Goal: Task Accomplishment & Management: Manage account settings

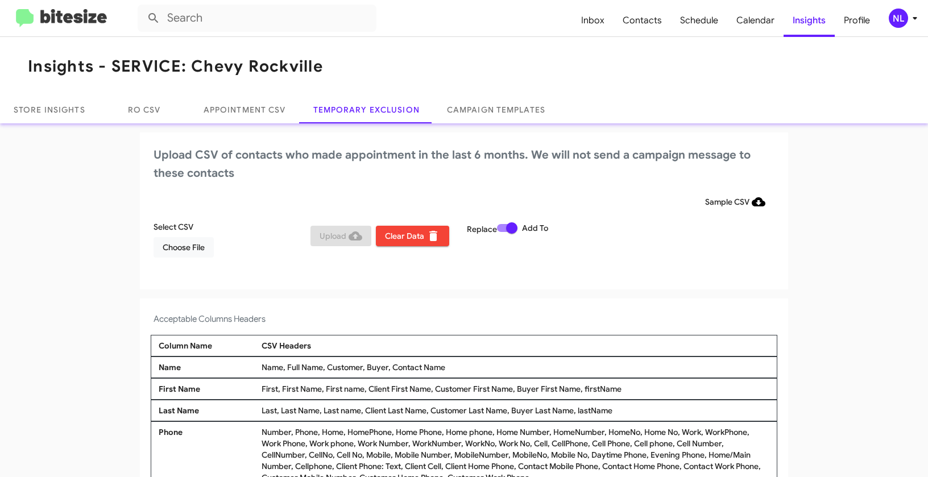
scroll to position [4, 0]
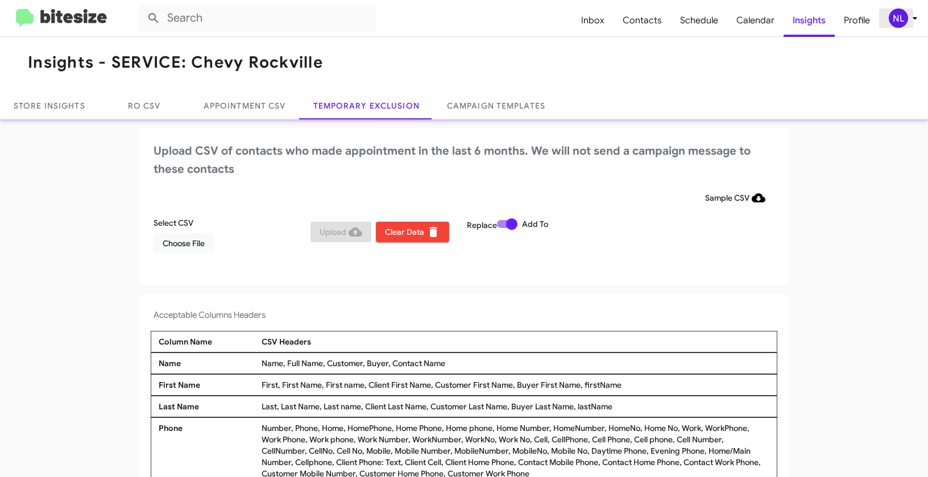
click at [889, 20] on span "NL" at bounding box center [905, 18] width 34 height 19
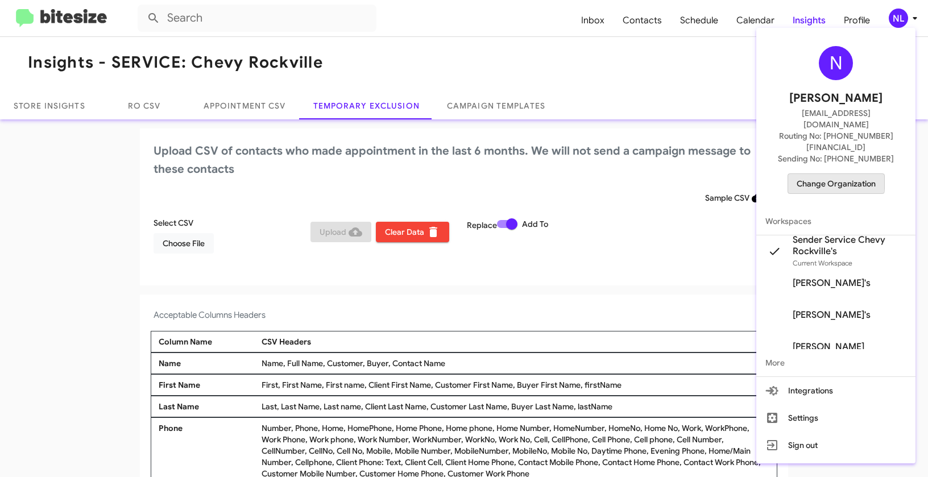
click at [833, 174] on span "Change Organization" at bounding box center [835, 183] width 79 height 19
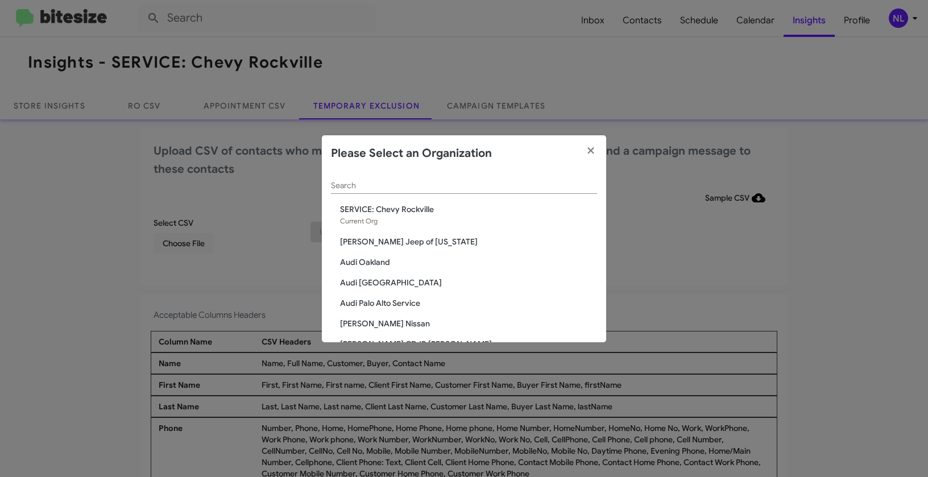
click at [502, 175] on div "Search" at bounding box center [464, 183] width 266 height 22
paste input "CDJR of [GEOGRAPHIC_DATA]"
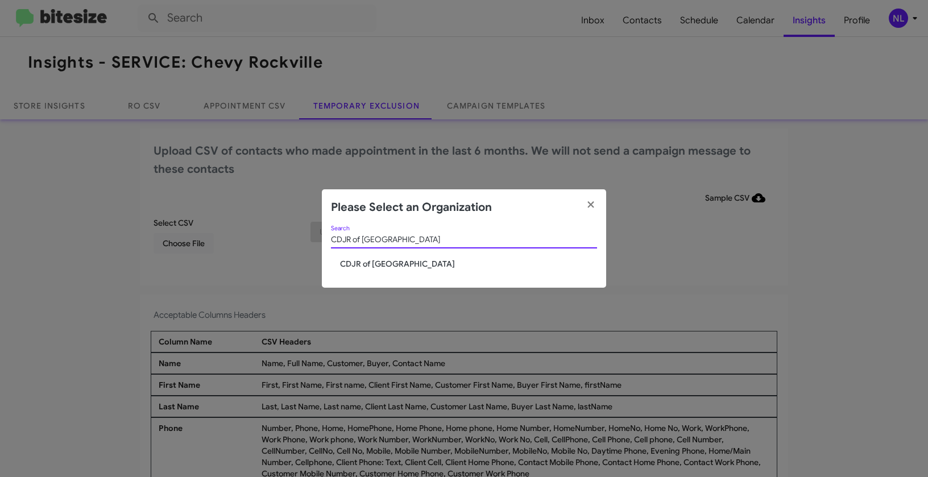
type input "CDJR of [GEOGRAPHIC_DATA]"
click at [352, 268] on span "CDJR of [GEOGRAPHIC_DATA]" at bounding box center [468, 263] width 257 height 11
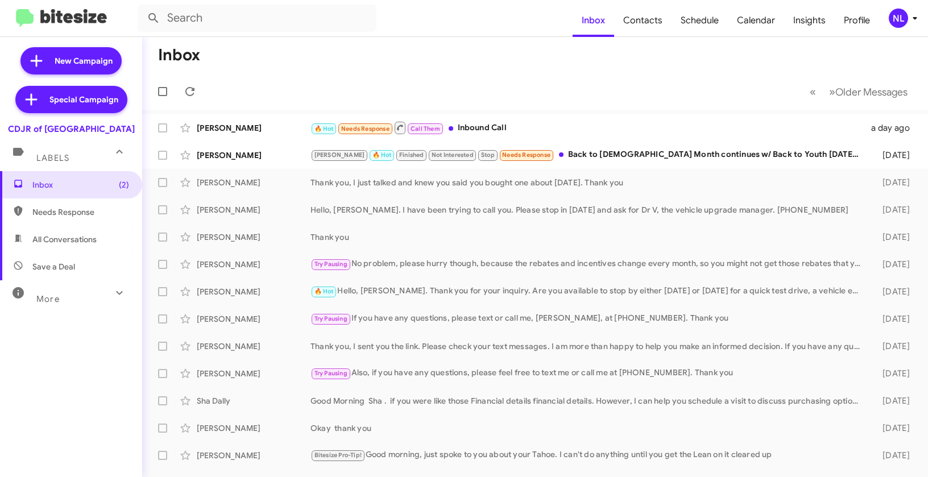
click at [902, 22] on div "NL" at bounding box center [897, 18] width 19 height 19
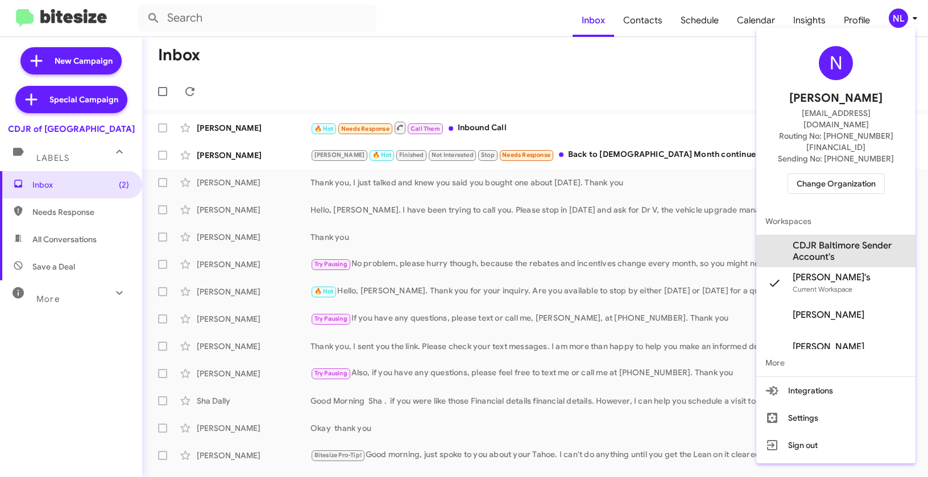
click at [837, 240] on span "CDJR Baltimore Sender Account's" at bounding box center [849, 251] width 114 height 23
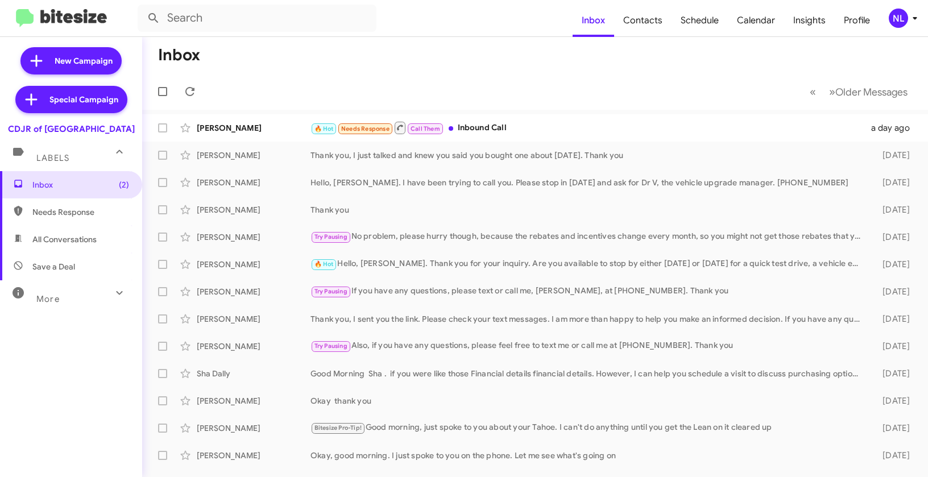
click at [905, 15] on div "NL" at bounding box center [897, 18] width 19 height 19
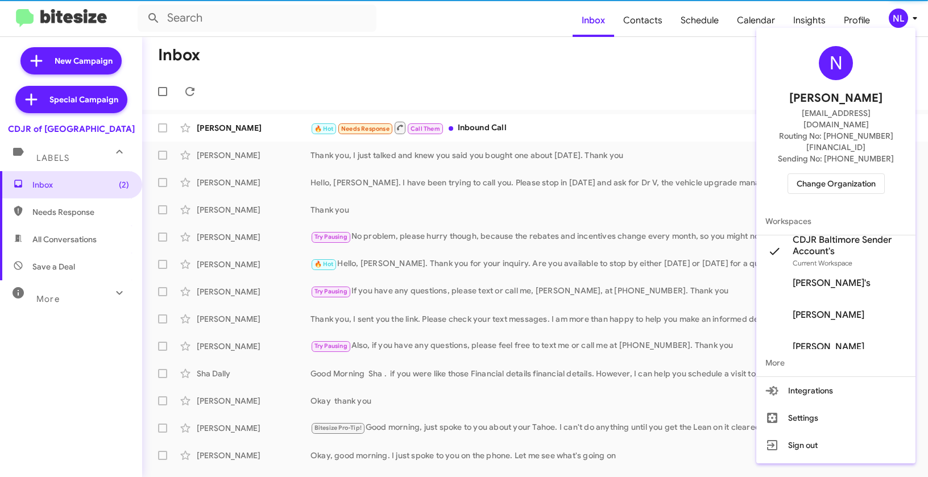
click at [654, 132] on div at bounding box center [464, 238] width 928 height 477
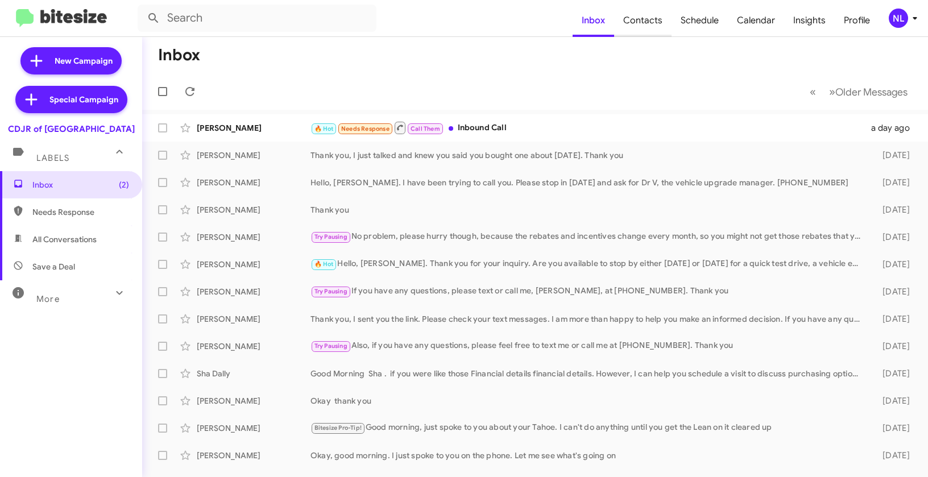
click at [654, 26] on span "Contacts" at bounding box center [642, 20] width 57 height 33
type input "in:groups"
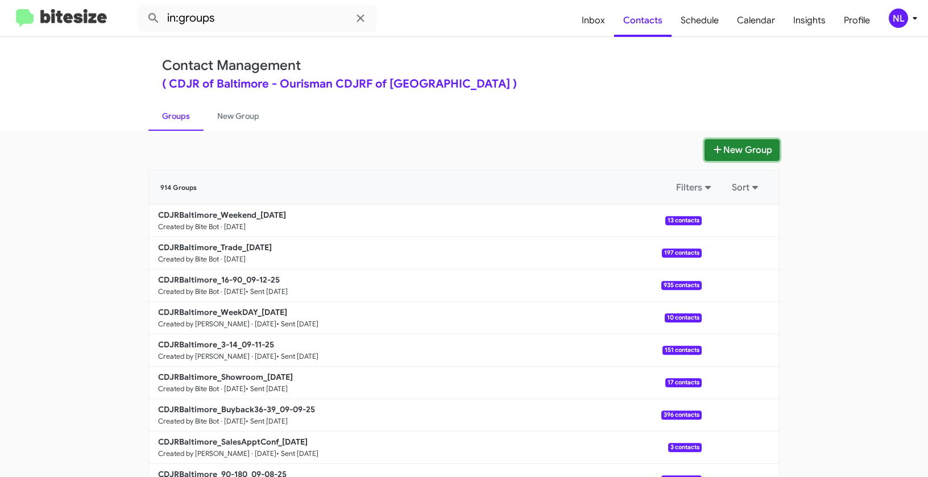
click at [761, 145] on button "New Group" at bounding box center [741, 150] width 75 height 22
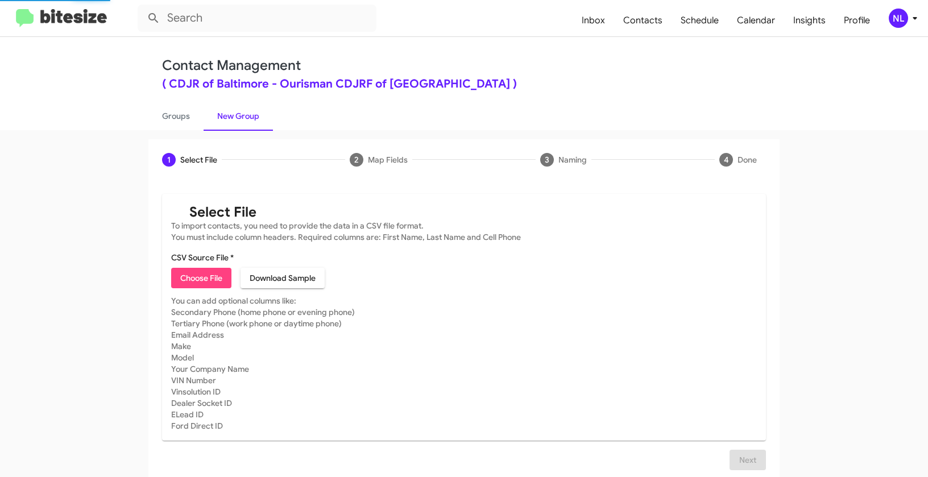
click at [206, 284] on span "Choose File" at bounding box center [201, 278] width 42 height 20
type input "CDJRBaltimore_90-180_09-15-25"
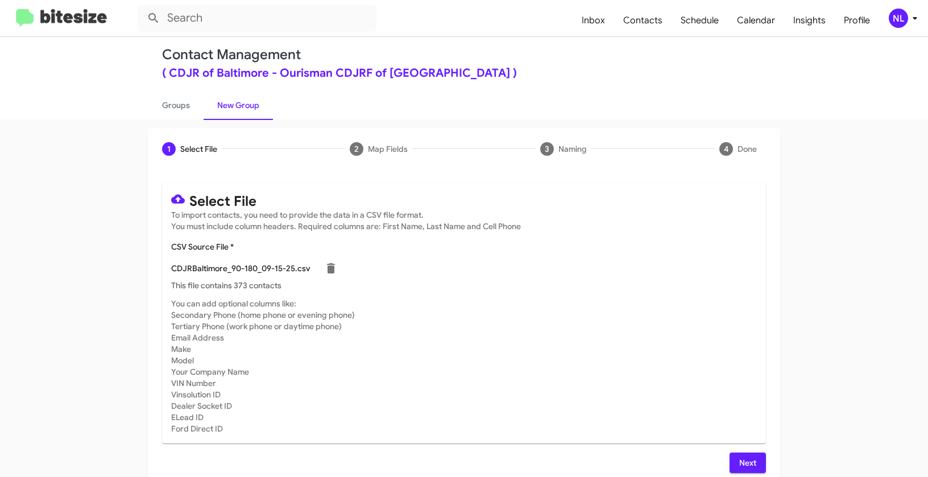
scroll to position [20, 0]
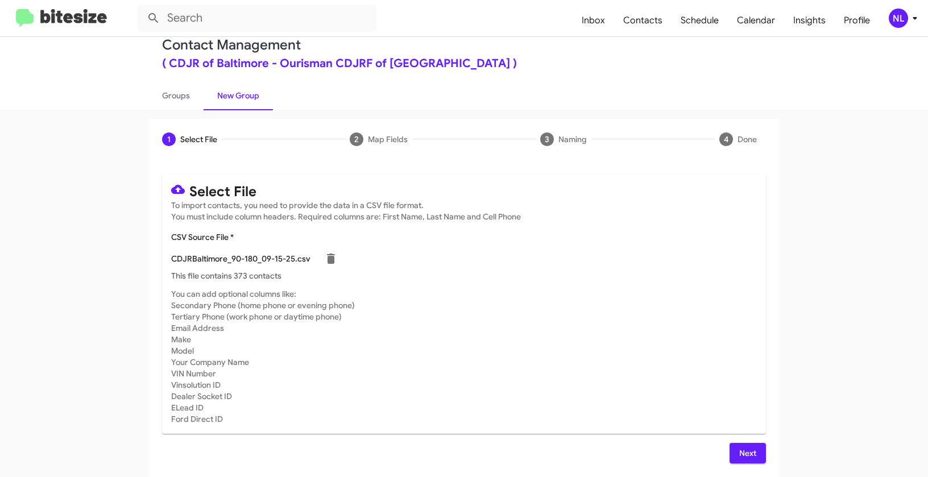
click at [755, 458] on button "Next" at bounding box center [747, 453] width 36 height 20
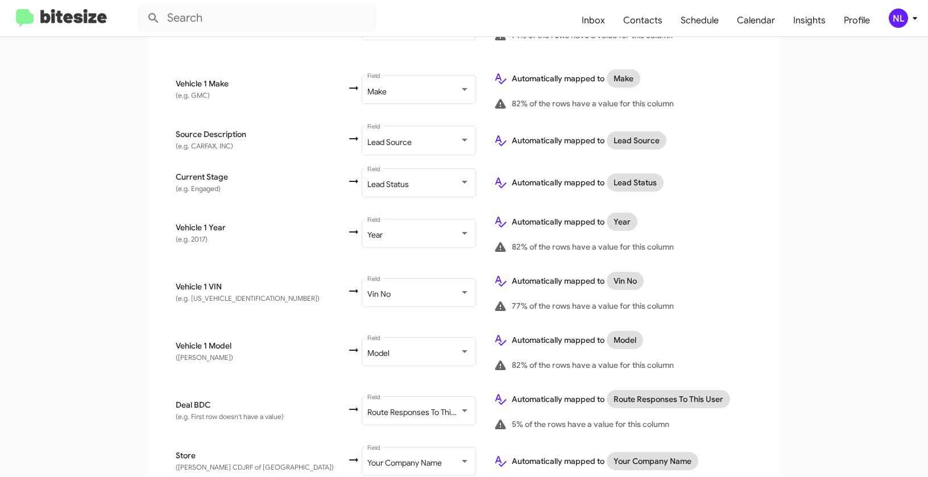
scroll to position [590, 0]
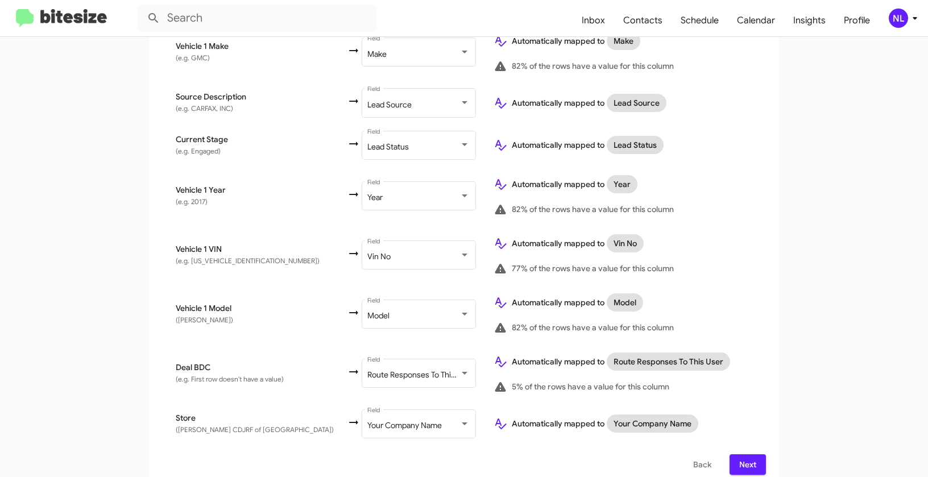
click at [742, 454] on span "Next" at bounding box center [747, 464] width 18 height 20
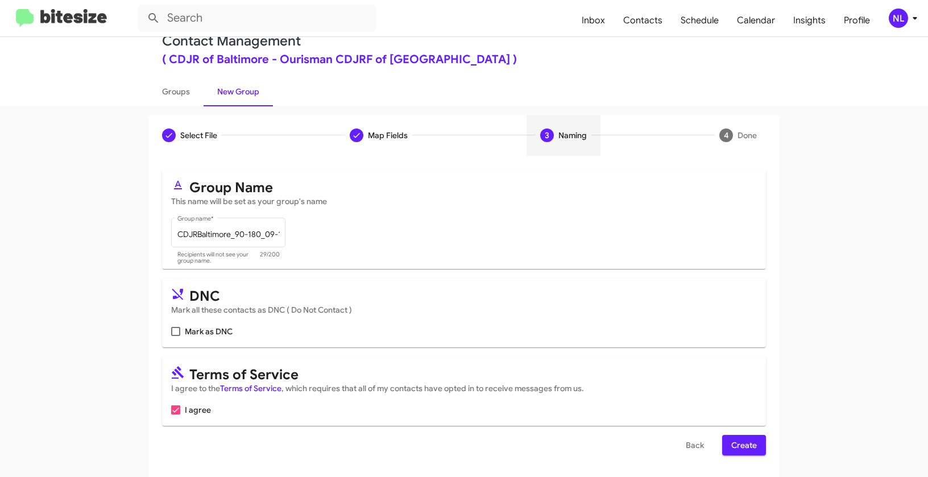
scroll to position [26, 0]
click at [745, 445] on span "Create" at bounding box center [744, 444] width 26 height 20
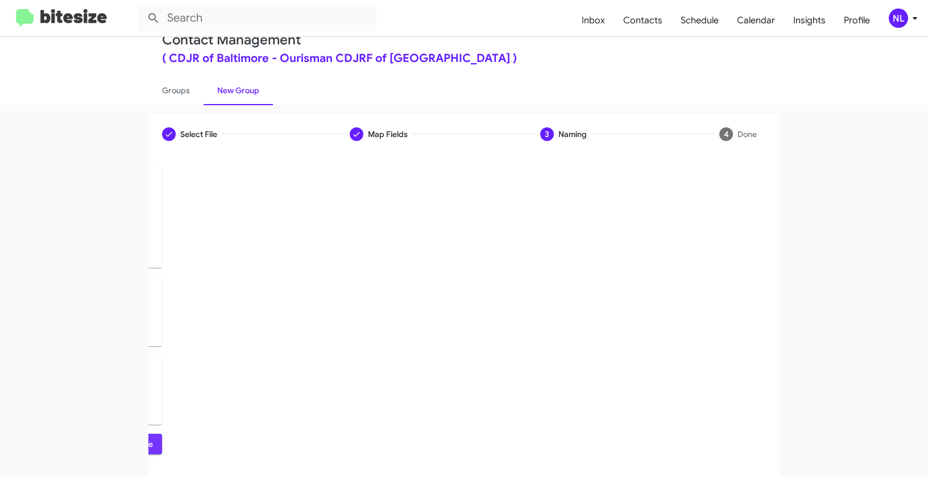
scroll to position [0, 0]
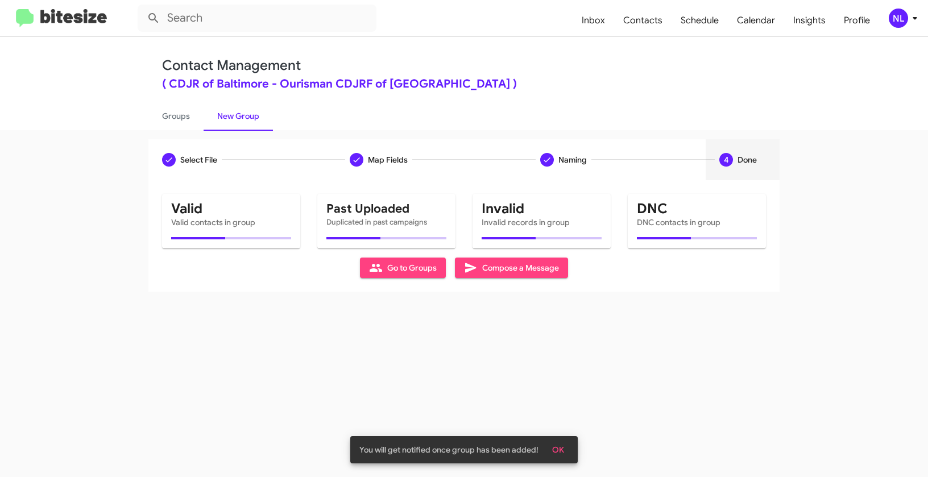
click at [559, 448] on span "OK" at bounding box center [558, 449] width 12 height 20
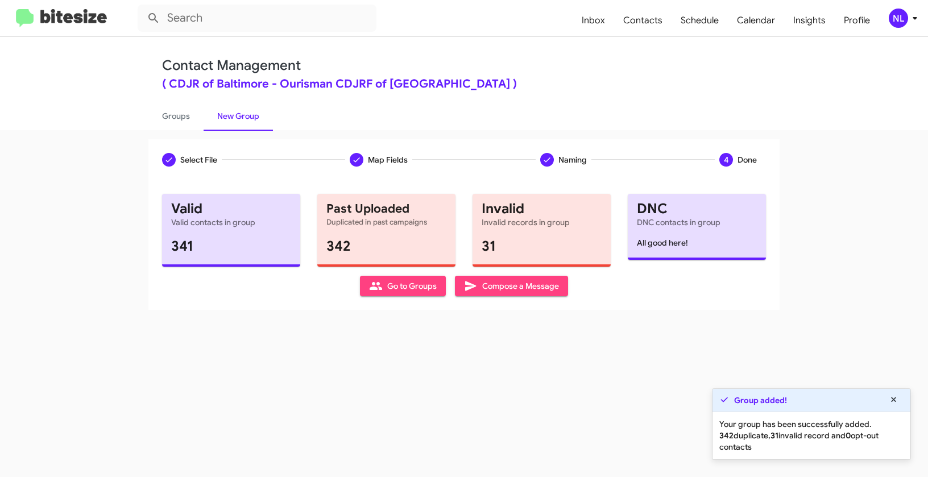
click at [384, 285] on span "Go to Groups" at bounding box center [403, 286] width 68 height 20
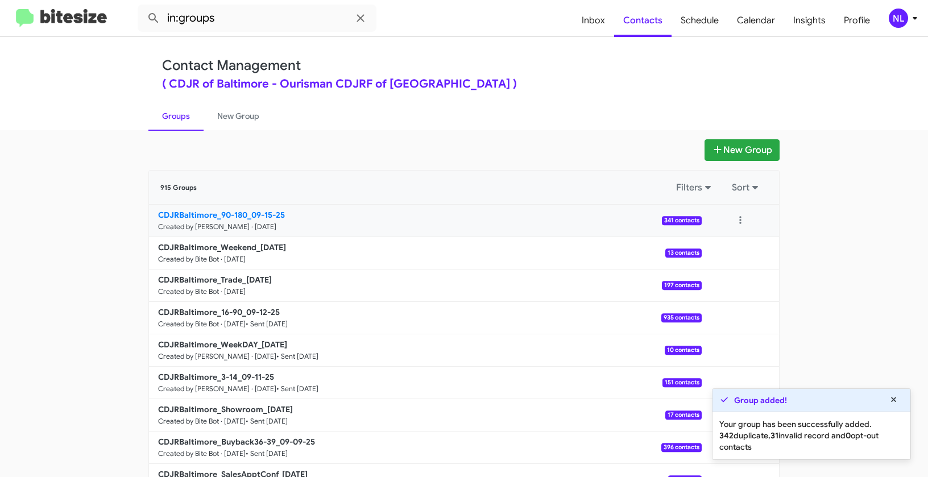
drag, startPoint x: 129, startPoint y: 207, endPoint x: 244, endPoint y: 210, distance: 115.4
click at [244, 210] on app-groups "New Group 915 Groups Filters Sort CDJRBaltimore_90-180_09-15-25 Created by Nen …" at bounding box center [464, 348] width 928 height 419
copy div "Filters Sort CDJRBaltimore_90-180"
click at [278, 26] on input "in:groups" at bounding box center [257, 18] width 239 height 27
paste input "CDJRBaltimore_90-180"
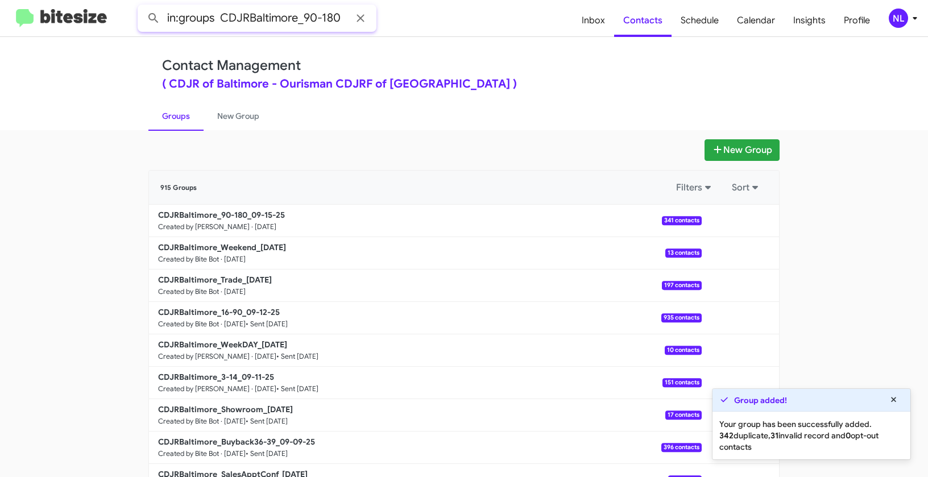
type input "in:groups CDJRBaltimore_90-180"
click at [142, 7] on button at bounding box center [153, 18] width 23 height 23
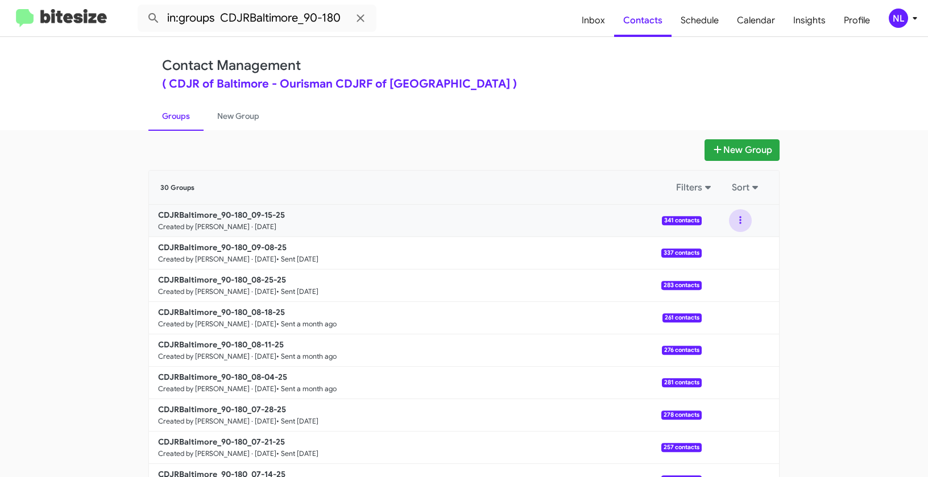
click at [739, 214] on button at bounding box center [740, 220] width 23 height 23
click at [728, 253] on button "View contacts" at bounding box center [705, 251] width 91 height 27
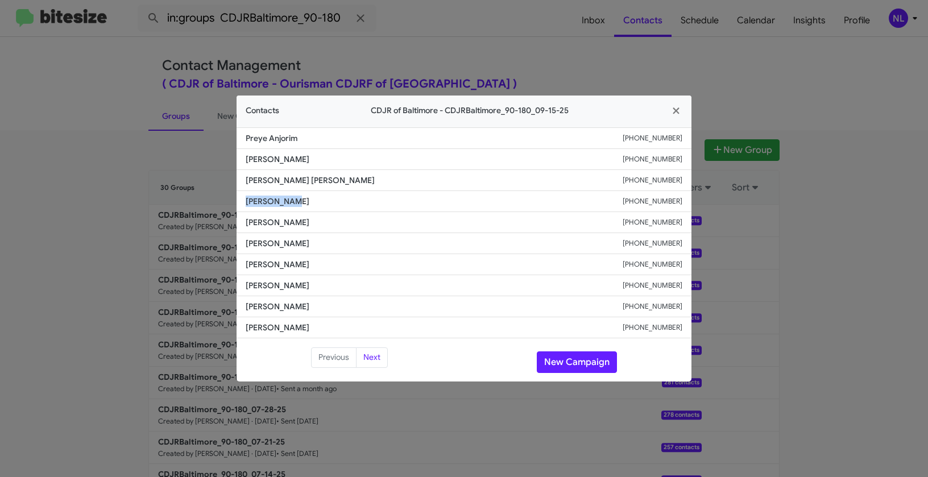
drag, startPoint x: 242, startPoint y: 198, endPoint x: 329, endPoint y: 205, distance: 87.2
click at [329, 205] on li "Pablo Gomez +13016658246" at bounding box center [463, 201] width 455 height 21
copy span "Pablo Gomez"
click at [562, 364] on button "New Campaign" at bounding box center [577, 362] width 80 height 22
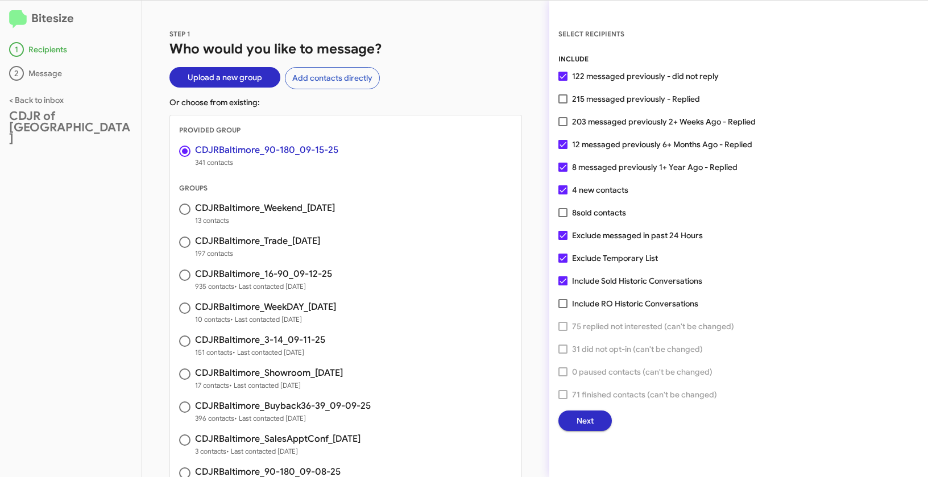
click at [560, 264] on label "Exclude Temporary List" at bounding box center [607, 258] width 99 height 14
click at [562, 263] on input "Exclude Temporary List" at bounding box center [562, 263] width 1 height 1
checkbox input "false"
click at [593, 419] on button "Next" at bounding box center [584, 420] width 53 height 20
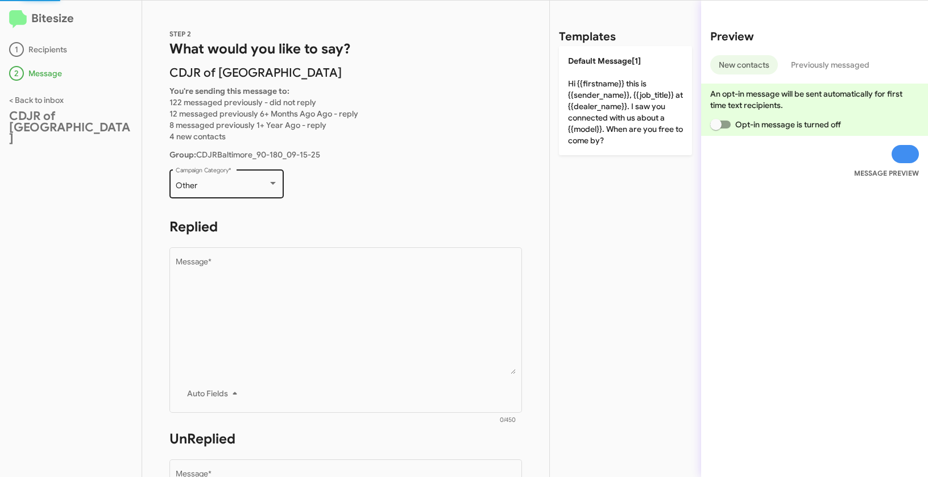
click at [243, 177] on div "Other Campaign Category *" at bounding box center [227, 182] width 102 height 31
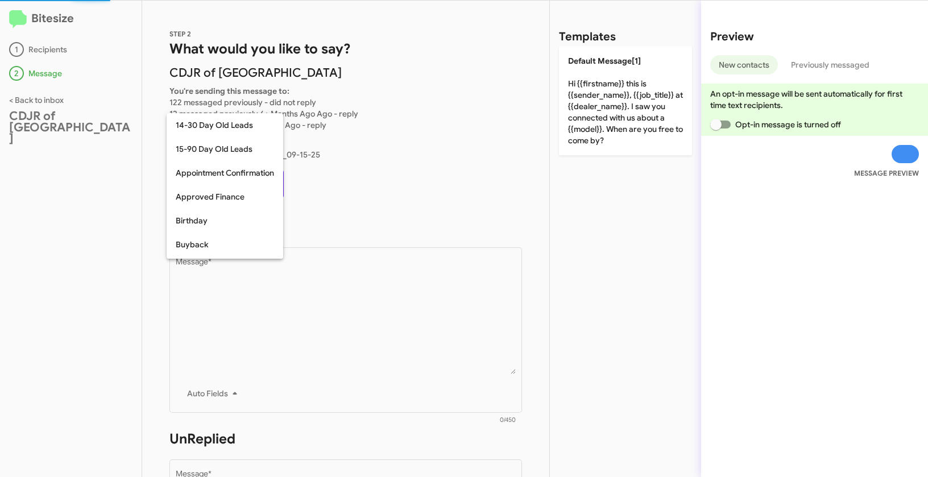
scroll to position [250, 0]
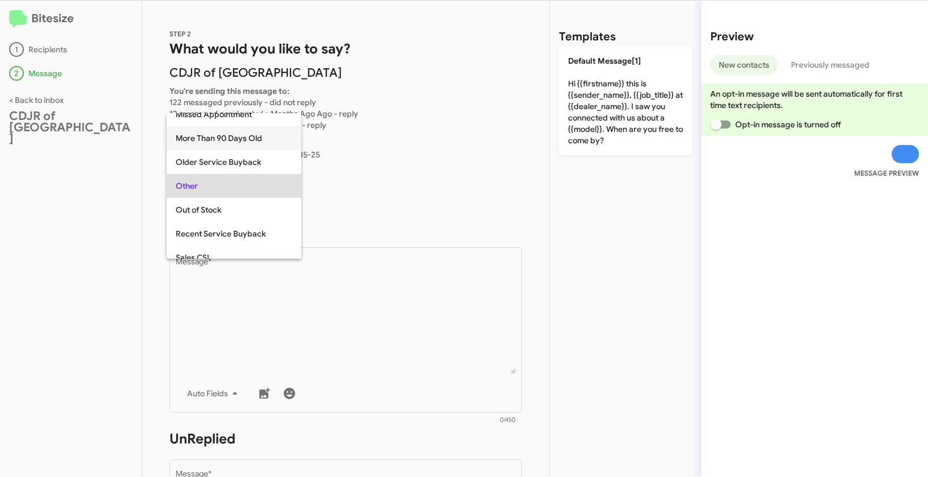
click at [222, 143] on span "More Than 90 Days Old" at bounding box center [234, 138] width 117 height 24
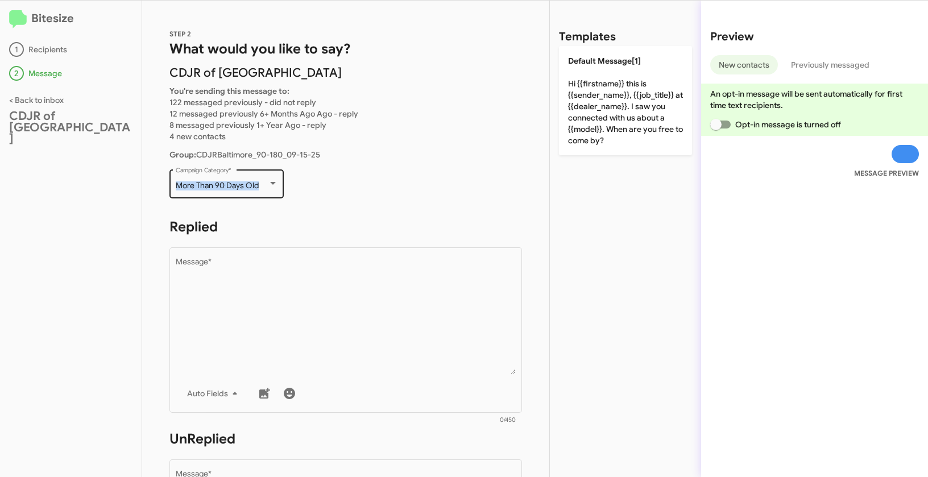
drag, startPoint x: 180, startPoint y: 185, endPoint x: 265, endPoint y: 186, distance: 85.3
click at [265, 186] on div "More Than 90 Days Old Campaign Category *" at bounding box center [226, 182] width 114 height 31
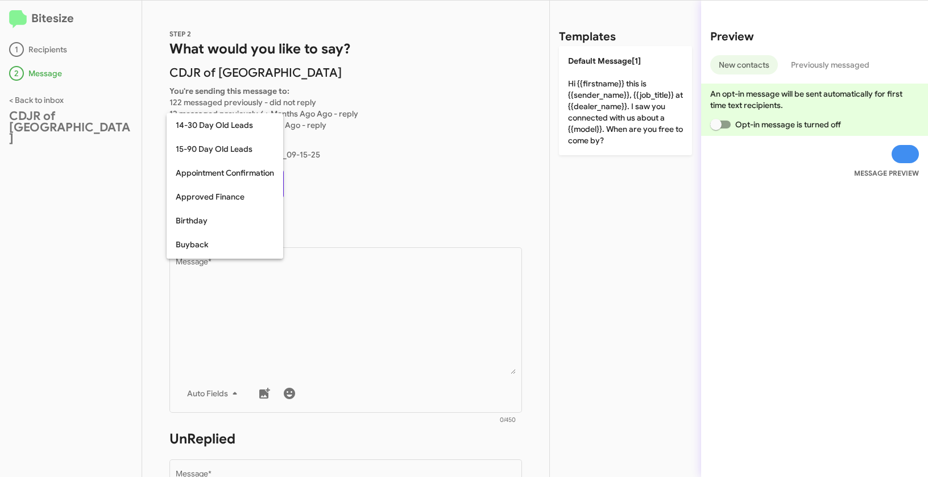
scroll to position [202, 0]
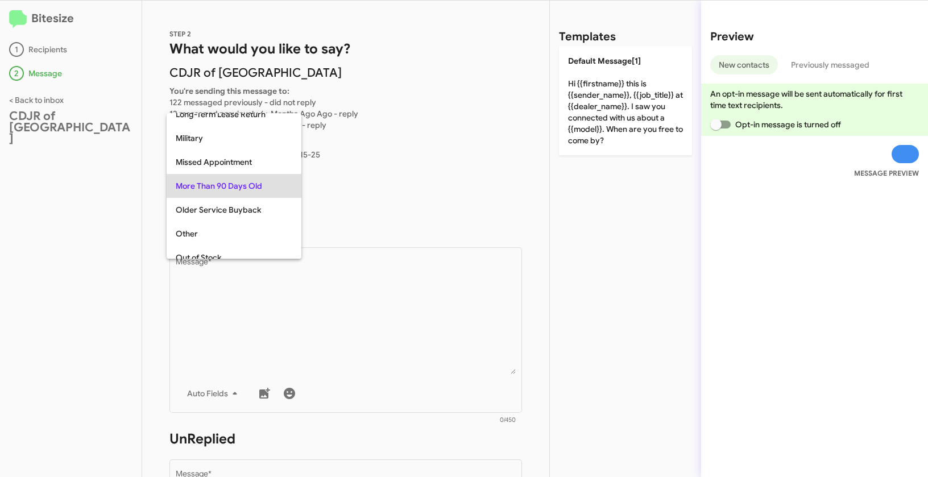
copy span "More Than 90 Days Old"
click at [339, 280] on div at bounding box center [464, 238] width 928 height 477
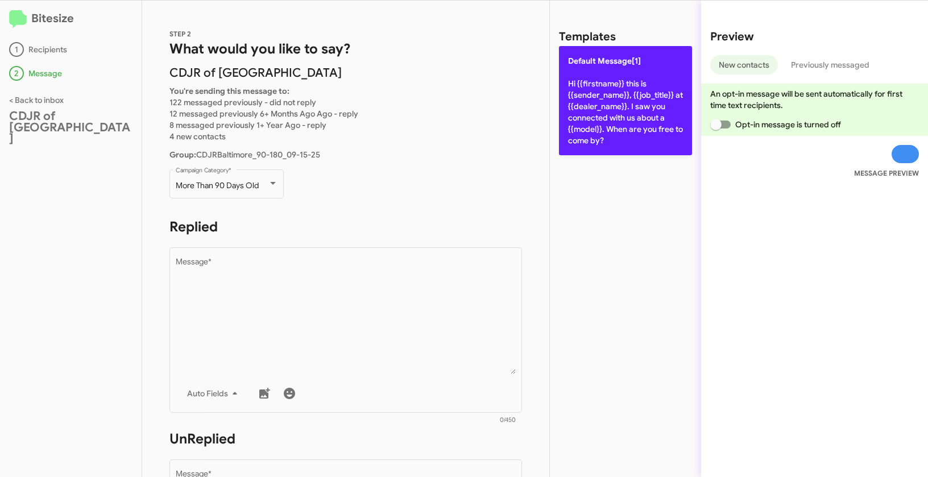
click at [585, 103] on p "Default Message[1] Hi {{firstname}} this is {{sender_name}}, {{job_title}} at {…" at bounding box center [625, 100] width 133 height 109
type textarea "Hi {{firstname}} this is {{sender_name}}, {{job_title}} at {{dealer_name}}. I s…"
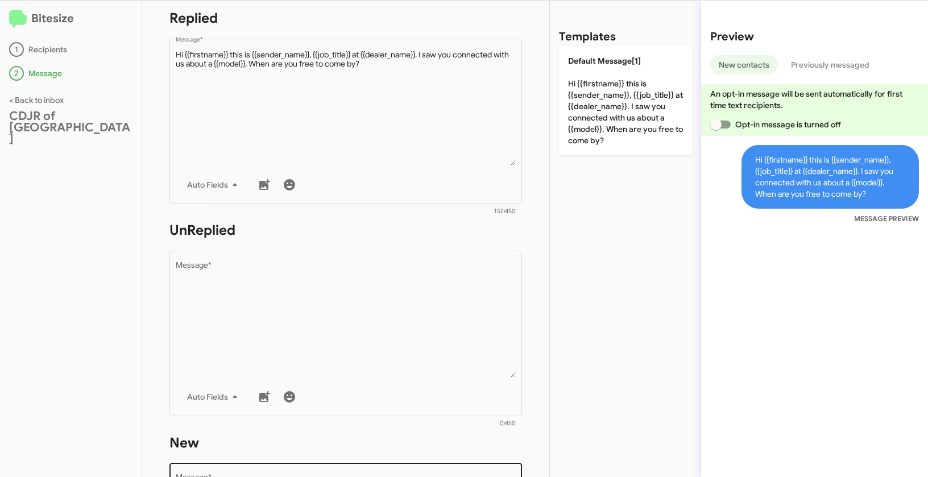
scroll to position [327, 0]
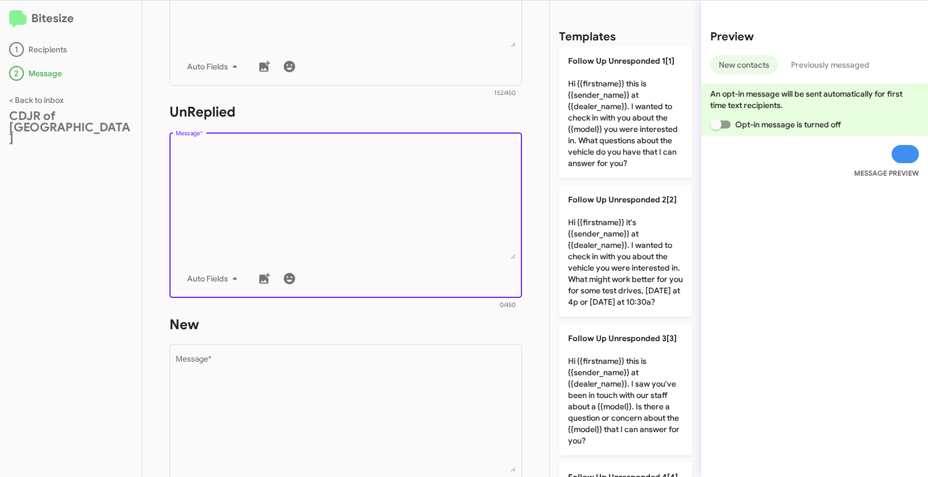
click at [356, 203] on textarea "Message *" at bounding box center [346, 201] width 340 height 116
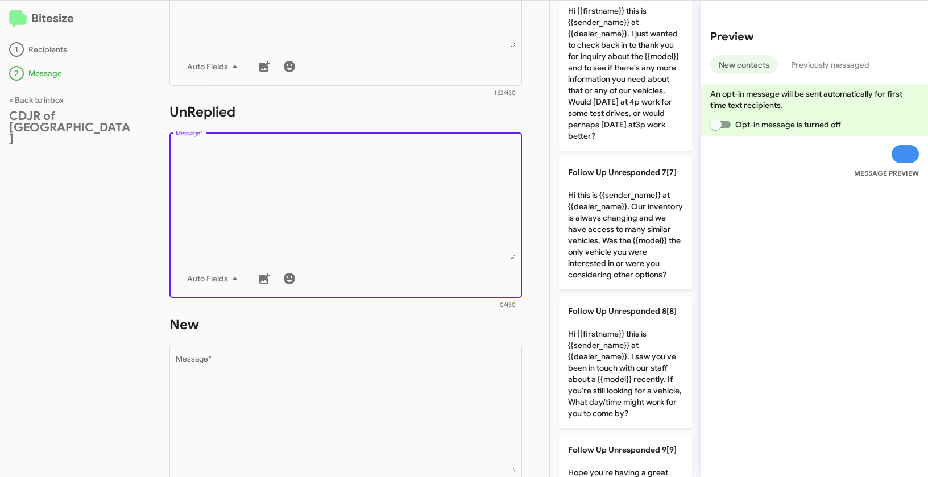
scroll to position [868, 0]
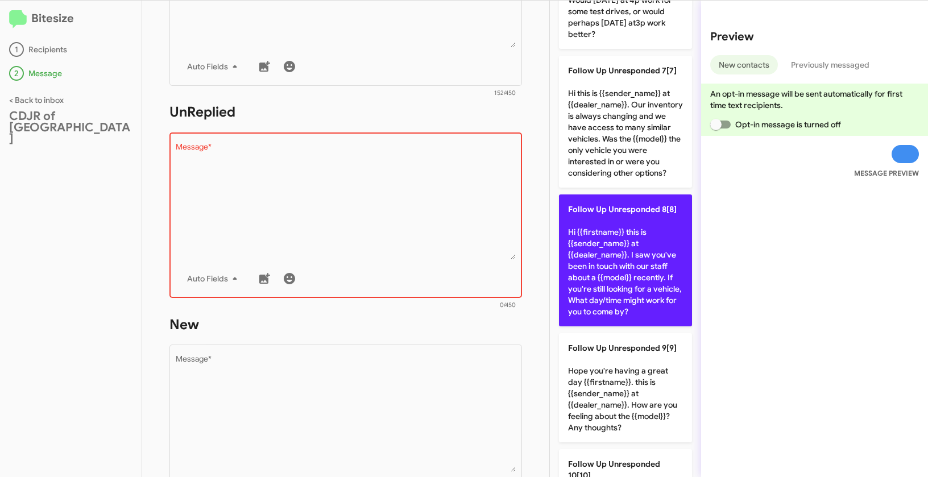
click at [637, 295] on p "Follow Up Unresponded 8[8] Hi {{firstname}} this is {{sender_name}} at {{dealer…" at bounding box center [625, 260] width 133 height 132
type textarea "Hi {{firstname}} this is {{sender_name}} at {{dealer_name}}. I saw you've been …"
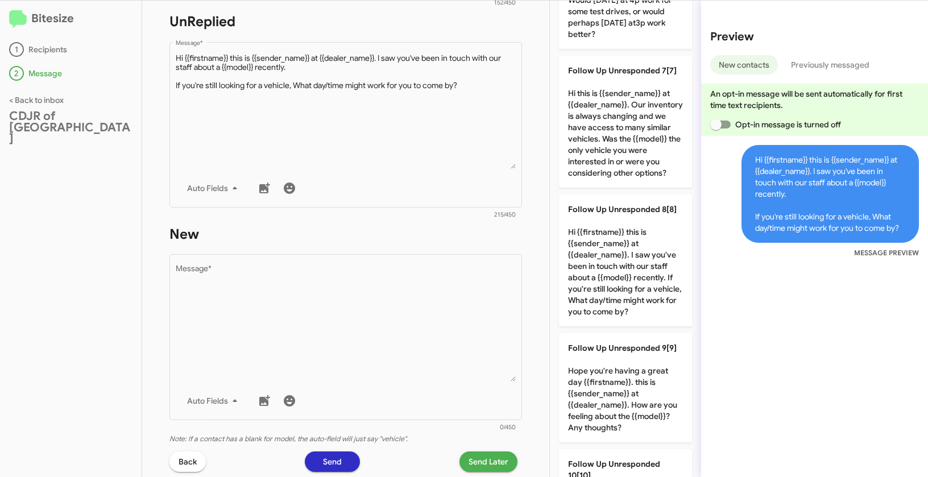
scroll to position [514, 0]
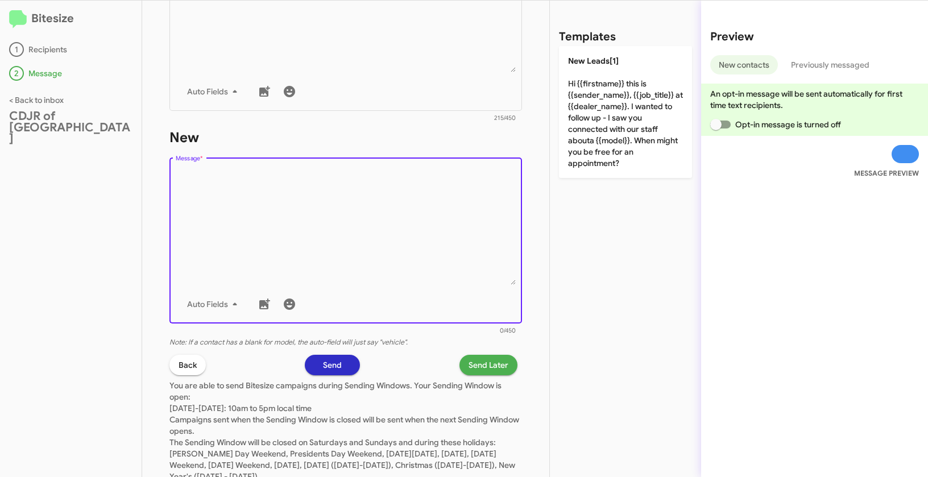
click at [454, 259] on textarea "Message *" at bounding box center [346, 227] width 340 height 116
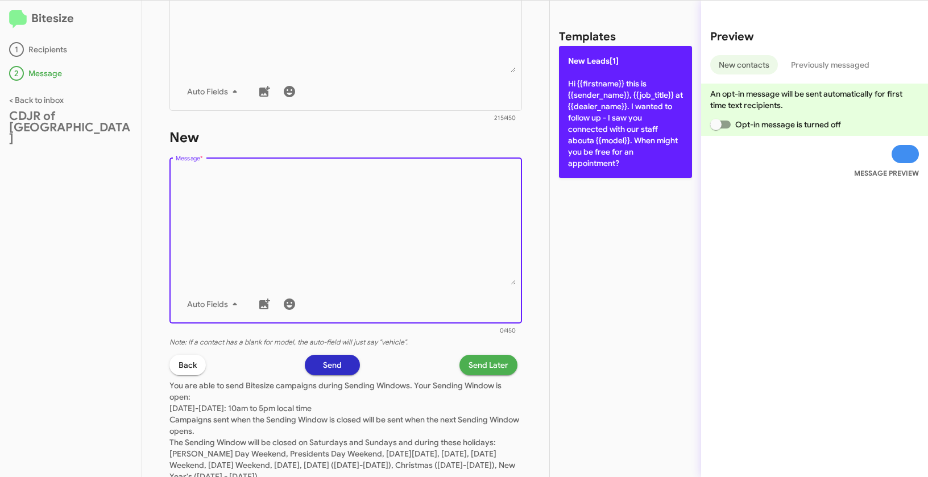
click at [611, 94] on p "New Leads[1] Hi {{firstname}} this is {{sender_name}}, {{job_title}} at {{deale…" at bounding box center [625, 112] width 133 height 132
type textarea "Hi {{firstname}} this is {{sender_name}}, {{job_title}} at {{dealer_name}}. I w…"
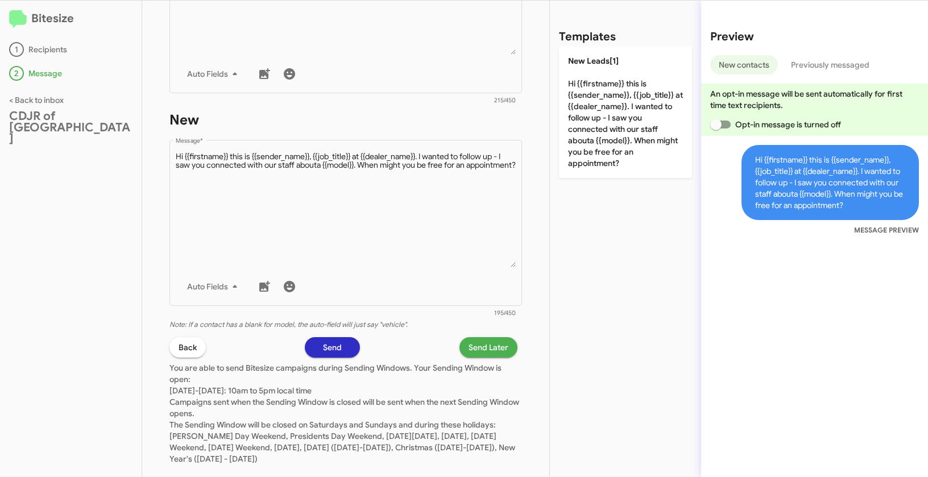
scroll to position [552, 0]
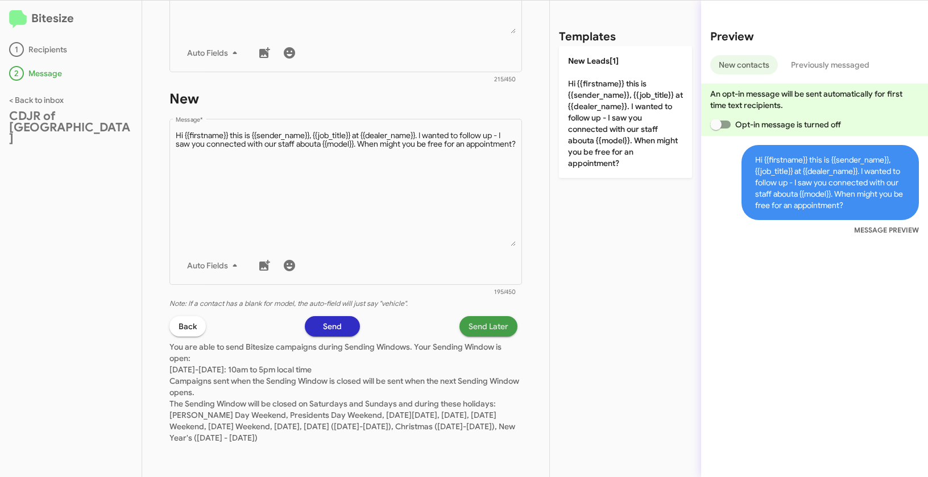
click at [471, 332] on span "Send Later" at bounding box center [488, 326] width 40 height 20
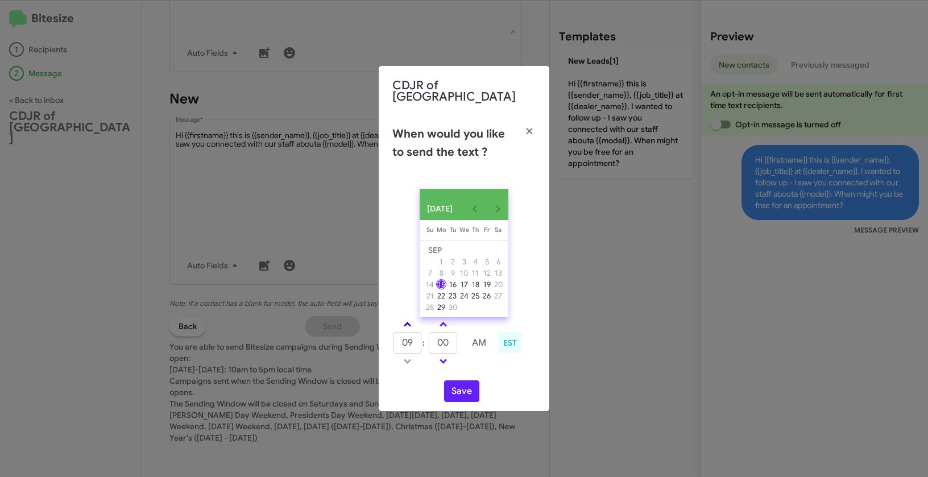
click at [410, 324] on link at bounding box center [407, 324] width 20 height 13
type input "10"
drag, startPoint x: 452, startPoint y: 342, endPoint x: 427, endPoint y: 339, distance: 24.7
click at [427, 339] on tr "10 : 00 AM" at bounding box center [443, 342] width 102 height 23
type input "55"
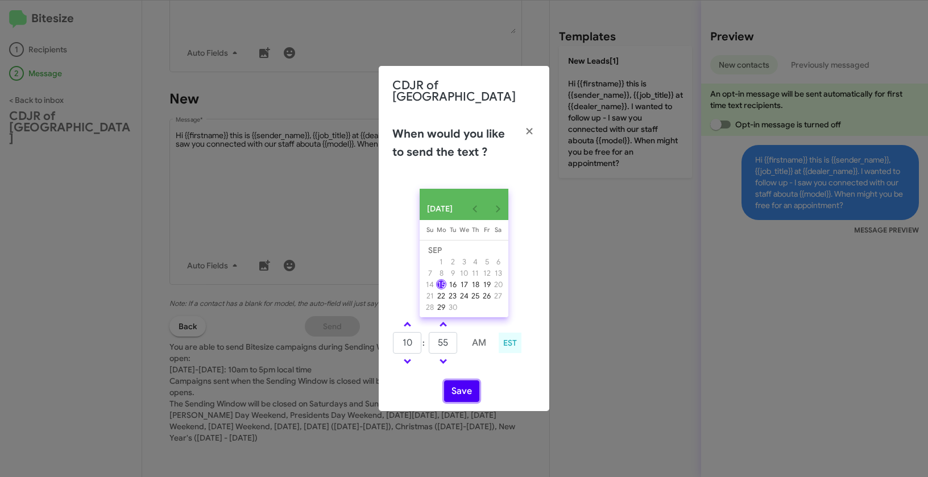
click at [458, 391] on button "Save" at bounding box center [461, 391] width 35 height 22
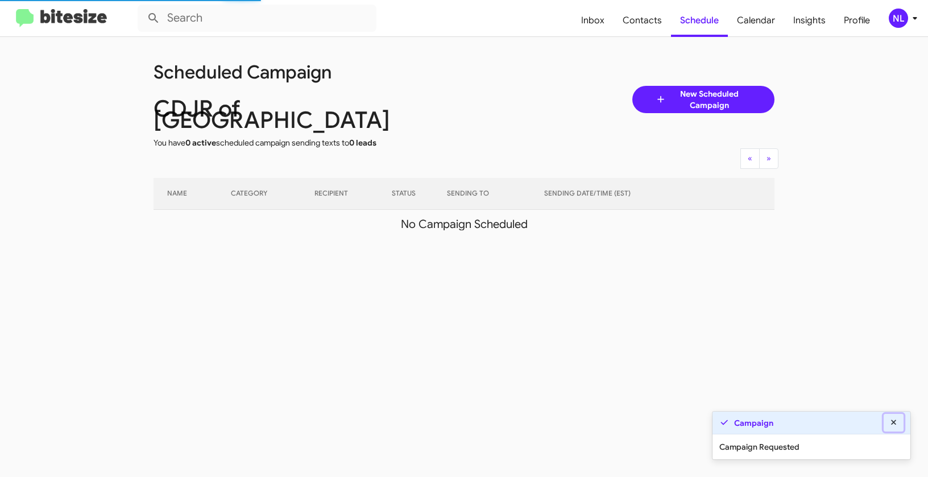
click at [892, 419] on icon at bounding box center [893, 422] width 10 height 8
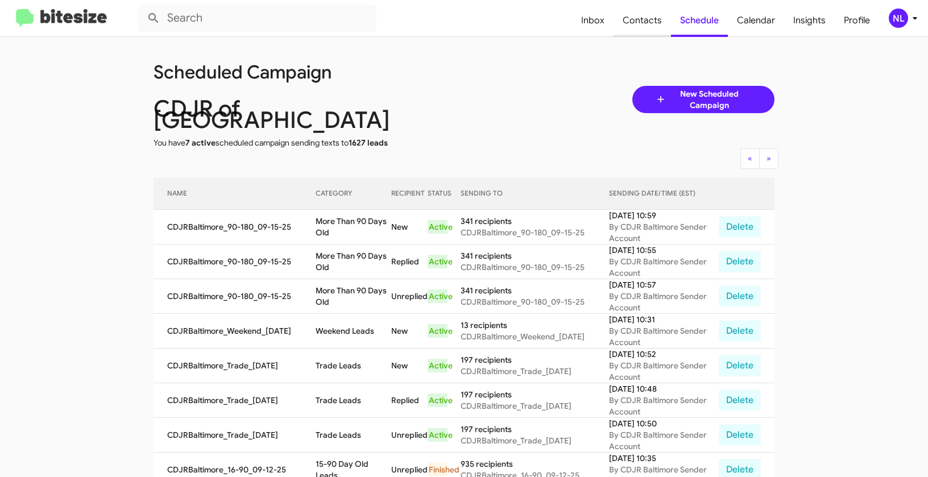
click at [642, 14] on span "Contacts" at bounding box center [641, 20] width 57 height 33
type input "in:groups"
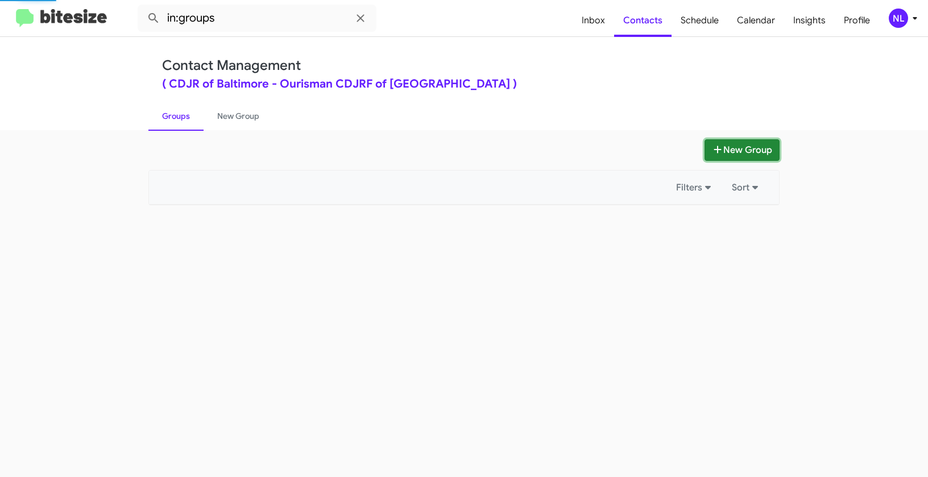
click at [728, 156] on button "New Group" at bounding box center [741, 150] width 75 height 22
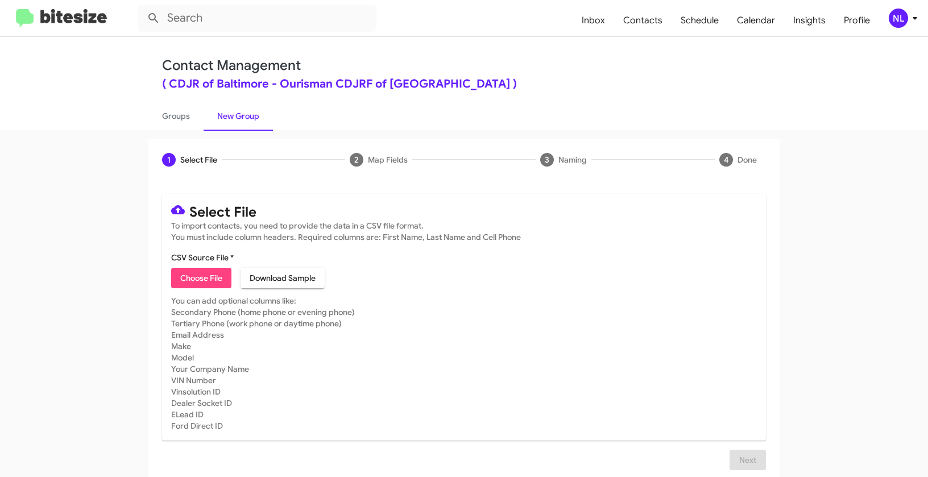
click at [197, 286] on span "Choose File" at bounding box center [201, 278] width 42 height 20
type input "CDJRBaltimore_SalesApptConf_09-15-25"
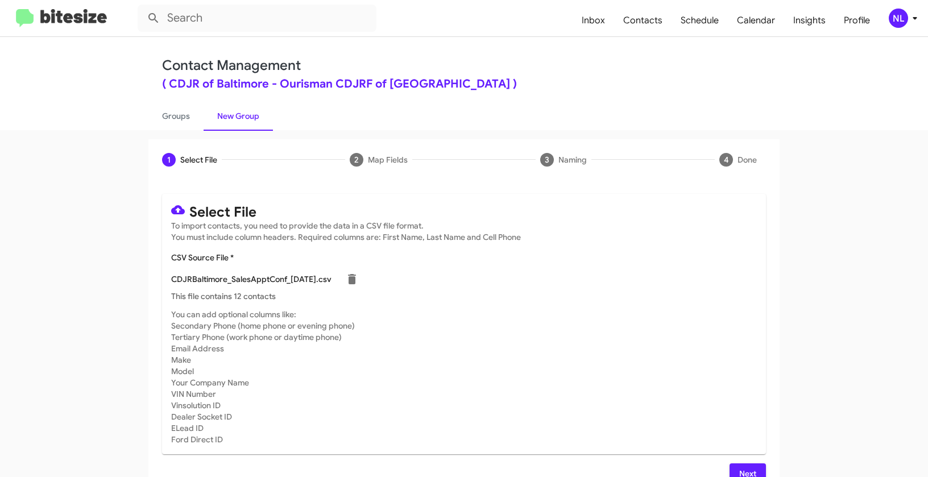
scroll to position [20, 0]
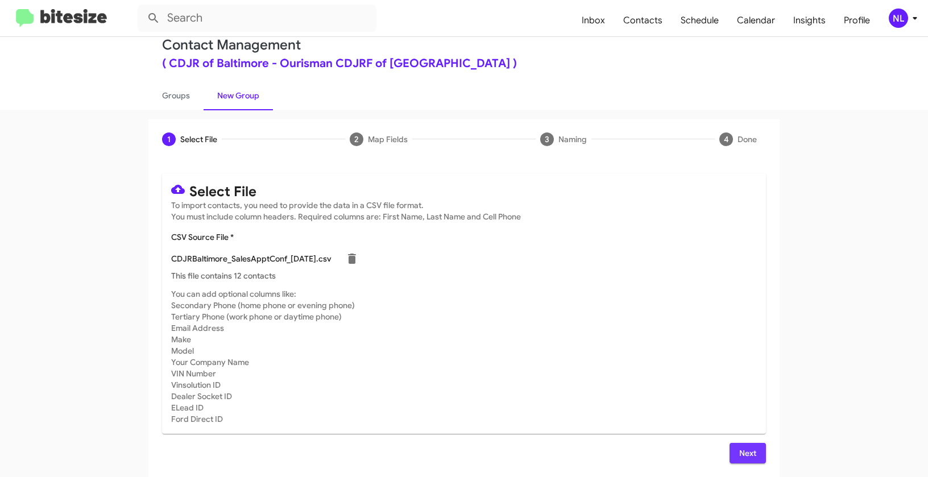
click at [758, 450] on button "Next" at bounding box center [747, 453] width 36 height 20
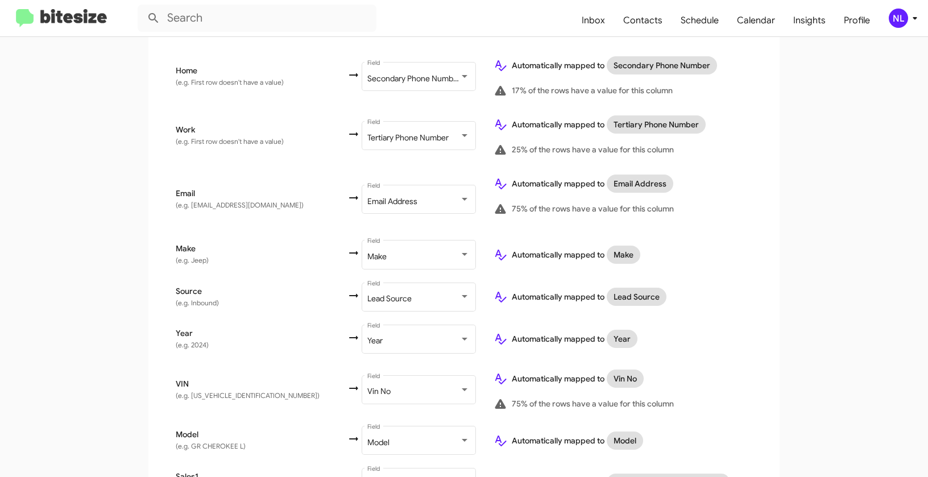
scroll to position [480, 0]
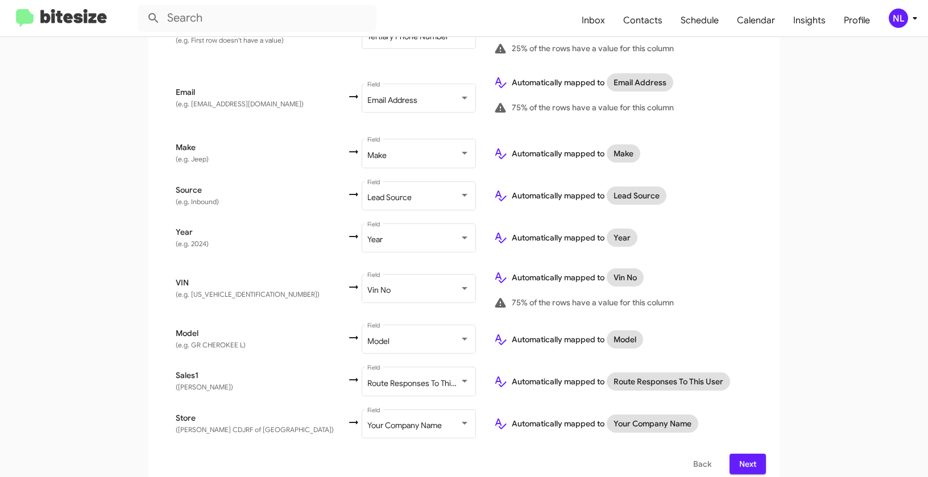
click at [747, 456] on span "Next" at bounding box center [747, 464] width 18 height 20
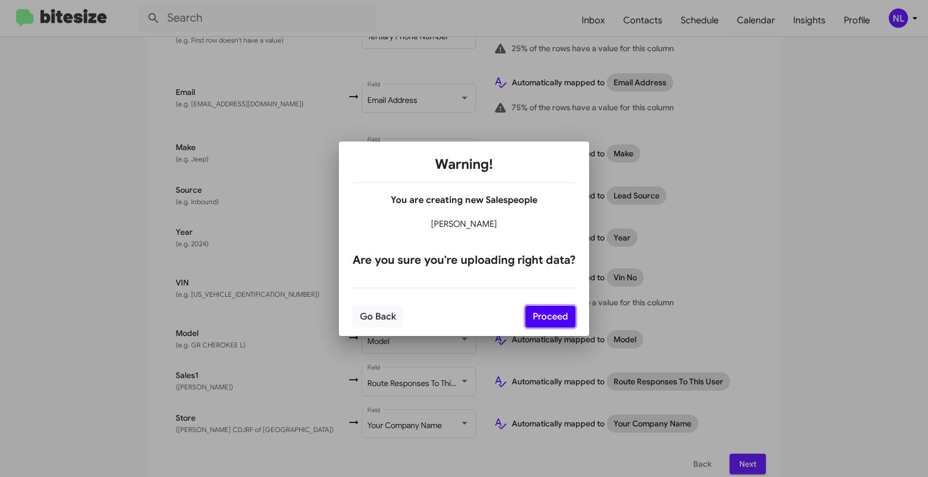
click at [559, 319] on button "Proceed" at bounding box center [550, 317] width 50 height 22
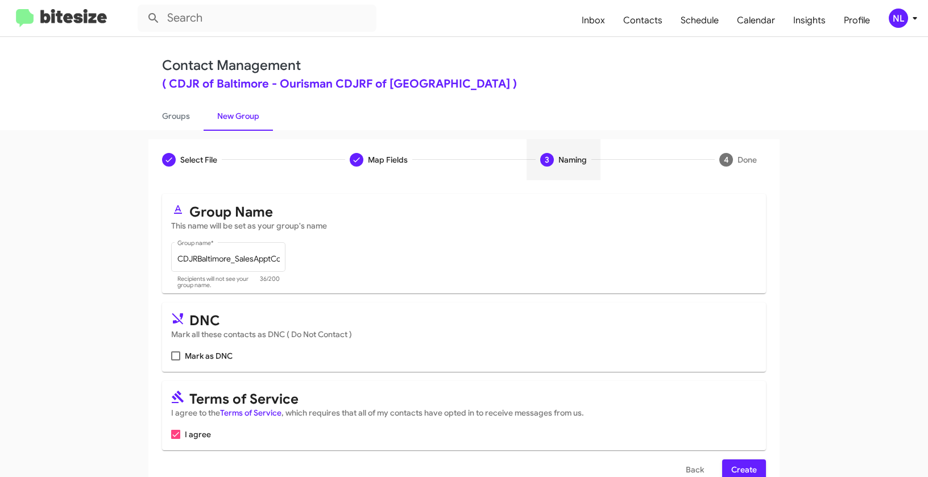
scroll to position [26, 0]
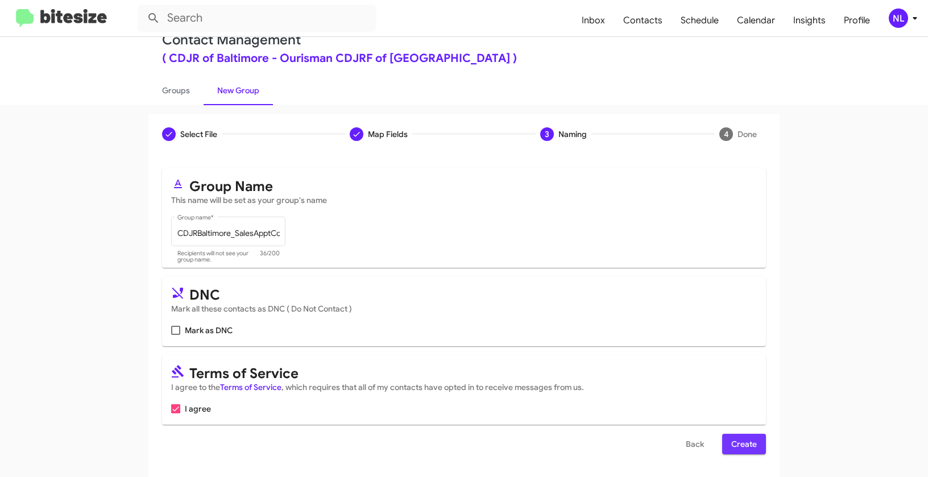
click at [740, 437] on span "Create" at bounding box center [744, 444] width 26 height 20
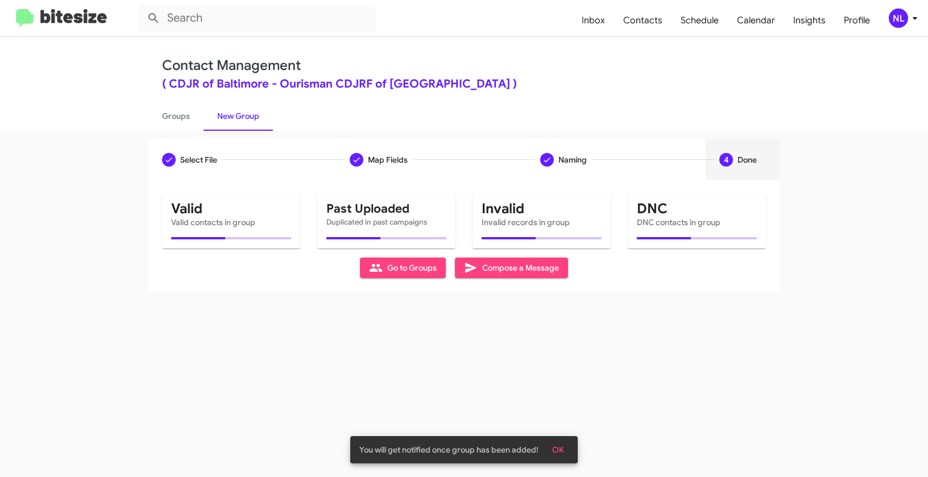
click at [561, 443] on span "OK" at bounding box center [558, 449] width 12 height 20
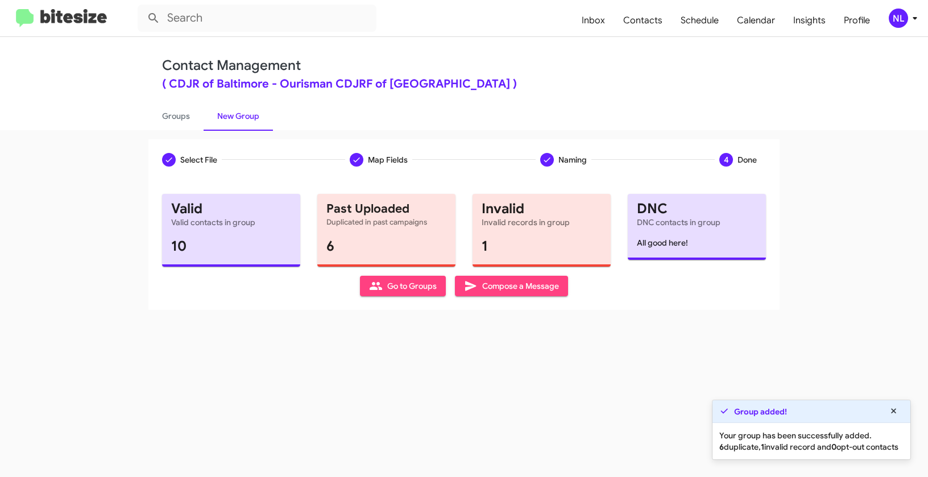
click at [402, 288] on span "Go to Groups" at bounding box center [403, 286] width 68 height 20
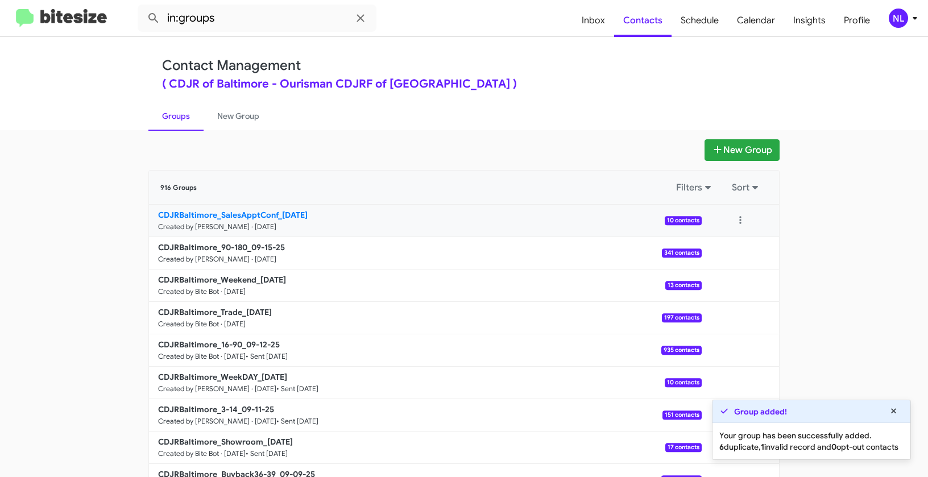
drag, startPoint x: 89, startPoint y: 210, endPoint x: 273, endPoint y: 213, distance: 184.7
click at [273, 213] on app-groups "New Group 916 Groups Filters Sort CDJRBaltimore_SalesApptConf_09-15-25 Created …" at bounding box center [464, 348] width 928 height 419
copy div "Filters Sort CDJRBaltimore_SalesApptConf"
click at [240, 18] on input "in:groups" at bounding box center [257, 18] width 239 height 27
paste input "CDJRBaltimore_SalesApptConf"
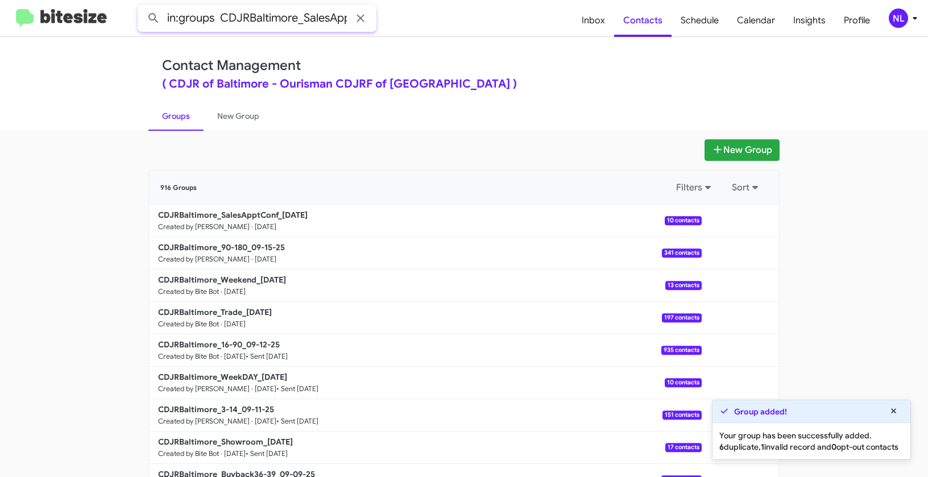
scroll to position [0, 33]
type input "in:groups CDJRBaltimore_SalesApptConf"
click at [142, 7] on button at bounding box center [153, 18] width 23 height 23
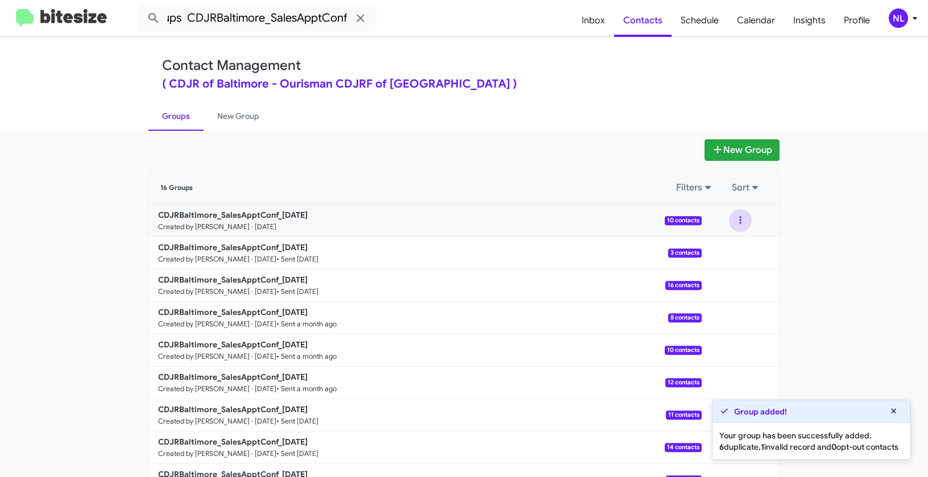
click at [738, 222] on button at bounding box center [740, 220] width 23 height 23
click at [732, 252] on button "View contacts" at bounding box center [705, 251] width 91 height 27
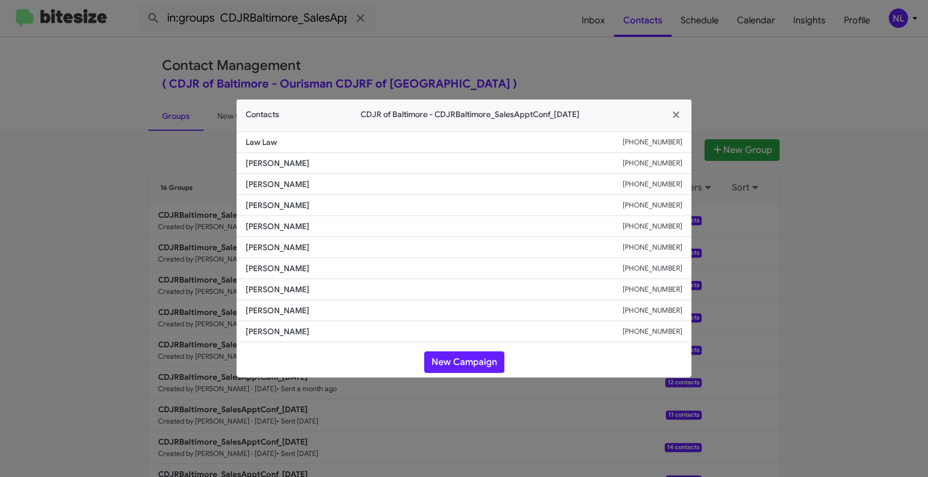
drag, startPoint x: 298, startPoint y: 272, endPoint x: 363, endPoint y: 272, distance: 64.8
click at [363, 272] on li "Naeemah Zakia +14106208229" at bounding box center [463, 268] width 455 height 21
copy span "Naeemah Zakia"
click at [463, 357] on button "New Campaign" at bounding box center [464, 362] width 80 height 22
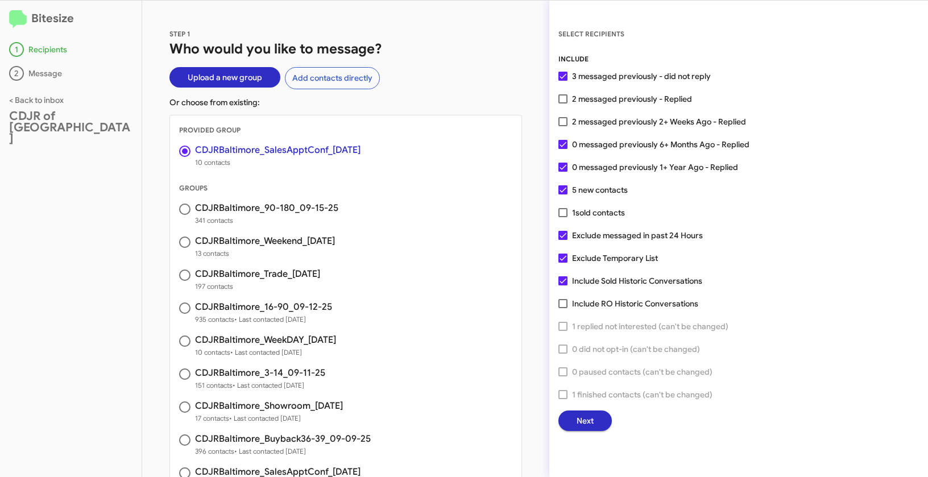
click at [564, 98] on span at bounding box center [562, 98] width 9 height 9
click at [563, 103] on input "2 messaged previously - Replied" at bounding box center [562, 103] width 1 height 1
checkbox input "true"
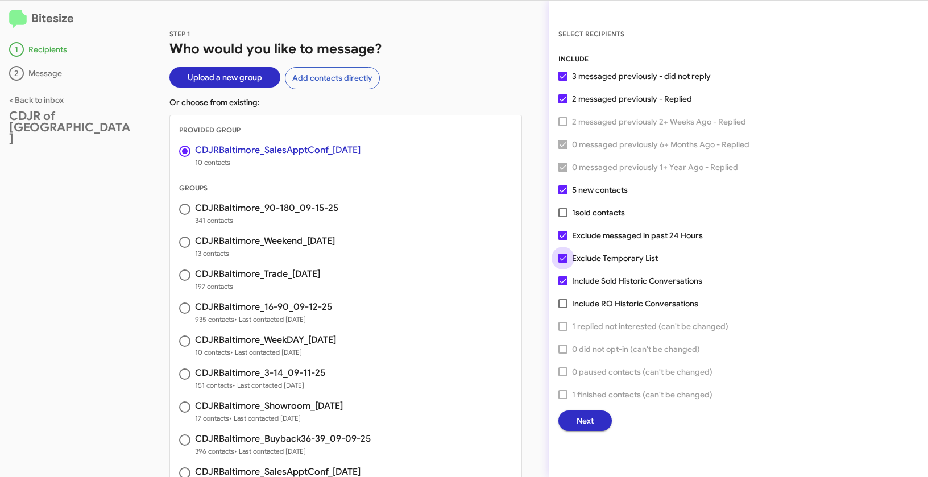
click at [570, 253] on label "Exclude Temporary List" at bounding box center [607, 258] width 99 height 14
click at [563, 263] on input "Exclude Temporary List" at bounding box center [562, 263] width 1 height 1
checkbox input "false"
click at [565, 236] on span at bounding box center [562, 235] width 9 height 9
click at [563, 240] on input "Exclude messaged in past 24 Hours" at bounding box center [562, 240] width 1 height 1
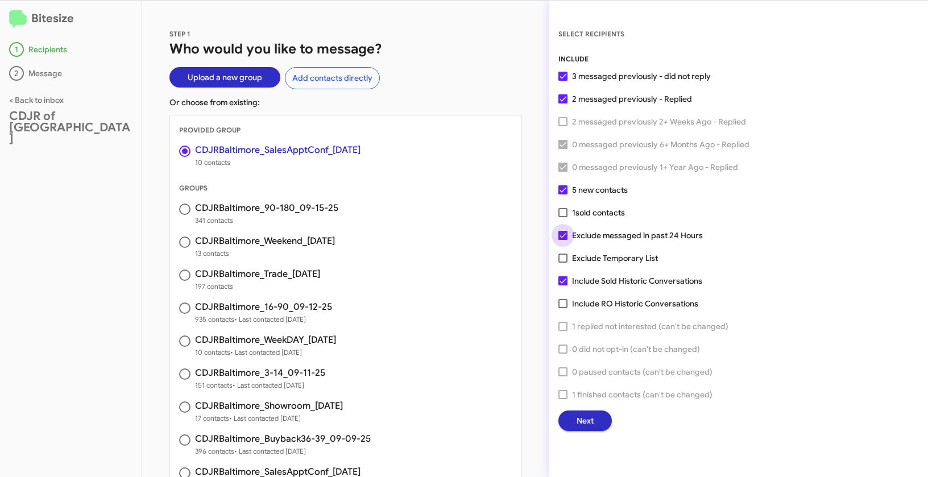
checkbox input "false"
click at [583, 422] on span "Next" at bounding box center [584, 420] width 17 height 20
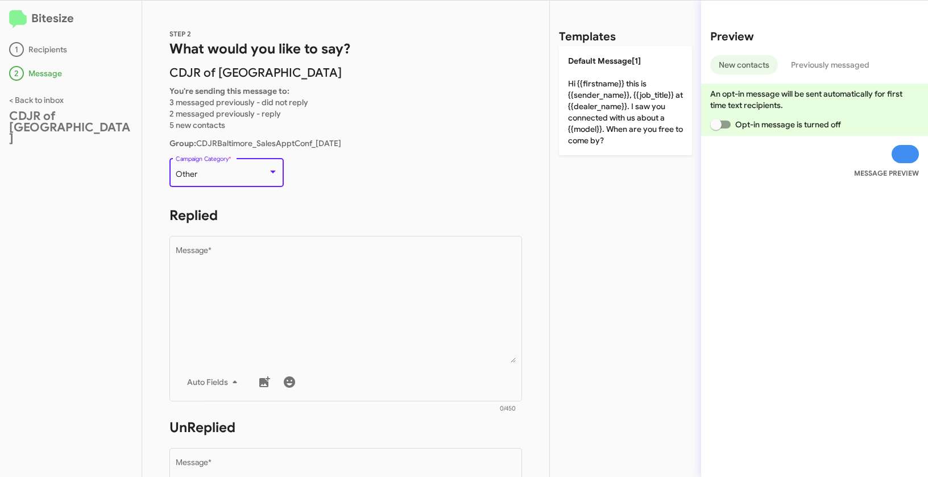
click at [214, 171] on div "Other" at bounding box center [222, 174] width 92 height 9
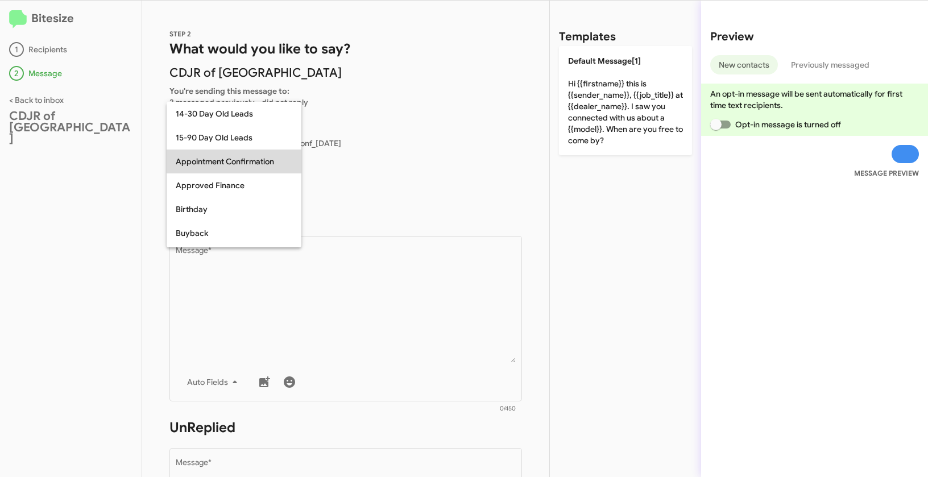
click at [230, 164] on span "Appointment Confirmation" at bounding box center [234, 161] width 117 height 24
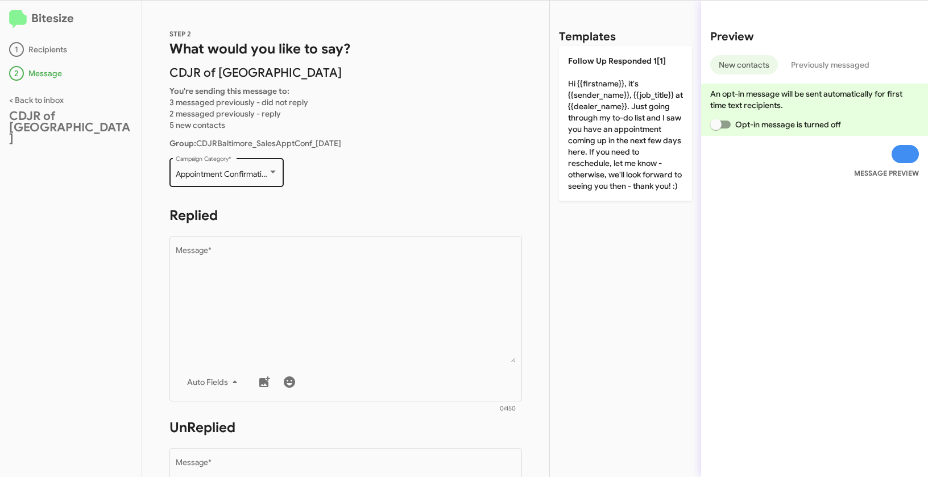
drag, startPoint x: 171, startPoint y: 174, endPoint x: 274, endPoint y: 176, distance: 103.4
click at [274, 176] on div "Appointment Confirmation Campaign Category *" at bounding box center [226, 171] width 114 height 31
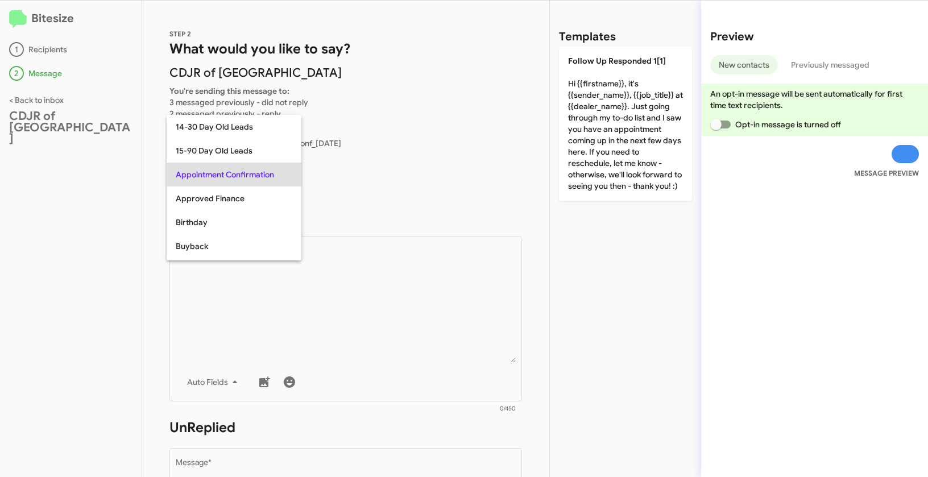
copy span "Appointment Confirmation"
click at [402, 256] on div at bounding box center [464, 238] width 928 height 477
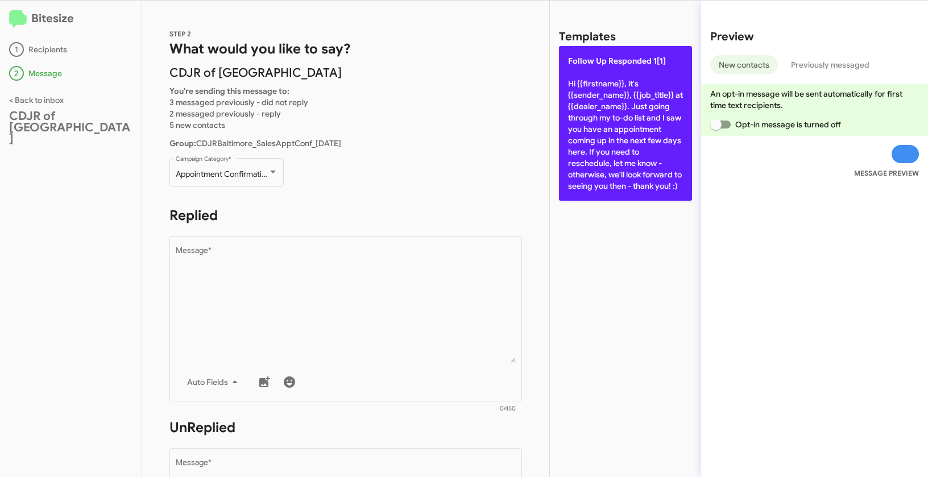
click at [594, 136] on p "Follow Up Responded 1[1] Hi {{firstname}}, it's {{sender_name}}, {{job_title}} …" at bounding box center [625, 123] width 133 height 155
type textarea "Hi {{firstname}}, it's {{sender_name}}, {{job_title}} at {{dealer_name}}. Just …"
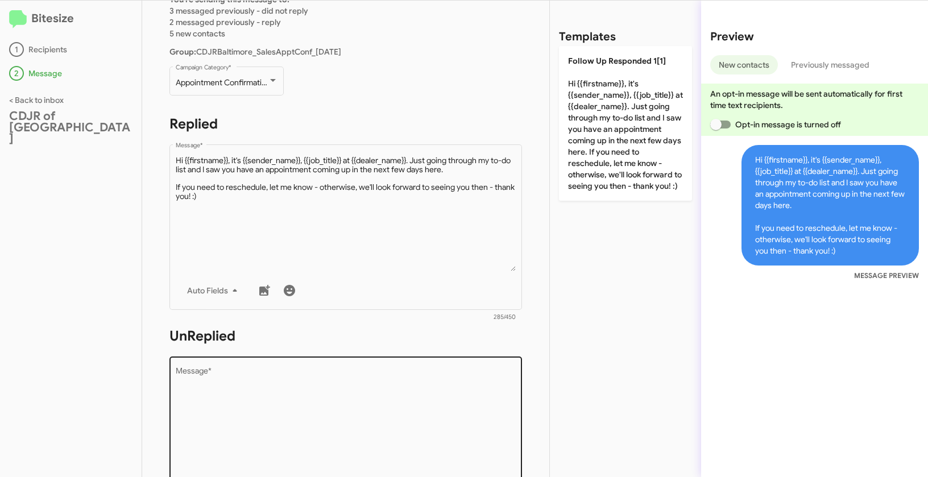
scroll to position [173, 0]
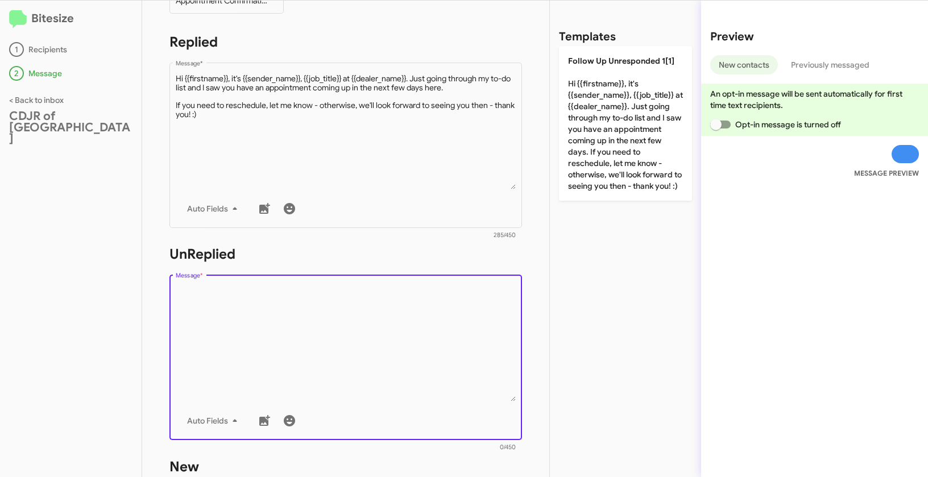
click at [375, 338] on textarea "Message *" at bounding box center [346, 343] width 340 height 116
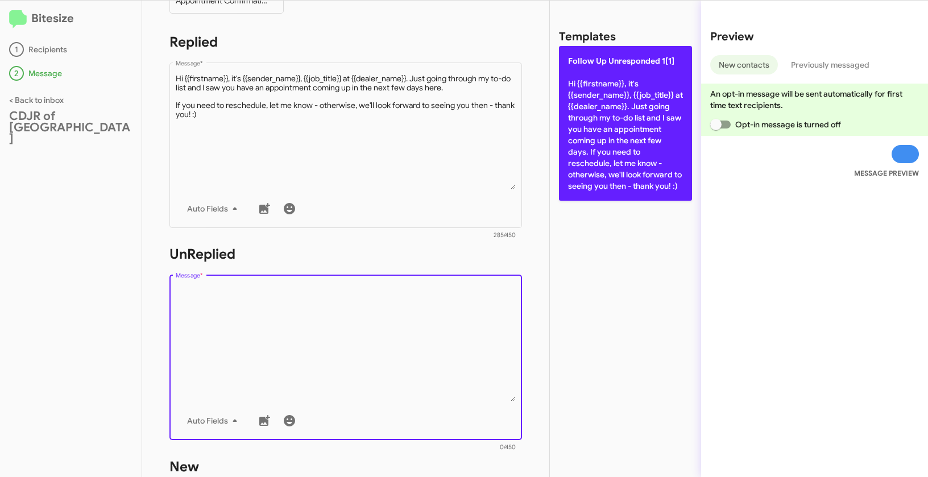
click at [632, 127] on p "Follow Up Unresponded 1[1] Hi {{firstname}}, it's {{sender_name}}, {{job_title}…" at bounding box center [625, 123] width 133 height 155
type textarea "Hi {{firstname}}, it's {{sender_name}}, {{job_title}} at {{dealer_name}}. Just …"
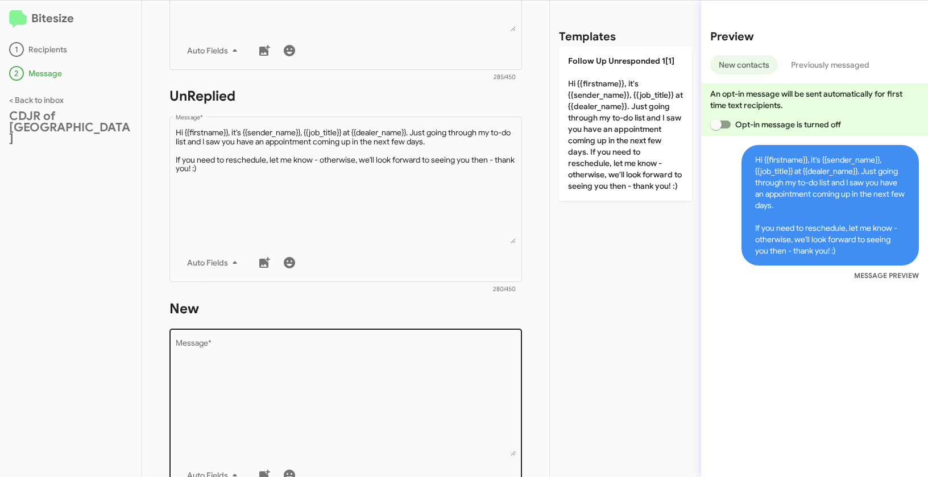
scroll to position [368, 0]
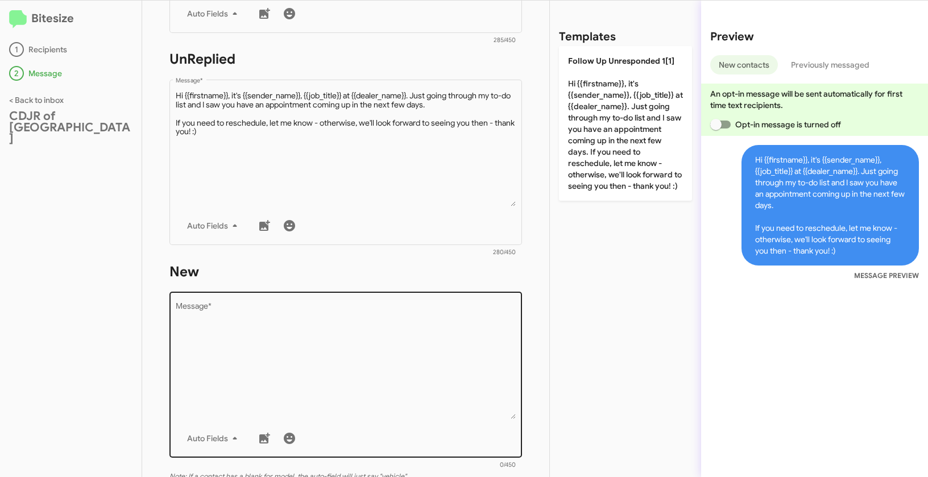
click at [417, 363] on textarea "Message *" at bounding box center [346, 361] width 340 height 116
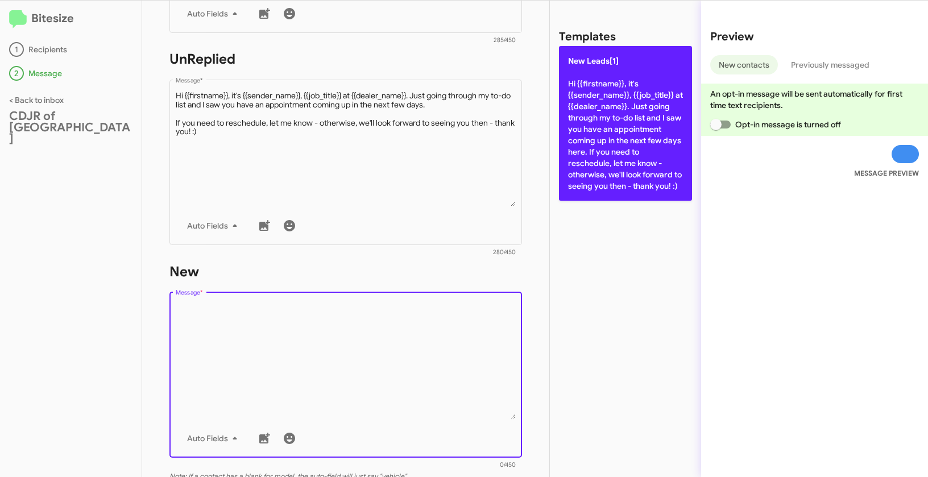
click at [604, 124] on p "New Leads[1] Hi {{firstname}}, it's {{sender_name}}, {{job_title}} at {{dealer_…" at bounding box center [625, 123] width 133 height 155
type textarea "Hi {{firstname}}, it's {{sender_name}}, {{job_title}} at {{dealer_name}}. Just …"
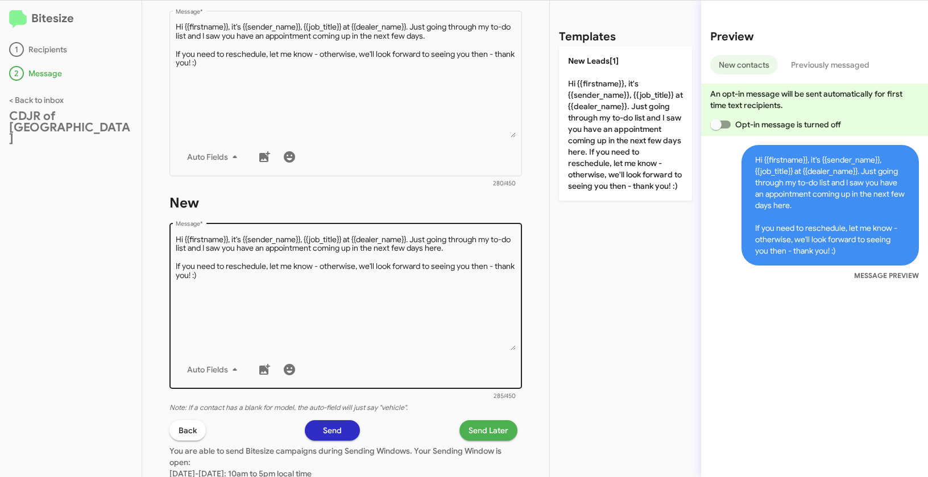
scroll to position [541, 0]
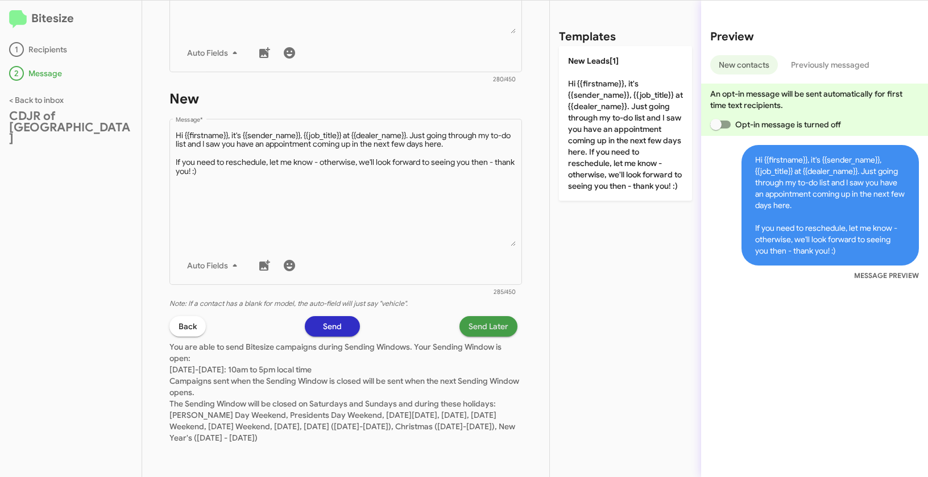
click at [493, 335] on span "Send Later" at bounding box center [488, 326] width 40 height 20
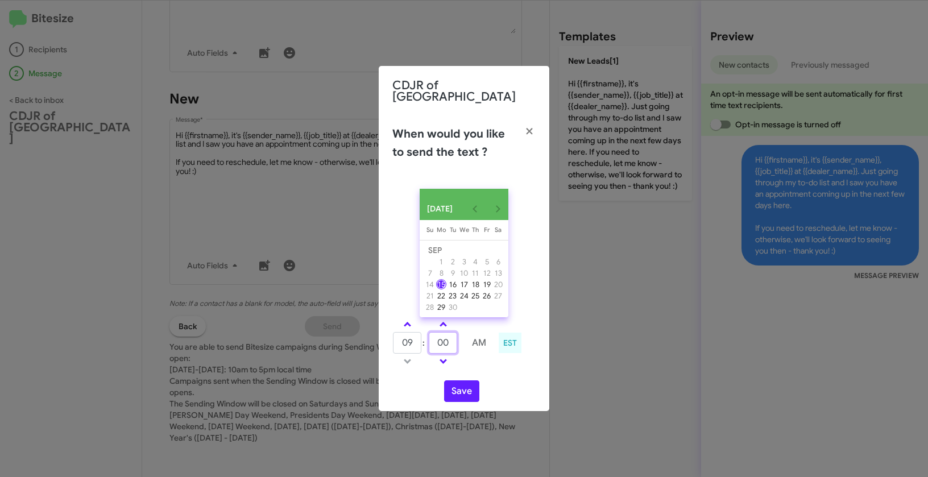
drag, startPoint x: 451, startPoint y: 343, endPoint x: 435, endPoint y: 340, distance: 16.1
click at [435, 340] on input "00" at bounding box center [443, 343] width 28 height 22
type input "50"
click at [468, 380] on button "Save" at bounding box center [461, 391] width 35 height 22
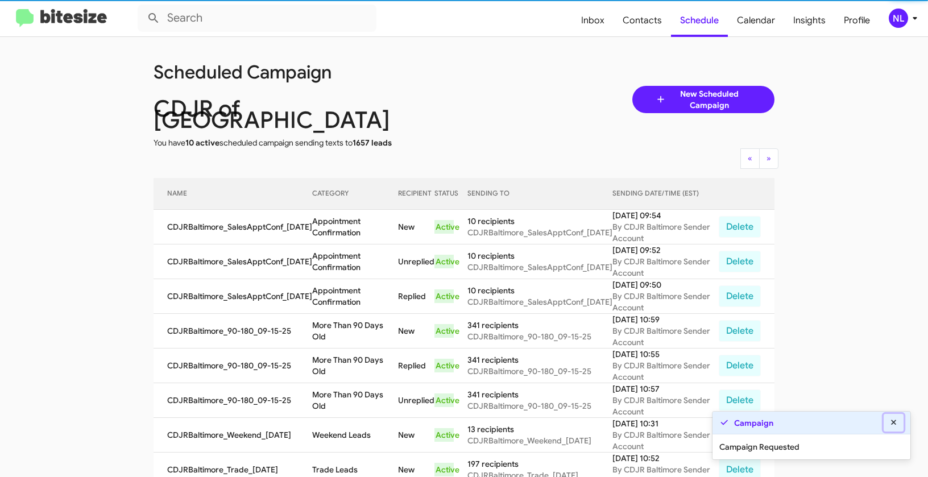
click at [892, 423] on icon at bounding box center [893, 422] width 10 height 8
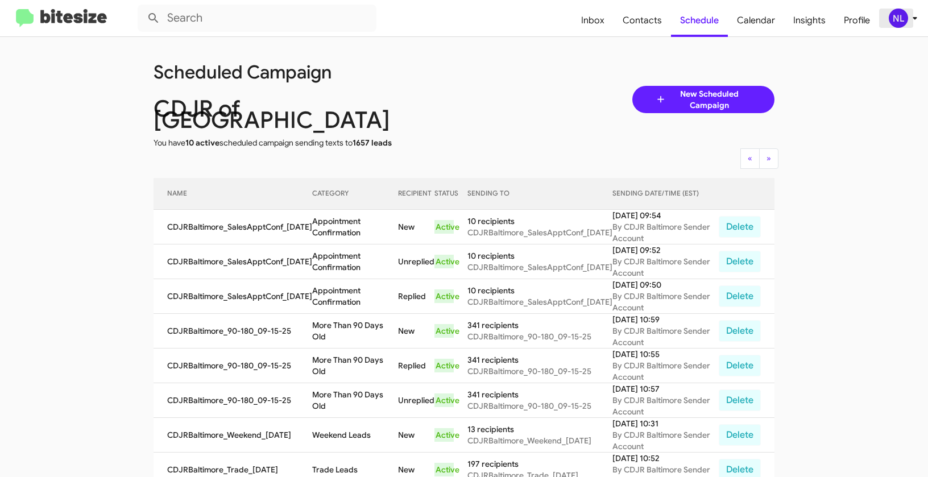
click at [901, 19] on div "NL" at bounding box center [897, 18] width 19 height 19
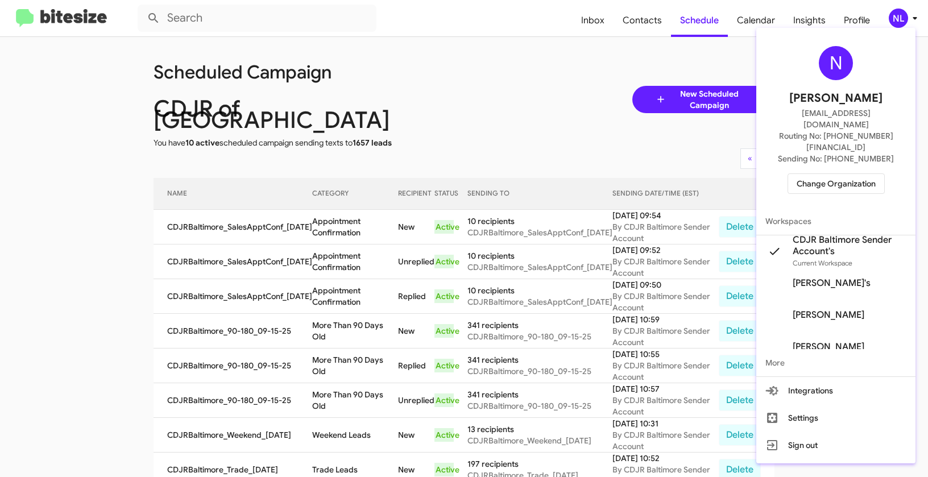
click at [842, 174] on span "Change Organization" at bounding box center [835, 183] width 79 height 19
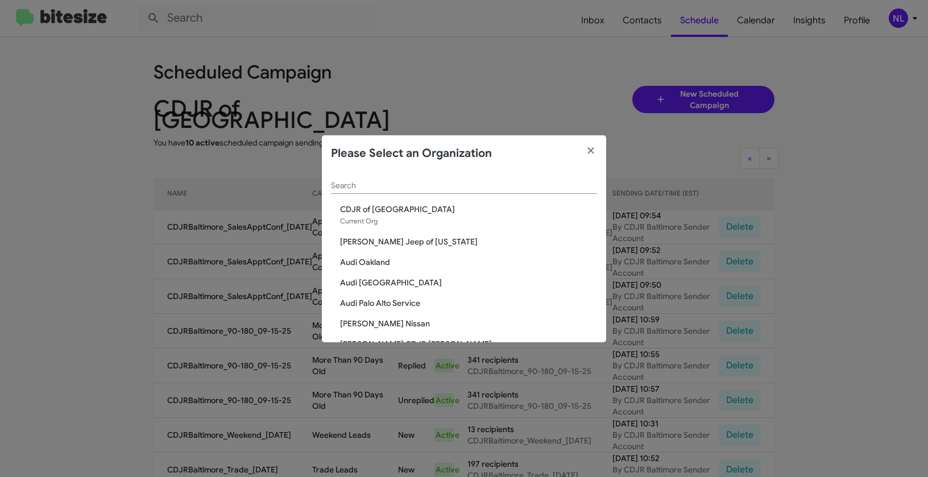
click at [510, 187] on input "Search" at bounding box center [464, 185] width 266 height 9
paste input "CDJR of [PERSON_NAME]"
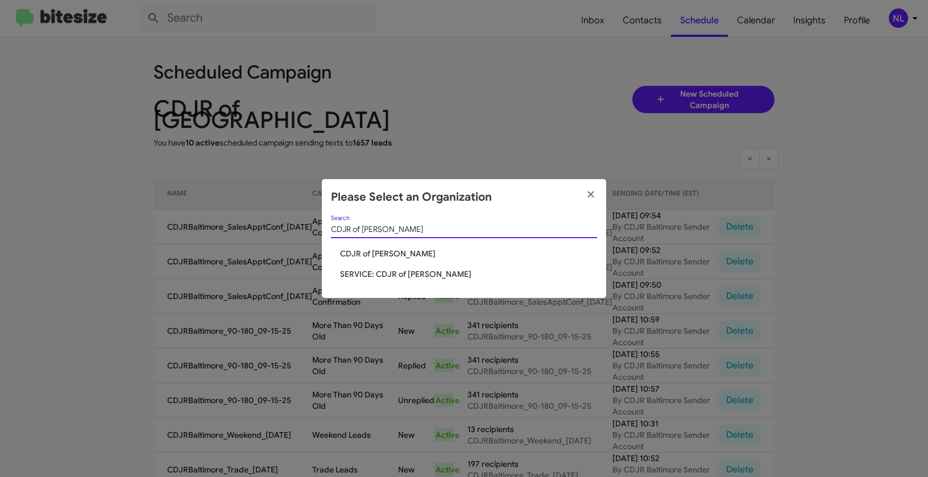
type input "CDJR of [PERSON_NAME]"
click at [373, 253] on span "CDJR of [PERSON_NAME]" at bounding box center [468, 253] width 257 height 11
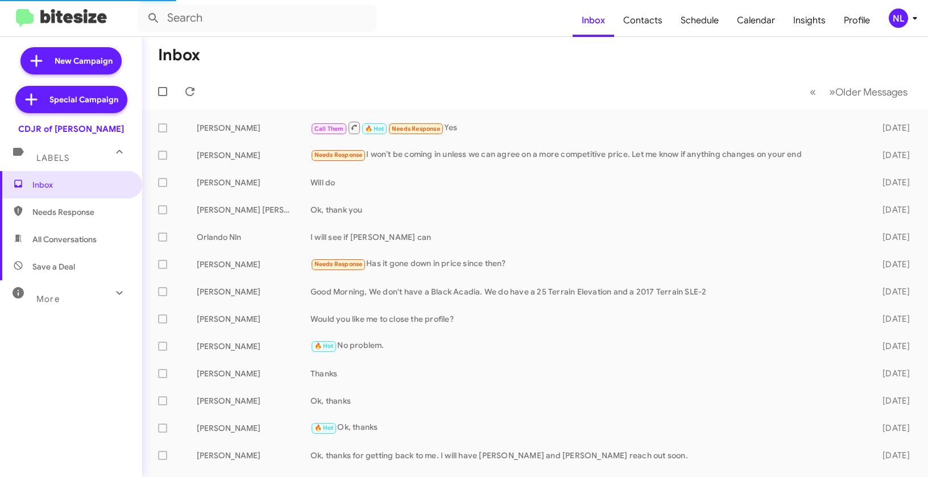
click at [897, 25] on div "NL" at bounding box center [897, 18] width 19 height 19
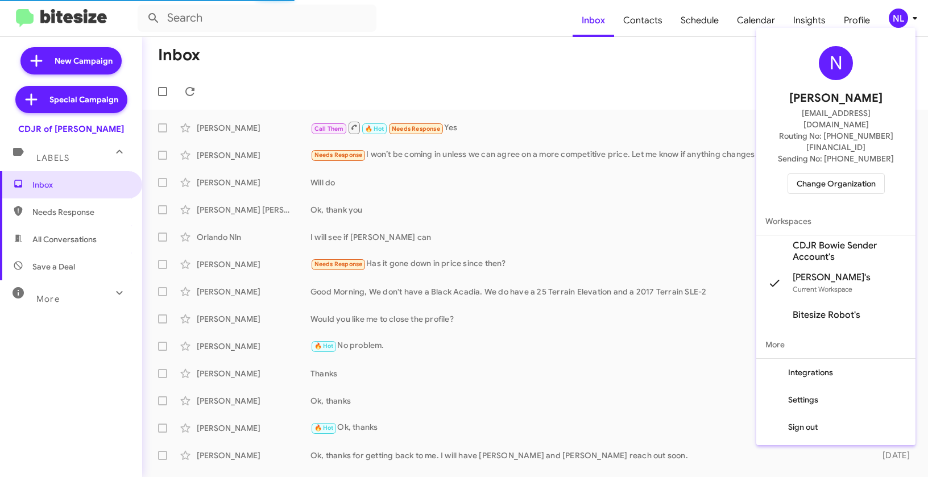
click at [818, 240] on span "CDJR Bowie Sender Account's" at bounding box center [849, 251] width 114 height 23
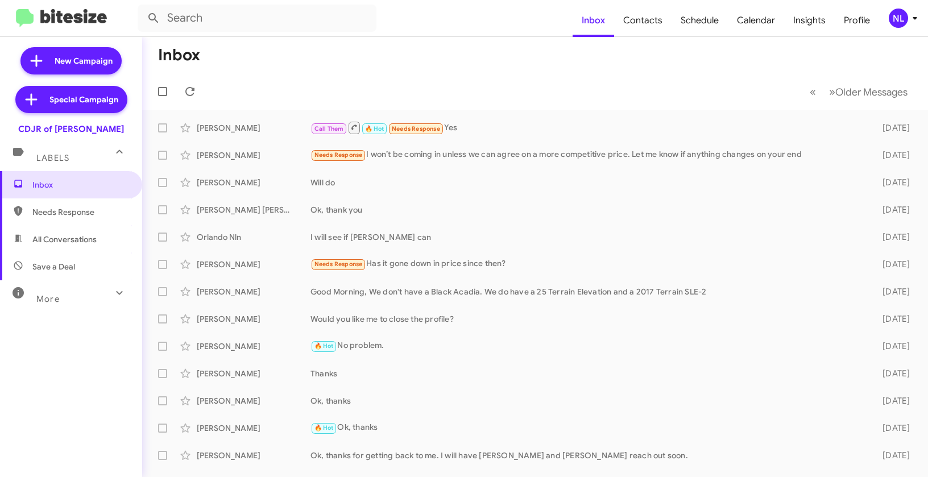
click at [905, 18] on div "NL" at bounding box center [897, 18] width 19 height 19
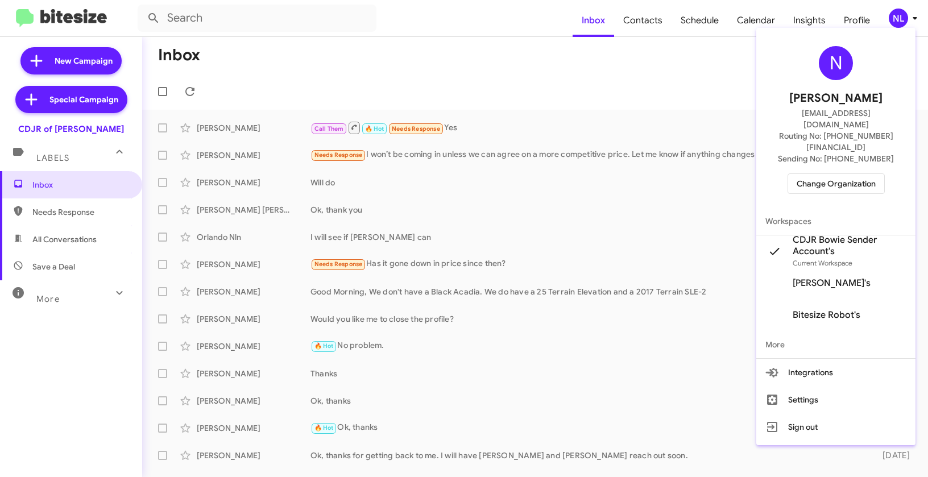
click at [644, 69] on div at bounding box center [464, 238] width 928 height 477
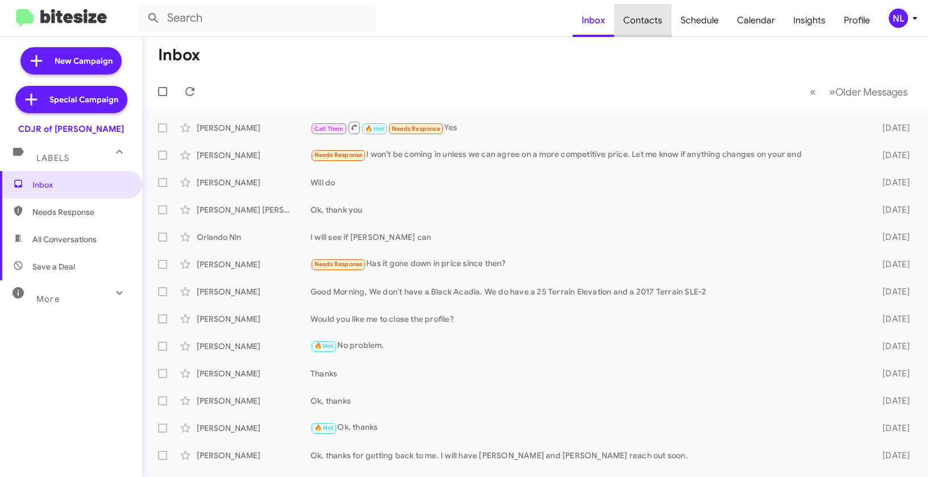
click at [647, 16] on span "Contacts" at bounding box center [642, 20] width 57 height 33
type input "in:groups"
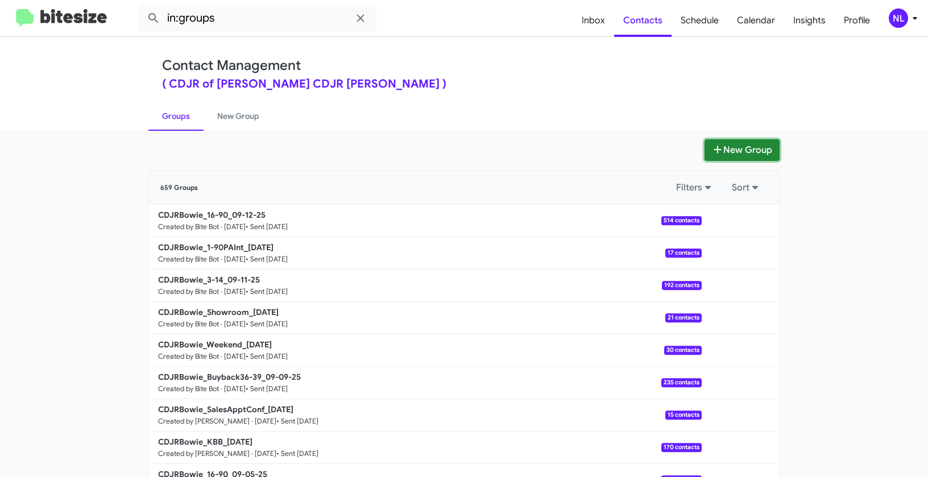
click at [732, 144] on button "New Group" at bounding box center [741, 150] width 75 height 22
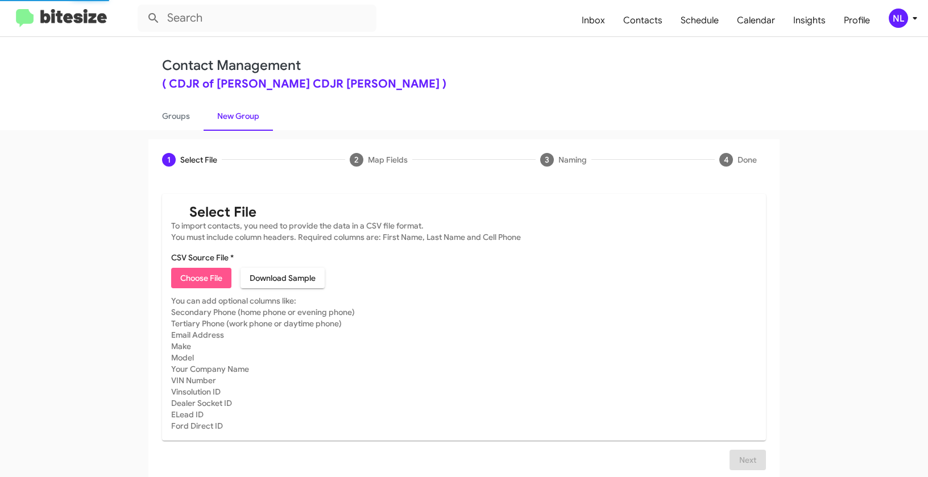
click at [196, 269] on span "Choose File" at bounding box center [201, 278] width 42 height 20
type input "Opt out open - CDJR of Bowie"
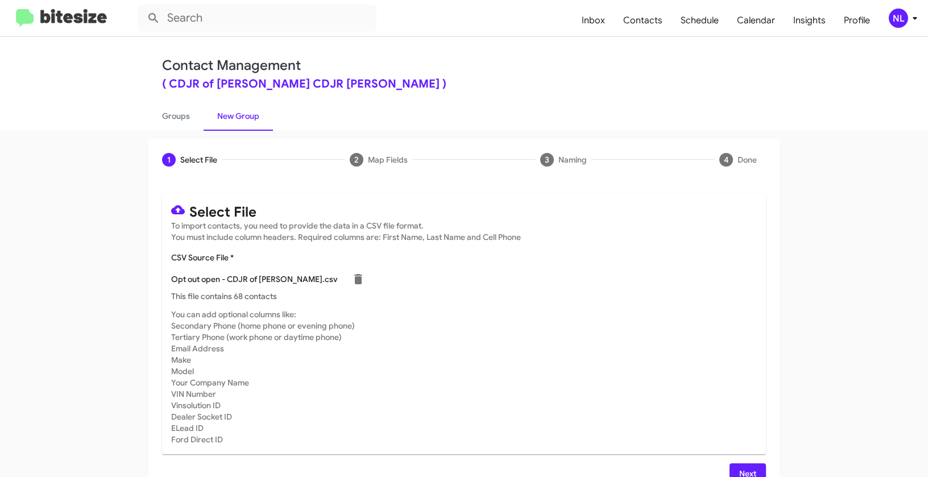
scroll to position [20, 0]
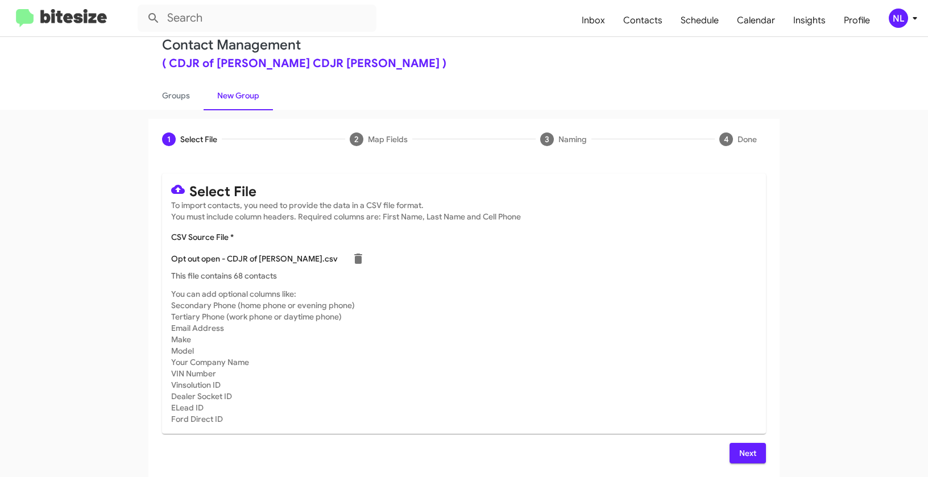
click at [729, 448] on button "Next" at bounding box center [747, 453] width 36 height 20
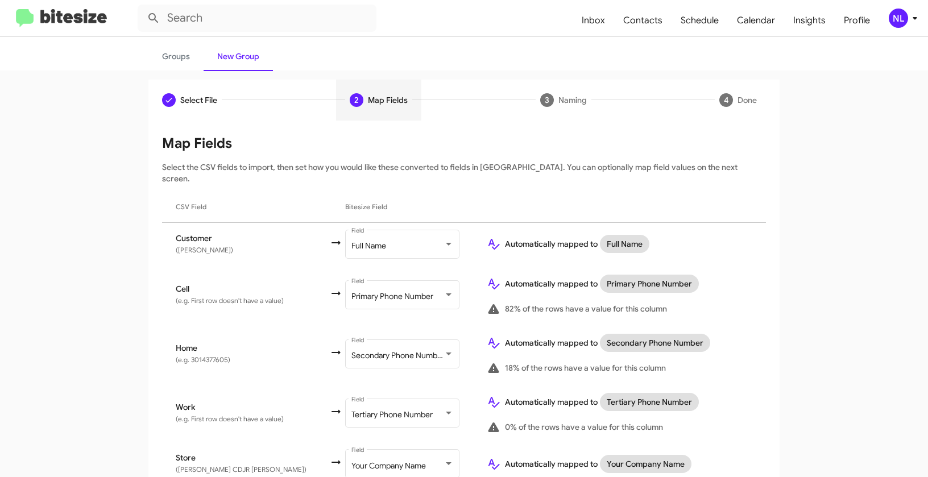
scroll to position [99, 0]
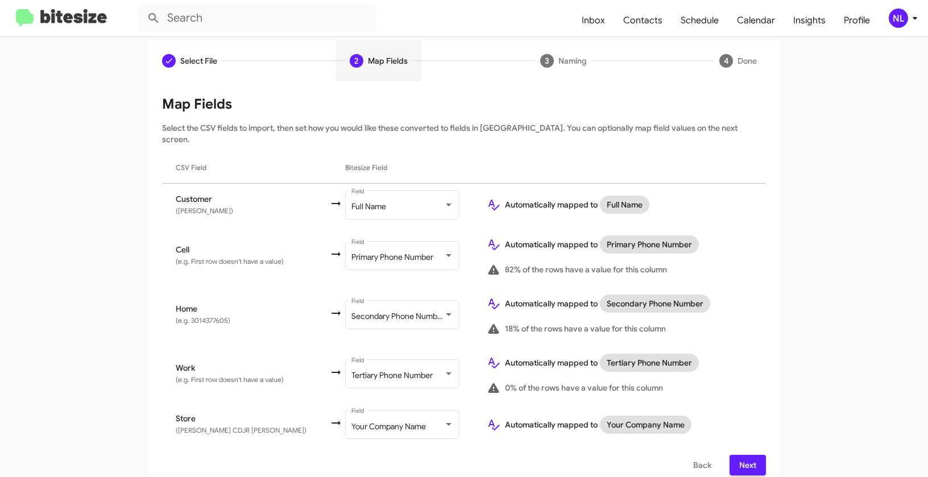
click at [739, 455] on span "Next" at bounding box center [747, 465] width 18 height 20
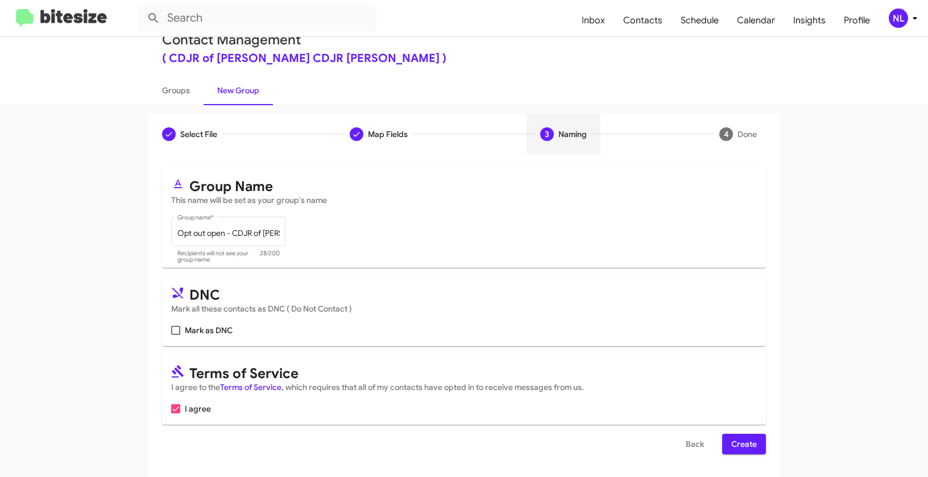
scroll to position [26, 0]
click at [180, 332] on label "Mark as DNC" at bounding box center [201, 330] width 61 height 14
click at [176, 335] on input "Mark as DNC" at bounding box center [175, 335] width 1 height 1
checkbox input "true"
click at [739, 446] on span "Create" at bounding box center [744, 444] width 26 height 20
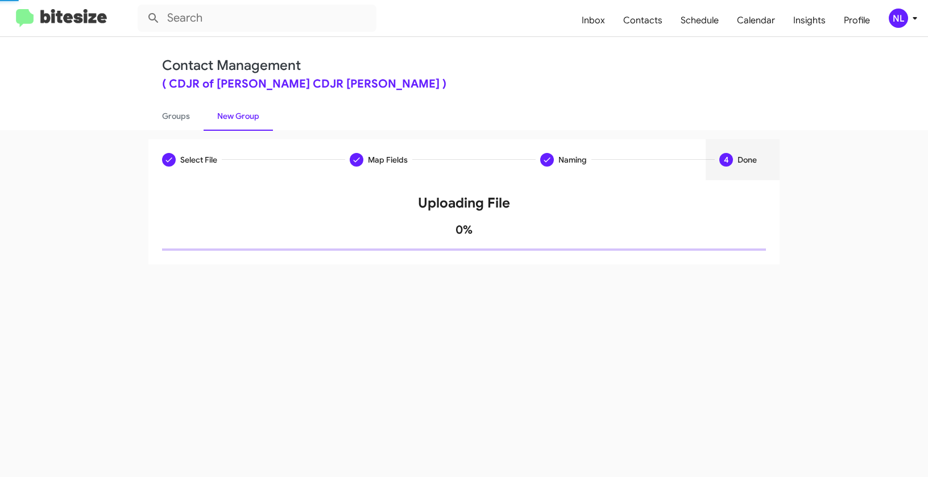
scroll to position [0, 0]
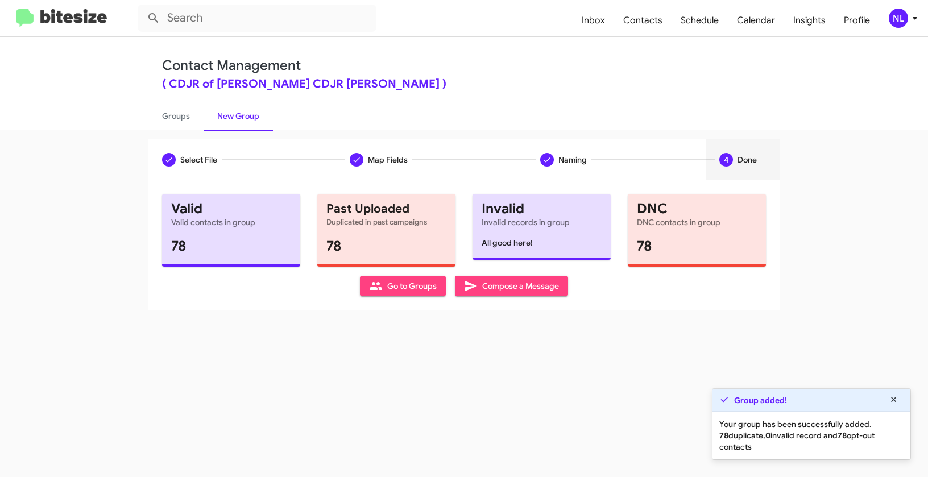
drag, startPoint x: 393, startPoint y: 282, endPoint x: 408, endPoint y: 268, distance: 19.7
click at [393, 282] on span "Go to Groups" at bounding box center [403, 286] width 68 height 20
type input "in:groups"
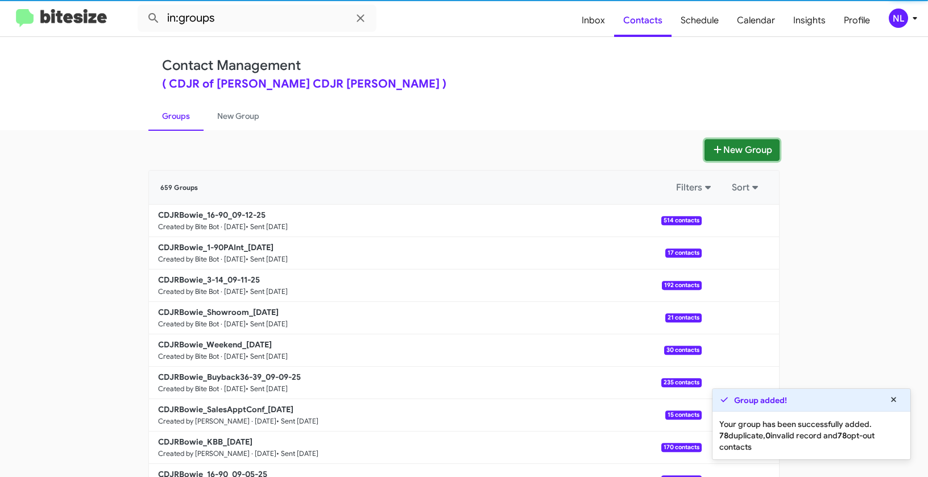
click at [730, 153] on button "New Group" at bounding box center [741, 150] width 75 height 22
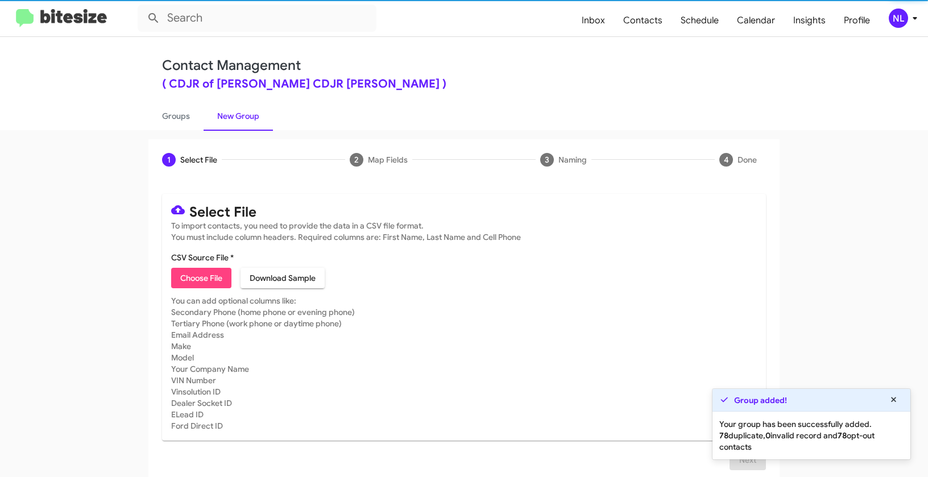
click at [189, 277] on span "Choose File" at bounding box center [201, 278] width 42 height 20
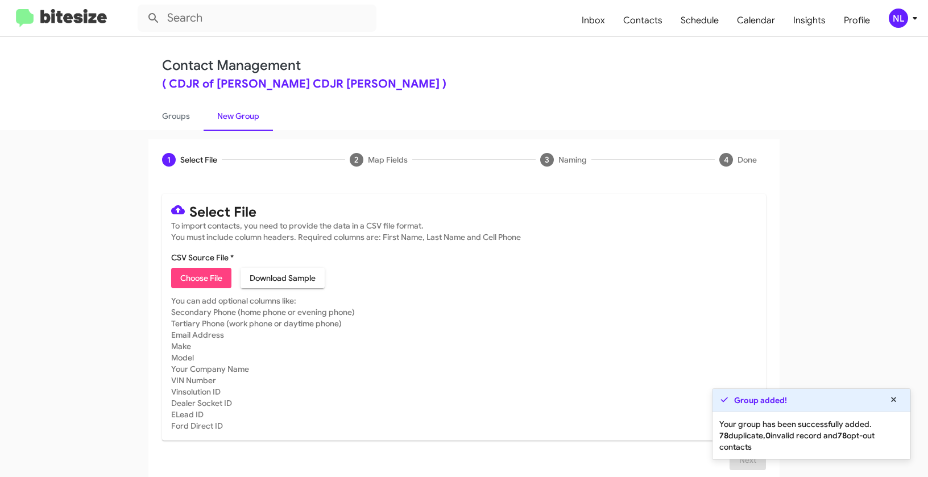
type input "Opt out dead - CDJR of Bowie"
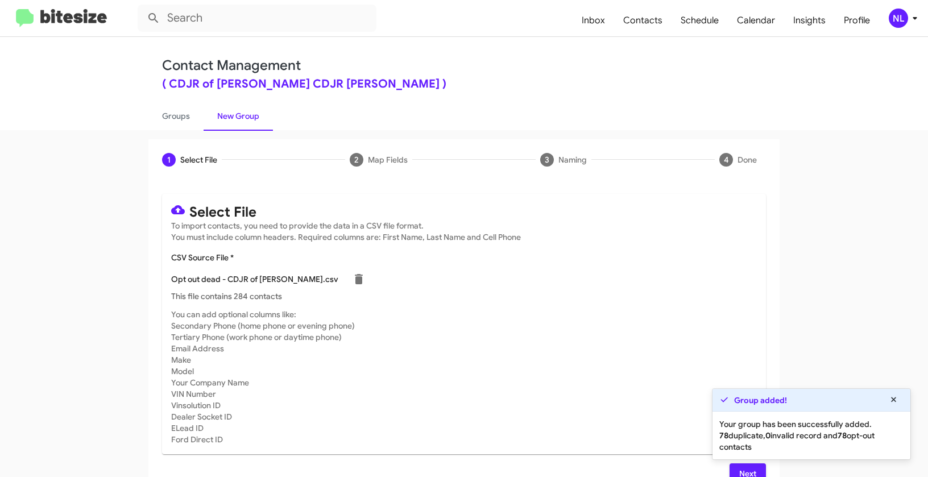
scroll to position [20, 0]
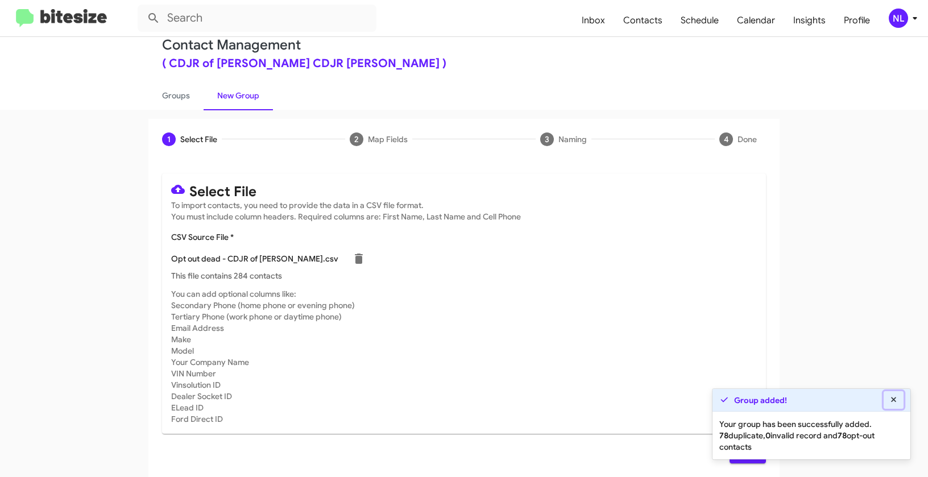
click at [890, 400] on icon at bounding box center [893, 400] width 10 height 8
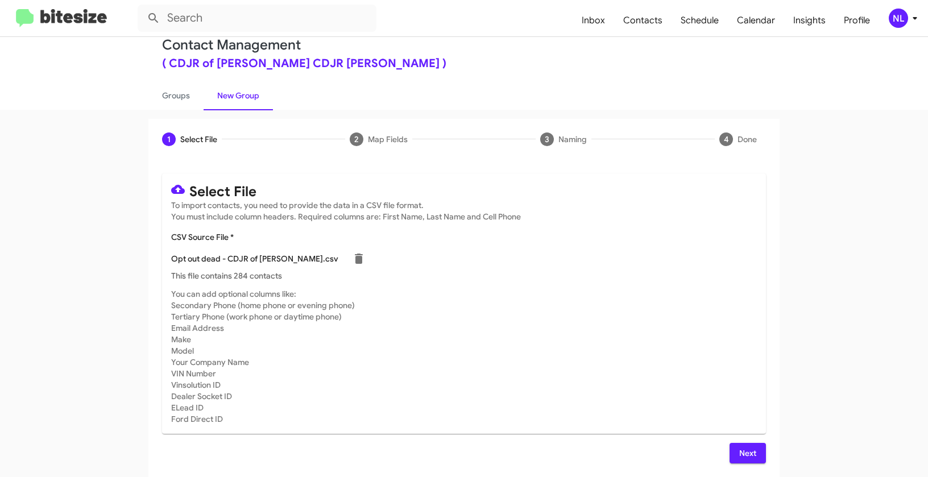
click at [750, 458] on span "Next" at bounding box center [747, 453] width 18 height 20
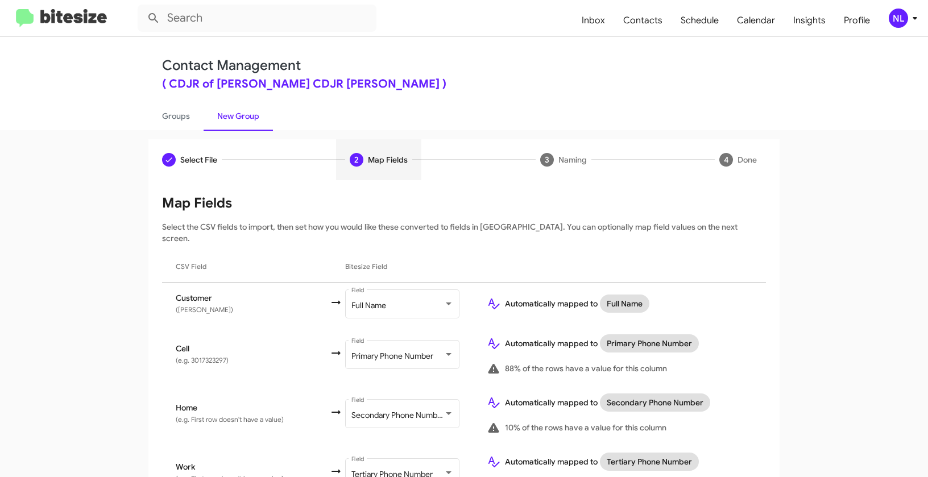
scroll to position [99, 0]
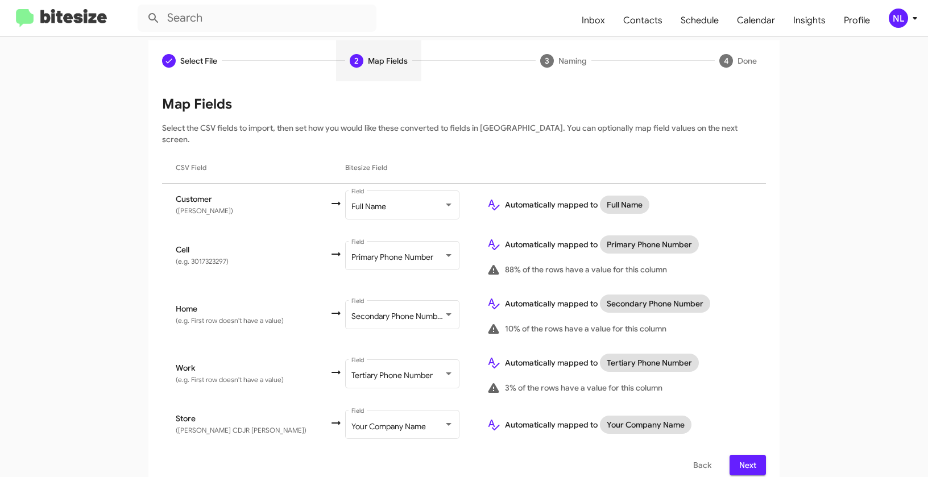
click at [738, 455] on span "Next" at bounding box center [747, 465] width 18 height 20
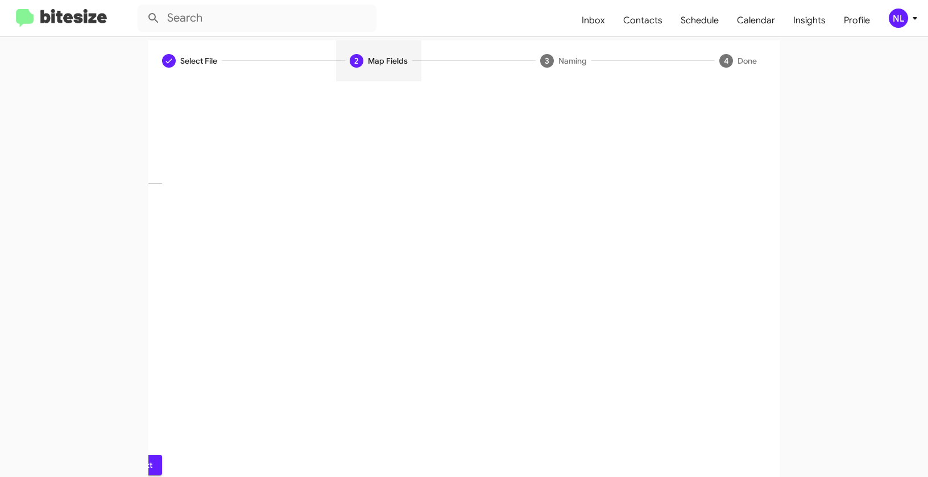
scroll to position [26, 0]
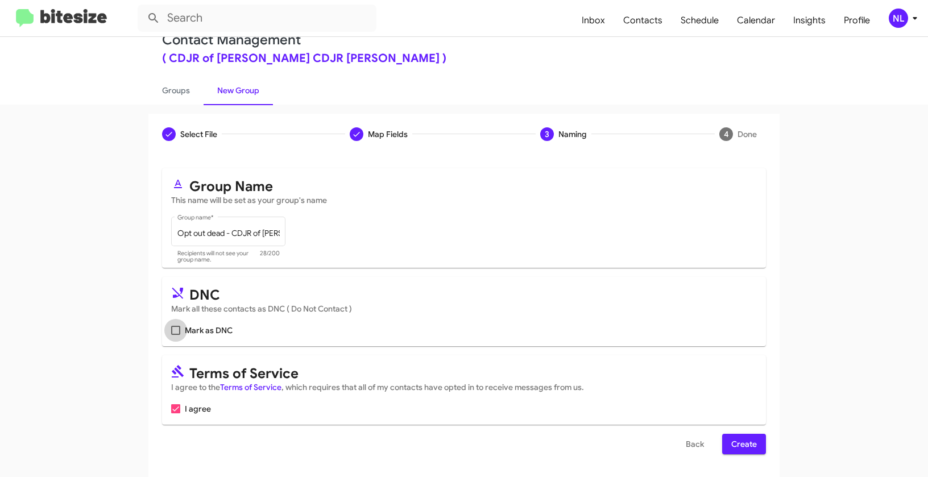
click at [171, 331] on span at bounding box center [175, 330] width 9 height 9
click at [175, 335] on input "Mark as DNC" at bounding box center [175, 335] width 1 height 1
checkbox input "true"
click at [743, 453] on span "Create" at bounding box center [744, 444] width 26 height 20
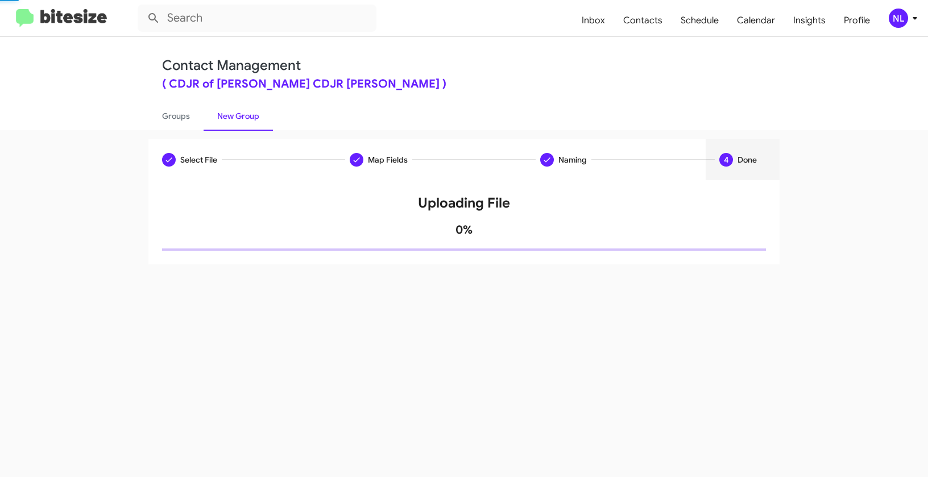
scroll to position [0, 0]
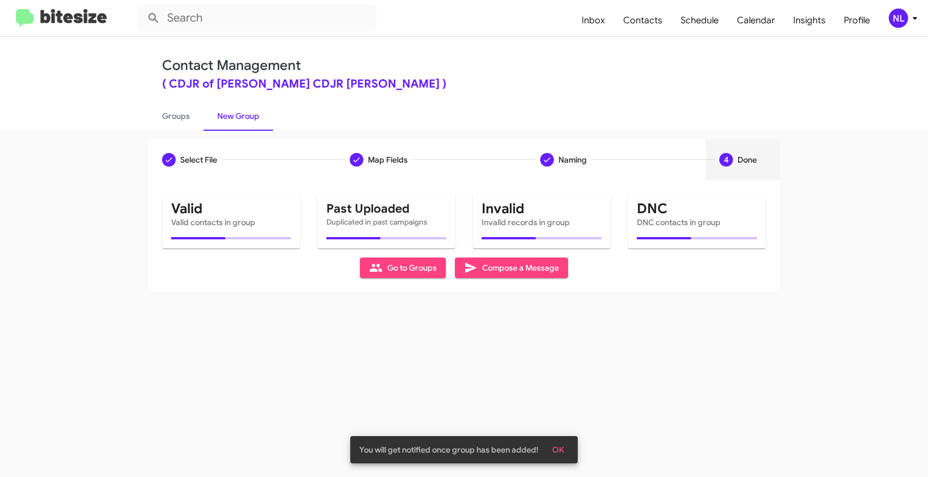
click at [560, 454] on span "OK" at bounding box center [558, 449] width 12 height 20
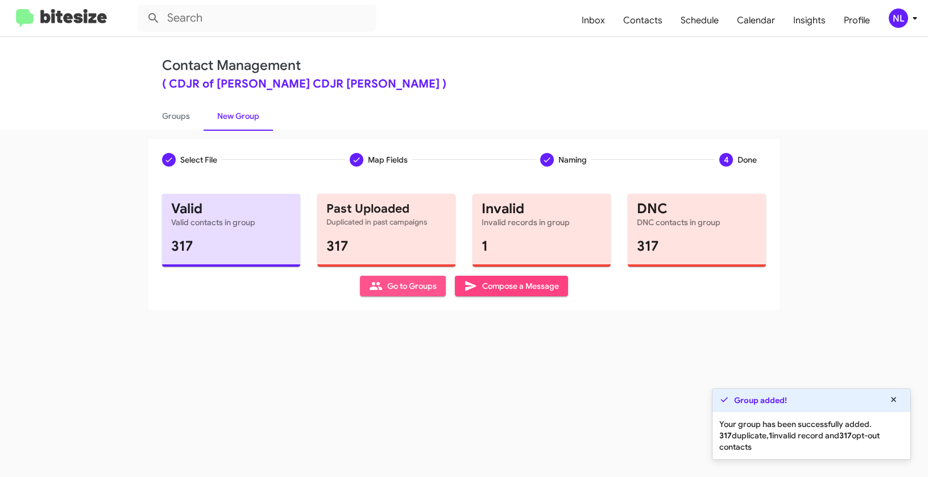
click at [403, 284] on span "Go to Groups" at bounding box center [403, 286] width 68 height 20
type input "in:groups"
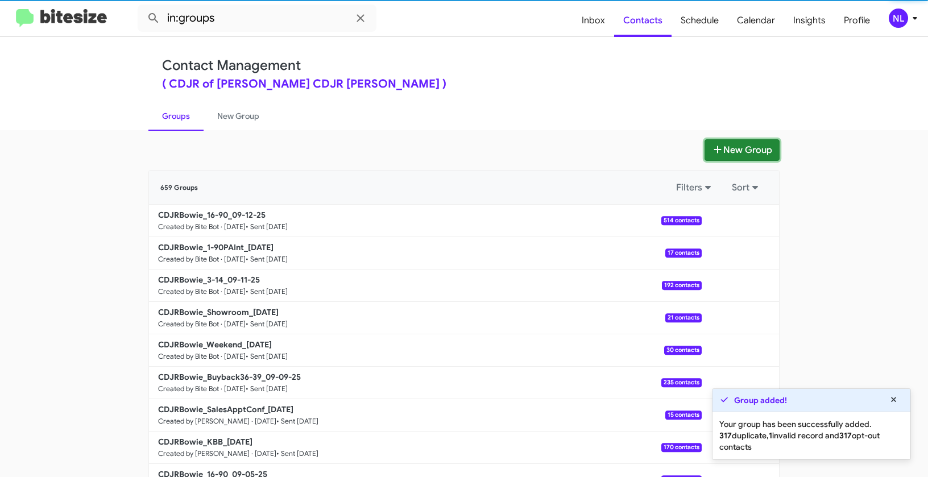
click at [740, 149] on button "New Group" at bounding box center [741, 150] width 75 height 22
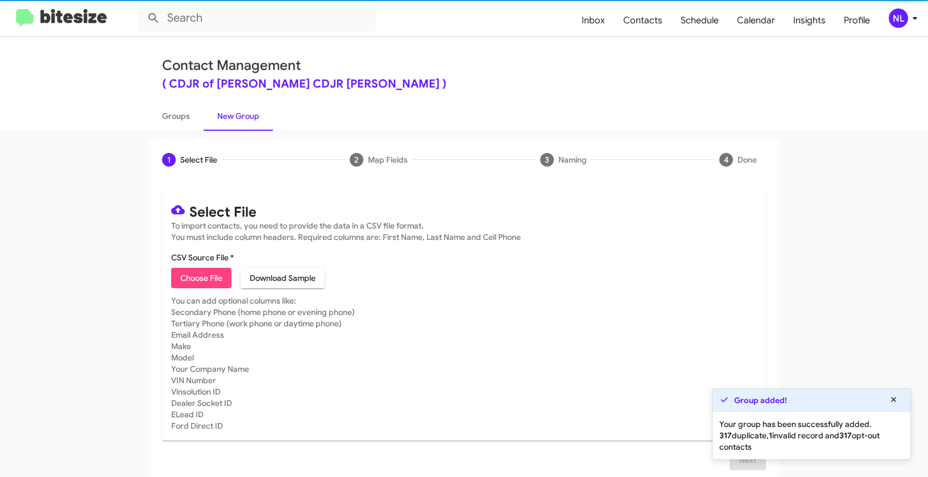
click at [205, 278] on span "Choose File" at bounding box center [201, 278] width 42 height 20
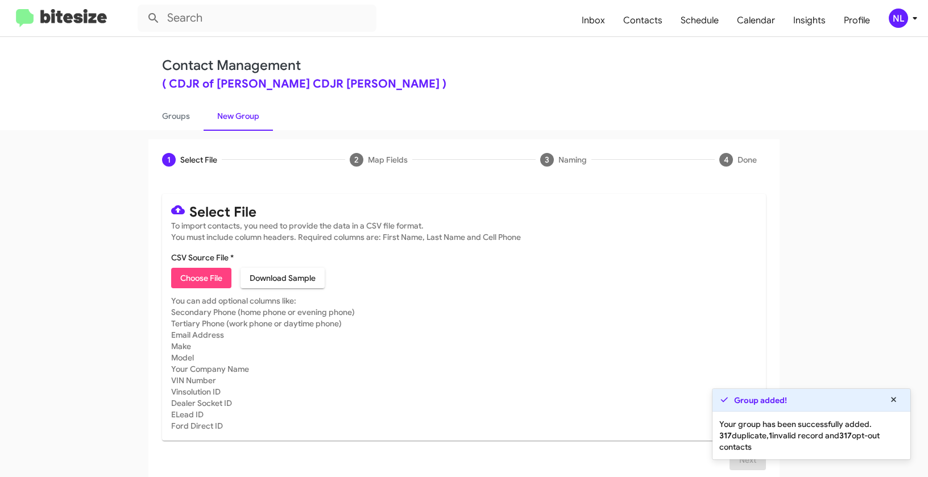
type input "Opt out delivered - CDJR of Bowie"
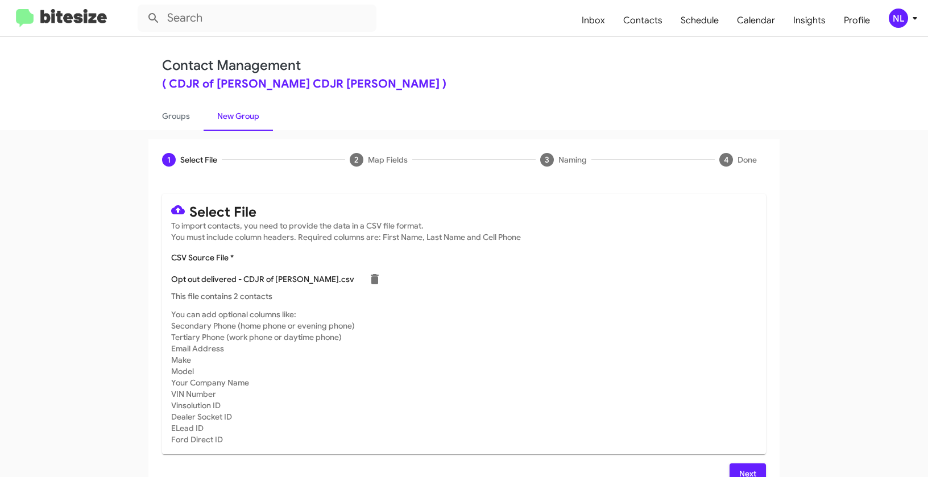
scroll to position [20, 0]
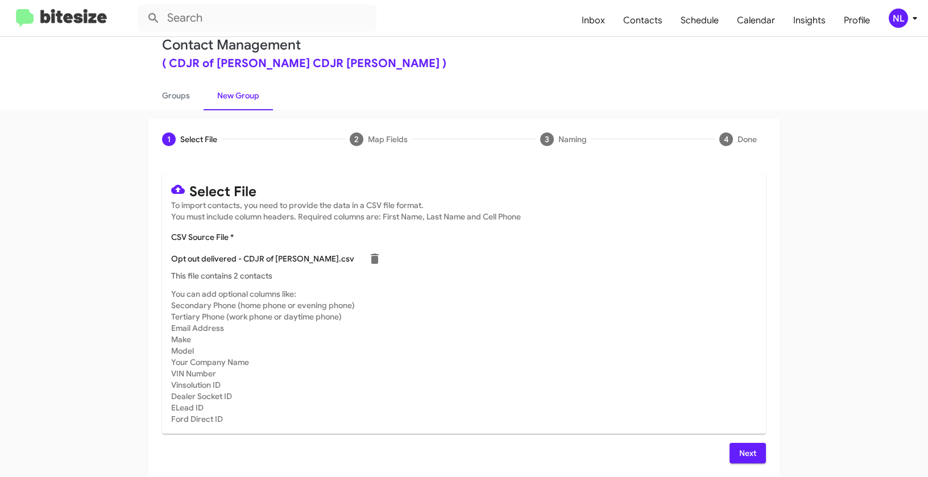
click at [743, 455] on span "Next" at bounding box center [747, 453] width 18 height 20
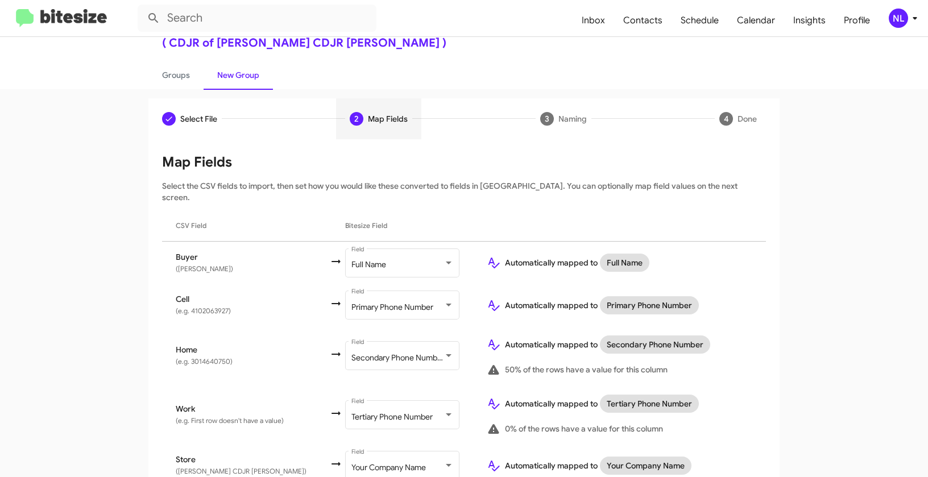
scroll to position [82, 0]
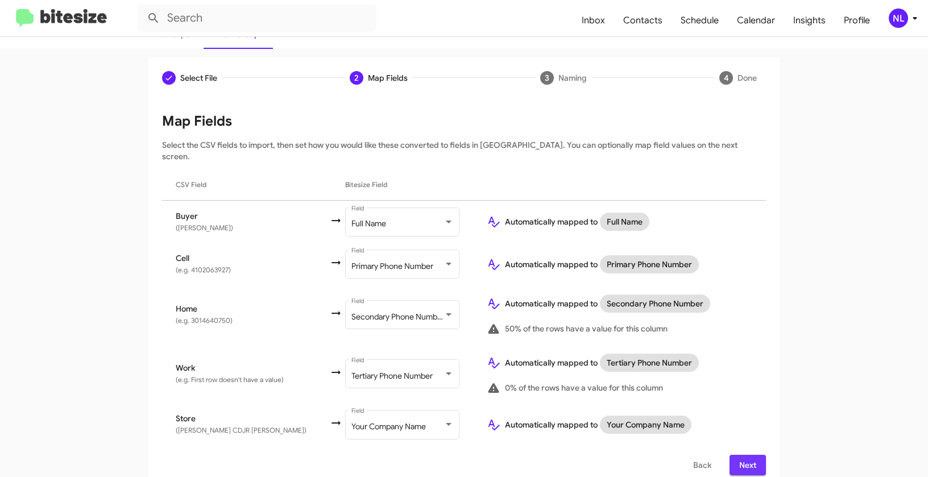
click at [749, 455] on span "Next" at bounding box center [747, 465] width 18 height 20
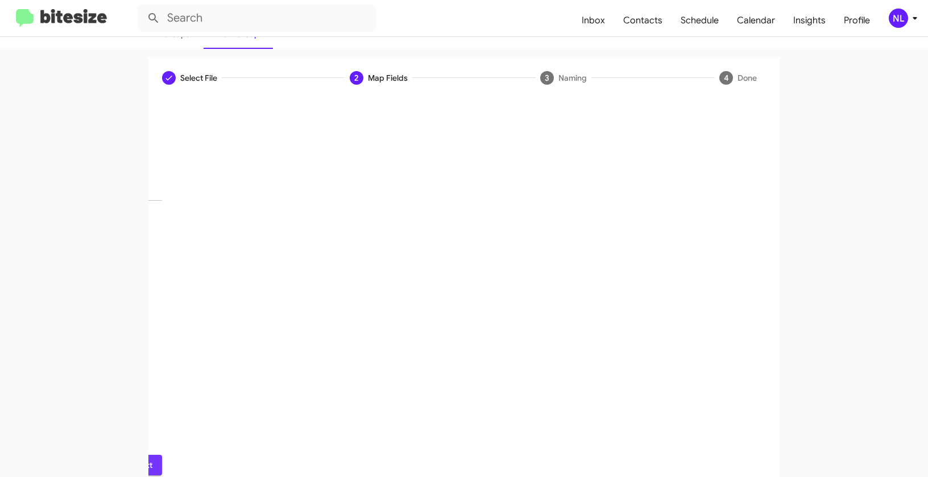
scroll to position [26, 0]
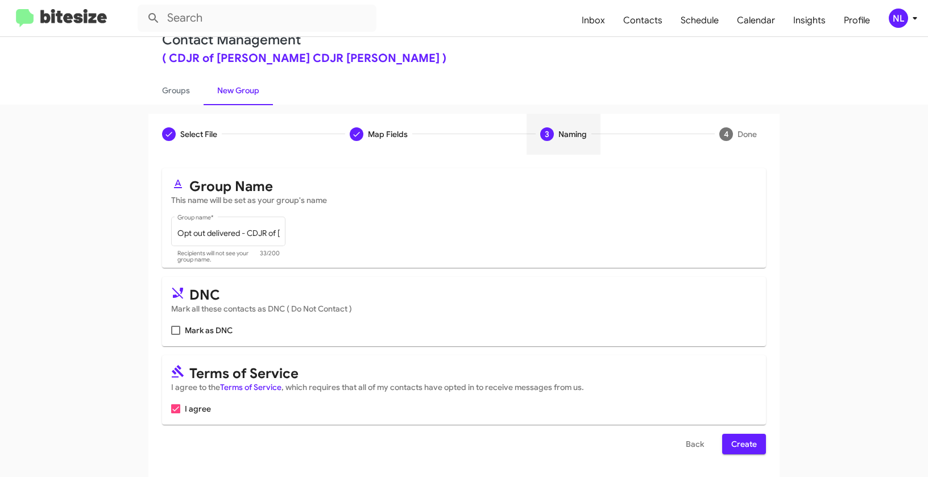
click at [168, 322] on mat-card "DNC Mark all these contacts as DNC ( Do Not Contact ) Mark as DNC" at bounding box center [464, 311] width 604 height 69
click at [173, 328] on span at bounding box center [175, 330] width 9 height 9
click at [175, 335] on input "Mark as DNC" at bounding box center [175, 335] width 1 height 1
checkbox input "true"
click at [731, 447] on span "Create" at bounding box center [744, 444] width 26 height 20
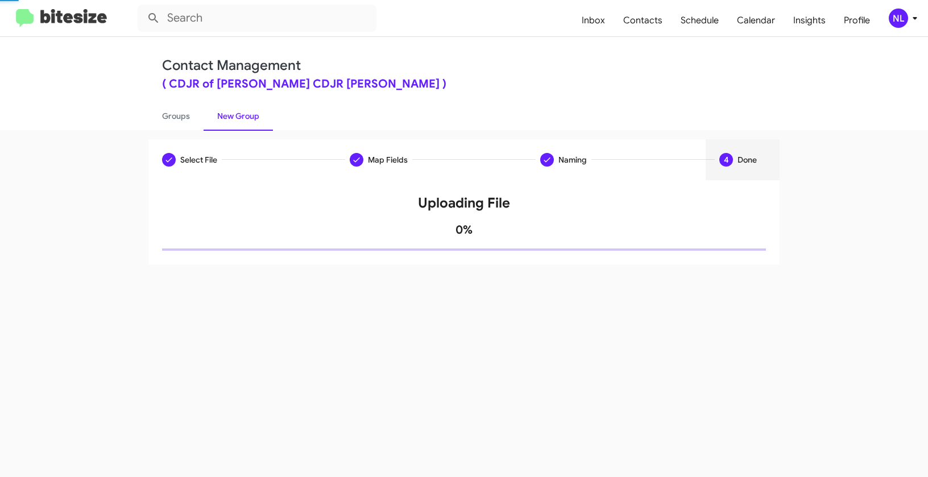
scroll to position [0, 0]
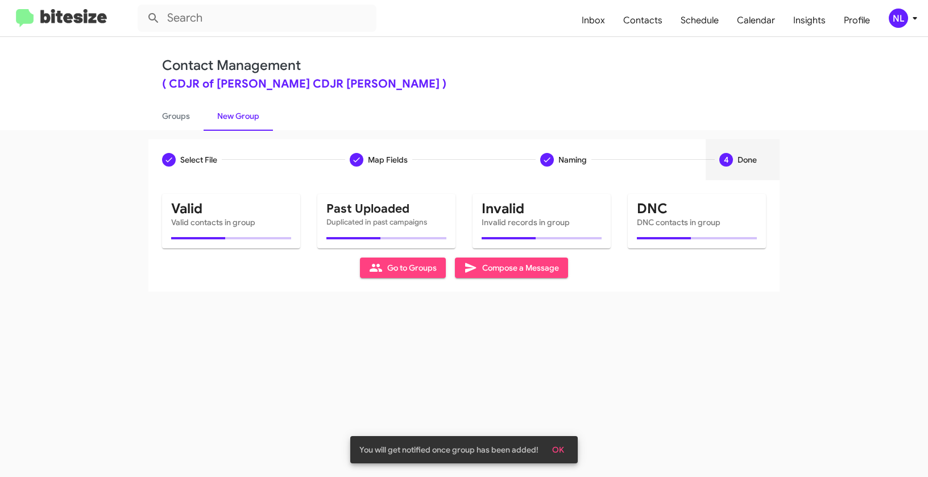
click at [566, 448] on button "OK" at bounding box center [558, 449] width 30 height 20
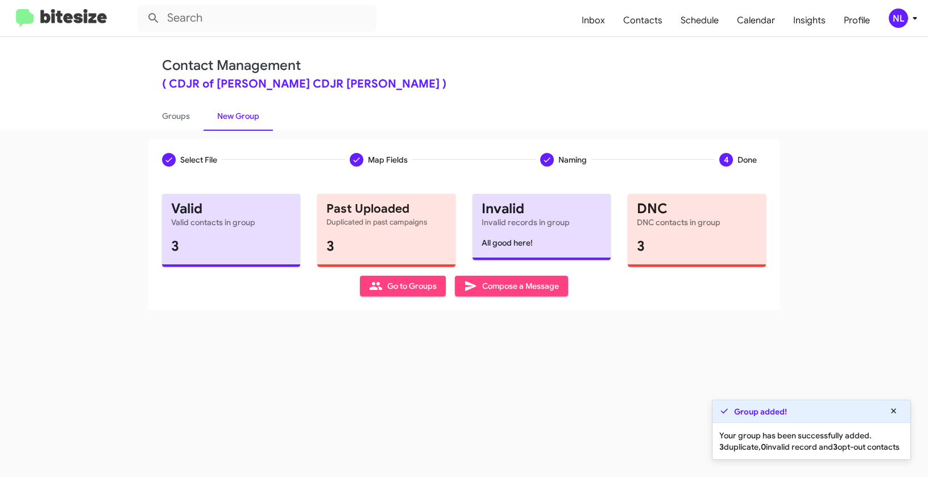
click at [396, 293] on span "Go to Groups" at bounding box center [403, 286] width 68 height 20
type input "in:groups"
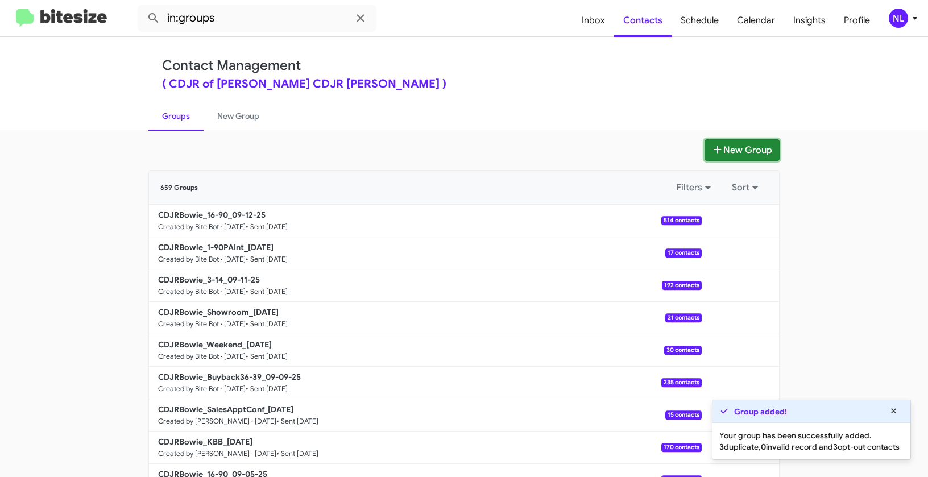
click at [747, 147] on button "New Group" at bounding box center [741, 150] width 75 height 22
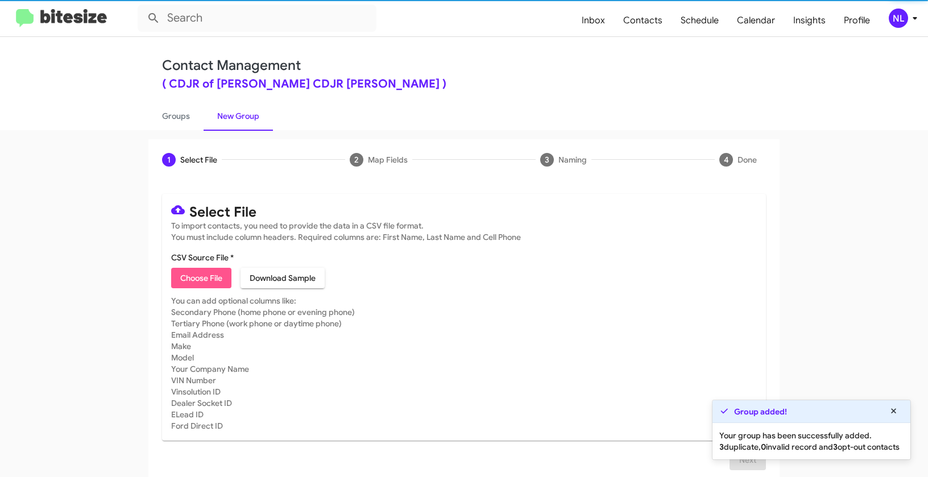
click at [202, 274] on span "Choose File" at bounding box center [201, 278] width 42 height 20
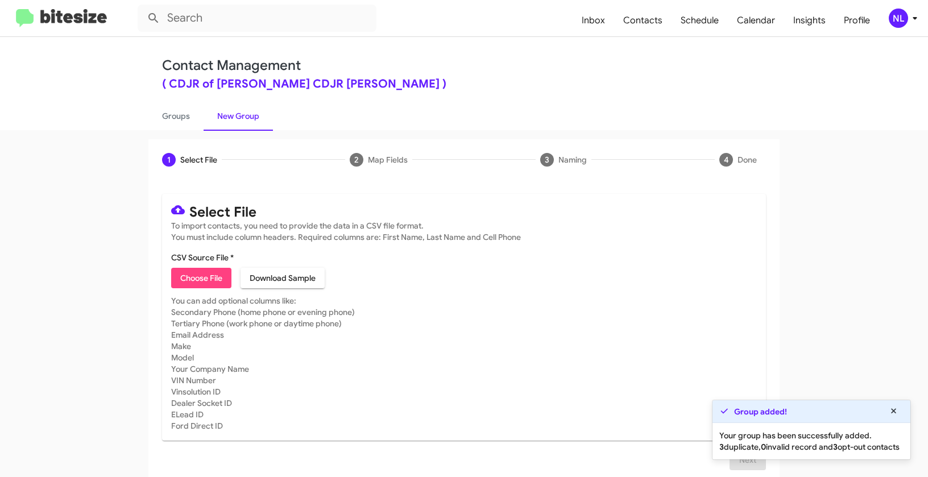
type input "CDJRBowie_KBB_09-15-25"
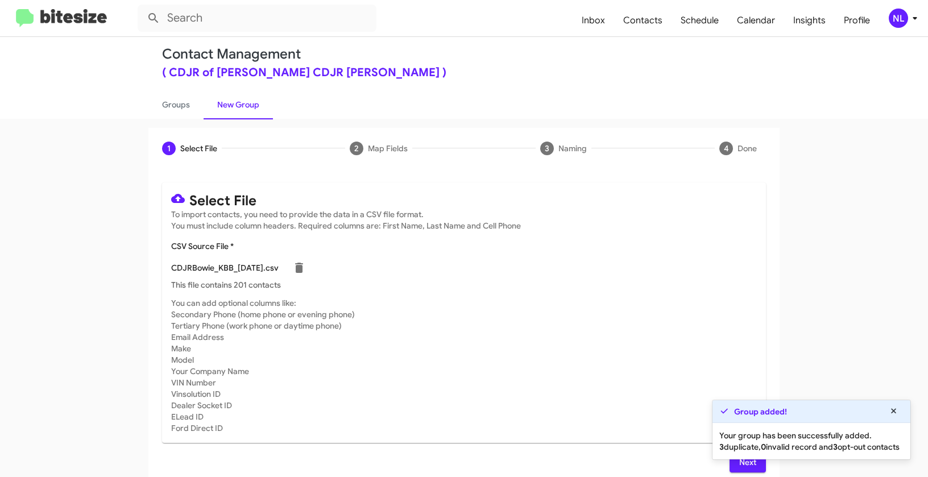
scroll to position [20, 0]
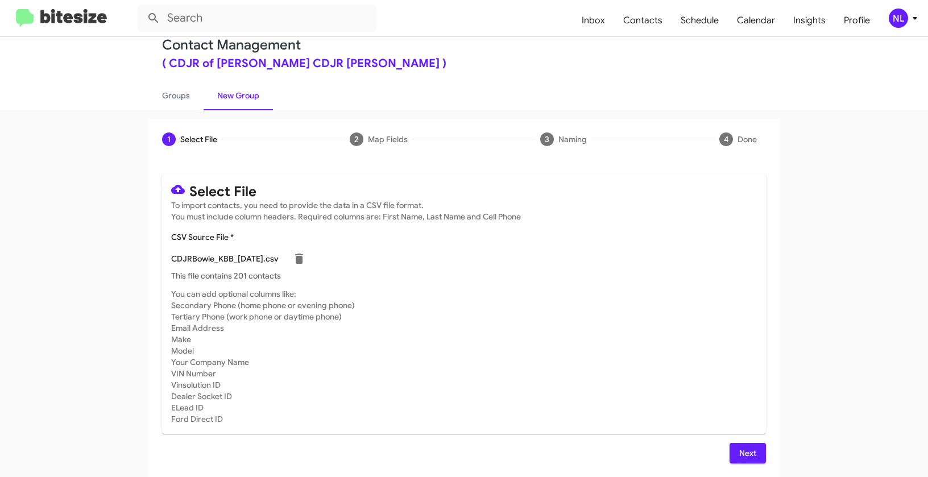
click at [746, 450] on span "Next" at bounding box center [747, 453] width 18 height 20
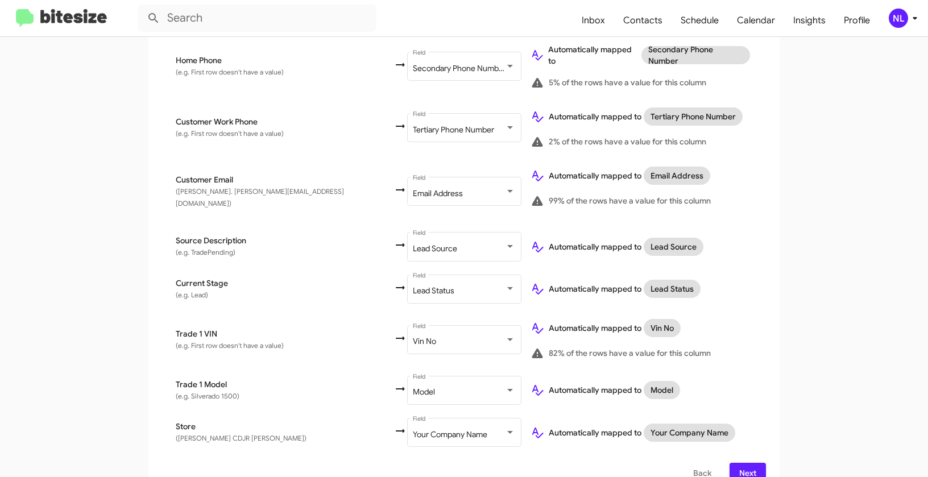
scroll to position [396, 0]
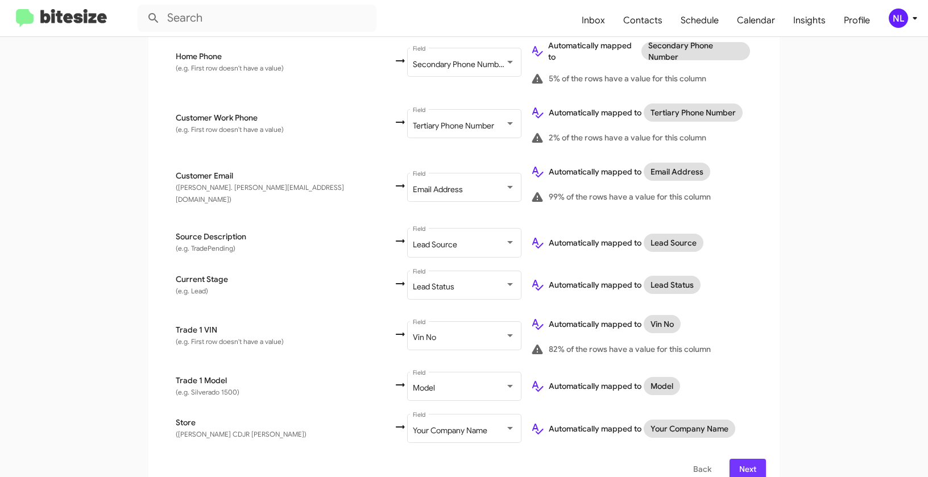
click at [746, 459] on span "Next" at bounding box center [747, 469] width 18 height 20
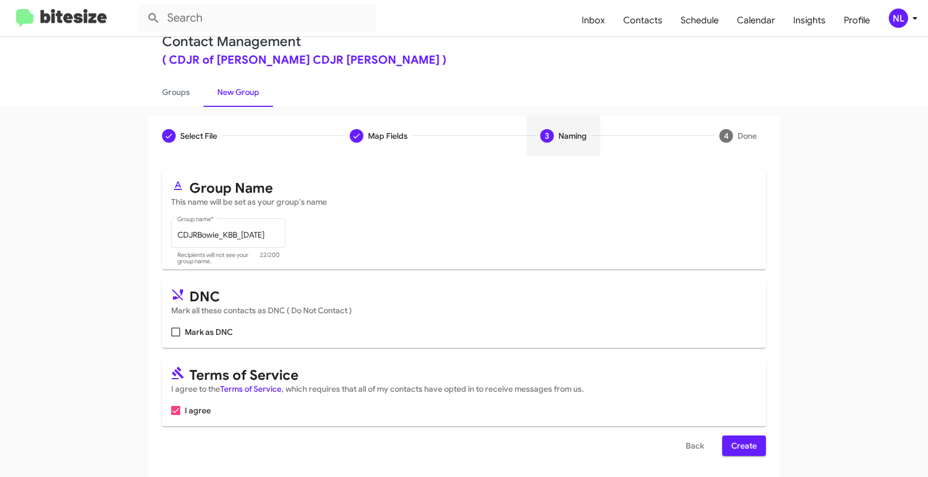
scroll to position [26, 0]
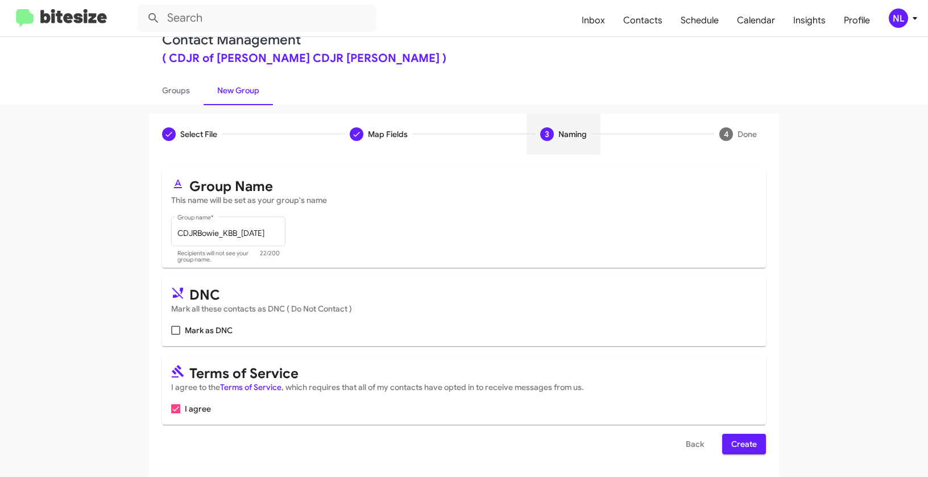
click at [750, 440] on span "Create" at bounding box center [744, 444] width 26 height 20
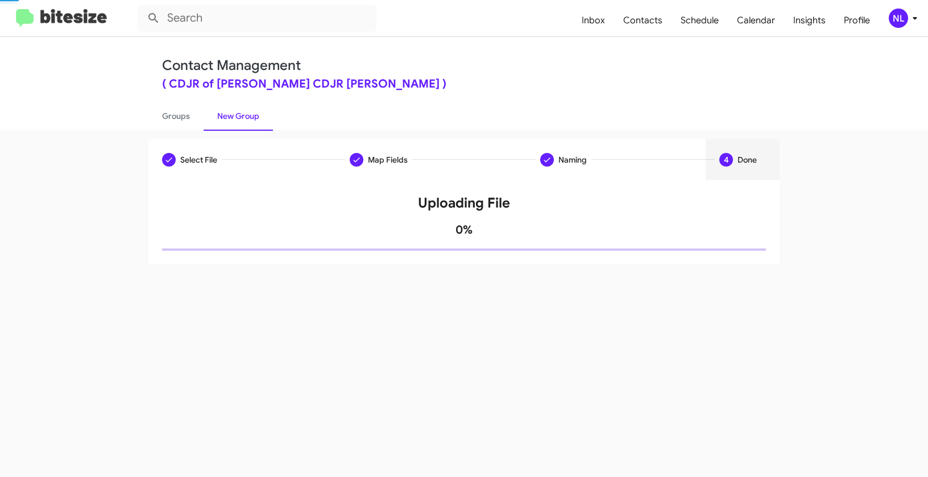
scroll to position [0, 0]
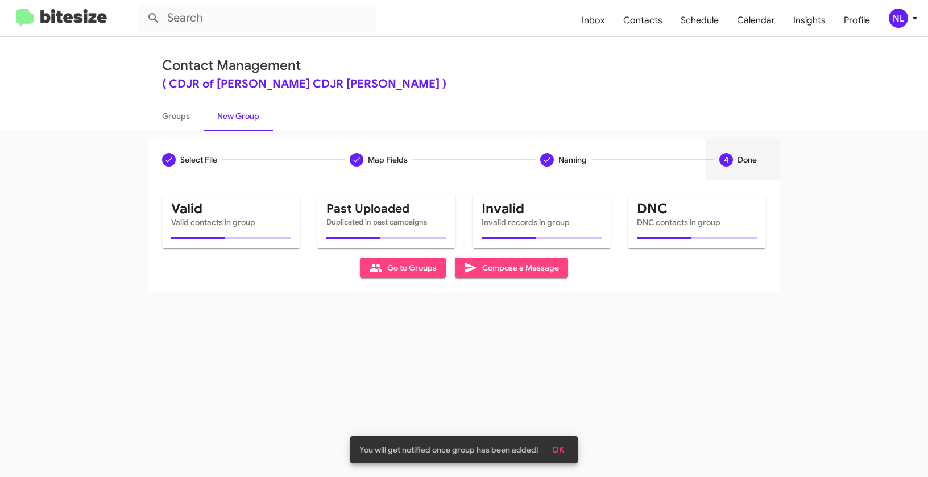
click at [563, 450] on span "OK" at bounding box center [558, 449] width 12 height 20
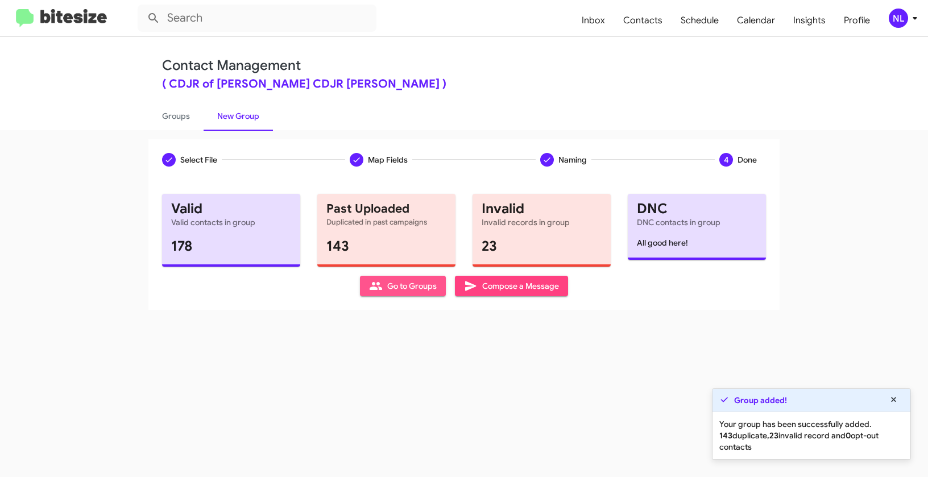
click at [387, 292] on span "Go to Groups" at bounding box center [403, 286] width 68 height 20
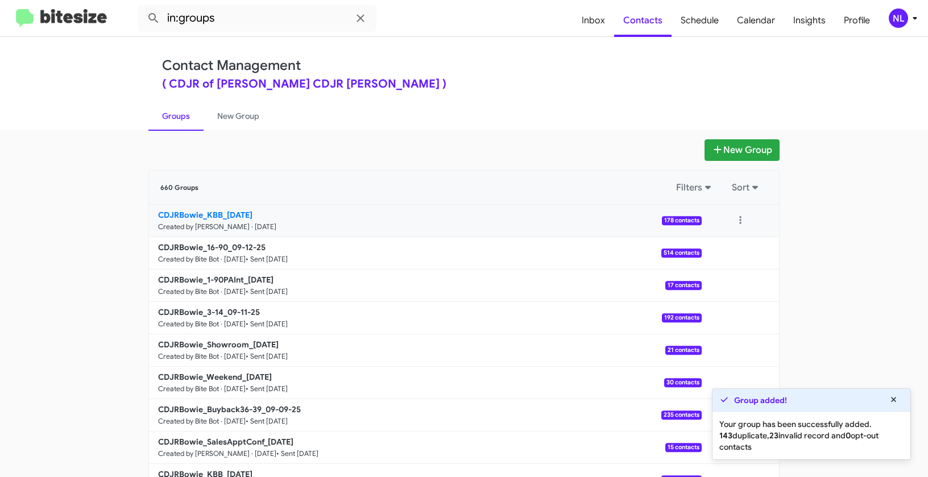
drag, startPoint x: 101, startPoint y: 209, endPoint x: 224, endPoint y: 212, distance: 123.4
click at [224, 212] on app-groups "New Group 660 Groups Filters Sort CDJRBowie_KBB_09-15-25 Created by Nen Limbaua…" at bounding box center [464, 348] width 928 height 419
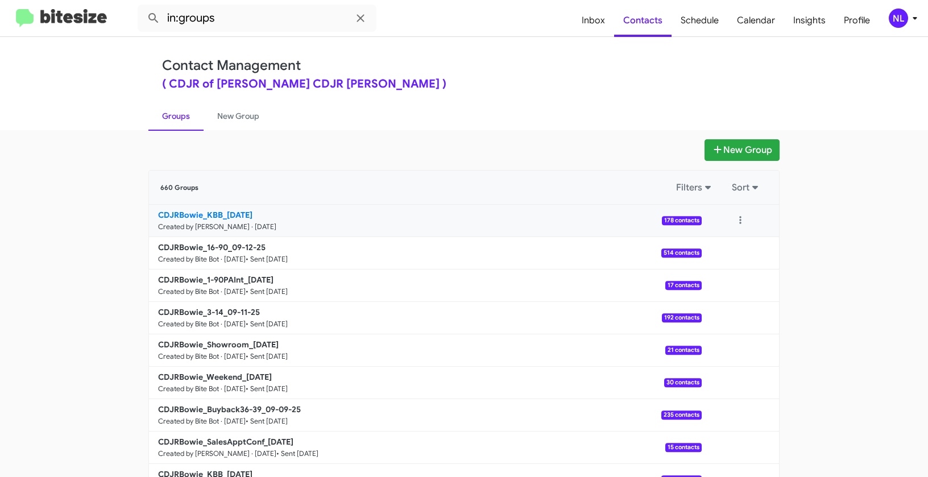
copy div "Filters Sort CDJRBowie_KBB_"
click at [252, 17] on input "in:groups" at bounding box center [257, 18] width 239 height 27
paste input "CDJRBowie_KBB_"
type input "in:groups CDJRBowie_KBB_"
click at [142, 7] on button at bounding box center [153, 18] width 23 height 23
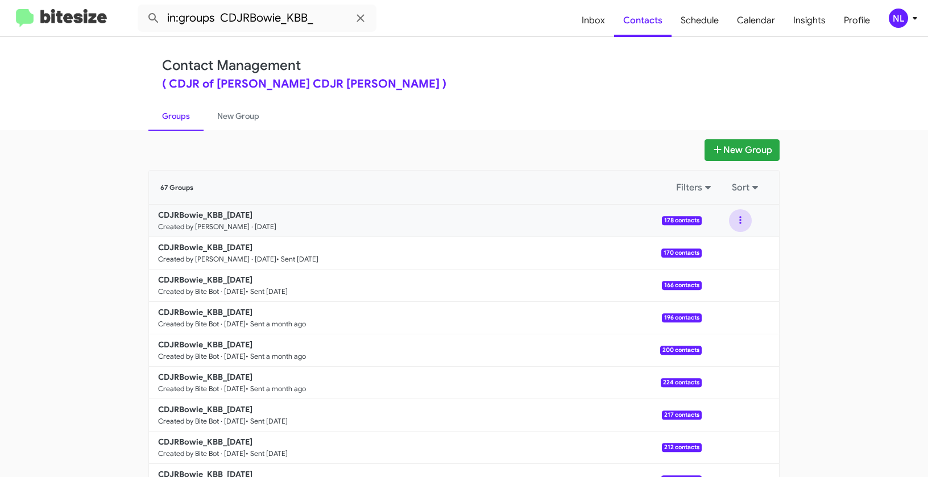
click at [729, 214] on button at bounding box center [740, 220] width 23 height 23
click at [722, 246] on button "View contacts" at bounding box center [705, 251] width 91 height 27
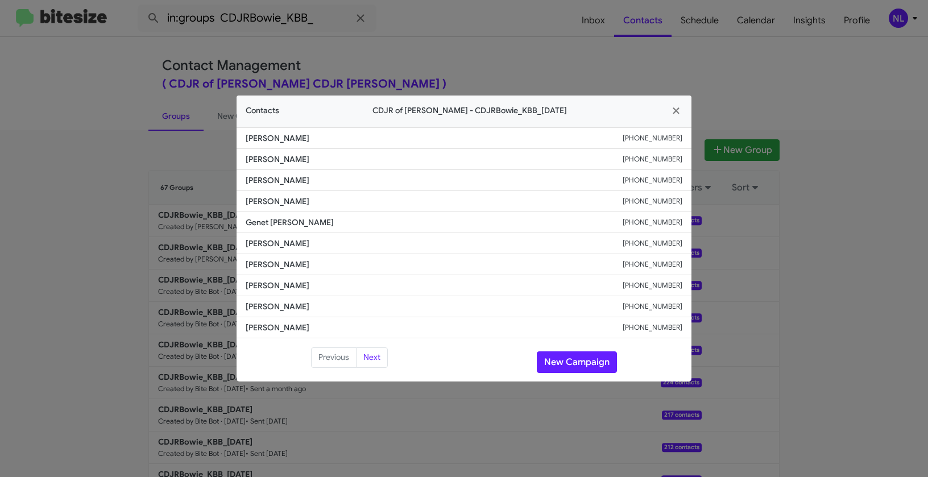
drag, startPoint x: 244, startPoint y: 263, endPoint x: 348, endPoint y: 266, distance: 104.0
click at [348, 266] on li "Dimitri Sfakiyanudis +14432239849" at bounding box center [463, 264] width 455 height 21
copy span "Dimitri Sfakiyanudis"
click at [577, 360] on button "New Campaign" at bounding box center [577, 362] width 80 height 22
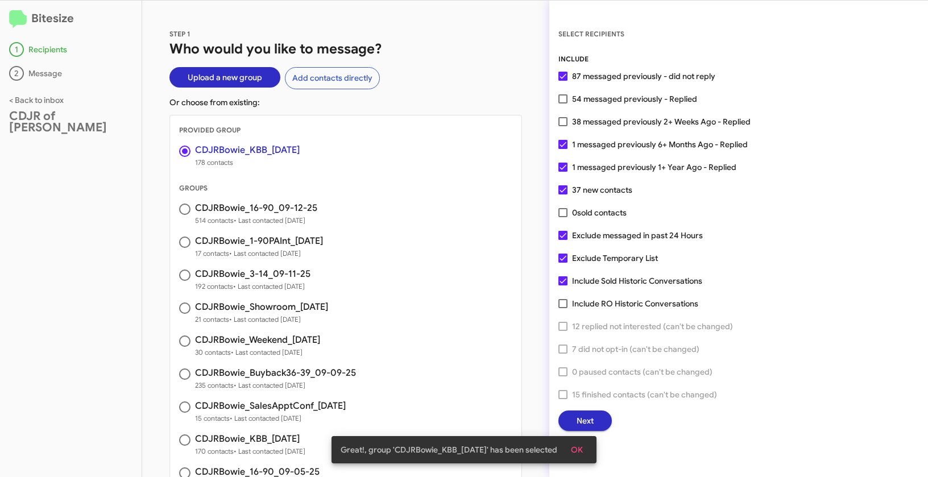
click at [582, 444] on span "OK" at bounding box center [577, 449] width 12 height 20
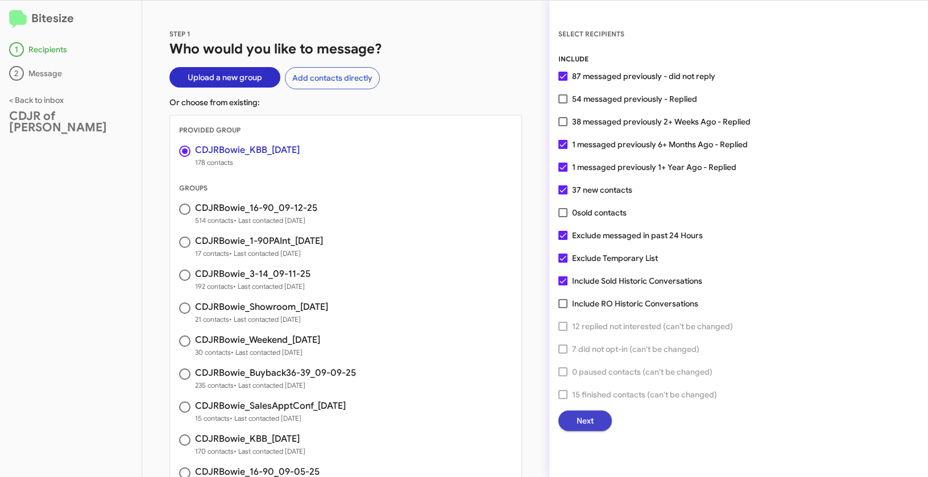
click at [579, 413] on span "Next" at bounding box center [584, 420] width 17 height 20
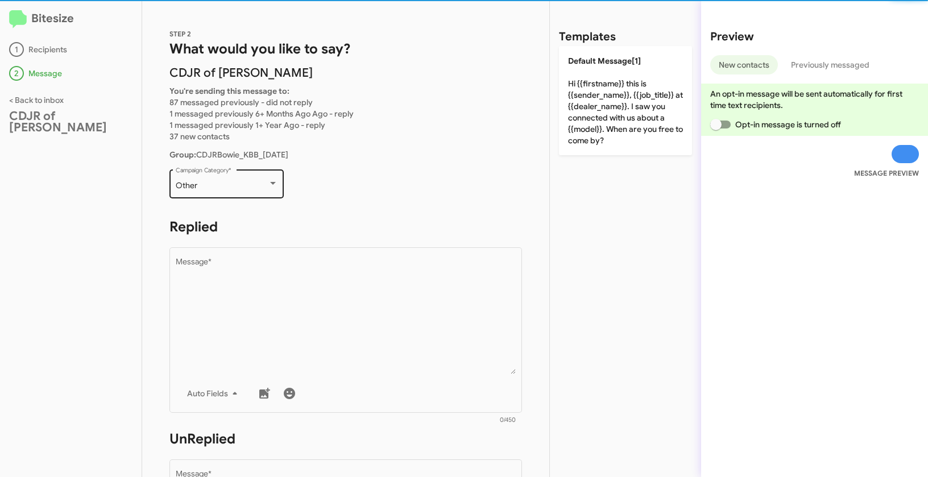
click at [228, 194] on div "Other Campaign Category *" at bounding box center [227, 182] width 102 height 31
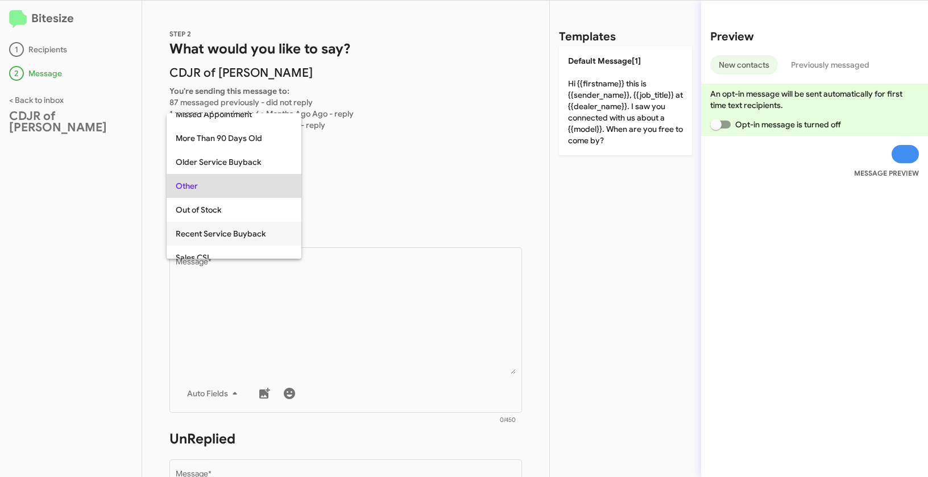
scroll to position [429, 0]
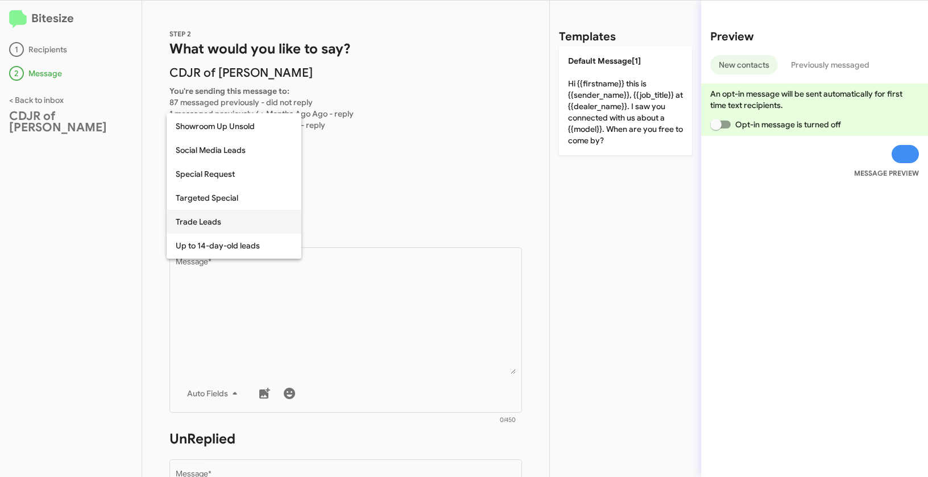
click at [210, 220] on span "Trade Leads" at bounding box center [234, 222] width 117 height 24
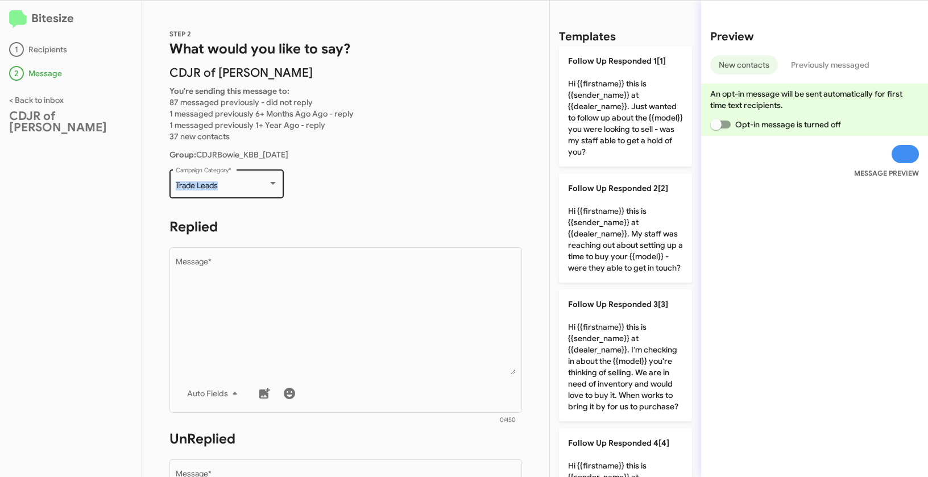
drag, startPoint x: 172, startPoint y: 188, endPoint x: 243, endPoint y: 189, distance: 71.1
click at [243, 189] on div "Trade Leads Campaign Category *" at bounding box center [226, 182] width 114 height 31
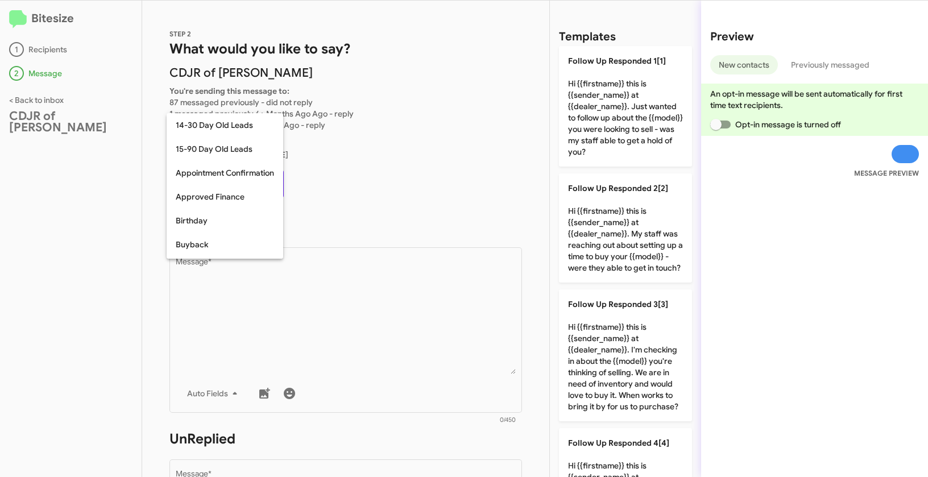
scroll to position [464, 0]
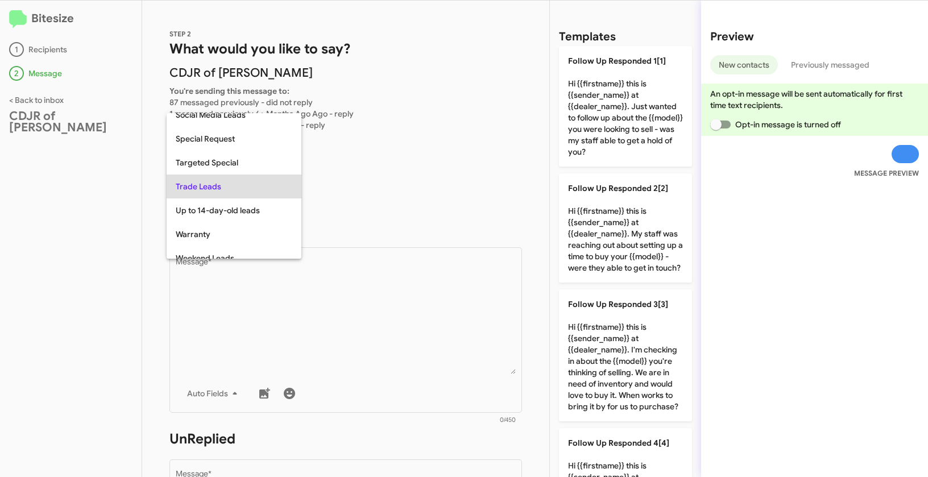
copy span "Trade Leads"
click at [384, 330] on div at bounding box center [464, 238] width 928 height 477
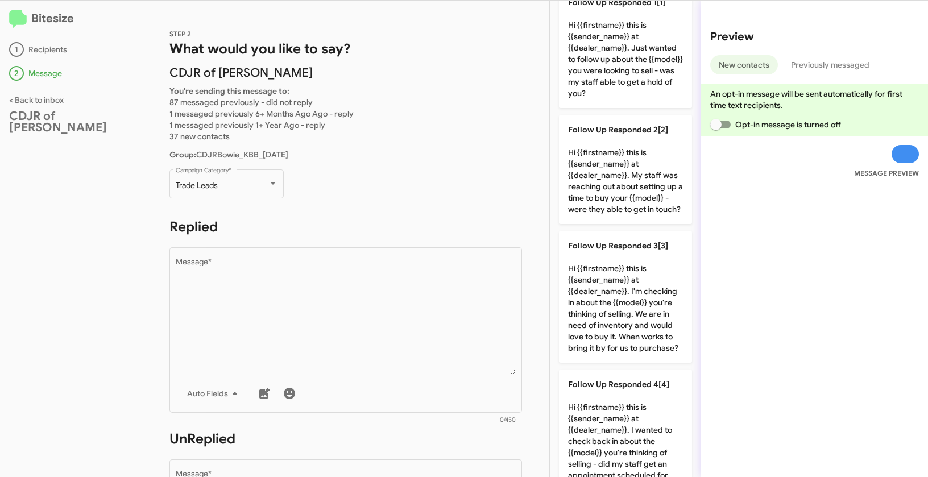
scroll to position [0, 0]
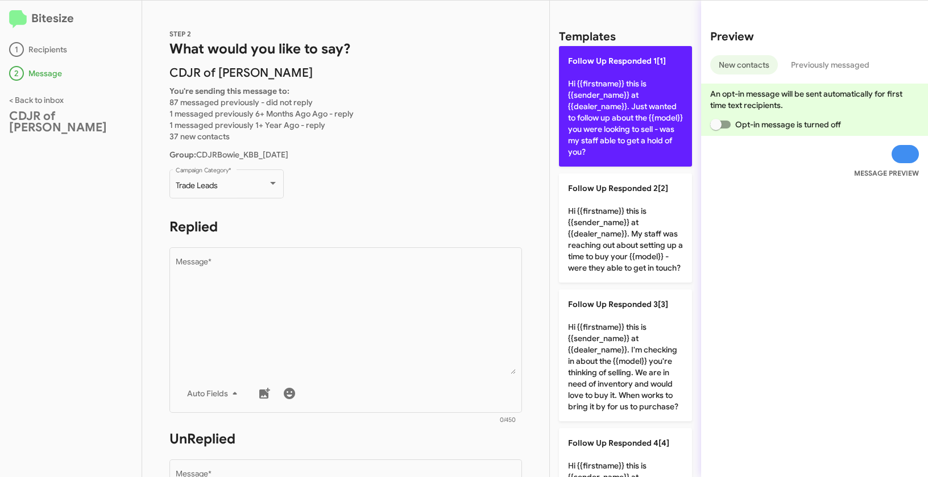
click at [628, 84] on p "Follow Up Responded 1[1] Hi {{firstname}} this is {{sender_name}} at {{dealer_n…" at bounding box center [625, 106] width 133 height 120
type textarea "Hi {{firstname}} this is {{sender_name}} at {{dealer_name}}. Just wanted to fol…"
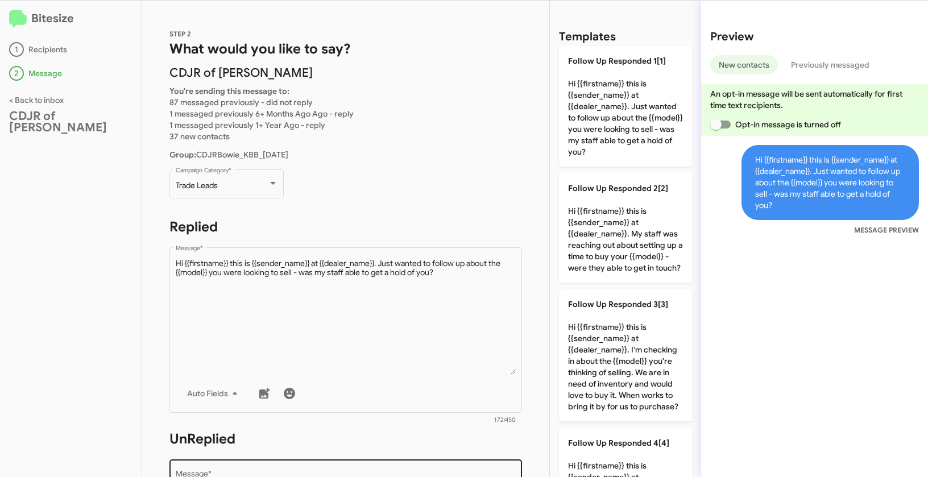
scroll to position [199, 0]
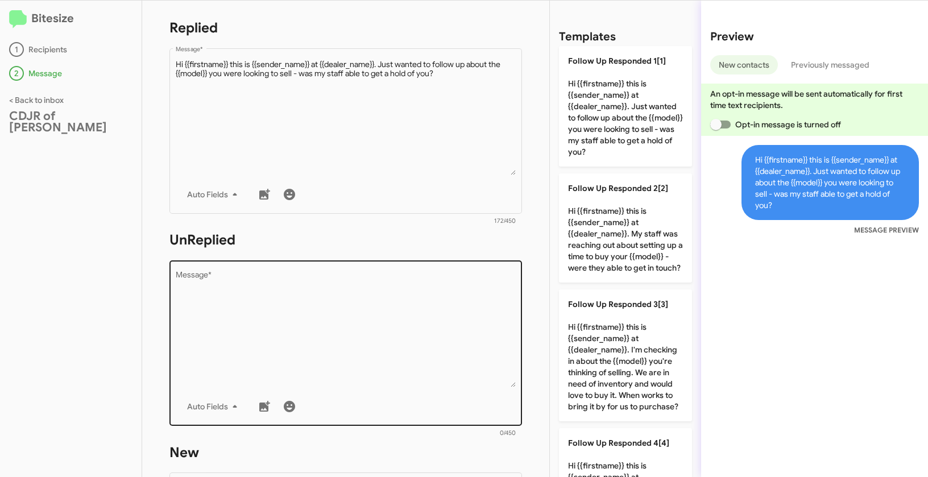
click at [271, 326] on textarea "Message *" at bounding box center [346, 329] width 340 height 116
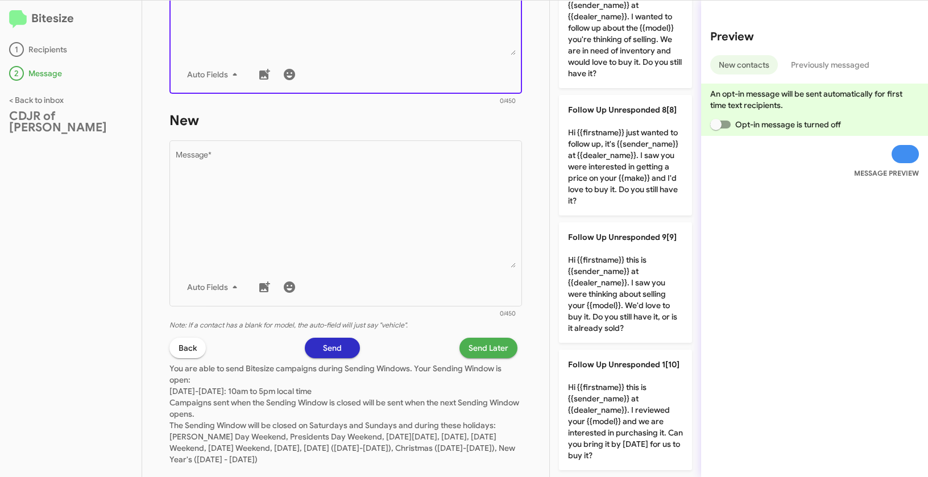
scroll to position [955, 0]
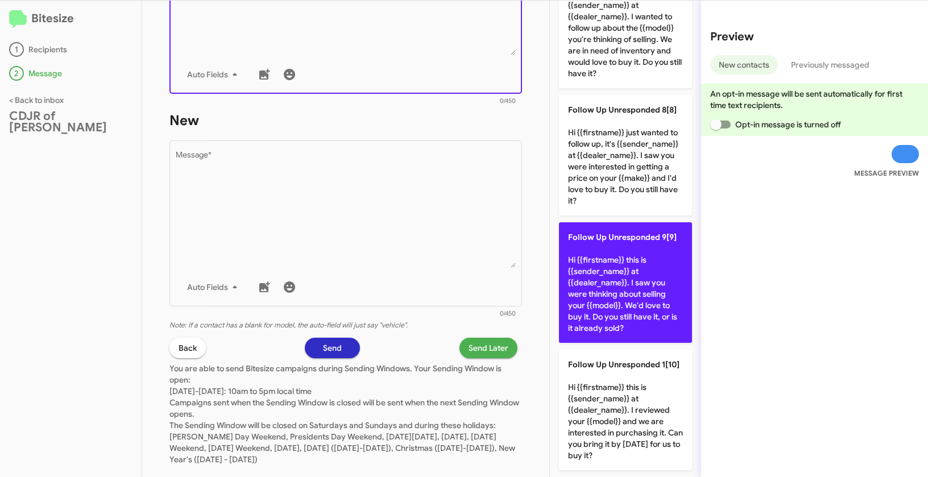
click at [623, 252] on p "Follow Up Unresponded 9[9] Hi {{firstname}} this is {{sender_name}} at {{dealer…" at bounding box center [625, 282] width 133 height 120
type textarea "Hi {{firstname}} this is {{sender_name}} at {{dealer_name}}. I saw you were thi…"
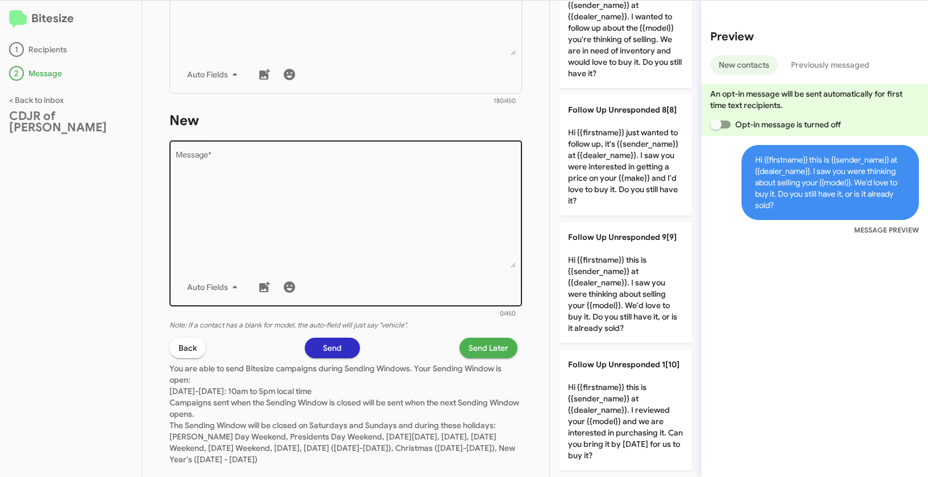
scroll to position [338, 0]
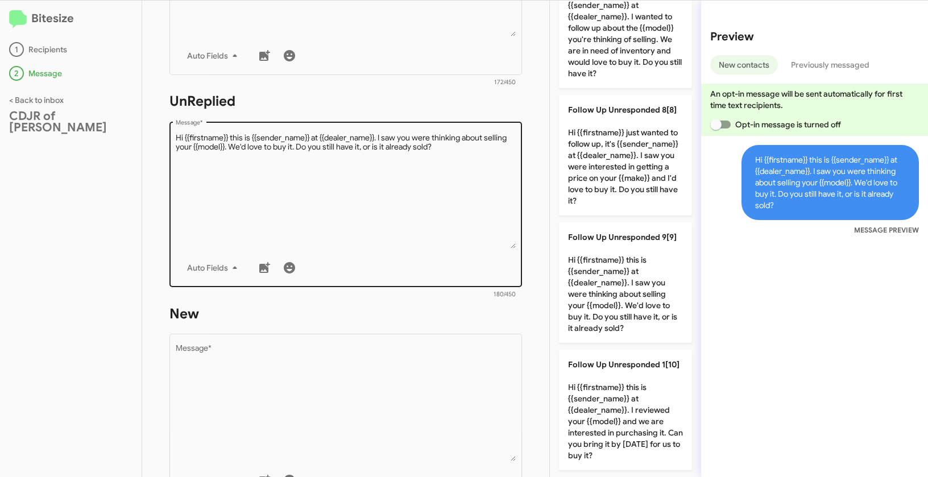
click at [455, 243] on textarea "Message *" at bounding box center [346, 190] width 340 height 116
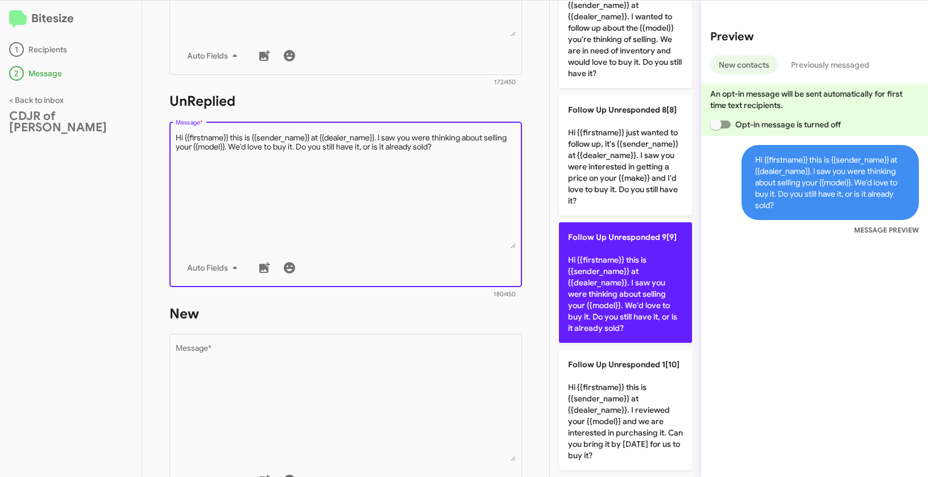
click at [625, 254] on p "Follow Up Unresponded 9[9] Hi {{firstname}} this is {{sender_name}} at {{dealer…" at bounding box center [625, 282] width 133 height 120
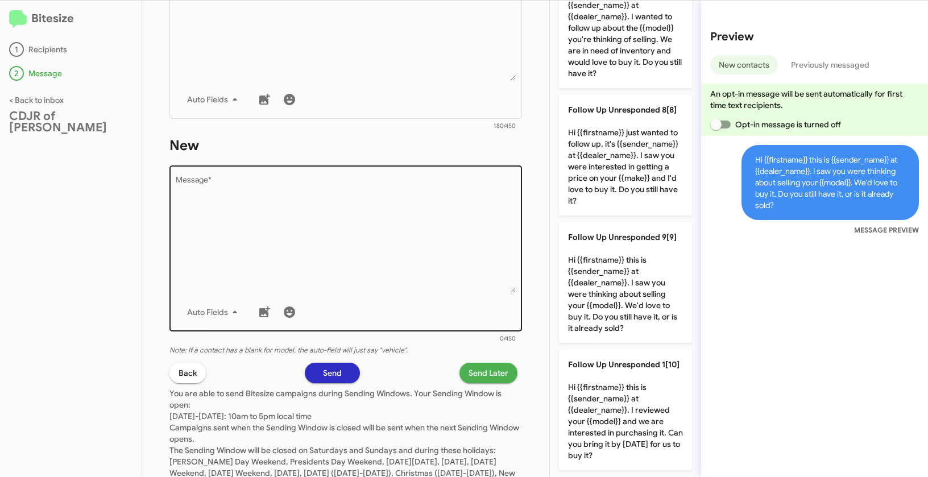
scroll to position [530, 0]
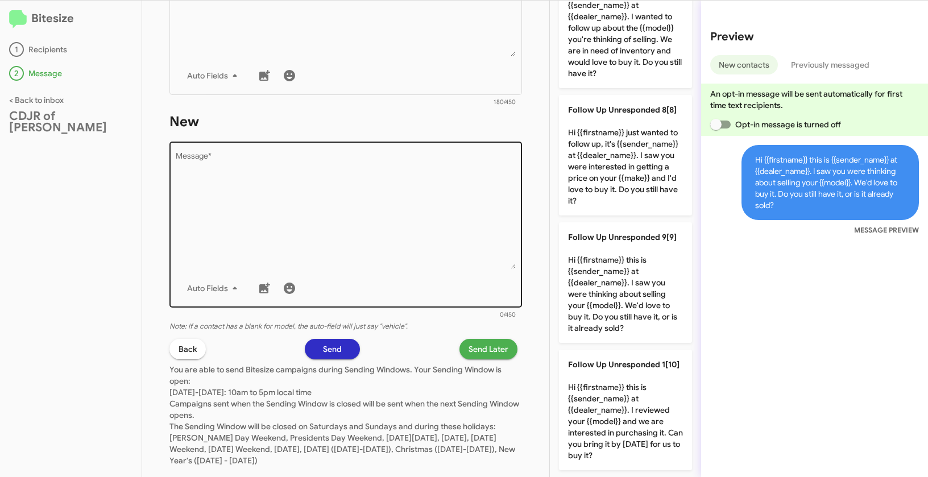
click at [423, 285] on div "Auto Fields" at bounding box center [346, 288] width 340 height 23
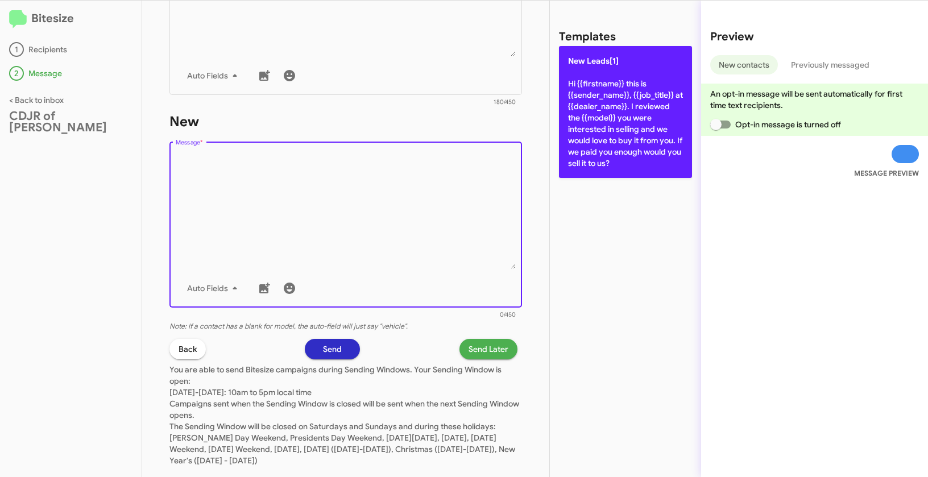
scroll to position [0, 0]
click at [613, 83] on p "New Leads[1] Hi {{firstname}} this is {{sender_name}}, {{job_title}} at {{deale…" at bounding box center [625, 112] width 133 height 132
type textarea "Hi {{firstname}} this is {{sender_name}}, {{job_title}} at {{dealer_name}}. I r…"
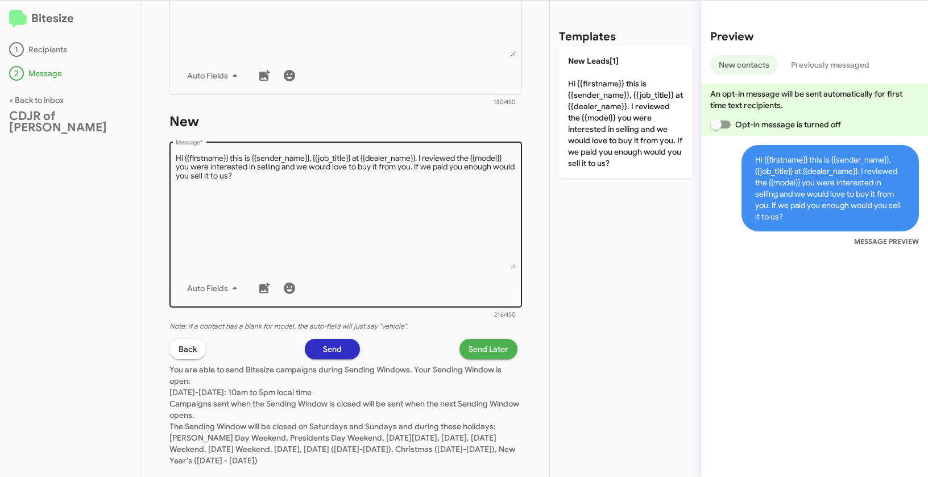
scroll to position [552, 0]
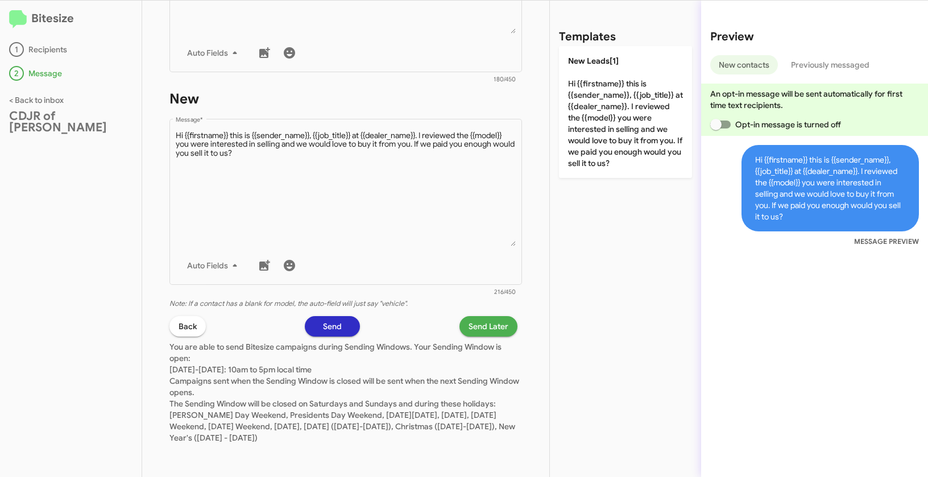
click at [484, 330] on span "Send Later" at bounding box center [488, 326] width 40 height 20
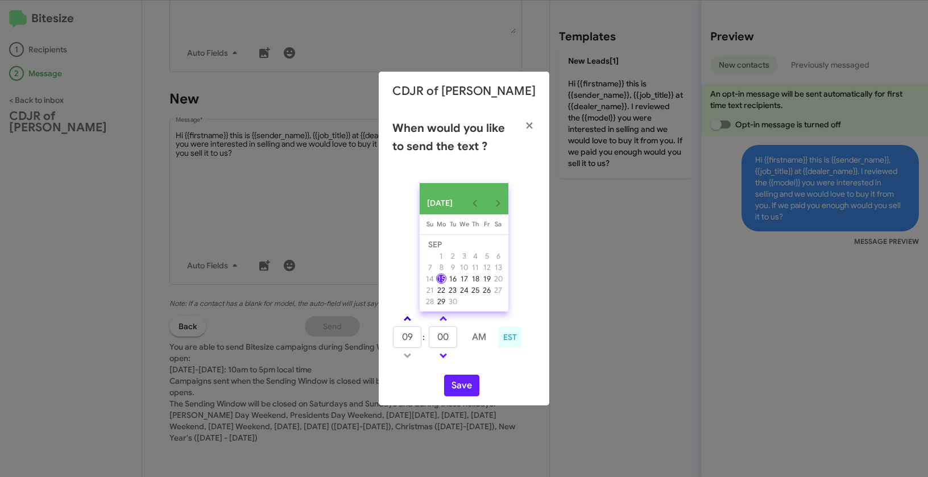
click at [405, 320] on link at bounding box center [407, 318] width 20 height 13
type input "11"
drag, startPoint x: 458, startPoint y: 341, endPoint x: 417, endPoint y: 334, distance: 41.5
click at [417, 334] on tr "11 : 00 AM" at bounding box center [443, 337] width 102 height 23
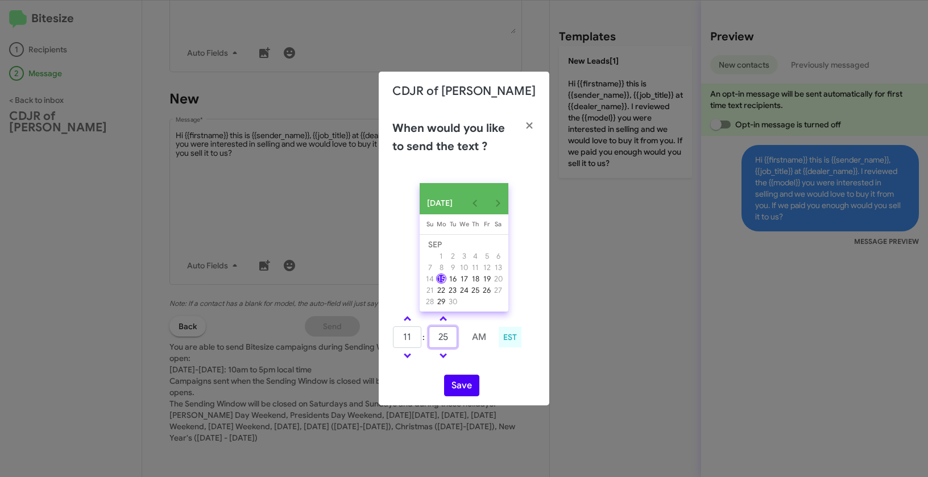
type input "25"
click at [457, 380] on button "Save" at bounding box center [461, 386] width 35 height 22
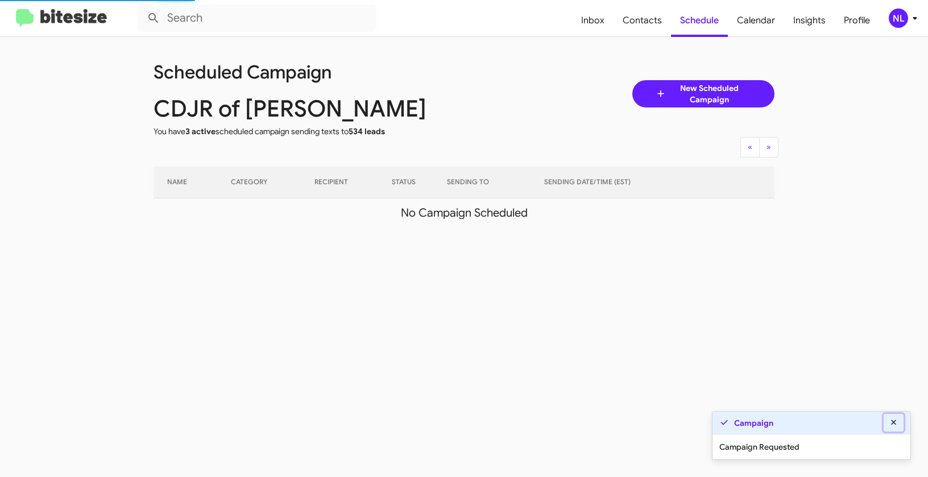
click at [893, 422] on icon at bounding box center [893, 421] width 5 height 5
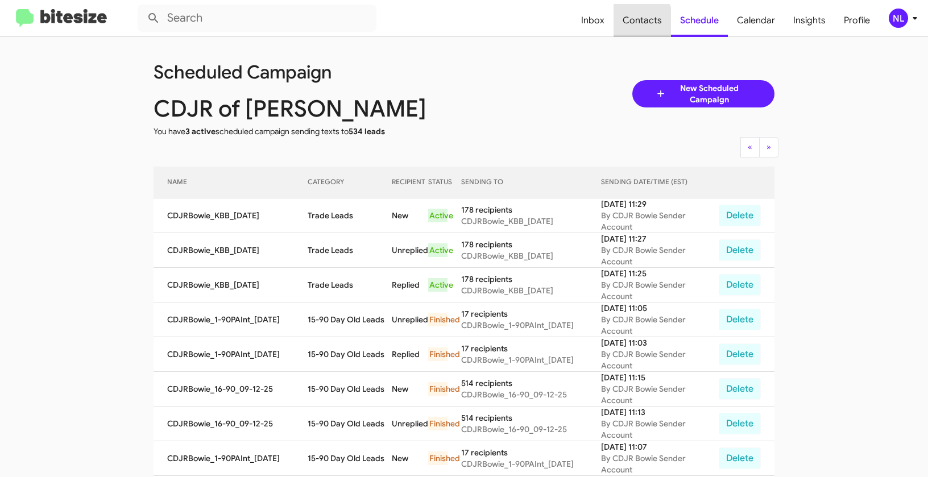
click at [634, 24] on span "Contacts" at bounding box center [641, 20] width 57 height 33
type input "in:groups"
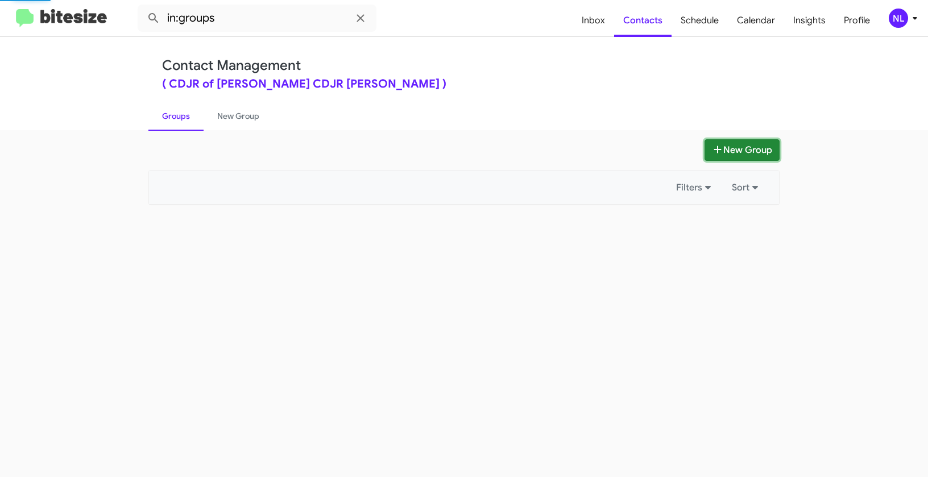
click at [735, 155] on button "New Group" at bounding box center [741, 150] width 75 height 22
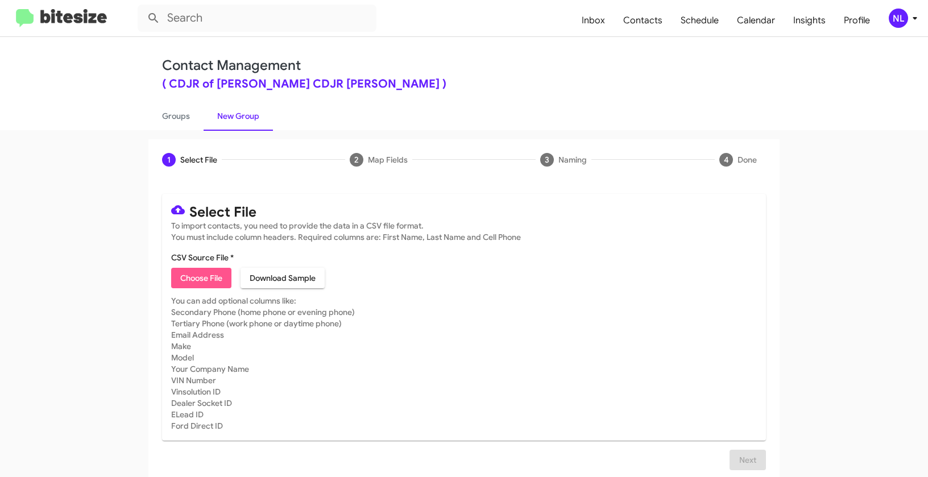
click at [193, 277] on span "Choose File" at bounding box center [201, 278] width 42 height 20
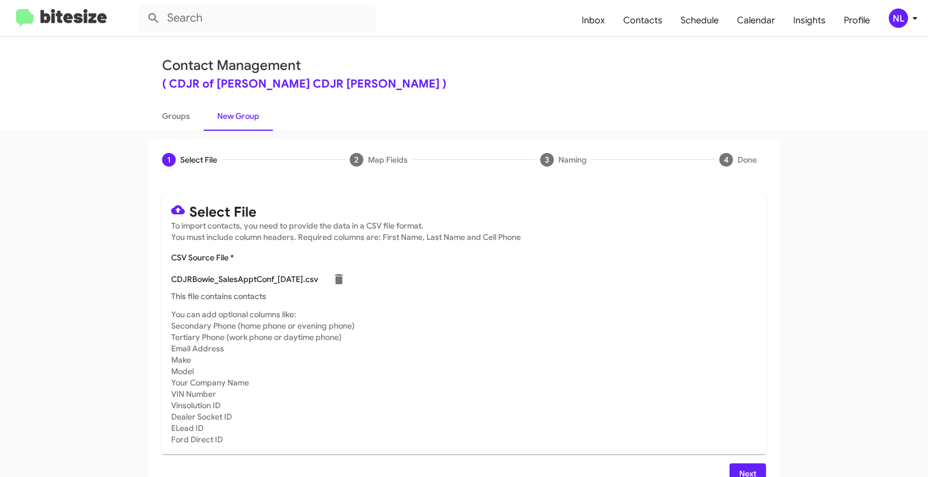
type input "CDJRBowie_SalesApptConf_09-15-25"
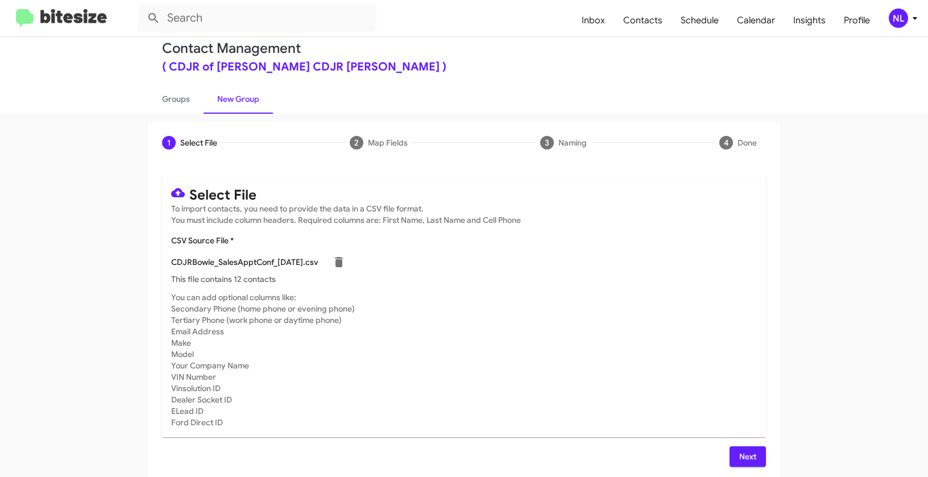
scroll to position [20, 0]
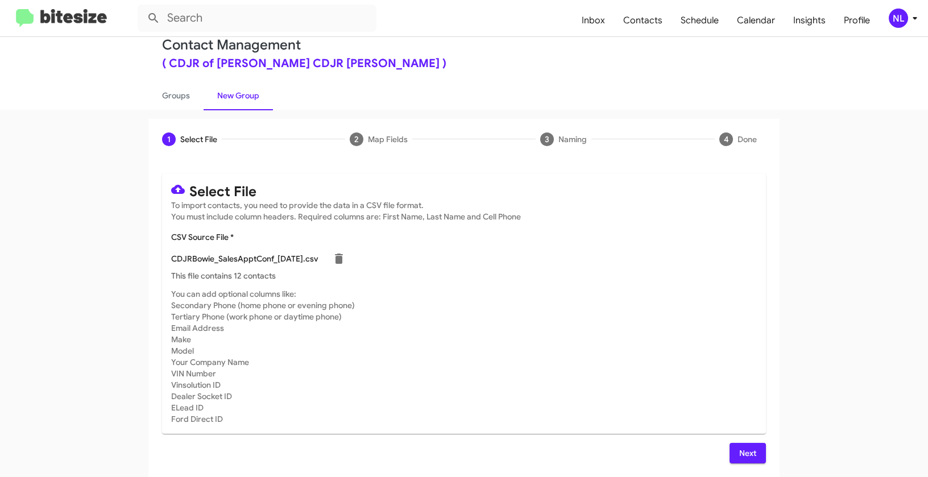
click at [760, 451] on button "Next" at bounding box center [747, 453] width 36 height 20
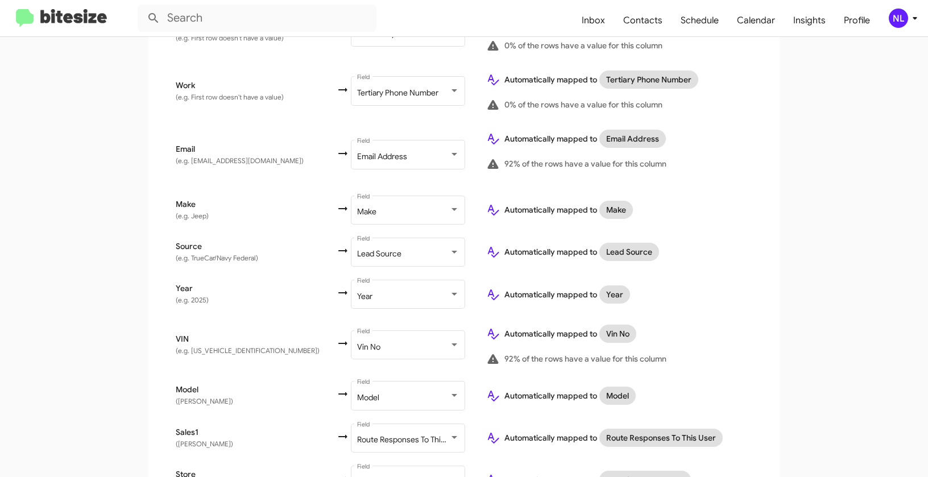
scroll to position [464, 0]
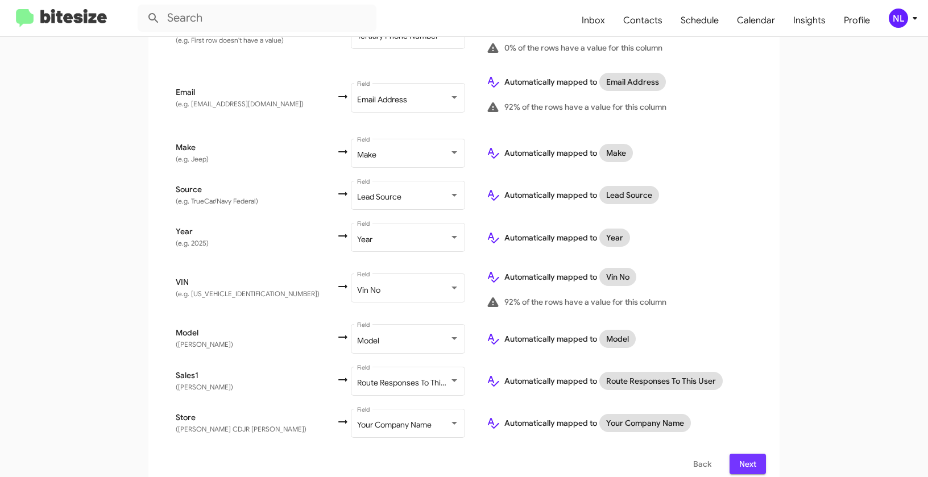
click at [740, 454] on span "Next" at bounding box center [747, 464] width 18 height 20
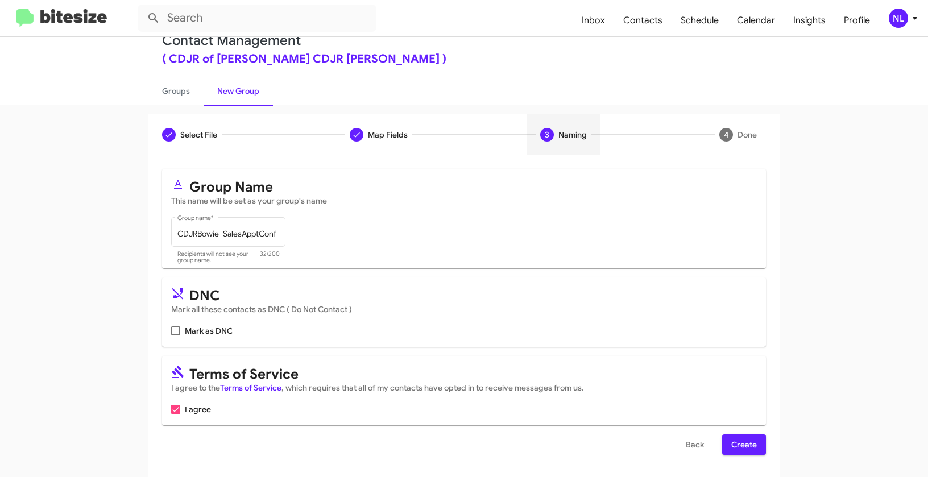
scroll to position [26, 0]
click at [740, 451] on span "Create" at bounding box center [744, 444] width 26 height 20
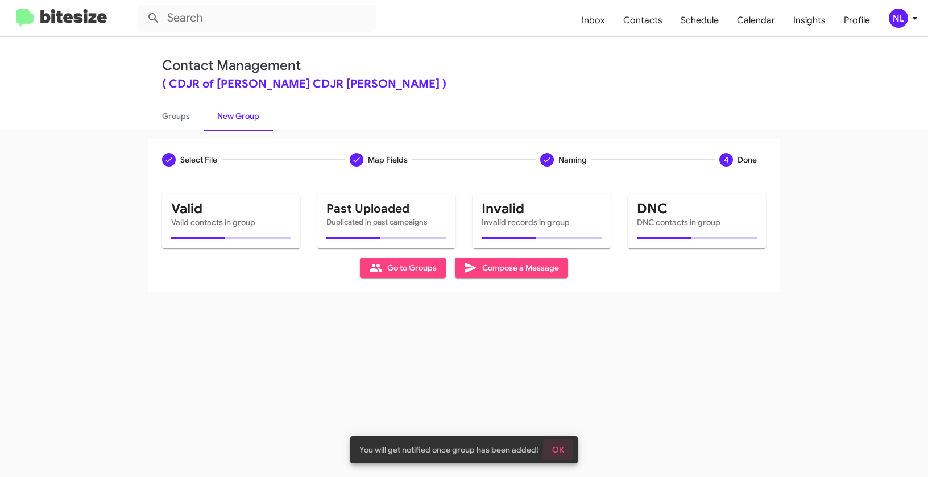
click at [557, 451] on span "OK" at bounding box center [558, 449] width 12 height 20
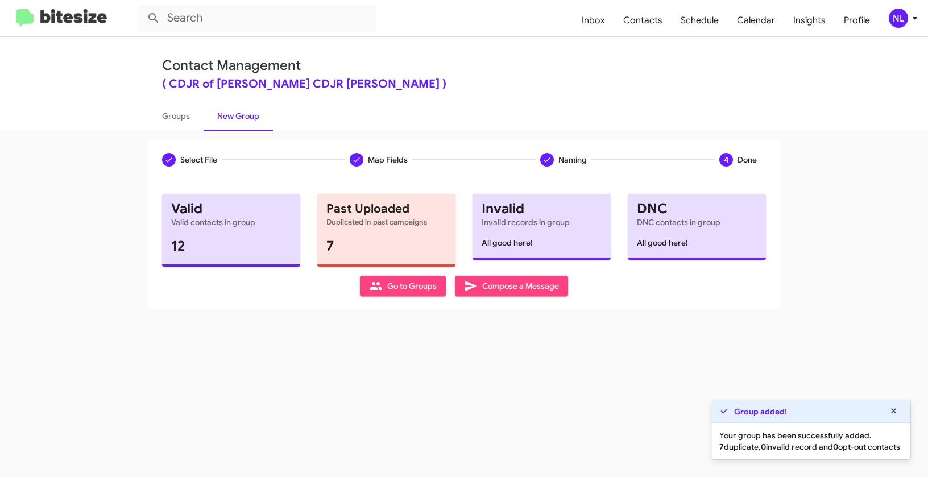
click at [379, 281] on icon at bounding box center [376, 286] width 14 height 14
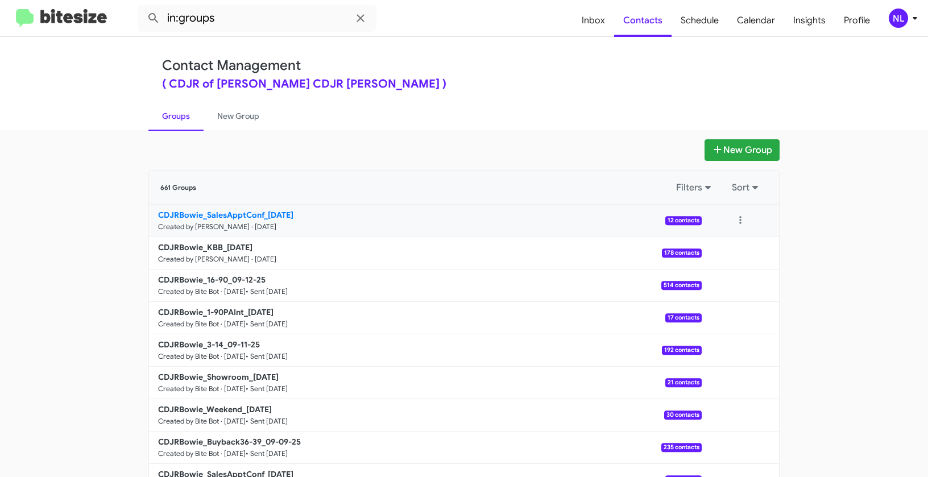
drag, startPoint x: 126, startPoint y: 215, endPoint x: 264, endPoint y: 214, distance: 138.7
click at [264, 214] on app-groups "New Group 661 Groups Filters Sort CDJRBowie_SalesApptConf_09-15-25 Created by N…" at bounding box center [464, 348] width 928 height 419
copy b "CDJRBowie_SalesApptConf_"
click at [242, 20] on input "in:groups" at bounding box center [257, 18] width 239 height 27
paste input "CDJRBowie_SalesApptConf_"
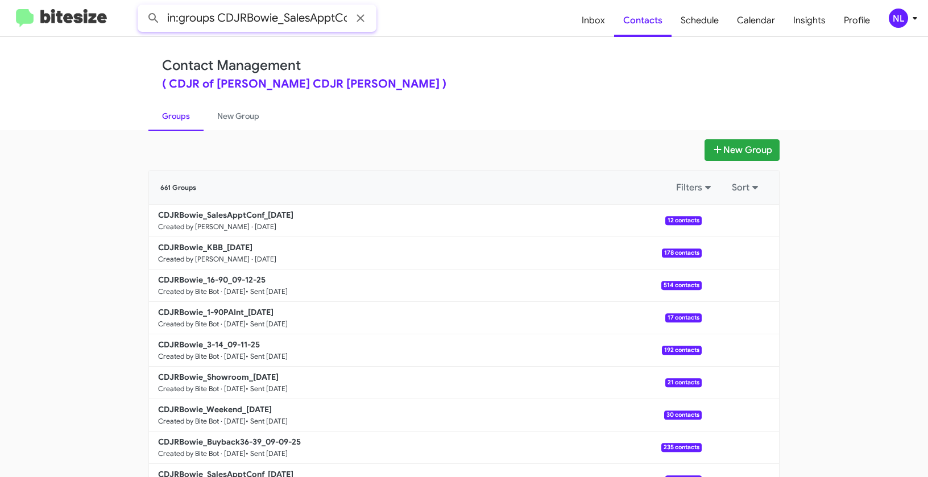
scroll to position [0, 18]
type input "in:groups CDJRBowie_SalesApptConf_"
click at [142, 7] on button at bounding box center [153, 18] width 23 height 23
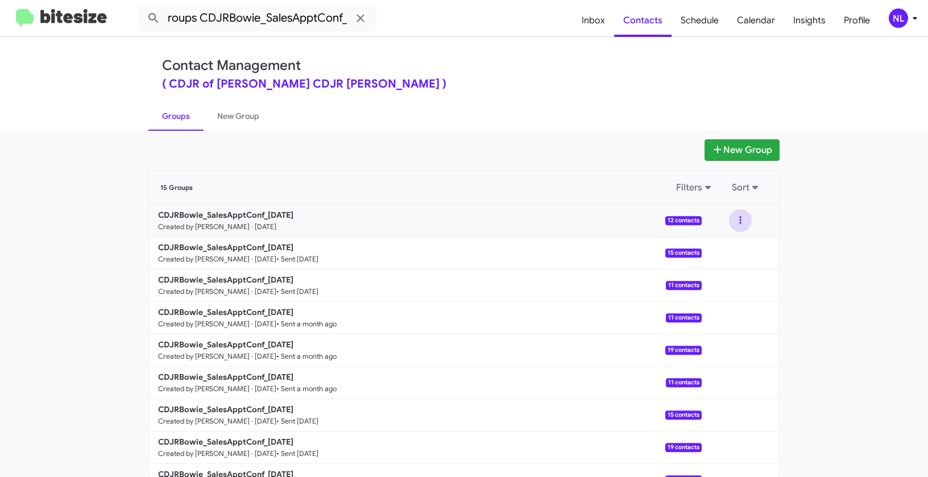
click at [734, 214] on button at bounding box center [740, 220] width 23 height 23
click at [725, 254] on button "View contacts" at bounding box center [705, 251] width 91 height 27
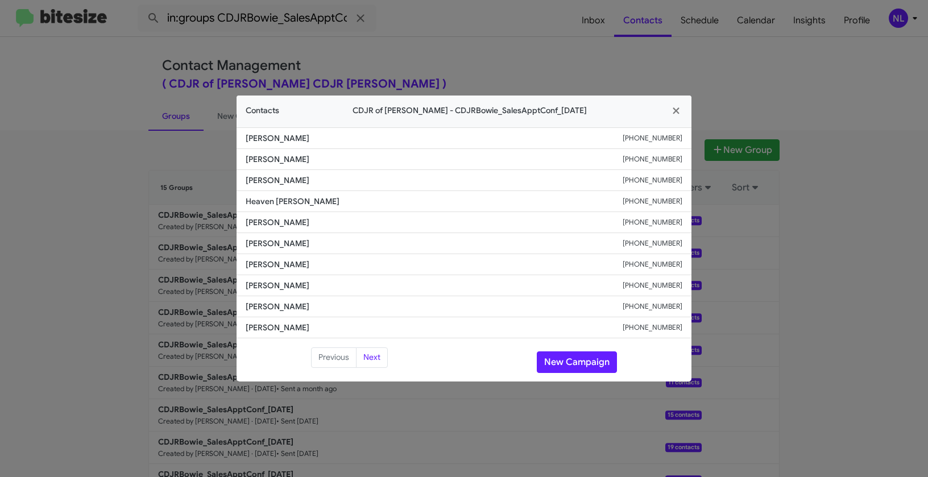
drag, startPoint x: 242, startPoint y: 243, endPoint x: 336, endPoint y: 247, distance: 95.0
click at [336, 247] on li "Tameka Carter +12028672342" at bounding box center [463, 243] width 455 height 21
copy span "Tameka Carter"
drag, startPoint x: 562, startPoint y: 357, endPoint x: 574, endPoint y: 369, distance: 17.7
click at [562, 357] on button "New Campaign" at bounding box center [577, 362] width 80 height 22
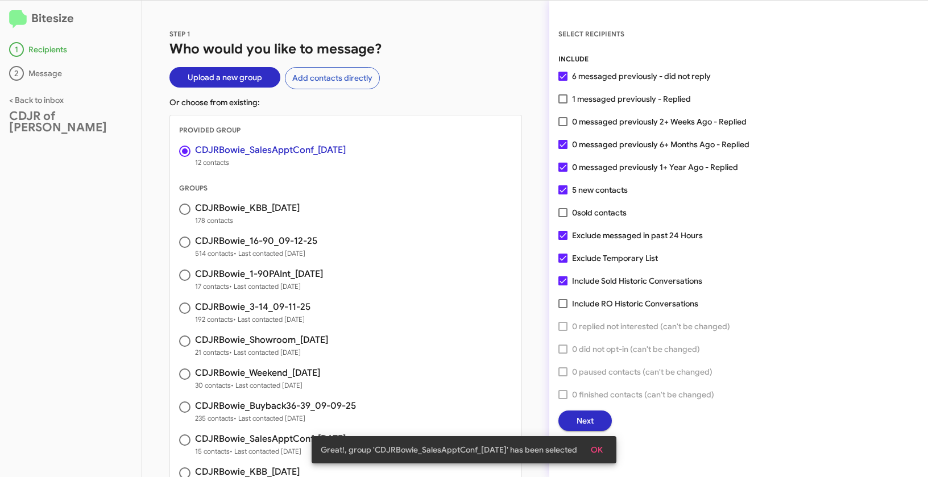
click at [556, 95] on div "SELECT RECIPIENTS INCLUDE 6 messaged previously - did not reply 1 messaged prev…" at bounding box center [738, 229] width 379 height 403
click at [560, 101] on span at bounding box center [562, 98] width 9 height 9
click at [562, 103] on input "1 messaged previously - Replied" at bounding box center [562, 103] width 1 height 1
checkbox input "true"
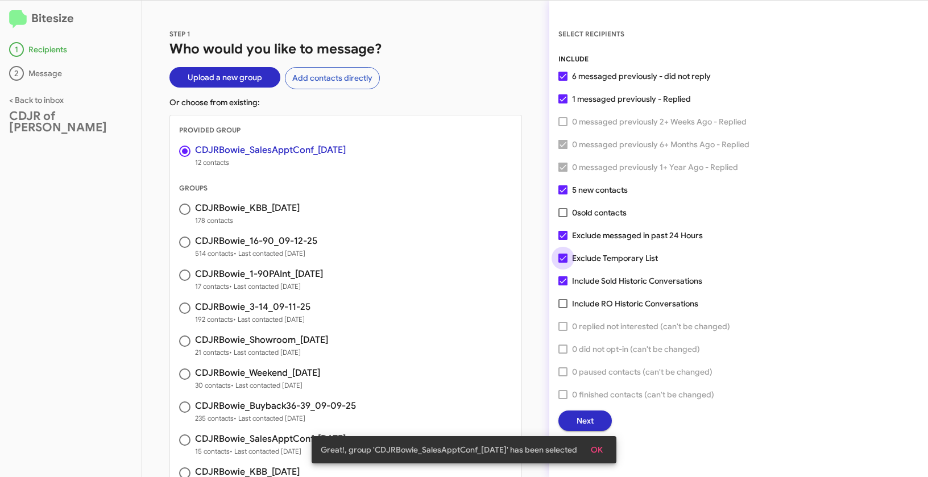
click at [569, 258] on label "Exclude Temporary List" at bounding box center [607, 258] width 99 height 14
click at [563, 263] on input "Exclude Temporary List" at bounding box center [562, 263] width 1 height 1
checkbox input "false"
click at [566, 239] on label "Exclude messaged in past 24 Hours" at bounding box center [630, 235] width 144 height 14
click at [563, 240] on input "Exclude messaged in past 24 Hours" at bounding box center [562, 240] width 1 height 1
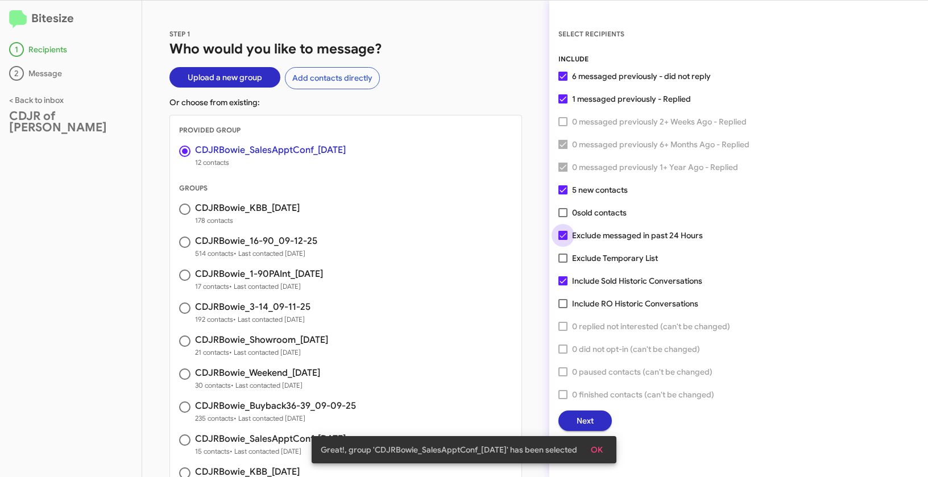
checkbox input "false"
click at [605, 443] on button "OK" at bounding box center [596, 449] width 30 height 20
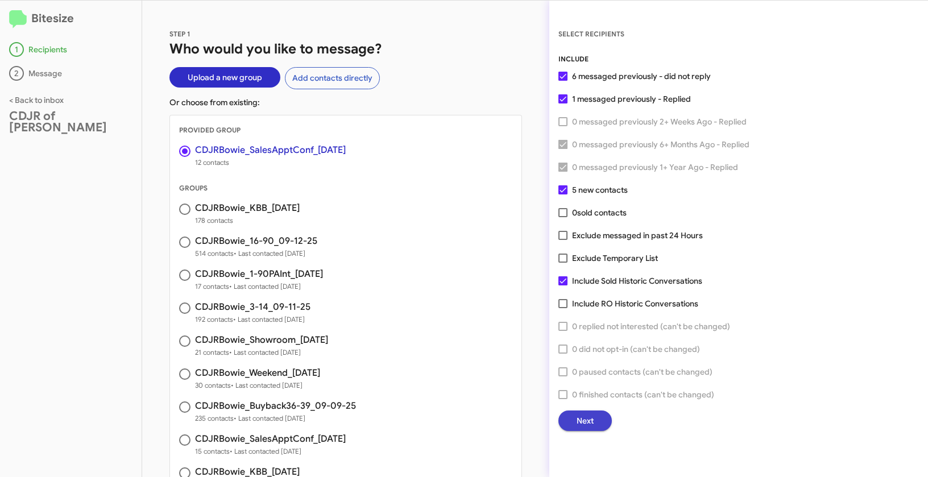
click at [597, 426] on button "Next" at bounding box center [584, 420] width 53 height 20
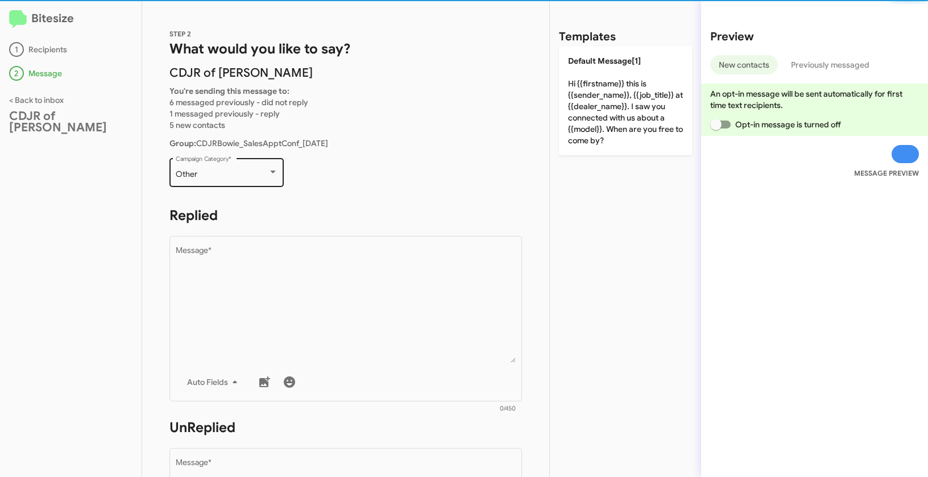
click at [253, 171] on div "Other" at bounding box center [222, 174] width 92 height 9
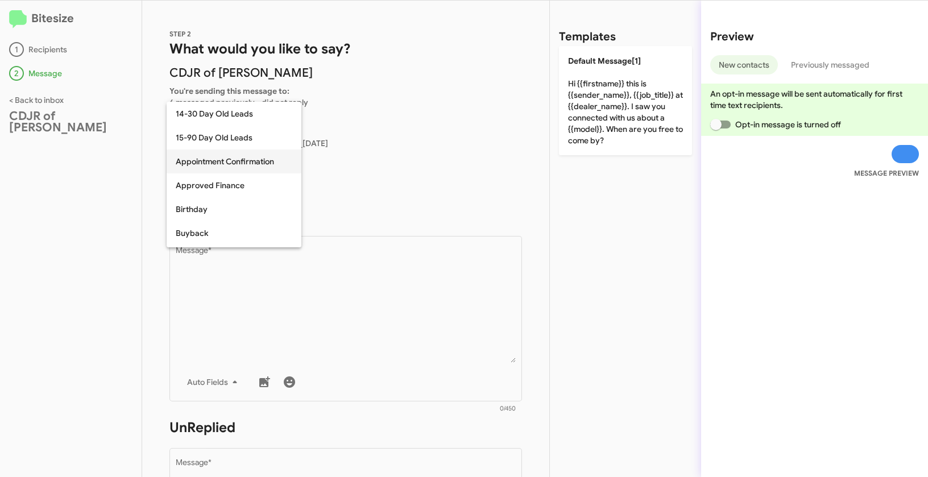
click at [238, 164] on span "Appointment Confirmation" at bounding box center [234, 161] width 117 height 24
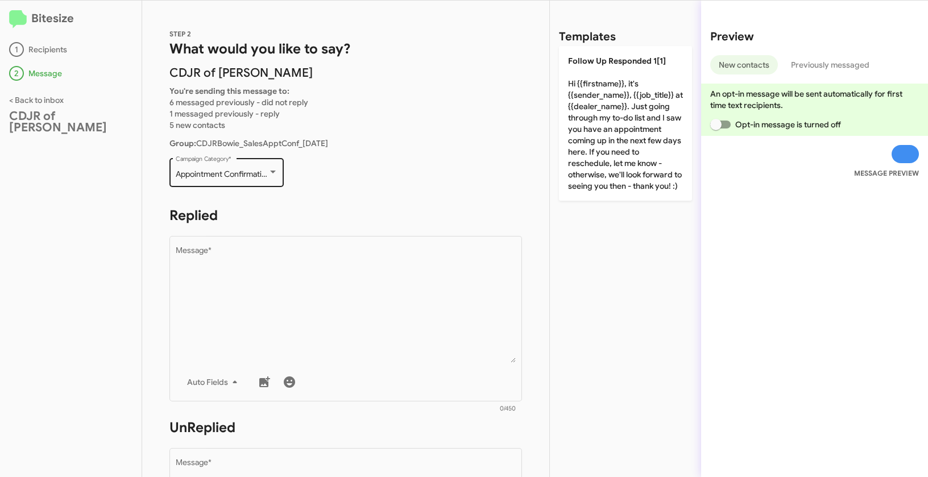
drag, startPoint x: 170, startPoint y: 176, endPoint x: 261, endPoint y: 175, distance: 90.9
click at [261, 175] on div "Appointment Confirmation Campaign Category *" at bounding box center [226, 171] width 114 height 31
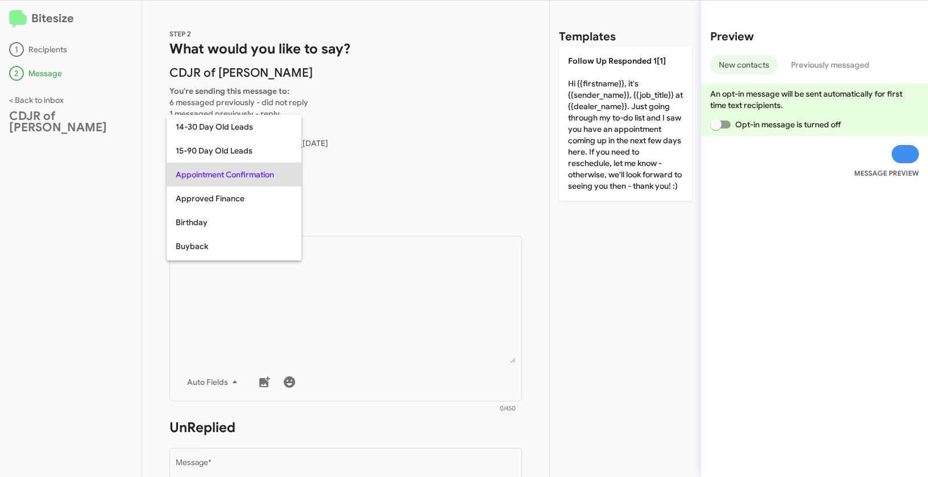
copy span "Appointment Confirmat"
click at [365, 294] on div at bounding box center [464, 238] width 928 height 477
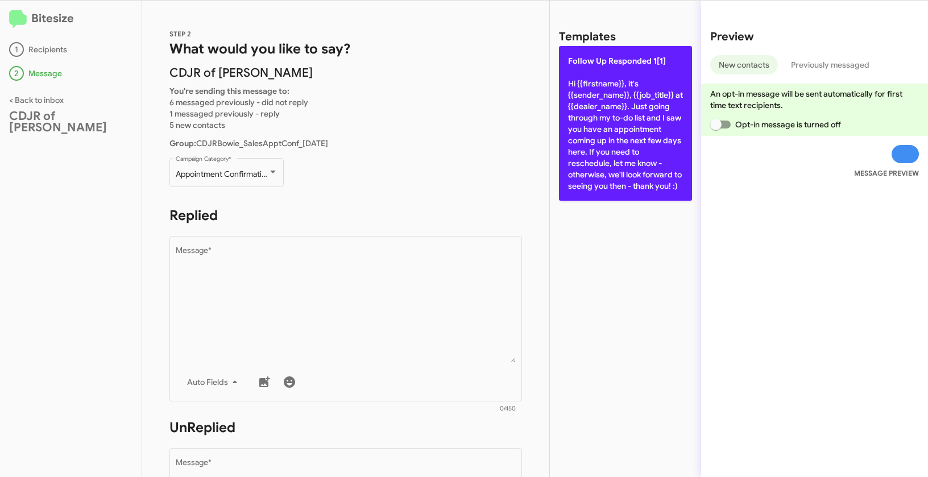
click at [618, 97] on p "Follow Up Responded 1[1] Hi {{firstname}}, it's {{sender_name}}, {{job_title}} …" at bounding box center [625, 123] width 133 height 155
type textarea "Hi {{firstname}}, it's {{sender_name}}, {{job_title}} at {{dealer_name}}. Just …"
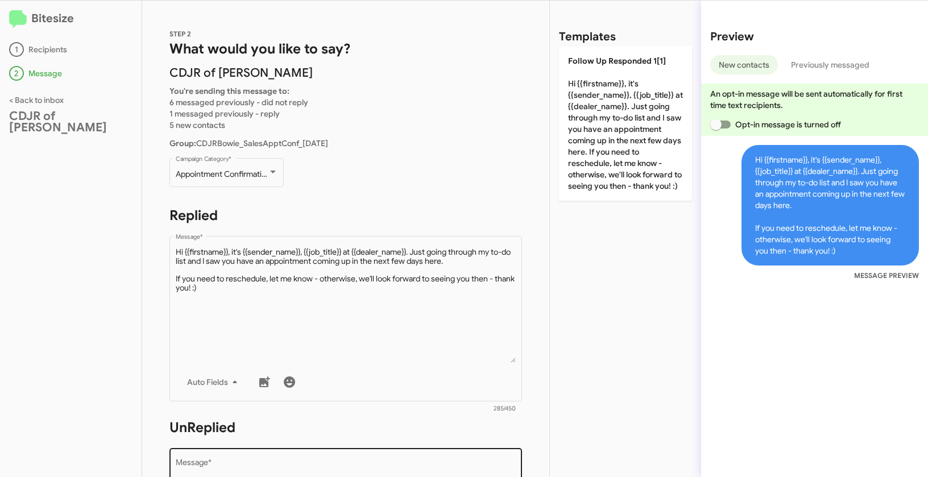
scroll to position [92, 0]
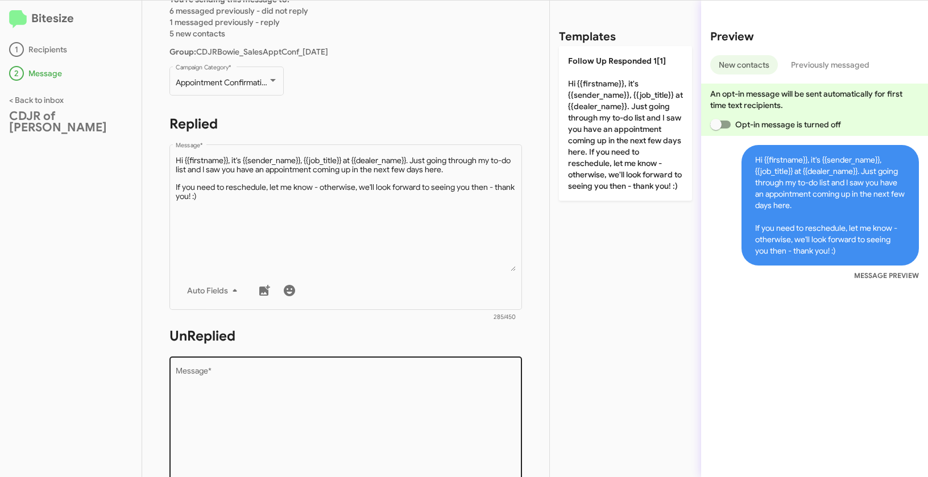
click at [410, 370] on textarea "Message *" at bounding box center [346, 425] width 340 height 116
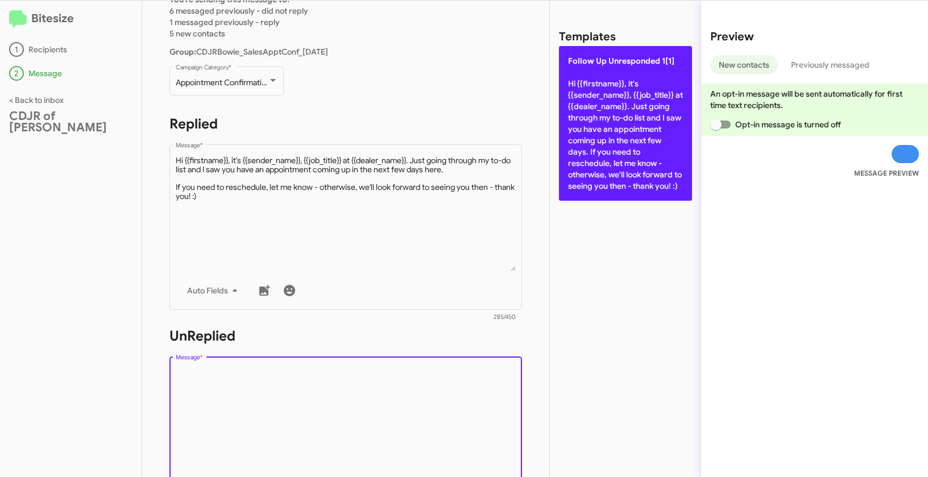
click at [579, 126] on p "Follow Up Unresponded 1[1] Hi {{firstname}}, it's {{sender_name}}, {{job_title}…" at bounding box center [625, 123] width 133 height 155
type textarea "Hi {{firstname}}, it's {{sender_name}}, {{job_title}} at {{dealer_name}}. Just …"
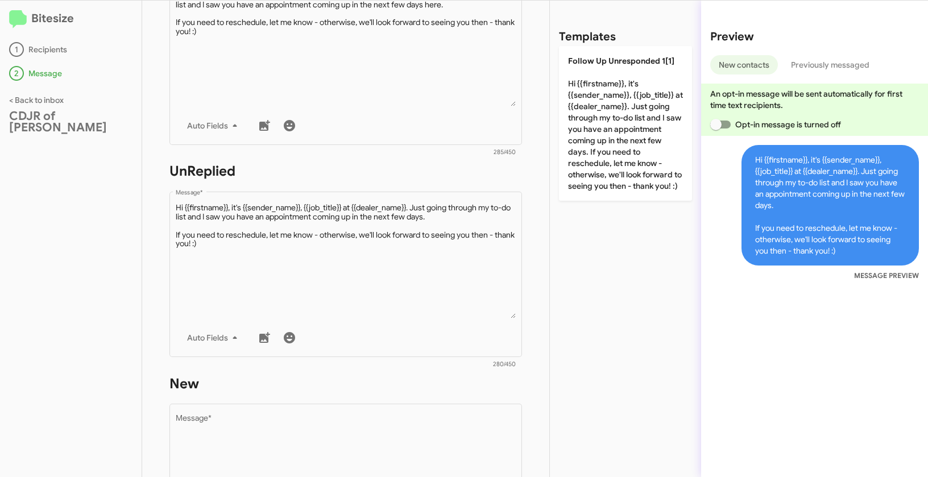
scroll to position [294, 0]
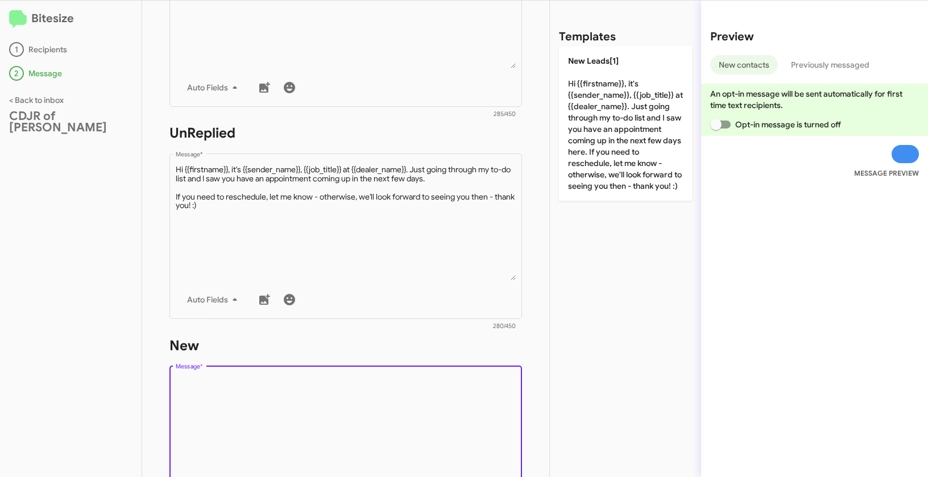
click at [375, 393] on textarea "Message *" at bounding box center [346, 435] width 340 height 116
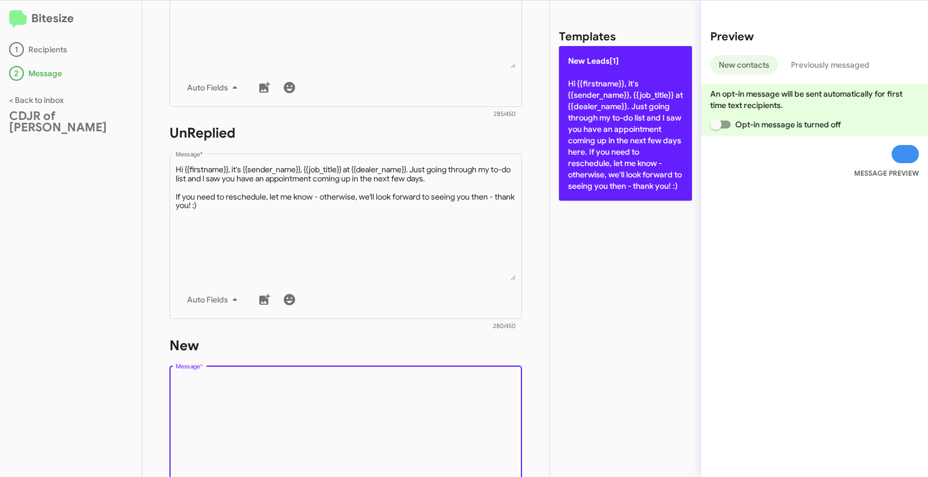
click at [625, 122] on p "New Leads[1] Hi {{firstname}}, it's {{sender_name}}, {{job_title}} at {{dealer_…" at bounding box center [625, 123] width 133 height 155
type textarea "Hi {{firstname}}, it's {{sender_name}}, {{job_title}} at {{dealer_name}}. Just …"
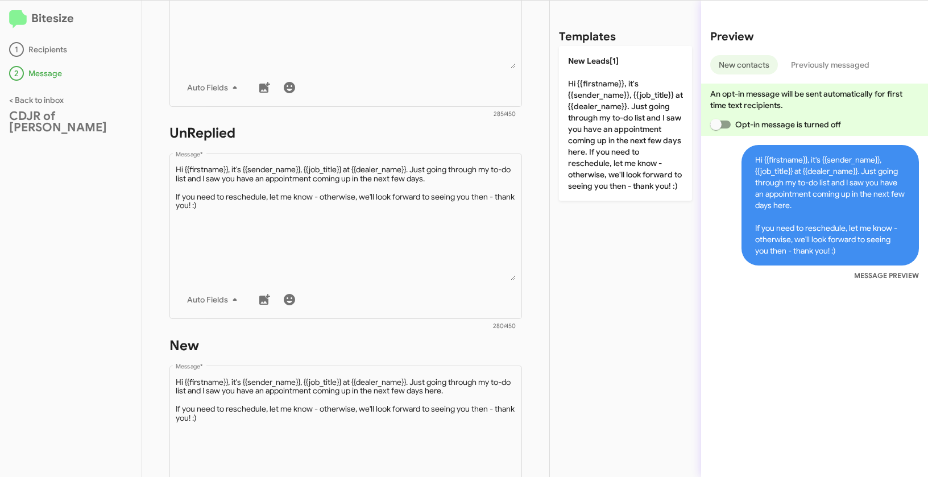
scroll to position [541, 0]
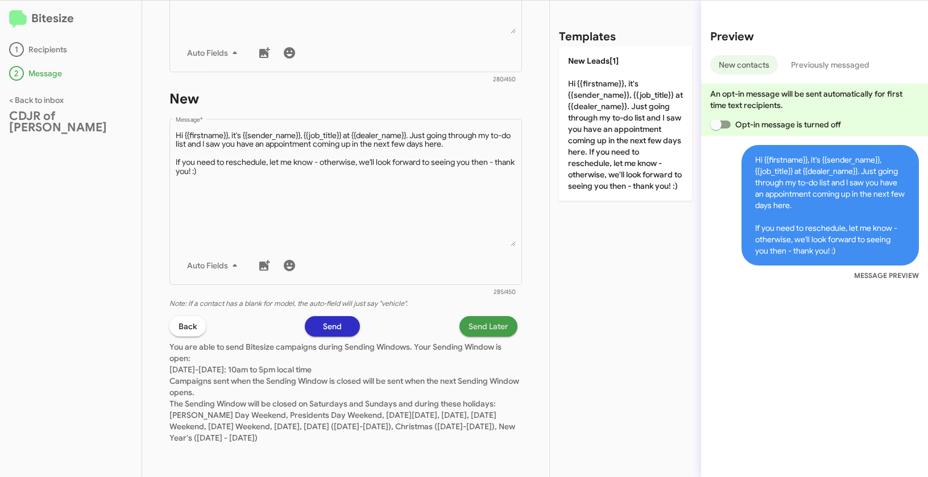
click at [477, 322] on span "Send Later" at bounding box center [488, 326] width 40 height 20
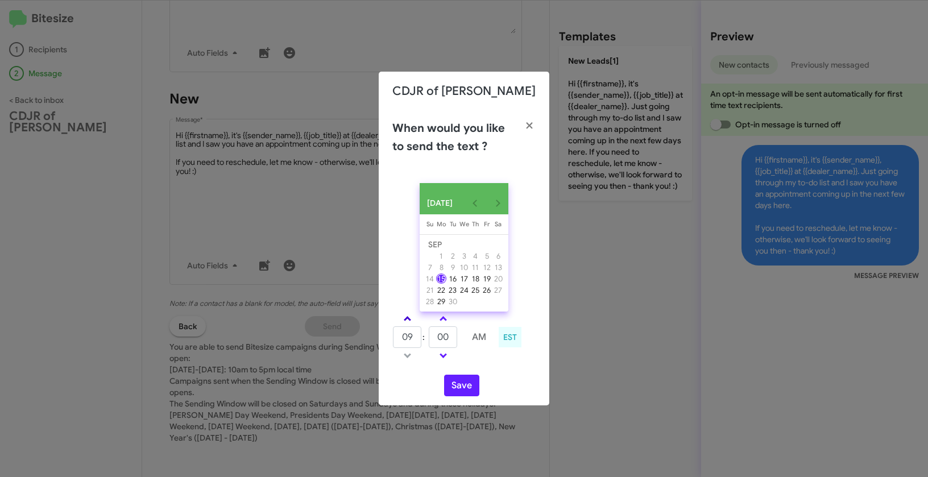
click at [408, 323] on span at bounding box center [407, 319] width 7 height 7
type input "10"
click at [459, 393] on button "Save" at bounding box center [461, 386] width 35 height 22
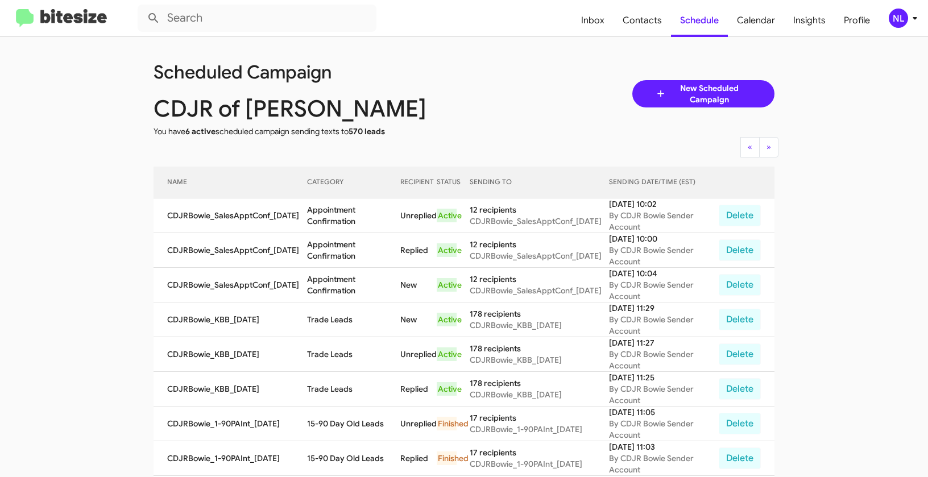
click at [895, 15] on div "NL" at bounding box center [897, 18] width 19 height 19
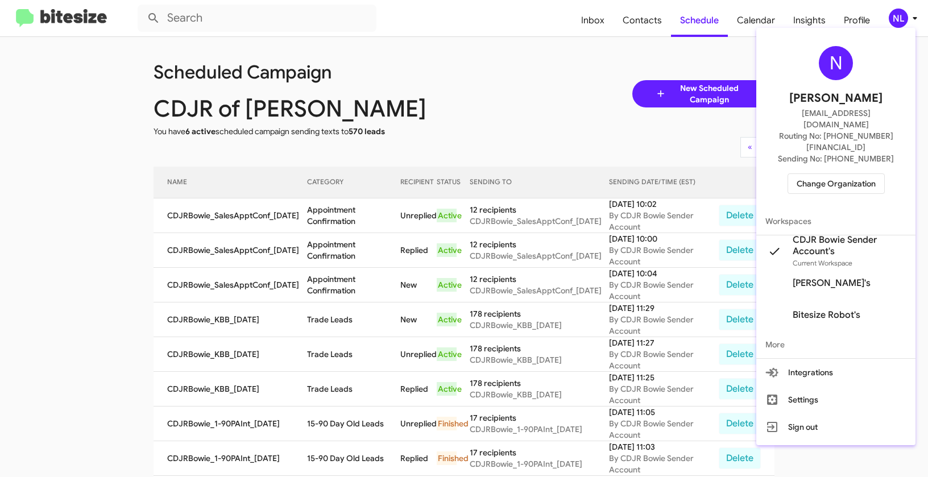
click at [846, 174] on span "Change Organization" at bounding box center [835, 183] width 79 height 19
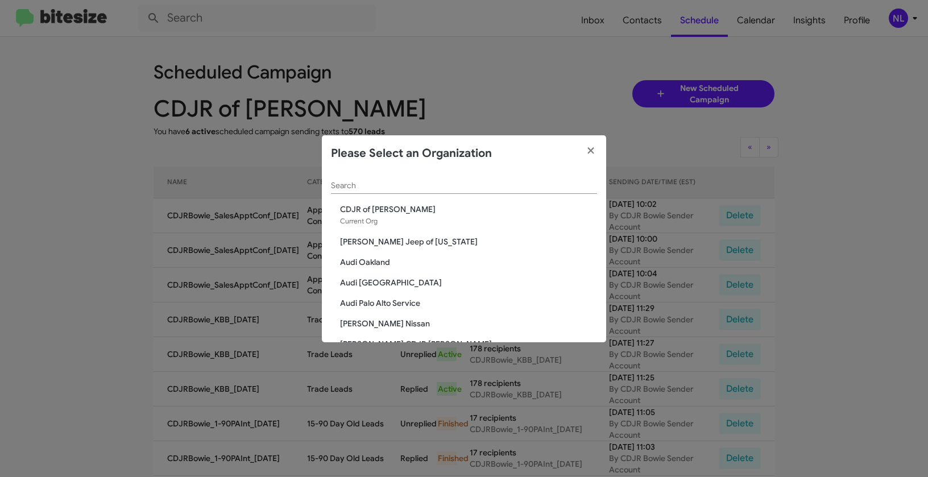
click at [527, 192] on div "Search" at bounding box center [464, 183] width 266 height 22
paste input "Chevrolet of [GEOGRAPHIC_DATA]"
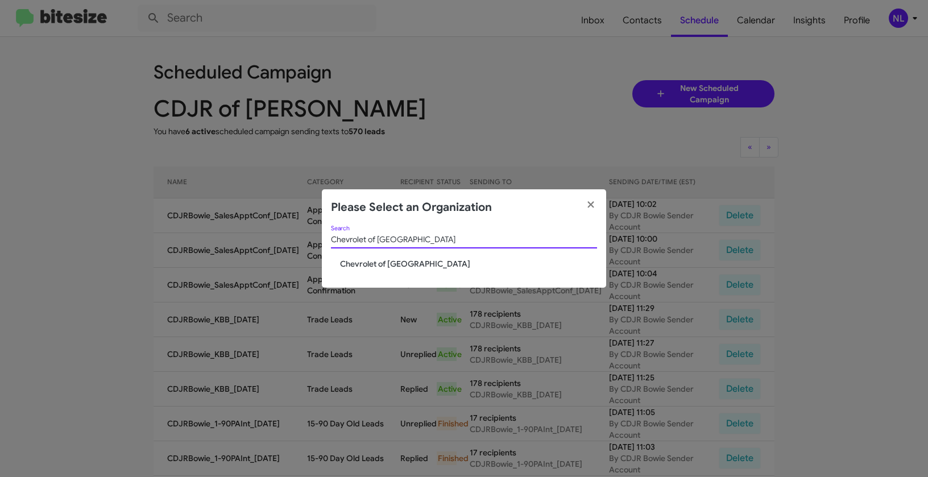
type input "Chevrolet of [GEOGRAPHIC_DATA]"
click at [367, 267] on span "Chevrolet of [GEOGRAPHIC_DATA]" at bounding box center [468, 263] width 257 height 11
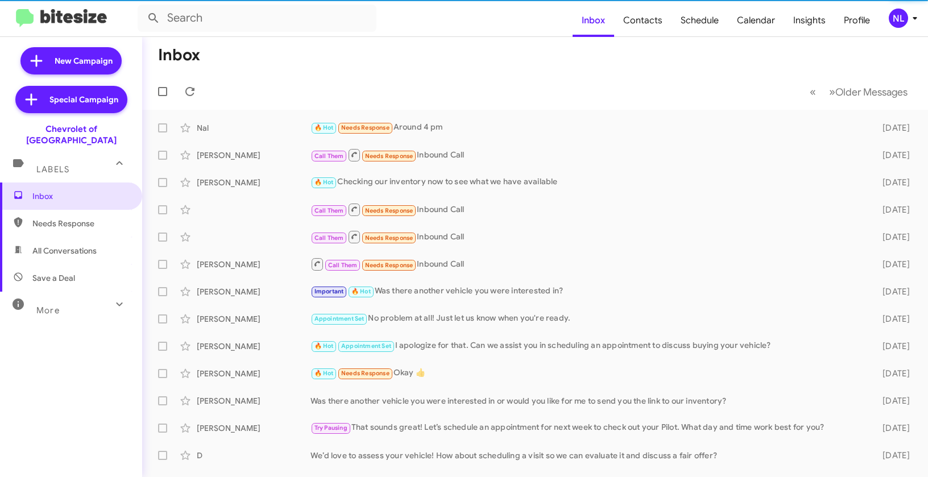
click at [895, 24] on div "NL" at bounding box center [897, 18] width 19 height 19
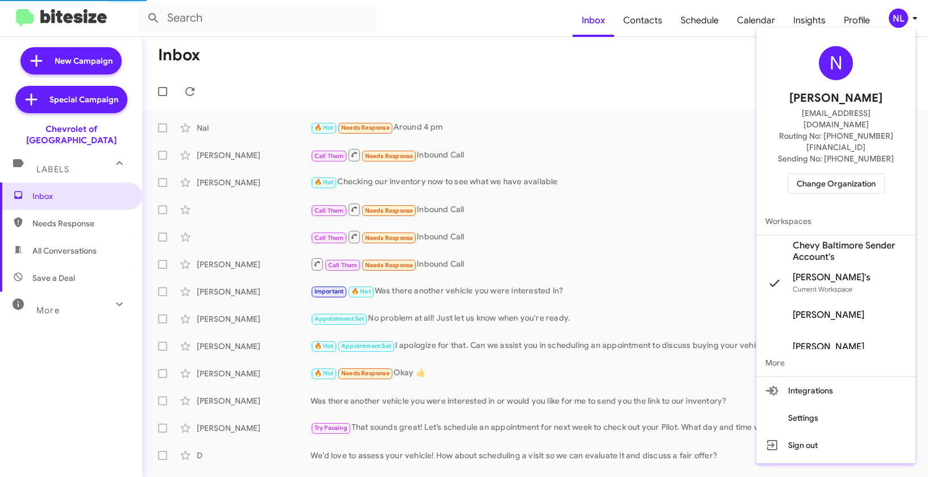
click at [828, 240] on span "Chevy Baltimore Sender Account's" at bounding box center [849, 251] width 114 height 23
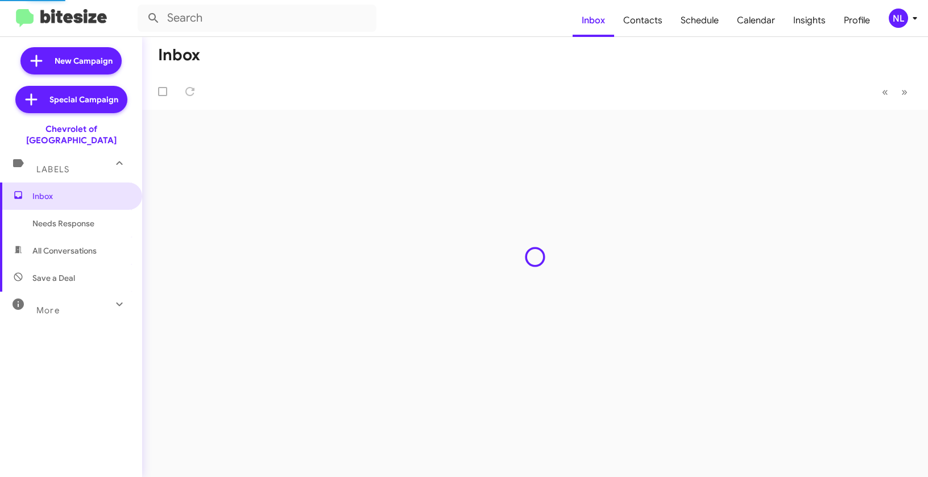
click at [646, 24] on span "Contacts" at bounding box center [642, 20] width 57 height 33
type input "in:groups"
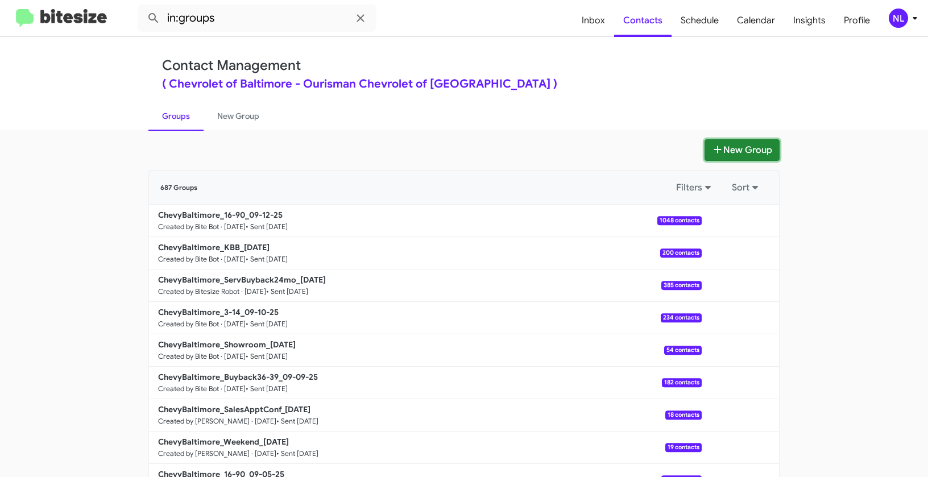
click at [740, 154] on button "New Group" at bounding box center [741, 150] width 75 height 22
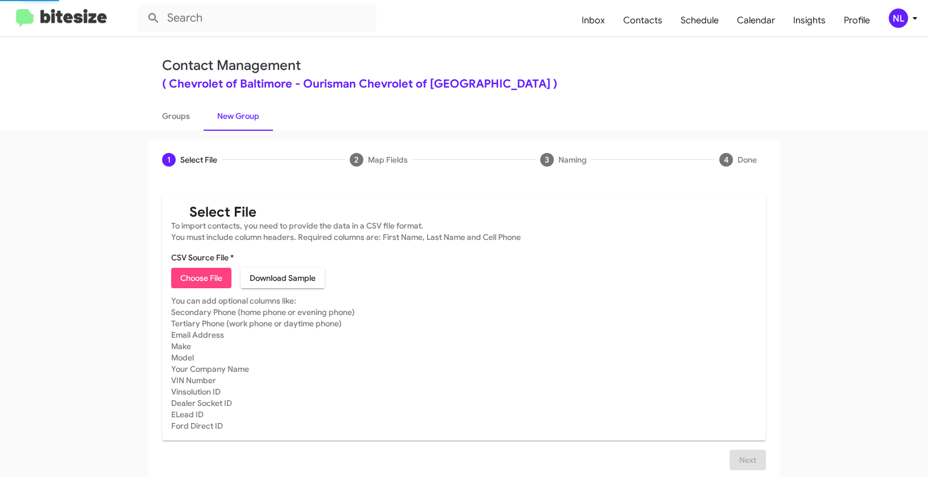
click at [218, 268] on span "Choose File" at bounding box center [201, 278] width 42 height 20
type input "ChevyBaltimore_SalesApptConf_[DATE]"
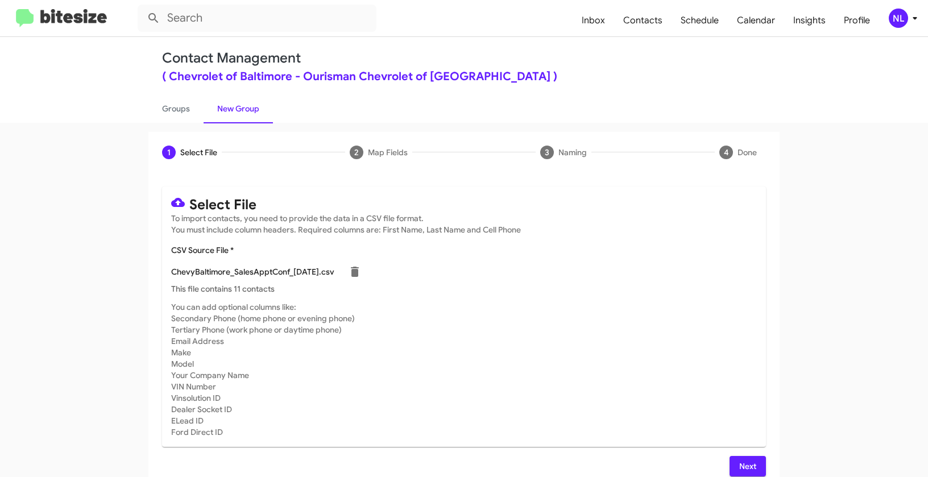
scroll to position [20, 0]
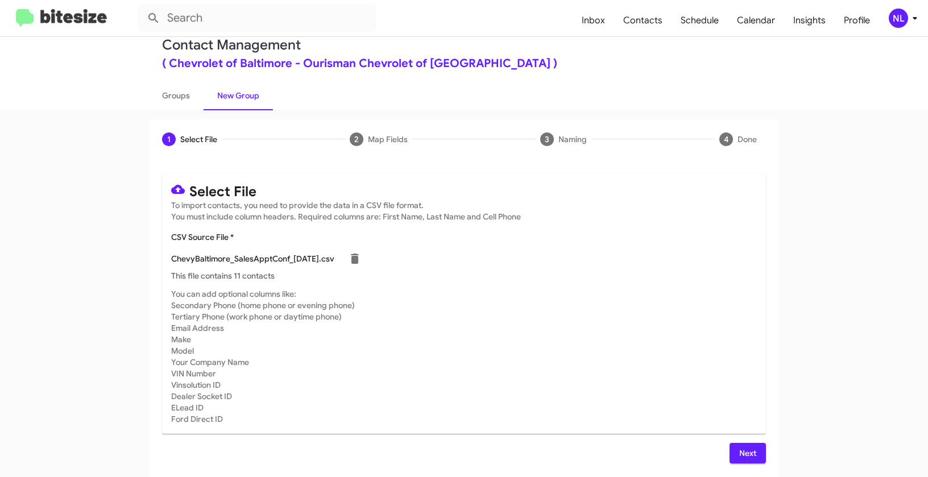
click at [743, 452] on span "Next" at bounding box center [747, 453] width 18 height 20
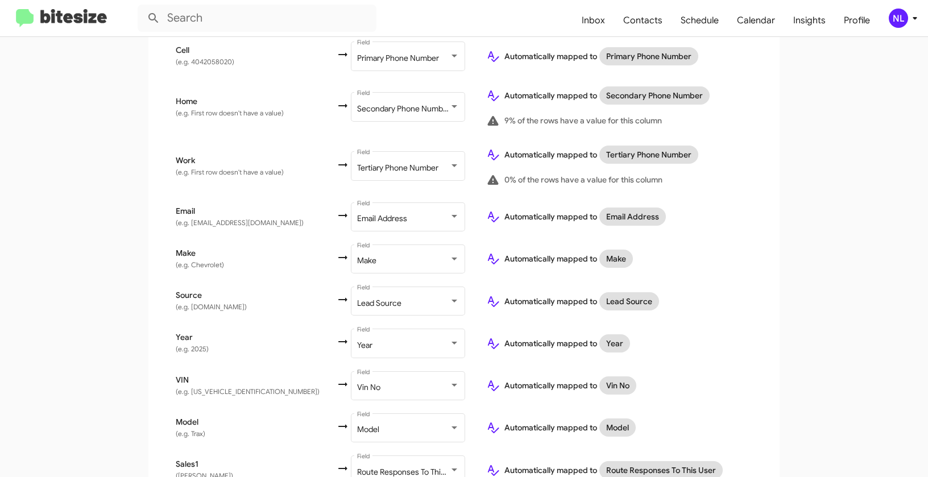
scroll to position [421, 0]
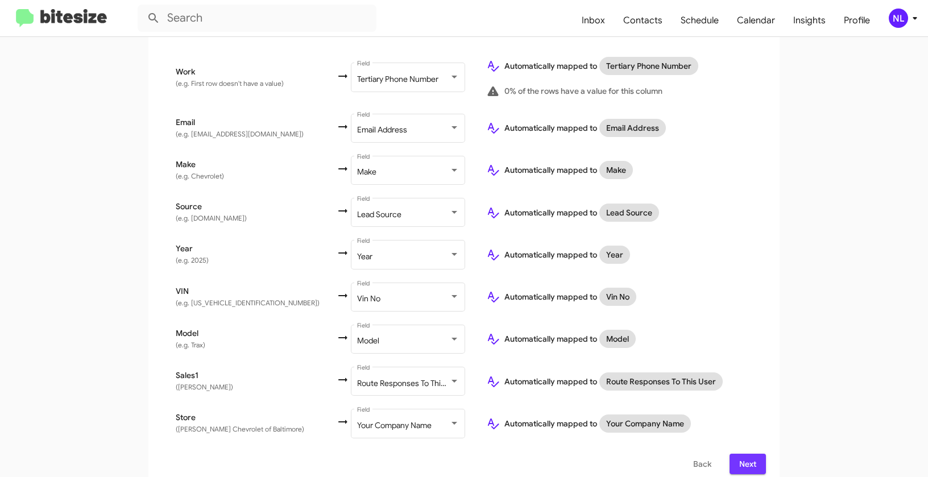
click at [745, 454] on span "Next" at bounding box center [747, 464] width 18 height 20
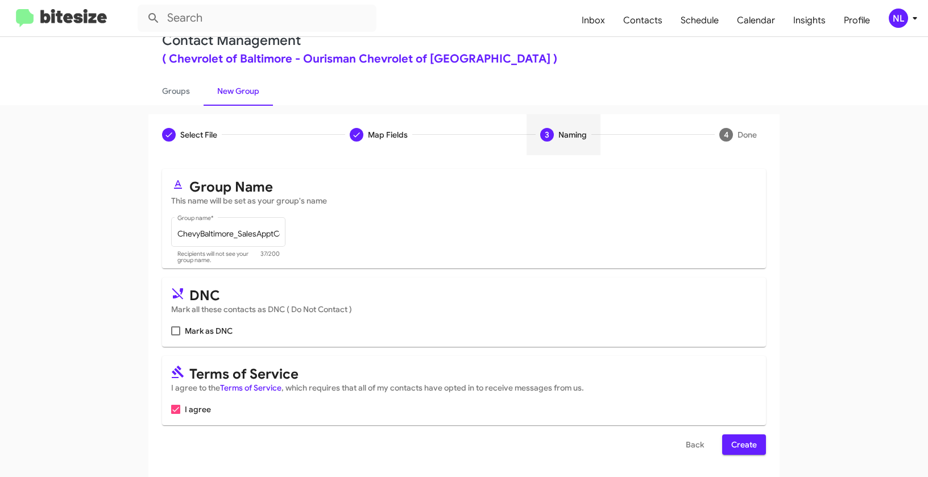
scroll to position [26, 0]
click at [736, 443] on span "Create" at bounding box center [744, 444] width 26 height 20
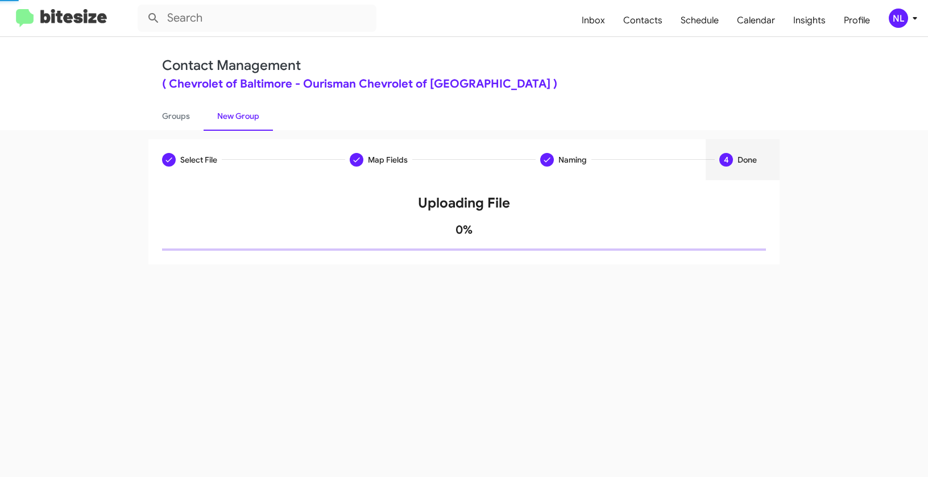
scroll to position [0, 0]
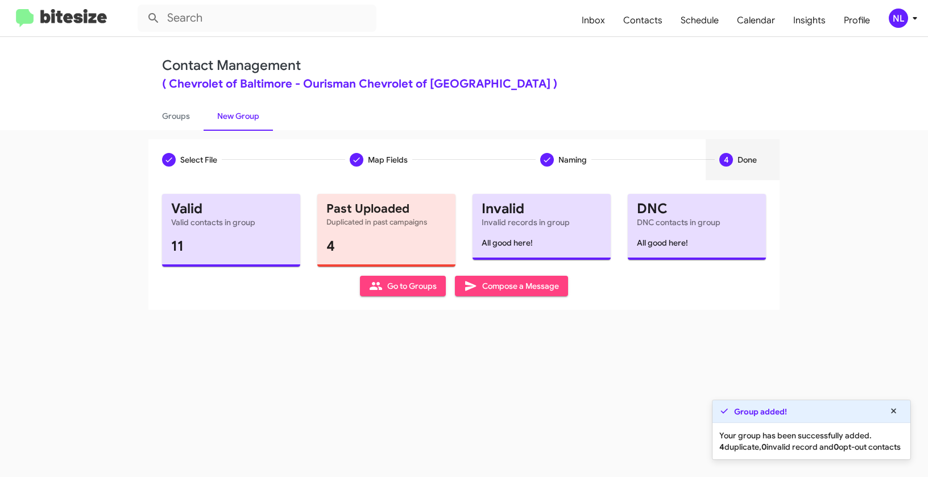
click at [413, 284] on span "Go to Groups" at bounding box center [403, 286] width 68 height 20
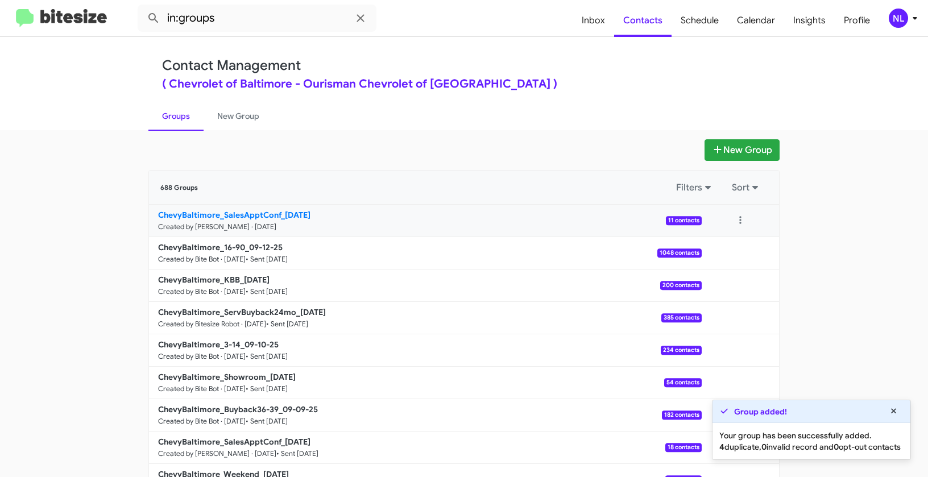
drag, startPoint x: 83, startPoint y: 211, endPoint x: 278, endPoint y: 215, distance: 195.6
click at [278, 215] on app-groups "New Group 688 Groups Filters Sort ChevyBaltimore_SalesApptConf_[DATE] Created b…" at bounding box center [464, 348] width 928 height 419
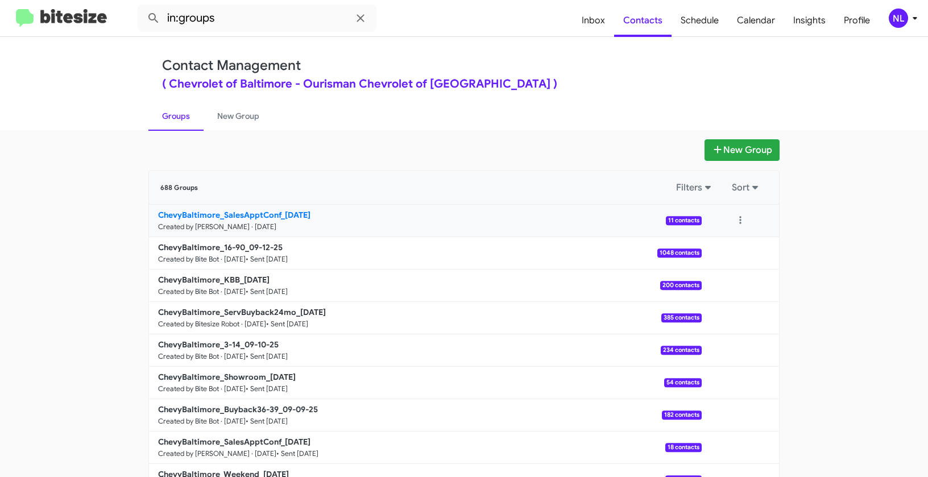
copy div "Filters Sort ChevyBaltimore_SalesApptConf"
click at [277, 23] on input "in:groups" at bounding box center [257, 18] width 239 height 27
paste input "ChevyBaltimore_SalesApptConf"
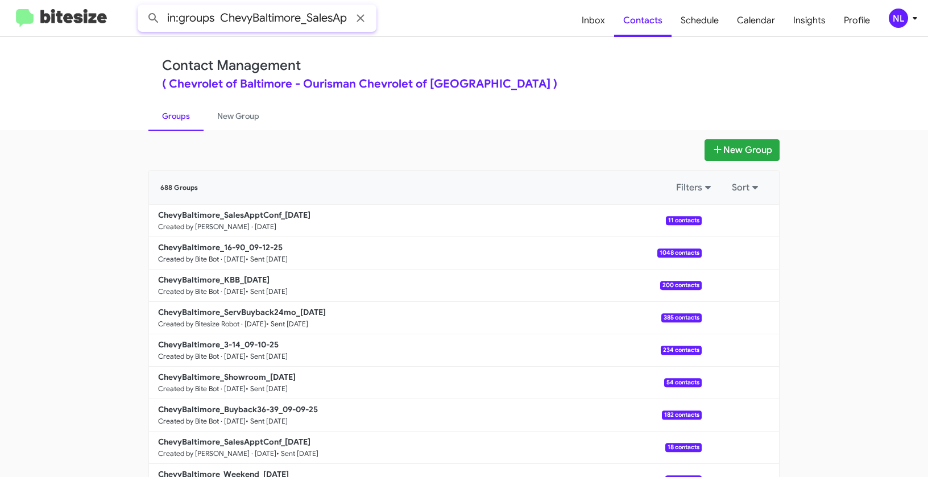
scroll to position [0, 37]
type input "in:groups ChevyBaltimore_SalesApptConf"
click at [142, 7] on button at bounding box center [153, 18] width 23 height 23
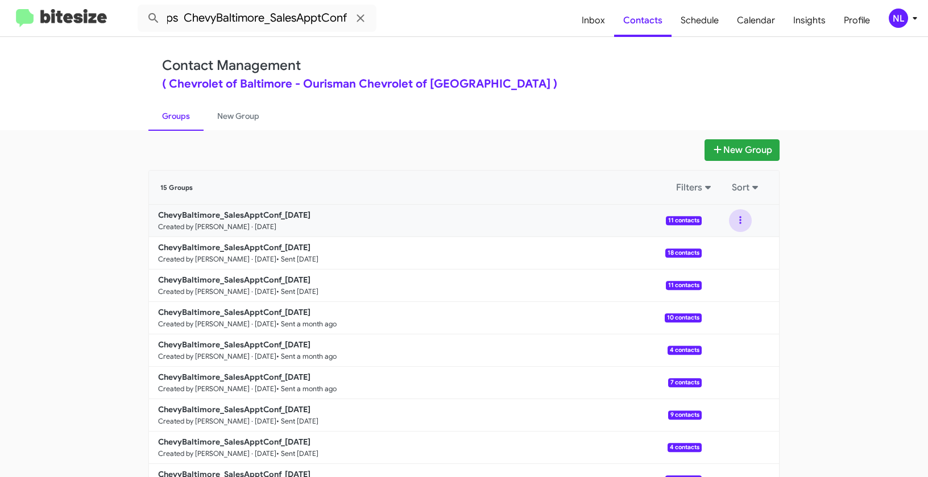
click at [739, 215] on button at bounding box center [740, 220] width 23 height 23
click at [726, 239] on button "View contacts" at bounding box center [705, 251] width 91 height 27
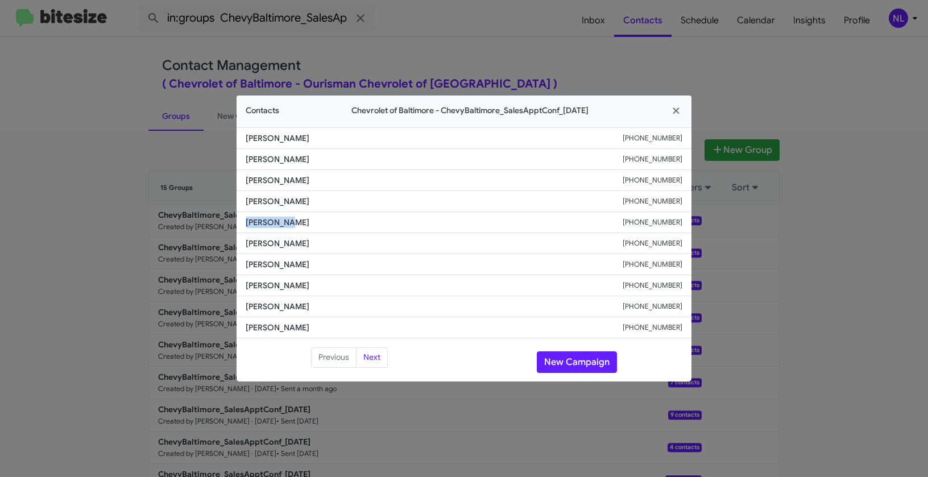
drag, startPoint x: 238, startPoint y: 224, endPoint x: 318, endPoint y: 225, distance: 80.1
click at [318, 225] on li "Zoran Klug +12404345145" at bounding box center [463, 222] width 455 height 21
copy span "Zoran Klug"
click at [577, 356] on button "New Campaign" at bounding box center [577, 362] width 80 height 22
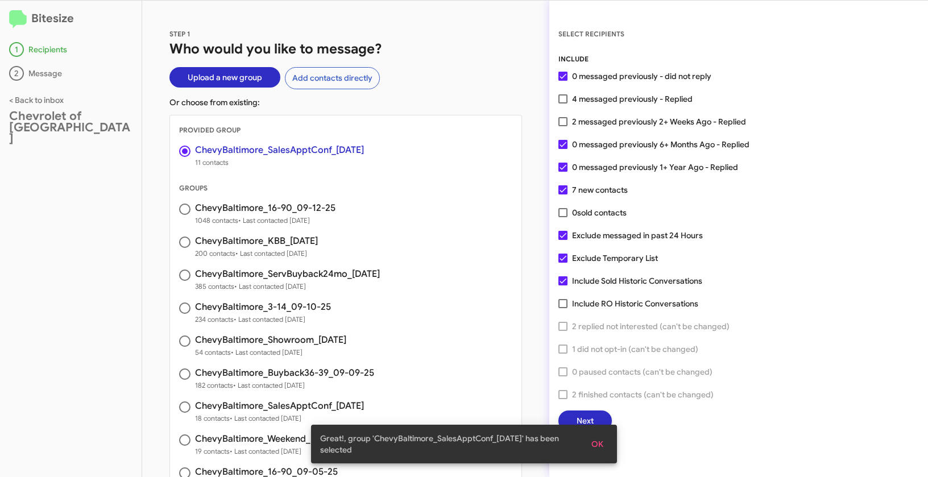
click at [562, 98] on span at bounding box center [562, 98] width 9 height 9
click at [562, 103] on input "4 messaged previously - Replied" at bounding box center [562, 103] width 1 height 1
checkbox input "true"
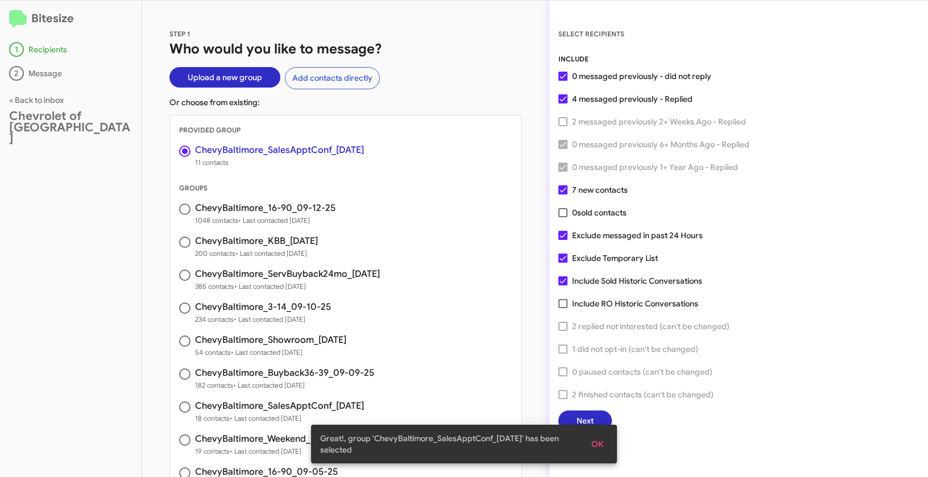
click at [562, 231] on span at bounding box center [562, 235] width 9 height 9
click at [562, 240] on input "Exclude messaged in past 24 Hours" at bounding box center [562, 240] width 1 height 1
checkbox input "false"
click at [566, 257] on span at bounding box center [562, 257] width 9 height 9
click at [563, 263] on input "Exclude Temporary List" at bounding box center [562, 263] width 1 height 1
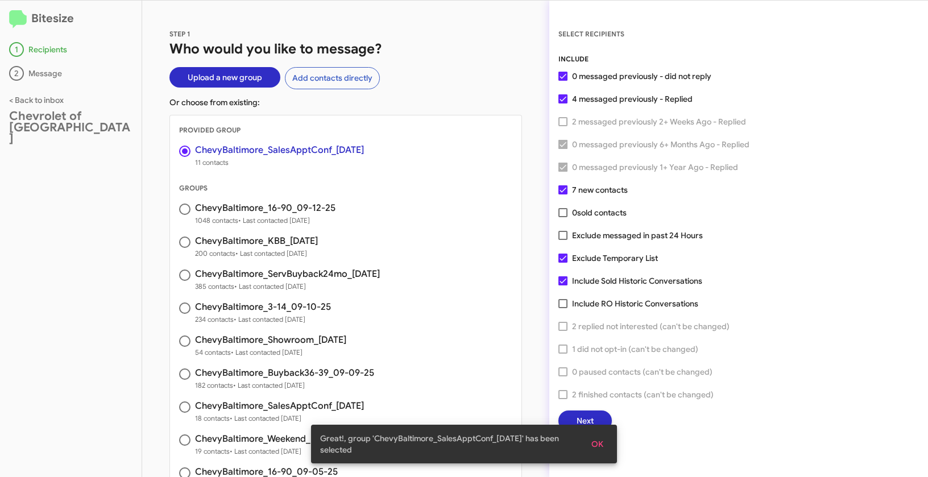
checkbox input "false"
click at [597, 443] on span "OK" at bounding box center [597, 444] width 12 height 20
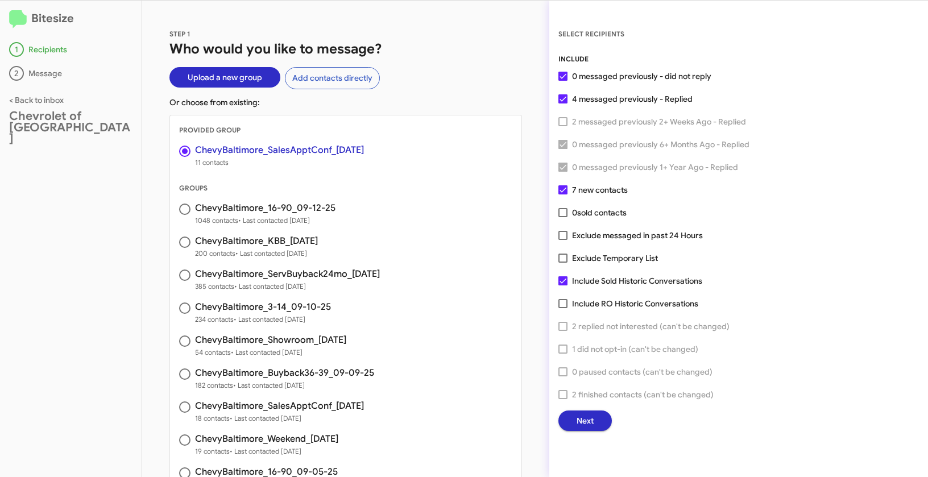
click at [593, 423] on button "Next" at bounding box center [584, 420] width 53 height 20
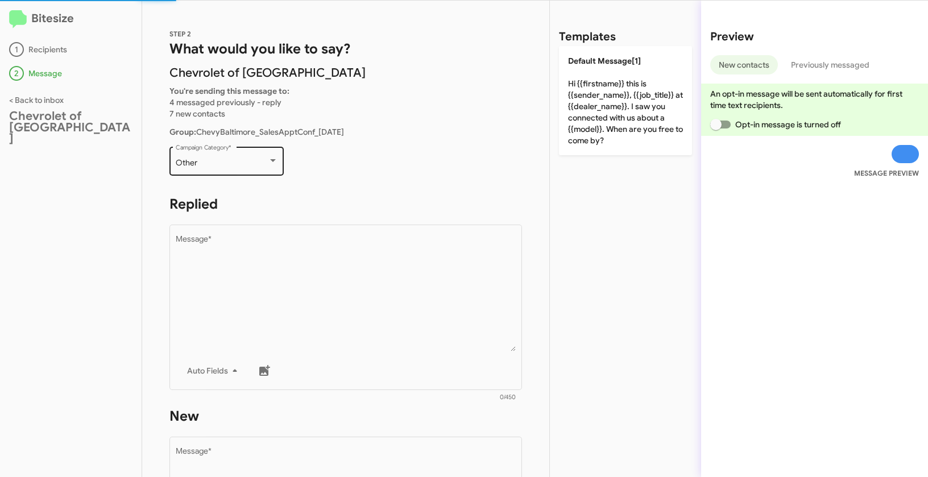
click at [231, 159] on div "Other" at bounding box center [222, 163] width 92 height 9
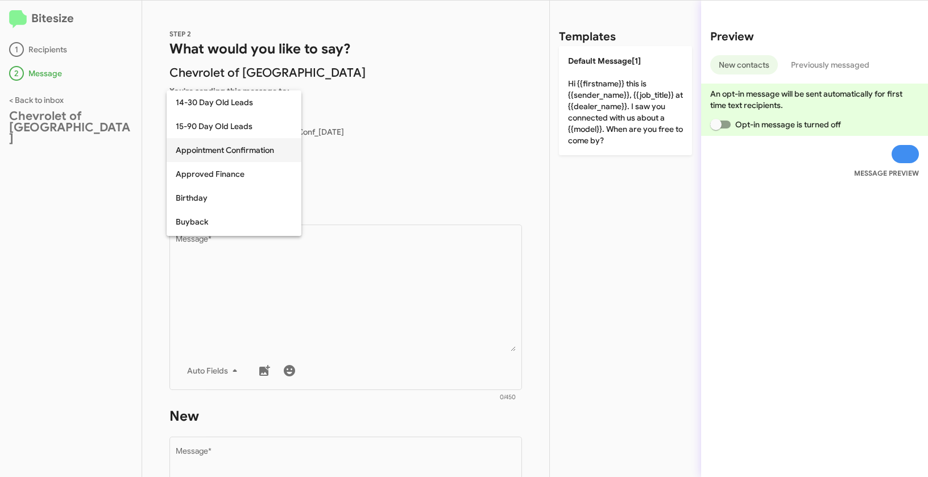
click at [220, 147] on span "Appointment Confirmation" at bounding box center [234, 150] width 117 height 24
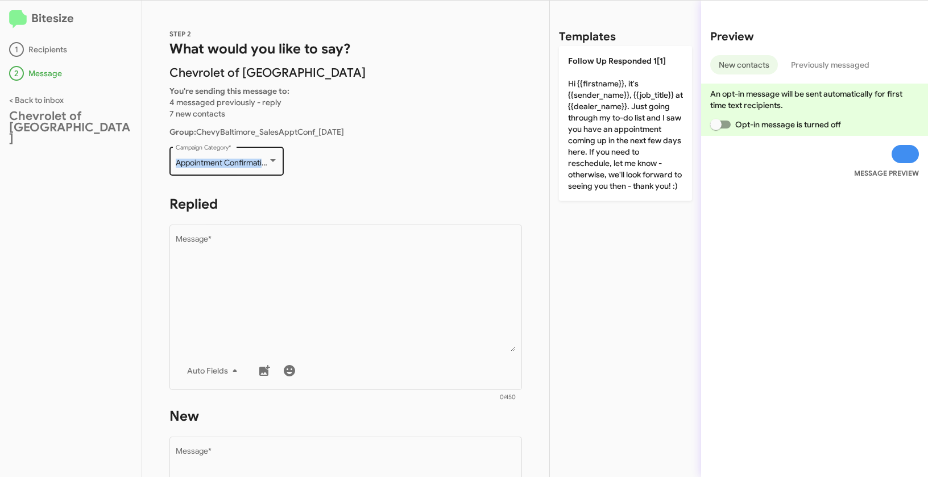
drag, startPoint x: 171, startPoint y: 162, endPoint x: 262, endPoint y: 165, distance: 91.0
click at [262, 165] on div "Appointment Confirmation Campaign Category *" at bounding box center [226, 159] width 114 height 31
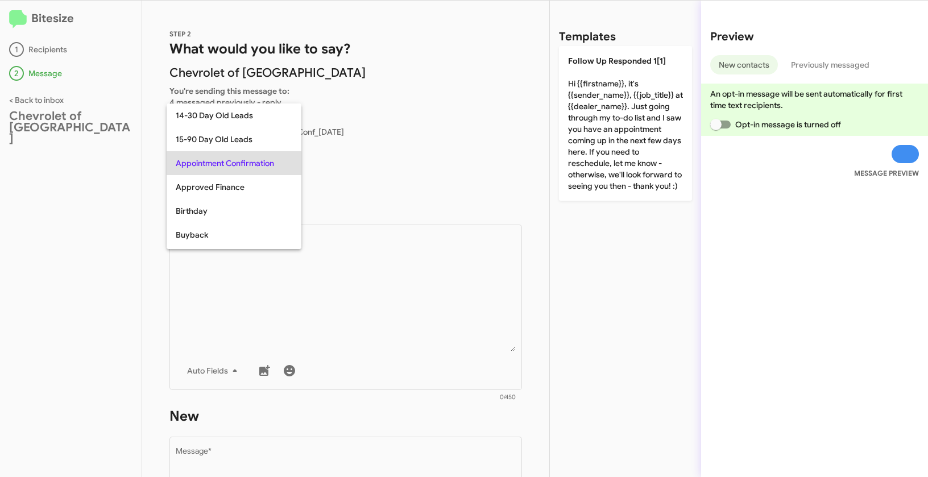
copy span "Appointment Confirmati"
click at [311, 349] on div at bounding box center [464, 238] width 928 height 477
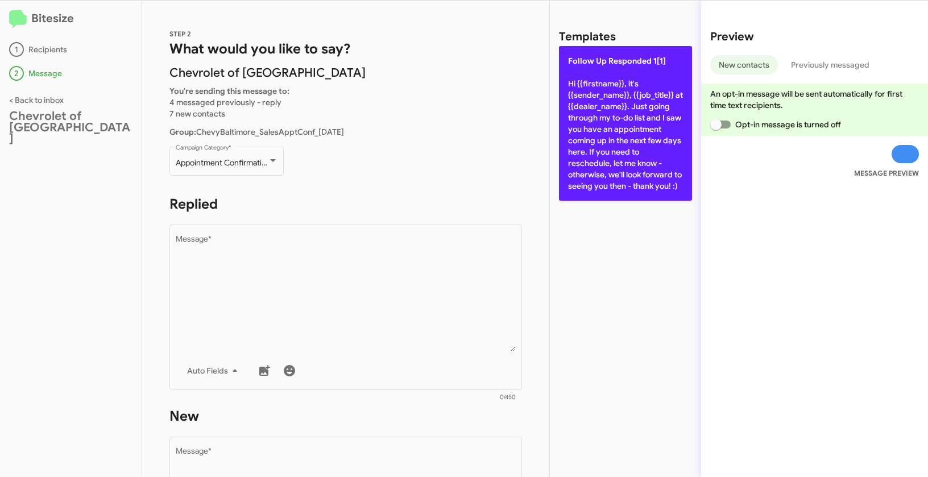
click at [623, 70] on p "Follow Up Responded 1[1] Hi {{firstname}}, it's {{sender_name}}, {{job_title}} …" at bounding box center [625, 123] width 133 height 155
type textarea "Hi {{firstname}}, it's {{sender_name}}, {{job_title}} at {{dealer_name}}. Just …"
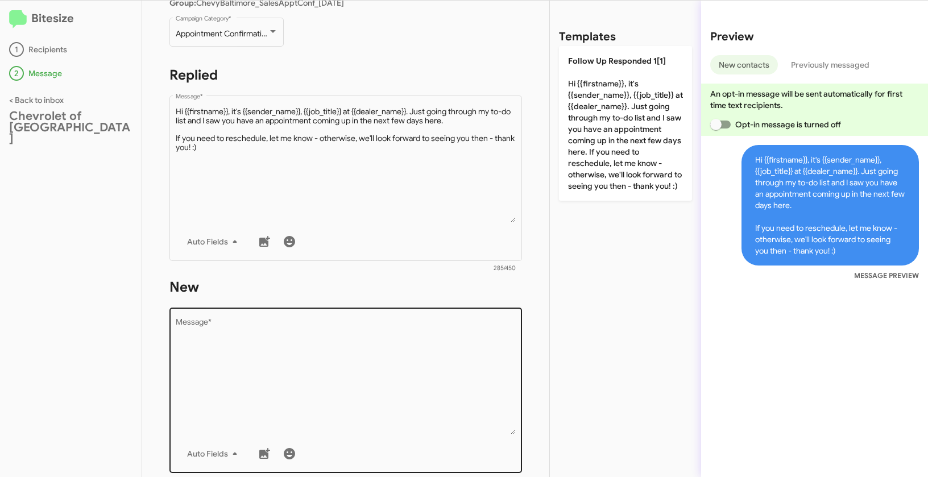
scroll to position [193, 0]
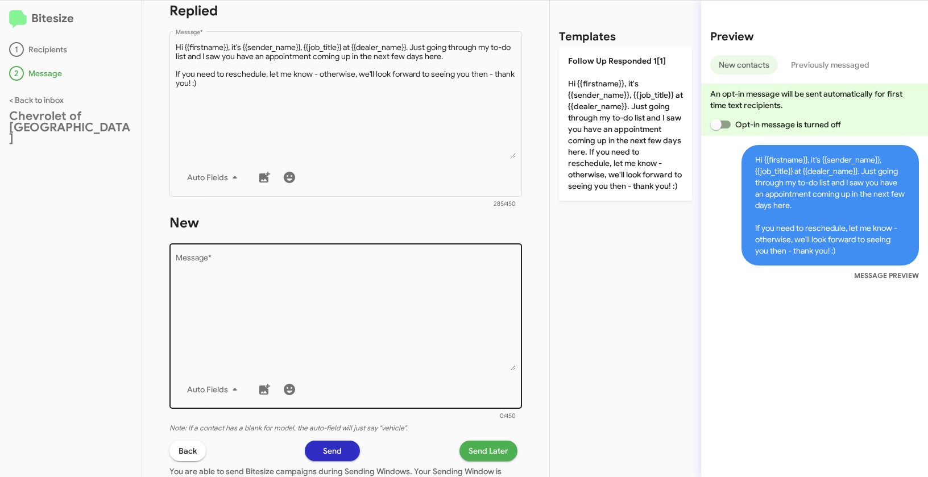
click at [373, 375] on div "Drop image here to insert Auto Fields Message *" at bounding box center [346, 325] width 340 height 168
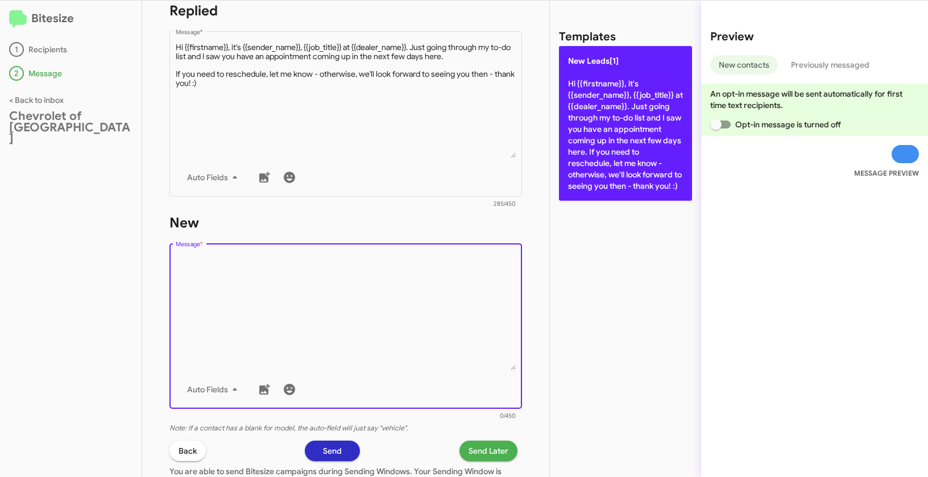
click at [590, 104] on p "New Leads[1] Hi {{firstname}}, it's {{sender_name}}, {{job_title}} at {{dealer_…" at bounding box center [625, 123] width 133 height 155
type textarea "Hi {{firstname}}, it's {{sender_name}}, {{job_title}} at {{dealer_name}}. Just …"
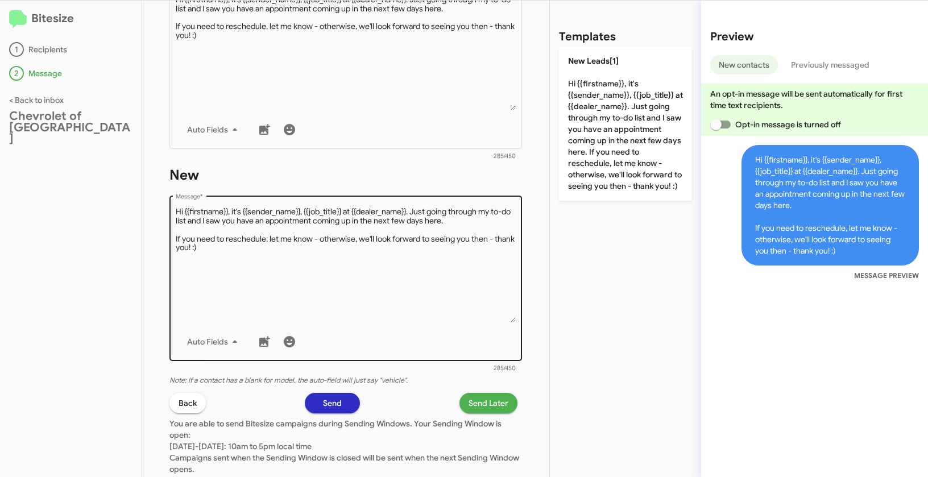
scroll to position [317, 0]
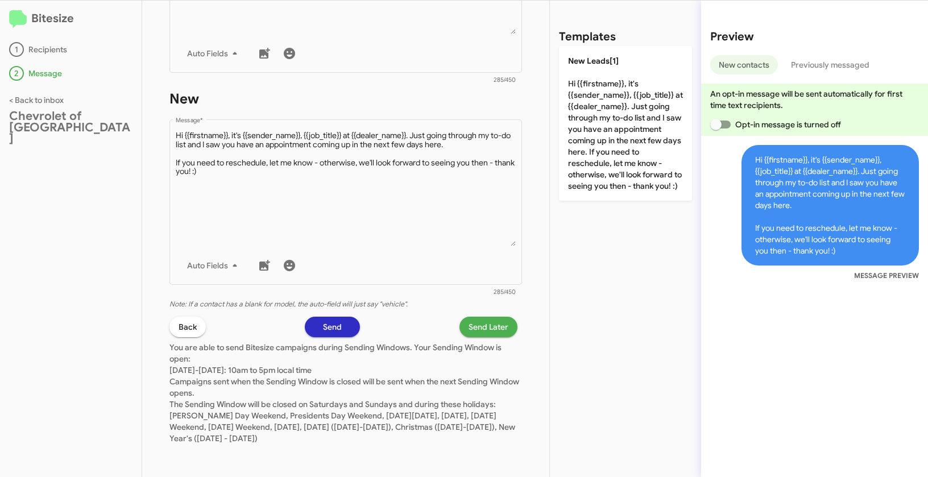
click at [477, 329] on span "Send Later" at bounding box center [488, 327] width 40 height 20
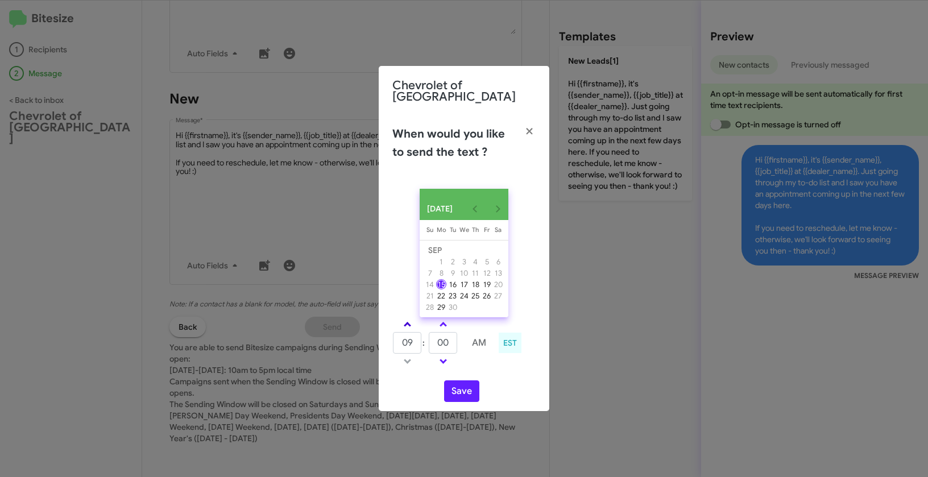
click at [403, 324] on link at bounding box center [407, 324] width 20 height 13
type input "10"
click at [465, 391] on button "Save" at bounding box center [461, 391] width 35 height 22
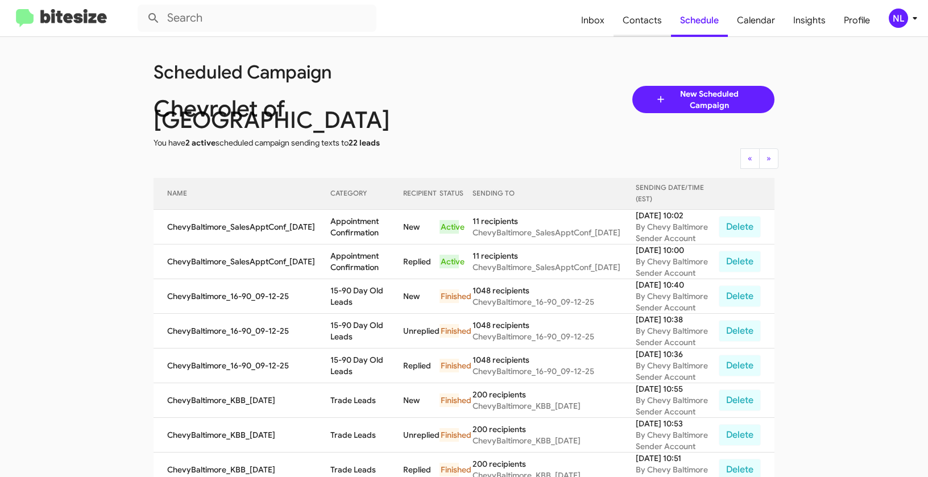
click at [650, 17] on span "Contacts" at bounding box center [641, 20] width 57 height 33
type input "in:groups"
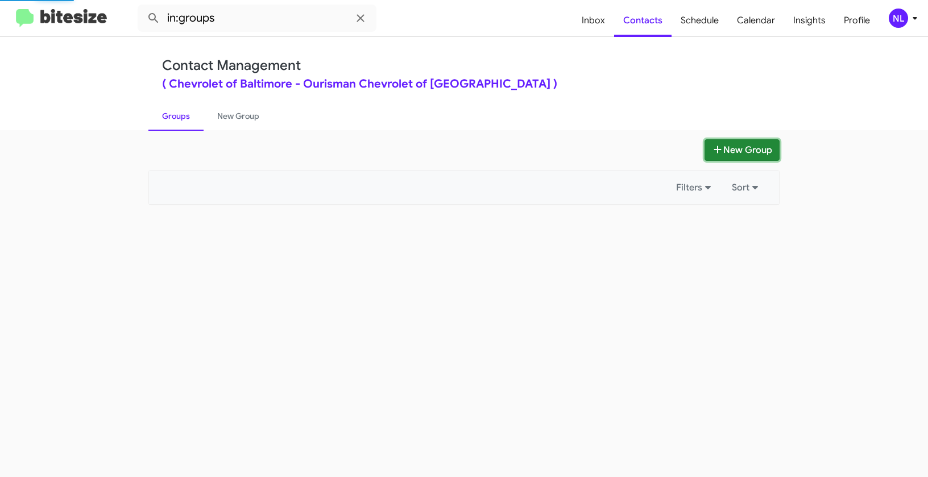
click at [743, 148] on button "New Group" at bounding box center [741, 150] width 75 height 22
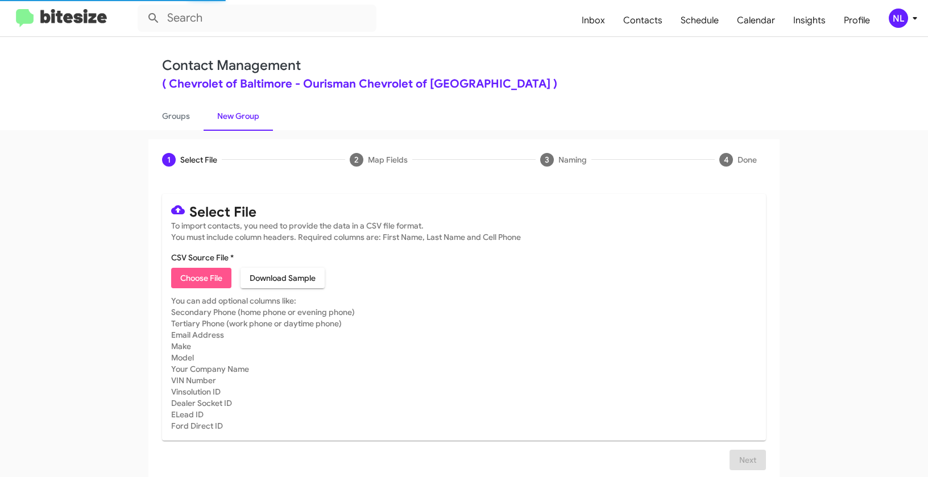
click at [182, 279] on span "Choose File" at bounding box center [201, 278] width 42 height 20
type input "Opt out open - Chevrolet of Baltimore"
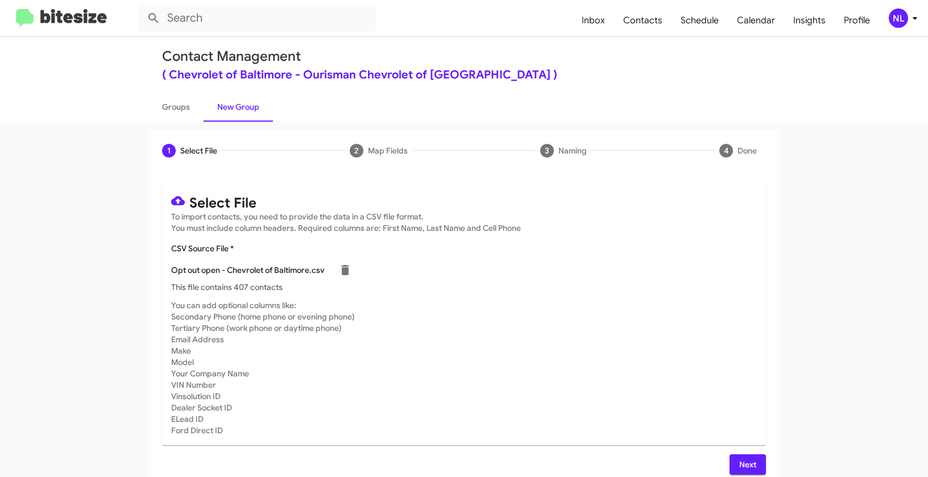
scroll to position [20, 0]
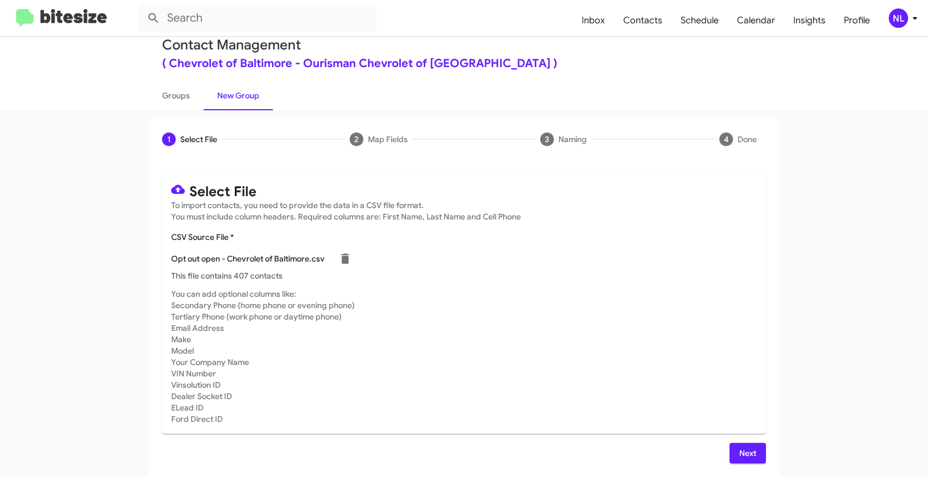
click at [739, 459] on span "Next" at bounding box center [747, 453] width 18 height 20
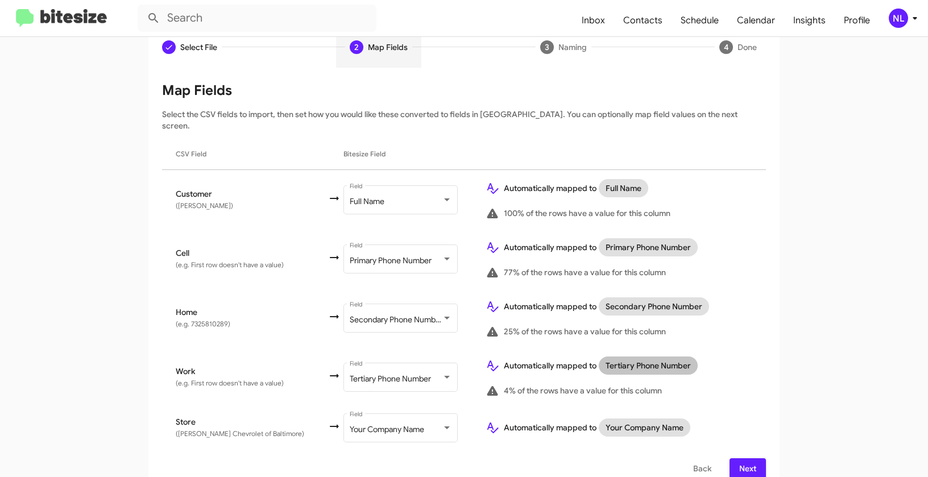
scroll to position [116, 0]
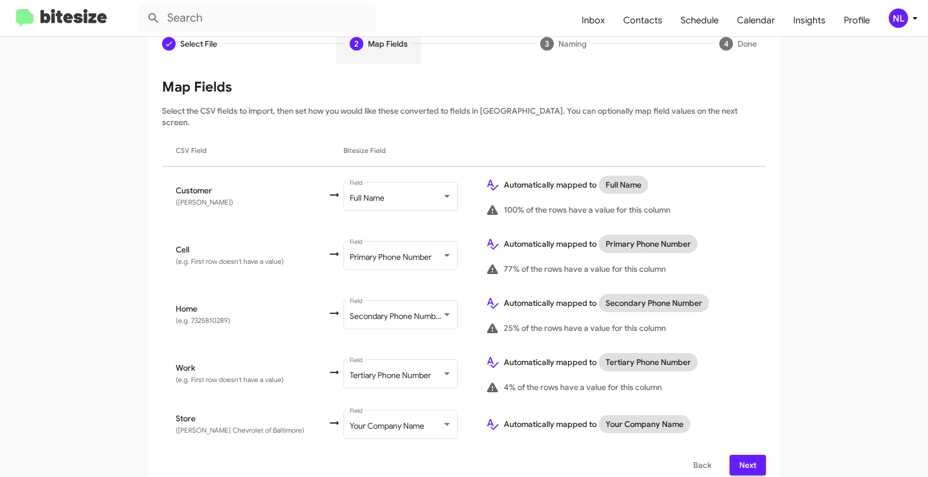
click at [753, 455] on button "Next" at bounding box center [747, 465] width 36 height 20
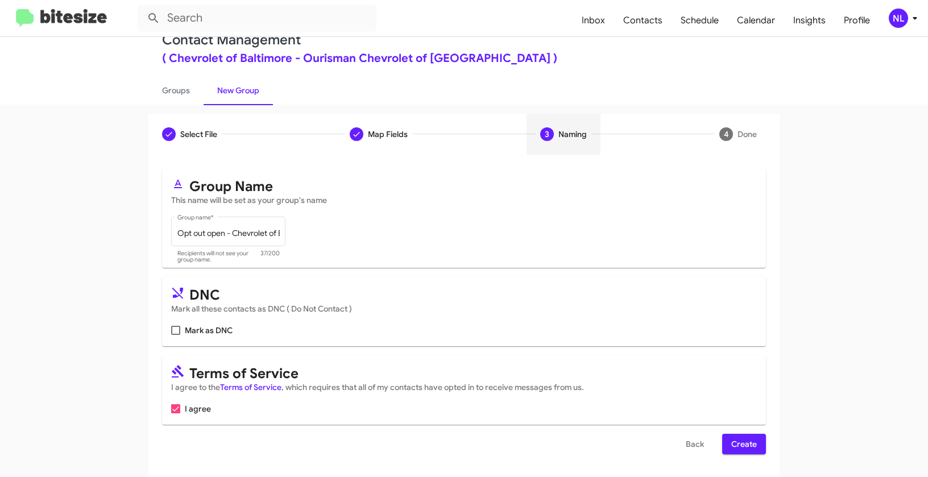
scroll to position [26, 0]
click at [253, 234] on input "Opt out open - Chevrolet of Baltimore" at bounding box center [228, 233] width 102 height 9
click at [165, 335] on mat-card "DNC Mark all these contacts as DNC ( Do Not Contact ) Mark as DNC" at bounding box center [464, 311] width 604 height 69
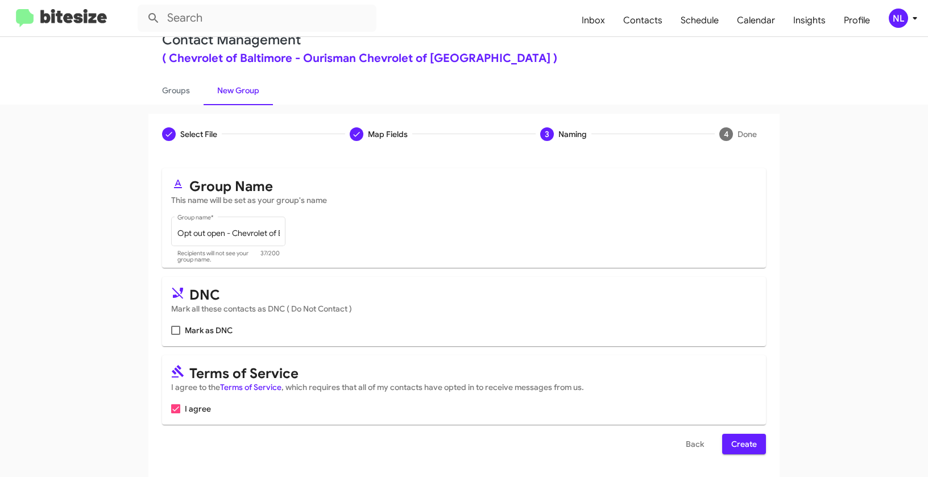
click at [171, 331] on span at bounding box center [175, 330] width 9 height 9
click at [175, 335] on input "Mark as DNC" at bounding box center [175, 335] width 1 height 1
checkbox input "true"
click at [743, 444] on span "Create" at bounding box center [744, 444] width 26 height 20
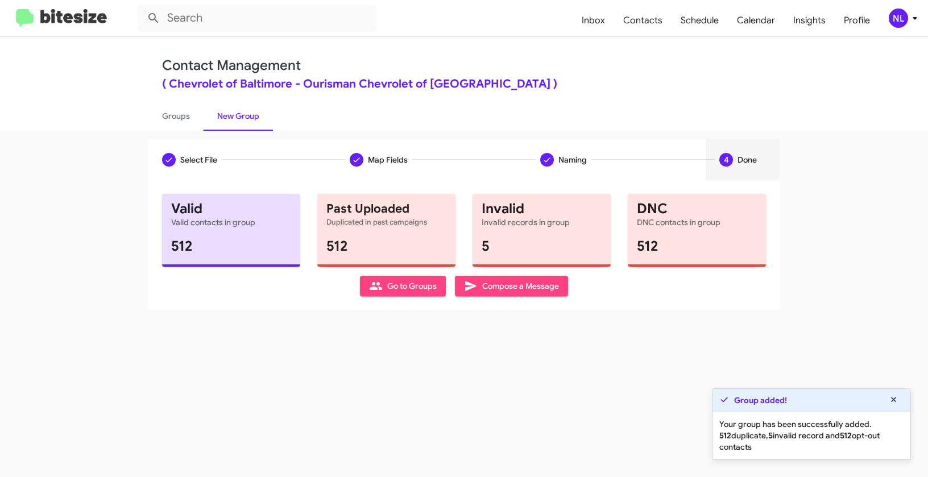
click at [434, 291] on span "Go to Groups" at bounding box center [403, 286] width 68 height 20
type input "in:groups"
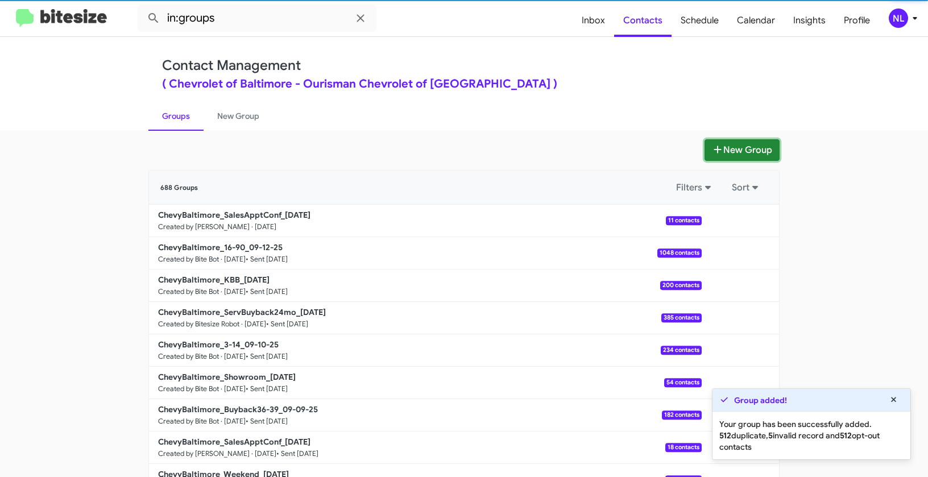
click at [743, 147] on button "New Group" at bounding box center [741, 150] width 75 height 22
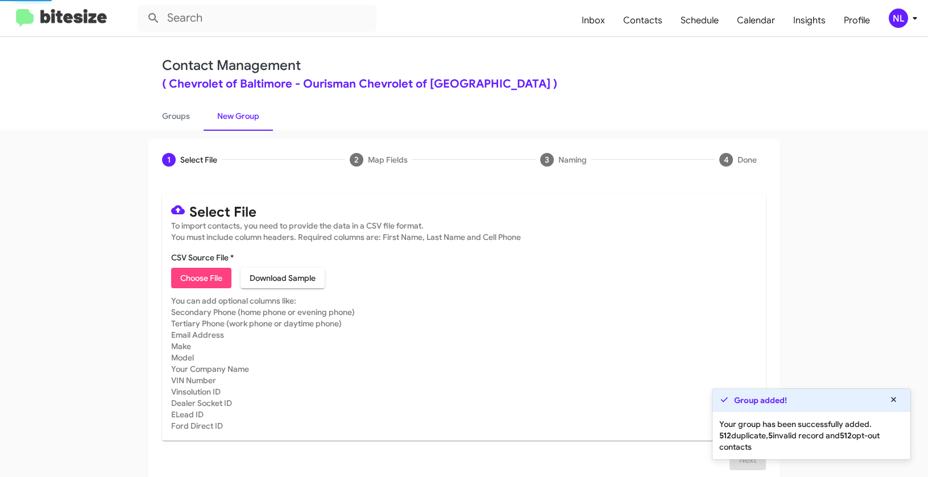
click at [210, 276] on span "Choose File" at bounding box center [201, 278] width 42 height 20
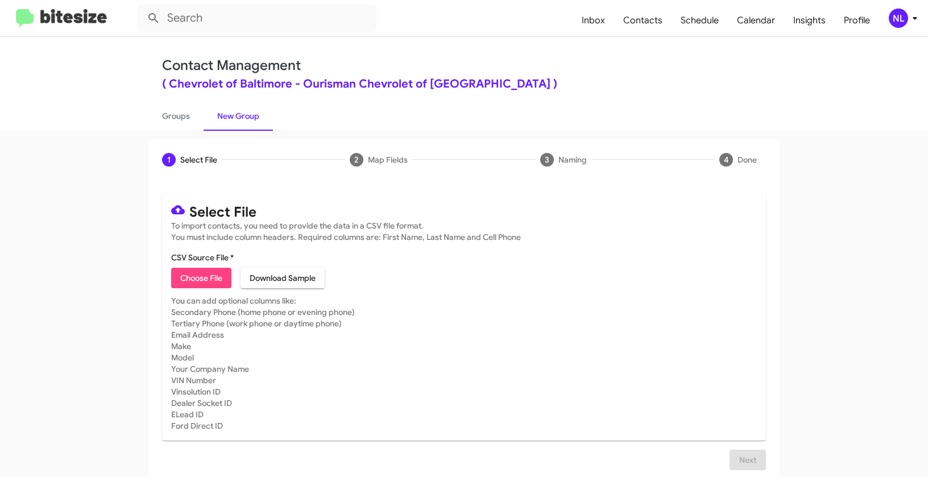
type input "Opt out delivered - Chevrolet of Baltimore"
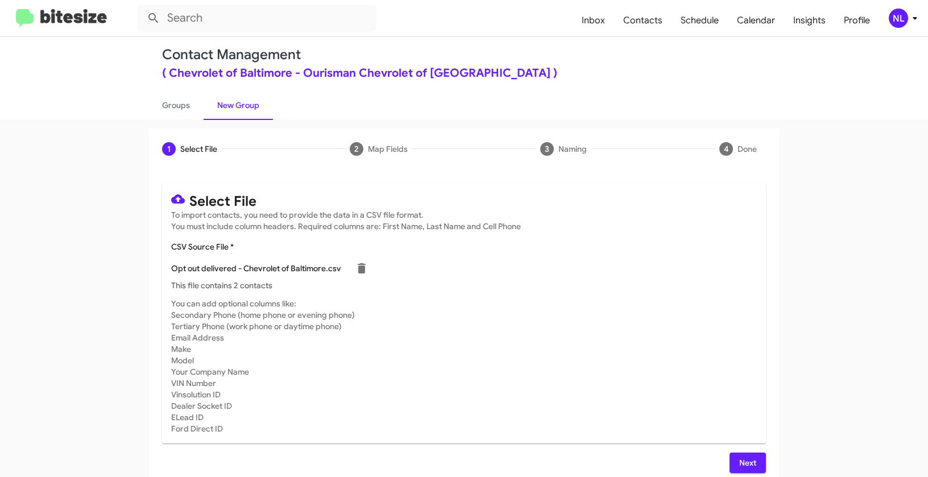
scroll to position [20, 0]
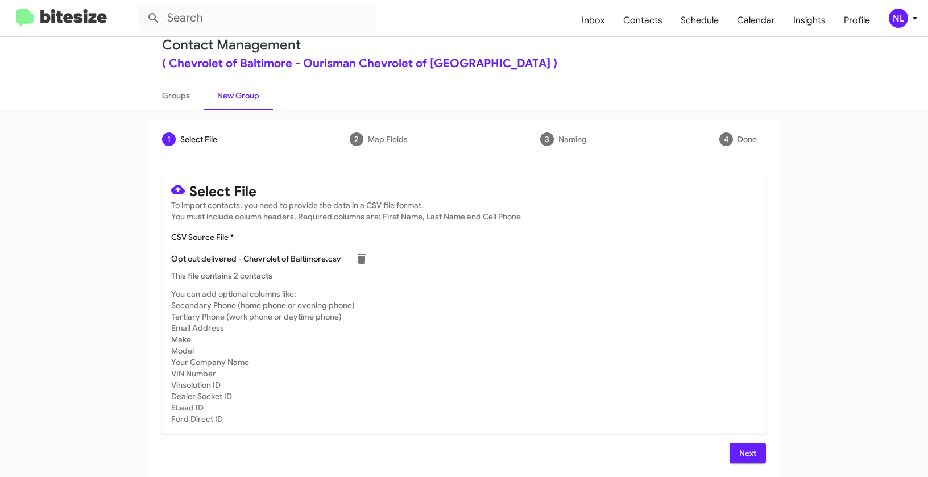
click at [731, 457] on button "Next" at bounding box center [747, 453] width 36 height 20
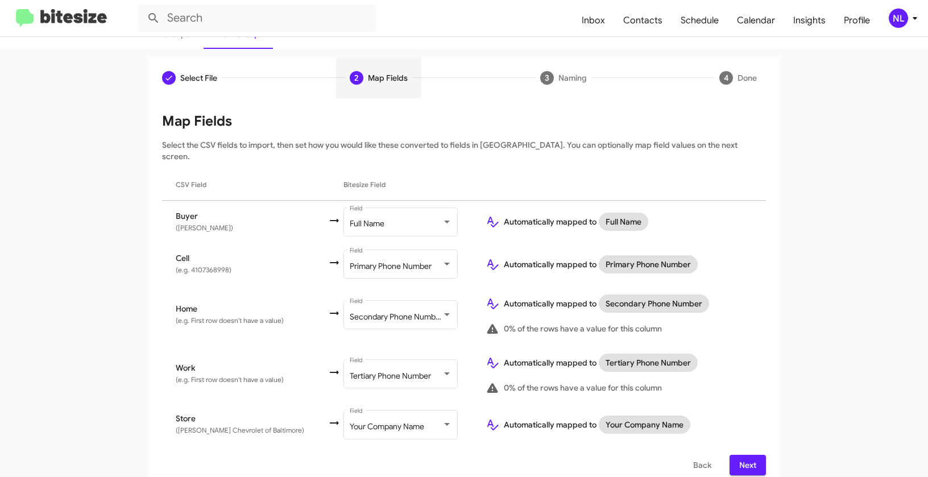
scroll to position [0, 0]
click at [743, 455] on span "Next" at bounding box center [747, 465] width 18 height 20
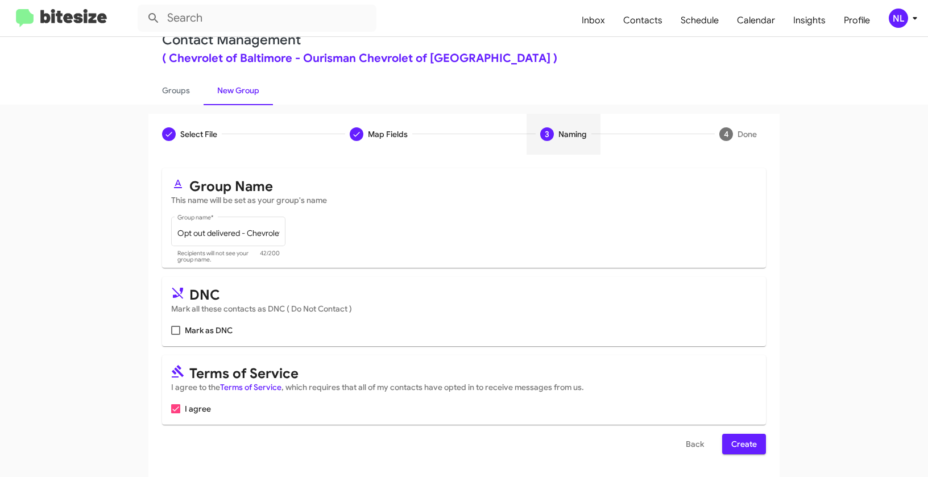
scroll to position [26, 0]
drag, startPoint x: 205, startPoint y: 335, endPoint x: 227, endPoint y: 334, distance: 22.2
click at [205, 335] on span "Mark as DNC" at bounding box center [209, 330] width 48 height 14
click at [176, 335] on input "Mark as DNC" at bounding box center [175, 335] width 1 height 1
checkbox input "true"
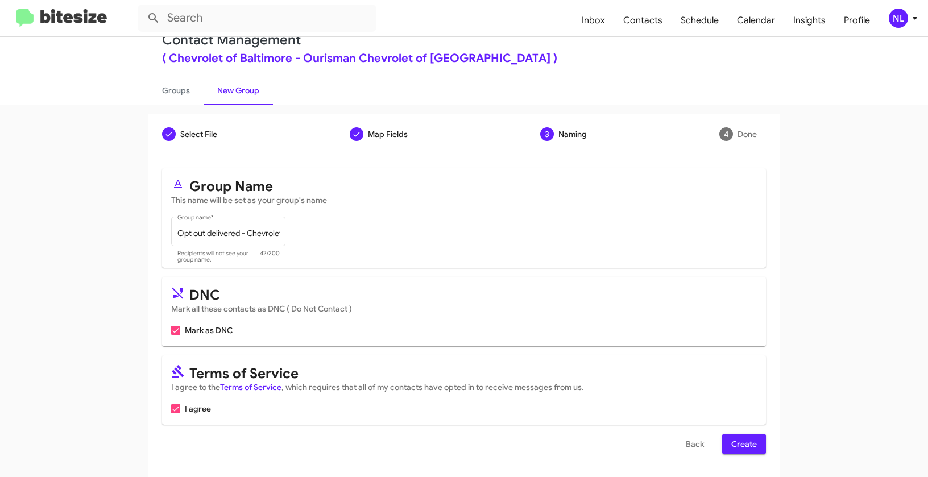
click at [752, 443] on span "Create" at bounding box center [744, 444] width 26 height 20
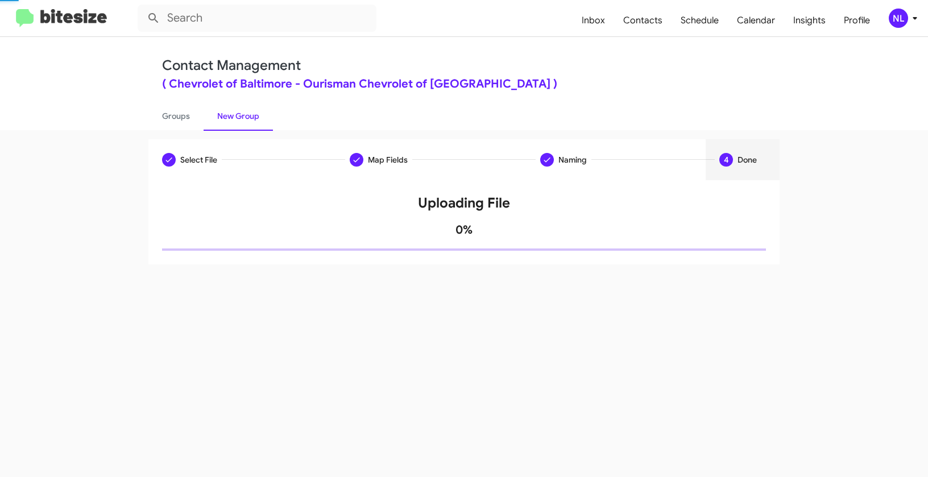
scroll to position [0, 0]
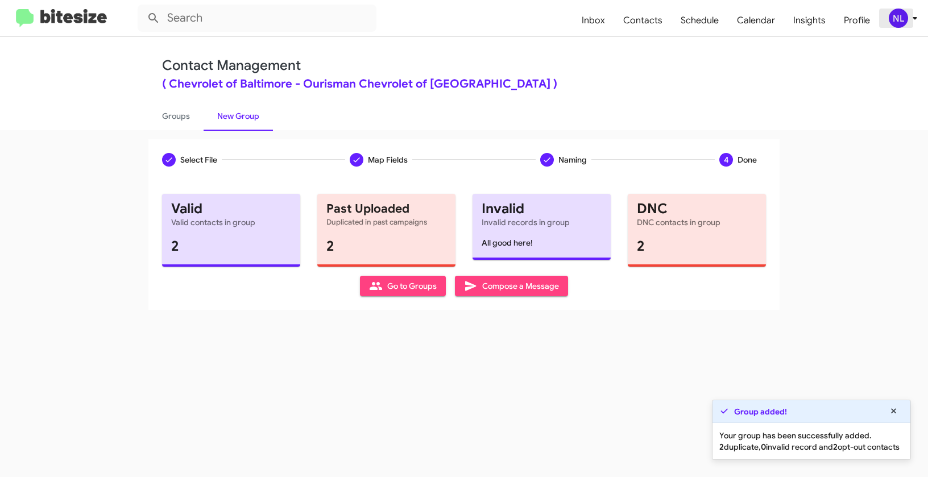
click at [901, 15] on div "NL" at bounding box center [897, 18] width 19 height 19
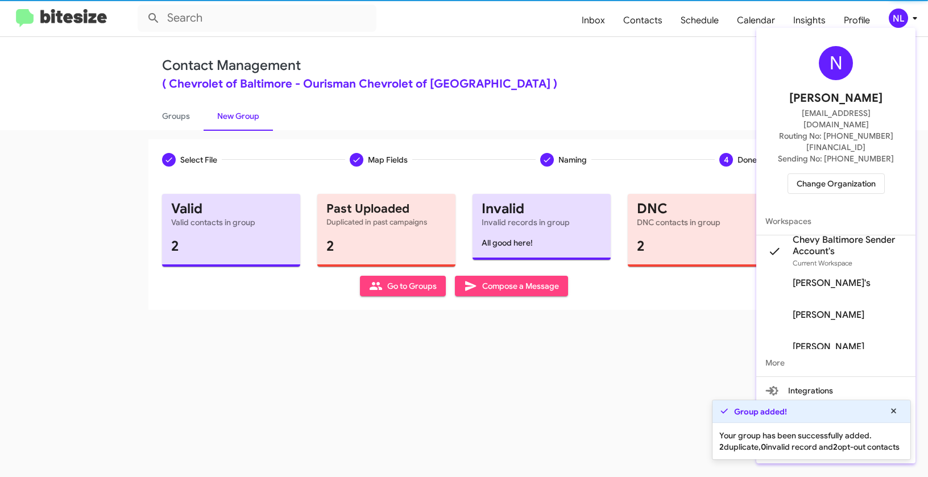
click at [650, 56] on div at bounding box center [464, 238] width 928 height 477
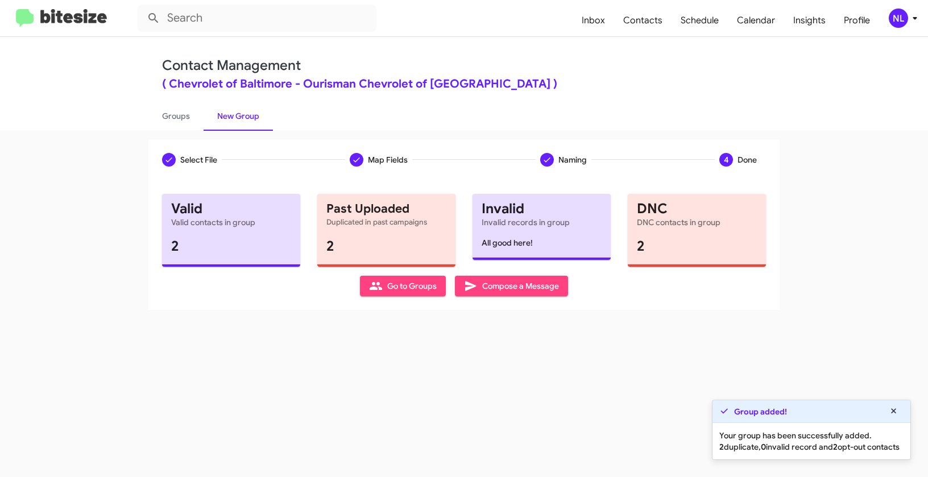
click at [411, 293] on span "Go to Groups" at bounding box center [403, 286] width 68 height 20
type input "in:groups"
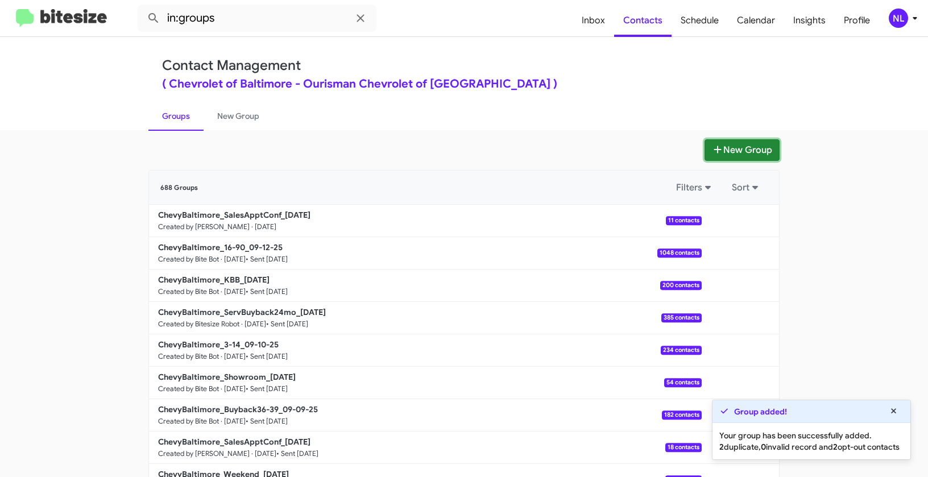
click at [750, 151] on button "New Group" at bounding box center [741, 150] width 75 height 22
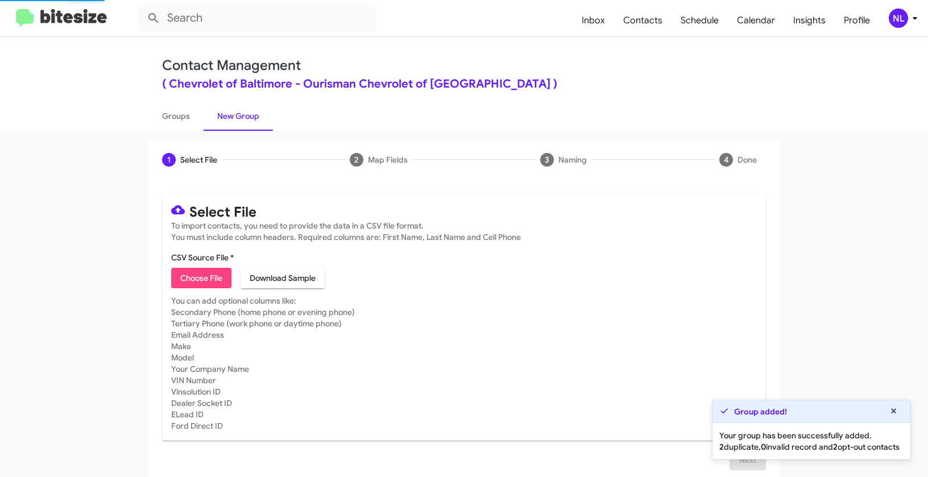
click at [213, 282] on span "Choose File" at bounding box center [201, 278] width 42 height 20
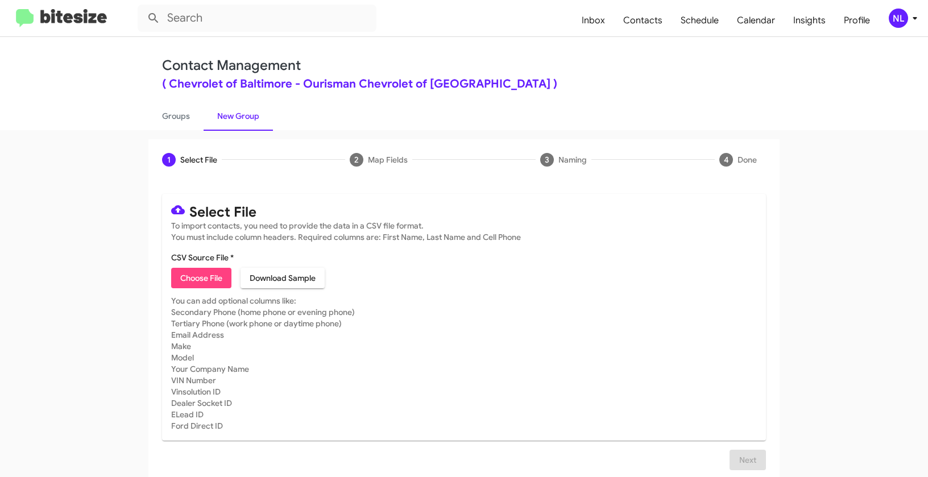
type input "ChevyBaltimore_Weekend_09-15-25"
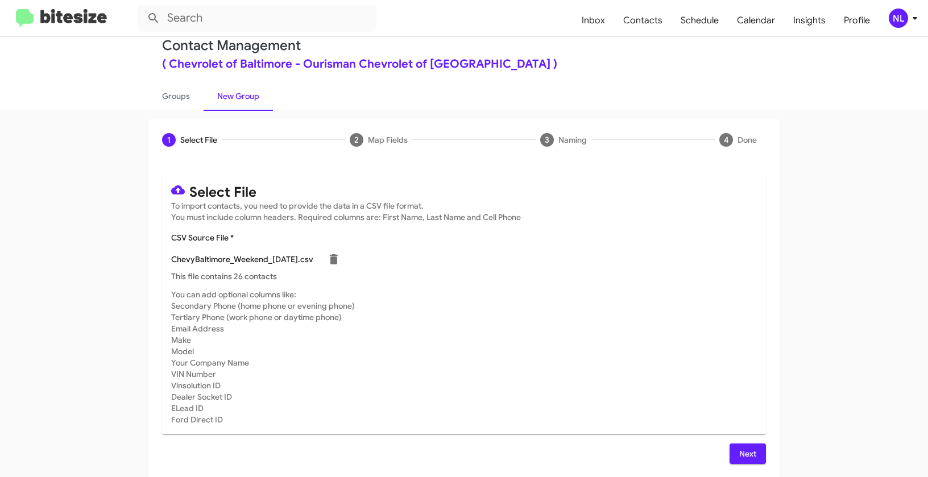
scroll to position [20, 0]
click at [738, 444] on span "Next" at bounding box center [747, 453] width 18 height 20
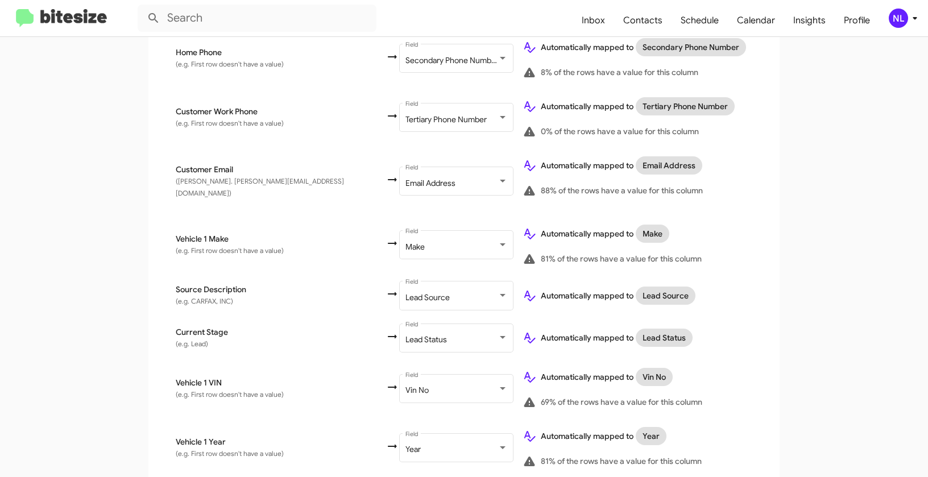
scroll to position [573, 0]
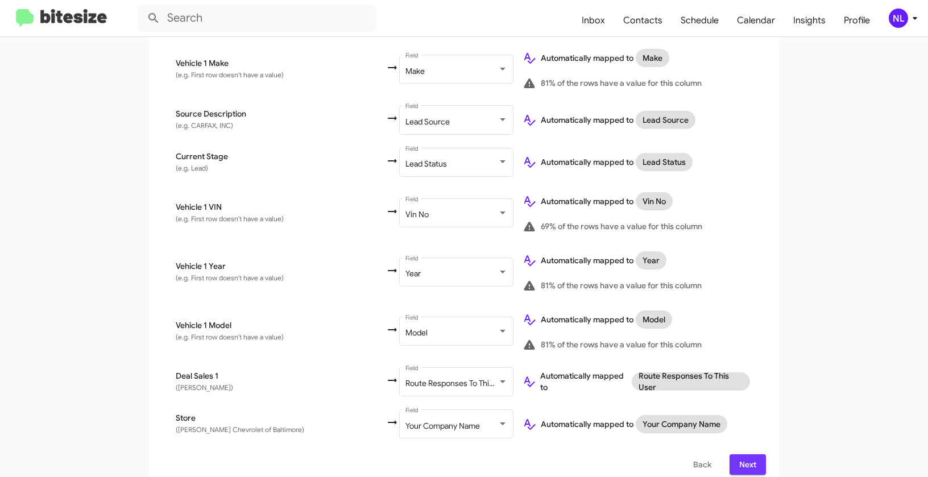
click at [743, 454] on span "Next" at bounding box center [747, 464] width 18 height 20
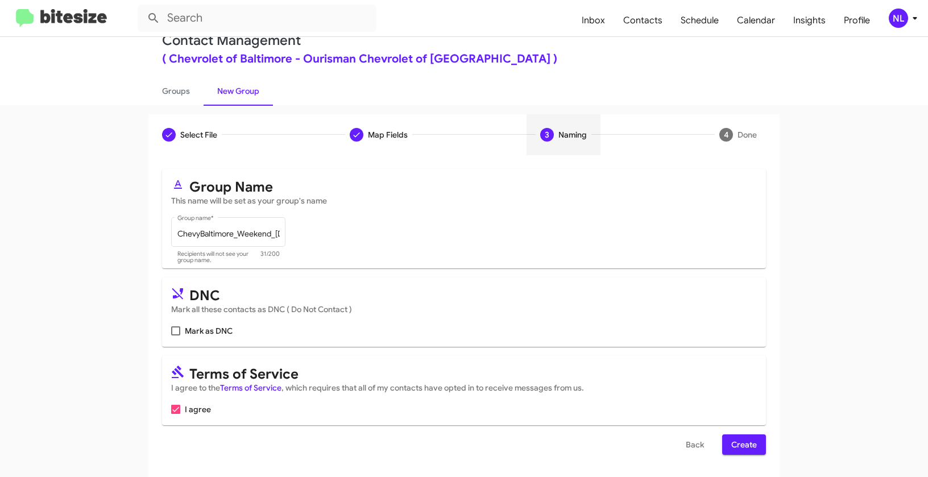
scroll to position [26, 0]
click at [746, 439] on span "Create" at bounding box center [744, 444] width 26 height 20
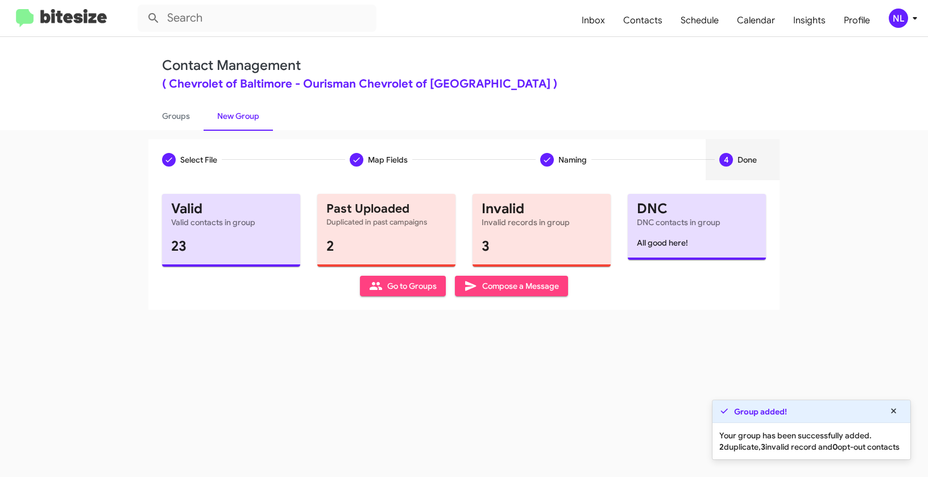
click at [421, 288] on span "Go to Groups" at bounding box center [403, 286] width 68 height 20
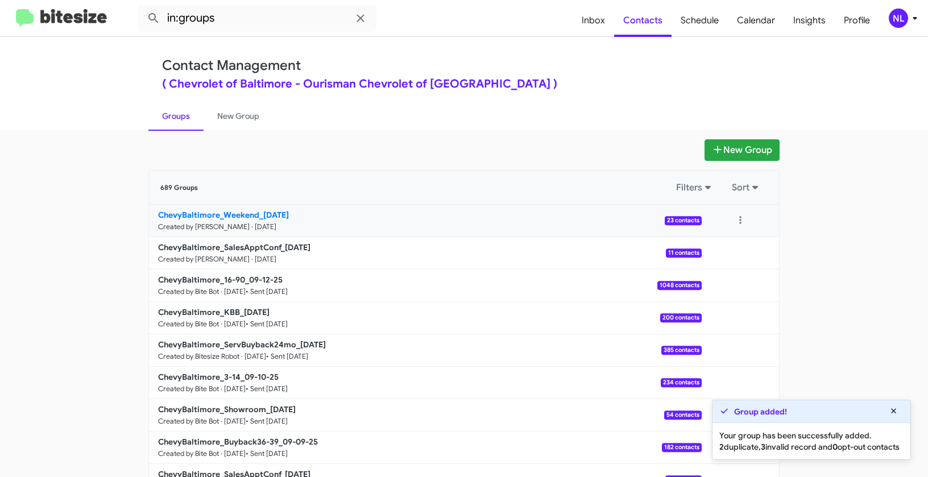
drag, startPoint x: 116, startPoint y: 213, endPoint x: 264, endPoint y: 213, distance: 147.8
click at [264, 213] on app-groups "New Group 689 Groups Filters Sort ChevyBaltimore_Weekend_09-15-25 Created by Ne…" at bounding box center [464, 348] width 928 height 419
click at [108, 206] on app-groups "New Group 689 Groups Filters Sort ChevyBaltimore_Weekend_09-15-25 Created by Ne…" at bounding box center [464, 348] width 928 height 419
drag, startPoint x: 99, startPoint y: 211, endPoint x: 253, endPoint y: 214, distance: 154.0
click at [253, 214] on app-groups "New Group 689 Groups Filters Sort ChevyBaltimore_Weekend_09-15-25 Created by Ne…" at bounding box center [464, 348] width 928 height 419
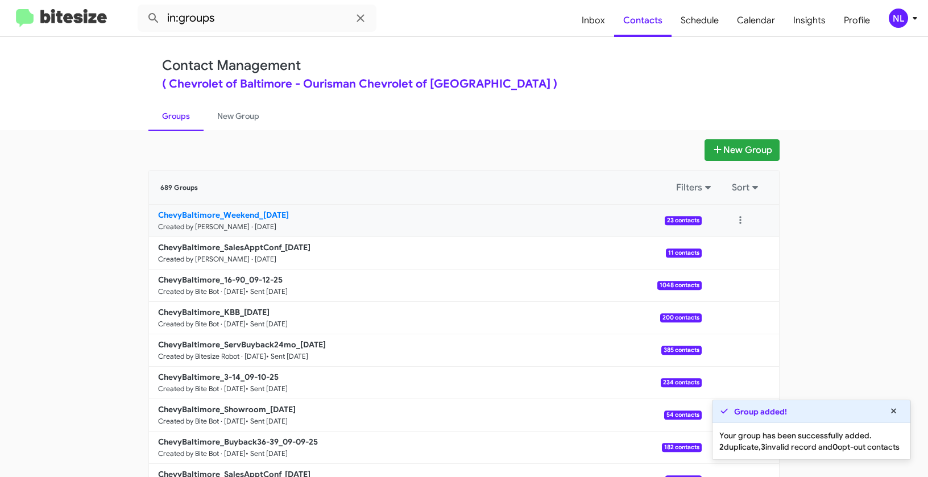
copy div "Filters Sort ChevyBaltimore_Weekend"
click at [279, 26] on input "in:groups" at bounding box center [257, 18] width 239 height 27
paste input "ChevyBaltimore_Weekend"
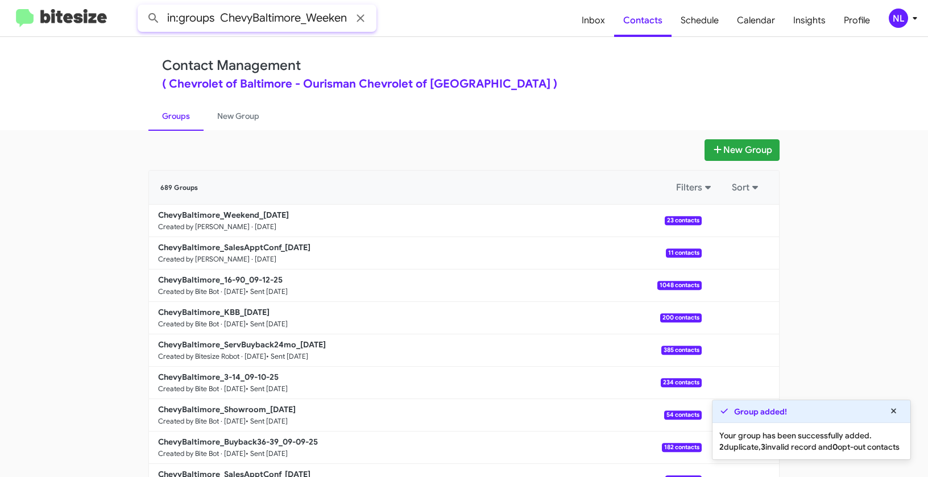
scroll to position [0, 7]
type input "in:groups ChevyBaltimore_Weekend"
click at [142, 7] on button at bounding box center [153, 18] width 23 height 23
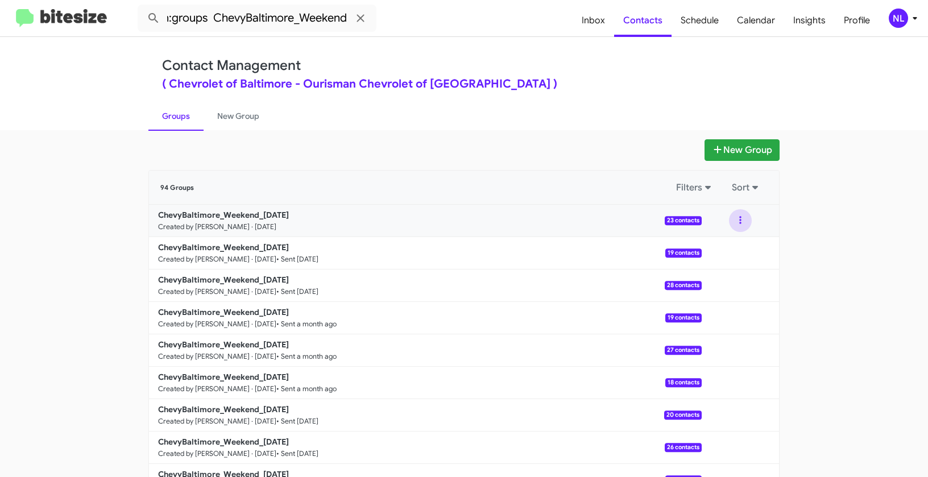
click at [733, 215] on button at bounding box center [740, 220] width 23 height 23
click at [731, 250] on button "View contacts" at bounding box center [705, 251] width 91 height 27
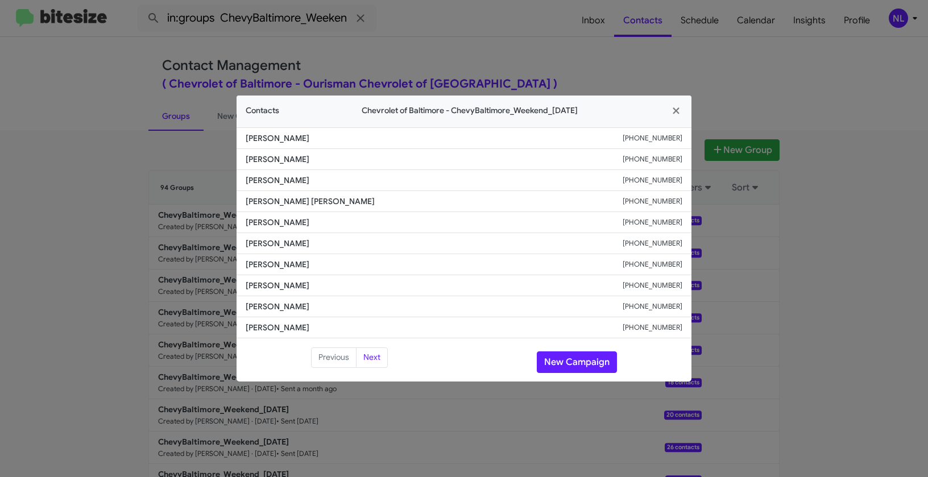
drag, startPoint x: 233, startPoint y: 197, endPoint x: 341, endPoint y: 207, distance: 108.5
click at [341, 207] on modal-container "Contacts Chevrolet of Baltimore - ChevyBaltimore_Weekend_09-15-25 Caroline Ansl…" at bounding box center [464, 238] width 928 height 477
copy span "Katherine Malinda"
click at [248, 218] on span "Keith Mcknight" at bounding box center [434, 222] width 377 height 11
drag, startPoint x: 244, startPoint y: 204, endPoint x: 364, endPoint y: 207, distance: 120.0
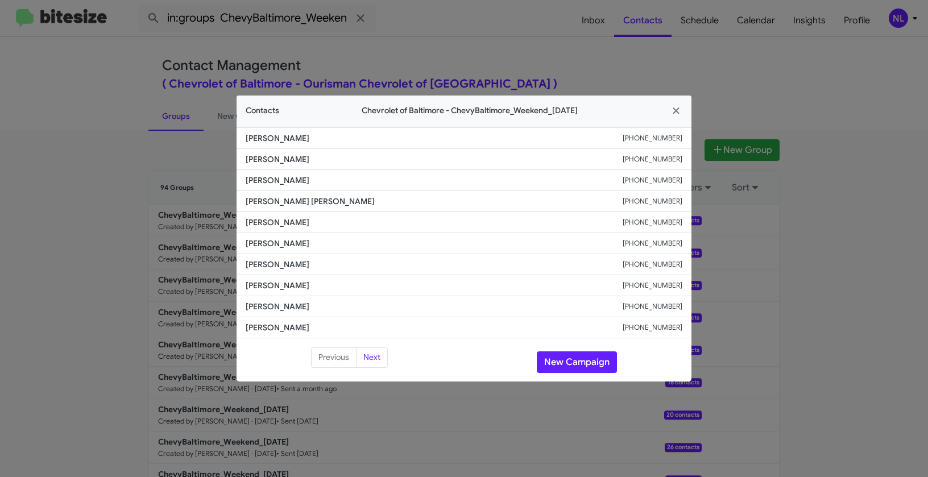
click at [364, 207] on li "Katherine Malinda +14109875090" at bounding box center [463, 201] width 455 height 21
copy span "Katherine Malinda"
click at [578, 363] on button "New Campaign" at bounding box center [577, 362] width 80 height 22
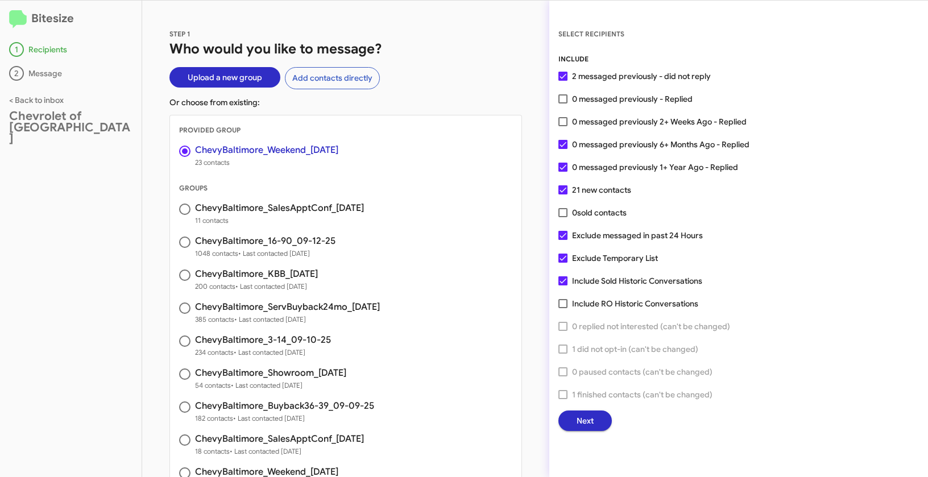
click at [597, 418] on button "Next" at bounding box center [584, 420] width 53 height 20
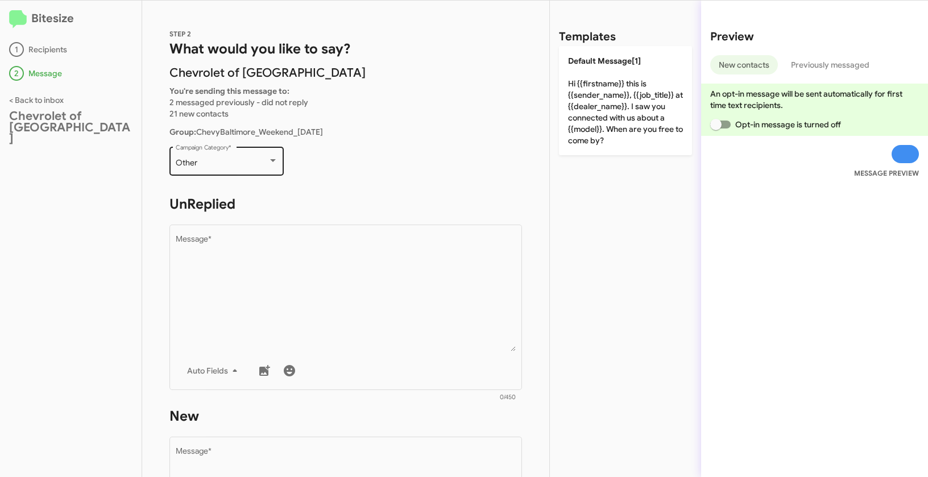
click at [235, 160] on div "Other" at bounding box center [222, 163] width 92 height 9
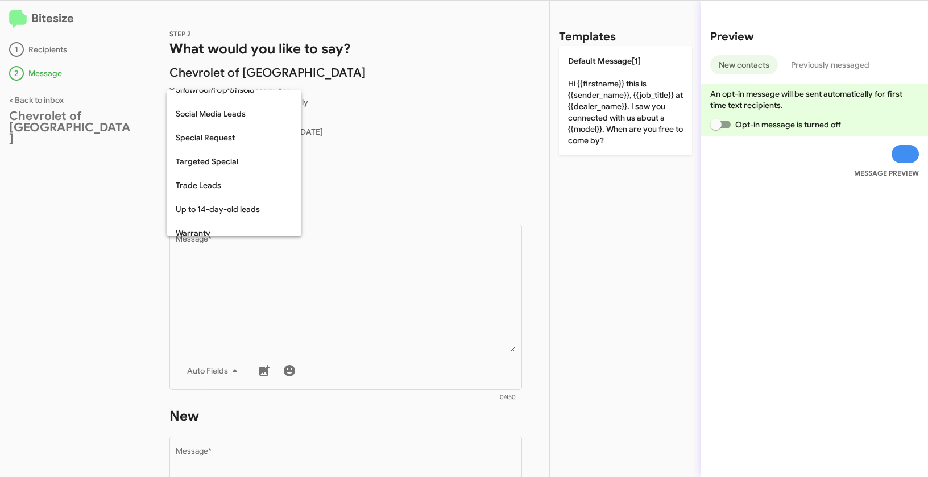
scroll to position [475, 0]
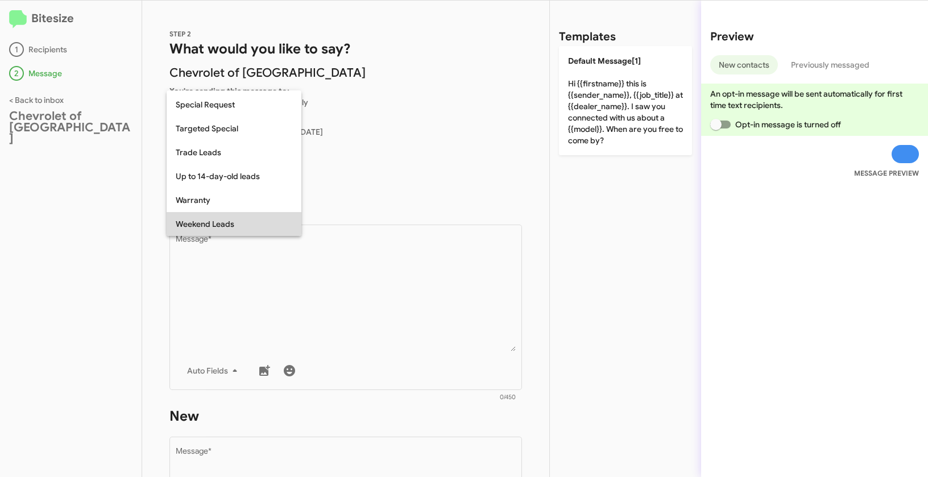
click at [211, 223] on span "Weekend Leads" at bounding box center [234, 224] width 117 height 24
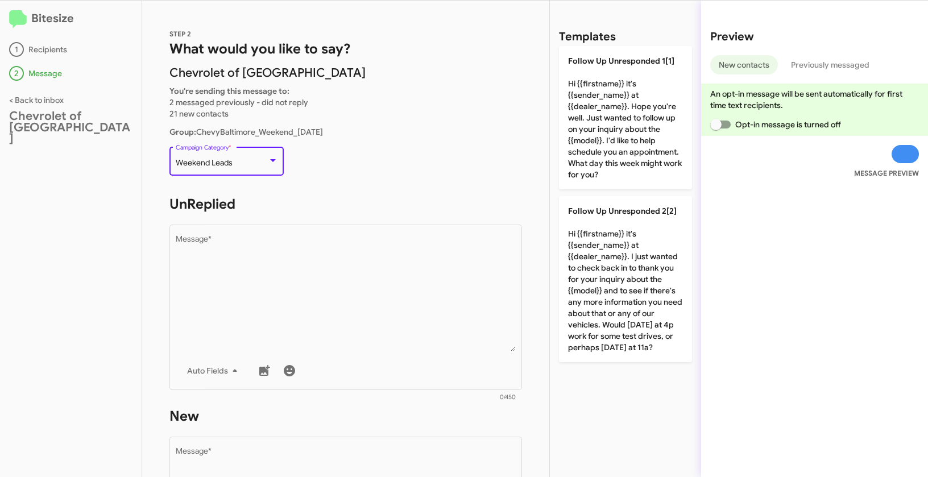
drag, startPoint x: 174, startPoint y: 160, endPoint x: 247, endPoint y: 162, distance: 72.2
click at [247, 162] on div "Weekend Leads" at bounding box center [222, 163] width 92 height 9
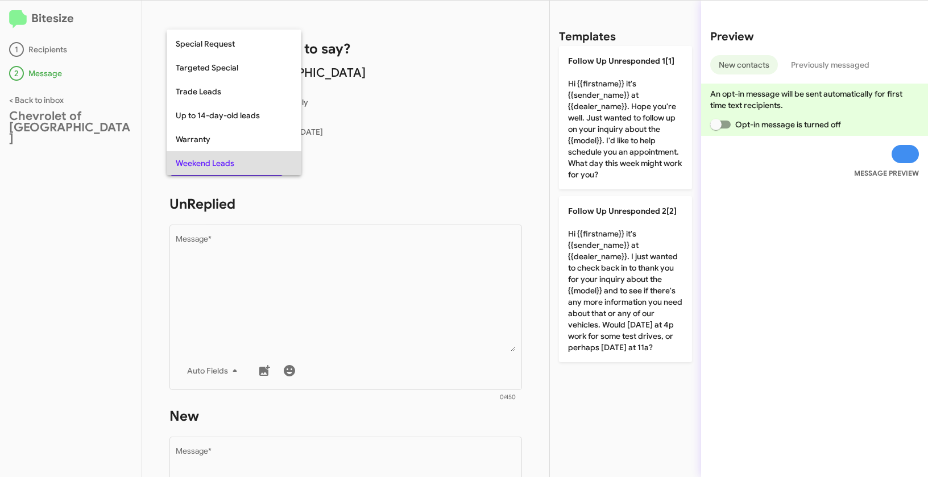
copy span "Weekend Leads"
click at [346, 259] on div at bounding box center [464, 238] width 928 height 477
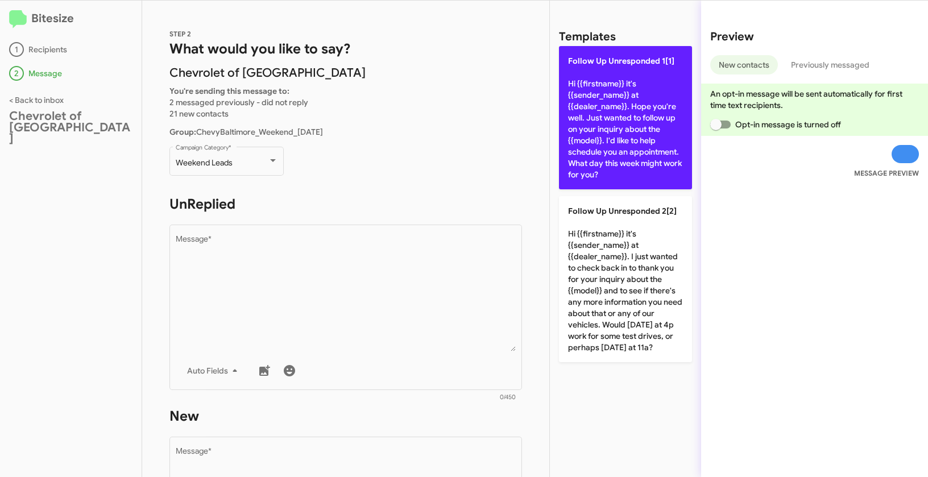
click at [592, 103] on p "Follow Up Unresponded 1[1] Hi {{firstname}} it's {{sender_name}} at {{dealer_na…" at bounding box center [625, 117] width 133 height 143
type textarea "Hi {{firstname}} it's {{sender_name}} at {{dealer_name}}. Hope you're well. Jus…"
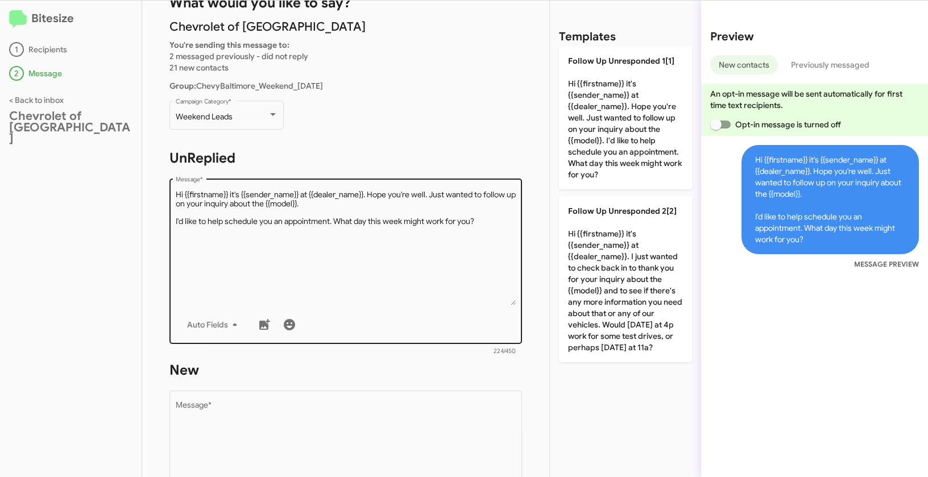
scroll to position [91, 0]
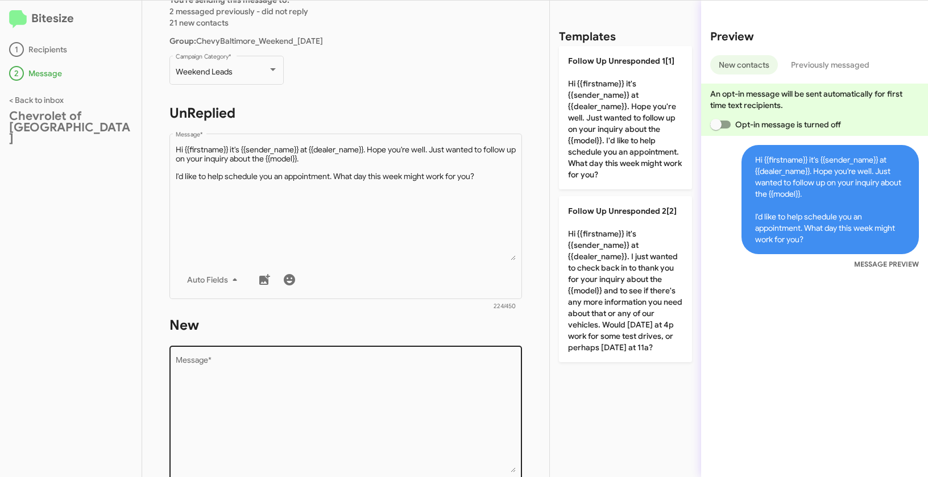
drag, startPoint x: 306, startPoint y: 399, endPoint x: 316, endPoint y: 380, distance: 21.9
click at [307, 399] on textarea "Message *" at bounding box center [346, 414] width 340 height 116
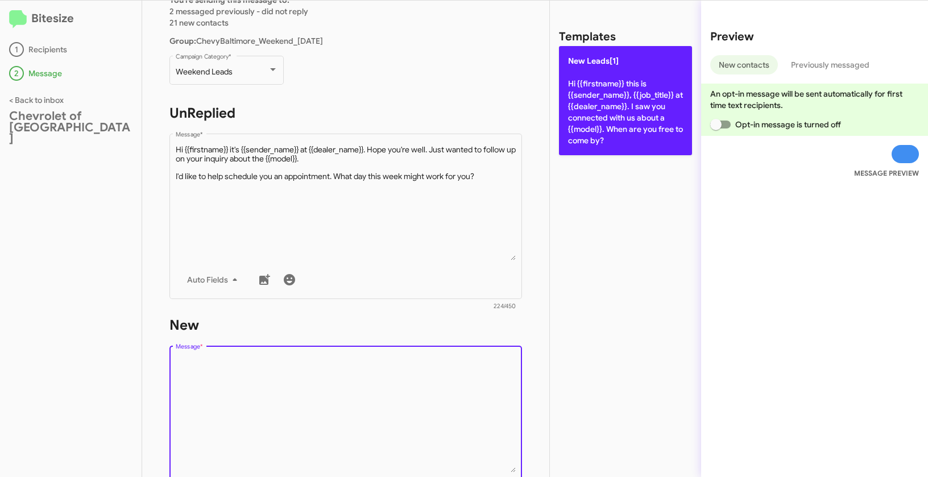
click at [606, 98] on p "New Leads[1] Hi {{firstname}} this is {{sender_name}}, {{job_title}} at {{deale…" at bounding box center [625, 100] width 133 height 109
type textarea "Hi {{firstname}} this is {{sender_name}}, {{job_title}} at {{dealer_name}}. I s…"
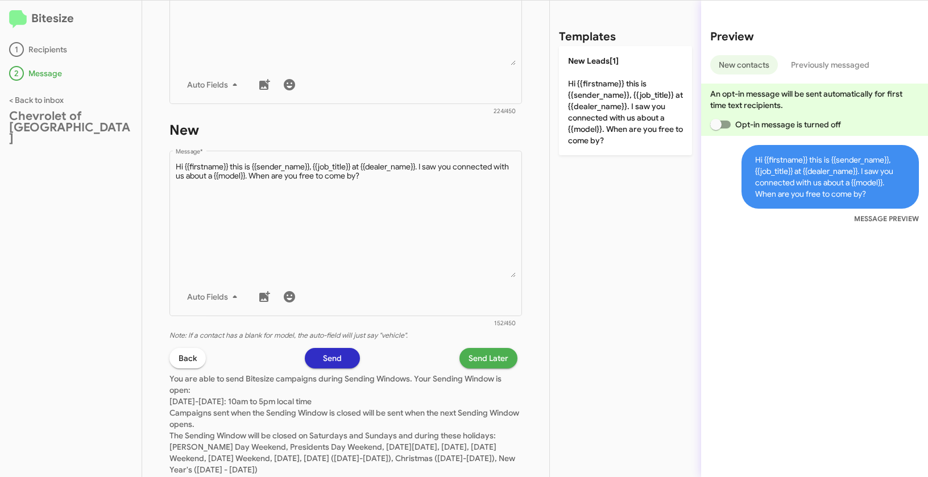
scroll to position [317, 0]
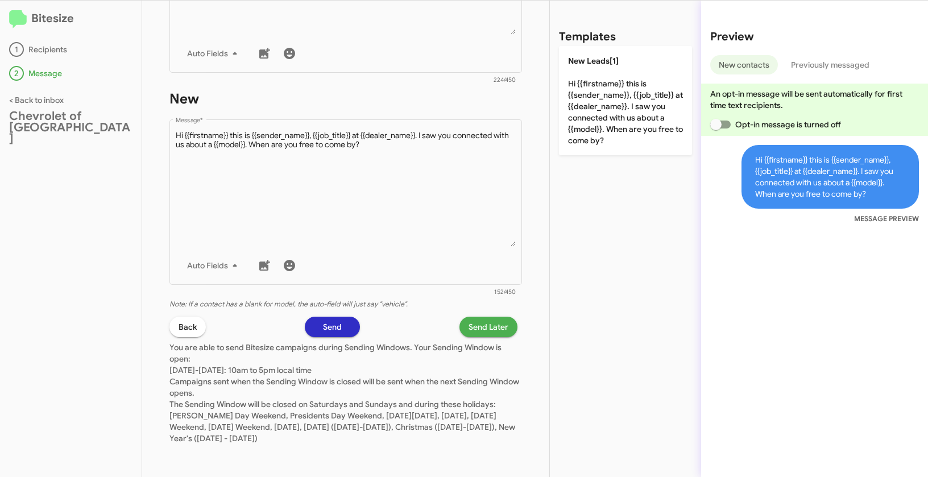
click at [498, 325] on span "Send Later" at bounding box center [488, 327] width 40 height 20
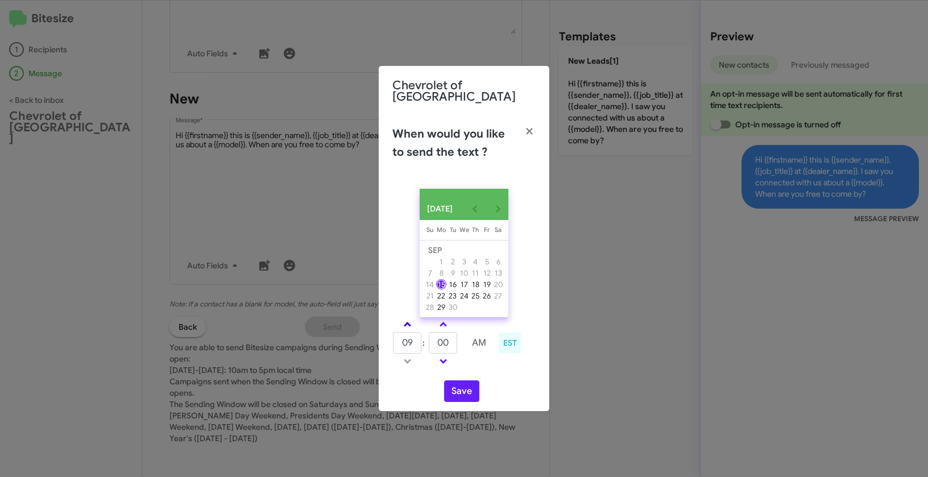
click at [407, 319] on link at bounding box center [407, 324] width 20 height 13
type input "10"
drag, startPoint x: 451, startPoint y: 340, endPoint x: 433, endPoint y: 337, distance: 17.8
click at [433, 337] on input "00" at bounding box center [443, 343] width 28 height 22
type input "33"
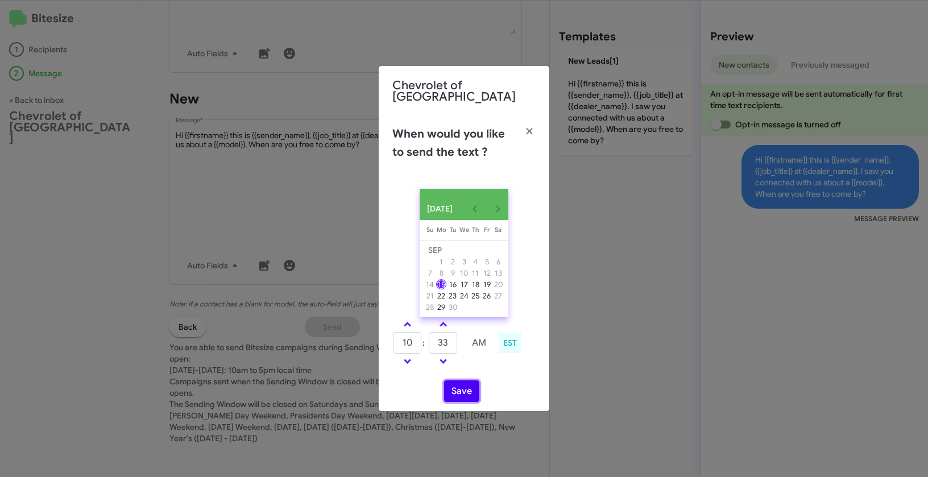
click at [455, 390] on button "Save" at bounding box center [461, 391] width 35 height 22
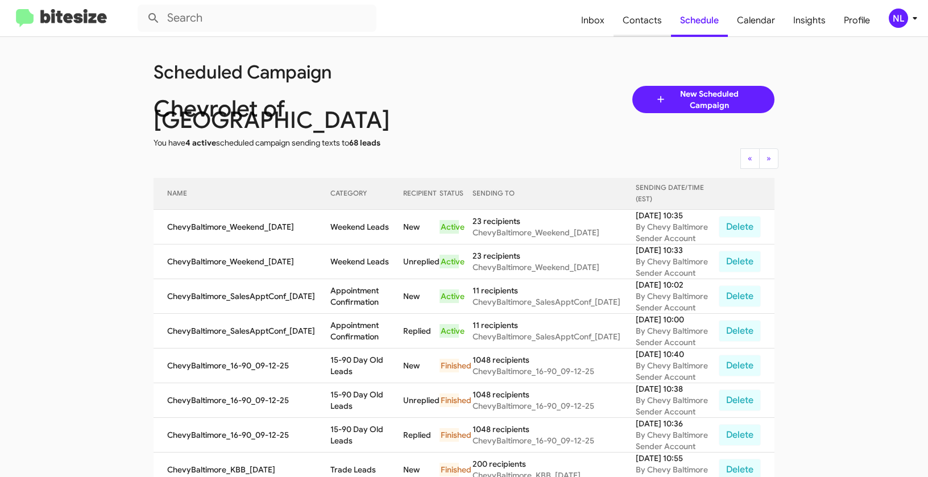
click at [643, 20] on span "Contacts" at bounding box center [641, 20] width 57 height 33
type input "in:groups"
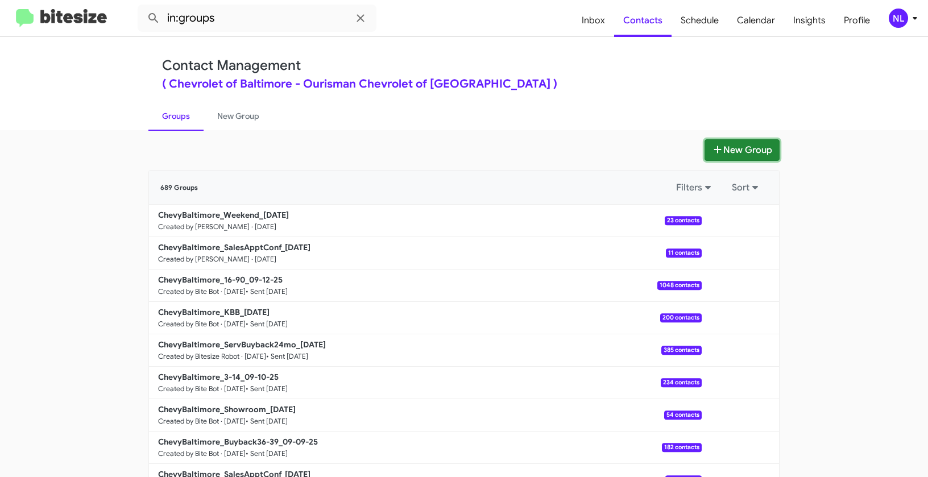
click at [734, 149] on button "New Group" at bounding box center [741, 150] width 75 height 22
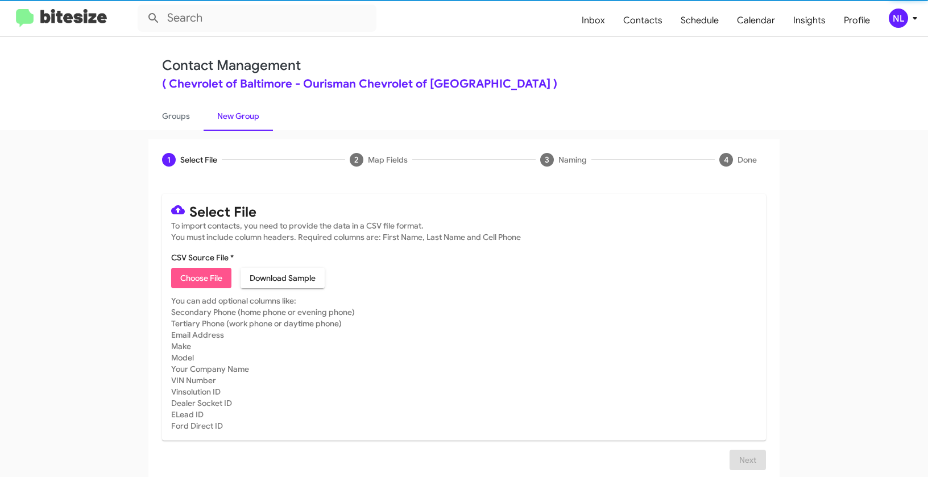
click at [192, 286] on span "Choose File" at bounding box center [201, 278] width 42 height 20
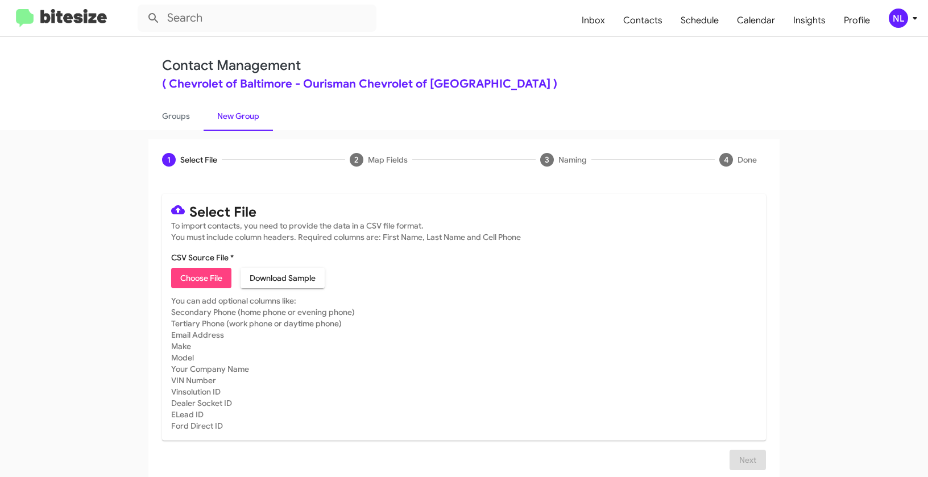
type input "Opt out open - Chevrolet of Baltimore"
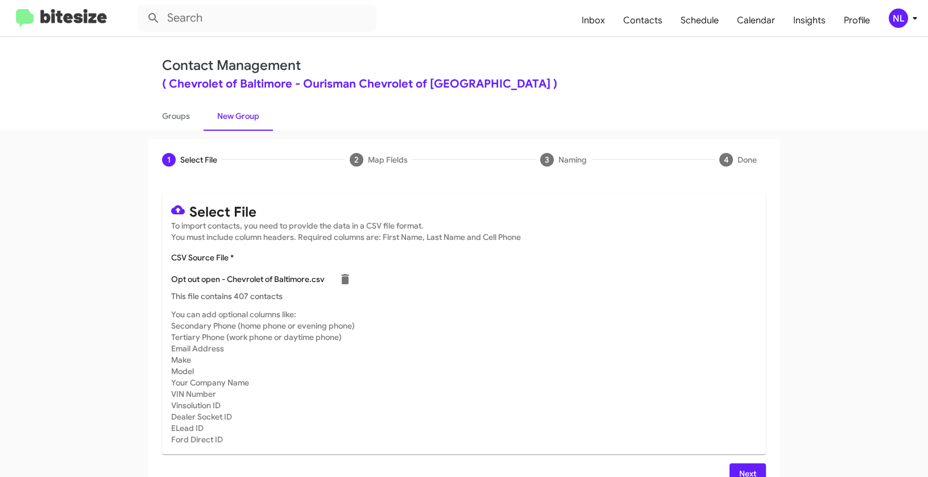
scroll to position [20, 0]
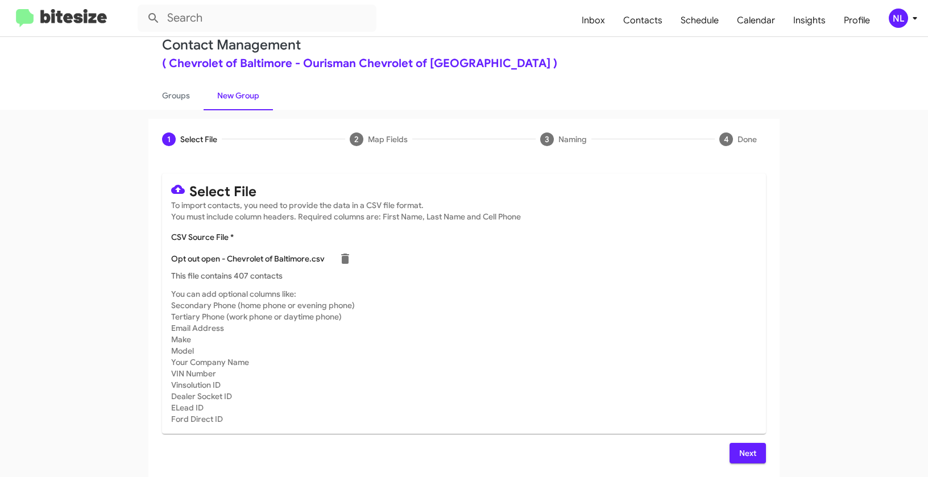
click at [750, 453] on span "Next" at bounding box center [747, 453] width 18 height 20
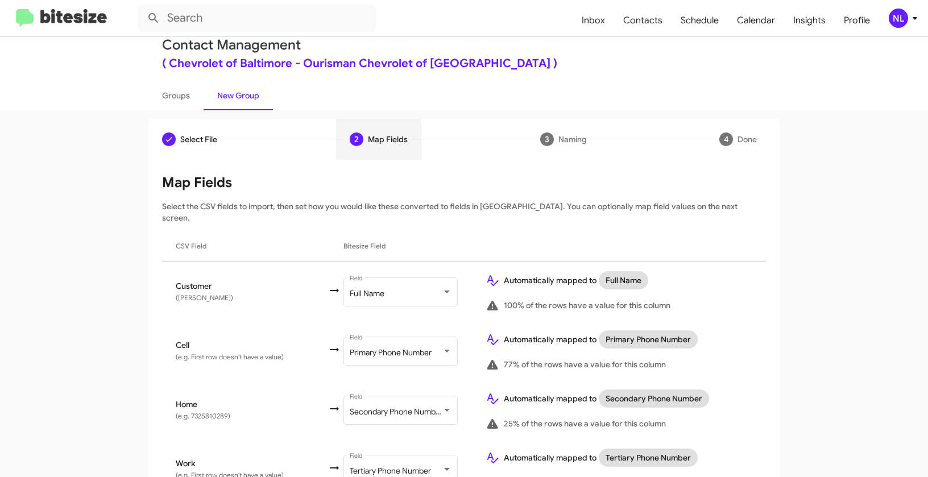
scroll to position [116, 0]
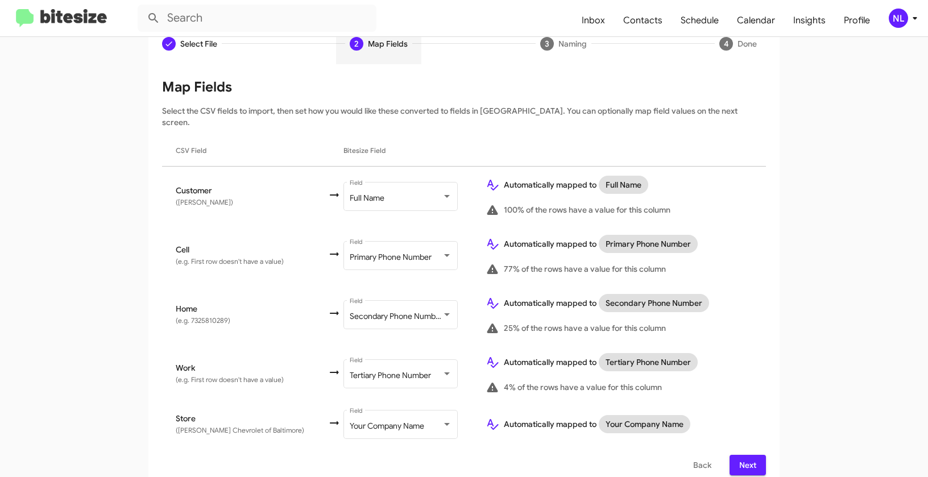
click at [743, 455] on span "Next" at bounding box center [747, 465] width 18 height 20
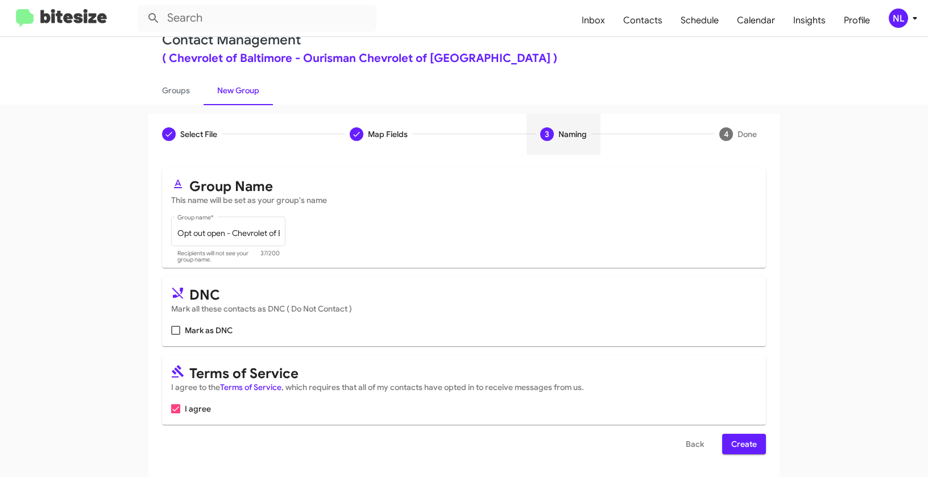
scroll to position [26, 0]
click at [172, 330] on span at bounding box center [175, 330] width 9 height 9
click at [175, 335] on input "Mark as DNC" at bounding box center [175, 335] width 1 height 1
checkbox input "true"
click at [741, 447] on span "Create" at bounding box center [744, 444] width 26 height 20
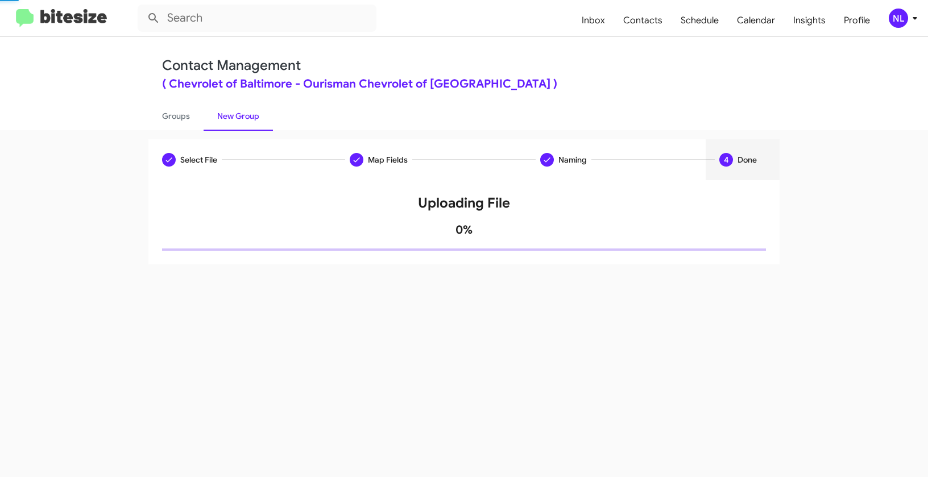
scroll to position [0, 0]
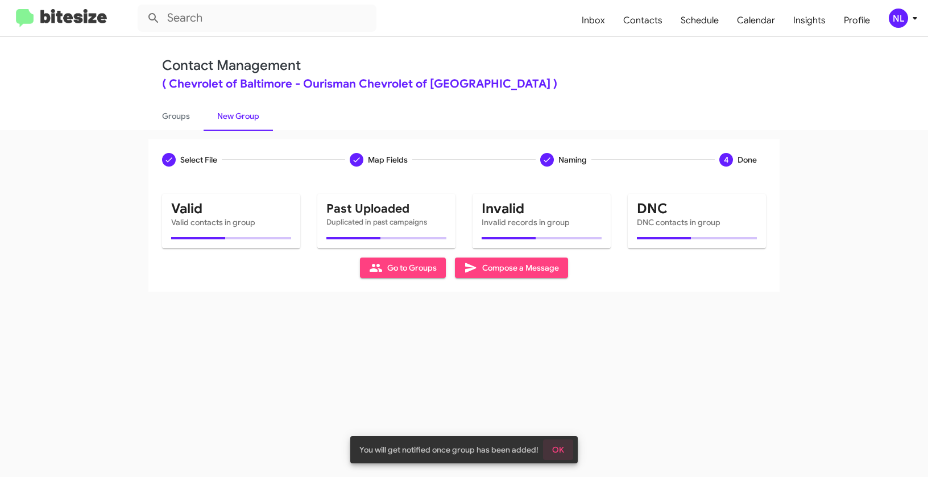
click at [558, 450] on span "OK" at bounding box center [558, 449] width 12 height 20
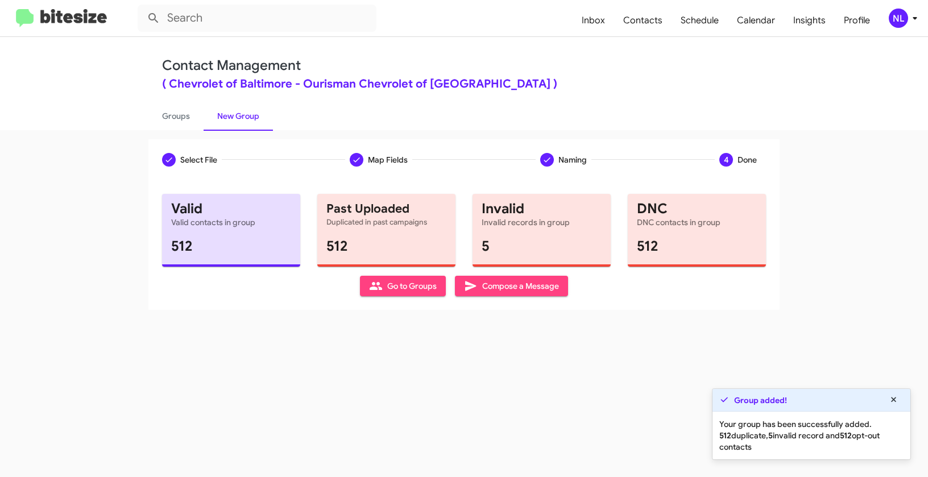
click at [393, 285] on span "Go to Groups" at bounding box center [403, 286] width 68 height 20
type input "in:groups"
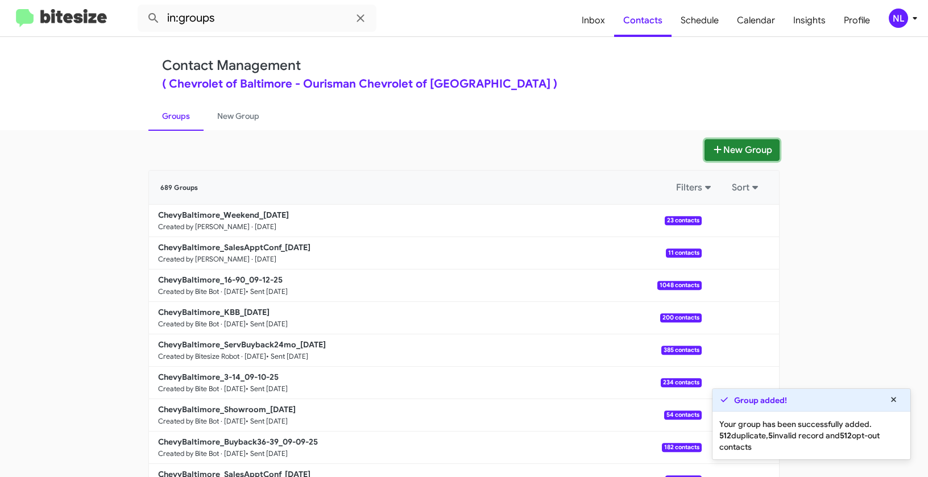
click at [717, 144] on button "New Group" at bounding box center [741, 150] width 75 height 22
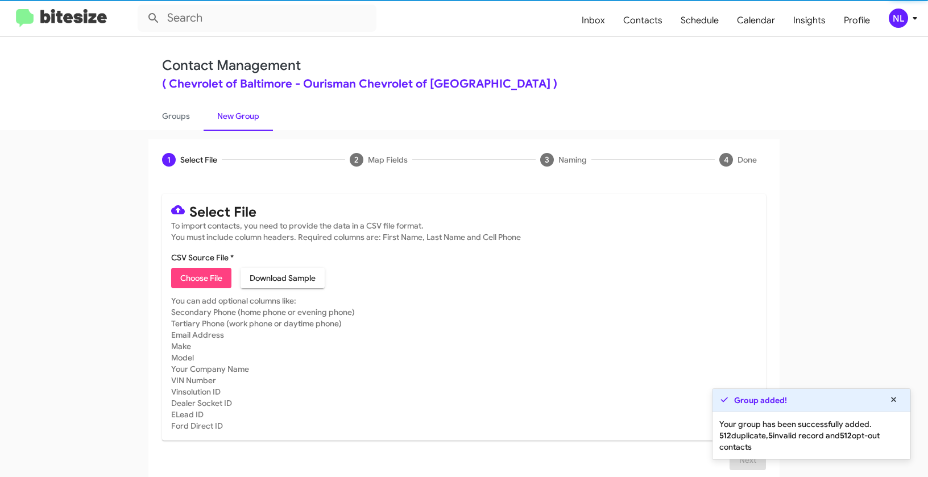
click at [197, 275] on span "Choose File" at bounding box center [201, 278] width 42 height 20
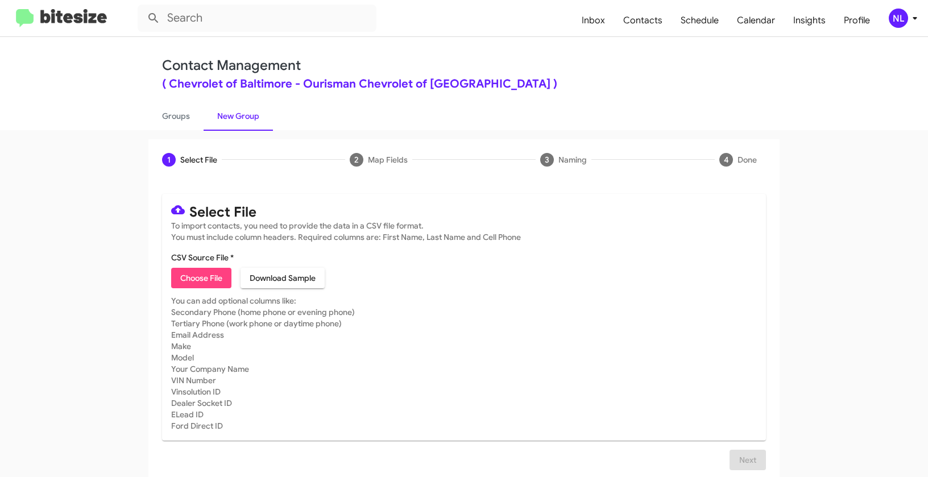
type input "Opt out dead - Chevrolet of Baltimore"
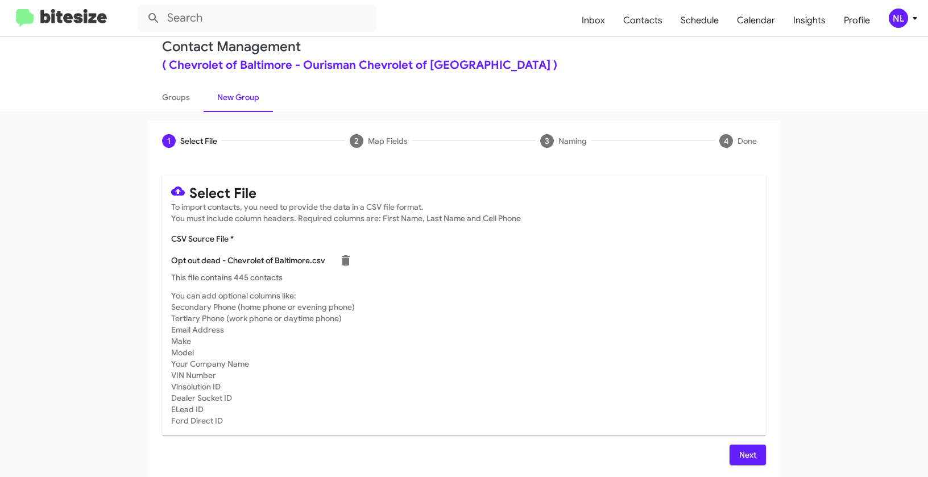
scroll to position [20, 0]
click at [738, 452] on span "Next" at bounding box center [747, 453] width 18 height 20
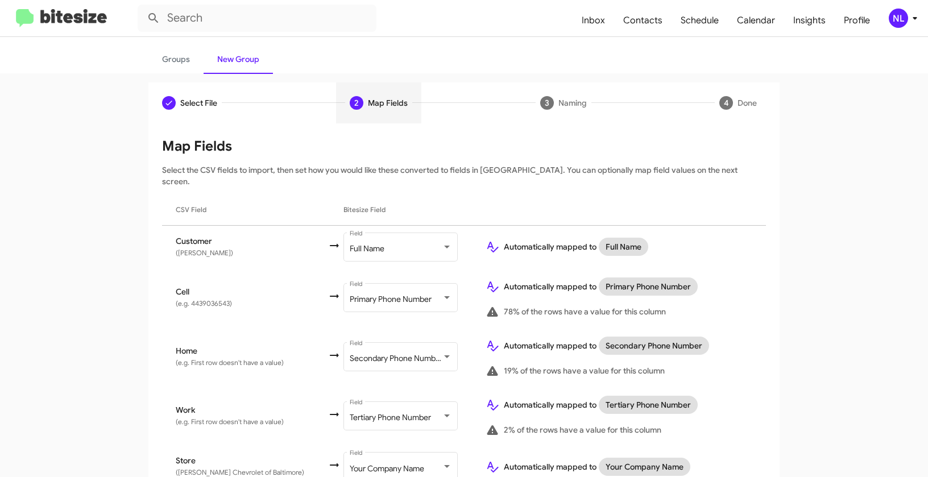
scroll to position [99, 0]
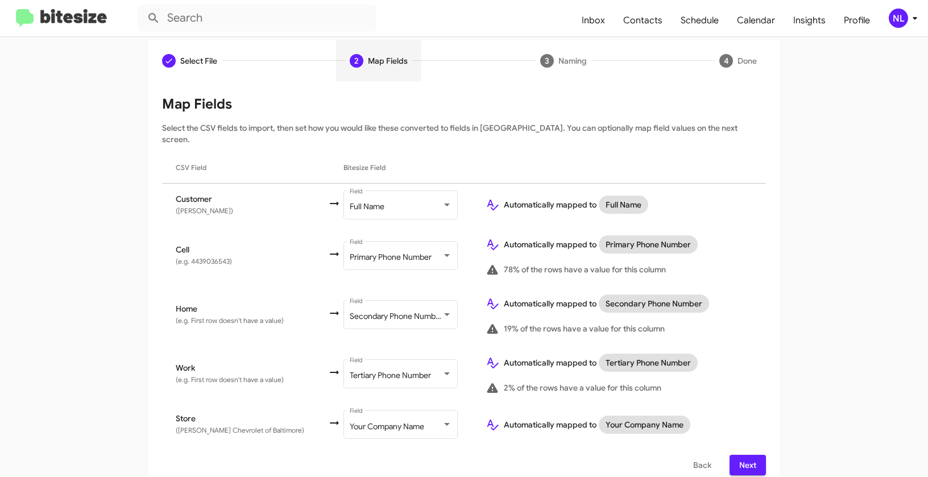
click at [738, 455] on span "Next" at bounding box center [747, 465] width 18 height 20
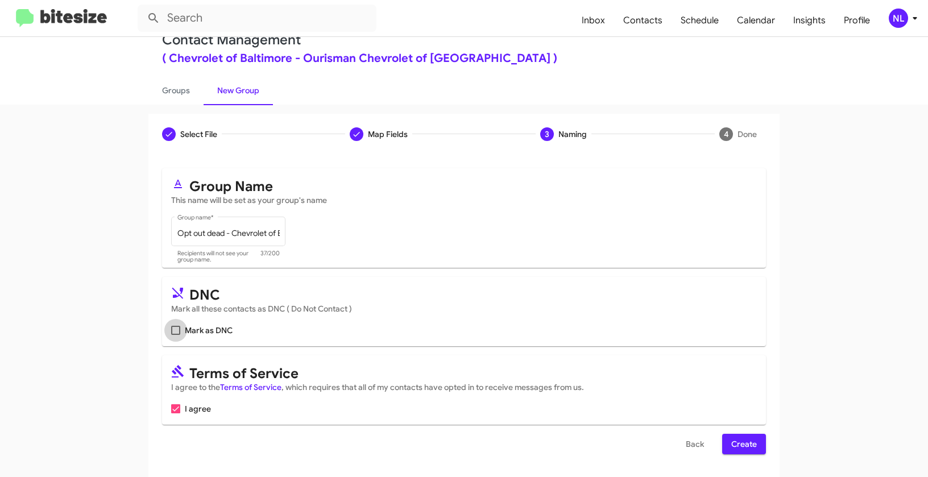
click at [185, 336] on span "Mark as DNC" at bounding box center [209, 330] width 48 height 14
click at [176, 335] on input "Mark as DNC" at bounding box center [175, 335] width 1 height 1
checkbox input "true"
click at [751, 442] on span "Create" at bounding box center [744, 444] width 26 height 20
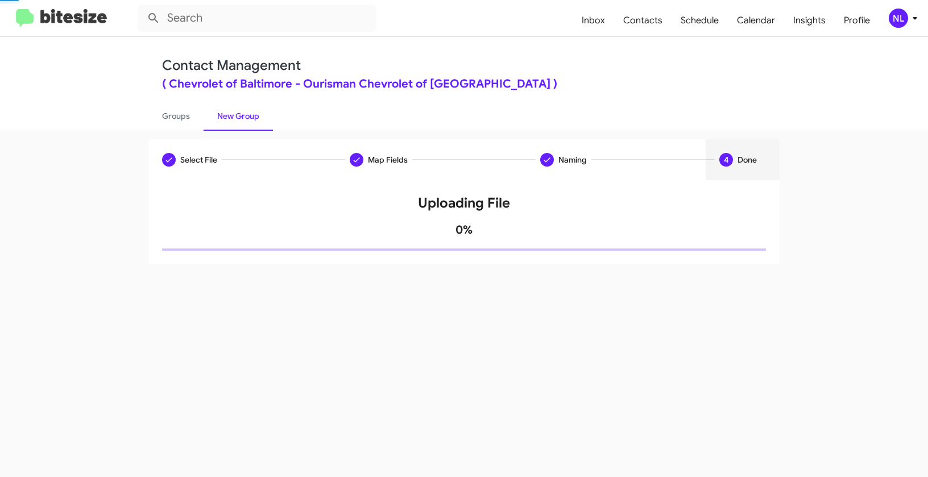
scroll to position [0, 0]
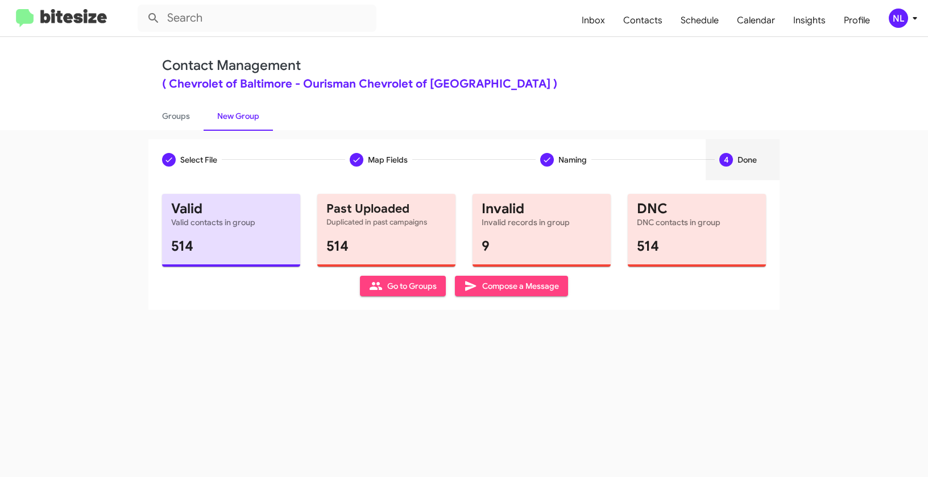
click at [895, 19] on div "NL" at bounding box center [897, 18] width 19 height 19
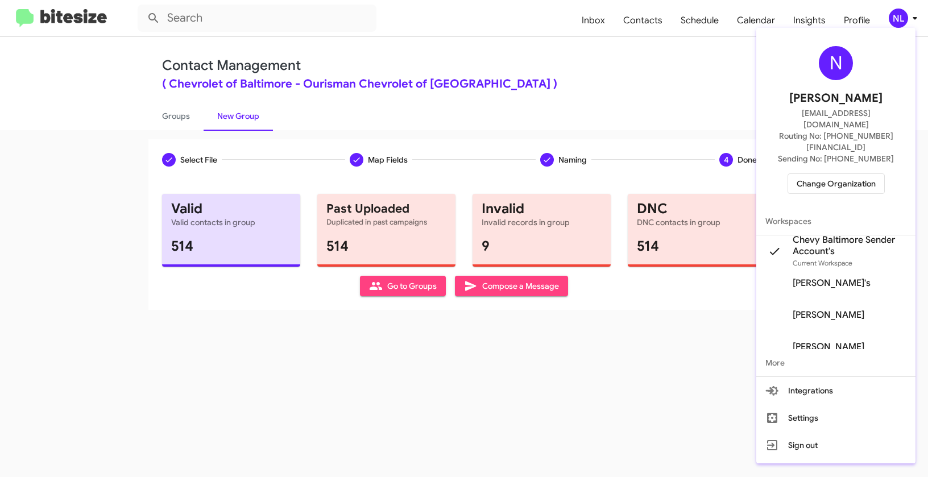
click at [830, 174] on span "Change Organization" at bounding box center [835, 183] width 79 height 19
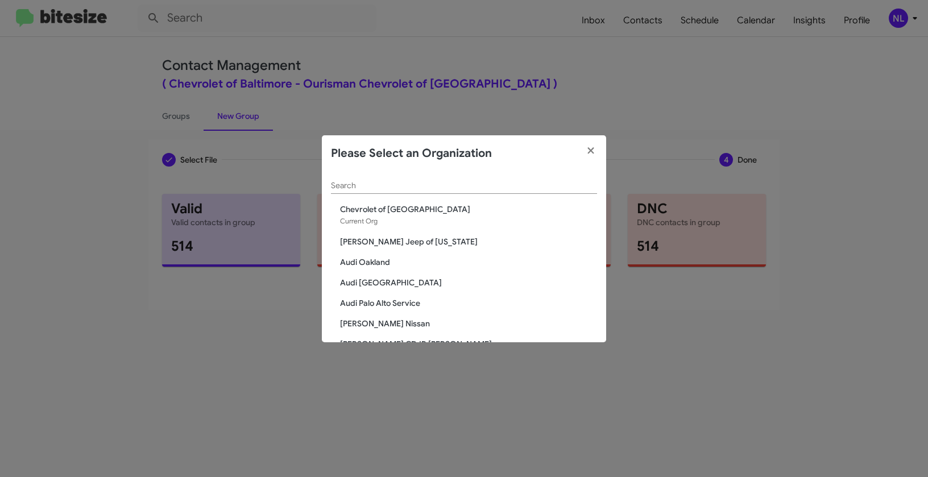
click at [438, 188] on input "Search" at bounding box center [464, 185] width 266 height 9
paste input "Chevrolet of Bowie"
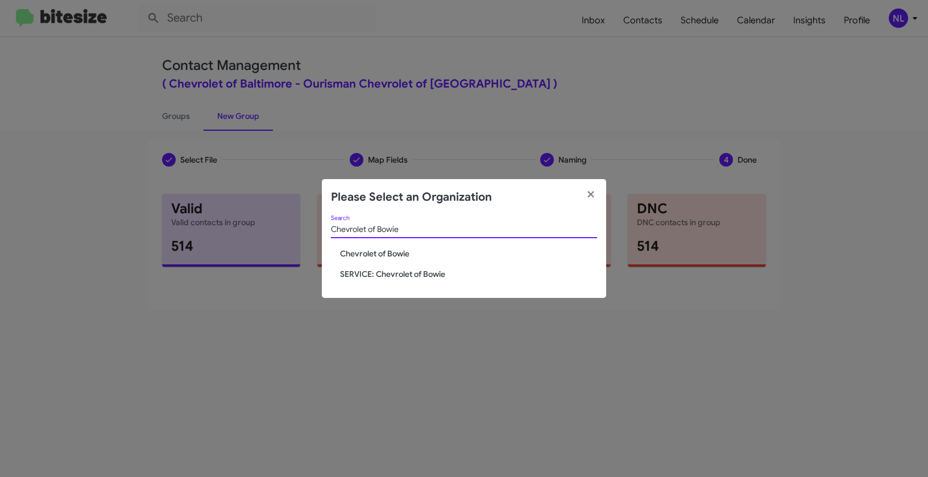
type input "Chevrolet of Bowie"
click at [388, 255] on span "Chevrolet of Bowie" at bounding box center [468, 253] width 257 height 11
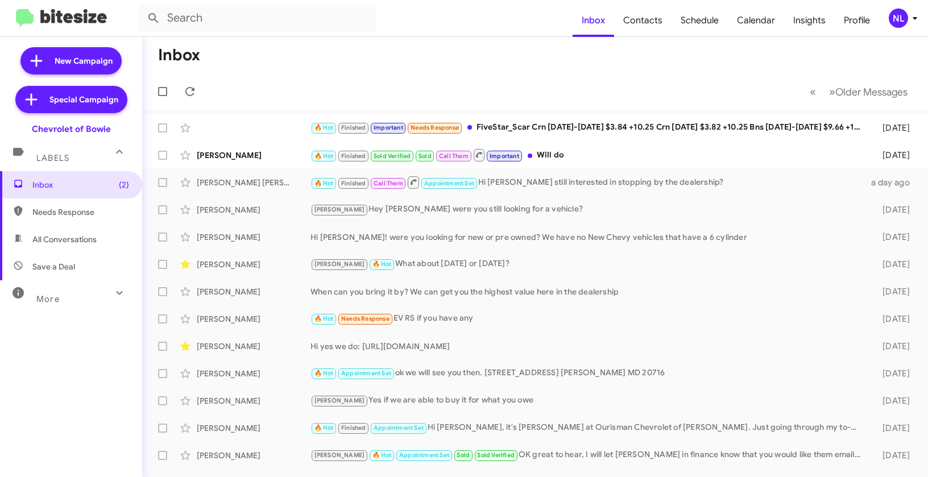
click at [894, 11] on div "NL" at bounding box center [897, 18] width 19 height 19
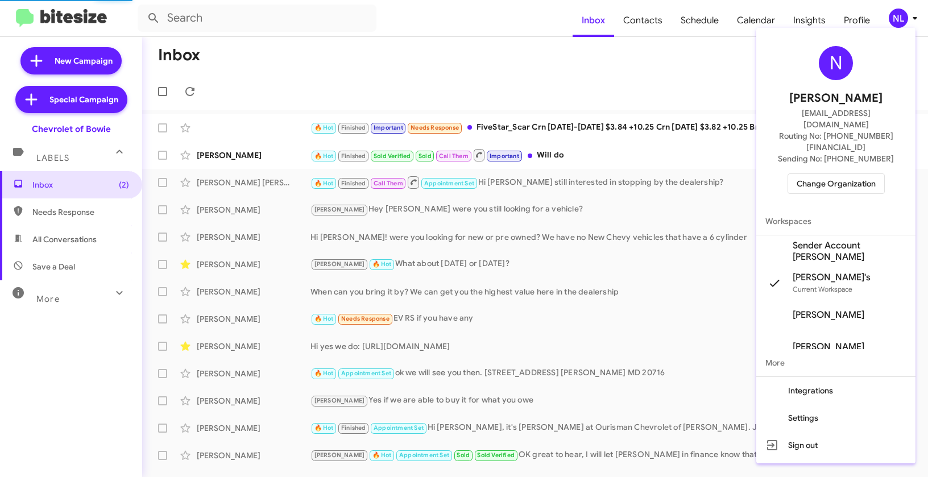
click at [824, 240] on span "Sender Account [PERSON_NAME]" at bounding box center [849, 251] width 114 height 23
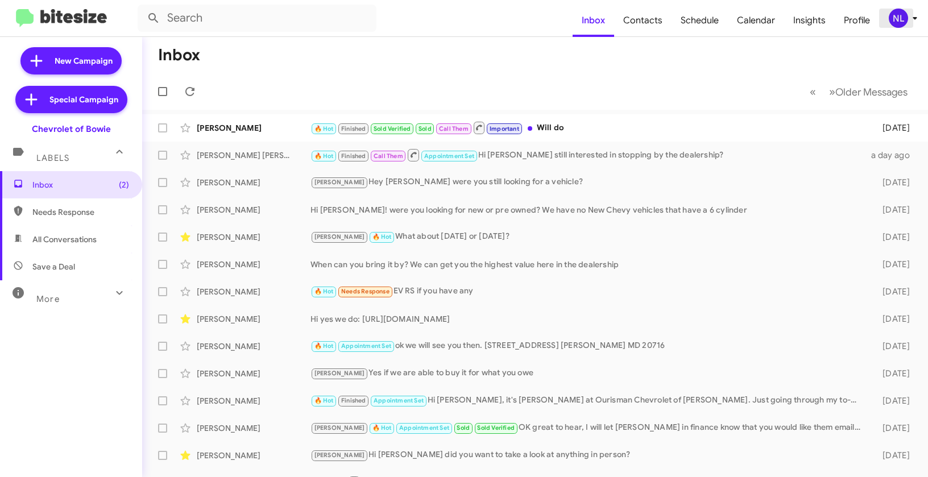
click at [903, 16] on div "NL" at bounding box center [897, 18] width 19 height 19
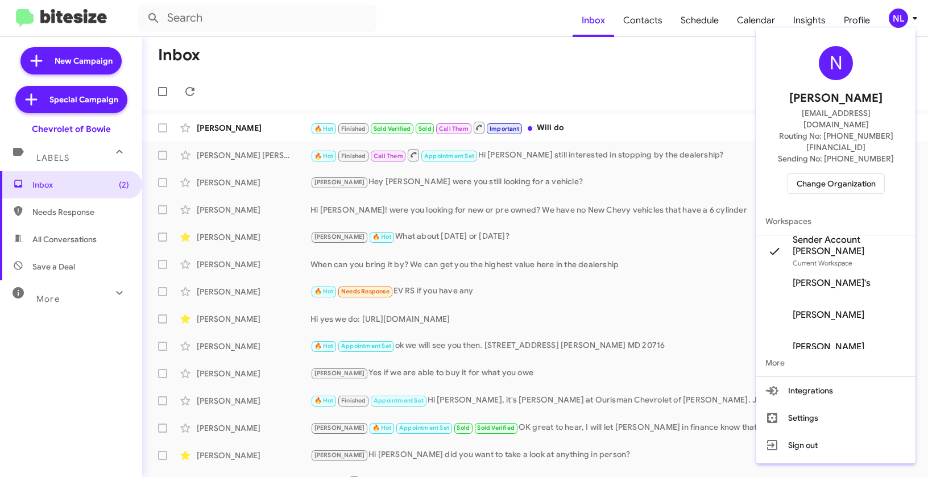
click at [631, 49] on div at bounding box center [464, 238] width 928 height 477
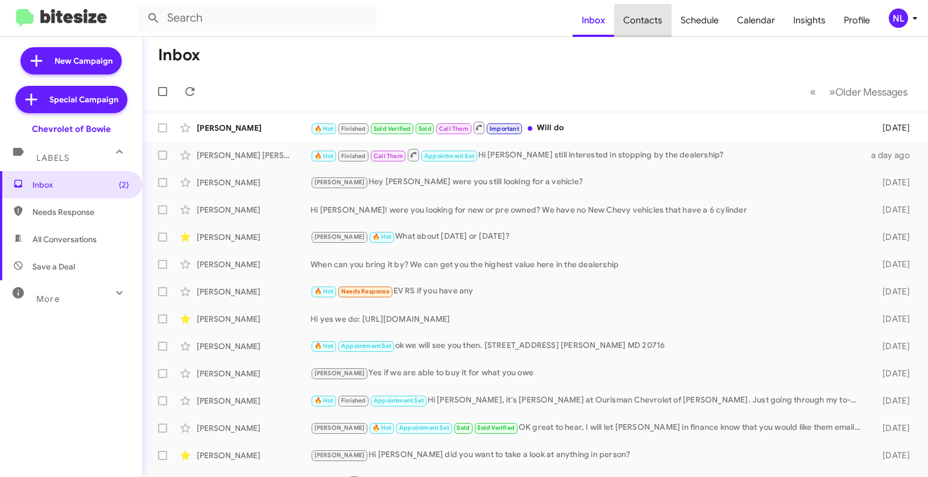
click at [648, 15] on span "Contacts" at bounding box center [642, 20] width 57 height 33
type input "in:groups"
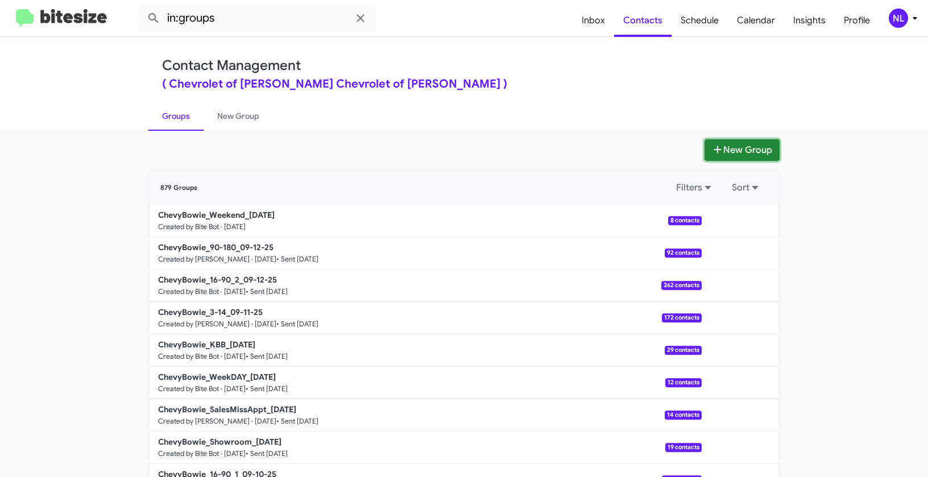
click at [724, 148] on button "New Group" at bounding box center [741, 150] width 75 height 22
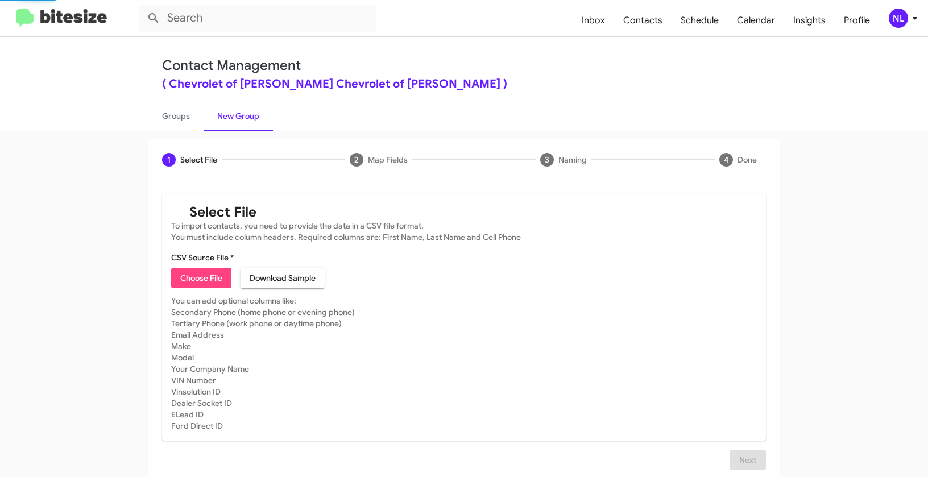
click at [210, 276] on span "Choose File" at bounding box center [201, 278] width 42 height 20
type input "ChevyBowie_SalesApptConf_[DATE]"
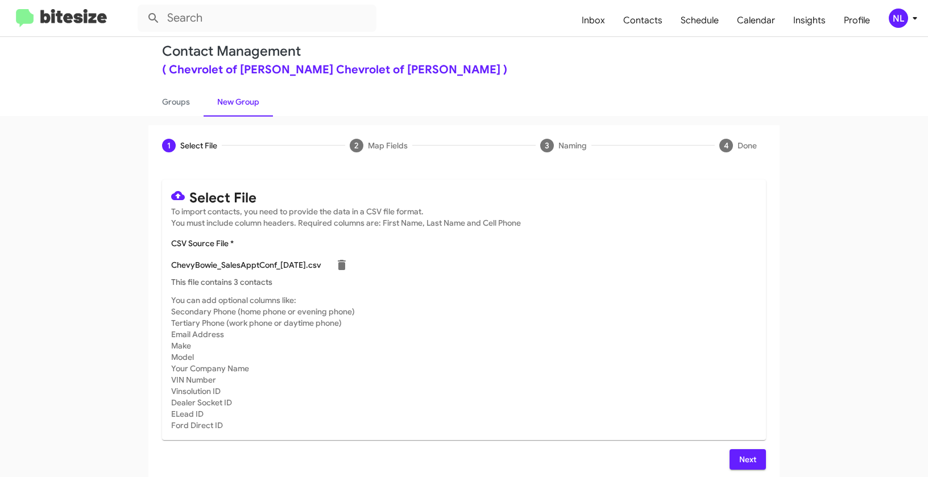
scroll to position [20, 0]
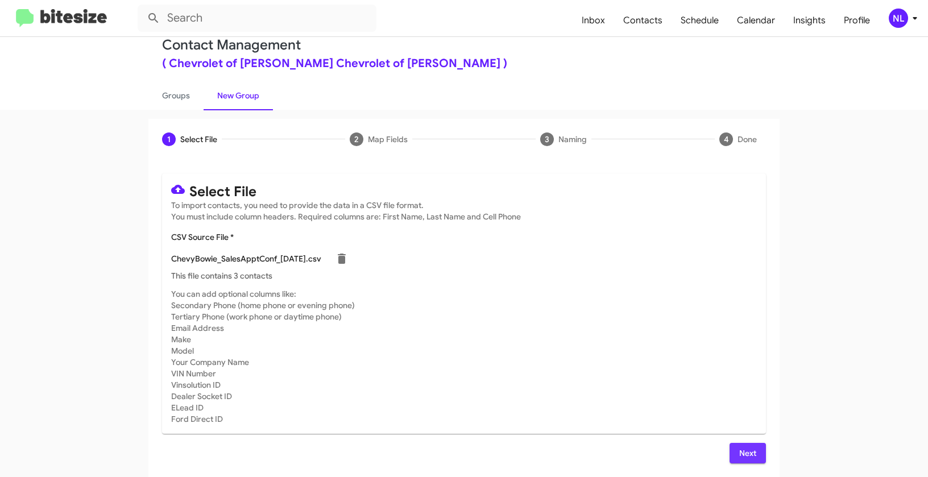
click at [738, 447] on span "Next" at bounding box center [747, 453] width 18 height 20
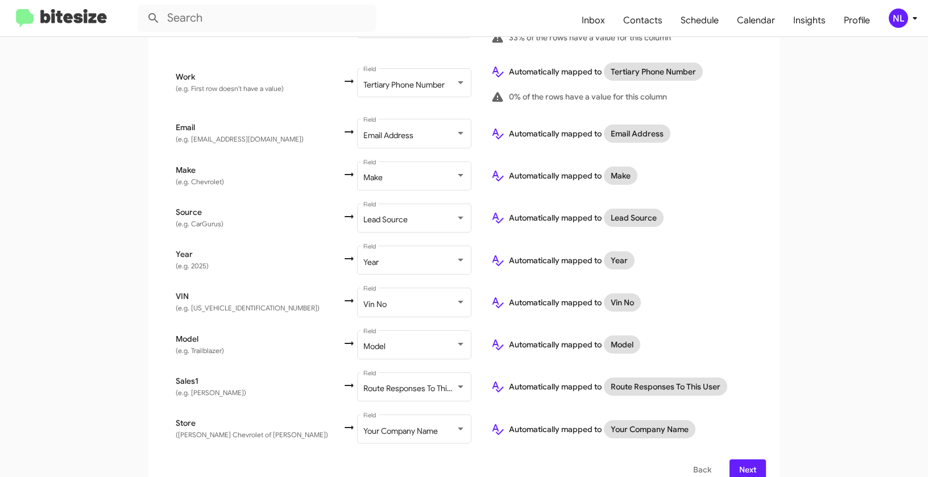
scroll to position [438, 0]
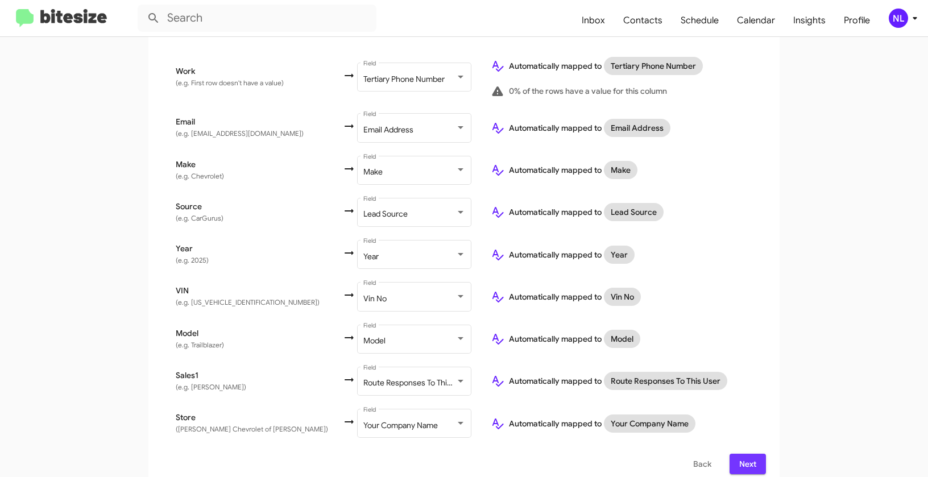
click at [738, 454] on span "Next" at bounding box center [747, 464] width 18 height 20
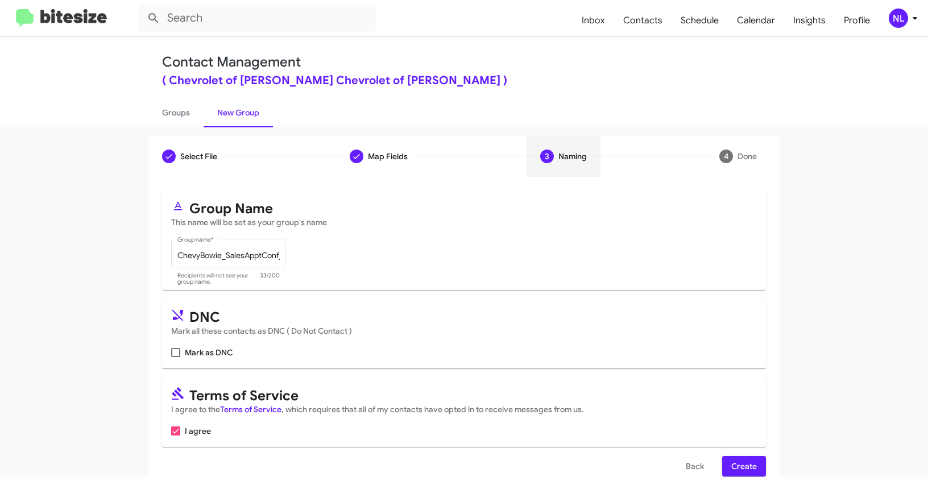
scroll to position [5, 0]
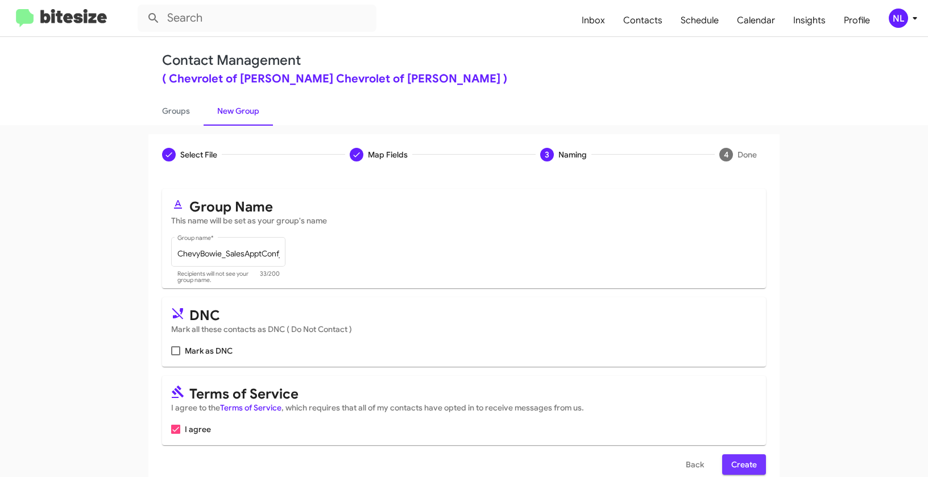
click at [747, 468] on span "Create" at bounding box center [744, 464] width 26 height 20
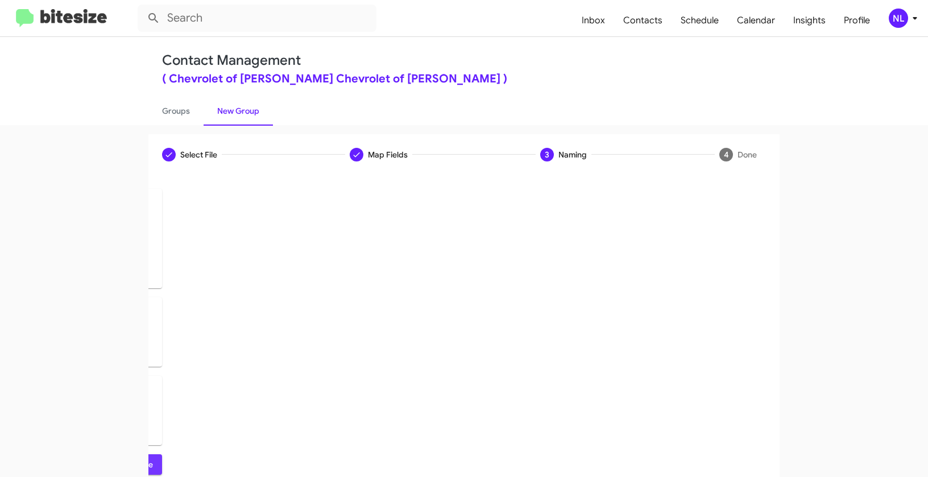
scroll to position [0, 0]
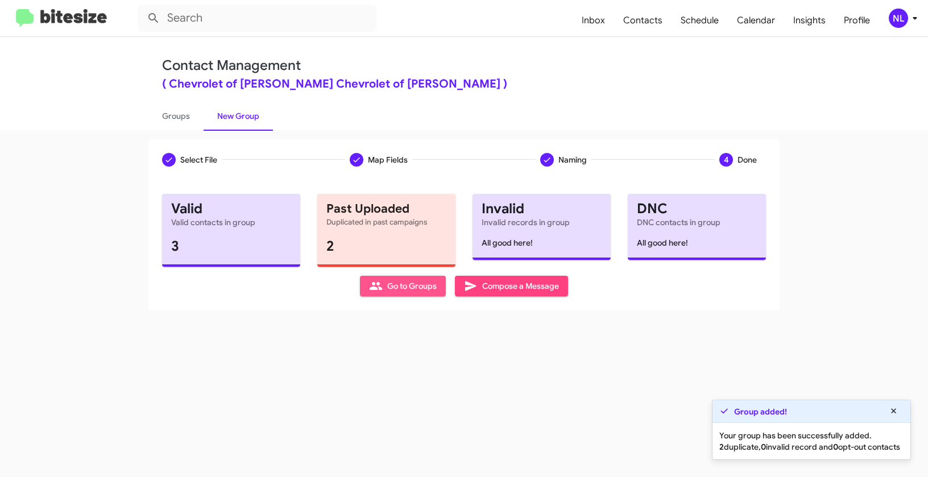
click at [397, 295] on span "Go to Groups" at bounding box center [403, 286] width 68 height 20
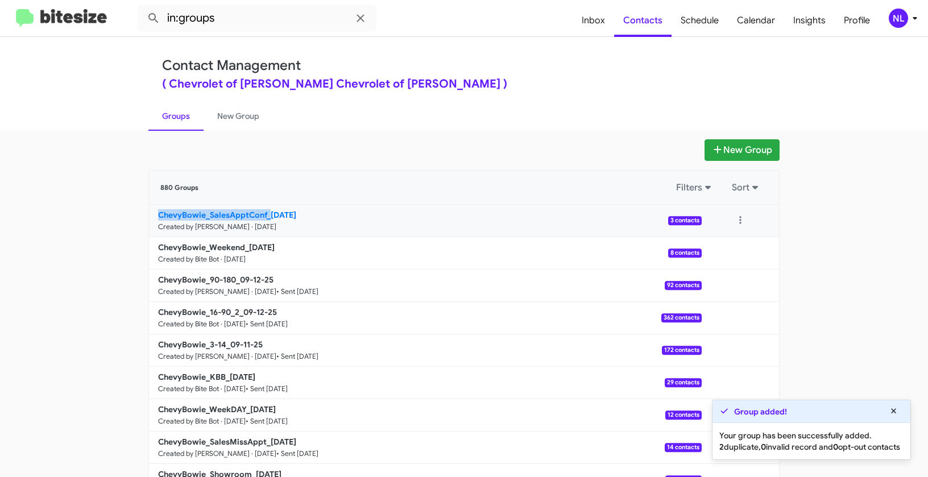
drag, startPoint x: 112, startPoint y: 218, endPoint x: 266, endPoint y: 214, distance: 154.1
click at [266, 214] on app-groups "New Group 880 Groups Filters Sort ChevyBowie_SalesApptConf_[DATE] Created by [P…" at bounding box center [464, 348] width 928 height 419
copy b "ChevyBowie_SalesApptConf_"
click at [252, 19] on input "in:groups" at bounding box center [257, 18] width 239 height 27
paste input "ChevyBowie_SalesApptConf_"
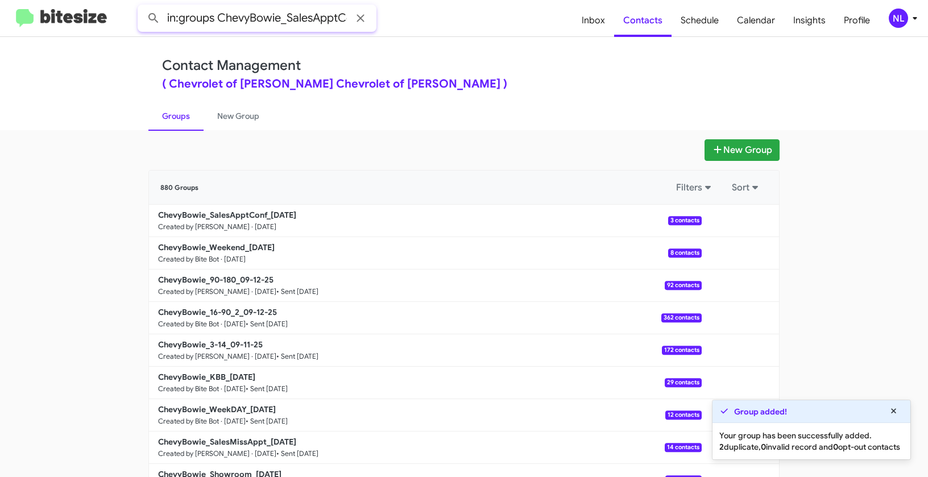
scroll to position [0, 22]
type input "in:groups ChevyBowie_SalesApptConf_"
click at [142, 7] on button at bounding box center [153, 18] width 23 height 23
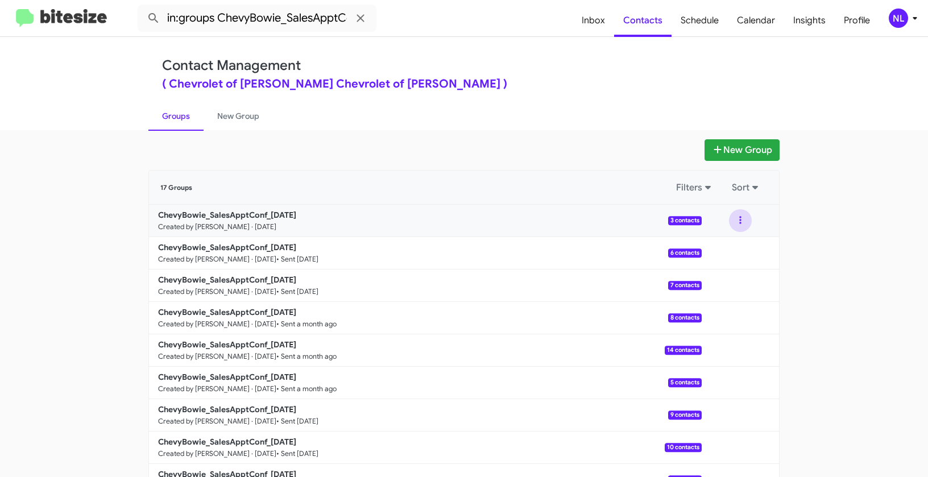
click at [734, 218] on button at bounding box center [740, 220] width 23 height 23
click at [722, 250] on button "View contacts" at bounding box center [705, 251] width 91 height 27
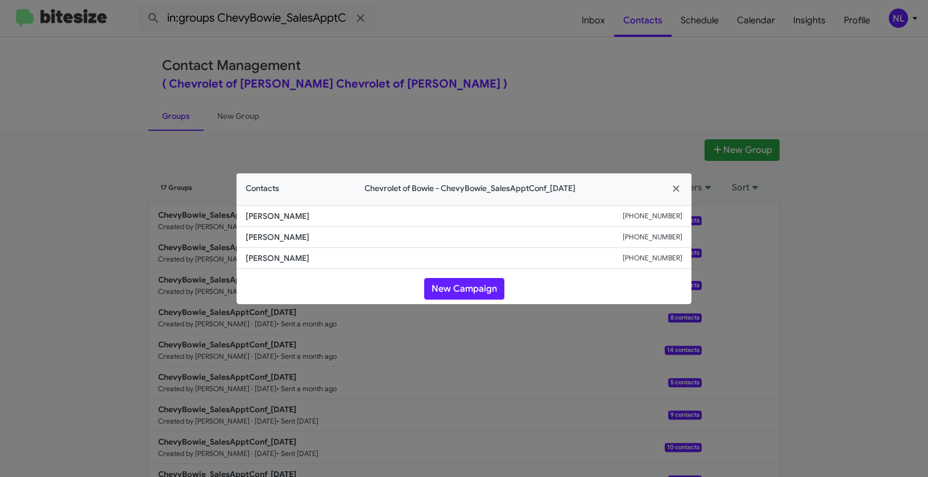
drag, startPoint x: 240, startPoint y: 215, endPoint x: 361, endPoint y: 219, distance: 120.6
click at [361, 219] on li "[PERSON_NAME] [PHONE_NUMBER]" at bounding box center [463, 216] width 455 height 22
copy span "[PERSON_NAME]"
click at [440, 290] on button "New Campaign" at bounding box center [464, 289] width 80 height 22
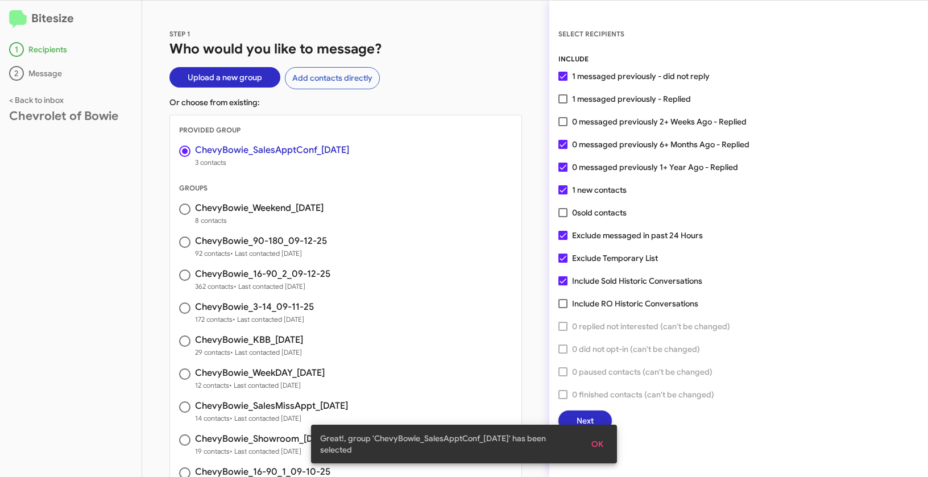
click at [557, 101] on div "SELECT RECIPIENTS INCLUDE 1 messaged previously - did not reply 1 messaged prev…" at bounding box center [738, 229] width 379 height 403
click at [559, 100] on span at bounding box center [562, 98] width 9 height 9
click at [562, 103] on input "1 messaged previously - Replied" at bounding box center [562, 103] width 1 height 1
checkbox input "true"
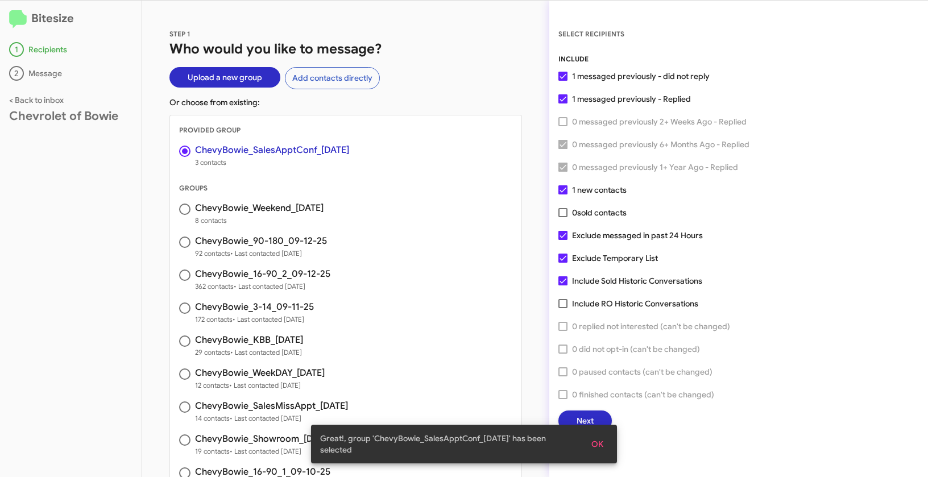
click at [557, 255] on div "SELECT RECIPIENTS INCLUDE 1 messaged previously - did not reply 1 messaged prev…" at bounding box center [738, 229] width 379 height 403
click at [565, 256] on span at bounding box center [562, 257] width 9 height 9
click at [563, 263] on input "Exclude Temporary List" at bounding box center [562, 263] width 1 height 1
checkbox input "false"
click at [564, 238] on span at bounding box center [562, 235] width 9 height 9
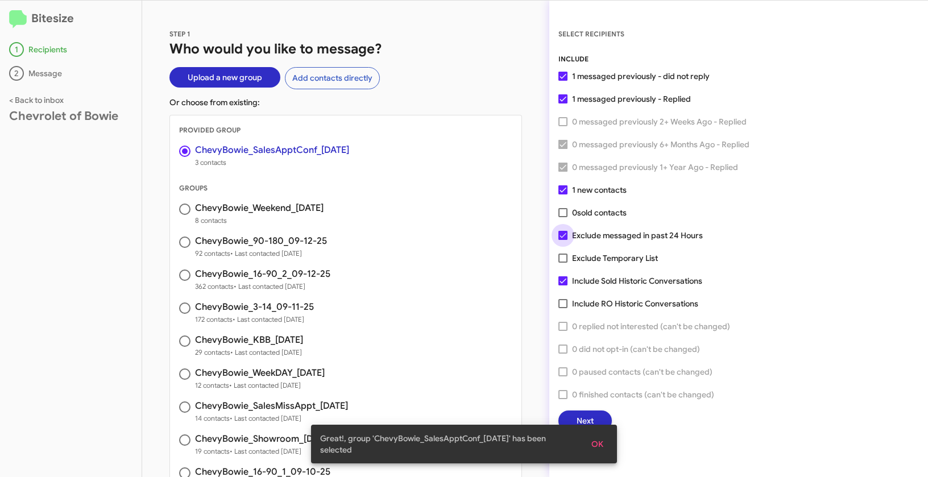
click at [563, 240] on input "Exclude messaged in past 24 Hours" at bounding box center [562, 240] width 1 height 1
checkbox input "false"
click at [608, 443] on button "OK" at bounding box center [597, 444] width 30 height 20
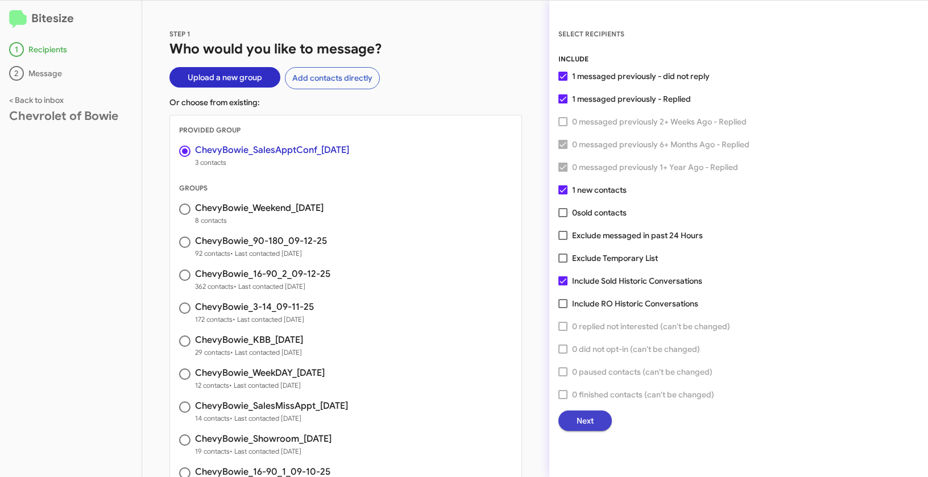
click at [596, 422] on button "Next" at bounding box center [584, 420] width 53 height 20
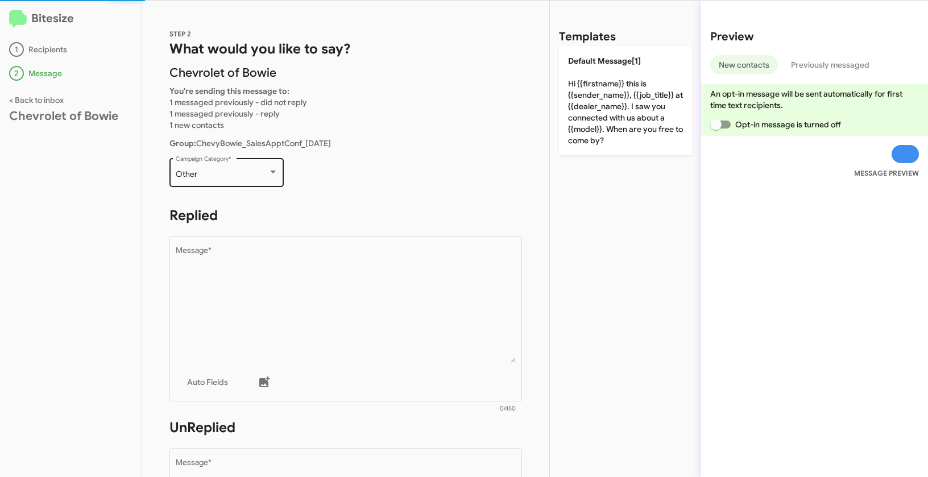
click at [227, 186] on div "Other Campaign Category *" at bounding box center [227, 171] width 102 height 31
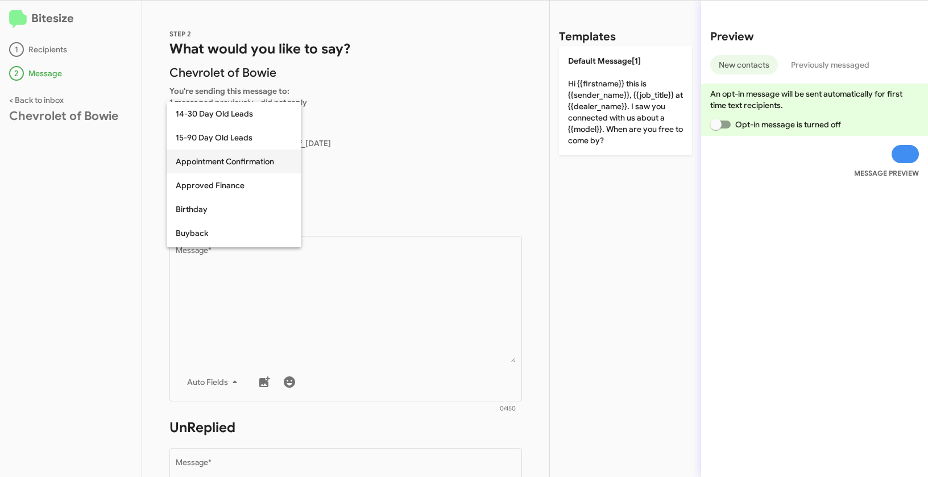
click at [208, 160] on span "Appointment Confirmation" at bounding box center [234, 161] width 117 height 24
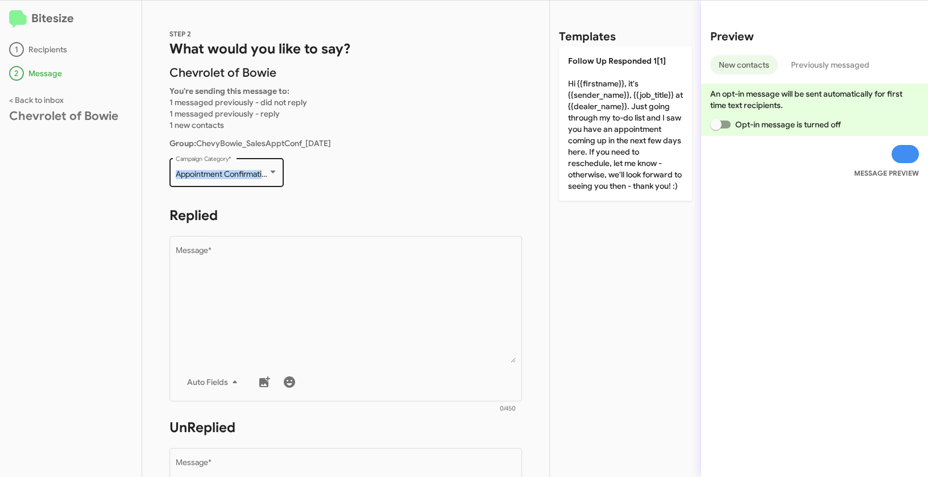
drag, startPoint x: 167, startPoint y: 177, endPoint x: 281, endPoint y: 180, distance: 114.3
click at [281, 180] on div "STEP 2 What would you like to say? Chevrolet of [PERSON_NAME] You're sending th…" at bounding box center [345, 239] width 407 height 476
click at [103, 189] on div "Bitesize 1 Recipients 2 Message < Back to inbox Chevrolet of Bowie" at bounding box center [71, 239] width 142 height 476
drag, startPoint x: 175, startPoint y: 172, endPoint x: 275, endPoint y: 175, distance: 100.1
click at [275, 175] on div "Appointment Confirmation" at bounding box center [227, 174] width 102 height 9
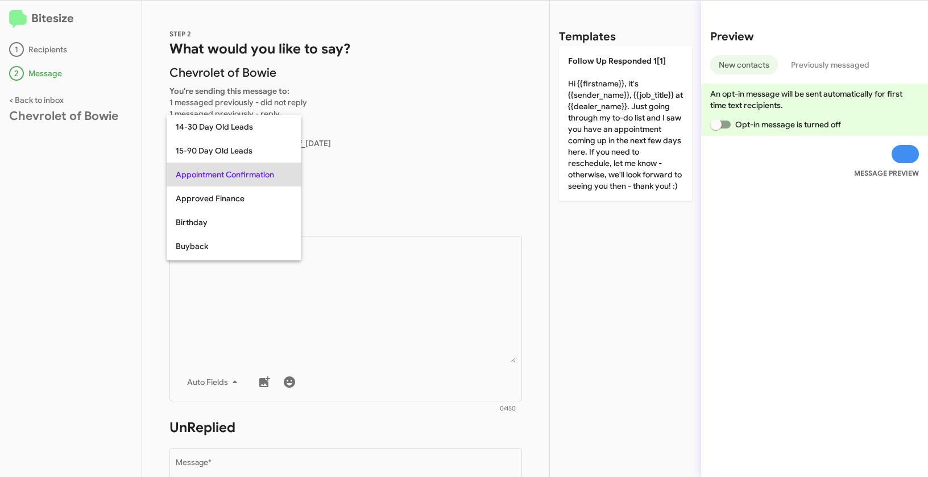
copy span "Appointment Confirmation"
click at [418, 312] on div at bounding box center [464, 238] width 928 height 477
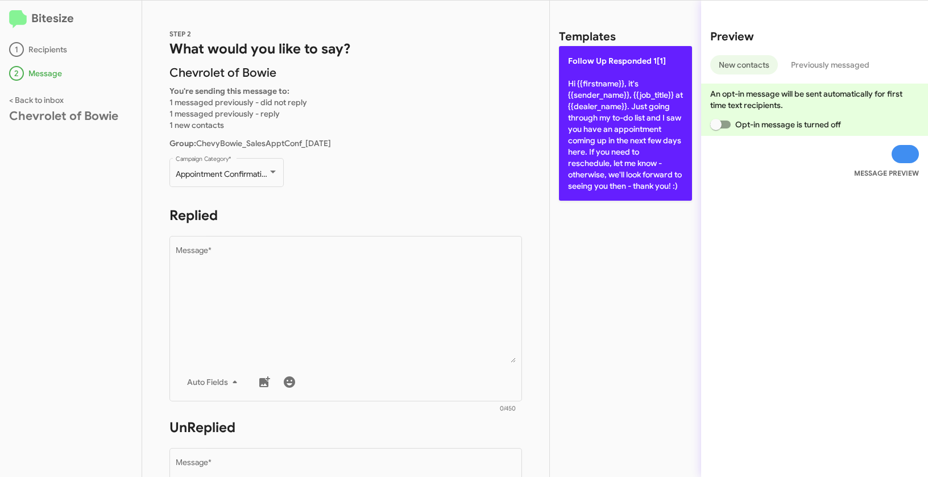
click at [602, 103] on p "Follow Up Responded 1[1] Hi {{firstname}}, it's {{sender_name}}, {{job_title}} …" at bounding box center [625, 123] width 133 height 155
type textarea "Hi {{firstname}}, it's {{sender_name}}, {{job_title}} at {{dealer_name}}. Just …"
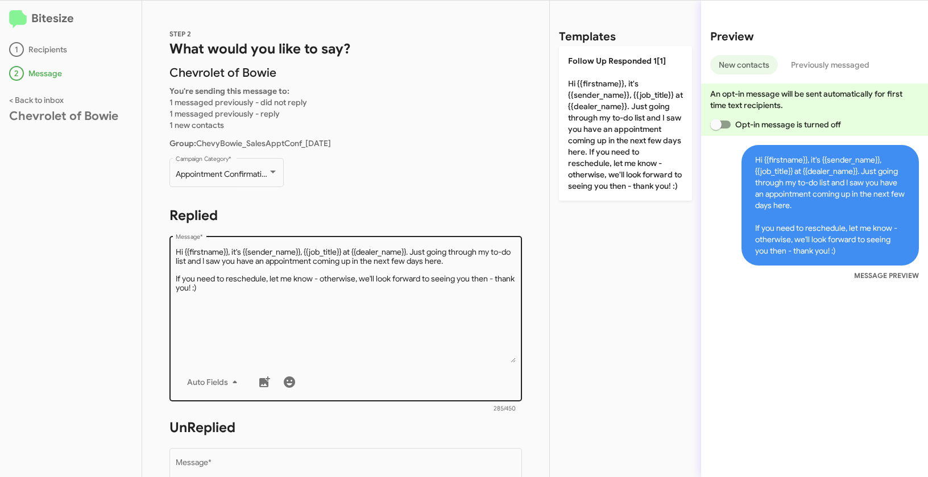
scroll to position [203, 0]
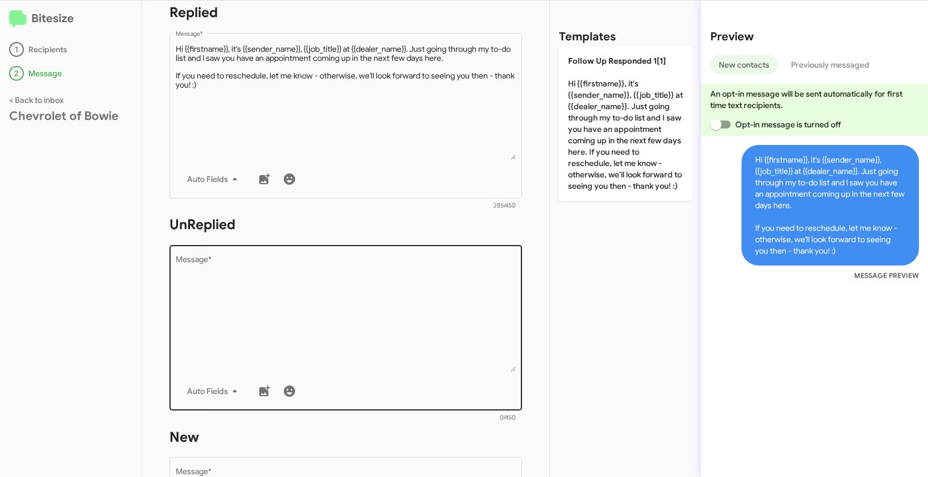
drag, startPoint x: 393, startPoint y: 373, endPoint x: 402, endPoint y: 348, distance: 26.3
click at [393, 372] on div "Drop image here to insert Auto Fields Message *" at bounding box center [346, 327] width 340 height 168
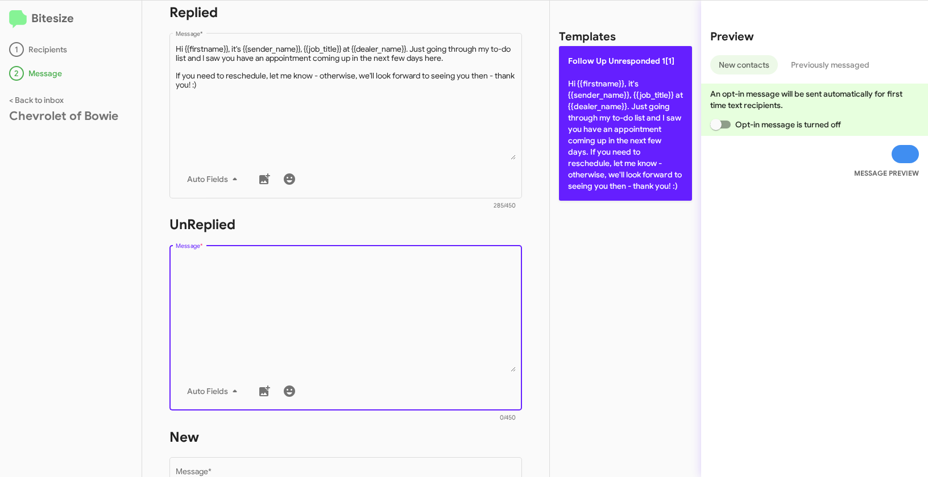
click at [596, 113] on p "Follow Up Unresponded 1[1] Hi {{firstname}}, it's {{sender_name}}, {{job_title}…" at bounding box center [625, 123] width 133 height 155
type textarea "Hi {{firstname}}, it's {{sender_name}}, {{job_title}} at {{dealer_name}}. Just …"
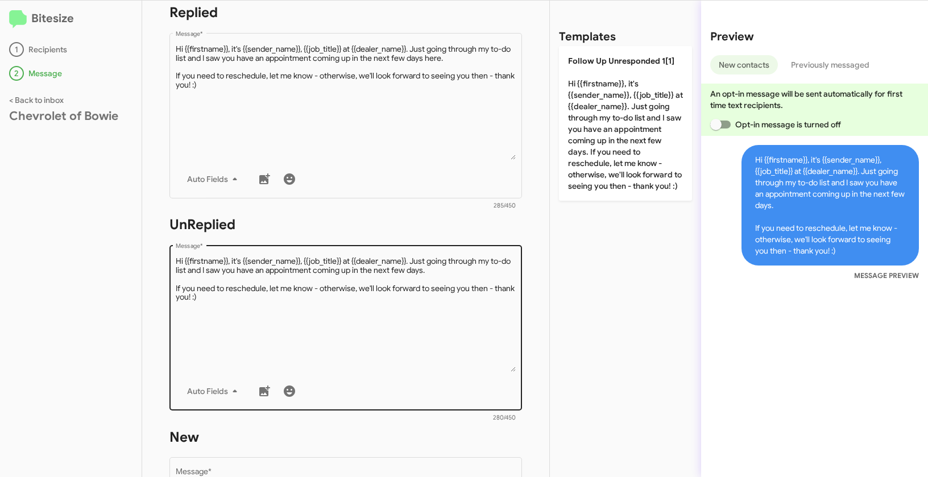
scroll to position [404, 0]
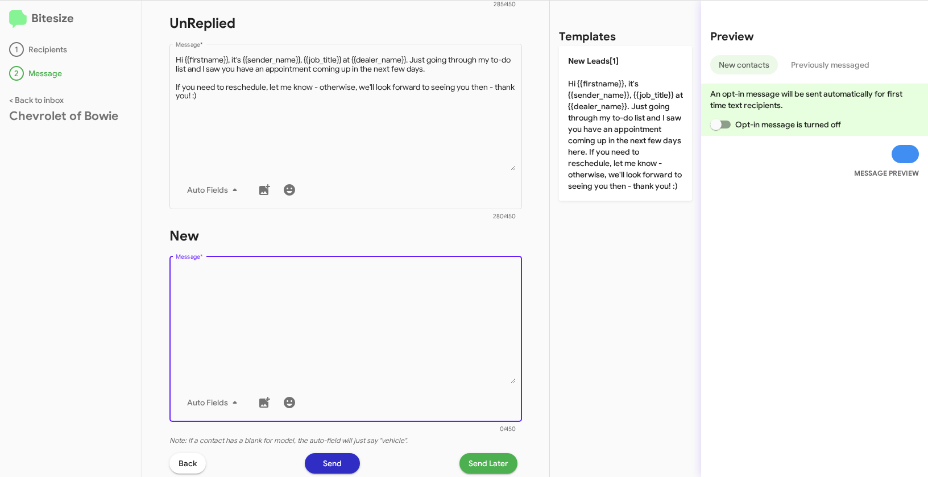
click at [443, 313] on textarea "Message *" at bounding box center [346, 325] width 340 height 116
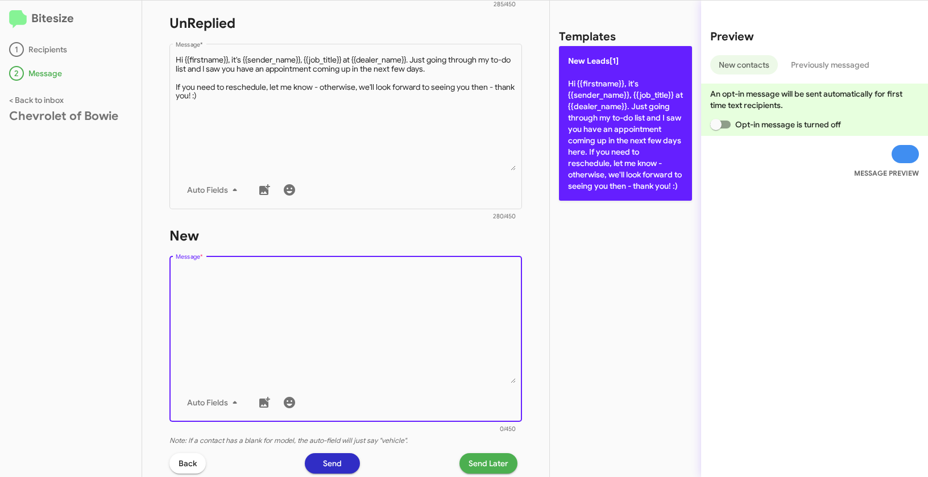
click at [638, 95] on p "New Leads[1] Hi {{firstname}}, it's {{sender_name}}, {{job_title}} at {{dealer_…" at bounding box center [625, 123] width 133 height 155
type textarea "Hi {{firstname}}, it's {{sender_name}}, {{job_title}} at {{dealer_name}}. Just …"
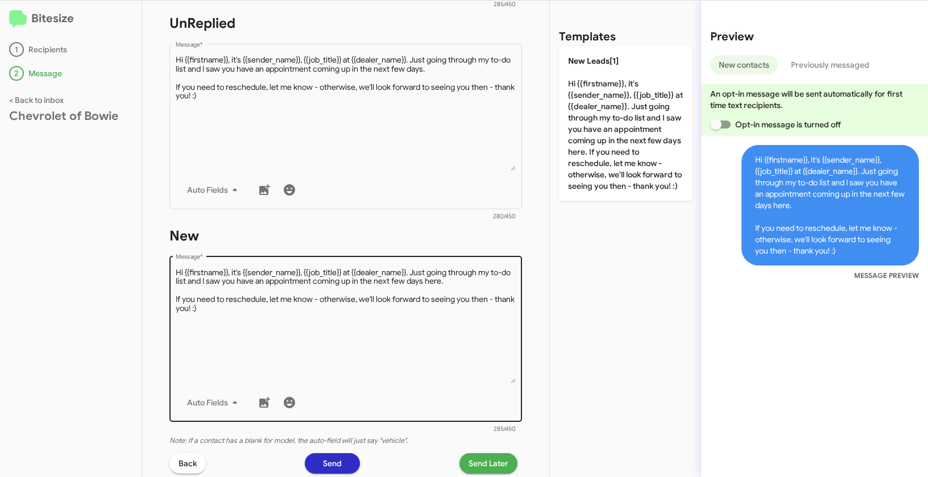
scroll to position [541, 0]
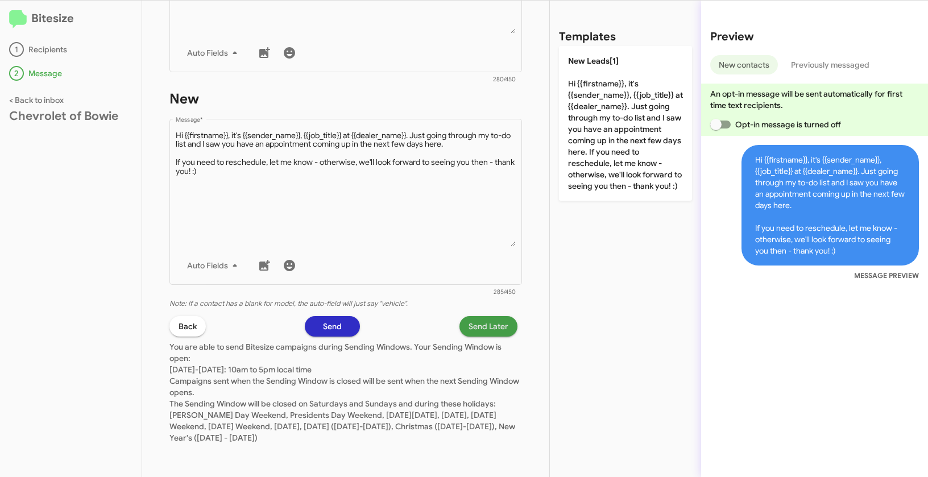
click at [468, 325] on span "Send Later" at bounding box center [488, 326] width 40 height 20
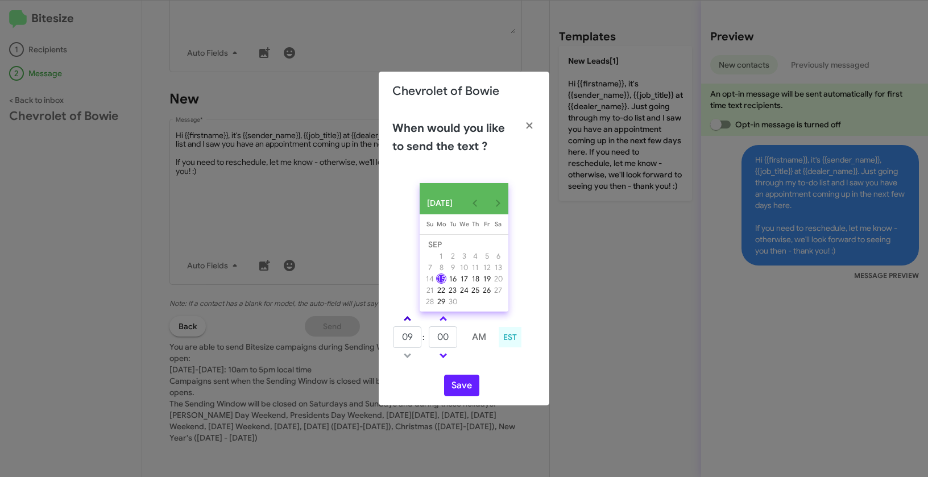
click at [410, 316] on link at bounding box center [407, 318] width 20 height 13
type input "10"
click at [458, 383] on button "Save" at bounding box center [461, 386] width 35 height 22
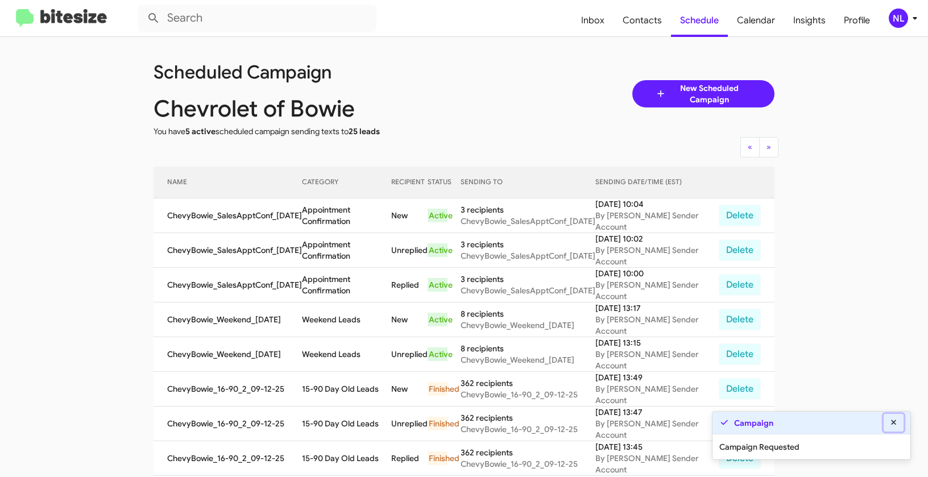
click at [896, 423] on icon at bounding box center [893, 422] width 10 height 8
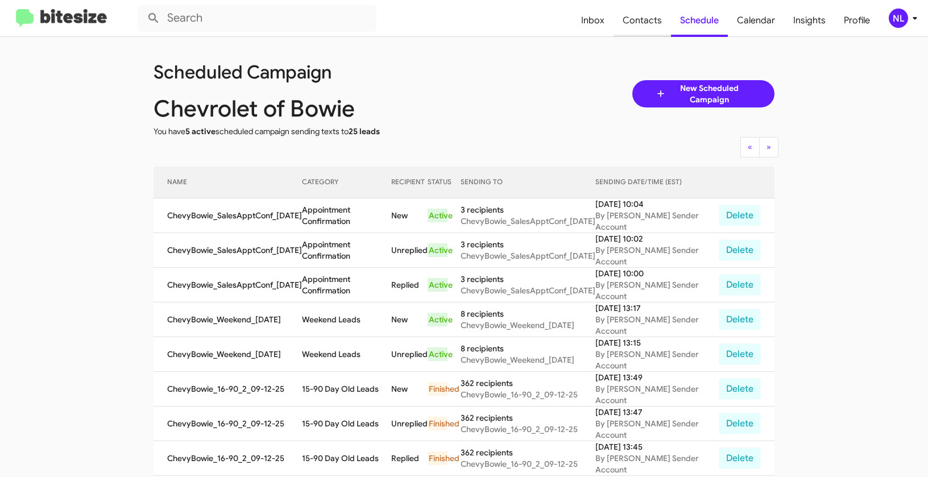
click at [643, 22] on span "Contacts" at bounding box center [641, 20] width 57 height 33
type input "in:groups"
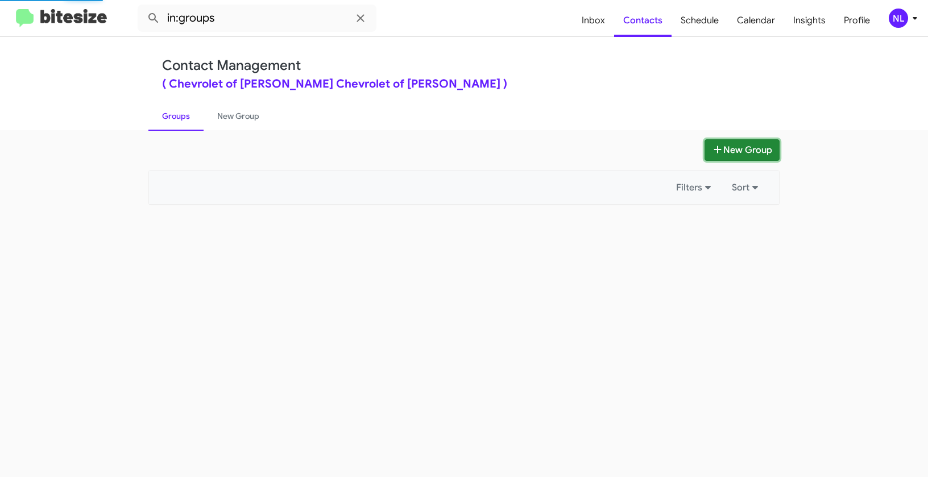
click at [751, 152] on button "New Group" at bounding box center [741, 150] width 75 height 22
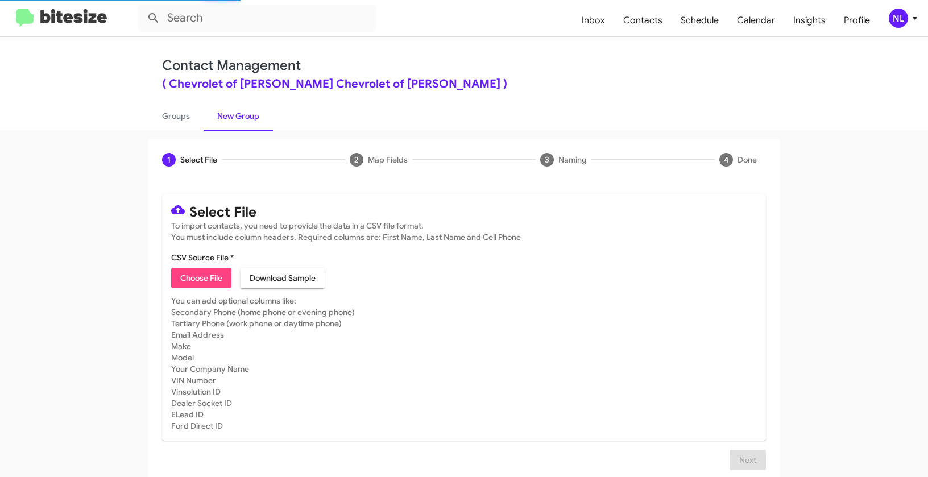
click at [205, 278] on span "Choose File" at bounding box center [201, 278] width 42 height 20
type input "ChevyBowie_ServiceApp_[DATE]"
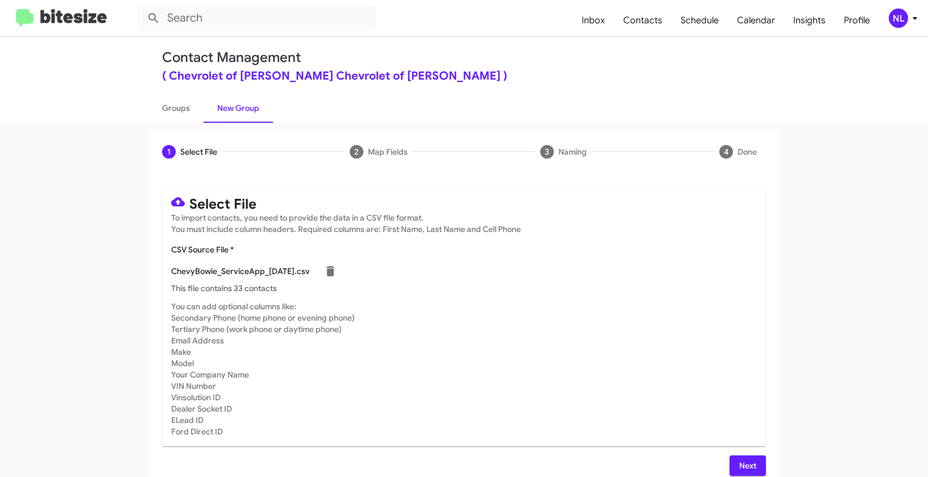
scroll to position [20, 0]
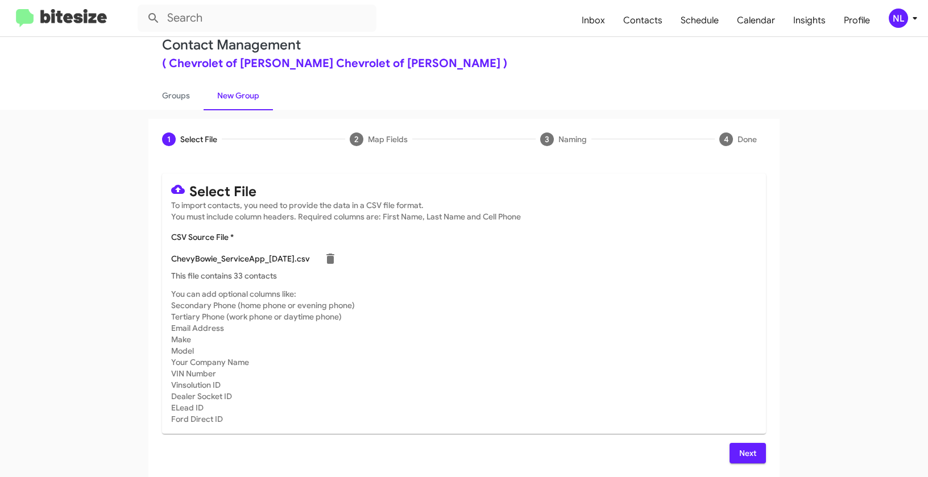
click at [758, 448] on button "Next" at bounding box center [747, 453] width 36 height 20
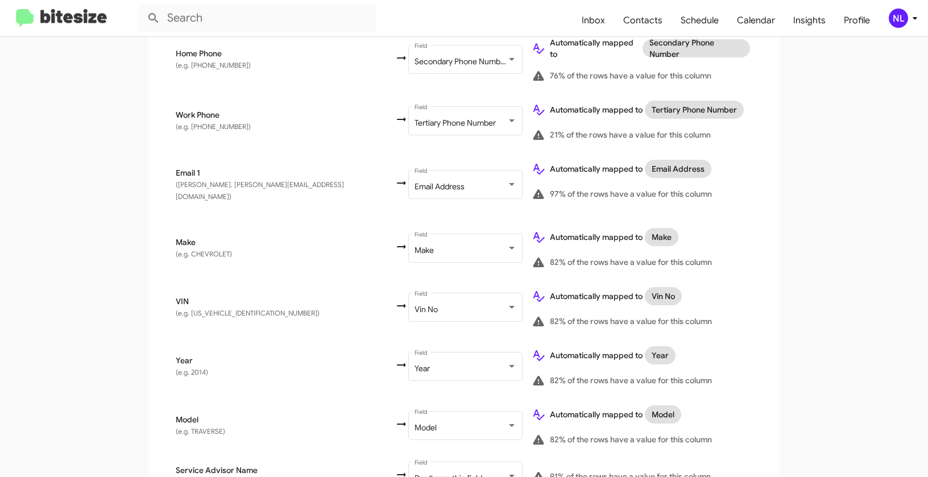
scroll to position [446, 0]
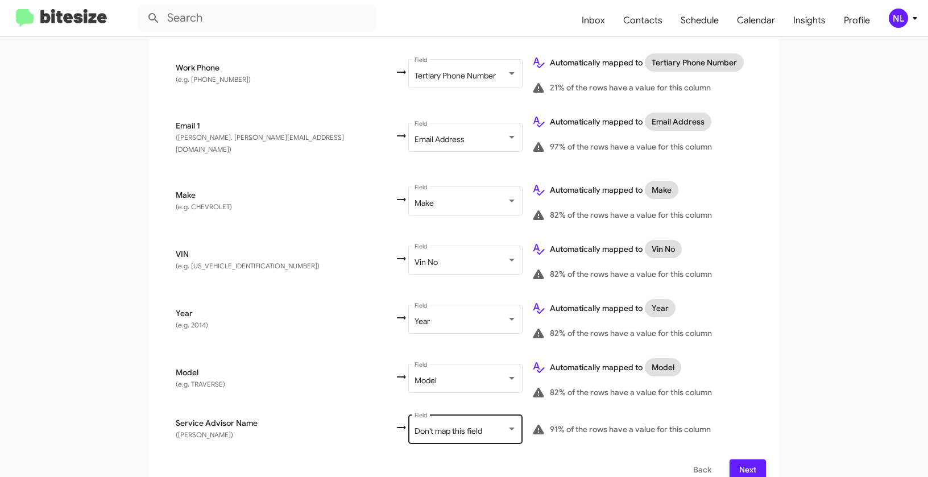
click at [414, 427] on div "Don't map this field" at bounding box center [460, 431] width 92 height 9
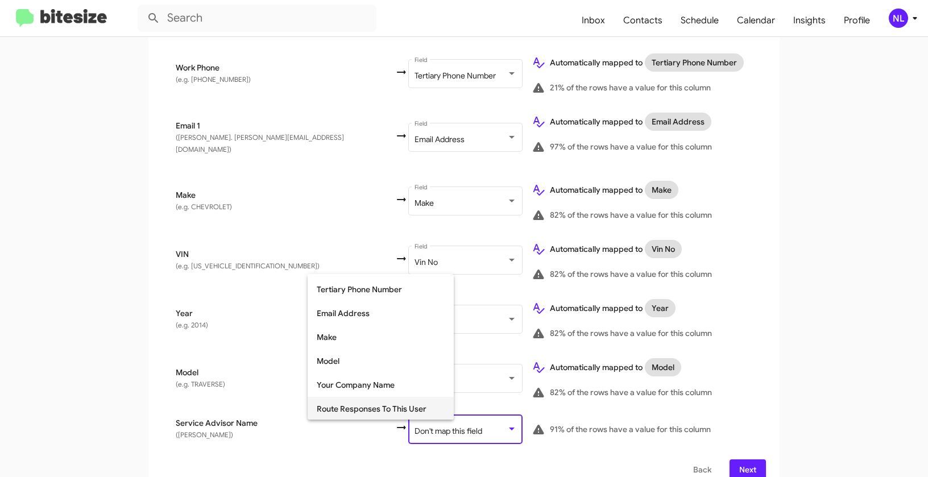
scroll to position [165, 0]
click at [371, 409] on span "Route Responses To This User" at bounding box center [381, 407] width 128 height 24
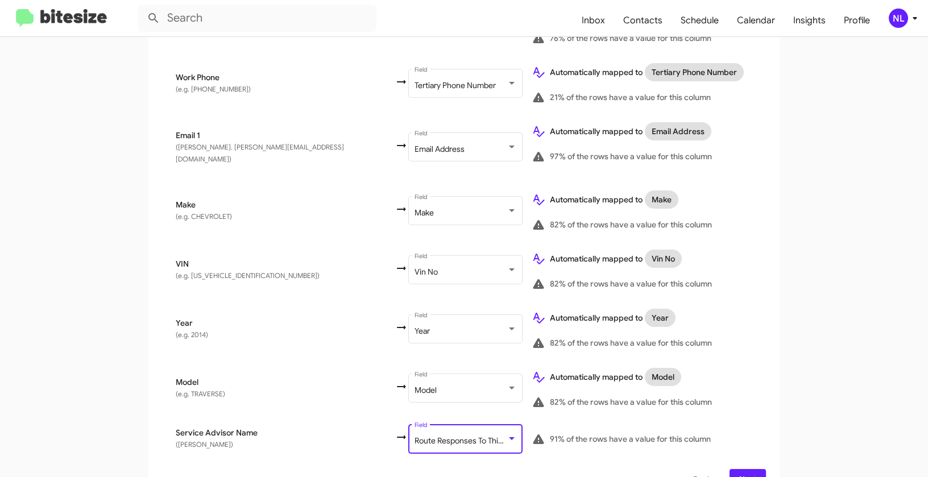
scroll to position [446, 0]
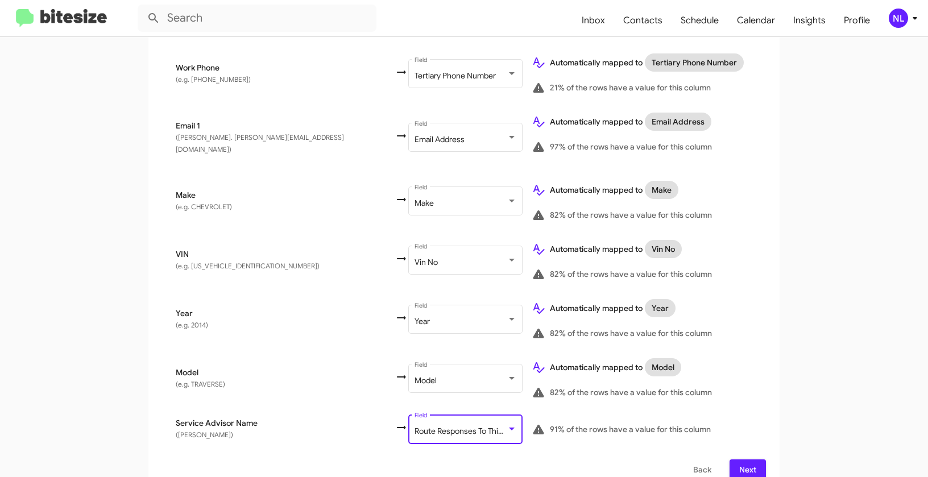
click at [751, 459] on span "Next" at bounding box center [747, 469] width 18 height 20
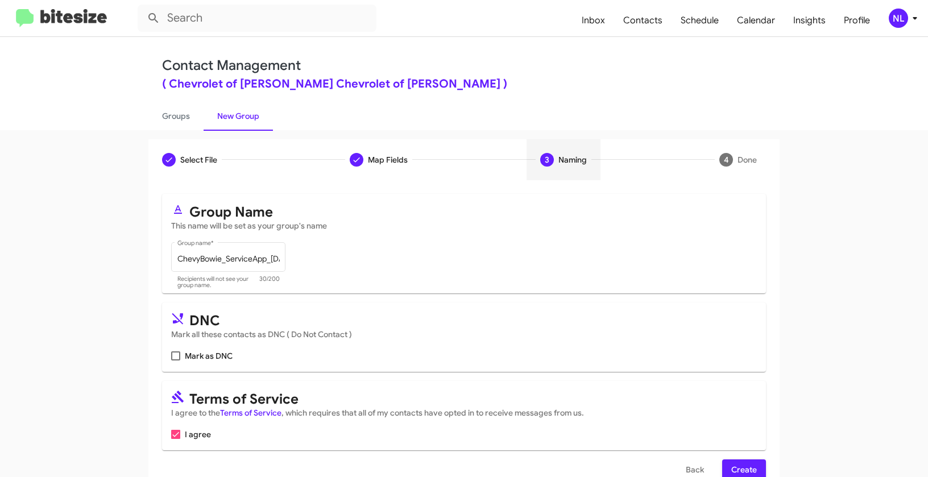
click at [743, 464] on span "Create" at bounding box center [744, 469] width 26 height 20
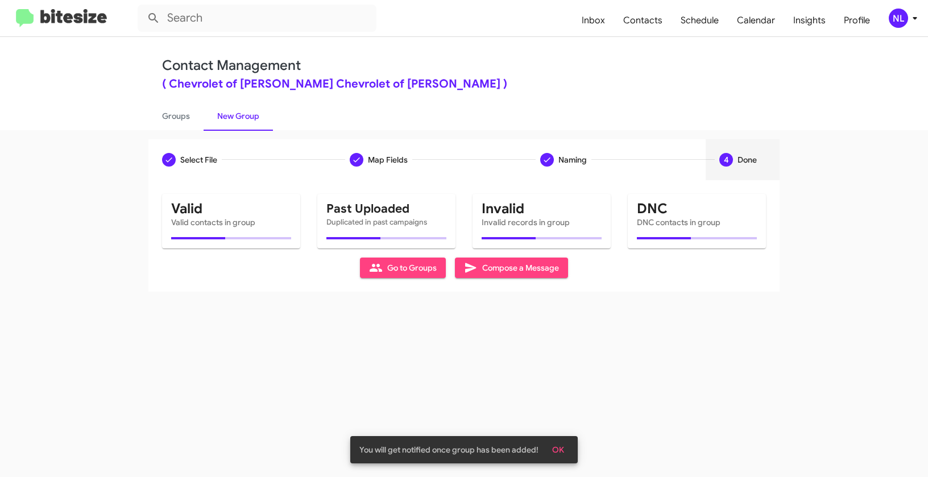
click at [567, 448] on button "OK" at bounding box center [558, 449] width 30 height 20
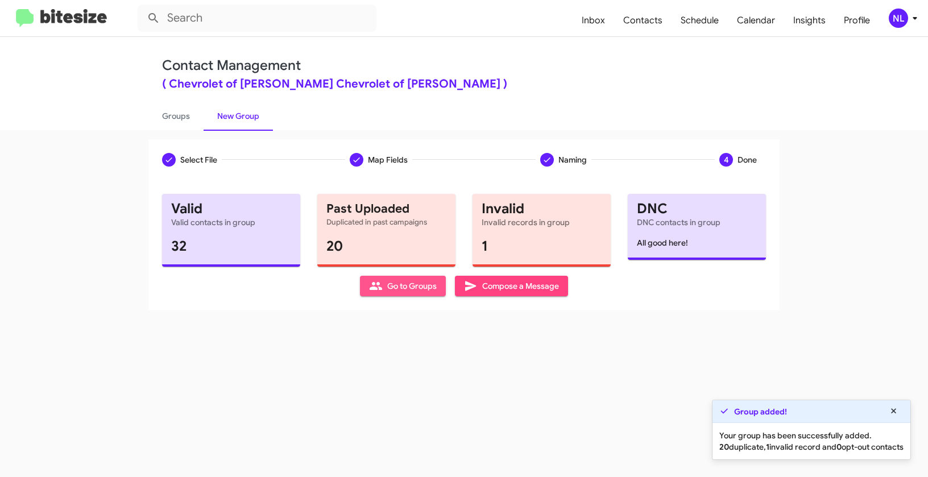
click at [385, 287] on span "Go to Groups" at bounding box center [403, 286] width 68 height 20
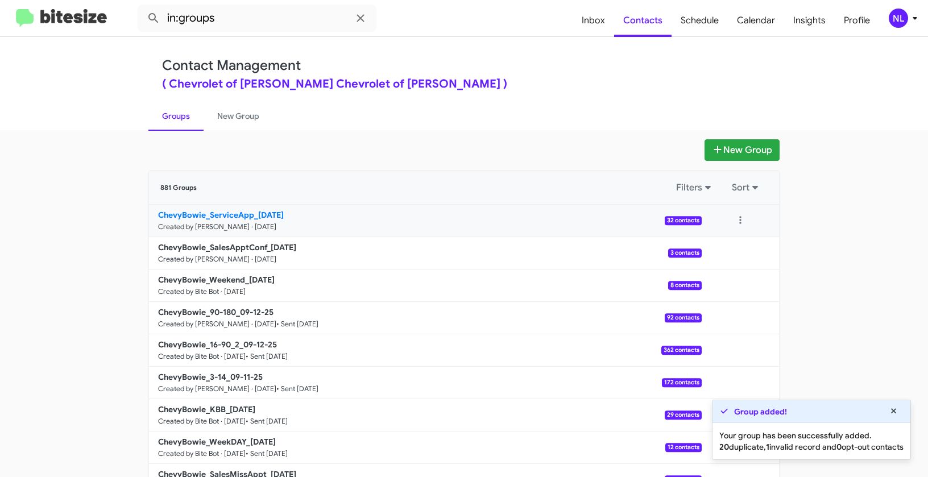
drag, startPoint x: 110, startPoint y: 213, endPoint x: 251, endPoint y: 211, distance: 141.0
click at [251, 211] on app-groups "New Group 881 Groups Filters Sort ChevyBowie_ServiceApp_09-15-25 Created by Nen…" at bounding box center [464, 348] width 928 height 419
copy div "Filters Sort ChevyBowie_ServiceApp"
click at [242, 22] on input "in:groups" at bounding box center [257, 18] width 239 height 27
paste input "ChevyBowie_ServiceApp"
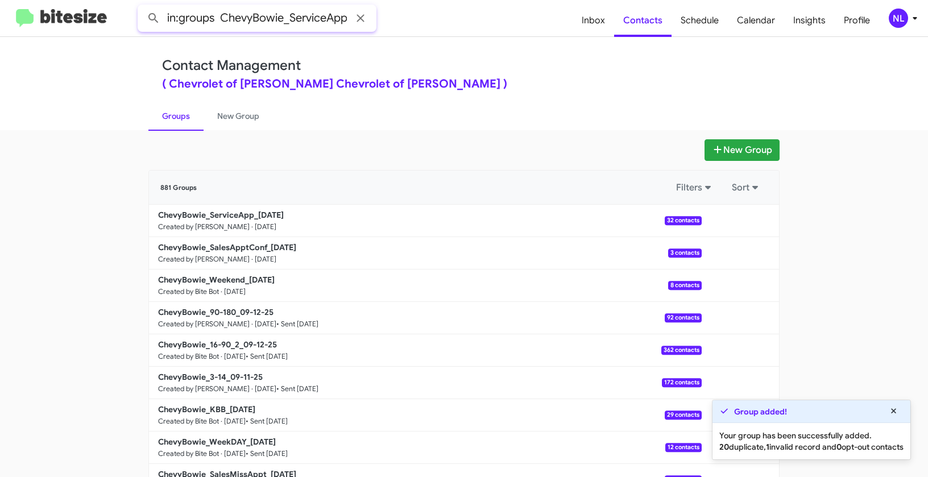
scroll to position [0, 1]
type input "in:groups ChevyBowie_ServiceApp"
click at [142, 7] on button at bounding box center [153, 18] width 23 height 23
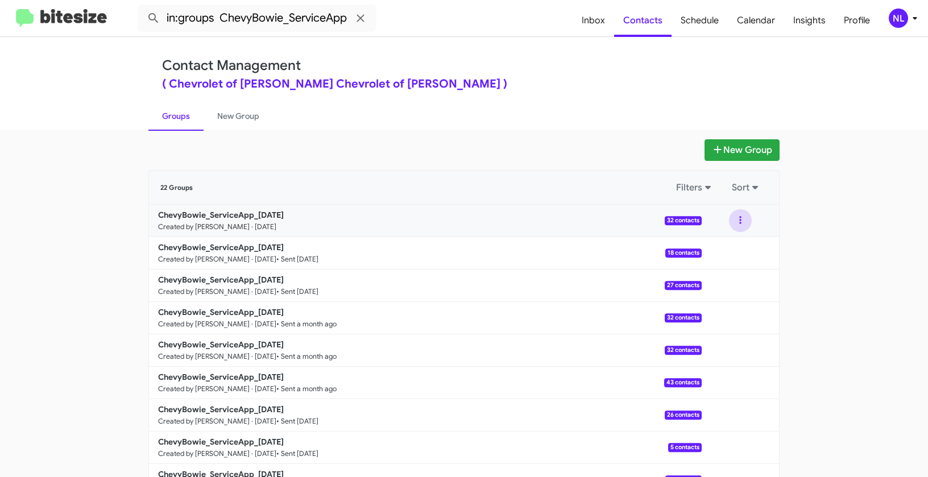
click at [734, 221] on button at bounding box center [740, 220] width 23 height 23
click at [731, 250] on button "View contacts" at bounding box center [705, 251] width 91 height 27
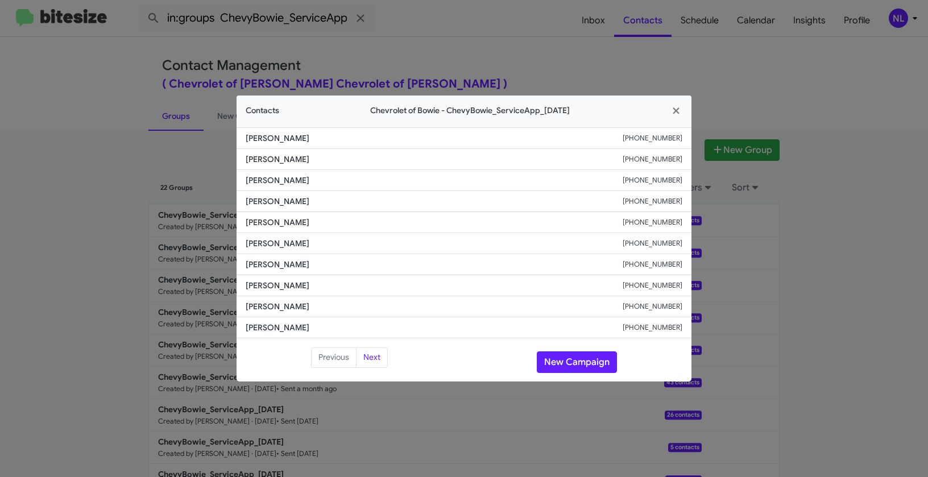
drag, startPoint x: 239, startPoint y: 201, endPoint x: 329, endPoint y: 200, distance: 89.8
click at [329, 200] on li "Ethan Laliberte +18604811270" at bounding box center [463, 201] width 455 height 21
copy span "Ethan Laliberte"
click at [564, 364] on button "New Campaign" at bounding box center [577, 362] width 80 height 22
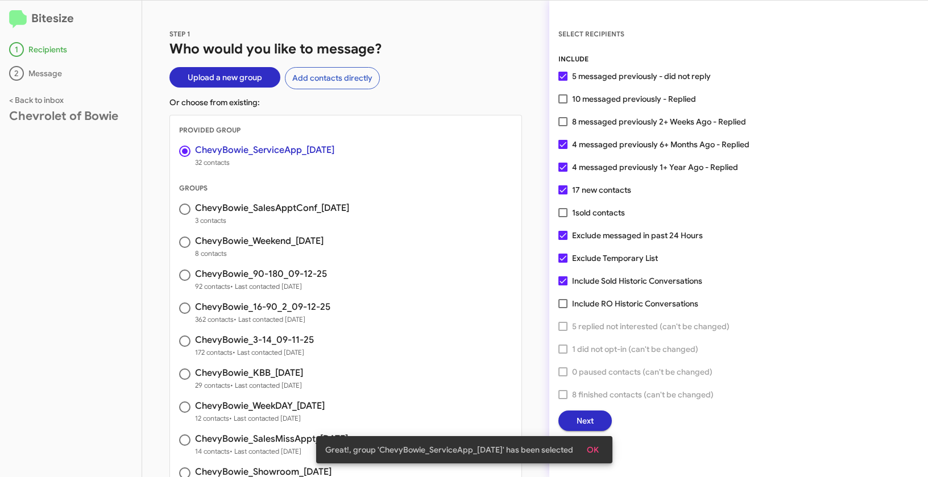
click at [563, 98] on span at bounding box center [562, 98] width 9 height 9
click at [563, 103] on input "10 messaged previously - Replied" at bounding box center [562, 103] width 1 height 1
checkbox input "true"
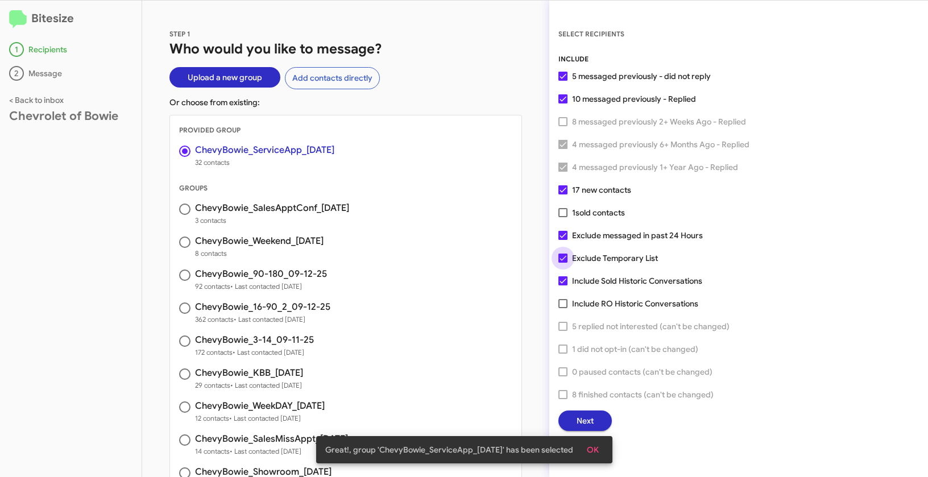
click at [560, 262] on span at bounding box center [562, 257] width 9 height 9
click at [562, 263] on input "Exclude Temporary List" at bounding box center [562, 263] width 1 height 1
checkbox input "false"
click at [589, 447] on span "OK" at bounding box center [593, 449] width 12 height 20
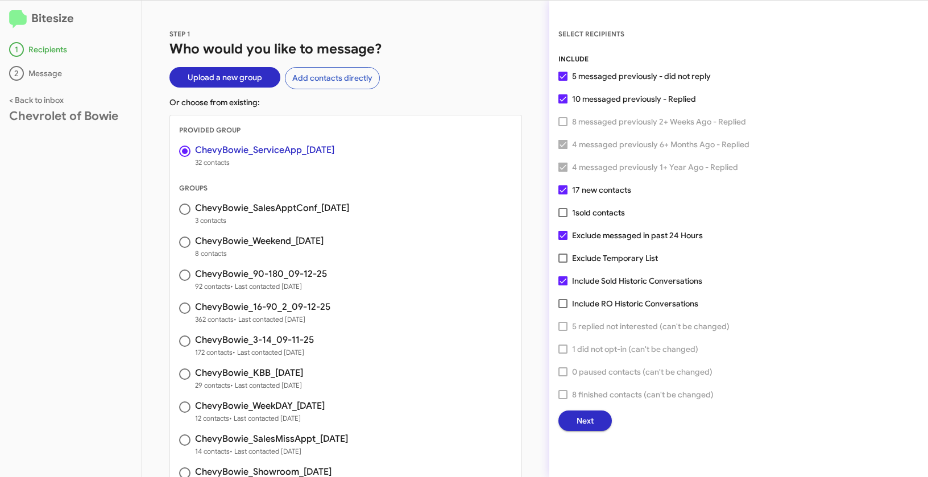
click at [585, 422] on span "Next" at bounding box center [584, 420] width 17 height 20
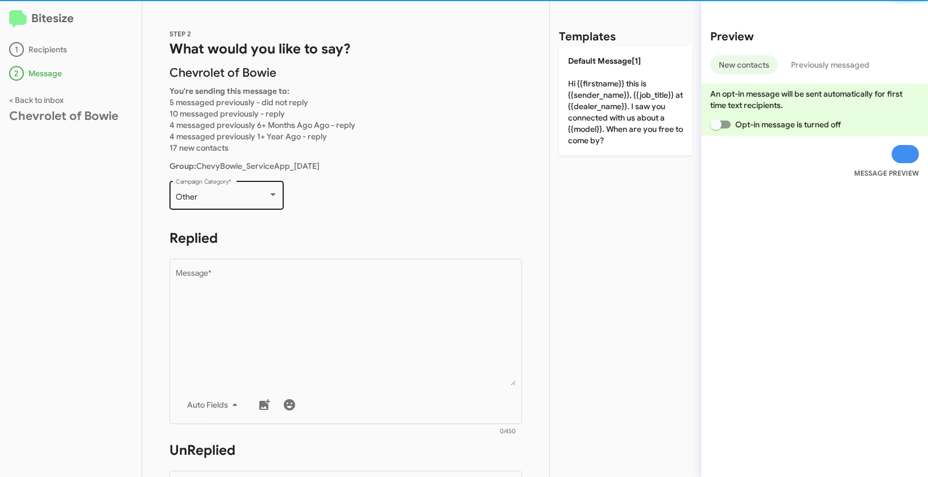
click at [244, 193] on div "Other" at bounding box center [222, 197] width 92 height 9
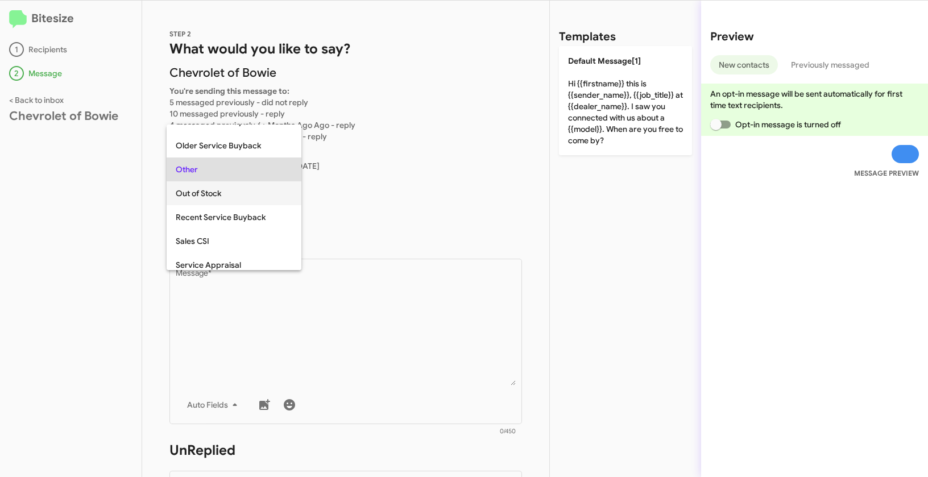
scroll to position [321, 0]
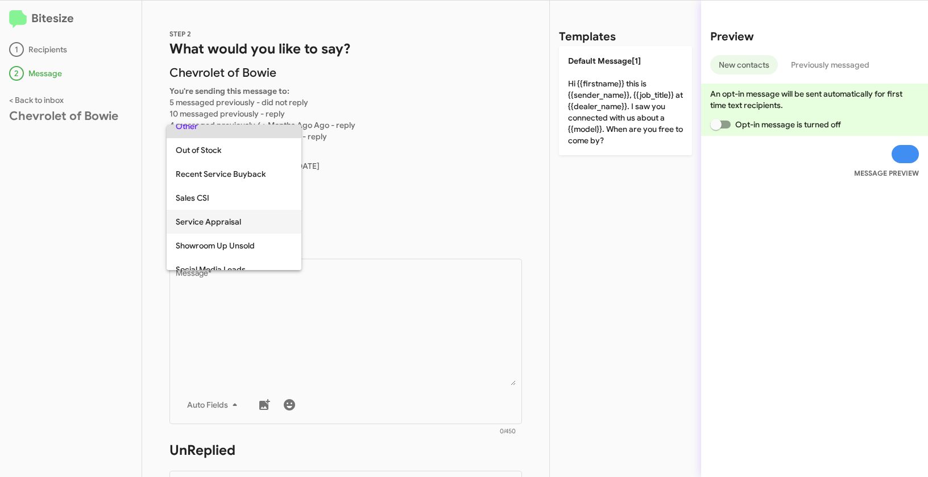
click at [224, 221] on span "Service Appraisal" at bounding box center [234, 222] width 117 height 24
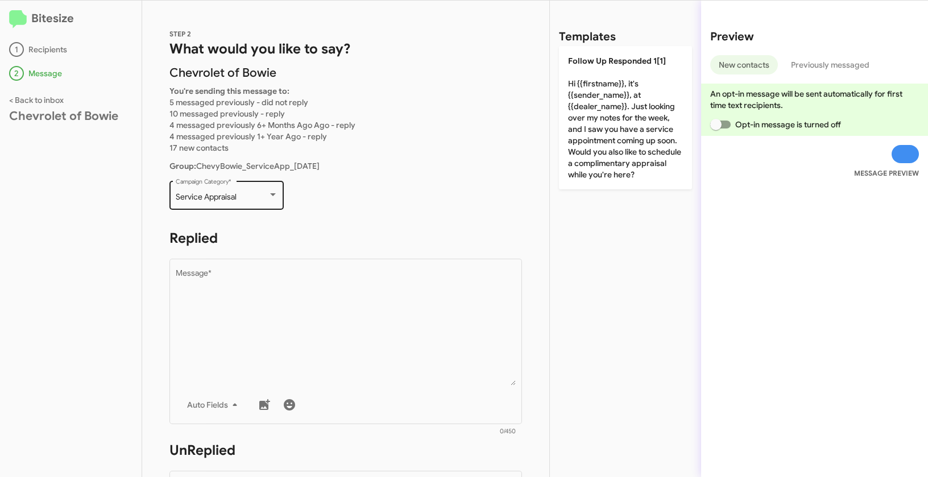
drag, startPoint x: 172, startPoint y: 194, endPoint x: 240, endPoint y: 197, distance: 67.7
click at [240, 197] on div "Service Appraisal Campaign Category *" at bounding box center [226, 193] width 114 height 31
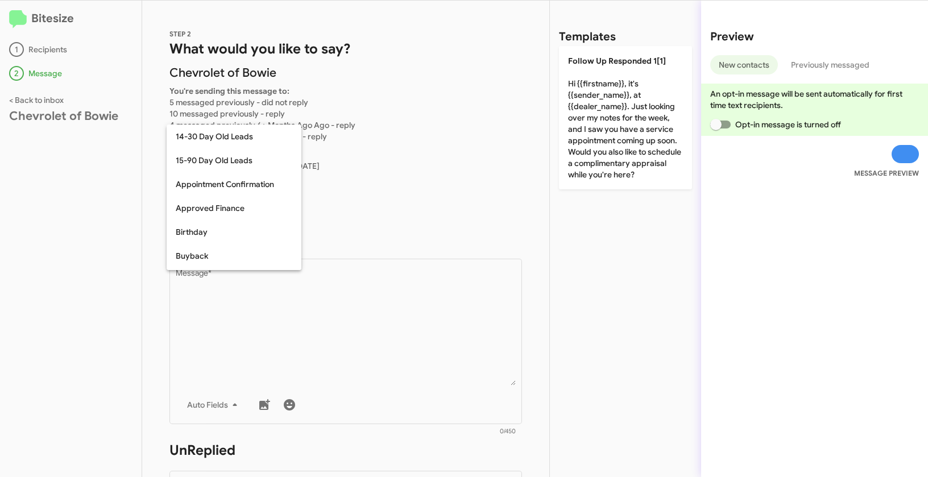
scroll to position [345, 0]
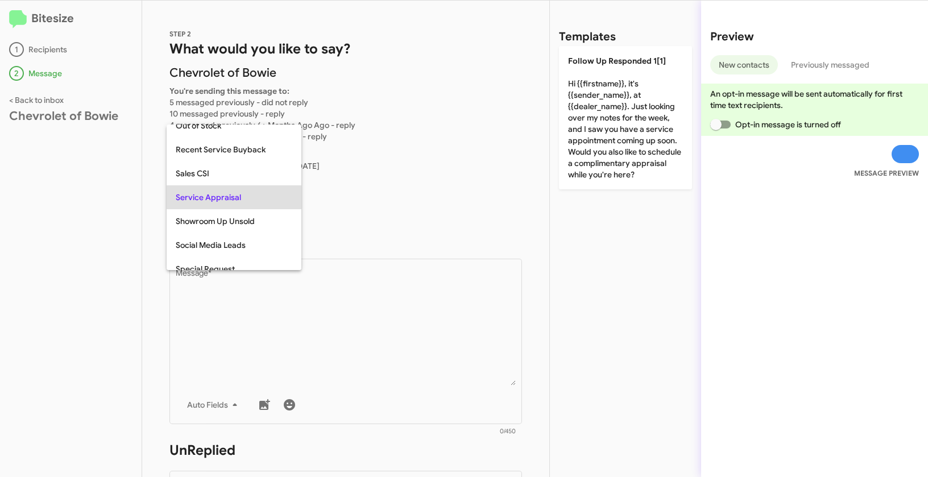
copy span "Service Appraisal"
click at [355, 334] on div at bounding box center [464, 238] width 928 height 477
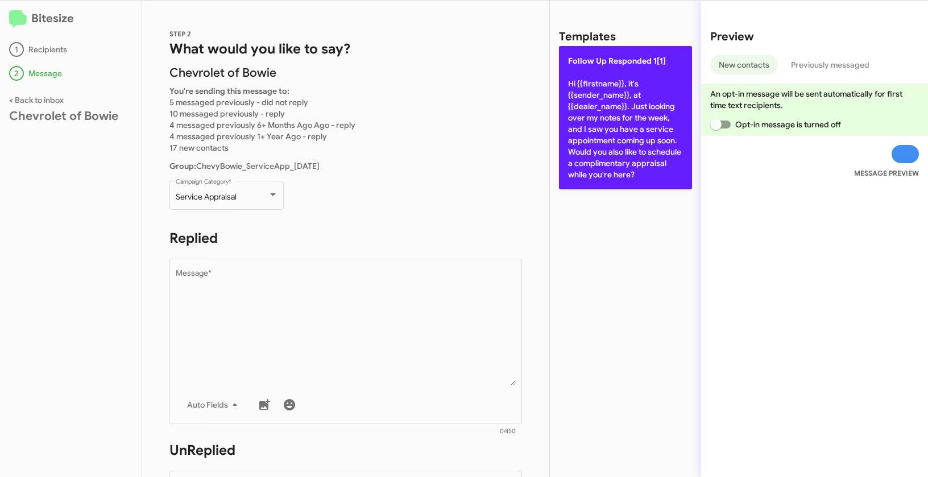
click at [599, 118] on p "Follow Up Responded 1[1] Hi {{firstname}}, it's {{sender_name}}, at {{dealer_na…" at bounding box center [625, 117] width 133 height 143
type textarea "Hi {{firstname}}, it's {{sender_name}}, at {{dealer_name}}. Just looking over m…"
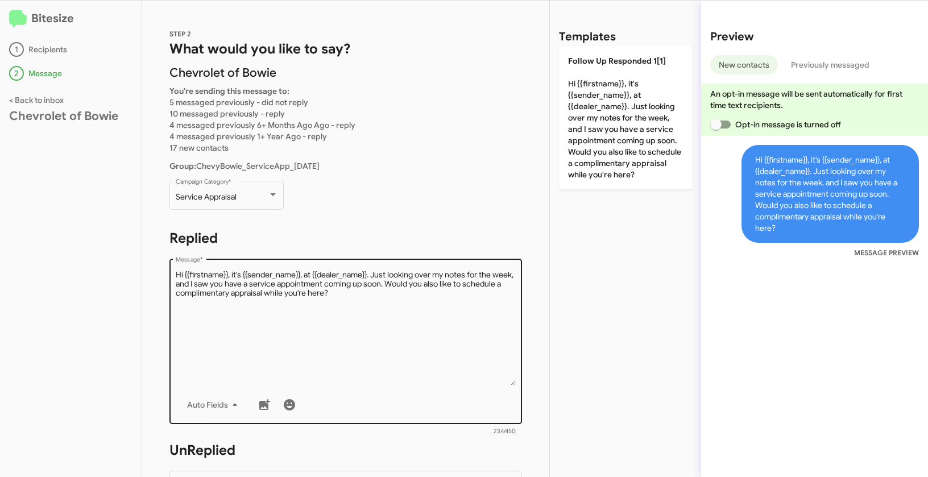
scroll to position [92, 0]
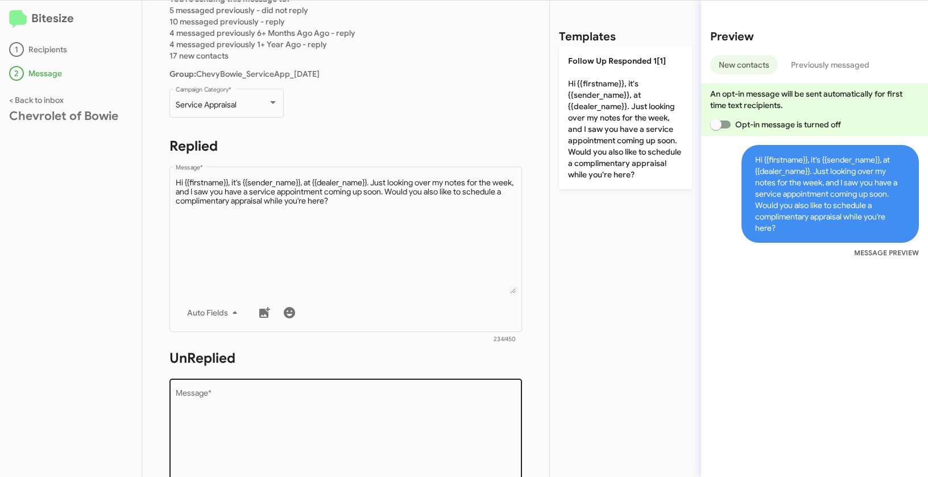
click at [313, 404] on textarea "Message *" at bounding box center [346, 447] width 340 height 116
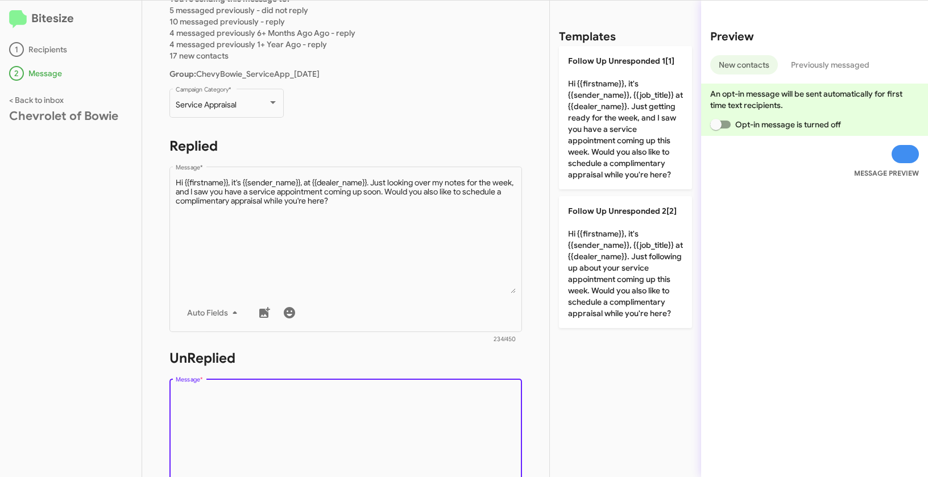
click at [550, 159] on div "Templates Follow Up Unresponded 1[1] Hi {{firstname}}, it's {{sender_name}}, {{…" at bounding box center [625, 239] width 151 height 476
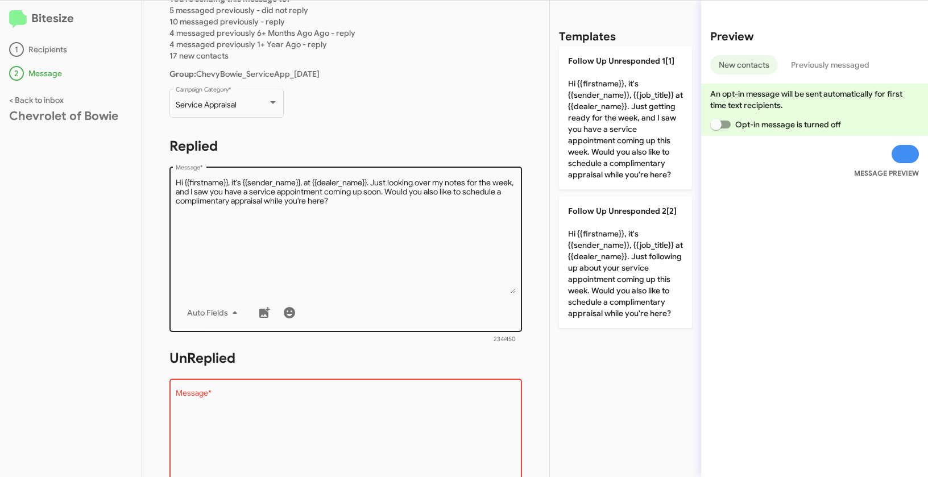
scroll to position [256, 0]
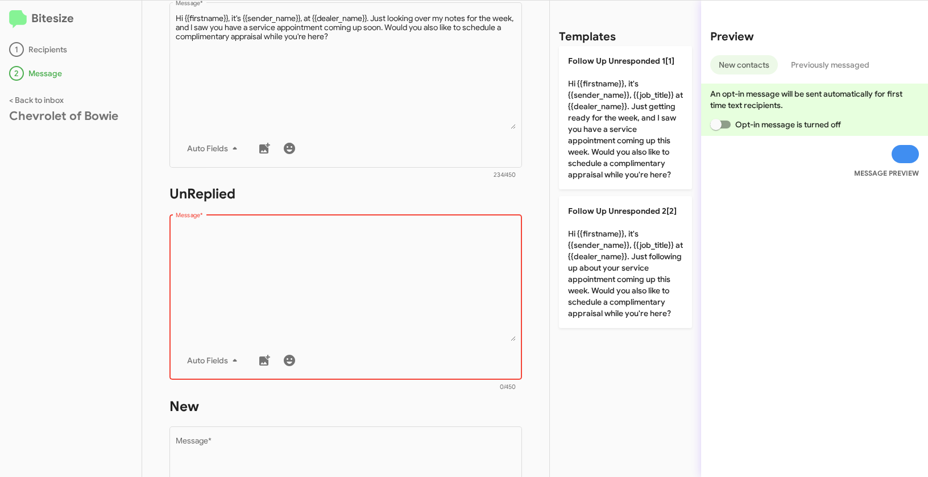
click at [390, 252] on textarea "Message *" at bounding box center [346, 283] width 340 height 116
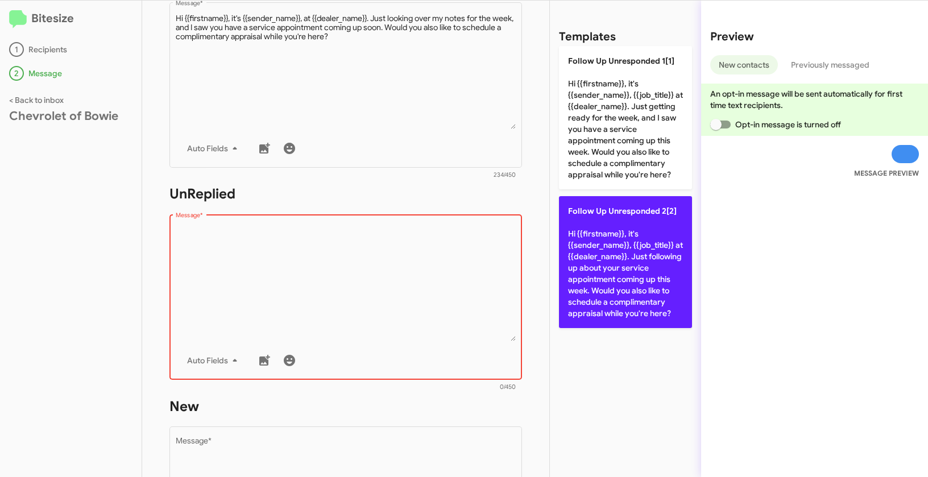
click at [627, 253] on p "Follow Up Unresponded 2[2] Hi {{firstname}}, it's {{sender_name}}, {{job_title}…" at bounding box center [625, 262] width 133 height 132
type textarea "Hi {{firstname}}, it's {{sender_name}}, {{job_title}} at {{dealer_name}}. Just …"
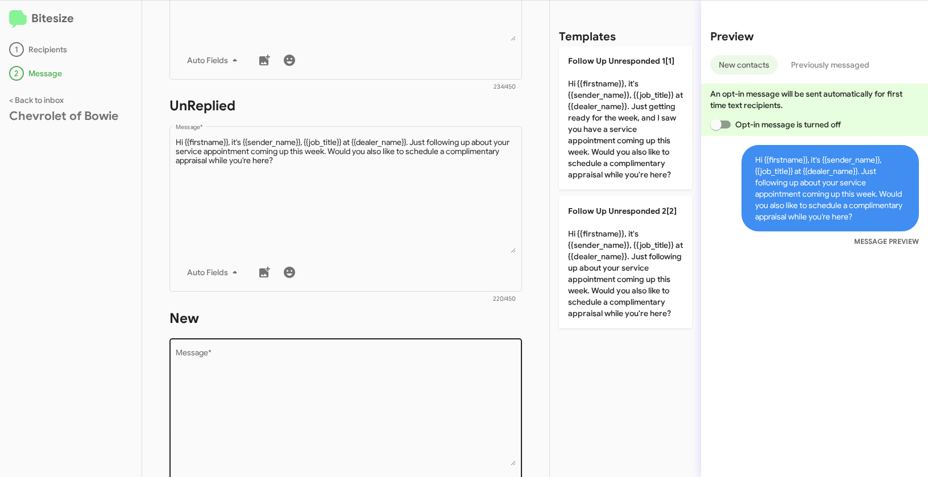
scroll to position [449, 0]
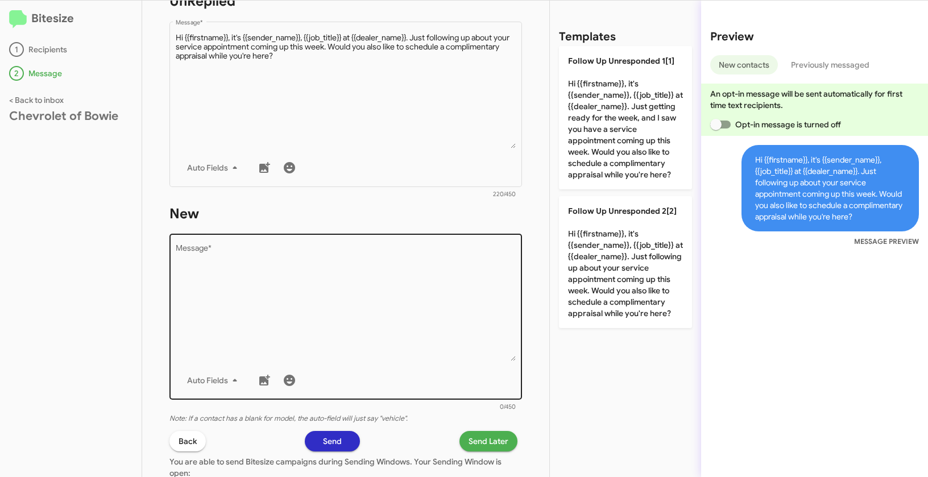
click at [441, 322] on textarea "Message *" at bounding box center [346, 303] width 340 height 116
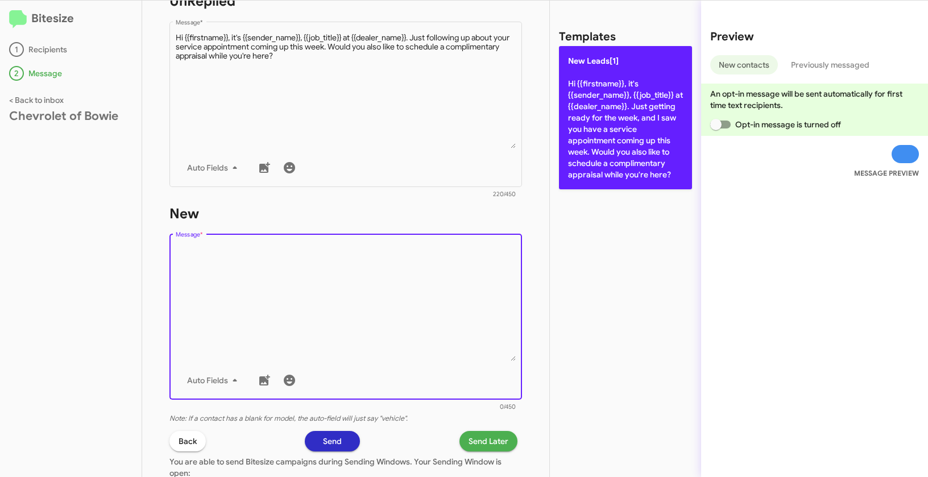
click at [619, 97] on p "New Leads[1] Hi {{firstname}}, it's {{sender_name}}, {{job_title}} at {{dealer_…" at bounding box center [625, 117] width 133 height 143
type textarea "Hi {{firstname}}, it's {{sender_name}}, {{job_title}} at {{dealer_name}}. Just …"
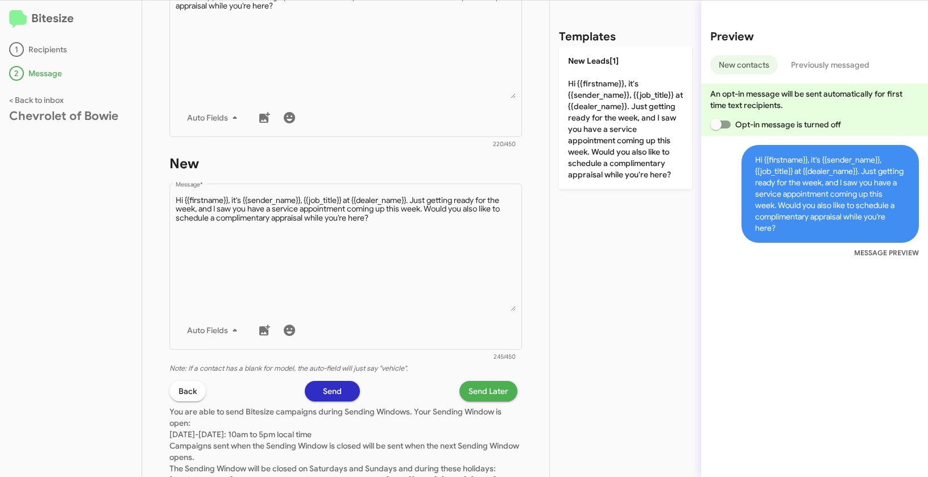
scroll to position [564, 0]
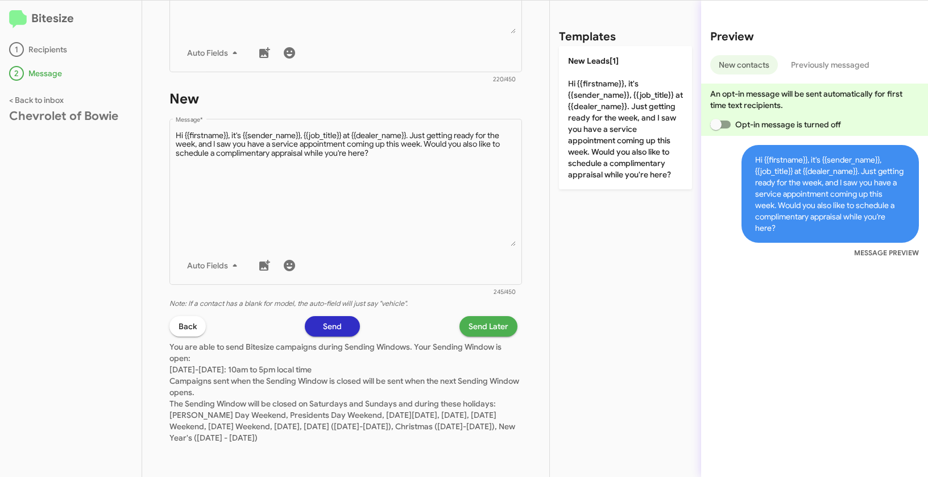
click at [487, 321] on span "Send Later" at bounding box center [488, 326] width 40 height 20
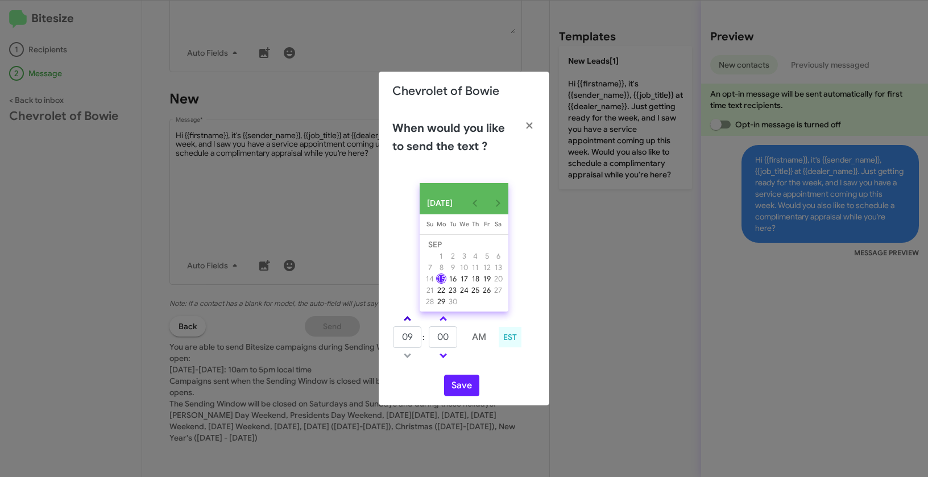
click at [406, 317] on link at bounding box center [407, 318] width 20 height 13
type input "10"
click at [457, 391] on button "Save" at bounding box center [461, 386] width 35 height 22
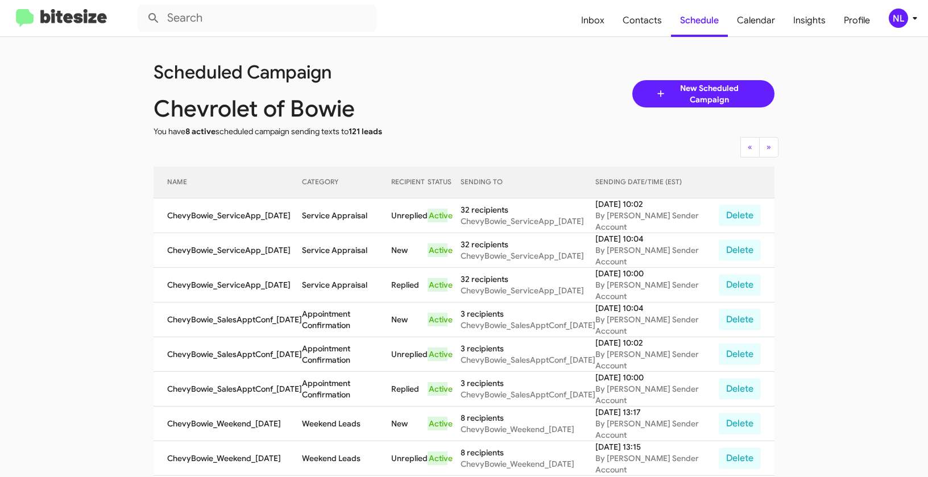
click at [903, 16] on div "NL" at bounding box center [897, 18] width 19 height 19
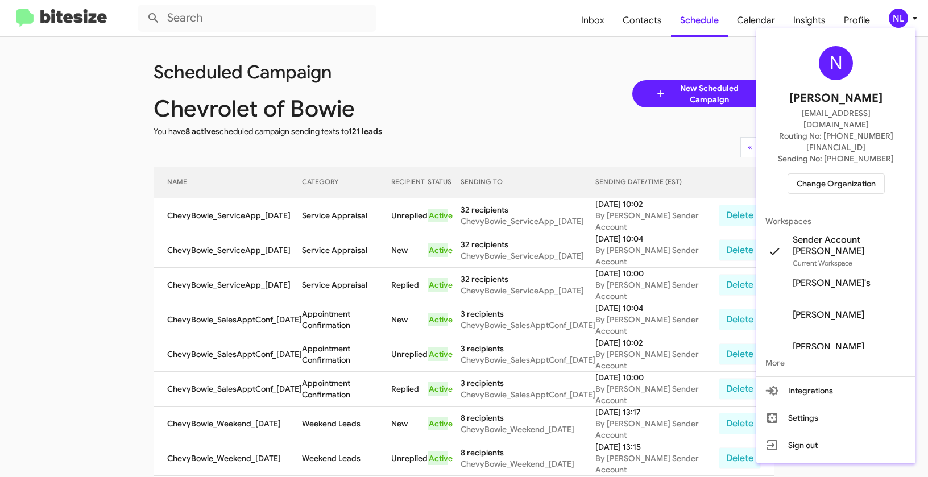
click at [821, 174] on span "Change Organization" at bounding box center [835, 183] width 79 height 19
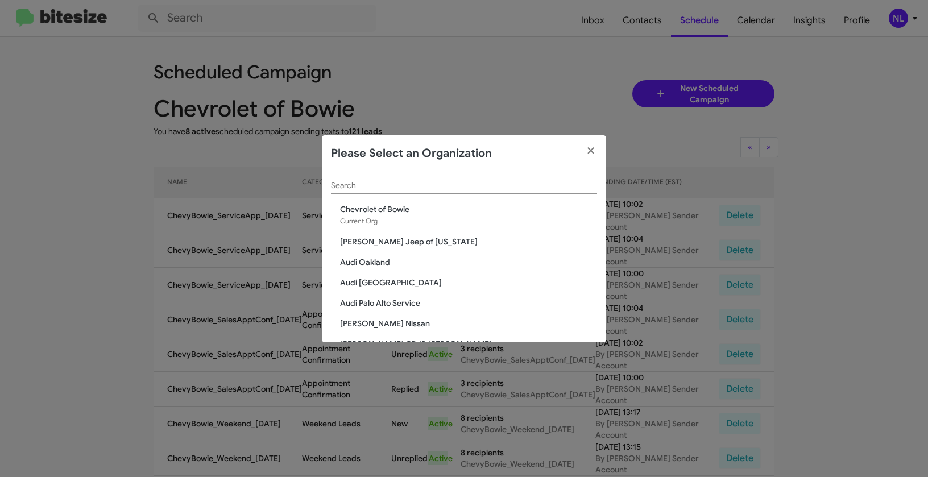
click at [541, 180] on div "Search" at bounding box center [464, 183] width 266 height 22
paste input "Clarksville CDJR"
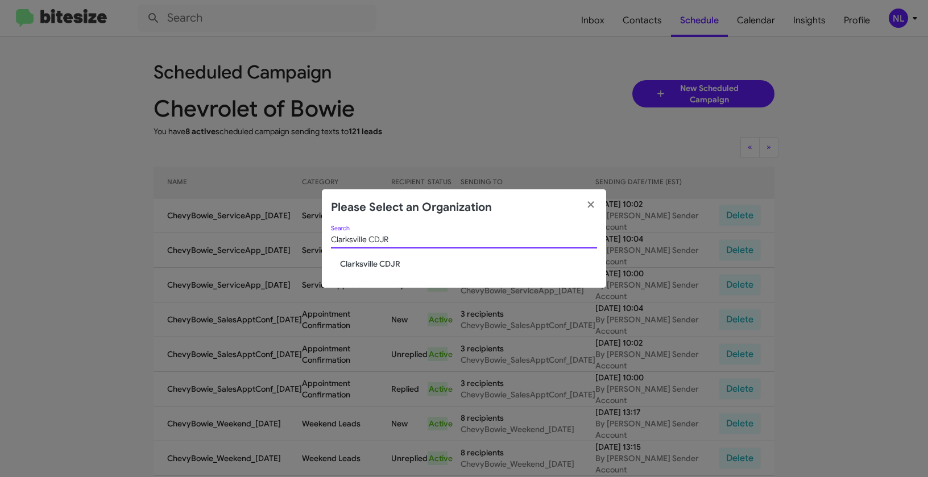
type input "Clarksville CDJR"
click at [368, 258] on span "Clarksville CDJR" at bounding box center [468, 263] width 257 height 11
click at [367, 262] on span "Clarksville CDJR" at bounding box center [468, 263] width 257 height 11
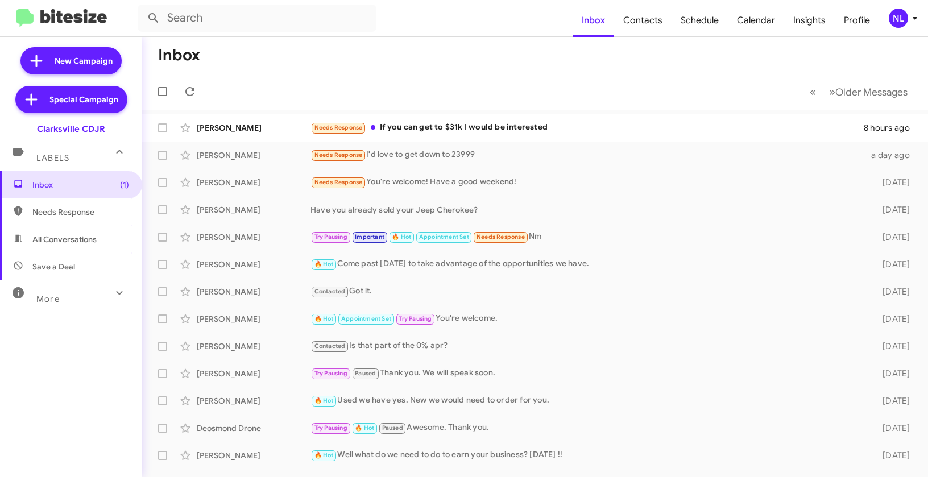
click at [900, 26] on div "NL" at bounding box center [897, 18] width 19 height 19
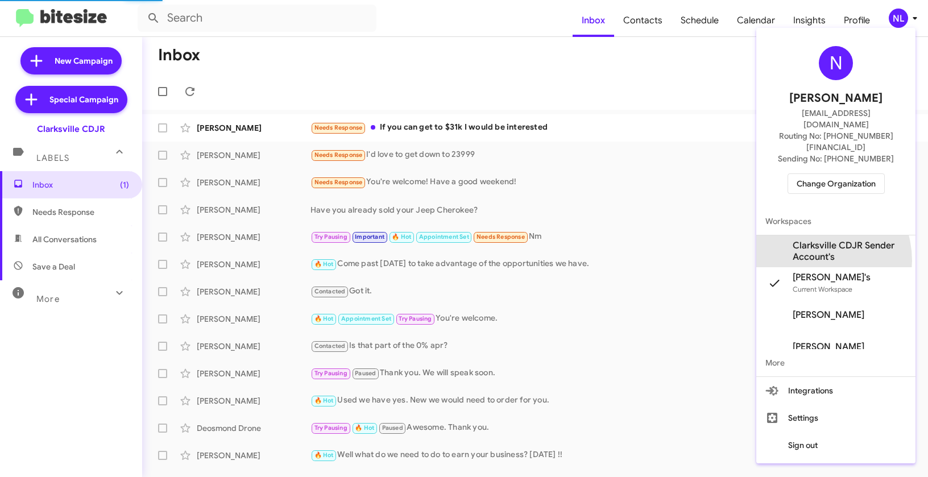
click at [811, 240] on span "Clarksville CDJR Sender Account's" at bounding box center [849, 251] width 114 height 23
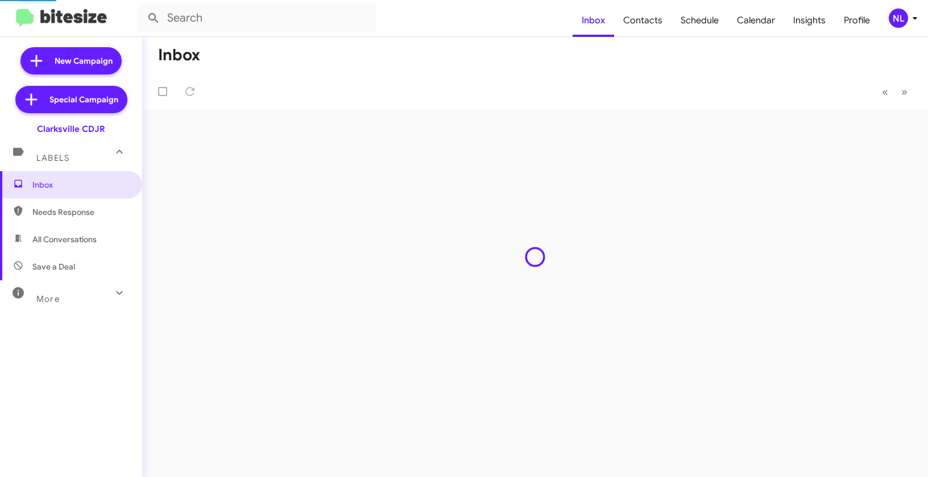
click at [639, 24] on span "Contacts" at bounding box center [642, 20] width 57 height 33
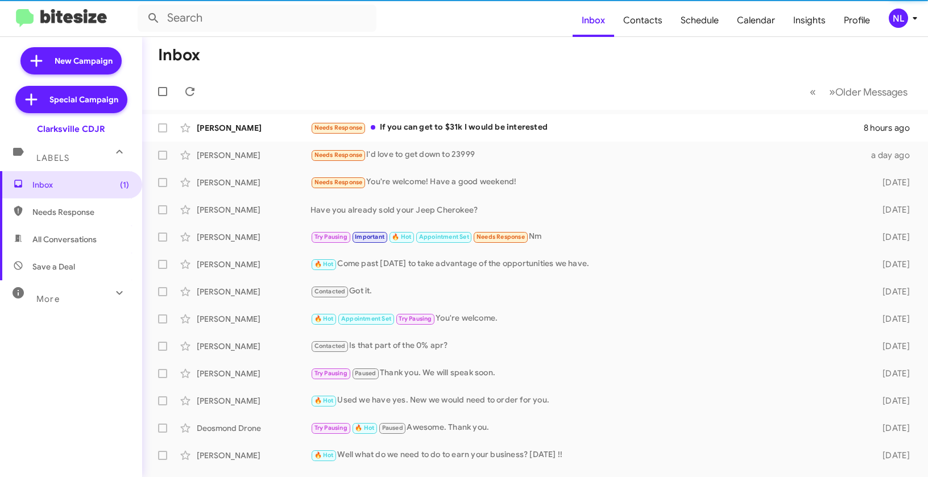
click at [639, 24] on span "Contacts" at bounding box center [642, 20] width 57 height 33
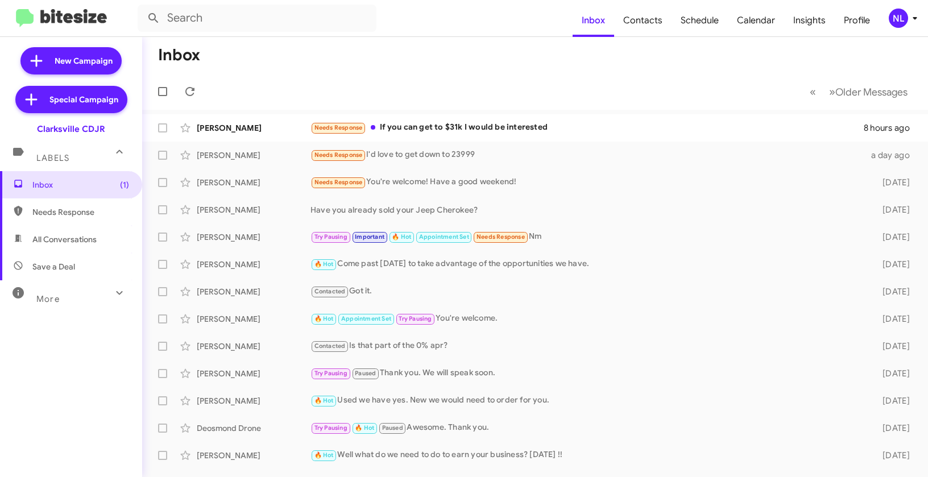
type input "in:groups"
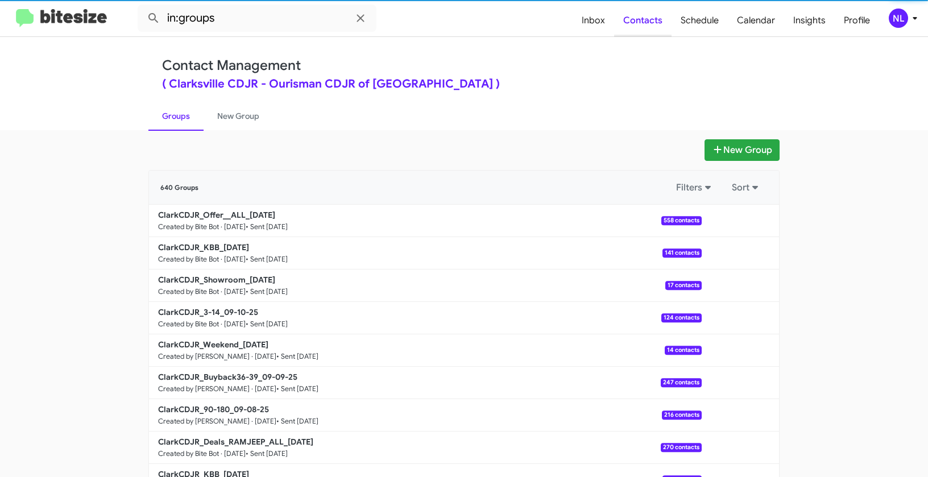
click at [644, 23] on span "Contacts" at bounding box center [642, 20] width 57 height 33
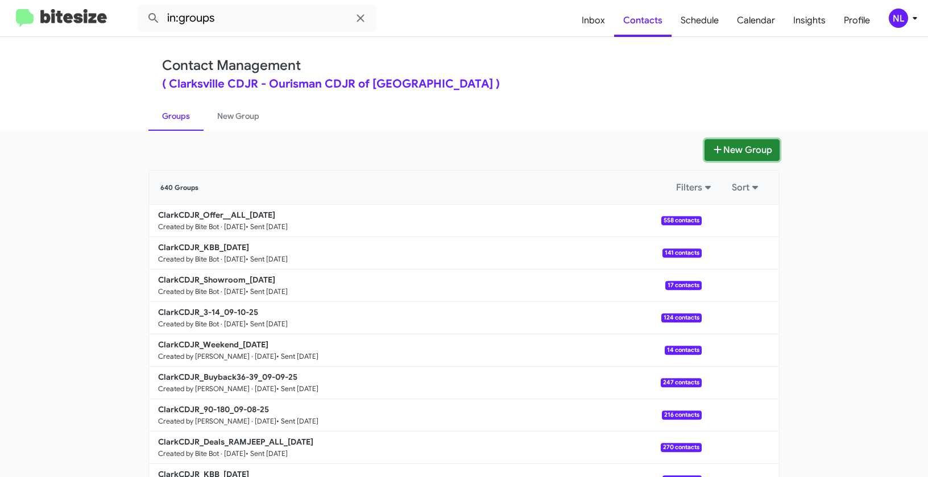
click at [741, 147] on button "New Group" at bounding box center [741, 150] width 75 height 22
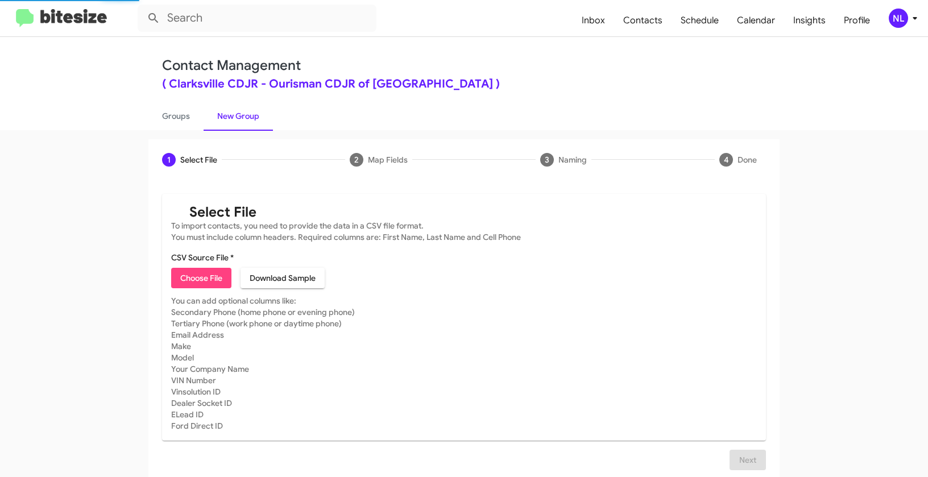
click at [206, 279] on span "Choose File" at bounding box center [201, 278] width 42 height 20
type input "ClarkCDJR_90-180_09-15-25"
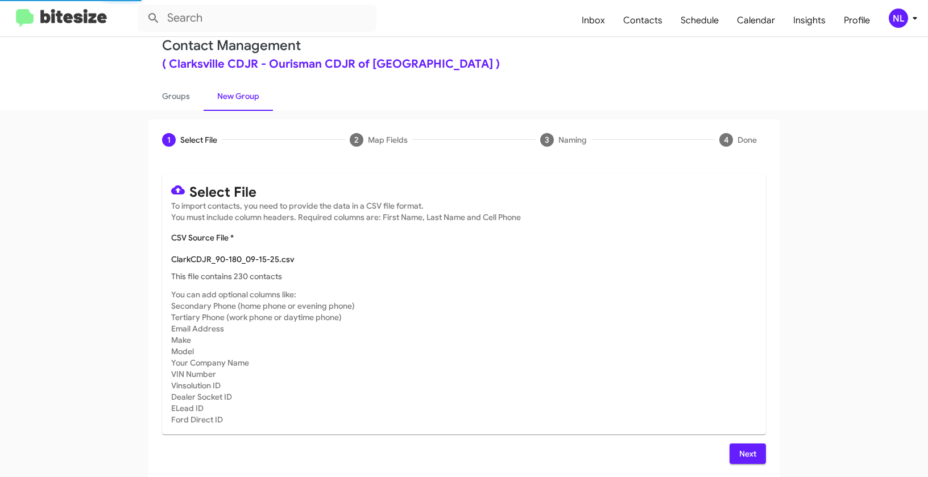
scroll to position [20, 0]
click at [749, 450] on span "Next" at bounding box center [747, 453] width 18 height 20
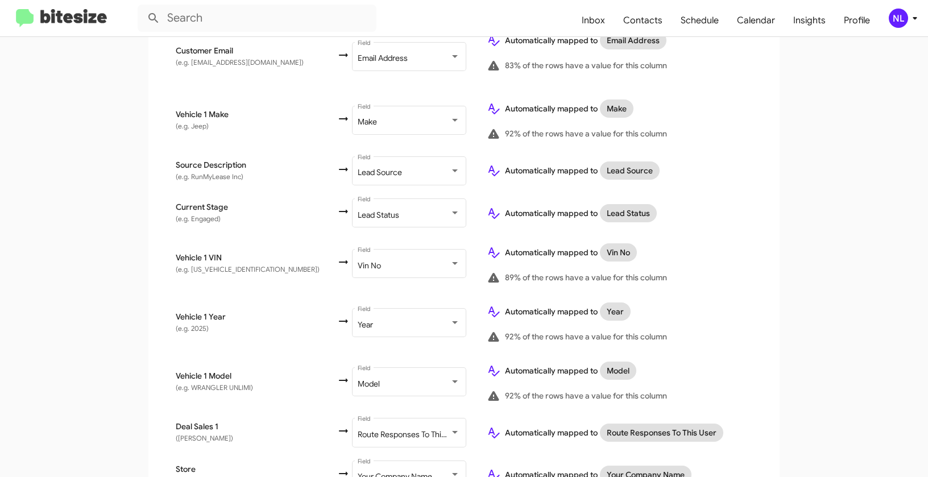
scroll to position [607, 0]
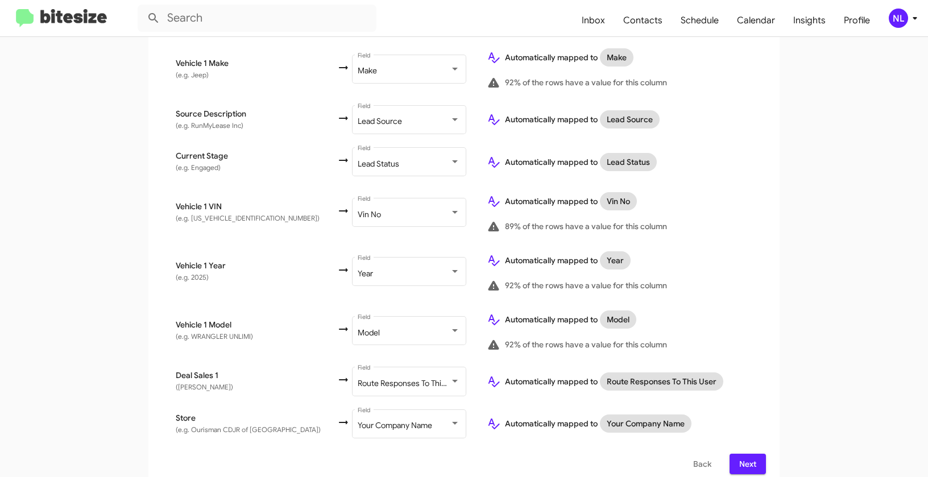
click at [749, 454] on span "Next" at bounding box center [747, 464] width 18 height 20
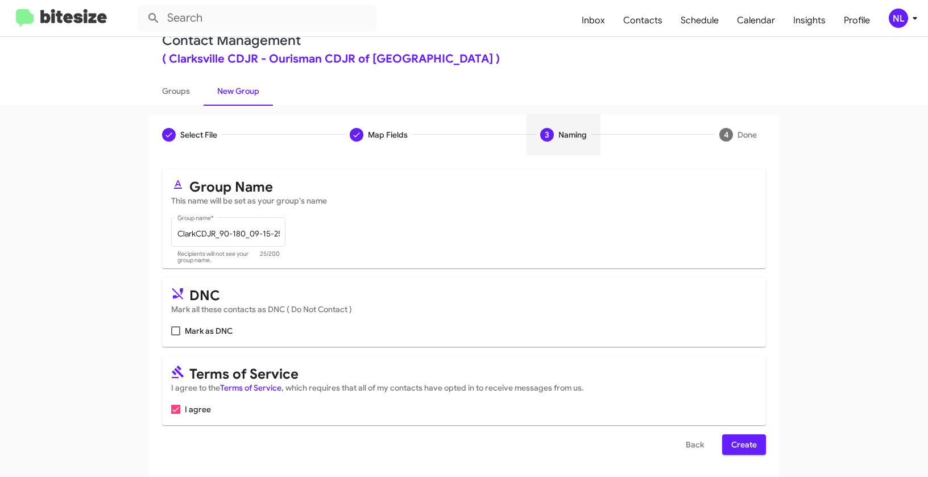
scroll to position [26, 0]
click at [740, 440] on span "Create" at bounding box center [744, 444] width 26 height 20
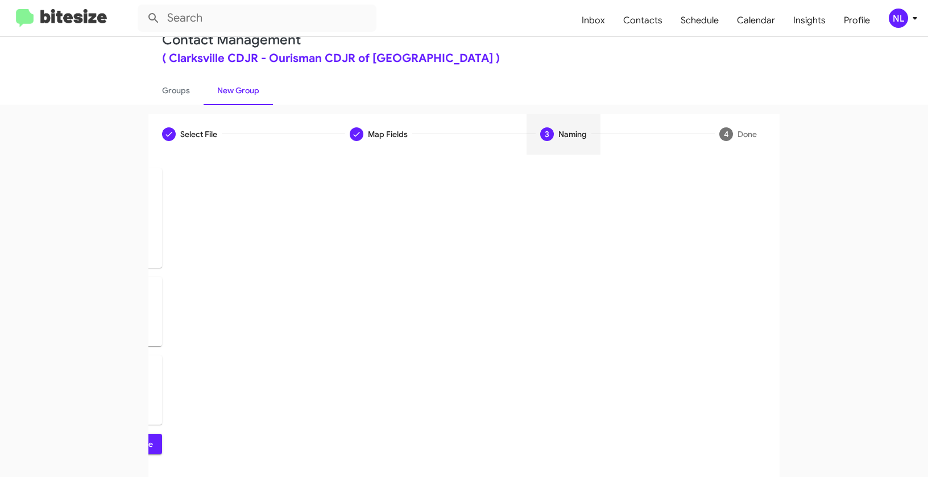
scroll to position [0, 0]
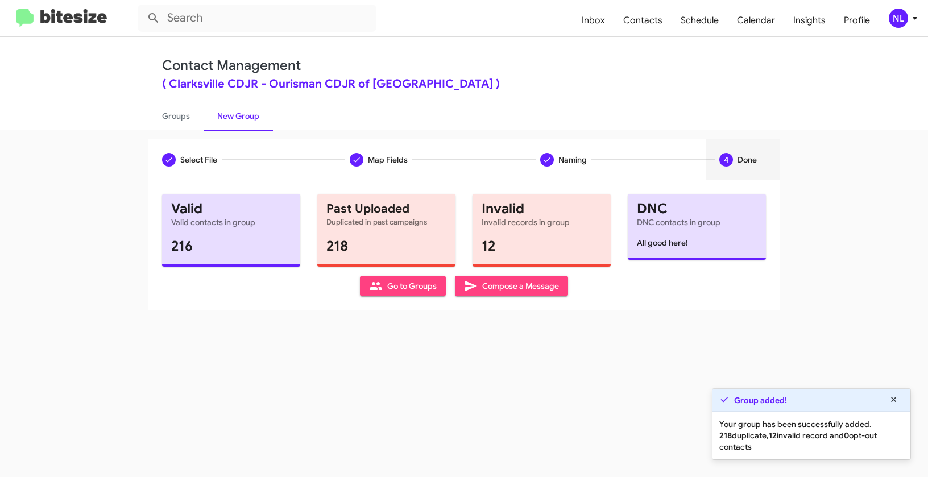
click at [393, 288] on span "Go to Groups" at bounding box center [403, 286] width 68 height 20
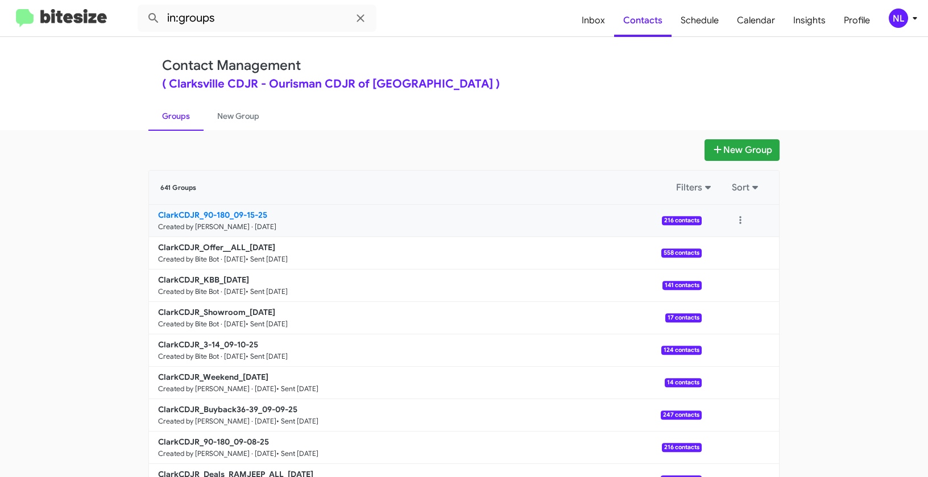
drag, startPoint x: 115, startPoint y: 210, endPoint x: 224, endPoint y: 209, distance: 109.1
click at [224, 209] on app-groups "New Group 641 Groups Filters Sort ClarkCDJR_90-180_09-15-25 Created by Nen Limb…" at bounding box center [464, 348] width 928 height 419
copy div "Filters Sort ClarkCDJR_90-180"
click at [251, 21] on input "in:groups" at bounding box center [257, 18] width 239 height 27
paste input "ClarkCDJR_90-180"
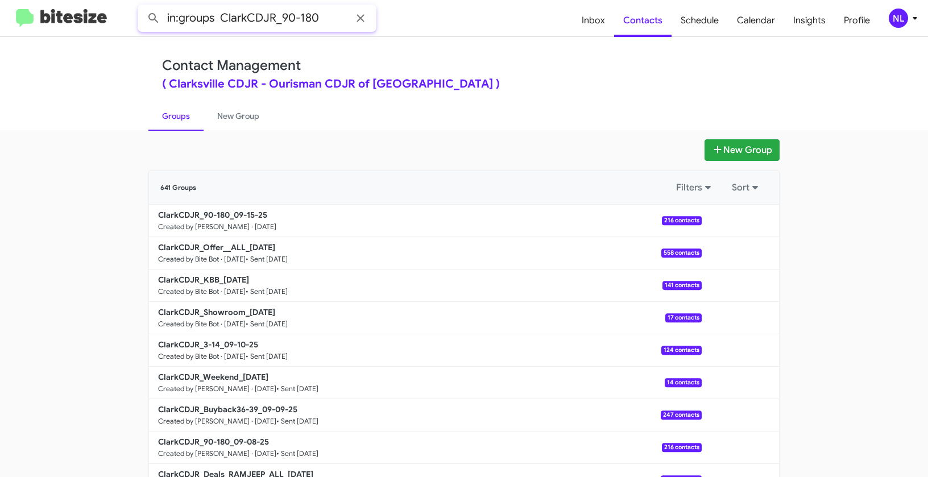
type input "in:groups ClarkCDJR_90-180"
click at [142, 7] on button at bounding box center [153, 18] width 23 height 23
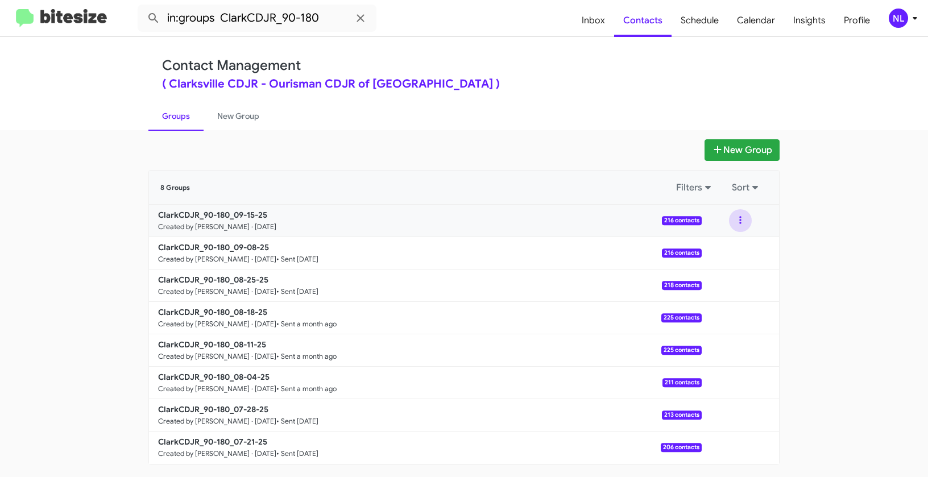
click at [735, 221] on button at bounding box center [740, 220] width 23 height 23
click at [727, 246] on button "View contacts" at bounding box center [705, 251] width 91 height 27
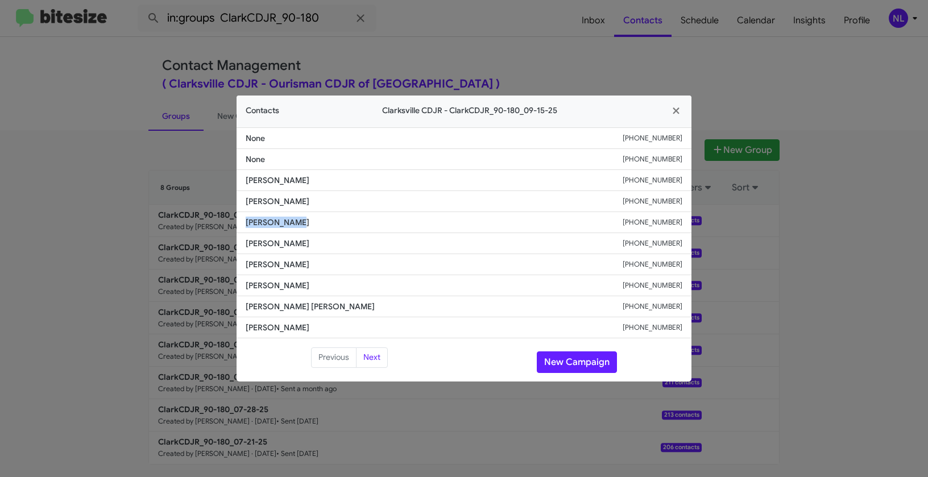
drag, startPoint x: 242, startPoint y: 217, endPoint x: 312, endPoint y: 219, distance: 70.5
click at [312, 219] on li "Malich Sabri +12407446906" at bounding box center [463, 222] width 455 height 21
copy span "Malich Sabri"
click at [562, 355] on button "New Campaign" at bounding box center [577, 362] width 80 height 22
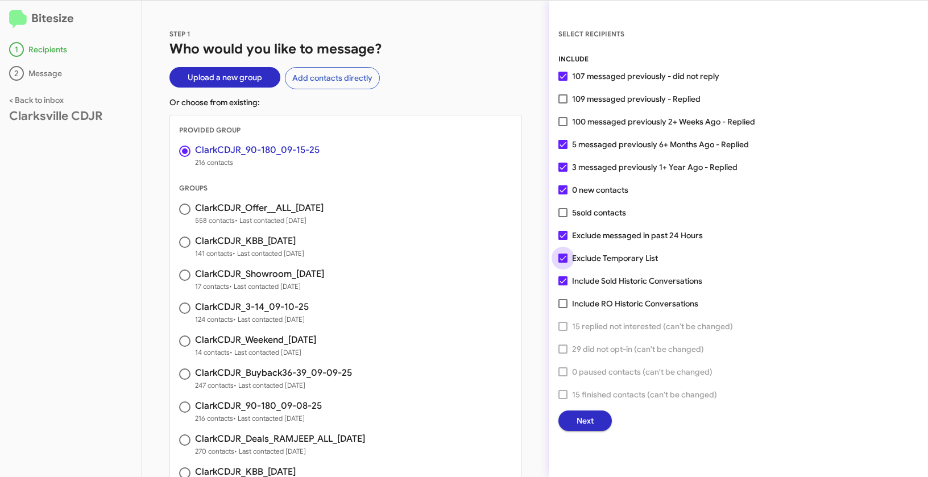
click at [562, 261] on span at bounding box center [562, 257] width 9 height 9
click at [562, 263] on input "Exclude Temporary List" at bounding box center [562, 263] width 1 height 1
checkbox input "false"
click at [578, 419] on span "Next" at bounding box center [584, 420] width 17 height 20
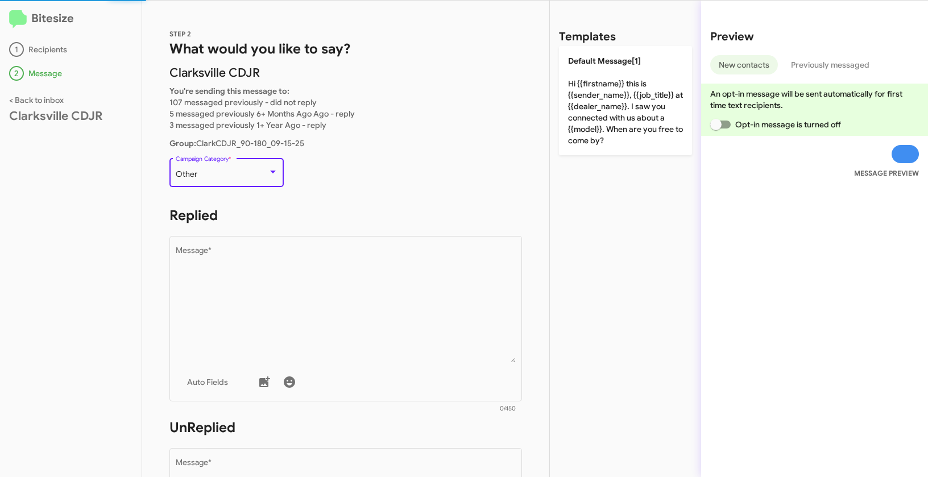
click at [243, 178] on div "Other" at bounding box center [222, 174] width 92 height 9
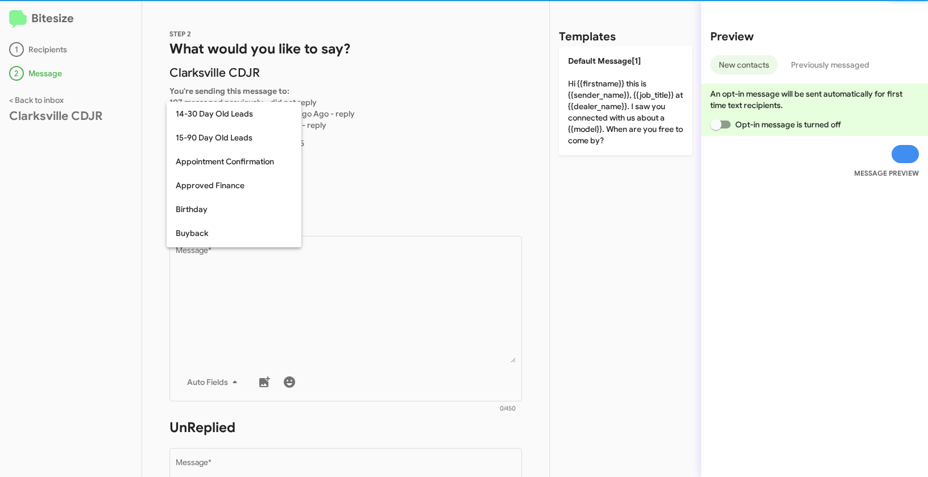
scroll to position [250, 0]
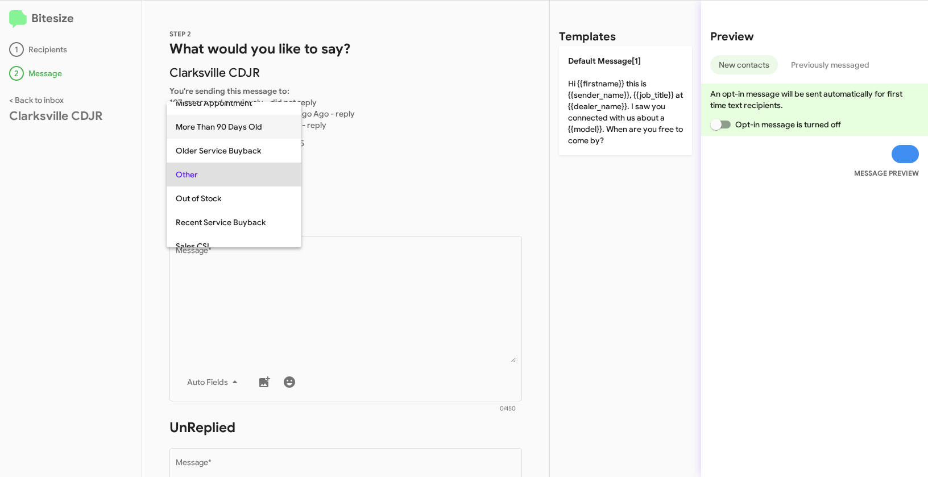
click at [215, 124] on span "More Than 90 Days Old" at bounding box center [234, 127] width 117 height 24
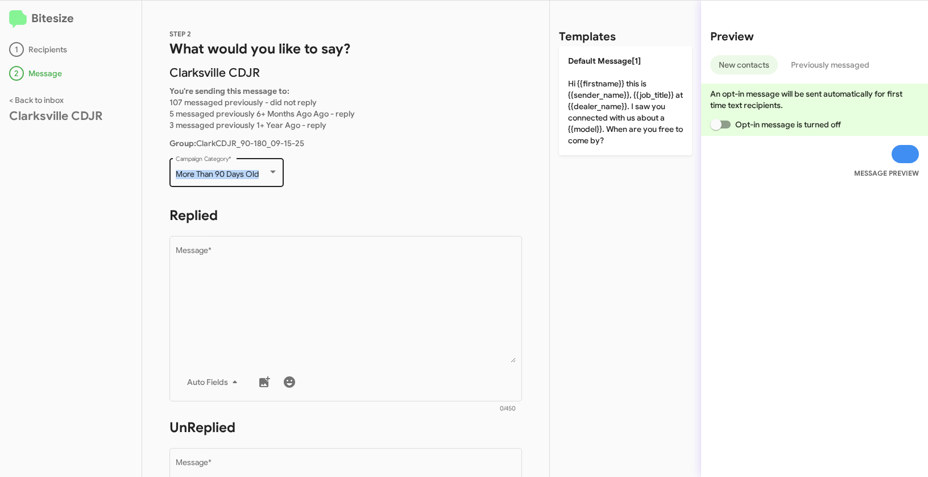
drag, startPoint x: 174, startPoint y: 174, endPoint x: 266, endPoint y: 178, distance: 91.6
click at [266, 178] on div "More Than 90 Days Old Campaign Category *" at bounding box center [226, 171] width 114 height 31
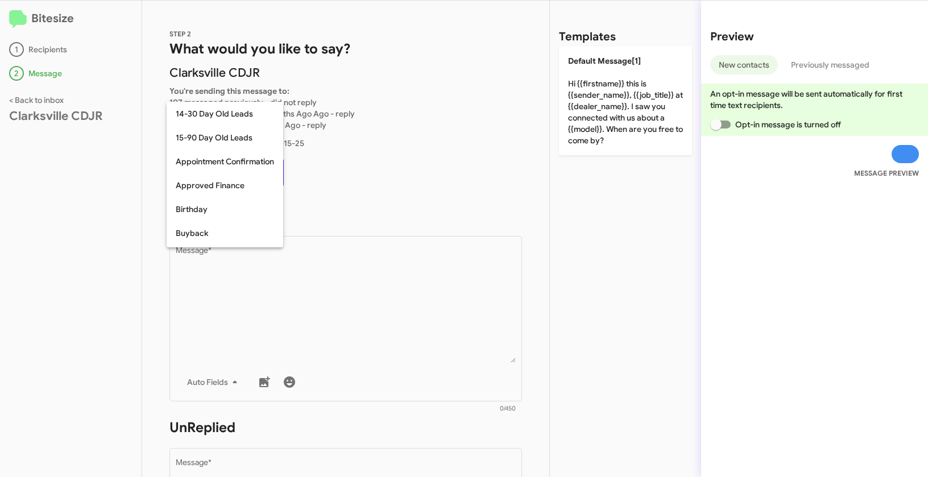
scroll to position [202, 0]
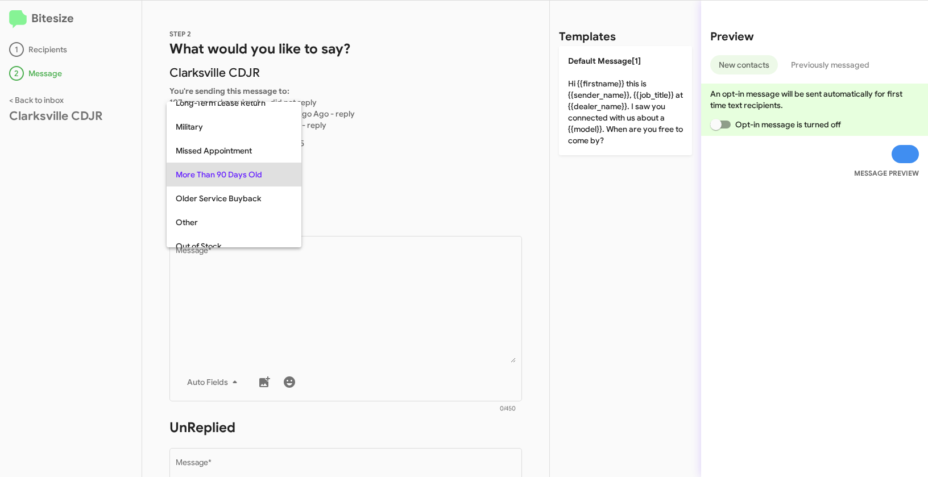
copy span "More Than 90 Days Old"
click at [363, 272] on div at bounding box center [464, 238] width 928 height 477
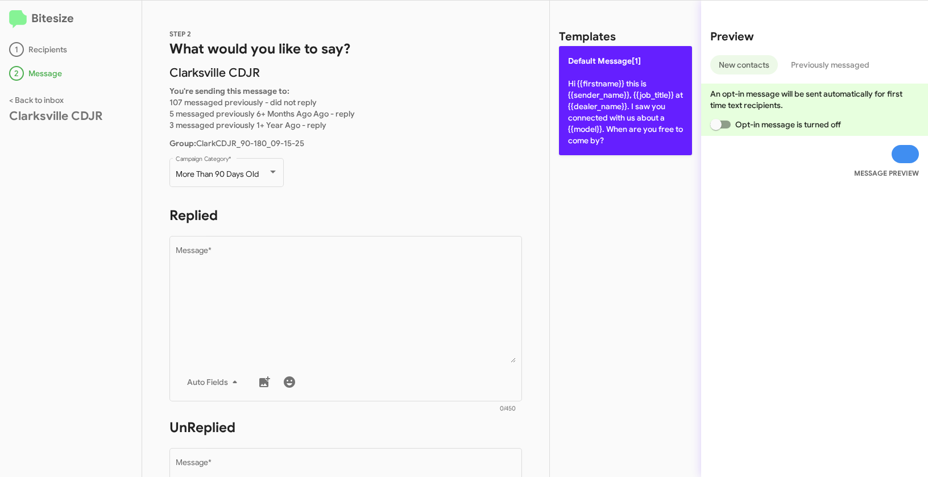
click at [632, 105] on p "Default Message[1] Hi {{firstname}} this is {{sender_name}}, {{job_title}} at {…" at bounding box center [625, 100] width 133 height 109
type textarea "Hi {{firstname}} this is {{sender_name}}, {{job_title}} at {{dealer_name}}. I s…"
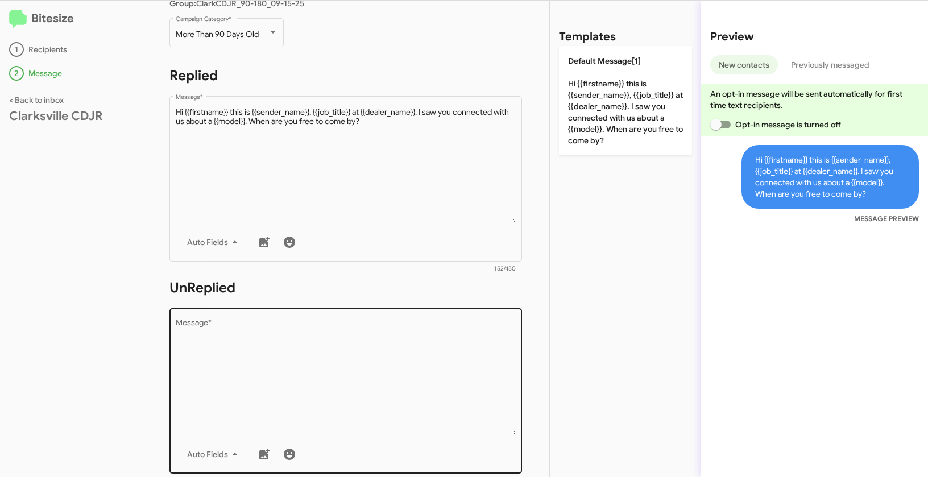
scroll to position [195, 0]
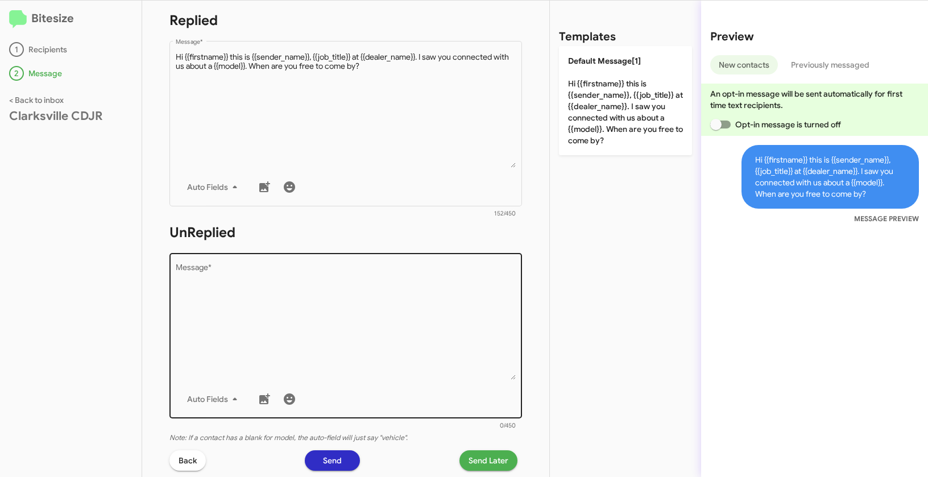
click at [367, 346] on textarea "Message *" at bounding box center [346, 322] width 340 height 116
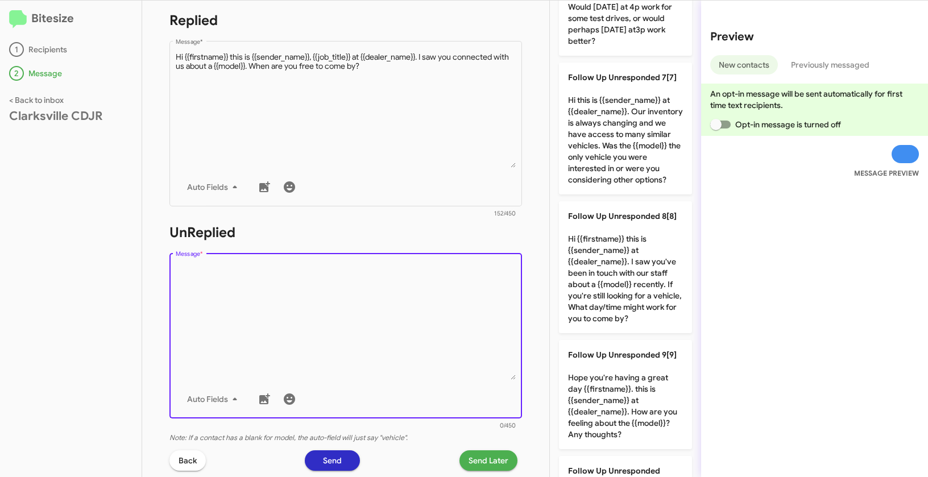
scroll to position [1026, 0]
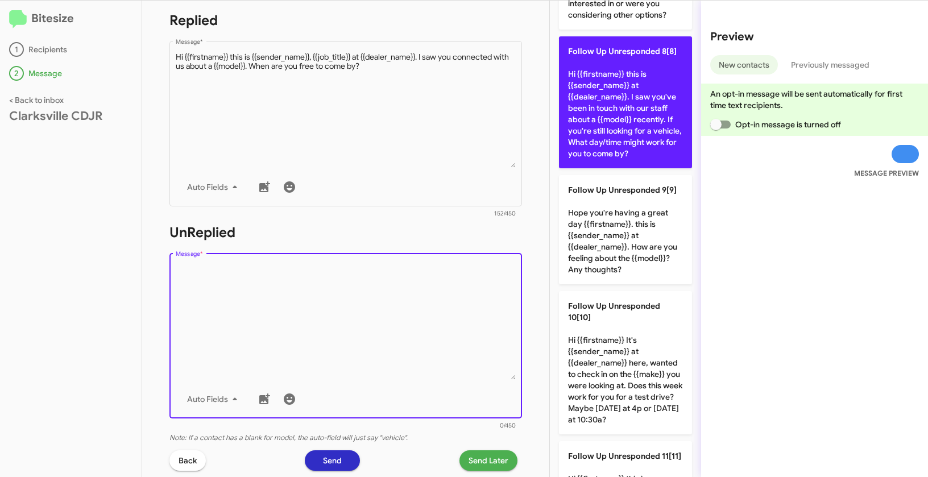
click at [601, 137] on p "Follow Up Unresponded 8[8] Hi {{firstname}} this is {{sender_name}} at {{dealer…" at bounding box center [625, 102] width 133 height 132
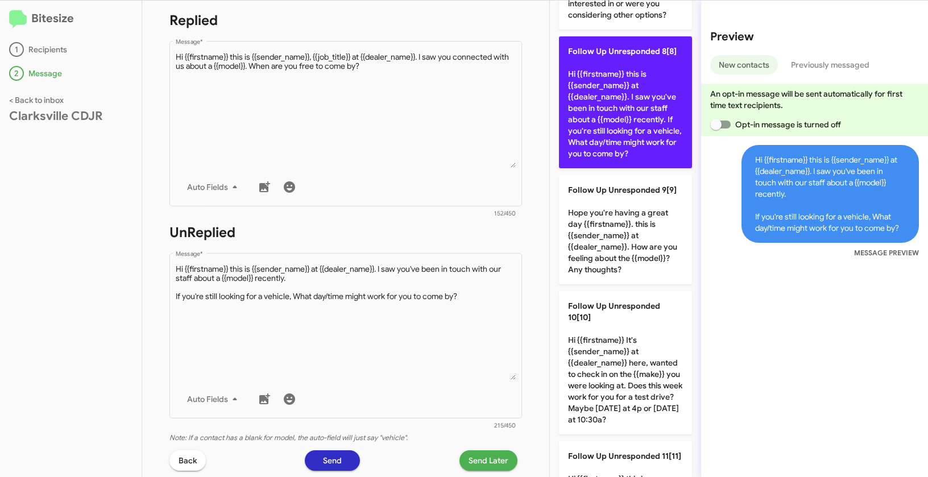
click at [601, 137] on p "Follow Up Unresponded 8[8] Hi {{firstname}} this is {{sender_name}} at {{dealer…" at bounding box center [625, 102] width 133 height 132
type textarea "Hi {{firstname}} this is {{sender_name}} at {{dealer_name}}. I saw you've been …"
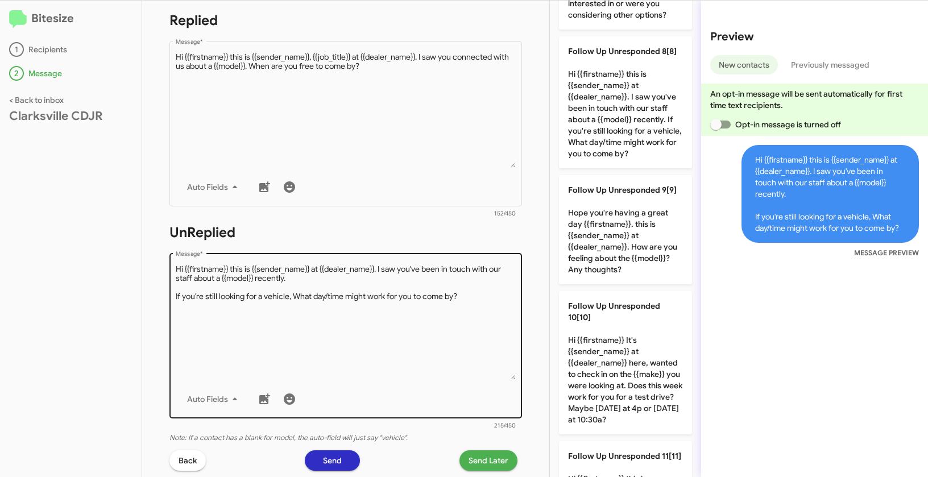
scroll to position [329, 0]
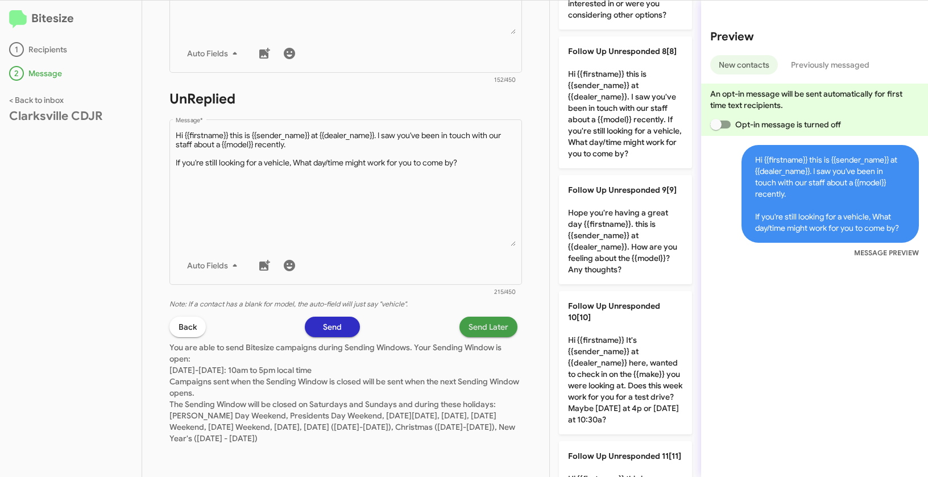
click at [482, 323] on span "Send Later" at bounding box center [488, 327] width 40 height 20
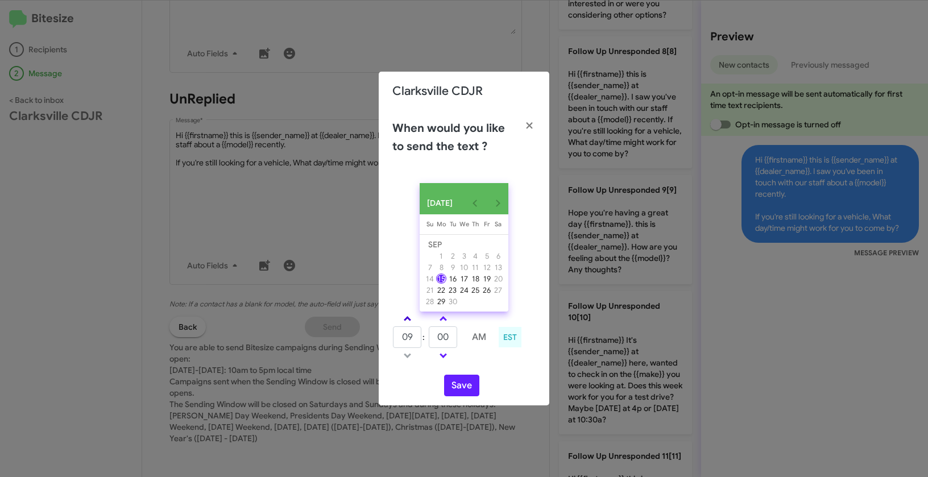
click at [405, 319] on link at bounding box center [407, 318] width 20 height 13
type input "10"
click at [426, 342] on tr "10 : 00 AM" at bounding box center [443, 337] width 102 height 23
type input "49"
click at [463, 393] on button "Save" at bounding box center [461, 386] width 35 height 22
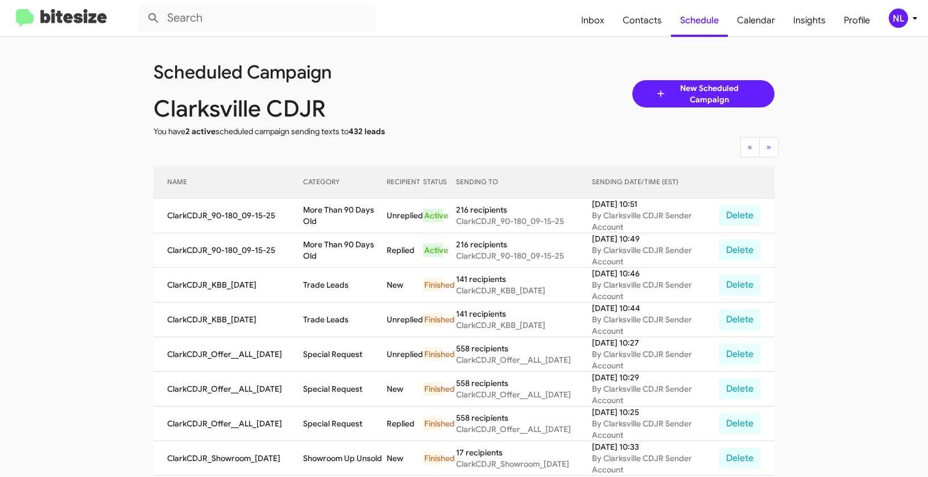
click at [895, 15] on div "NL" at bounding box center [897, 18] width 19 height 19
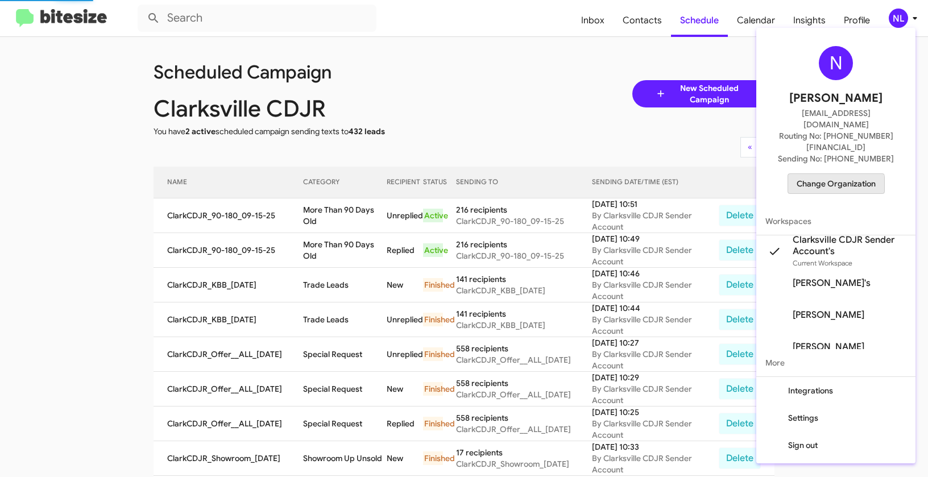
click at [835, 174] on span "Change Organization" at bounding box center [835, 183] width 79 height 19
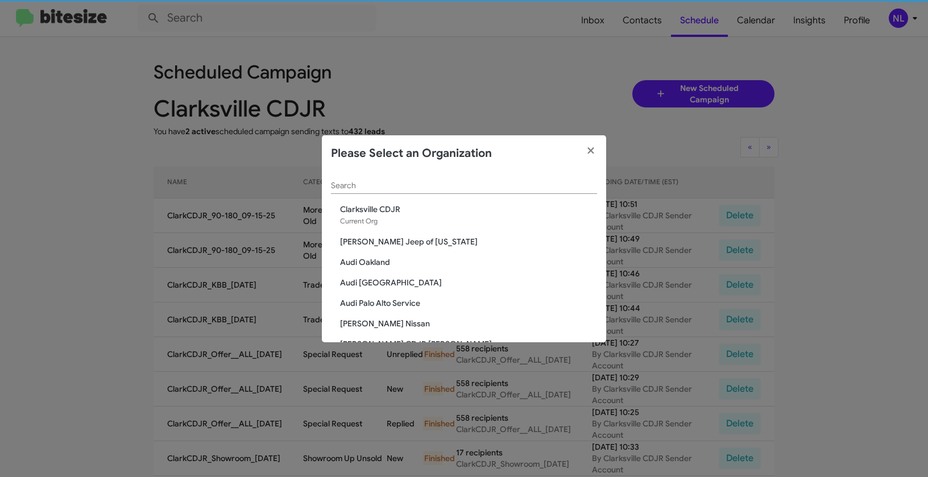
click at [526, 178] on div "Search" at bounding box center [464, 183] width 266 height 22
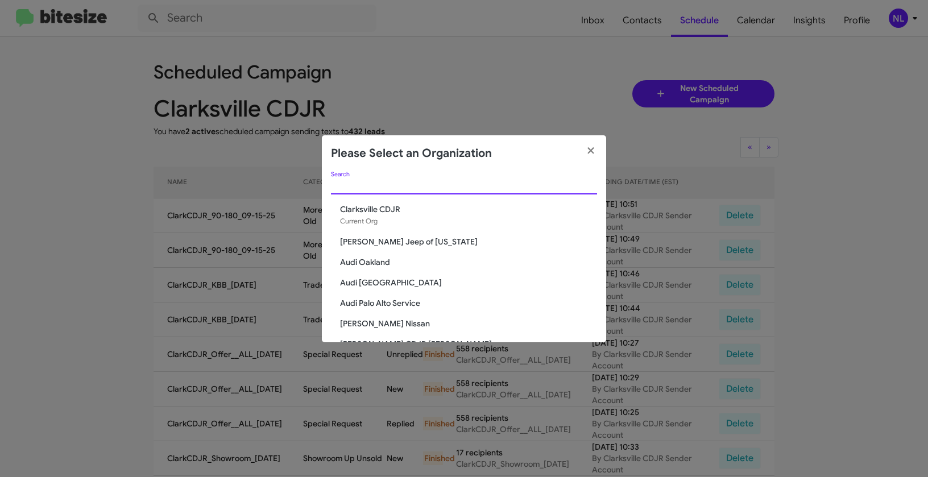
paste input "Kia of Fairfax"
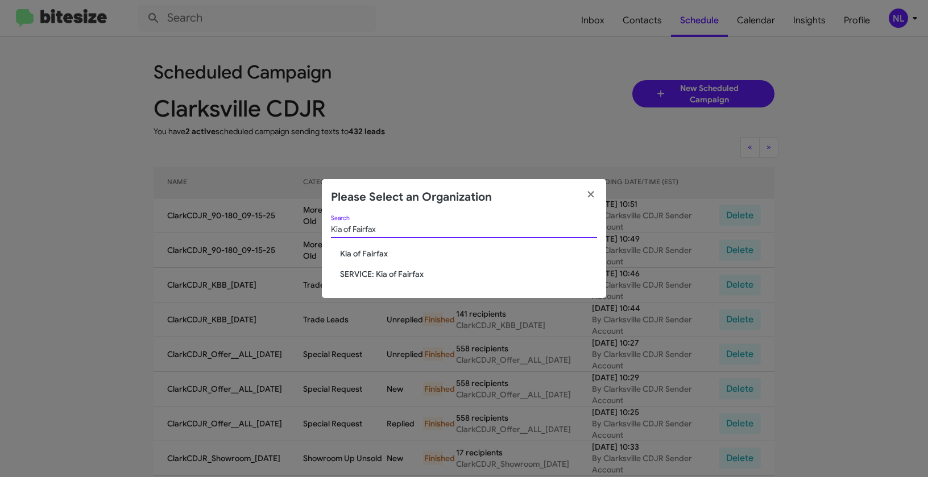
type input "Kia of Fairfax"
click at [385, 255] on span "Kia of Fairfax" at bounding box center [468, 253] width 257 height 11
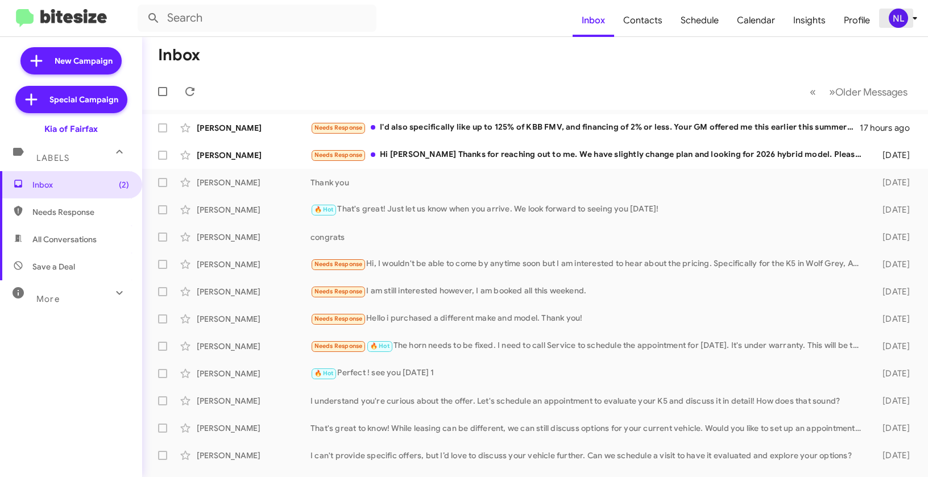
click at [891, 18] on div "NL" at bounding box center [897, 18] width 19 height 19
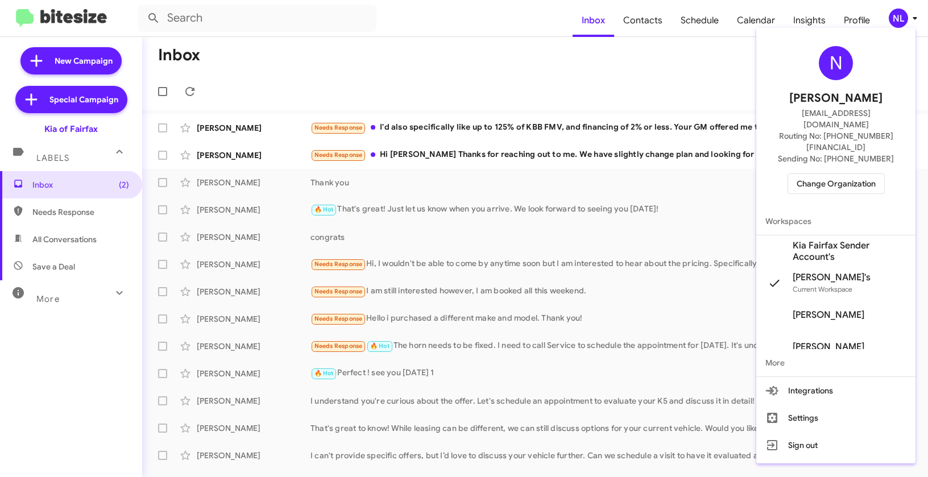
click at [822, 240] on span "Kia Fairfax Sender Account's" at bounding box center [849, 251] width 114 height 23
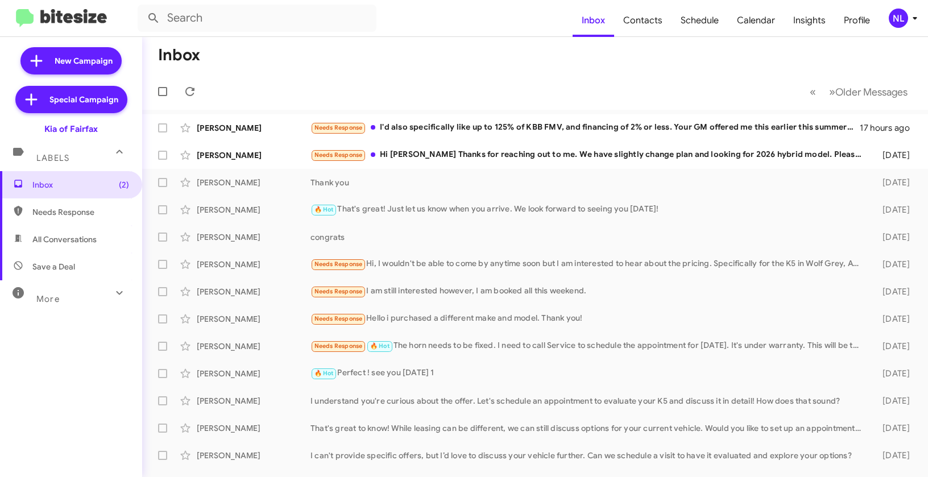
click at [897, 25] on div "NL" at bounding box center [897, 18] width 19 height 19
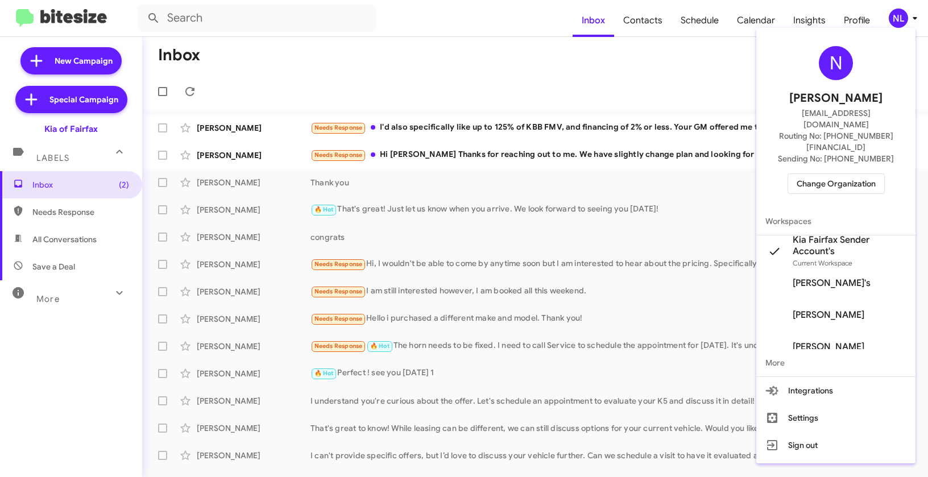
click at [621, 84] on div at bounding box center [464, 238] width 928 height 477
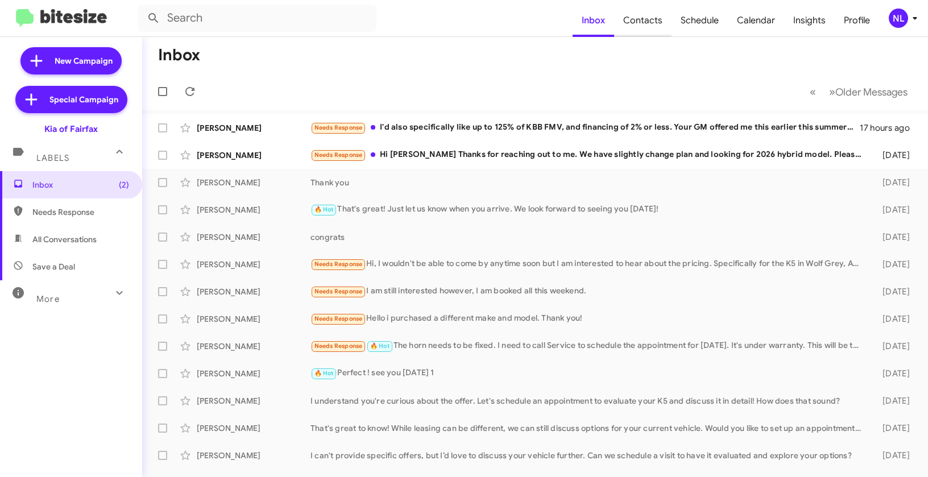
click at [647, 24] on span "Contacts" at bounding box center [642, 20] width 57 height 33
type input "in:groups"
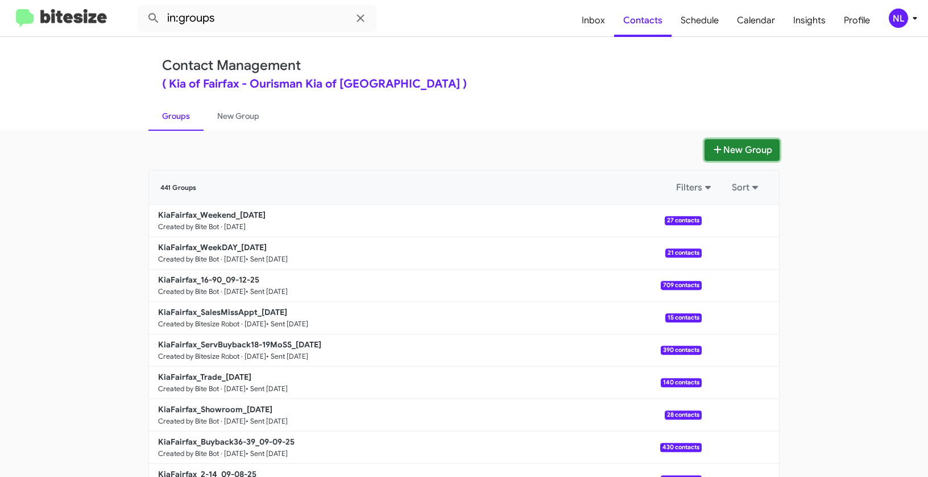
click at [758, 149] on button "New Group" at bounding box center [741, 150] width 75 height 22
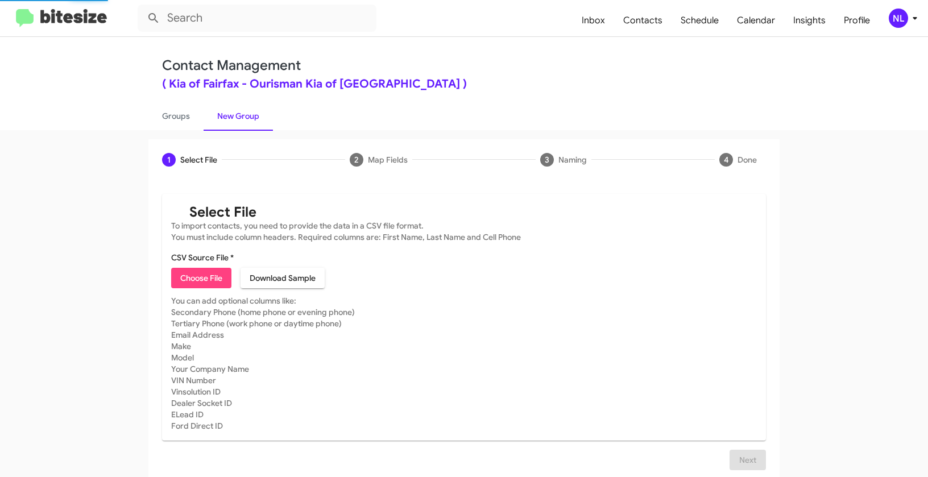
click at [216, 275] on span "Choose File" at bounding box center [201, 278] width 42 height 20
type input "Opt out open - Kia of [GEOGRAPHIC_DATA]"
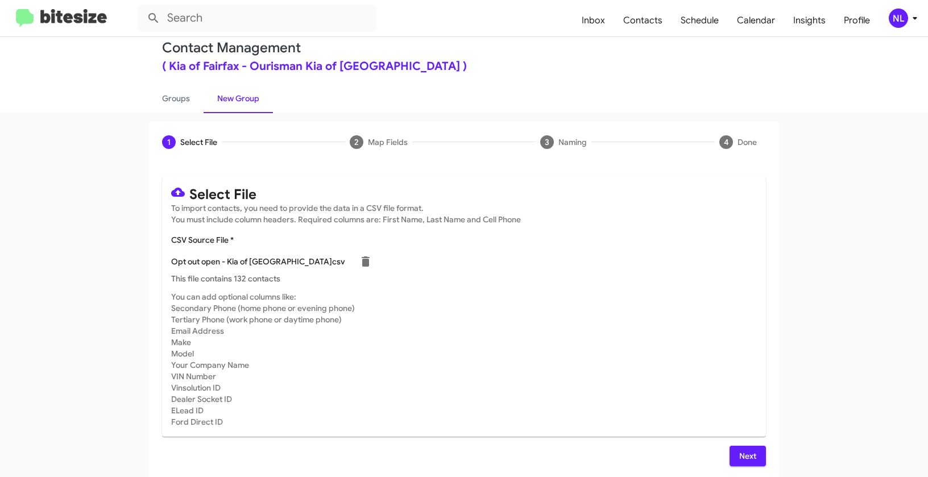
scroll to position [20, 0]
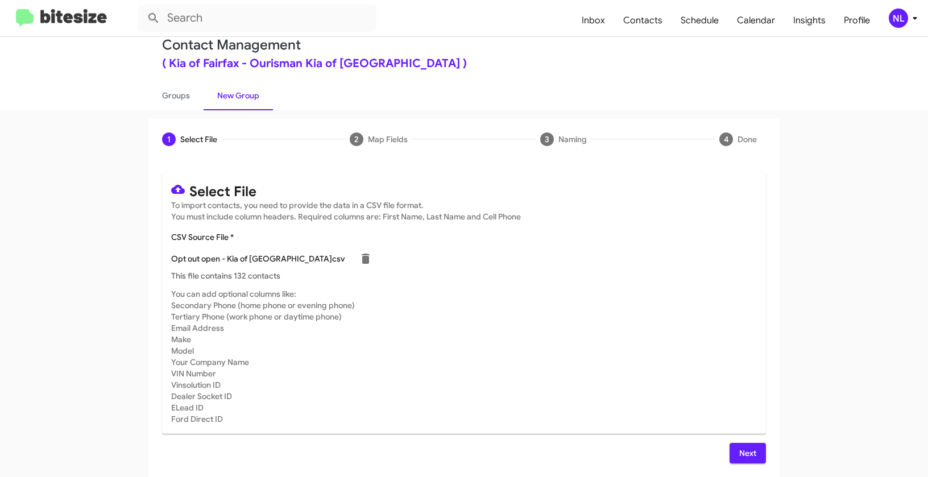
click at [742, 452] on span "Next" at bounding box center [747, 453] width 18 height 20
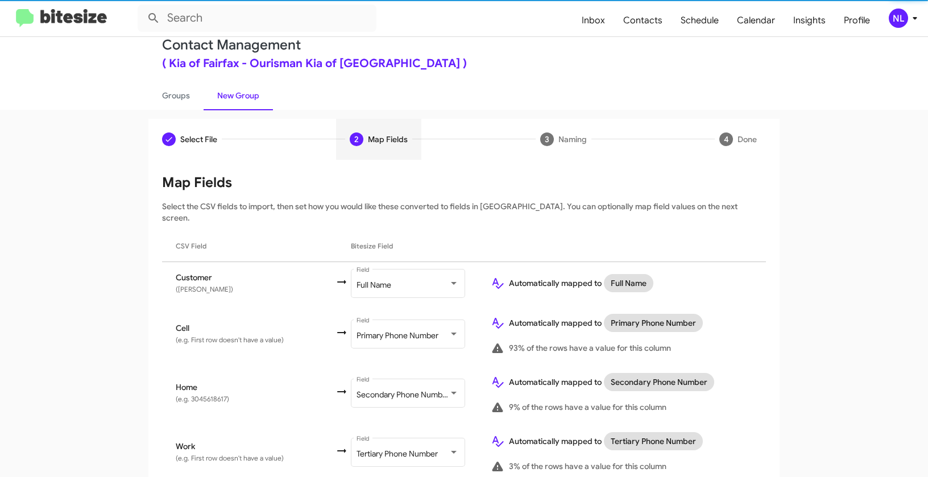
scroll to position [99, 0]
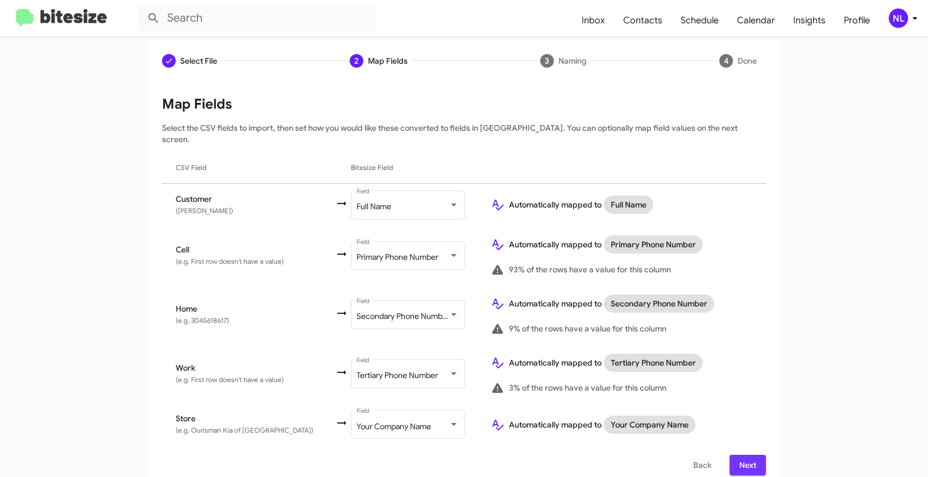
click at [748, 456] on span "Next" at bounding box center [747, 465] width 18 height 20
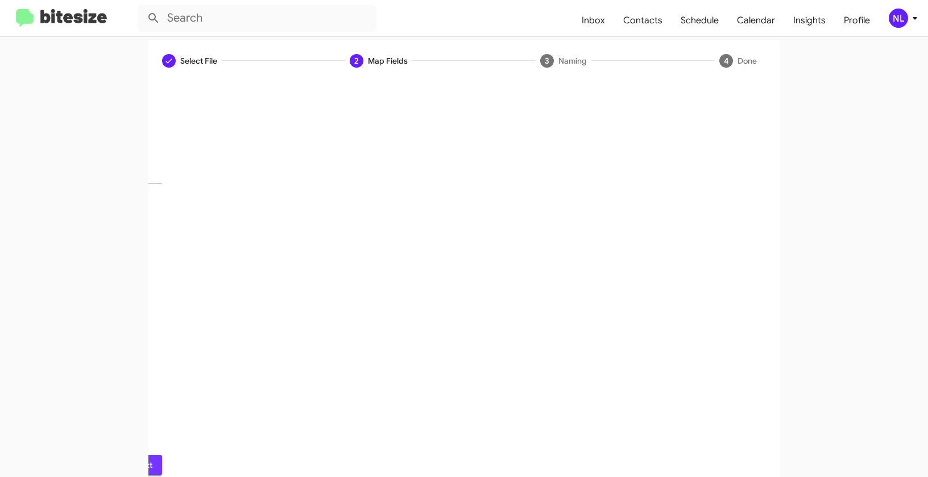
scroll to position [26, 0]
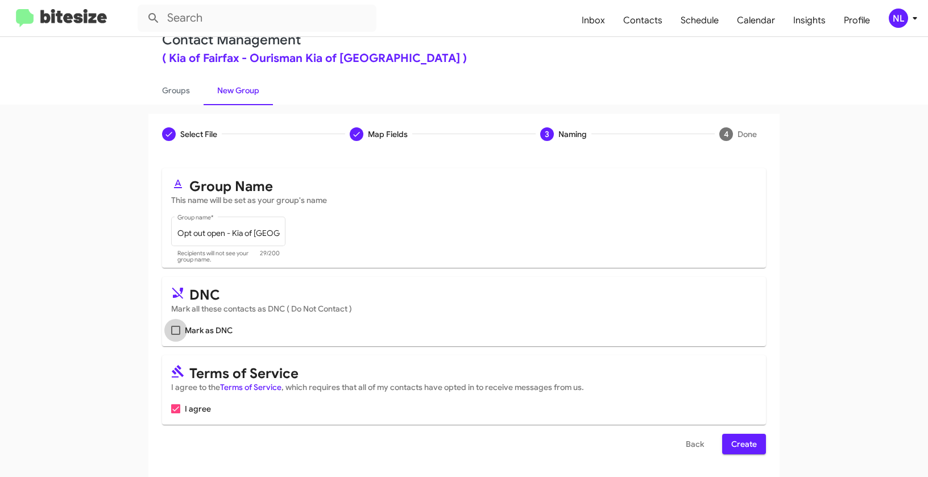
click at [171, 324] on label "Mark as DNC" at bounding box center [201, 330] width 61 height 14
click at [175, 335] on input "Mark as DNC" at bounding box center [175, 335] width 1 height 1
checkbox input "true"
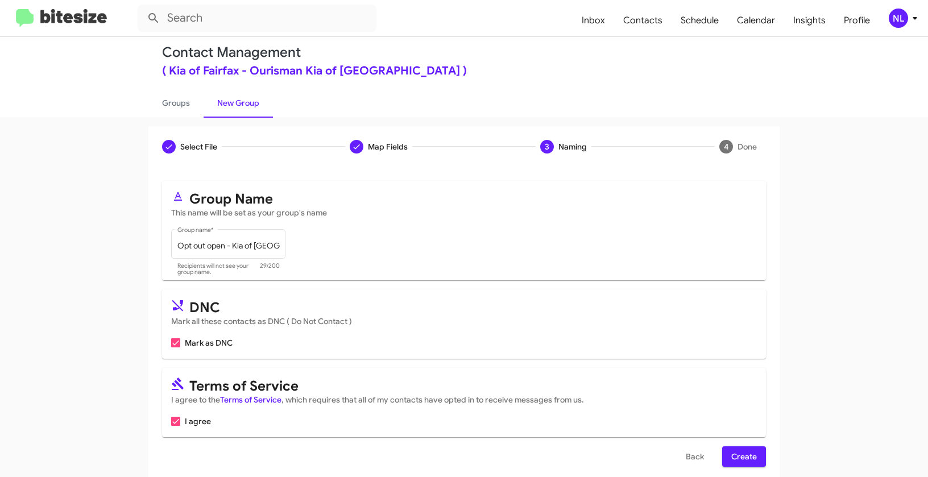
scroll to position [0, 0]
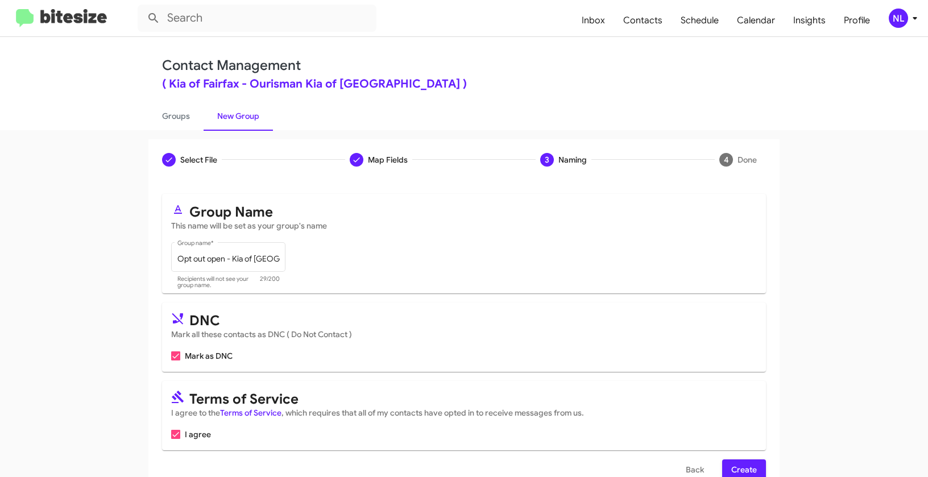
click at [742, 469] on span "Create" at bounding box center [744, 469] width 26 height 20
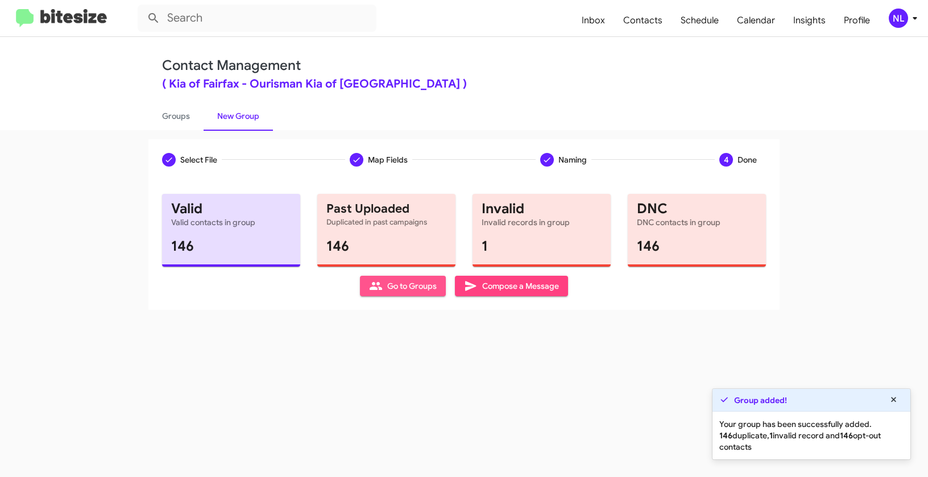
click at [391, 284] on span "Go to Groups" at bounding box center [403, 286] width 68 height 20
type input "in:groups"
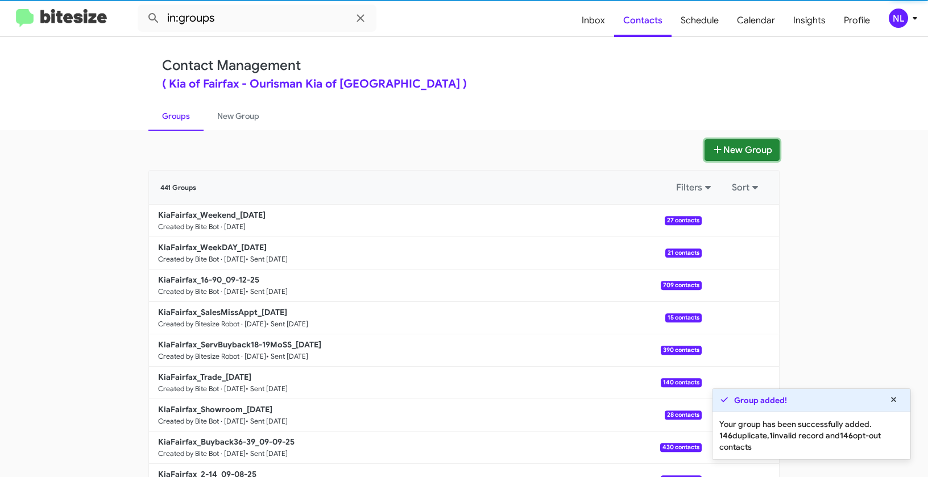
click at [746, 152] on button "New Group" at bounding box center [741, 150] width 75 height 22
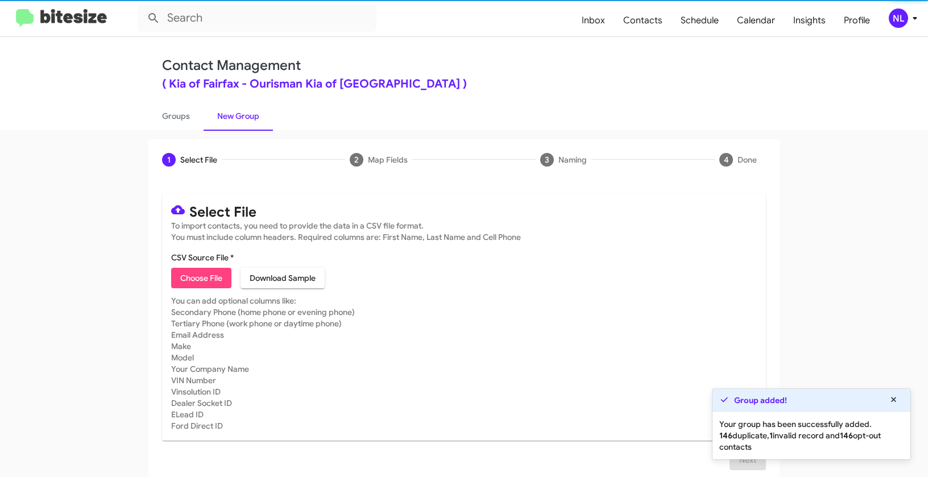
click at [193, 274] on span "Choose File" at bounding box center [201, 278] width 42 height 20
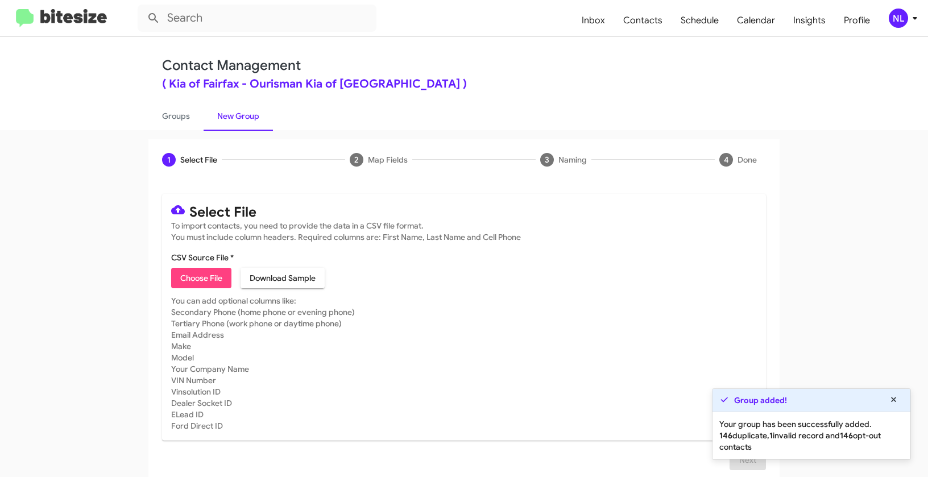
type input "Opt out dead - Kia of Fairfax"
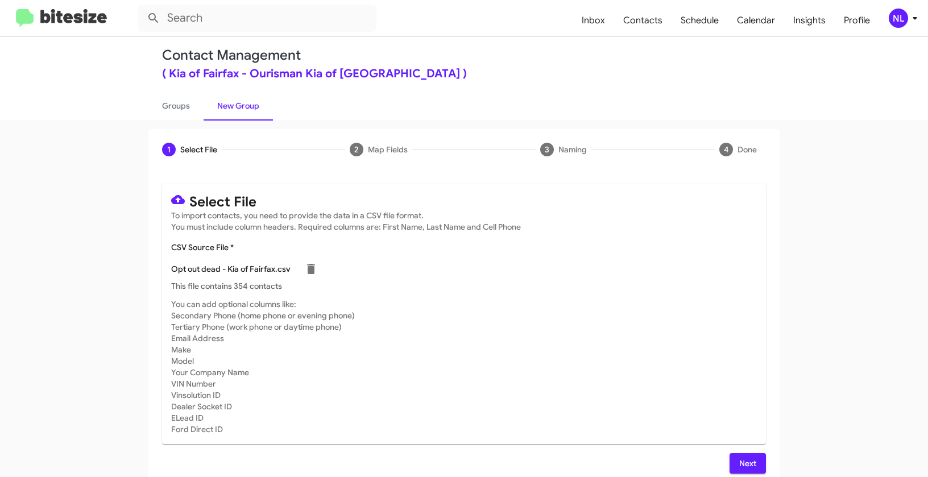
scroll to position [20, 0]
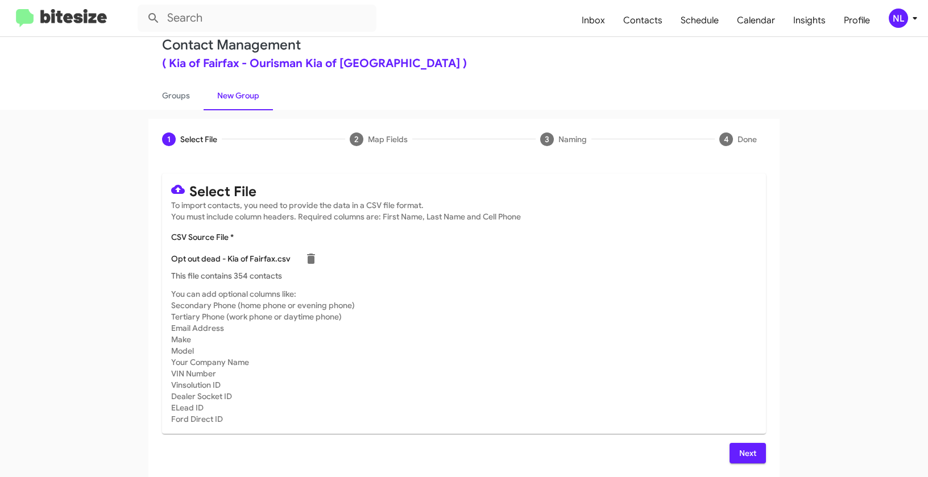
click at [742, 445] on span "Next" at bounding box center [747, 453] width 18 height 20
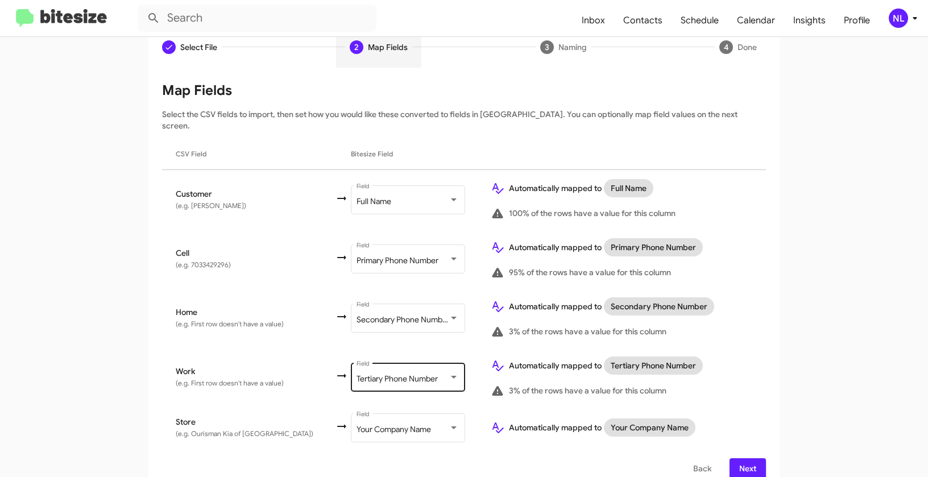
scroll to position [116, 0]
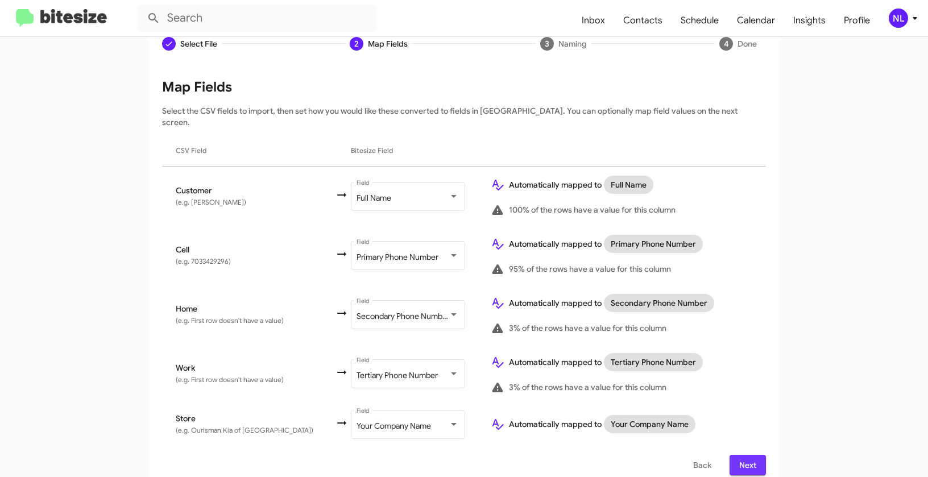
click at [738, 455] on span "Next" at bounding box center [747, 465] width 18 height 20
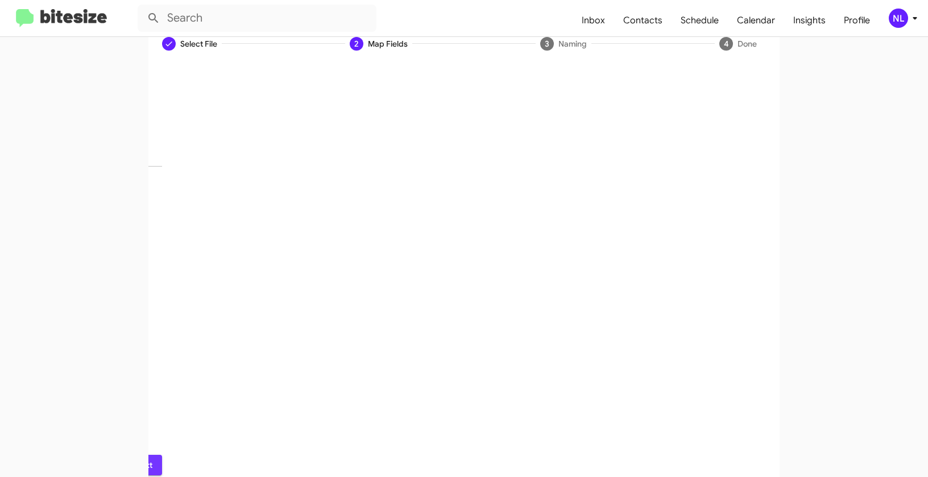
scroll to position [26, 0]
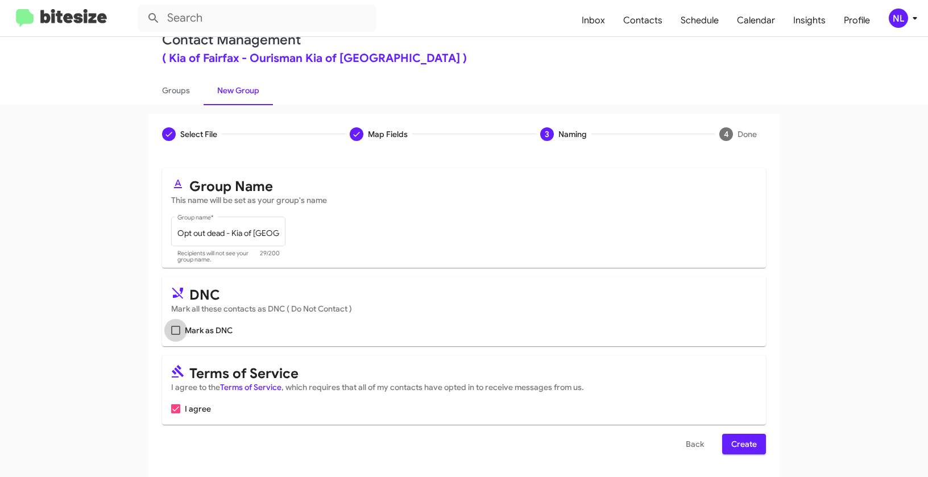
click at [175, 331] on span at bounding box center [175, 330] width 9 height 9
click at [175, 335] on input "Mark as DNC" at bounding box center [175, 335] width 1 height 1
checkbox input "true"
click at [740, 447] on span "Create" at bounding box center [744, 444] width 26 height 20
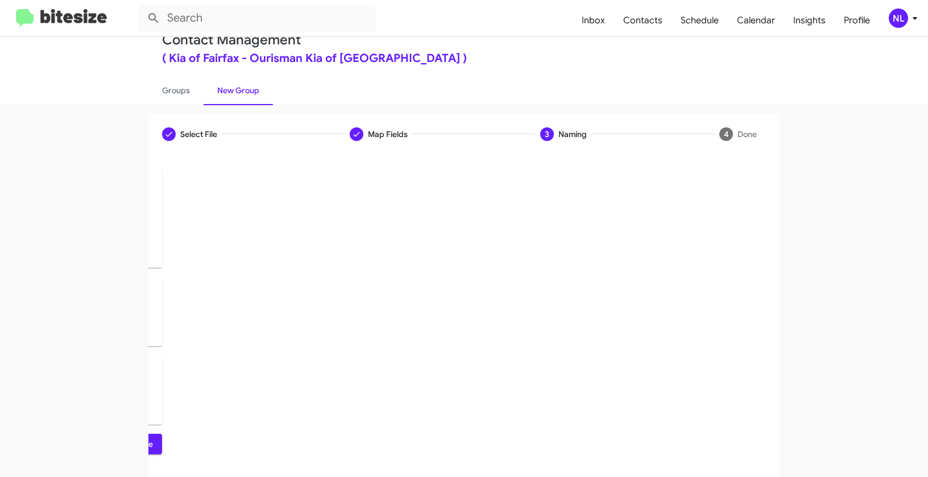
scroll to position [0, 0]
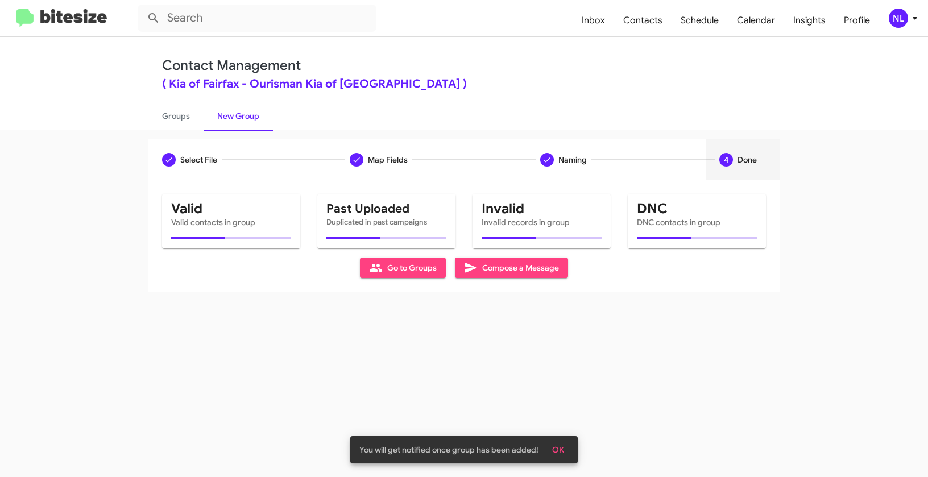
click at [552, 451] on span "OK" at bounding box center [558, 449] width 12 height 20
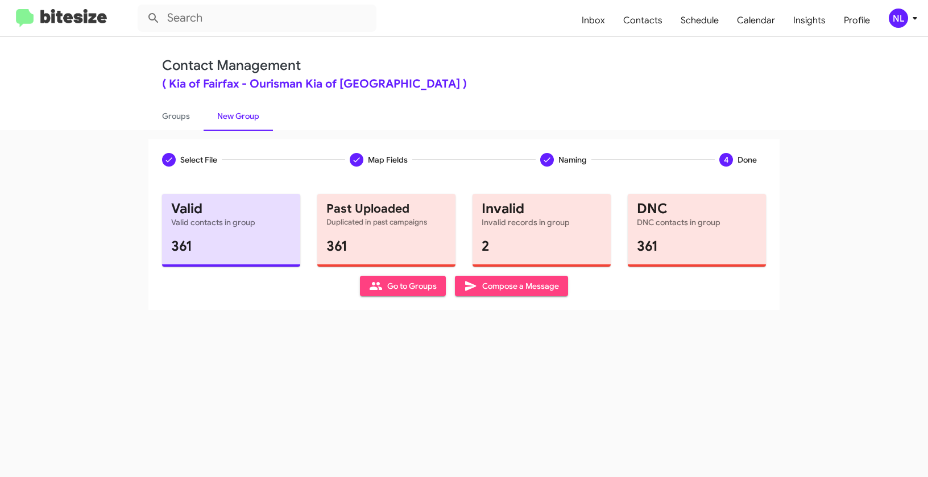
click at [368, 285] on button "Go to Groups" at bounding box center [403, 286] width 86 height 20
type input "in:groups"
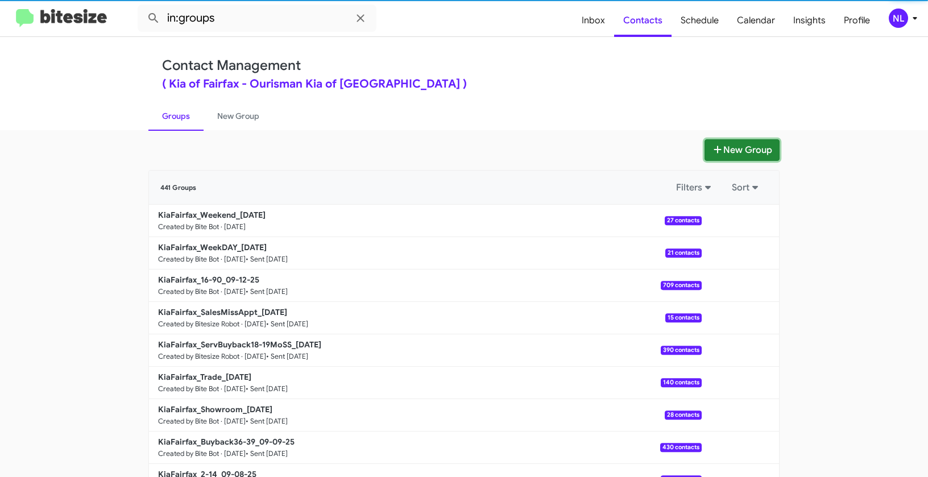
click at [725, 153] on button "New Group" at bounding box center [741, 150] width 75 height 22
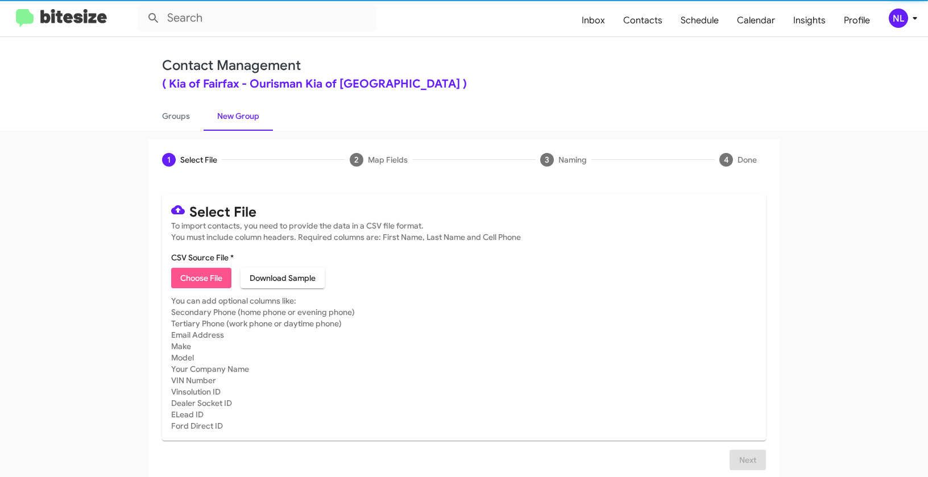
click at [202, 282] on span "Choose File" at bounding box center [201, 278] width 42 height 20
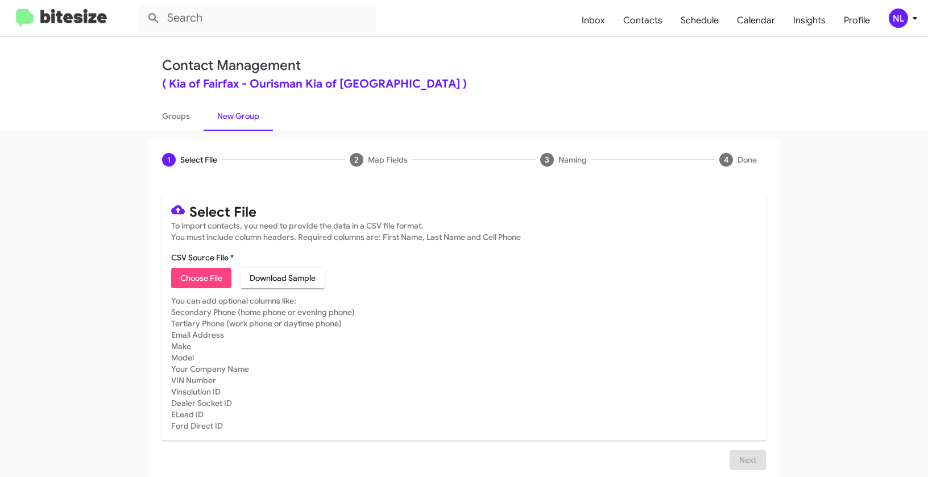
type input "Opt out delivered - Kia of Fairfax"
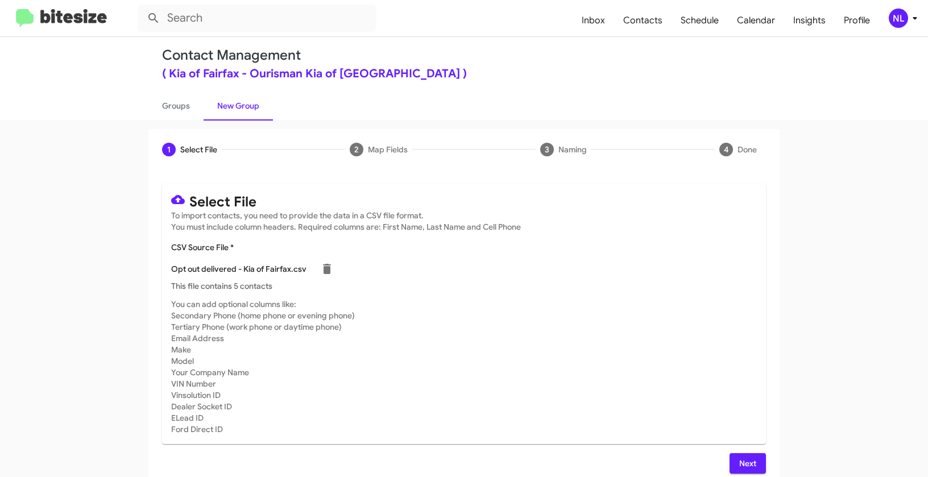
scroll to position [20, 0]
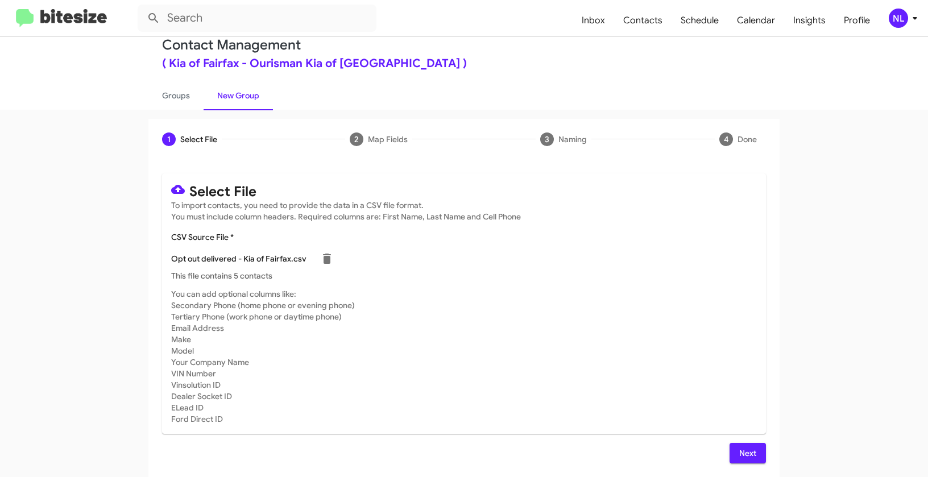
click at [752, 457] on span "Next" at bounding box center [747, 453] width 18 height 20
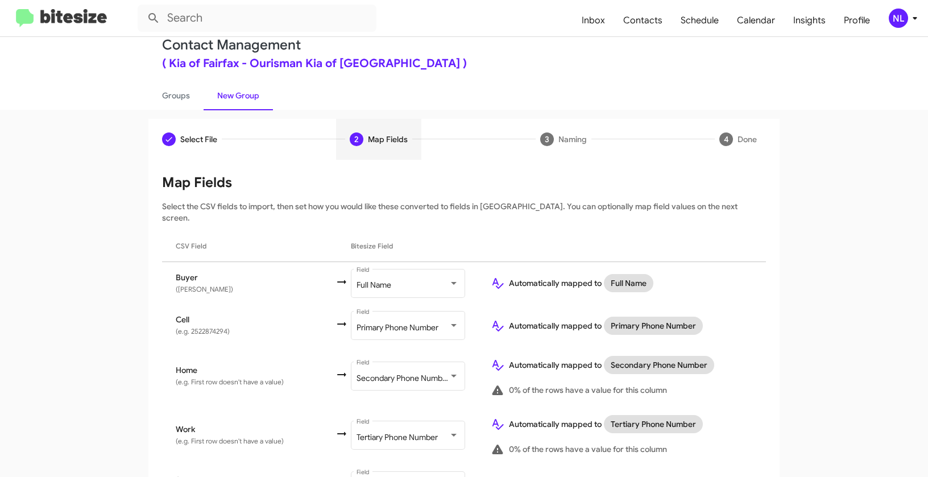
scroll to position [82, 0]
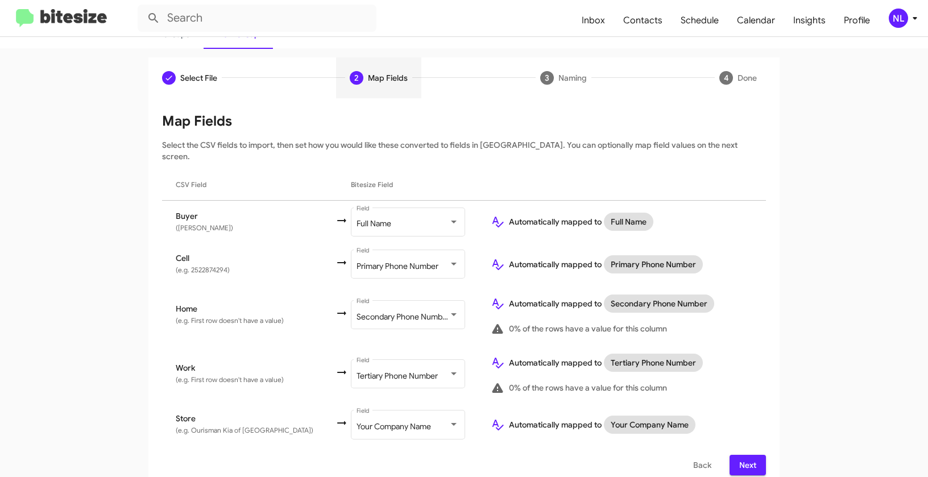
click at [753, 455] on button "Next" at bounding box center [747, 465] width 36 height 20
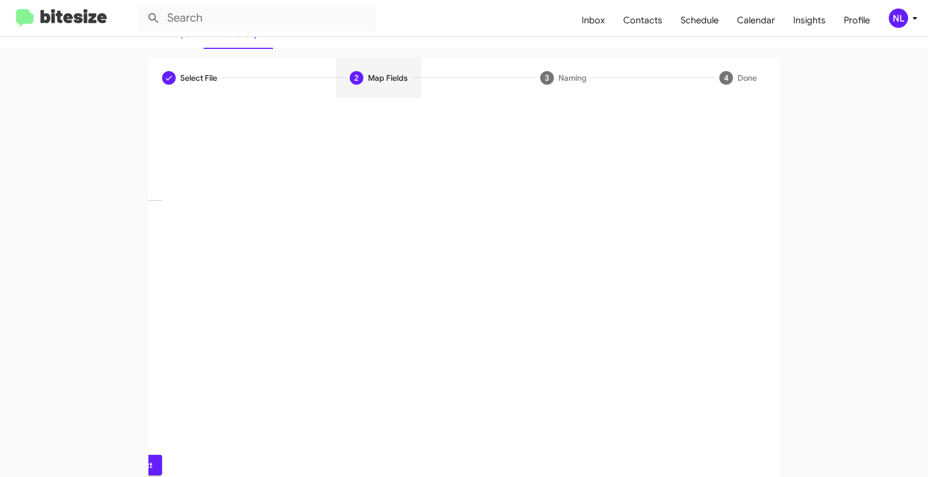
scroll to position [26, 0]
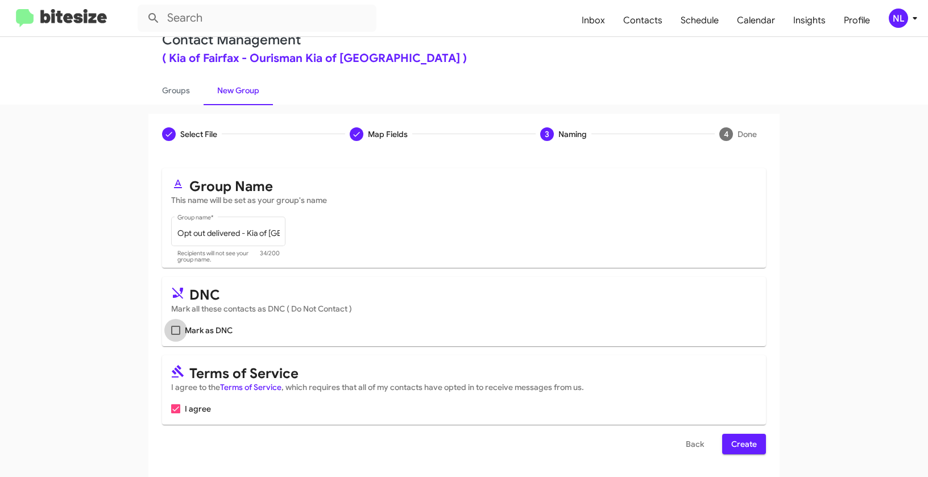
click at [177, 331] on label "Mark as DNC" at bounding box center [201, 330] width 61 height 14
click at [176, 335] on input "Mark as DNC" at bounding box center [175, 335] width 1 height 1
checkbox input "true"
click at [743, 450] on span "Create" at bounding box center [744, 444] width 26 height 20
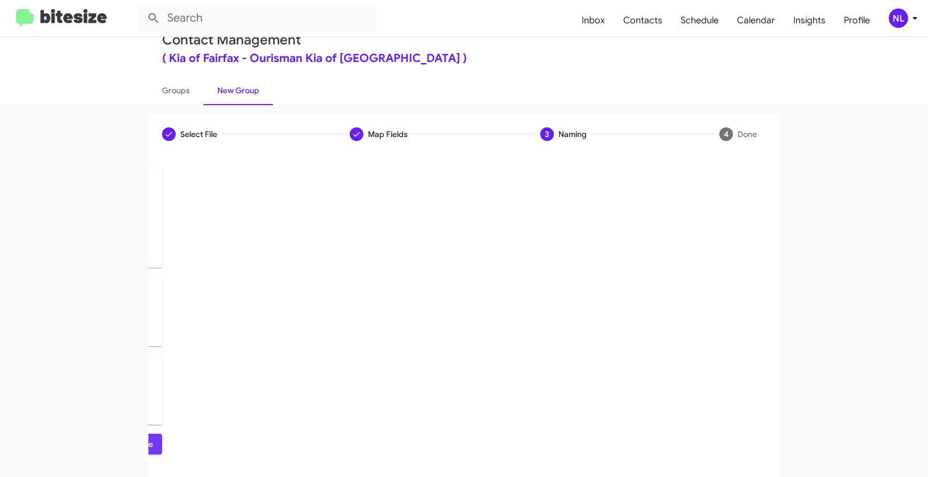
scroll to position [0, 0]
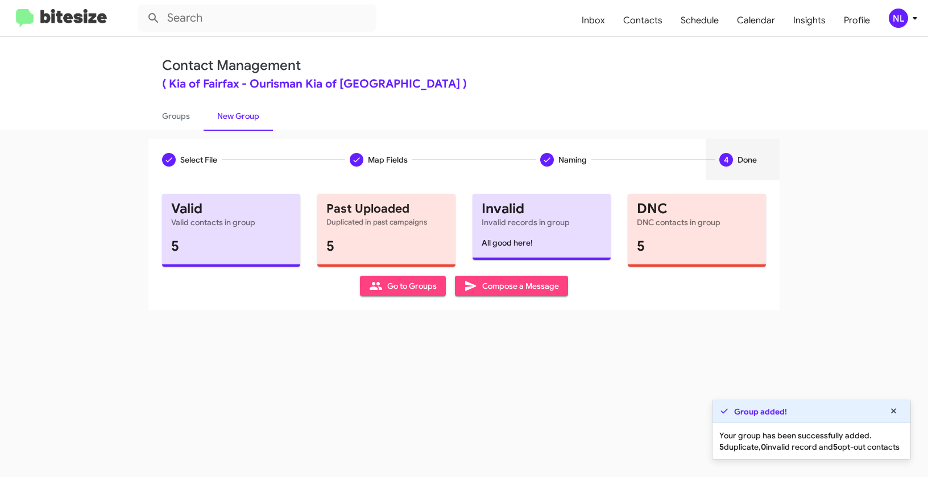
click at [417, 291] on span "Go to Groups" at bounding box center [403, 286] width 68 height 20
type input "in:groups"
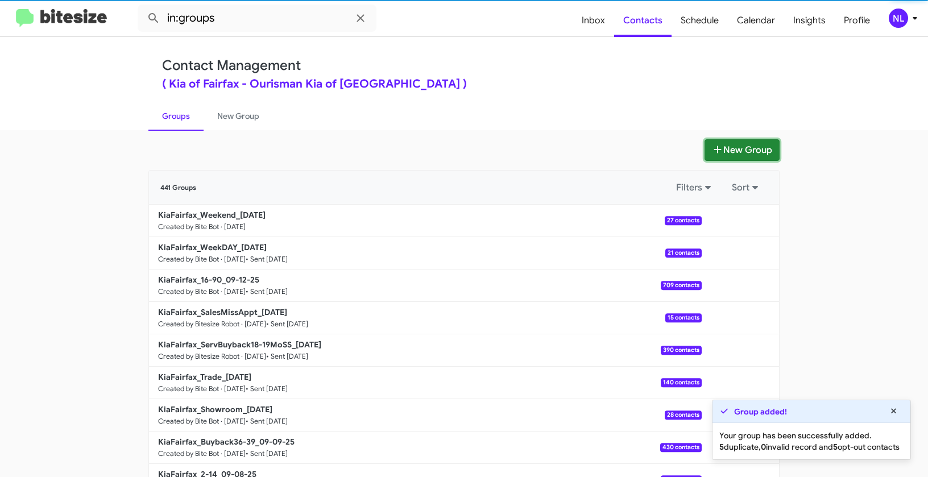
click at [752, 156] on button "New Group" at bounding box center [741, 150] width 75 height 22
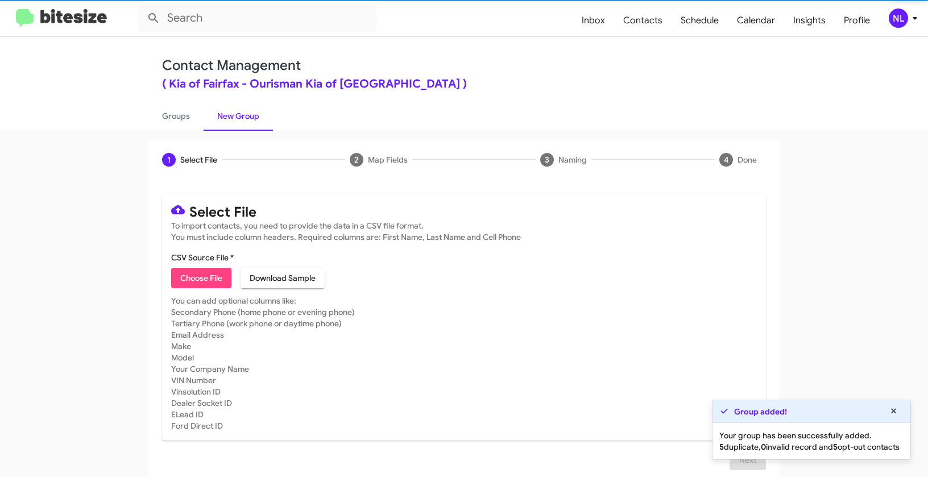
click at [202, 285] on span "Choose File" at bounding box center [201, 278] width 42 height 20
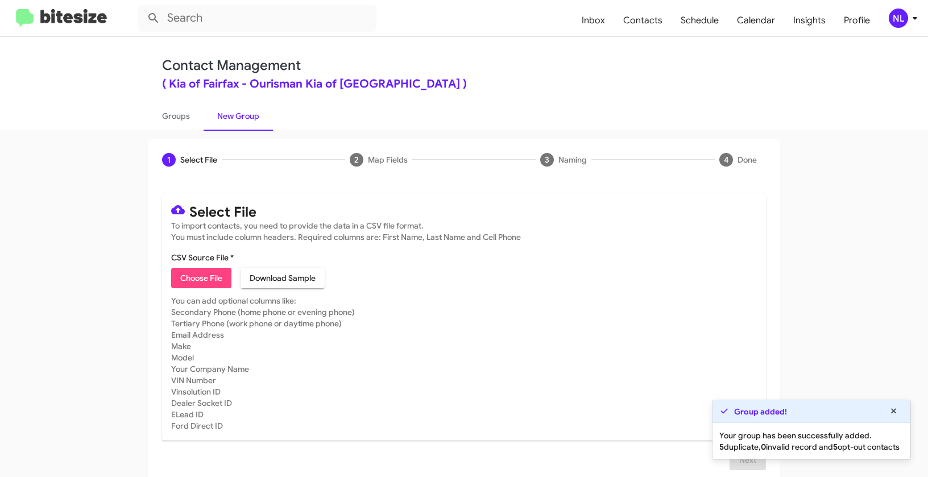
type input "KiaFairfax_2-14_09-15-25"
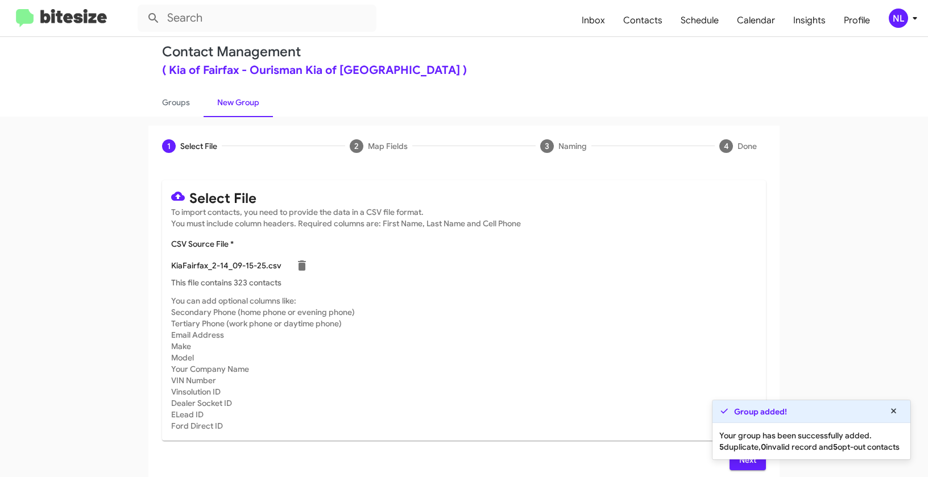
scroll to position [20, 0]
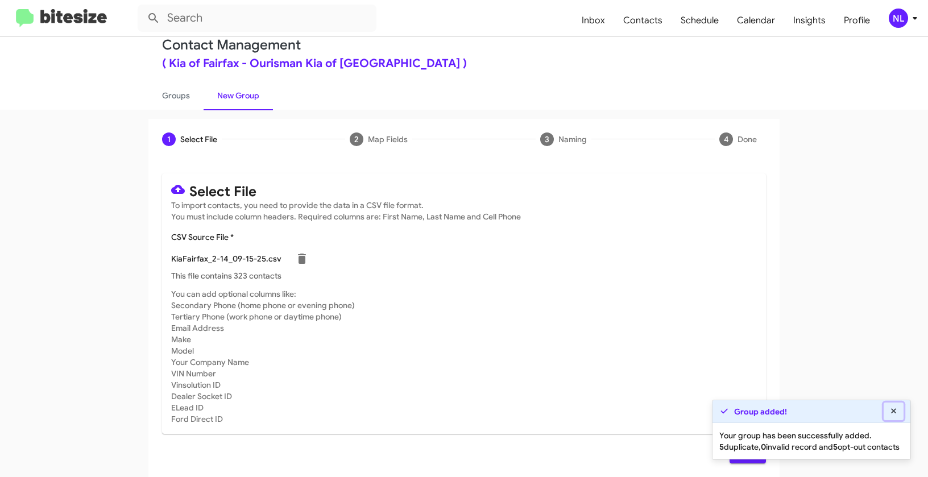
click at [893, 408] on icon at bounding box center [893, 410] width 5 height 5
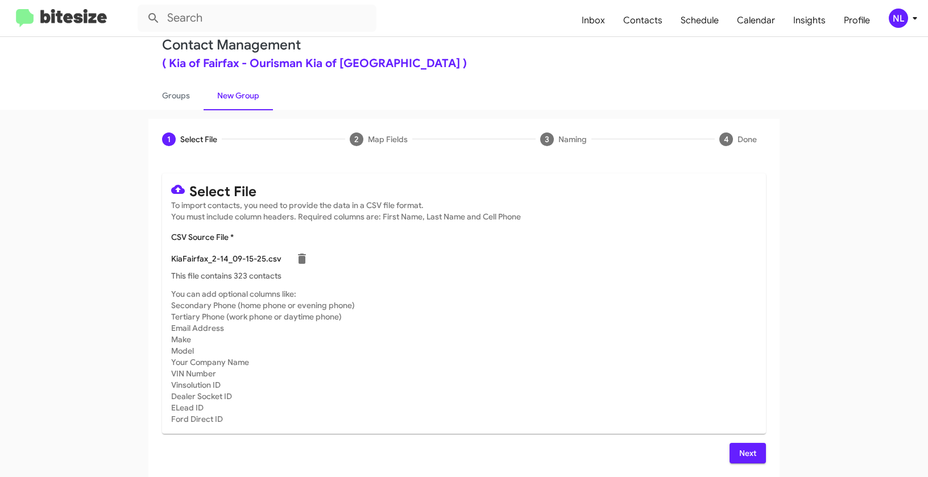
click at [741, 452] on span "Next" at bounding box center [747, 453] width 18 height 20
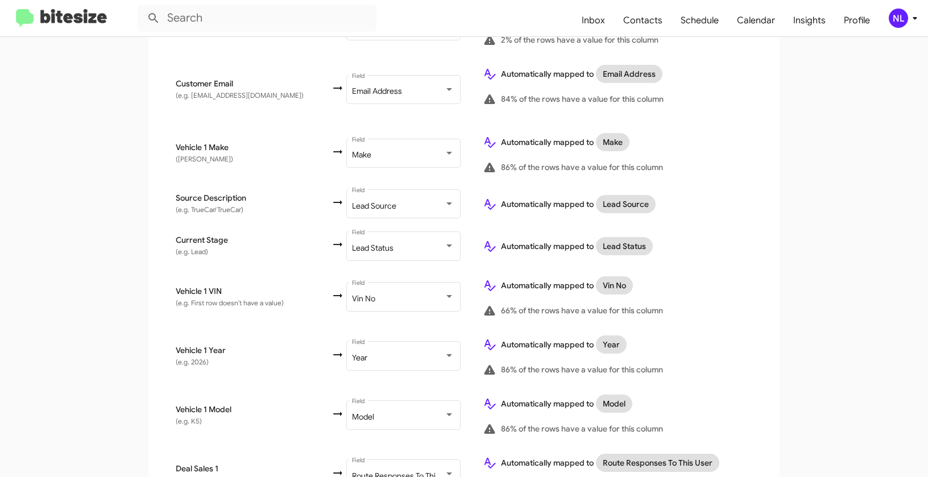
scroll to position [607, 0]
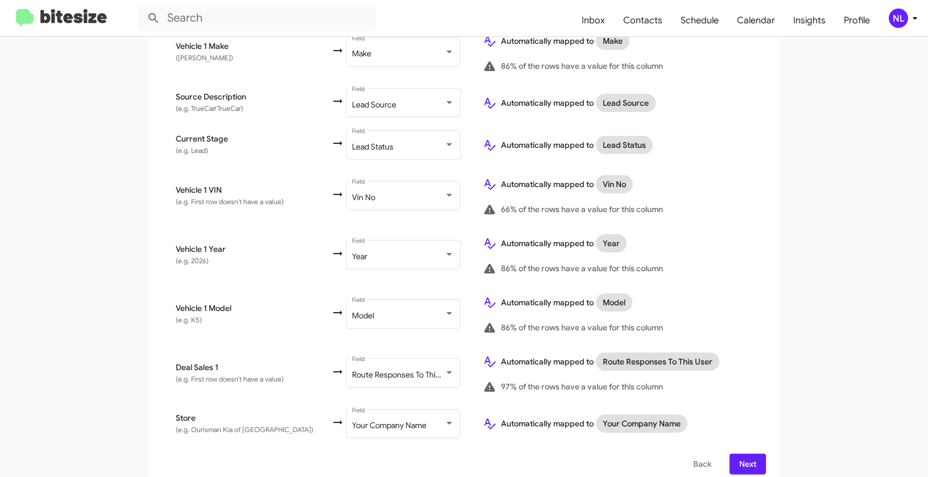
click at [753, 454] on button "Next" at bounding box center [747, 464] width 36 height 20
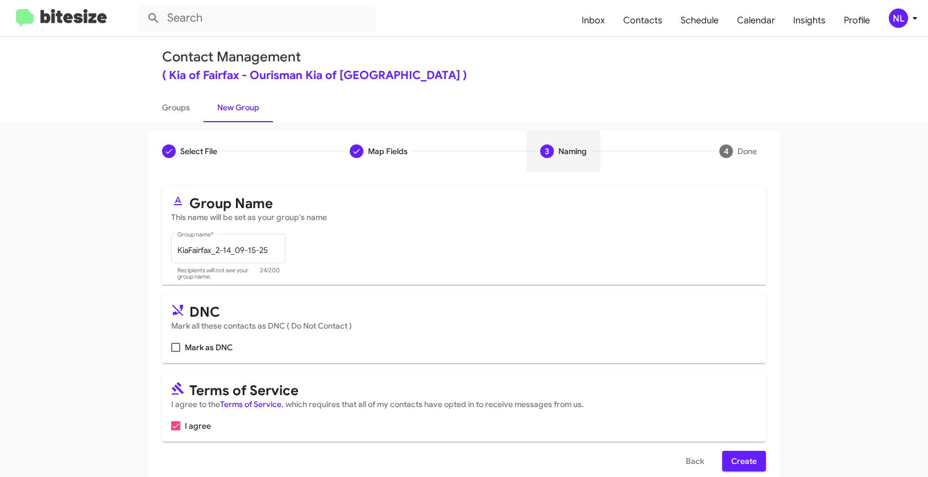
scroll to position [26, 0]
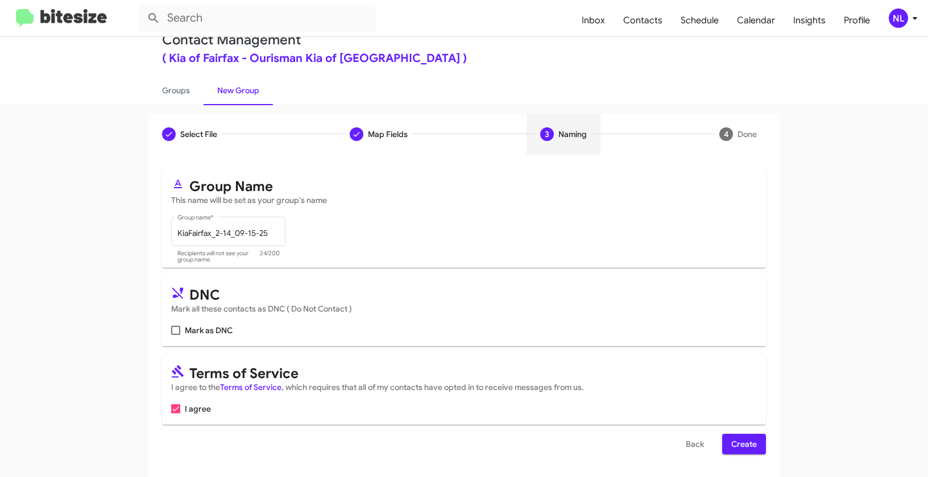
click at [733, 448] on span "Create" at bounding box center [744, 444] width 26 height 20
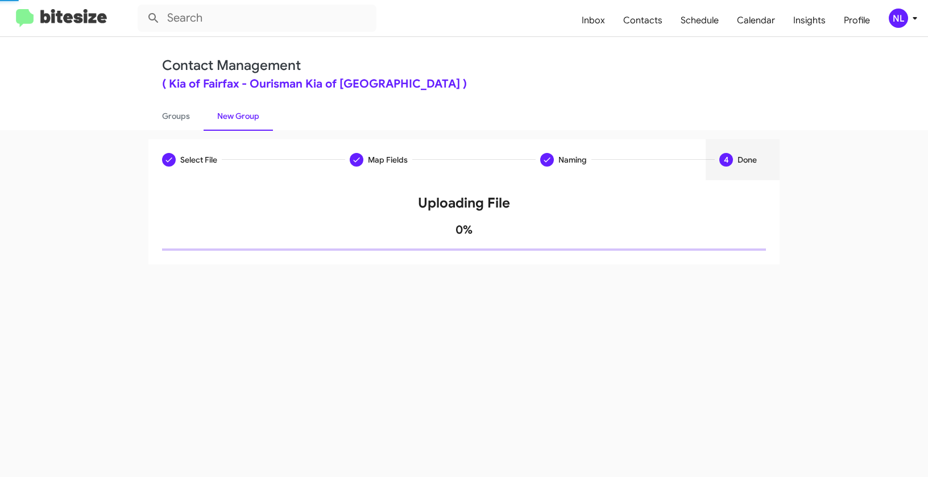
scroll to position [0, 0]
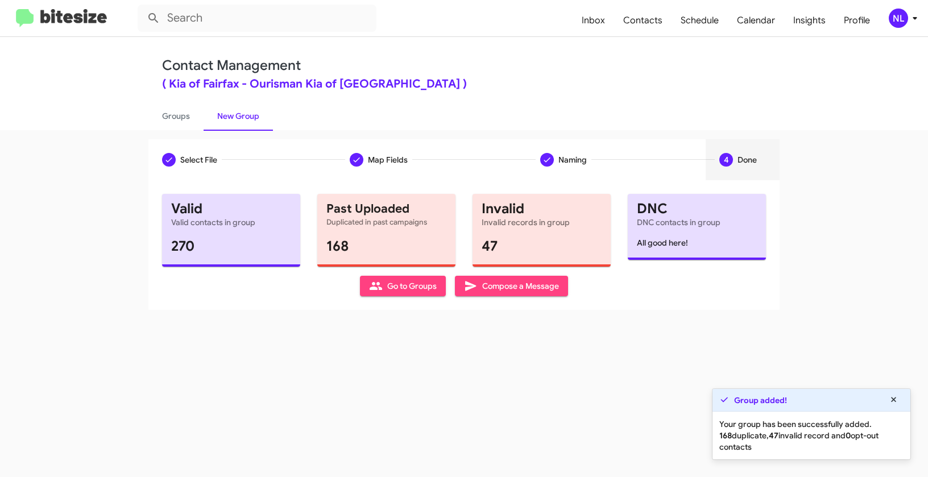
click at [401, 289] on span "Go to Groups" at bounding box center [403, 286] width 68 height 20
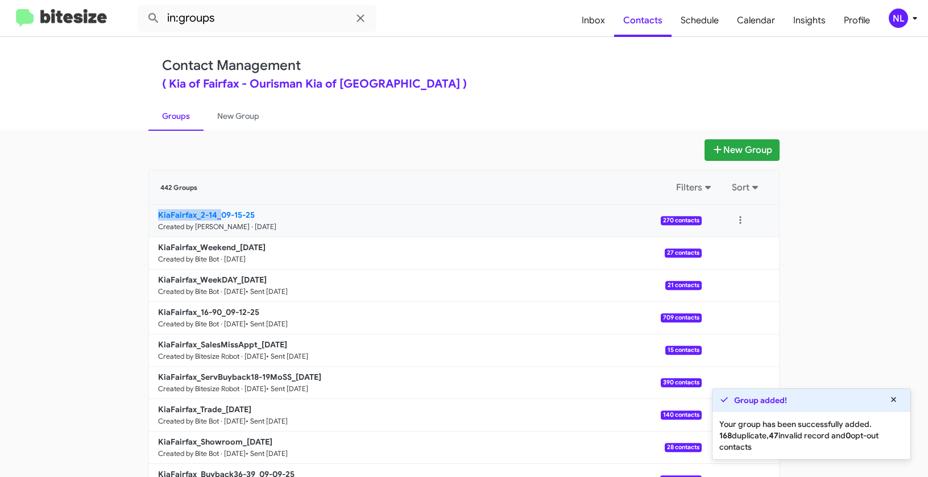
drag, startPoint x: 108, startPoint y: 220, endPoint x: 215, endPoint y: 215, distance: 106.9
click at [215, 215] on app-groups "New Group 442 Groups Filters Sort KiaFairfax_2-14_09-15-25 Created by Nen Limba…" at bounding box center [464, 348] width 928 height 419
copy b "KiaFairfax_2-14_"
click at [238, 11] on input "in:groups" at bounding box center [257, 18] width 239 height 27
paste input "KiaFairfax_2-14_"
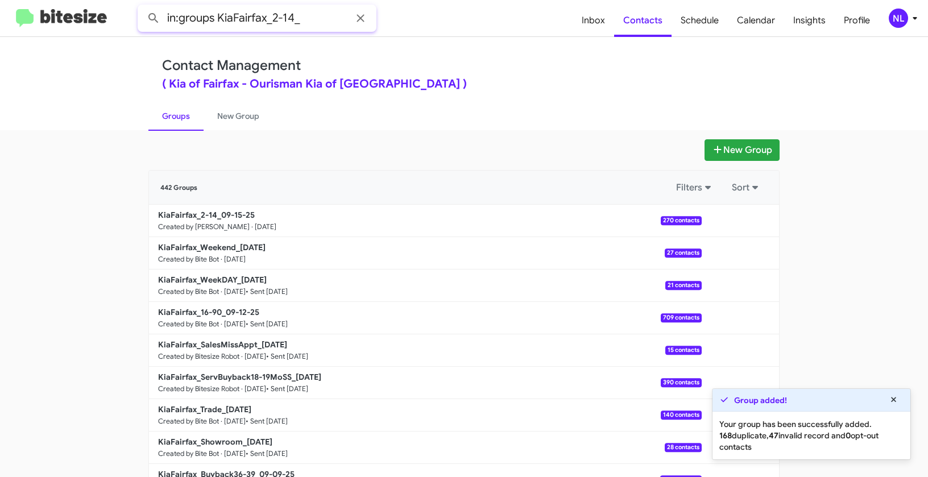
type input "in:groups KiaFairfax_2-14_"
click at [142, 7] on button at bounding box center [153, 18] width 23 height 23
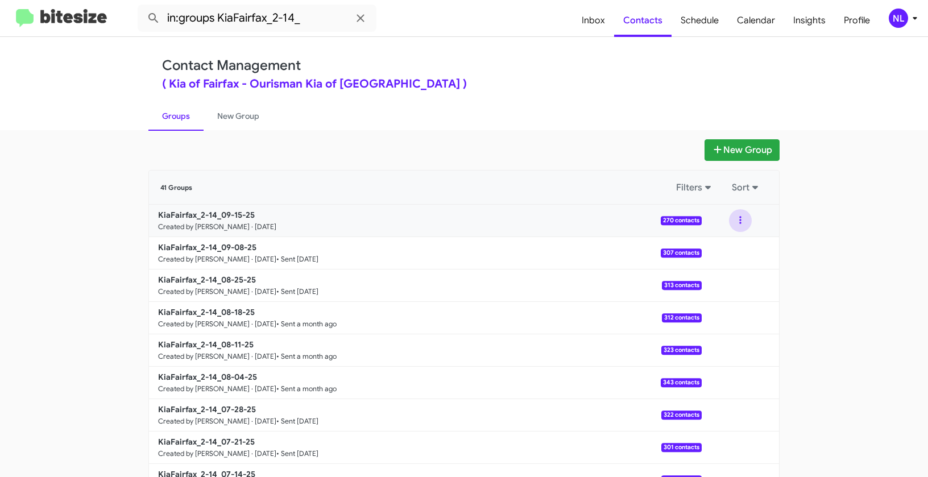
click at [738, 218] on button at bounding box center [740, 220] width 23 height 23
click at [720, 252] on button "View contacts" at bounding box center [705, 251] width 91 height 27
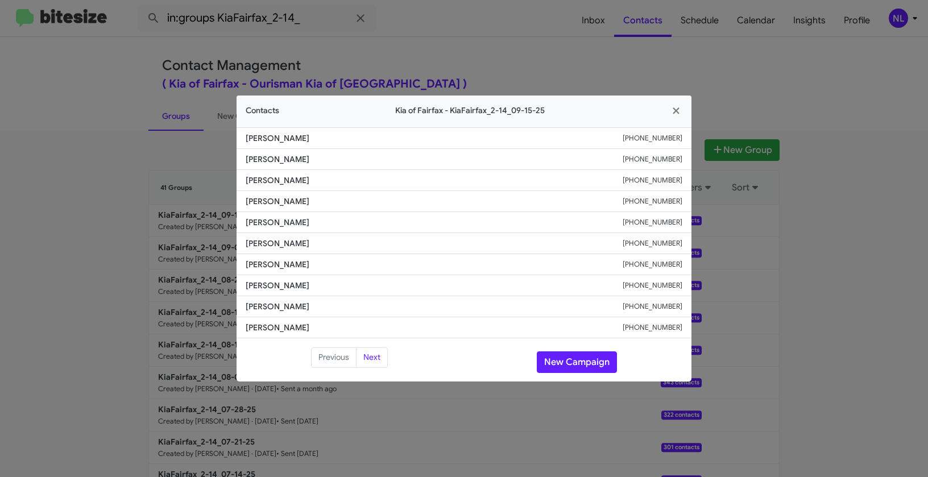
drag, startPoint x: 239, startPoint y: 286, endPoint x: 399, endPoint y: 293, distance: 159.9
click at [399, 293] on li "Somashekhar Kothakonda +17037931642" at bounding box center [463, 285] width 455 height 21
copy span "Somashekhar Kothakonda"
click at [569, 359] on button "New Campaign" at bounding box center [577, 362] width 80 height 22
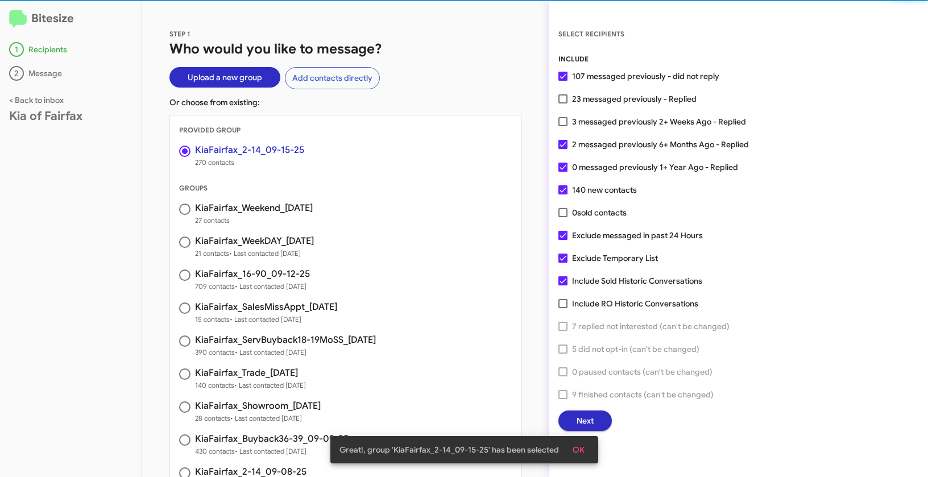
click at [581, 445] on span "OK" at bounding box center [578, 449] width 12 height 20
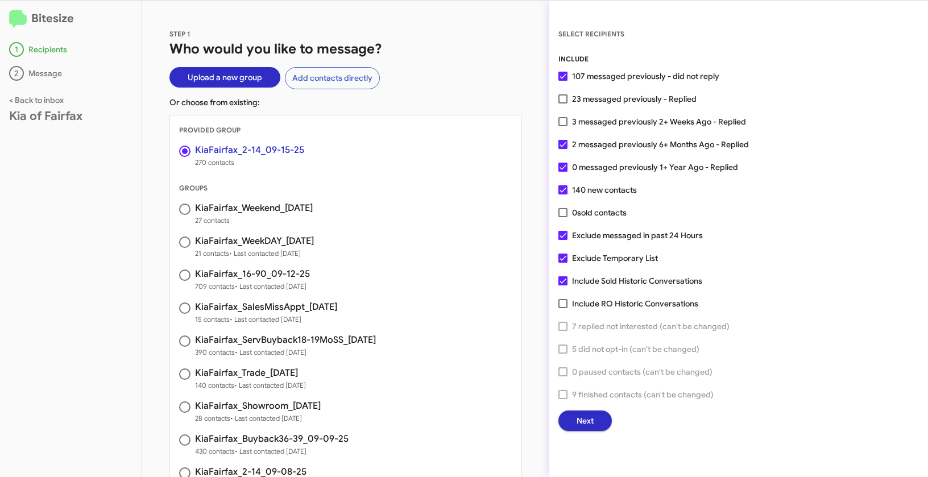
click at [564, 149] on label "2 messaged previously 6+ Months Ago - Replied" at bounding box center [653, 145] width 190 height 14
click at [563, 149] on input "2 messaged previously 6+ Months Ago - Replied" at bounding box center [562, 149] width 1 height 1
checkbox input "false"
click at [563, 165] on span at bounding box center [562, 167] width 9 height 9
click at [563, 172] on input "0 messaged previously 1+ Year Ago - Replied" at bounding box center [562, 172] width 1 height 1
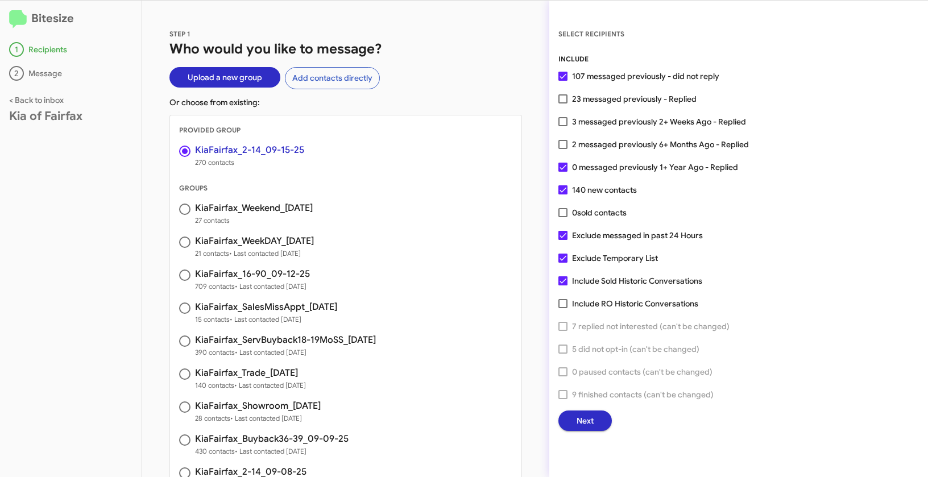
checkbox input "false"
click at [598, 424] on button "Next" at bounding box center [584, 420] width 53 height 20
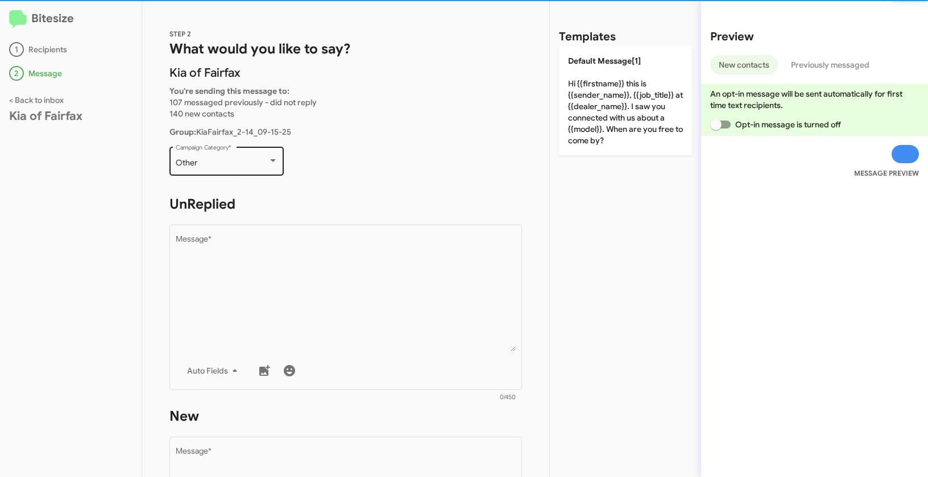
click at [229, 164] on div "Other" at bounding box center [222, 163] width 92 height 9
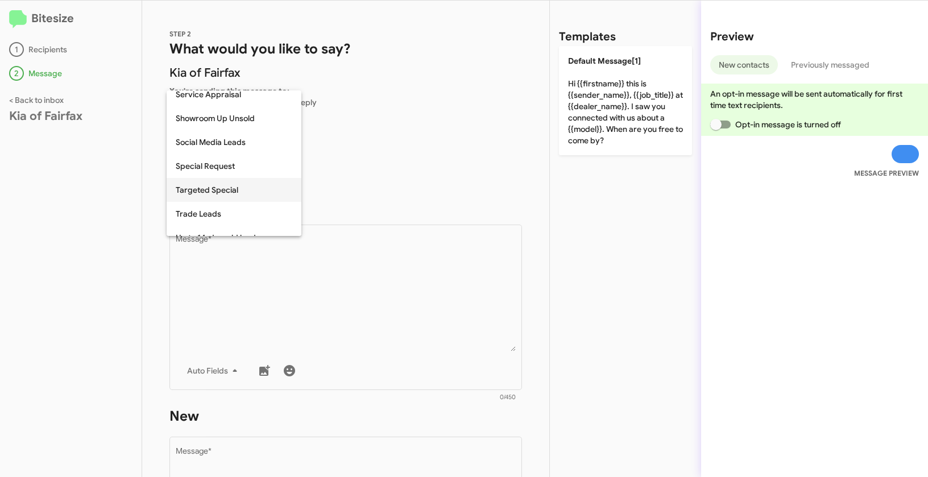
scroll to position [475, 0]
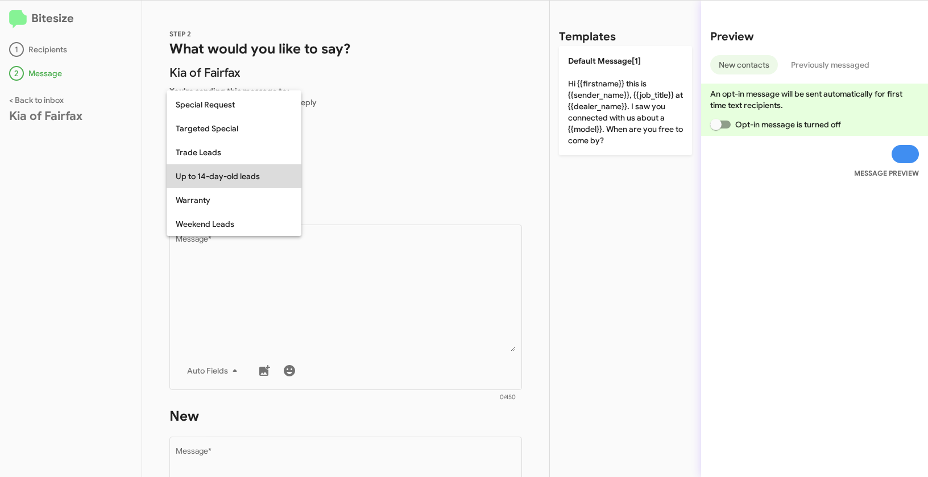
click at [215, 177] on span "Up to 14-day-old leads" at bounding box center [234, 176] width 117 height 24
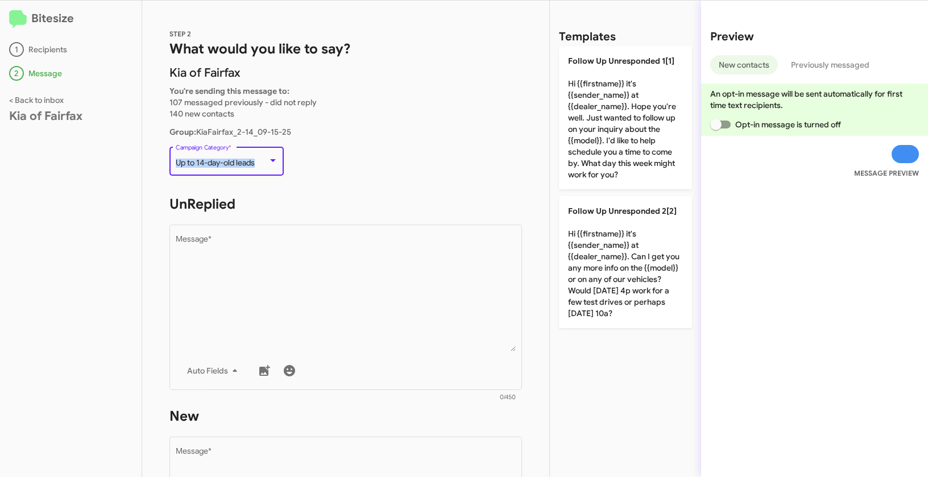
drag, startPoint x: 177, startPoint y: 164, endPoint x: 264, endPoint y: 164, distance: 87.5
click at [264, 164] on div "Up to 14-day-old leads" at bounding box center [222, 163] width 92 height 9
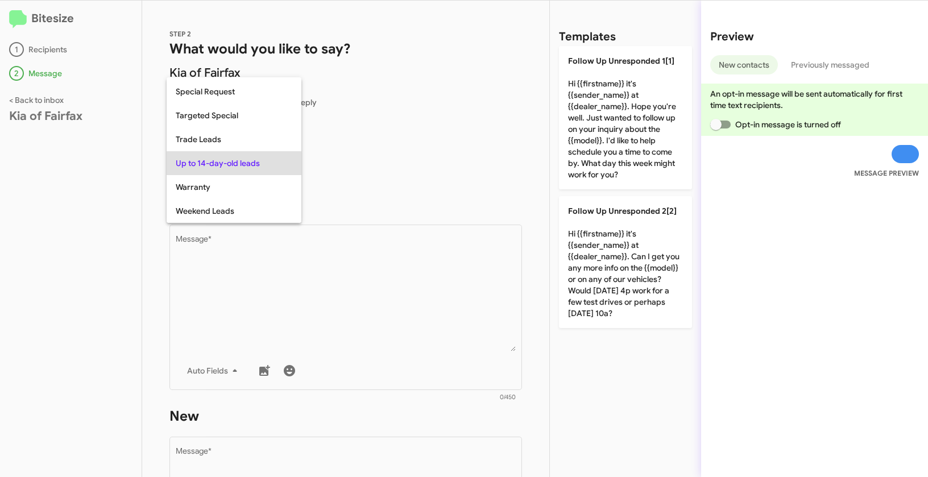
copy span "Up to 14-day-old leads"
click at [373, 292] on div at bounding box center [464, 238] width 928 height 477
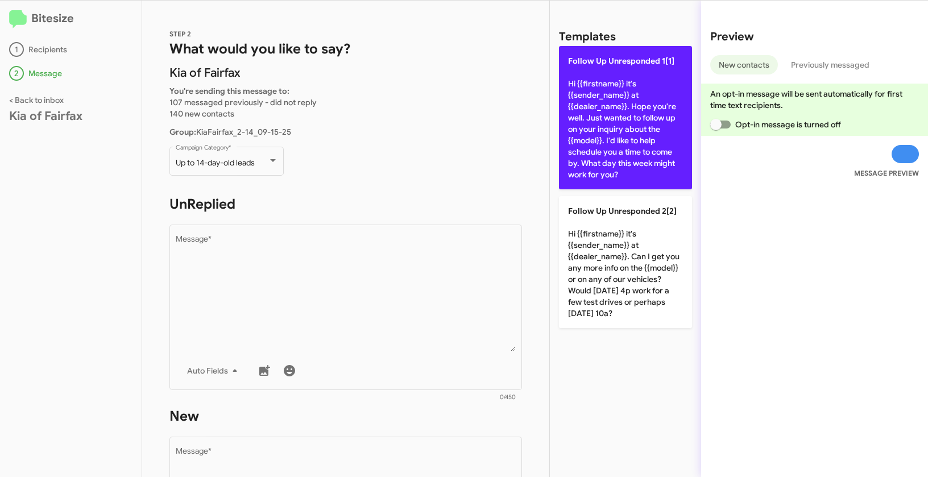
click at [604, 124] on p "Follow Up Unresponded 1[1] Hi {{firstname}} it's {{sender_name}} at {{dealer_na…" at bounding box center [625, 117] width 133 height 143
type textarea "Hi {{firstname}} it's {{sender_name}} at {{dealer_name}}. Hope you're well. Jus…"
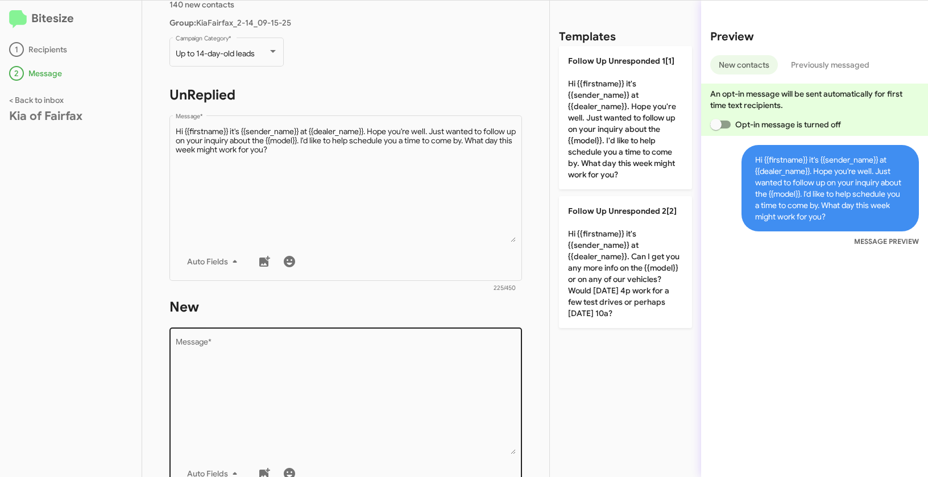
scroll to position [189, 0]
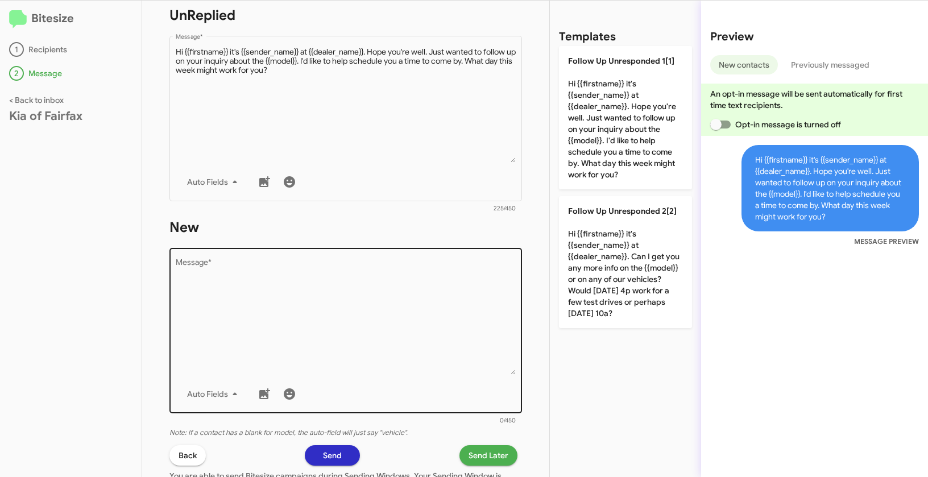
click at [361, 339] on textarea "Message *" at bounding box center [346, 317] width 340 height 116
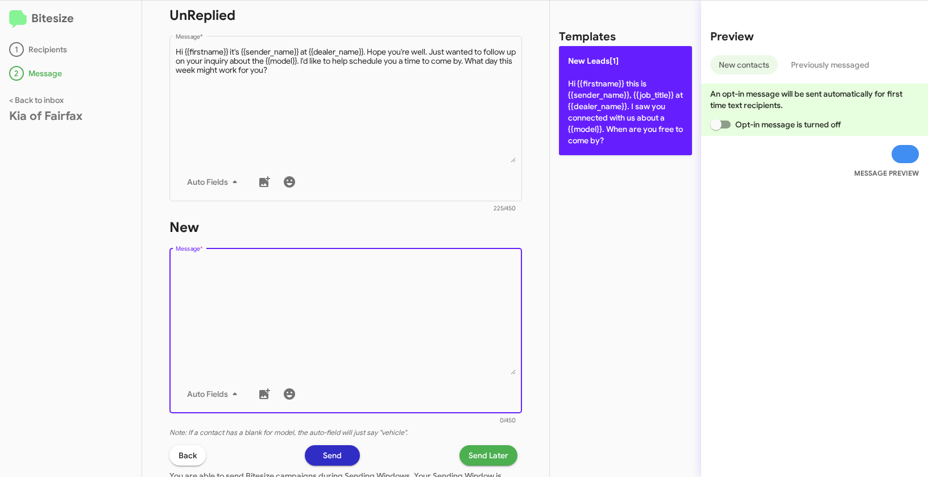
click at [604, 114] on p "New Leads[1] Hi {{firstname}} this is {{sender_name}}, {{job_title}} at {{deale…" at bounding box center [625, 100] width 133 height 109
type textarea "Hi {{firstname}} this is {{sender_name}}, {{job_title}} at {{dealer_name}}. I s…"
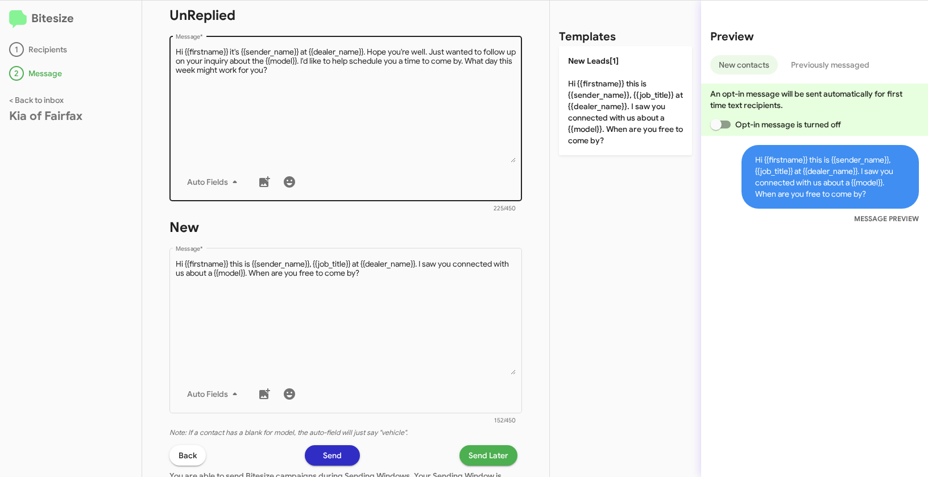
scroll to position [110, 0]
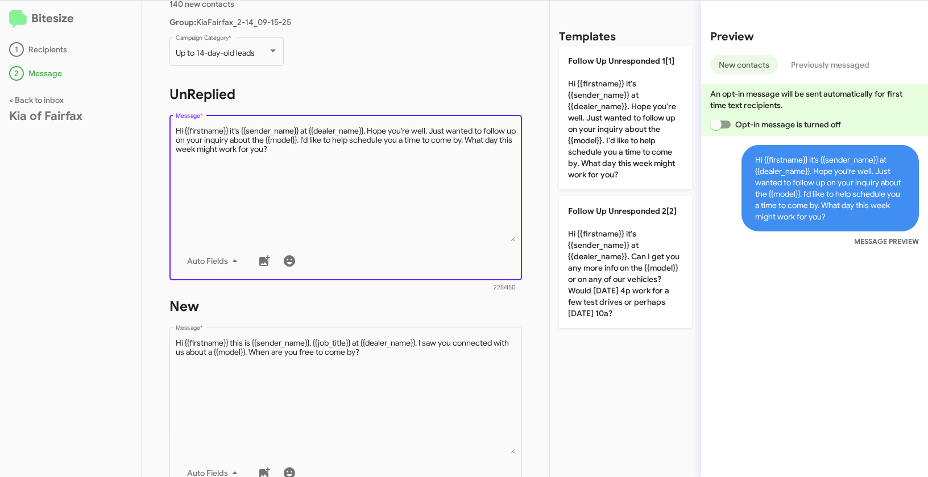
click at [333, 168] on textarea "Message *" at bounding box center [346, 184] width 340 height 116
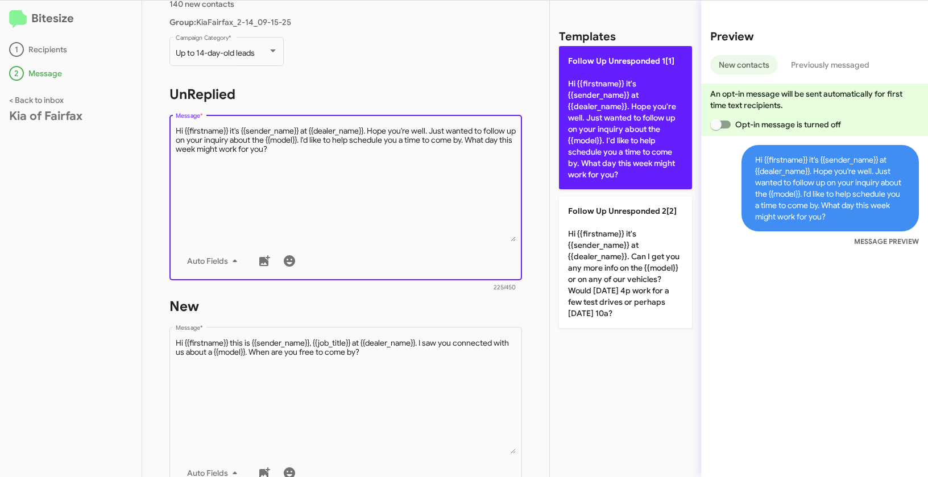
click at [576, 94] on p "Follow Up Unresponded 1[1] Hi {{firstname}} it's {{sender_name}} at {{dealer_na…" at bounding box center [625, 117] width 133 height 143
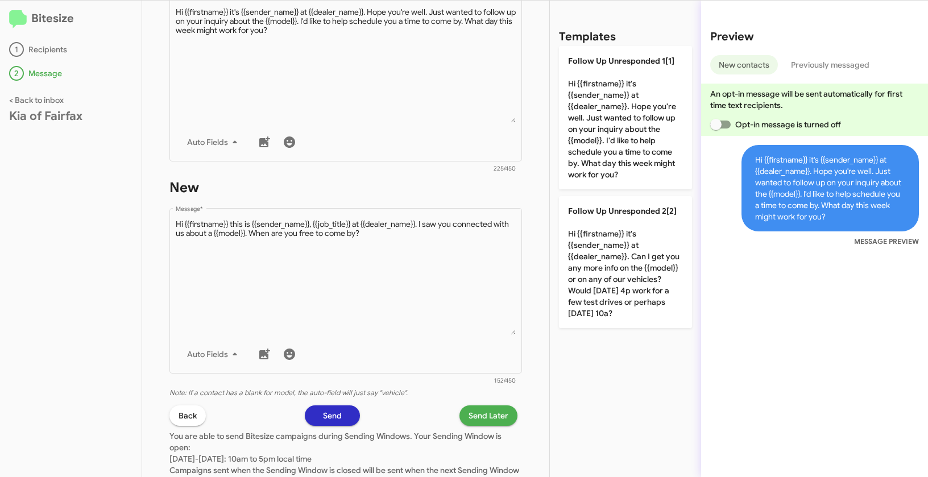
scroll to position [317, 0]
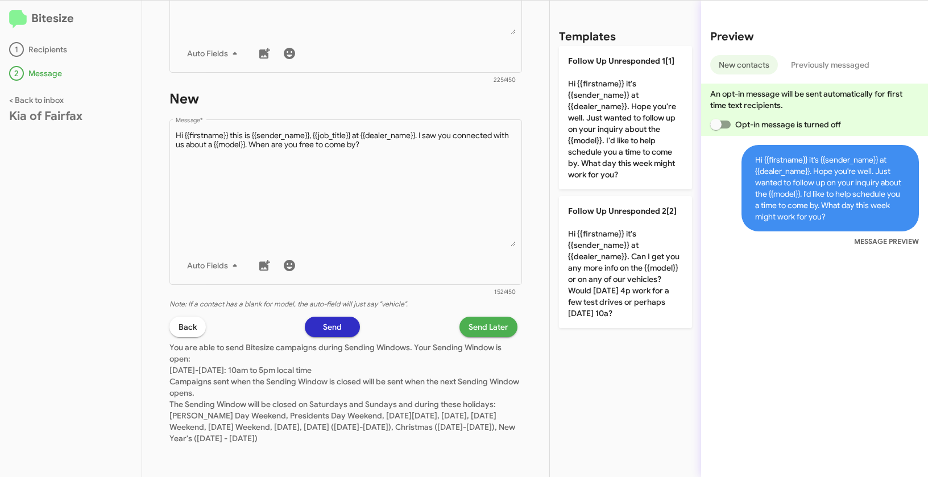
click at [491, 324] on span "Send Later" at bounding box center [488, 327] width 40 height 20
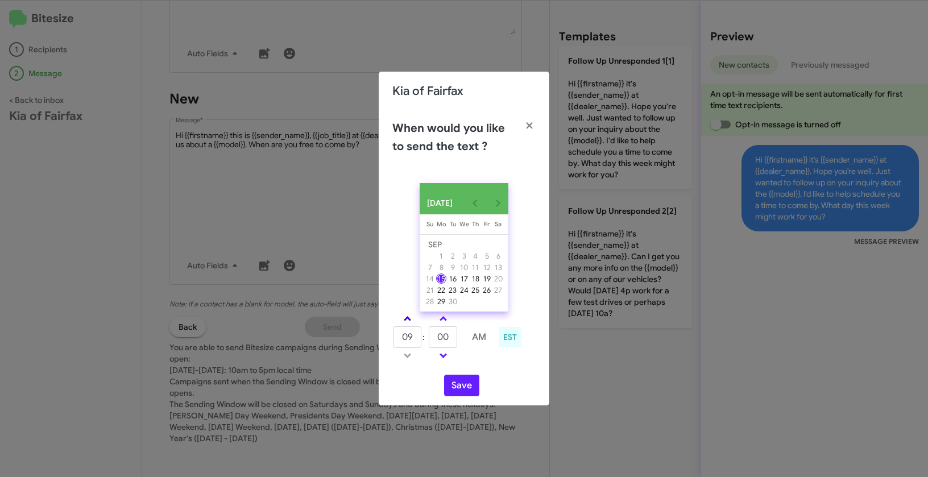
click at [410, 315] on link at bounding box center [407, 318] width 20 height 13
type input "10"
drag, startPoint x: 455, startPoint y: 341, endPoint x: 426, endPoint y: 335, distance: 30.2
click at [426, 335] on tr "10 : 00 AM" at bounding box center [443, 337] width 102 height 23
type input "59"
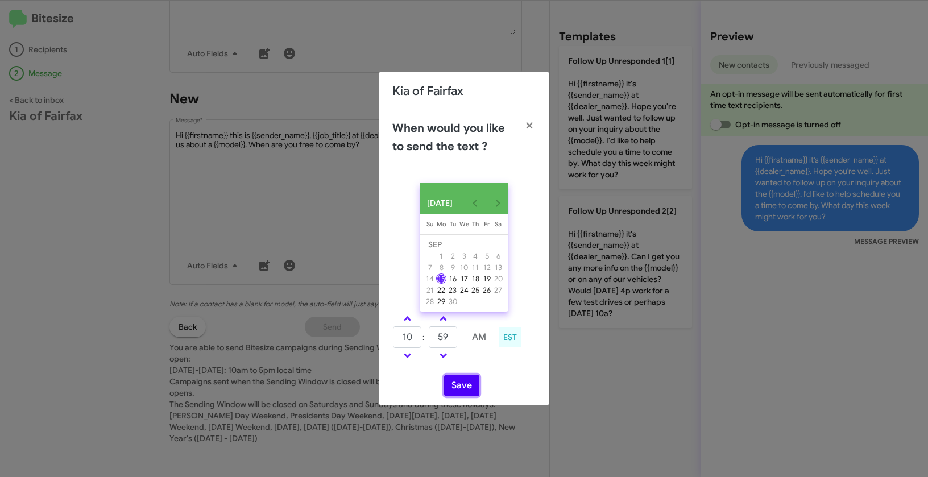
click at [452, 393] on button "Save" at bounding box center [461, 386] width 35 height 22
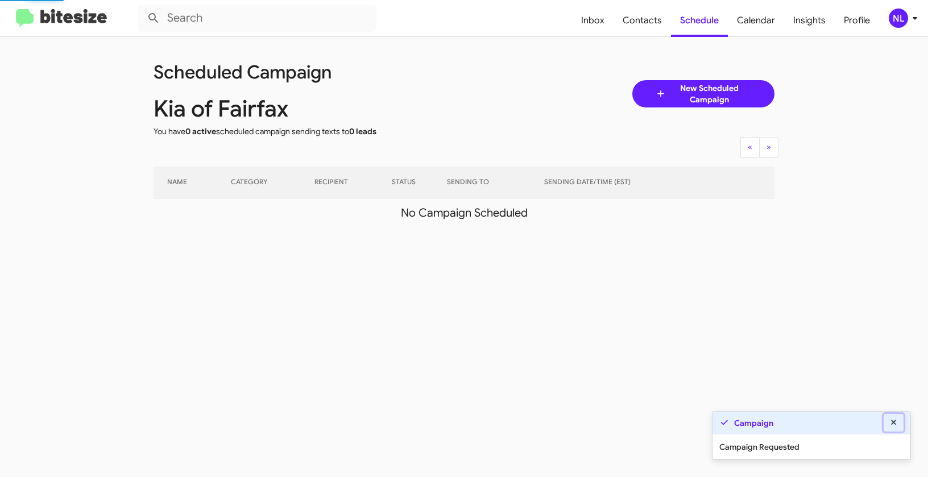
click at [895, 423] on icon at bounding box center [893, 422] width 10 height 8
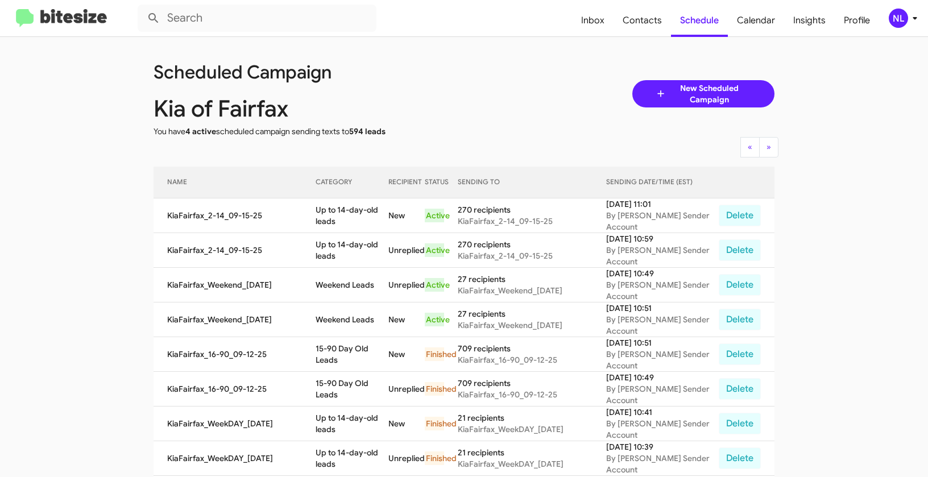
click at [884, 15] on button "NL" at bounding box center [897, 18] width 36 height 19
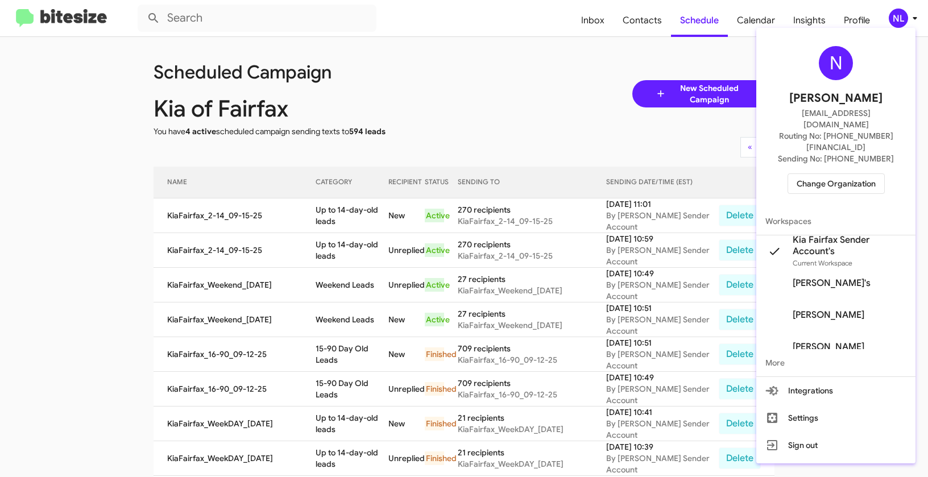
click at [820, 174] on span "Change Organization" at bounding box center [835, 183] width 79 height 19
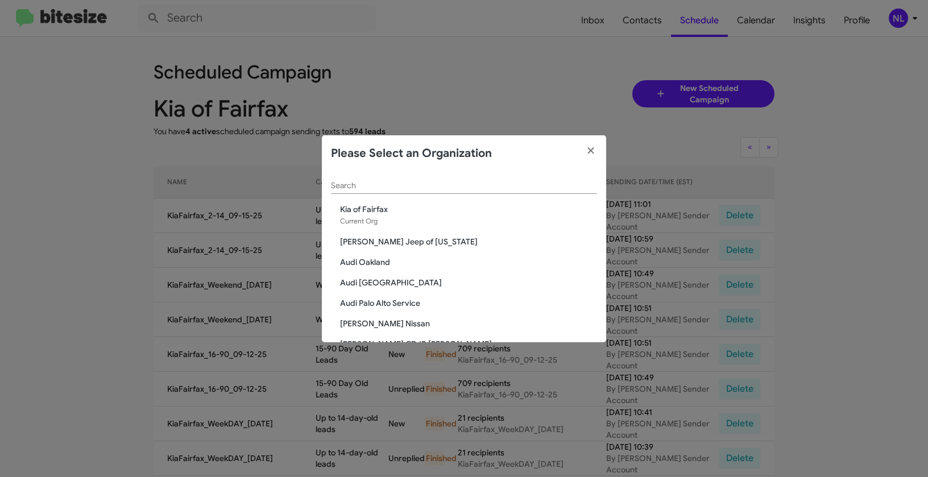
click at [527, 192] on div "Search" at bounding box center [464, 183] width 266 height 22
paste input "Mazda of [GEOGRAPHIC_DATA]"
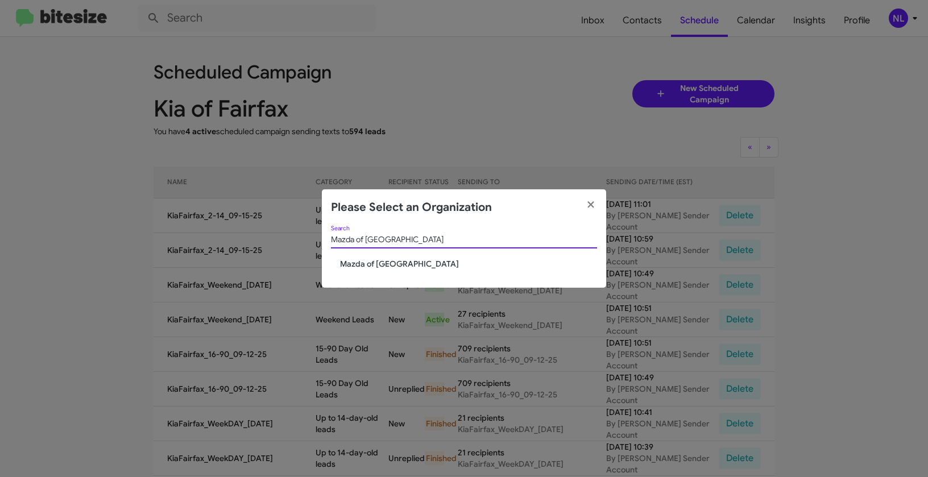
type input "Mazda of [GEOGRAPHIC_DATA]"
click at [361, 260] on span "Mazda of [GEOGRAPHIC_DATA]" at bounding box center [468, 263] width 257 height 11
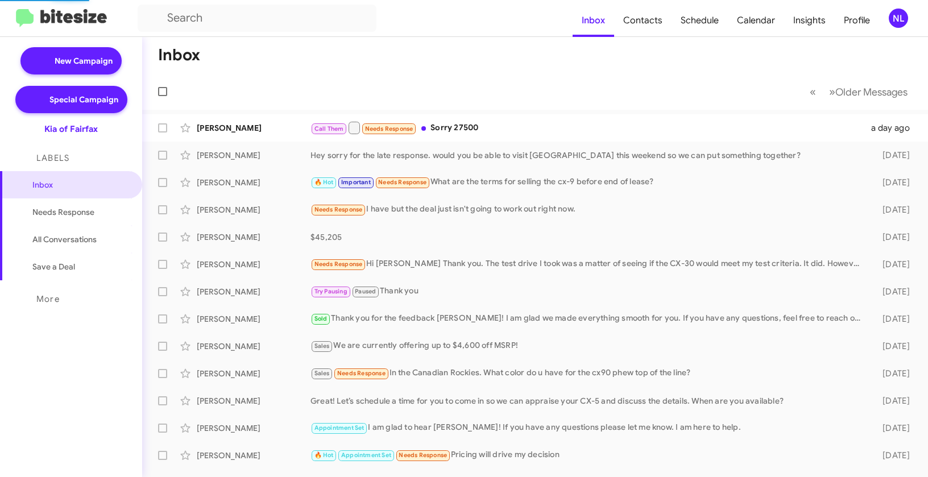
click at [895, 25] on div "NL" at bounding box center [897, 18] width 19 height 19
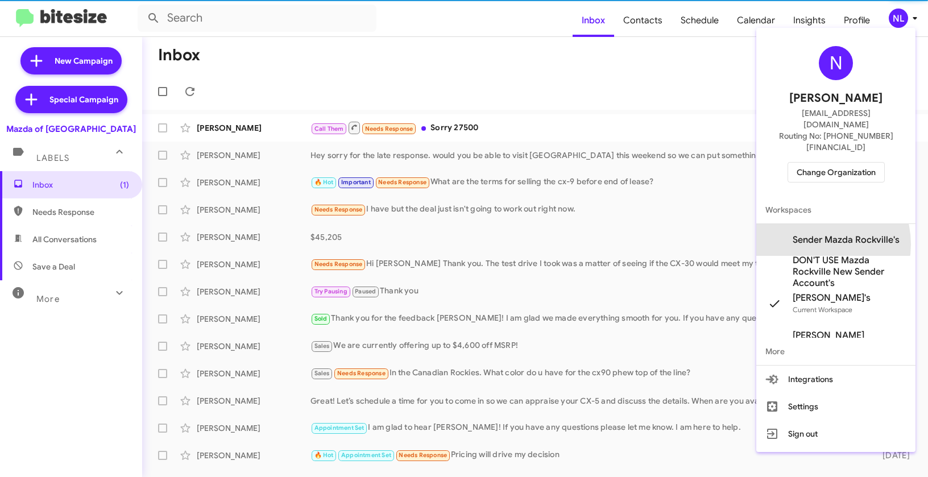
click at [814, 234] on span "Sender Mazda Rockville's" at bounding box center [845, 239] width 107 height 11
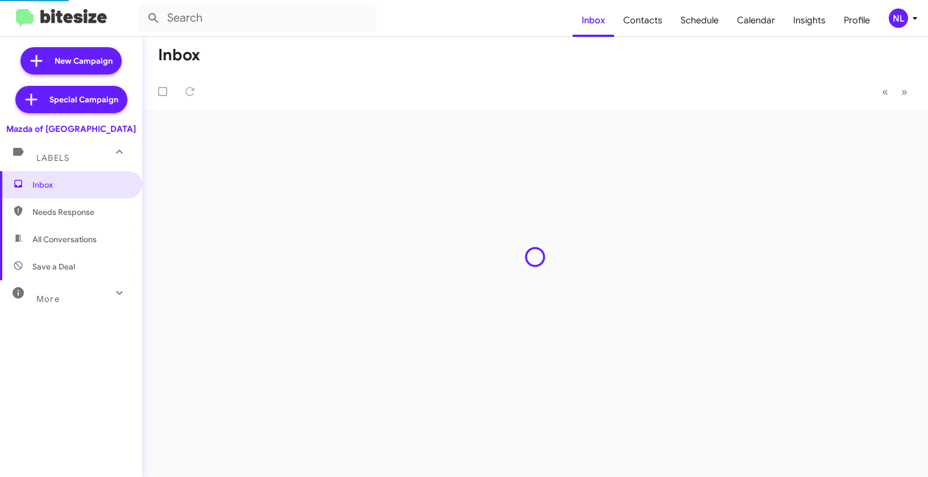
click at [643, 19] on span "Contacts" at bounding box center [642, 20] width 57 height 33
type input "in:groups"
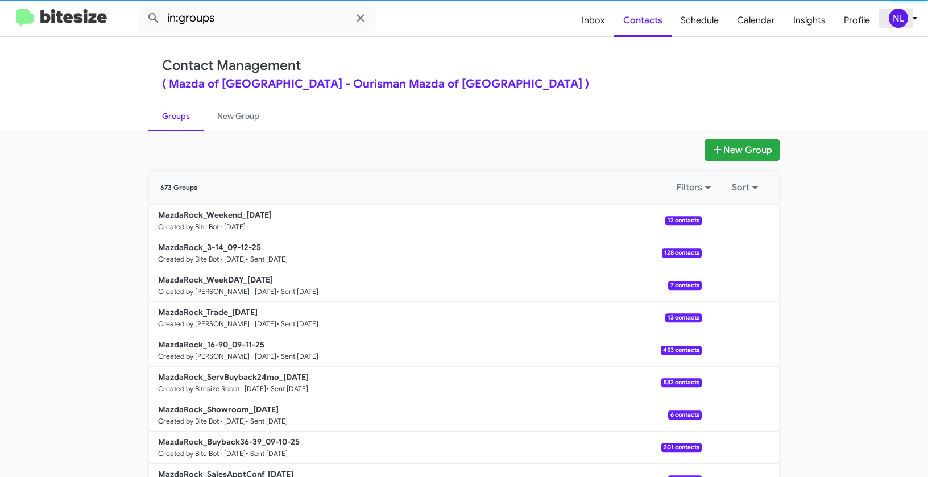
click at [903, 15] on div "NL" at bounding box center [897, 18] width 19 height 19
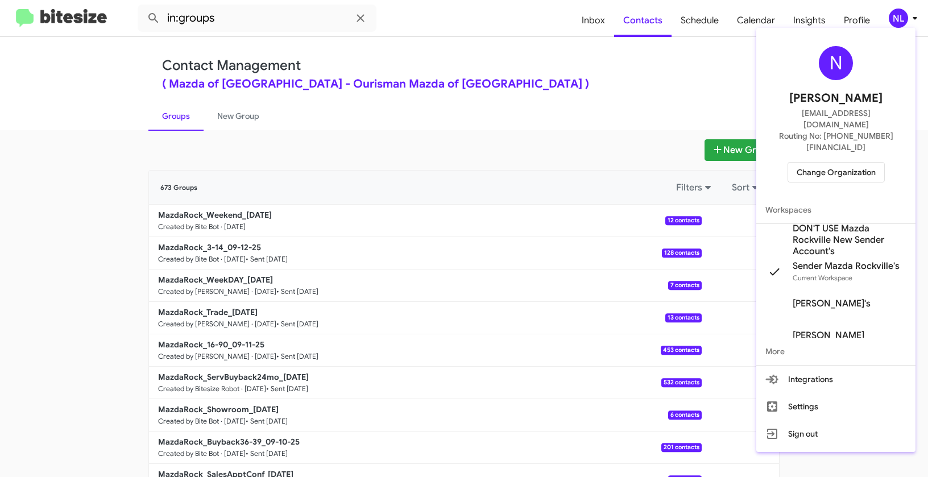
click at [442, 34] on div at bounding box center [464, 238] width 928 height 477
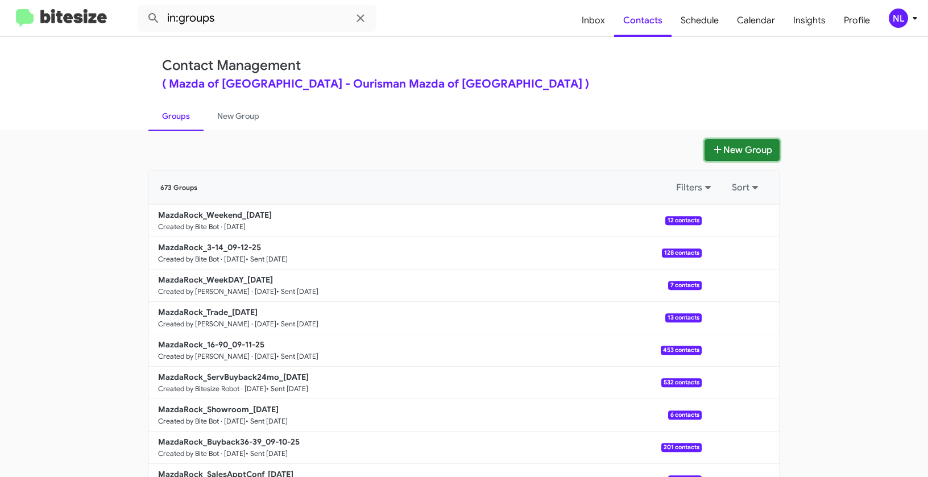
click at [726, 157] on button "New Group" at bounding box center [741, 150] width 75 height 22
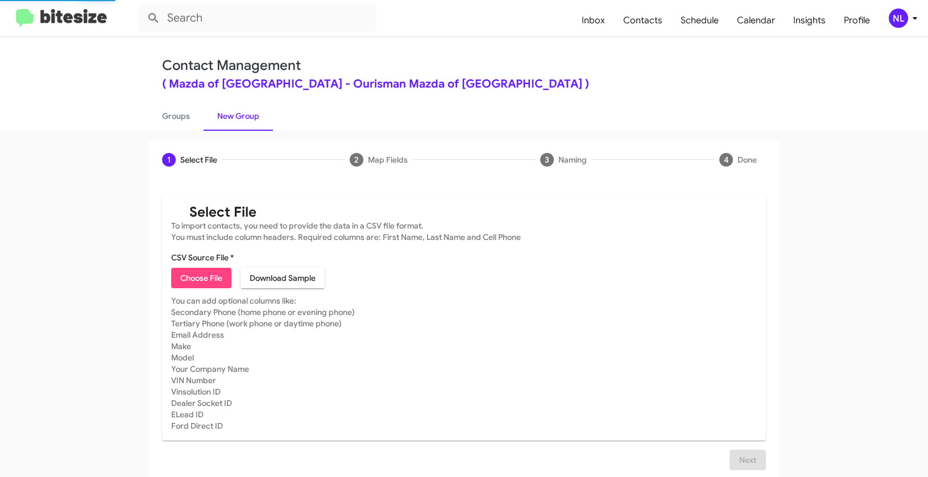
click at [189, 286] on span "Choose File" at bounding box center [201, 278] width 42 height 20
type input "MazdaRock_SalesApptConf_[DATE]"
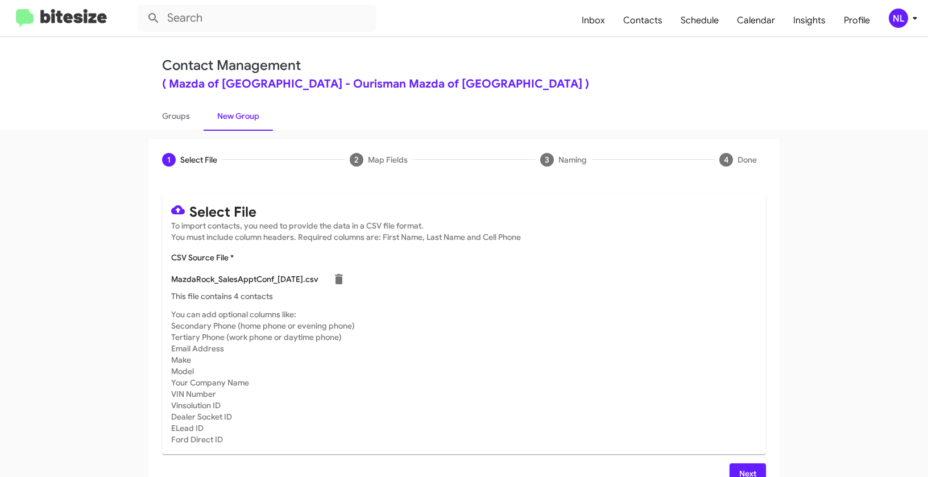
scroll to position [20, 0]
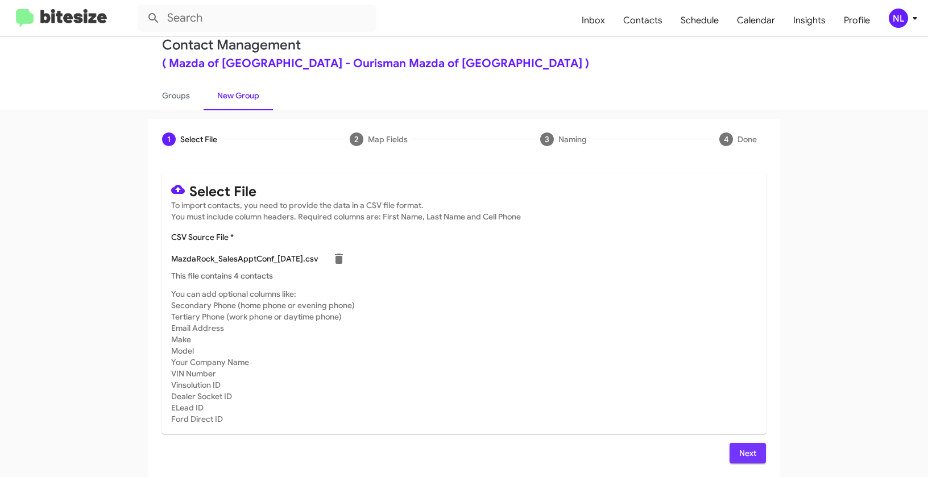
click at [738, 450] on span "Next" at bounding box center [747, 453] width 18 height 20
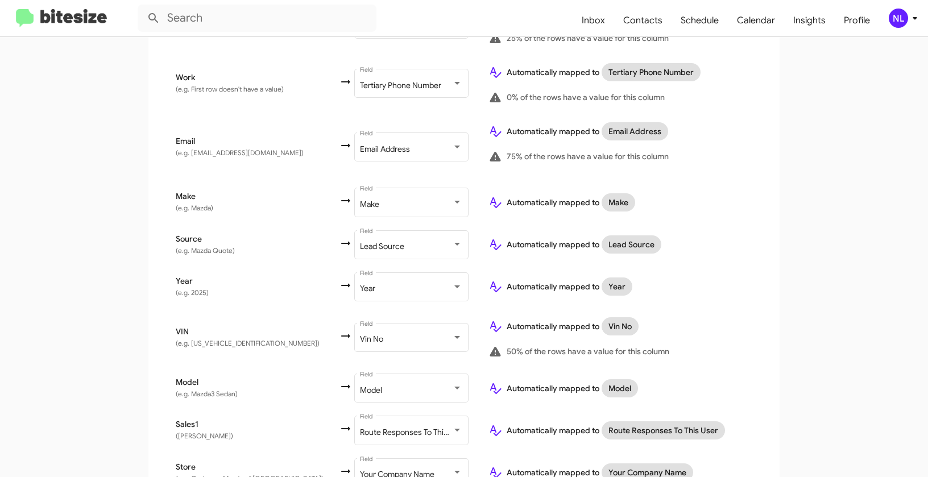
scroll to position [480, 0]
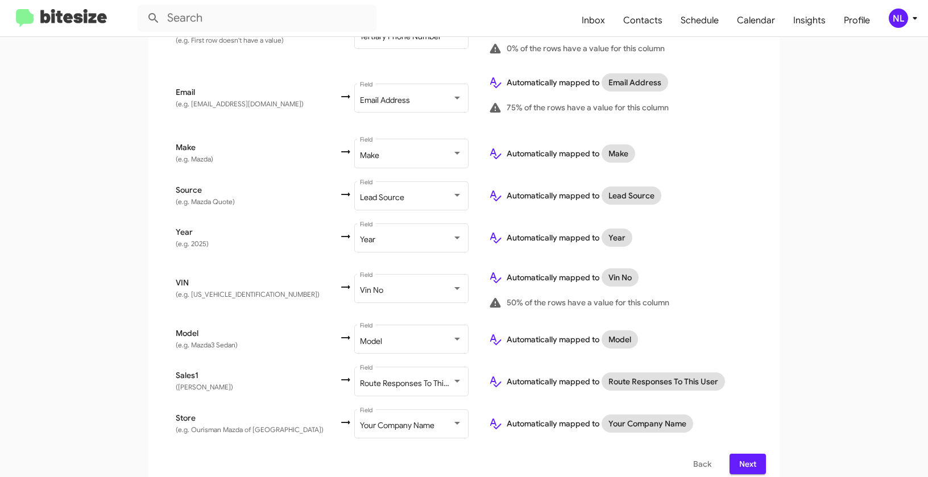
click at [747, 454] on span "Next" at bounding box center [747, 464] width 18 height 20
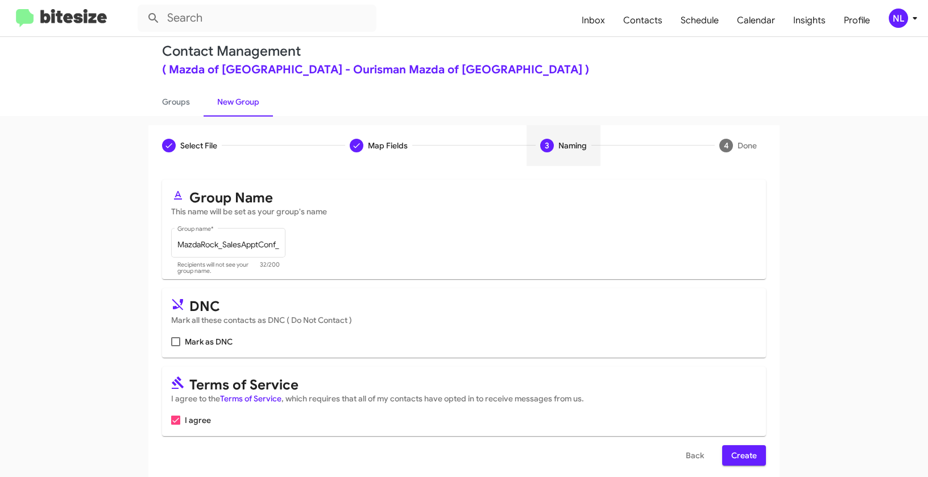
scroll to position [26, 0]
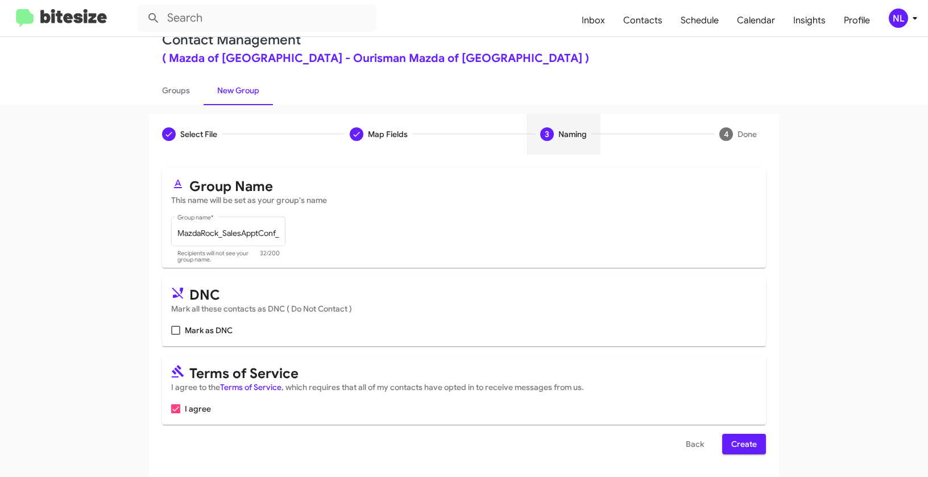
click at [743, 436] on span "Create" at bounding box center [744, 444] width 26 height 20
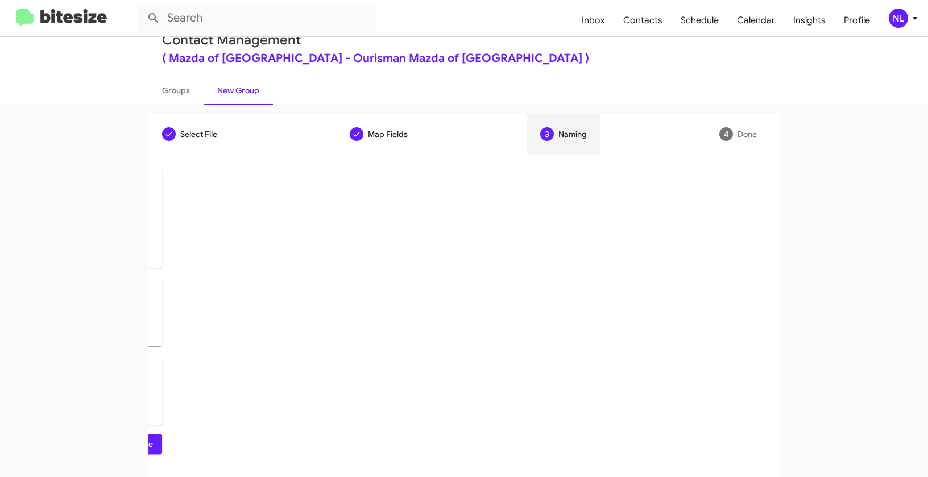
scroll to position [0, 0]
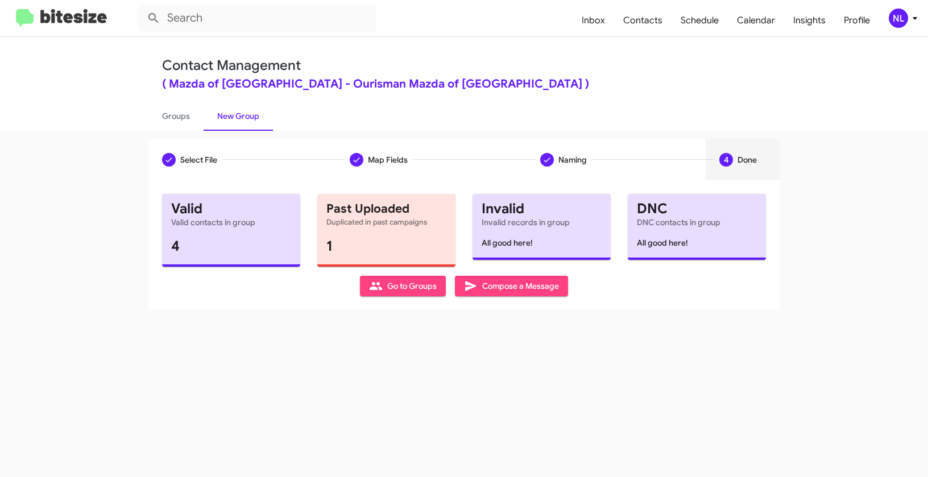
click at [401, 284] on span "Go to Groups" at bounding box center [403, 286] width 68 height 20
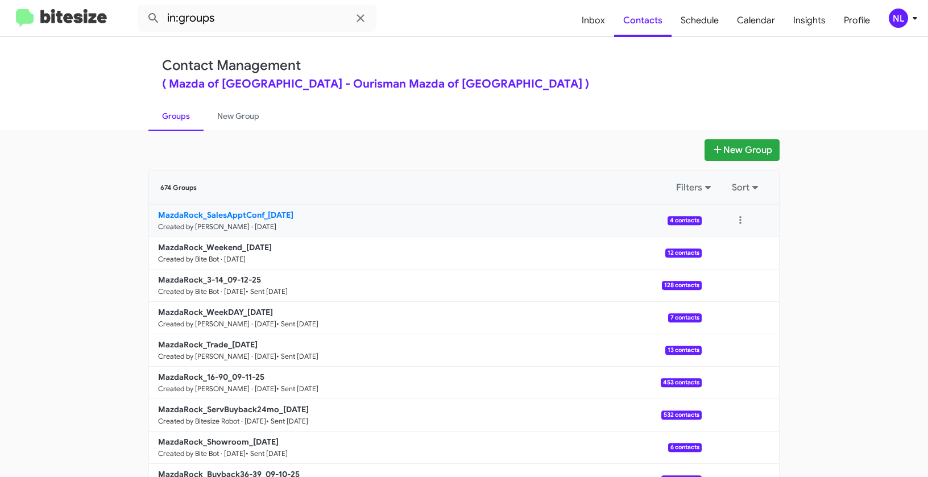
drag, startPoint x: 98, startPoint y: 213, endPoint x: 261, endPoint y: 209, distance: 163.7
click at [261, 209] on app-groups "New Group 674 Groups Filters Sort MazdaRock_SalesApptConf_[DATE] Created by [PE…" at bounding box center [464, 348] width 928 height 419
click at [89, 205] on app-groups "New Group 674 Groups Filters Sort MazdaRock_SalesApptConf_[DATE] Created by [PE…" at bounding box center [464, 348] width 928 height 419
drag, startPoint x: 104, startPoint y: 214, endPoint x: 260, endPoint y: 213, distance: 156.3
click at [260, 213] on app-groups "New Group 674 Groups Filters Sort MazdaRock_SalesApptConf_[DATE] Created by [PE…" at bounding box center [464, 348] width 928 height 419
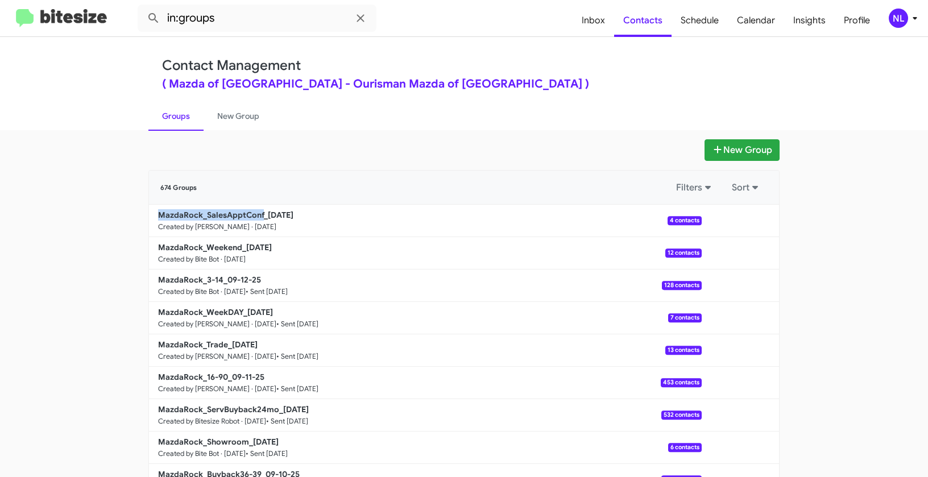
copy b "MazdaRock_SalesApptConf"
click at [235, 21] on input "in:groups" at bounding box center [257, 18] width 239 height 27
paste input "MazdaRock_SalesApptConf"
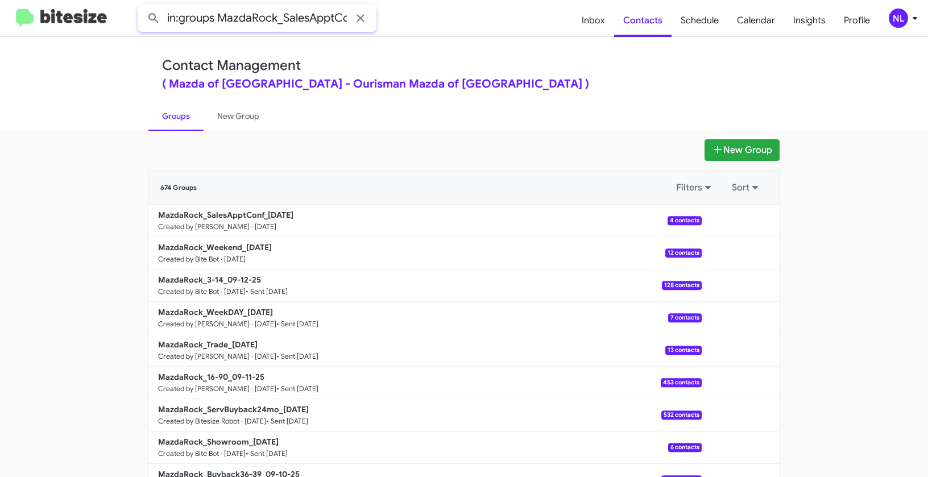
scroll to position [0, 12]
type input "in:groups MazdaRock_SalesApptConf"
click at [142, 7] on button at bounding box center [153, 18] width 23 height 23
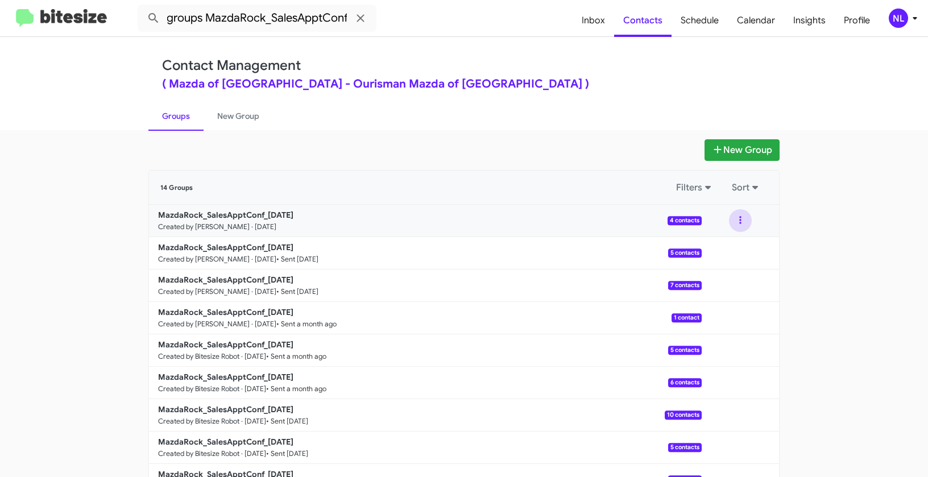
click at [736, 213] on button at bounding box center [740, 220] width 23 height 23
click at [725, 244] on button "View contacts" at bounding box center [705, 251] width 91 height 27
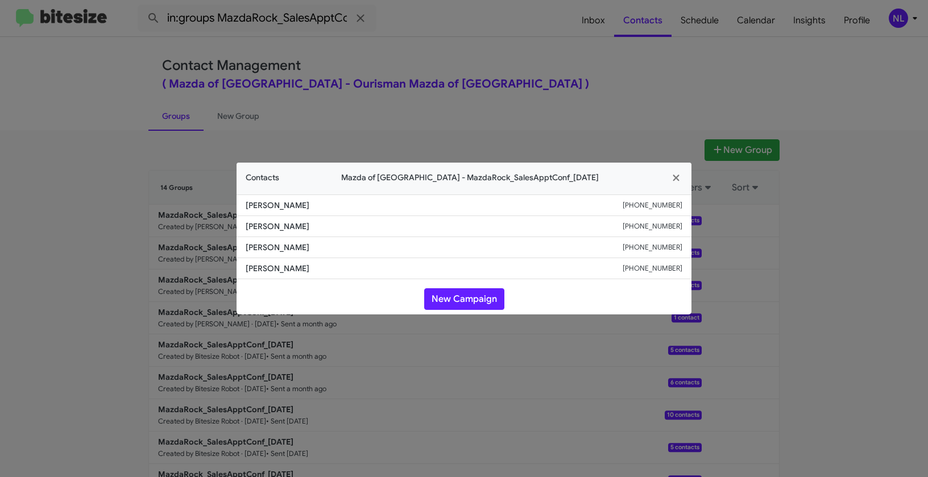
drag, startPoint x: 244, startPoint y: 201, endPoint x: 354, endPoint y: 210, distance: 110.0
click at [354, 210] on li "Arun Manoharan +19292405612" at bounding box center [463, 205] width 455 height 22
copy span "Arun Manoharan"
click at [452, 300] on button "New Campaign" at bounding box center [464, 299] width 80 height 22
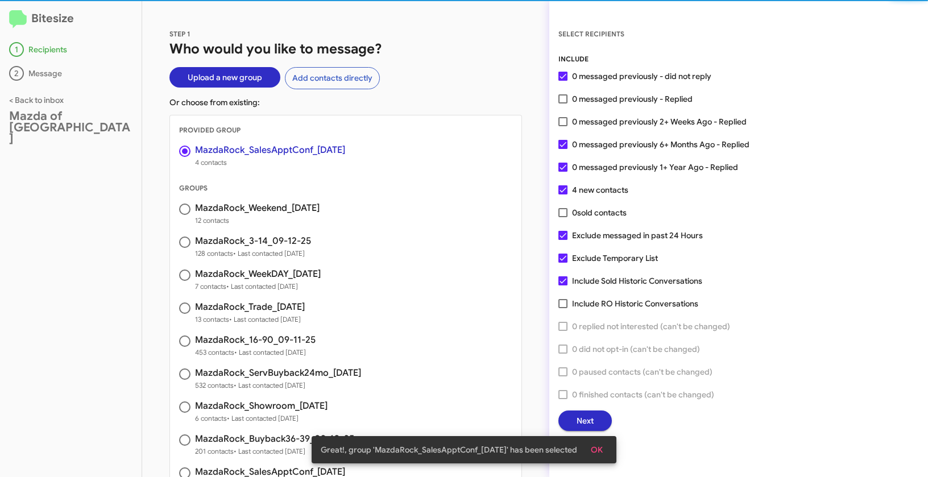
click at [588, 446] on button "OK" at bounding box center [596, 449] width 30 height 20
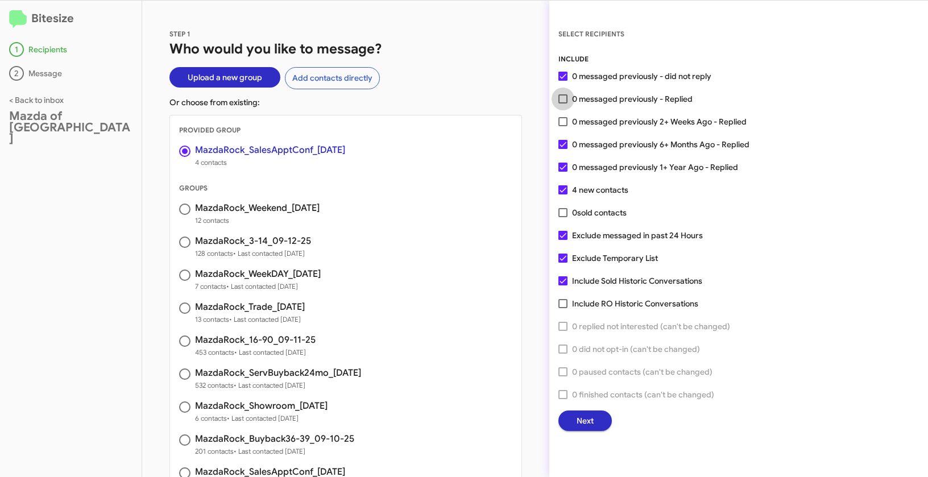
click at [564, 97] on span at bounding box center [562, 98] width 9 height 9
click at [563, 103] on input "0 messaged previously - Replied" at bounding box center [562, 103] width 1 height 1
checkbox input "true"
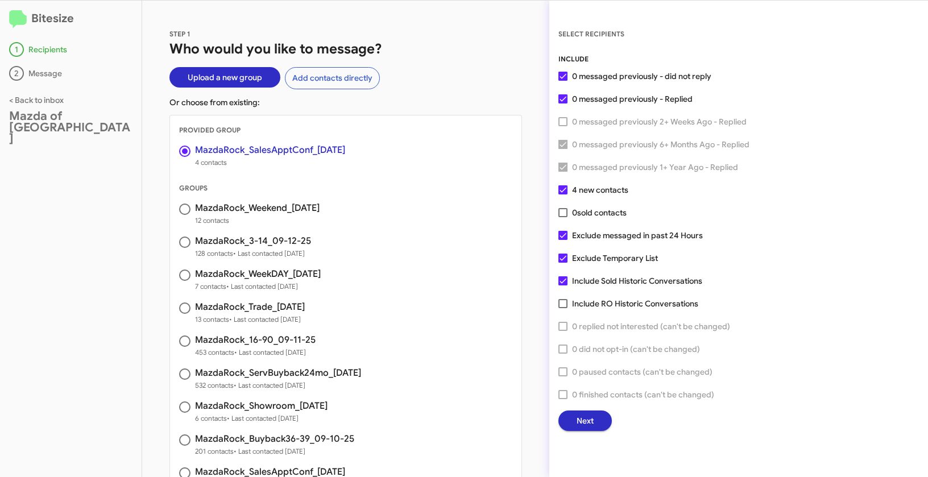
click at [561, 238] on span at bounding box center [562, 235] width 9 height 9
click at [562, 240] on input "Exclude messaged in past 24 Hours" at bounding box center [562, 240] width 1 height 1
checkbox input "false"
click at [560, 258] on span at bounding box center [562, 257] width 9 height 9
click at [562, 263] on input "Exclude Temporary List" at bounding box center [562, 263] width 1 height 1
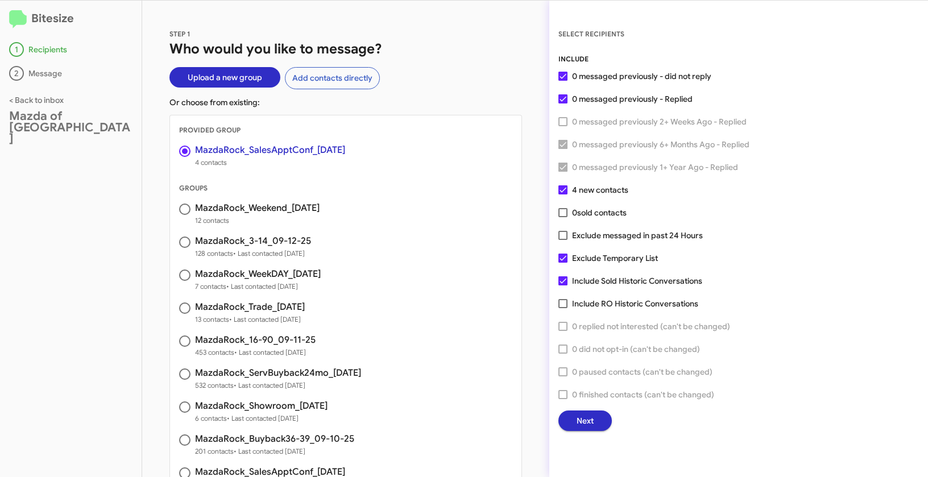
checkbox input "false"
click at [593, 425] on span "Next" at bounding box center [584, 420] width 17 height 20
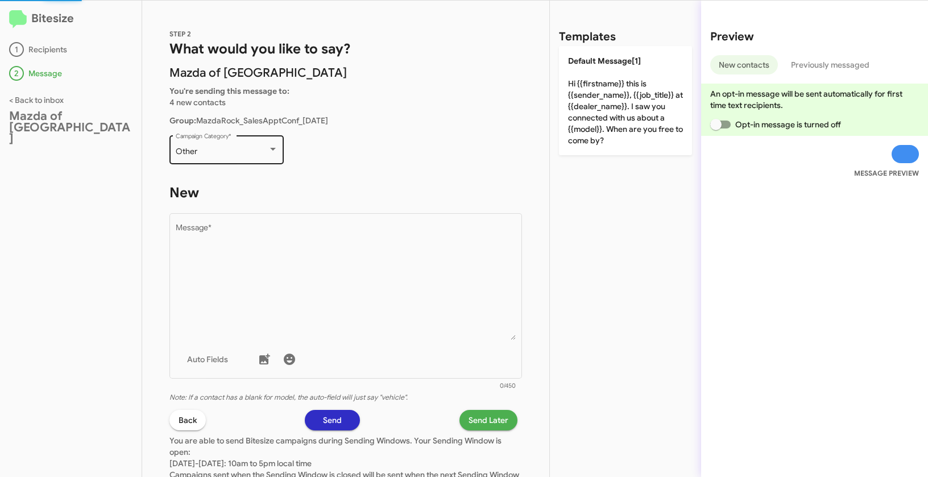
click at [259, 152] on div "Other" at bounding box center [222, 151] width 92 height 9
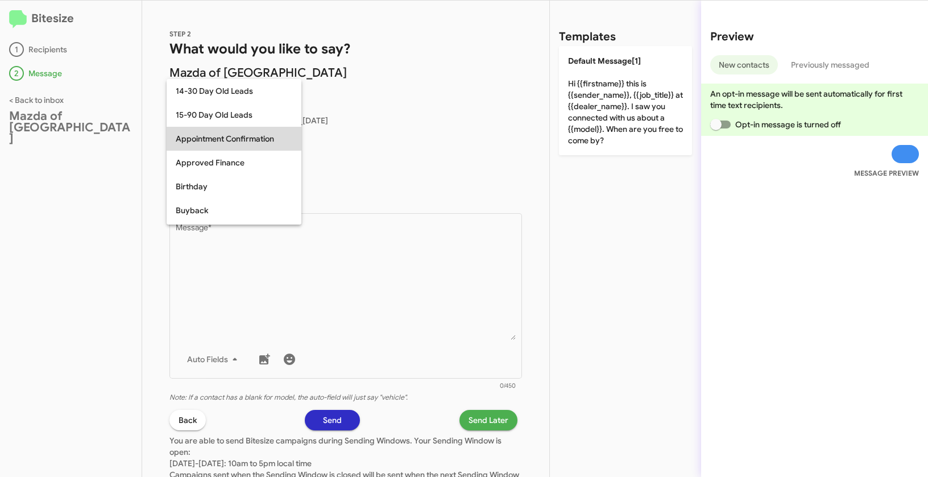
click at [218, 143] on span "Appointment Confirmation" at bounding box center [234, 139] width 117 height 24
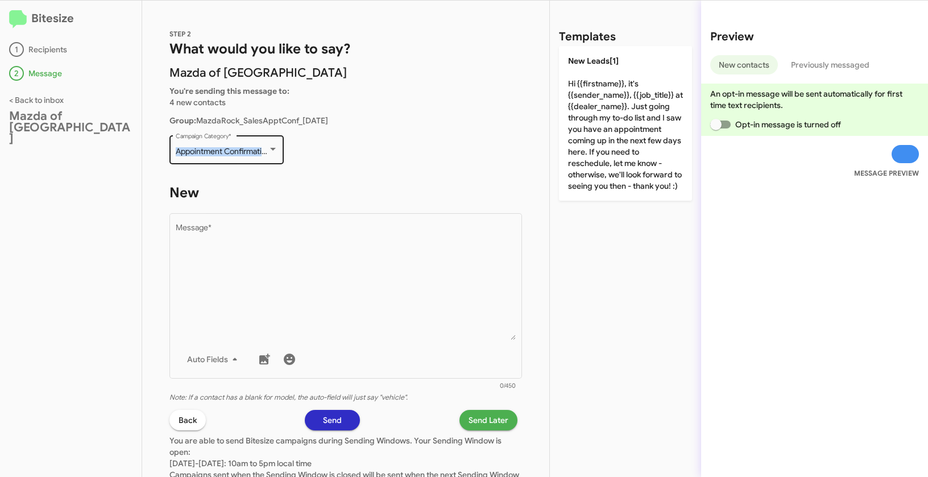
drag, startPoint x: 176, startPoint y: 150, endPoint x: 278, endPoint y: 153, distance: 101.8
click at [278, 153] on div "Appointment Confirmation Campaign Category *" at bounding box center [226, 148] width 114 height 31
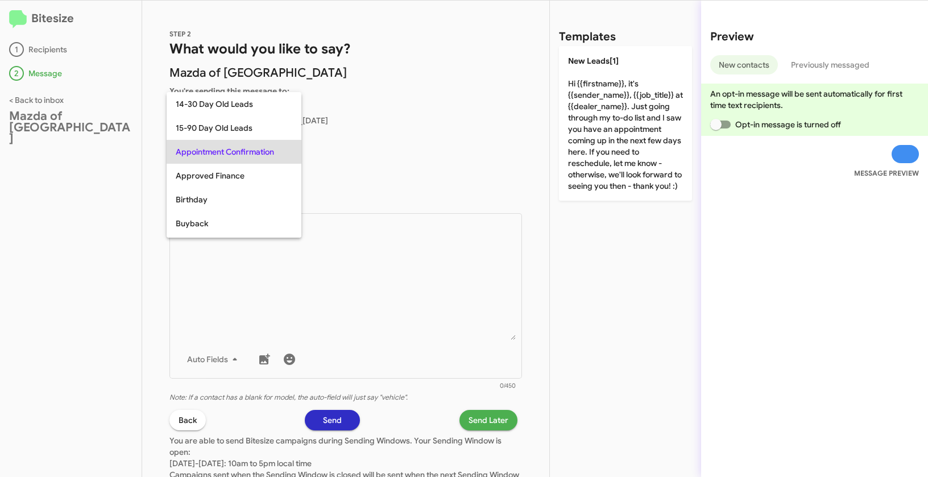
copy span "Appointment Confirmation"
click at [435, 367] on div at bounding box center [464, 238] width 928 height 477
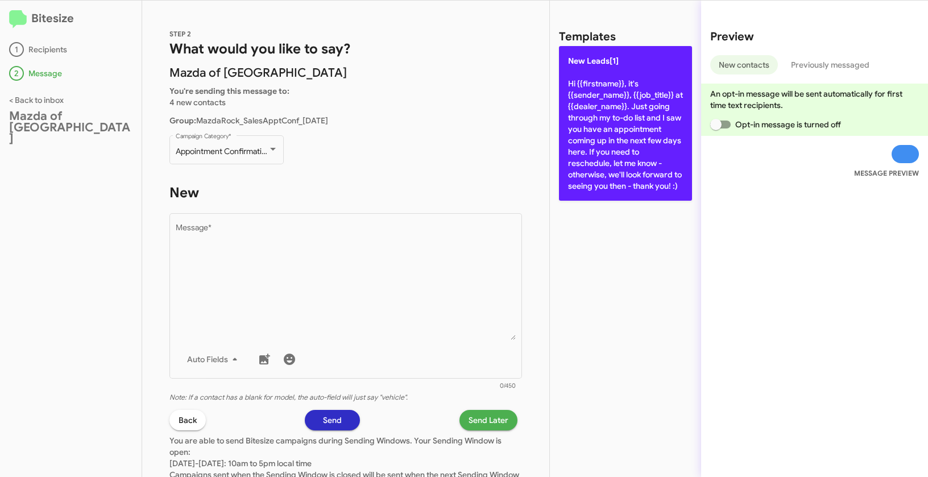
click at [606, 95] on p "New Leads[1] Hi {{firstname}}, it's {{sender_name}}, {{job_title}} at {{dealer_…" at bounding box center [625, 123] width 133 height 155
type textarea "Hi {{firstname}}, it's {{sender_name}}, {{job_title}} at {{dealer_name}}. Just …"
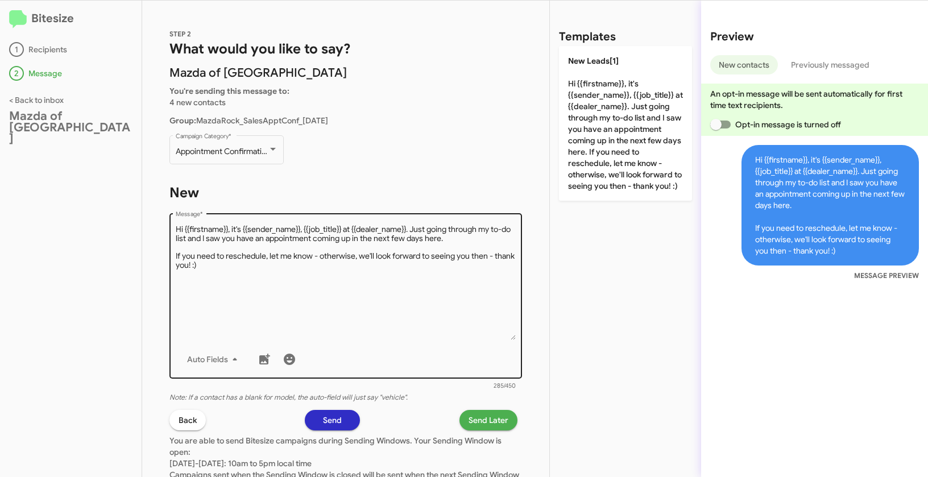
scroll to position [93, 0]
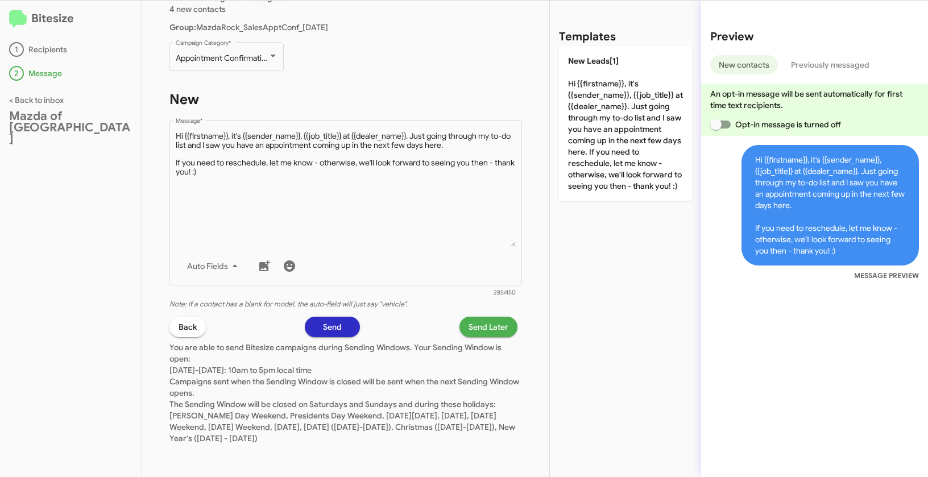
click at [481, 333] on span "Send Later" at bounding box center [488, 327] width 40 height 20
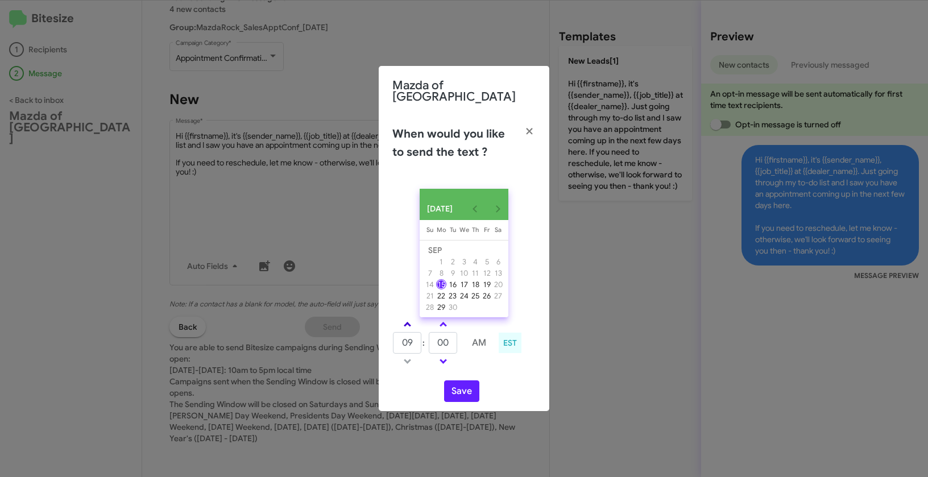
click at [401, 321] on link at bounding box center [407, 324] width 20 height 13
type input "10"
click at [463, 383] on button "Save" at bounding box center [461, 391] width 35 height 22
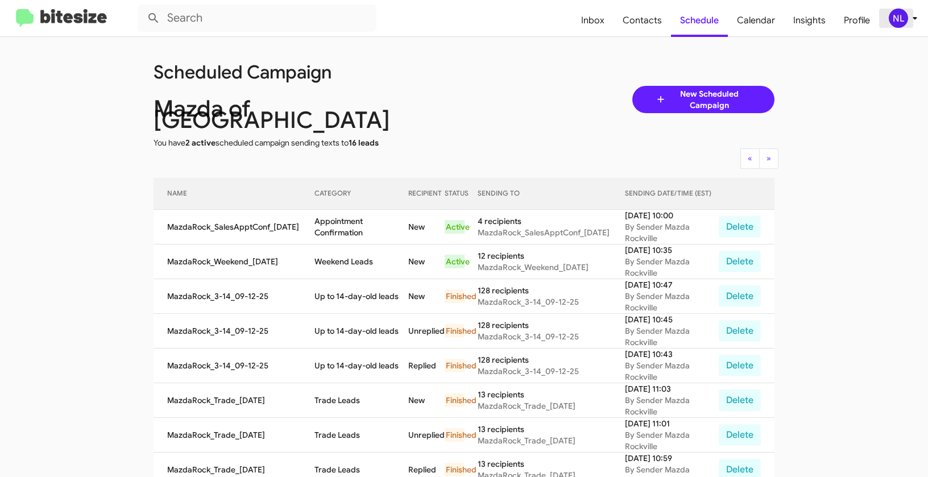
click at [897, 14] on div "NL" at bounding box center [897, 18] width 19 height 19
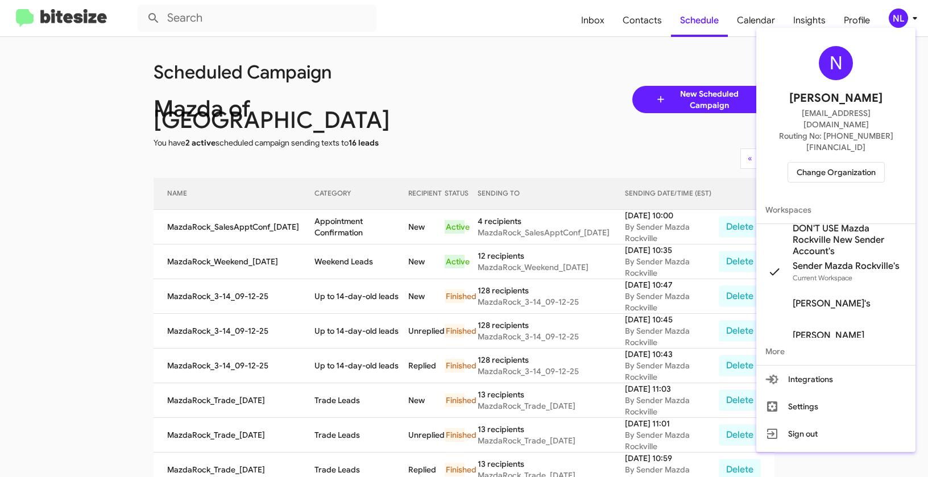
click at [845, 163] on span "Change Organization" at bounding box center [835, 172] width 79 height 19
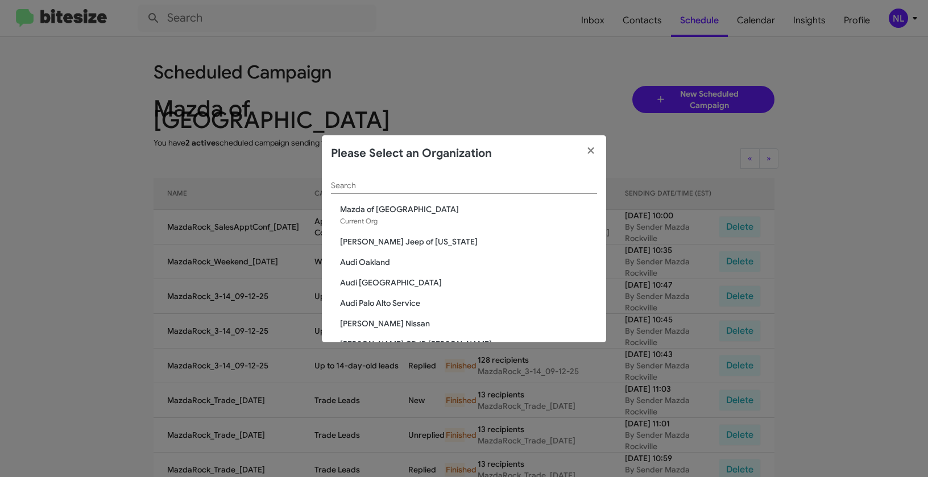
click at [517, 178] on div "Search" at bounding box center [464, 183] width 266 height 22
paste input "Toyota 40"
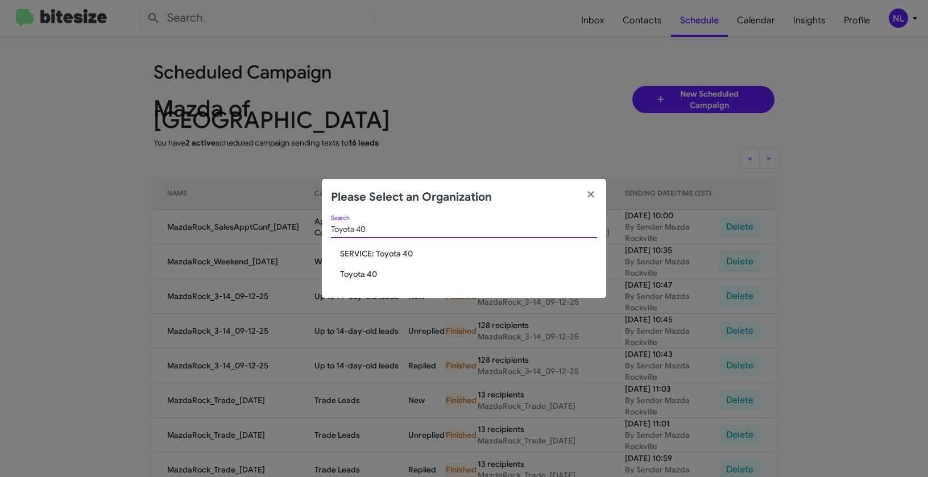
type input "Toyota 40"
click at [368, 276] on span "Toyota 40" at bounding box center [468, 273] width 257 height 11
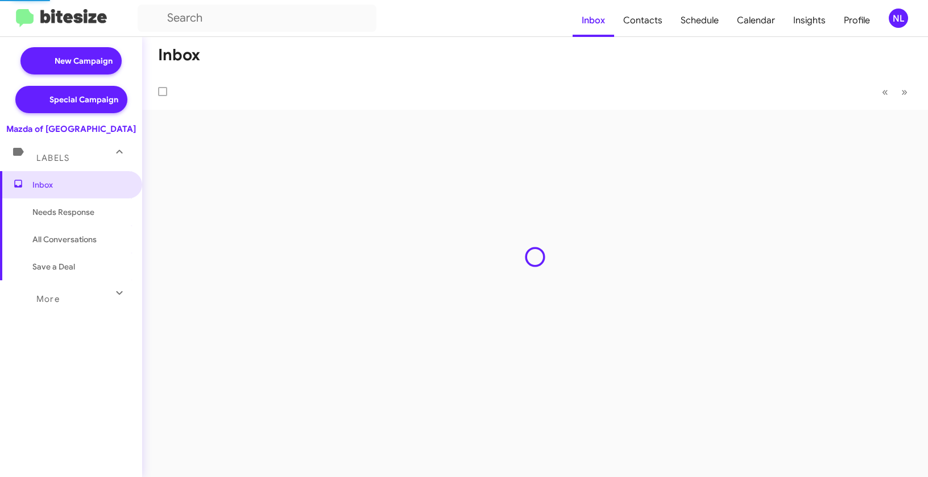
click at [900, 19] on div "NL" at bounding box center [897, 18] width 19 height 19
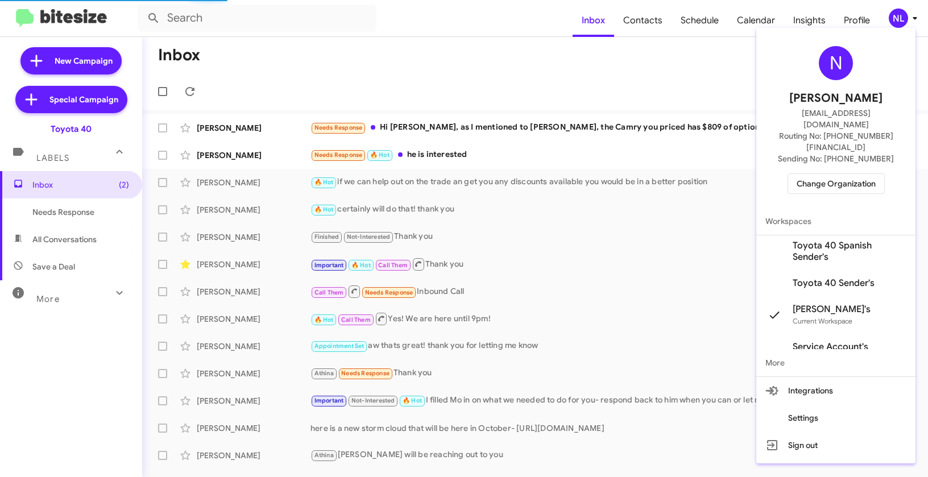
click at [819, 174] on span "Change Organization" at bounding box center [835, 183] width 79 height 19
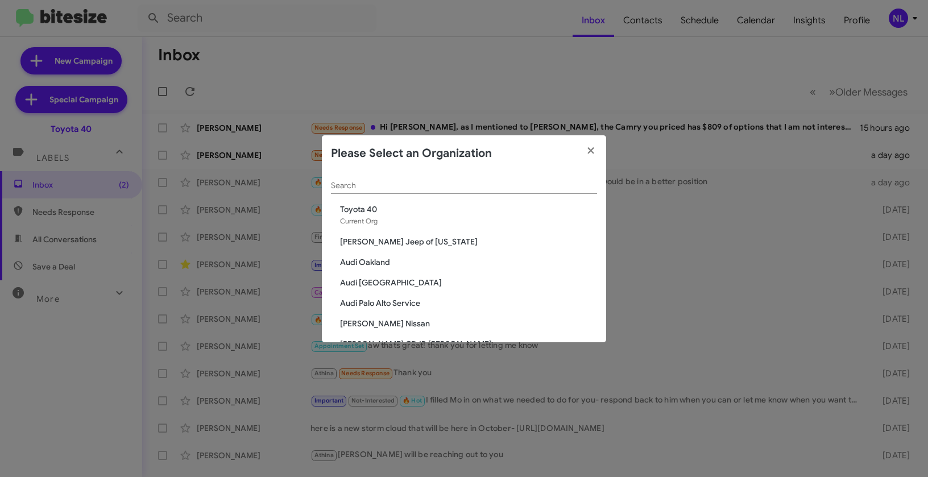
click at [369, 203] on span "Toyota 40" at bounding box center [468, 208] width 257 height 11
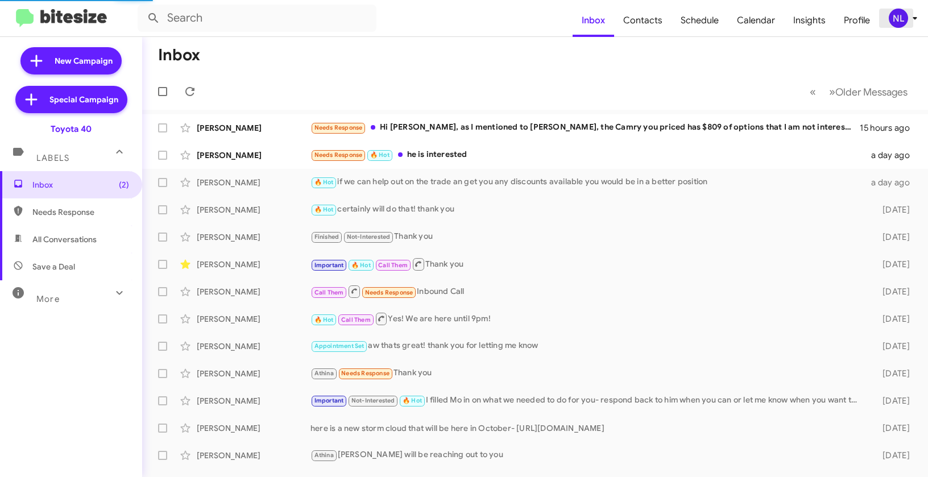
click at [897, 24] on div "NL" at bounding box center [897, 18] width 19 height 19
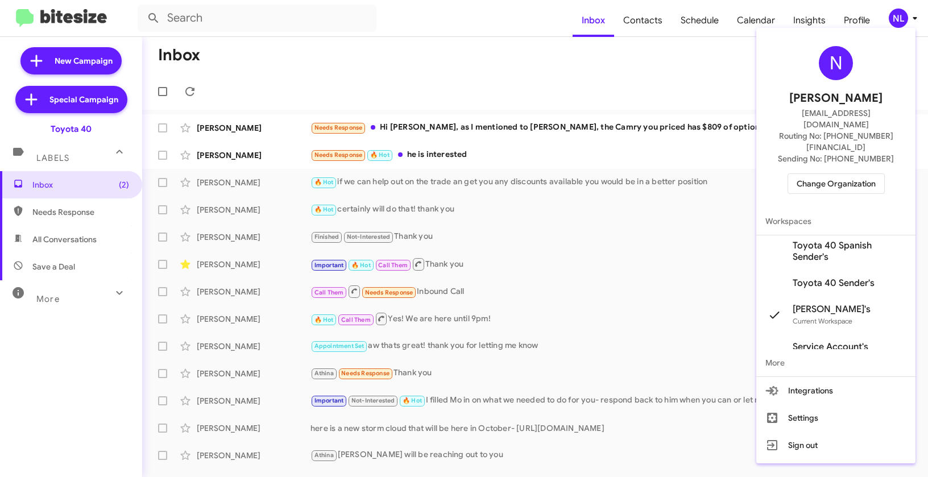
click at [841, 277] on span "Toyota 40 Sender's" at bounding box center [833, 282] width 82 height 11
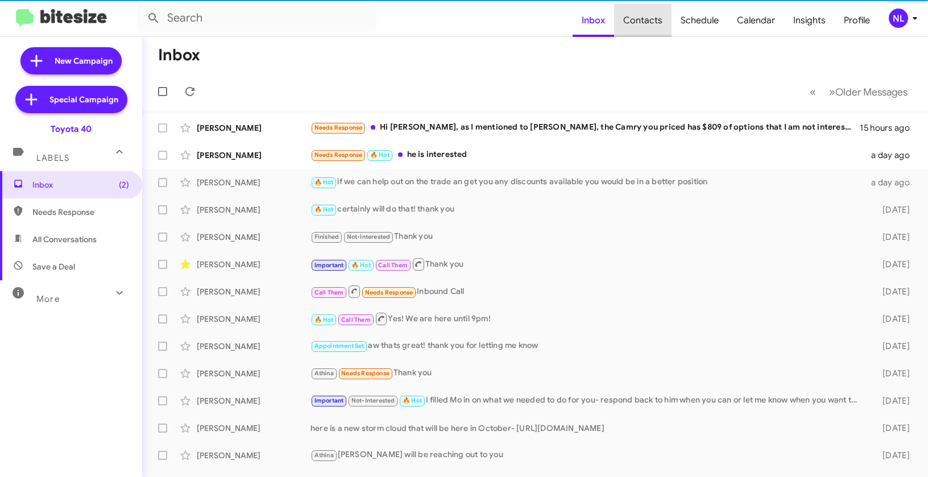
click at [648, 27] on span "Contacts" at bounding box center [642, 20] width 57 height 33
type input "in:groups"
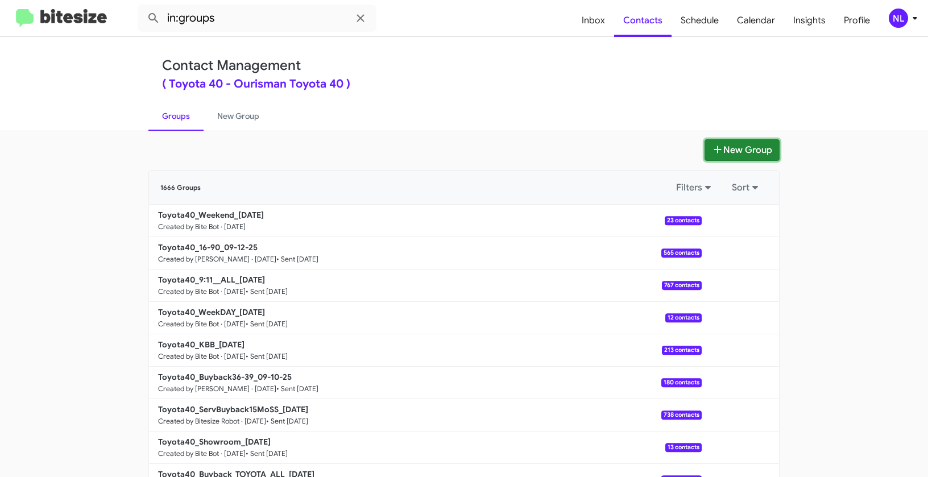
click at [749, 151] on button "New Group" at bounding box center [741, 150] width 75 height 22
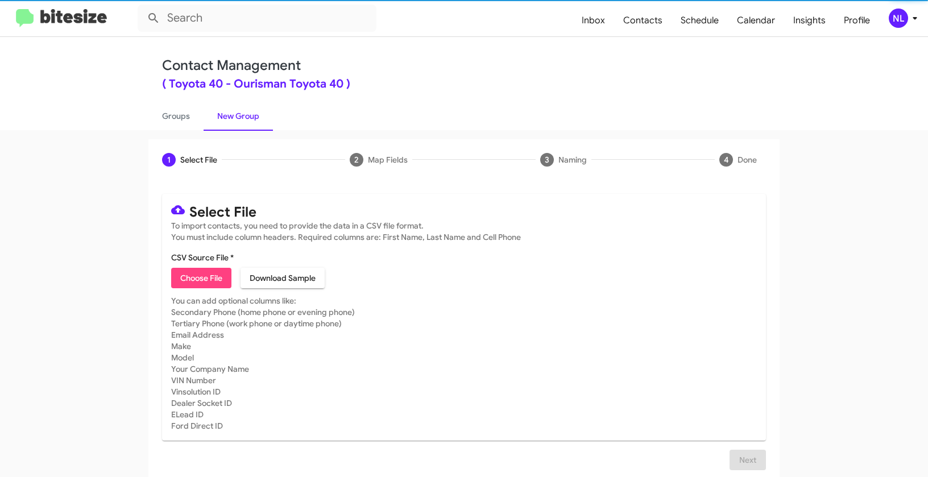
click at [202, 289] on mat-card "Select File To import contacts, you need to provide the data in a CSV file form…" at bounding box center [464, 317] width 604 height 247
click at [205, 281] on span "Choose File" at bounding box center [201, 278] width 42 height 20
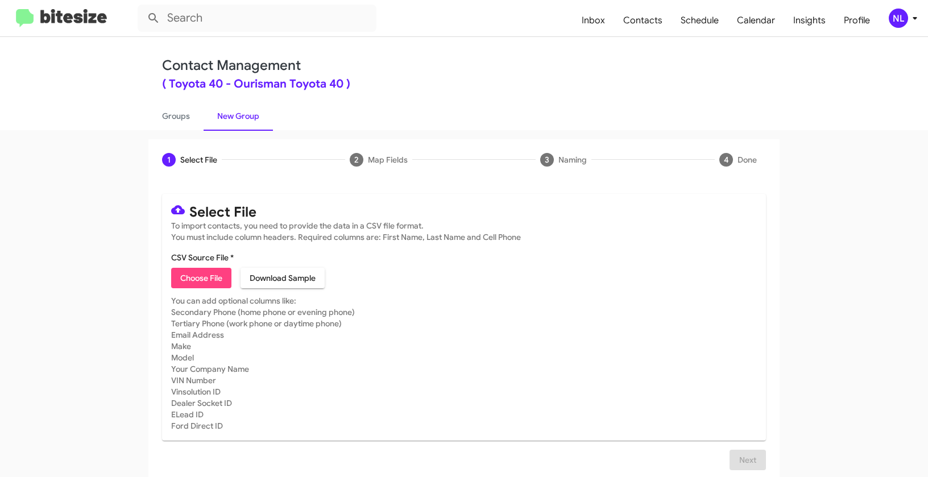
type input "Toyota40_90-180_09-15-25"
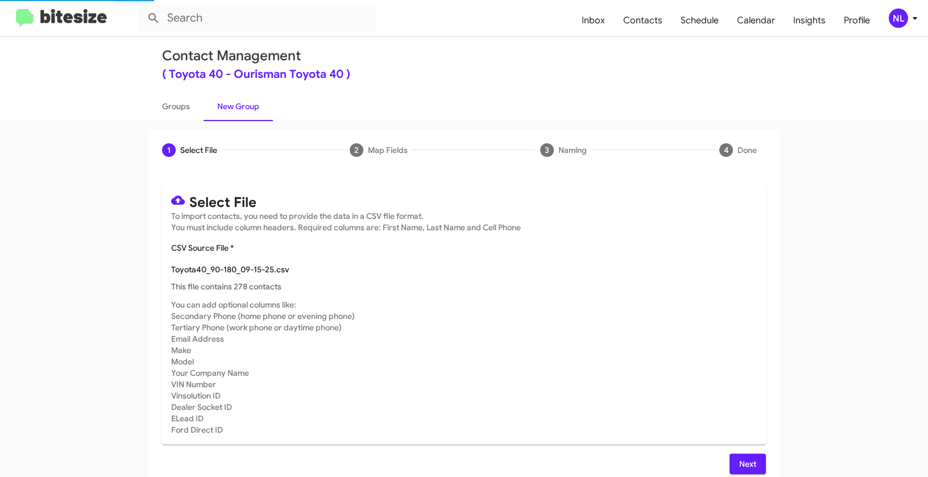
scroll to position [20, 0]
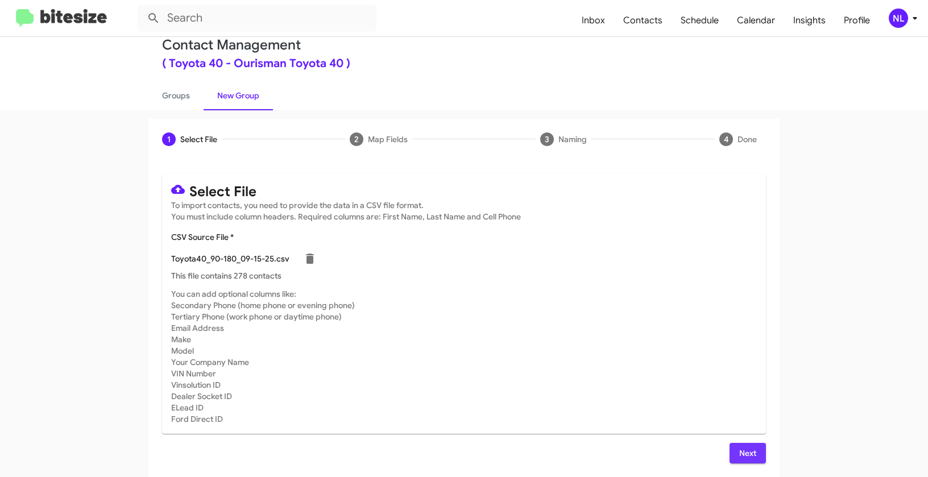
click at [746, 449] on span "Next" at bounding box center [747, 453] width 18 height 20
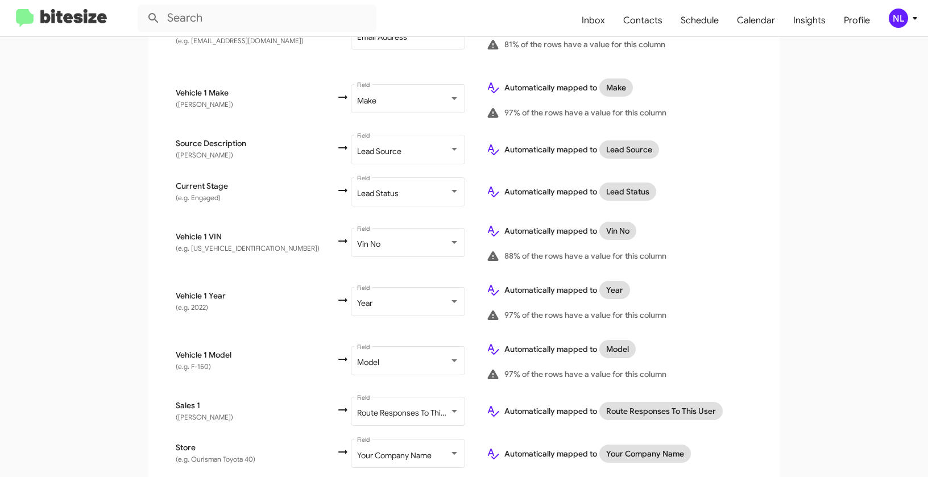
scroll to position [573, 0]
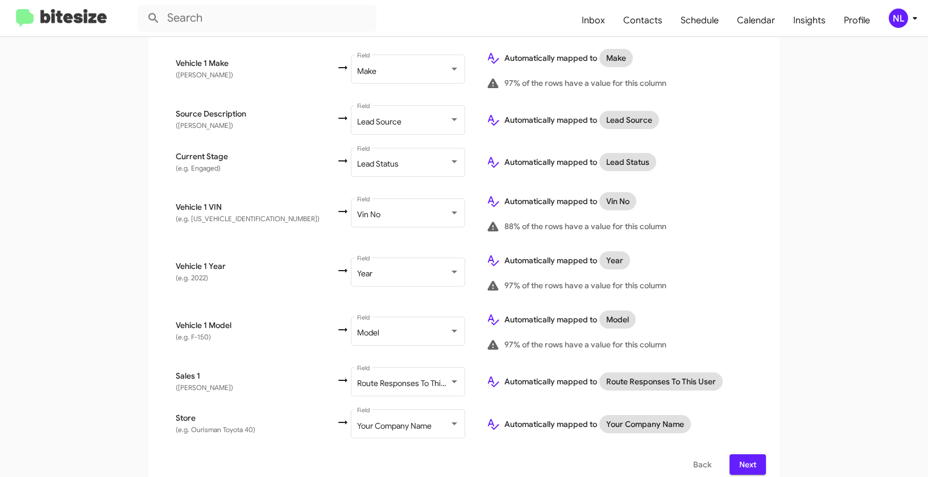
click at [749, 454] on span "Next" at bounding box center [747, 464] width 18 height 20
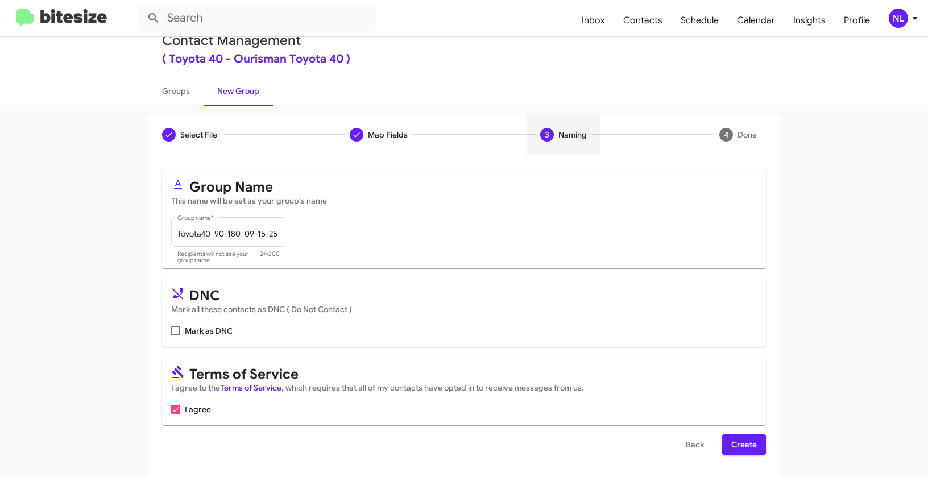
scroll to position [26, 0]
click at [743, 443] on span "Create" at bounding box center [744, 444] width 26 height 20
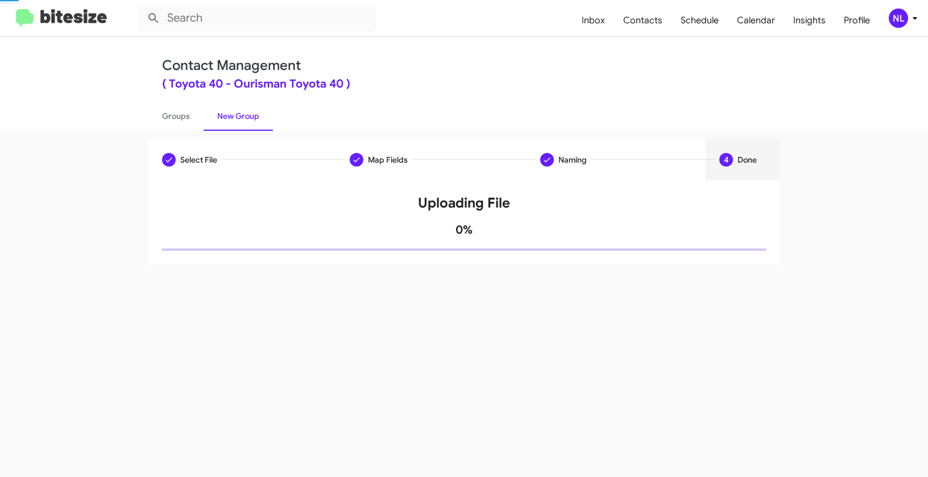
scroll to position [0, 0]
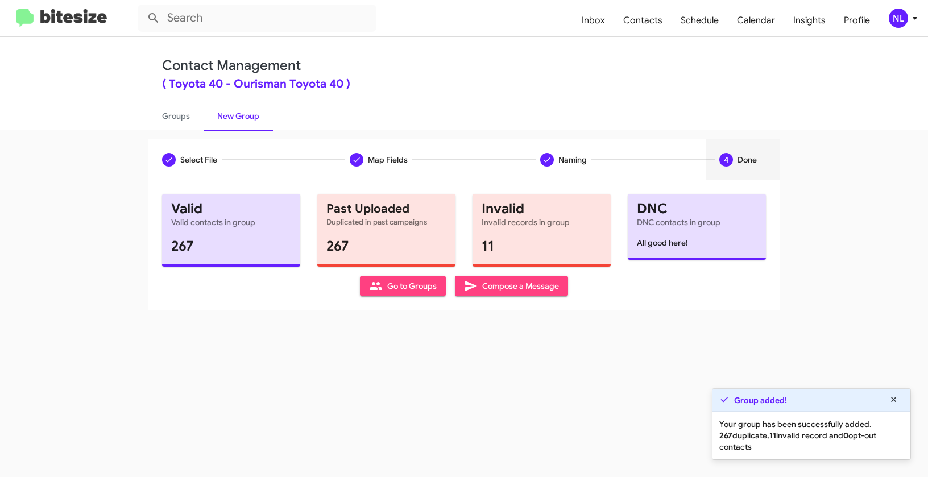
click at [390, 294] on span "Go to Groups" at bounding box center [403, 286] width 68 height 20
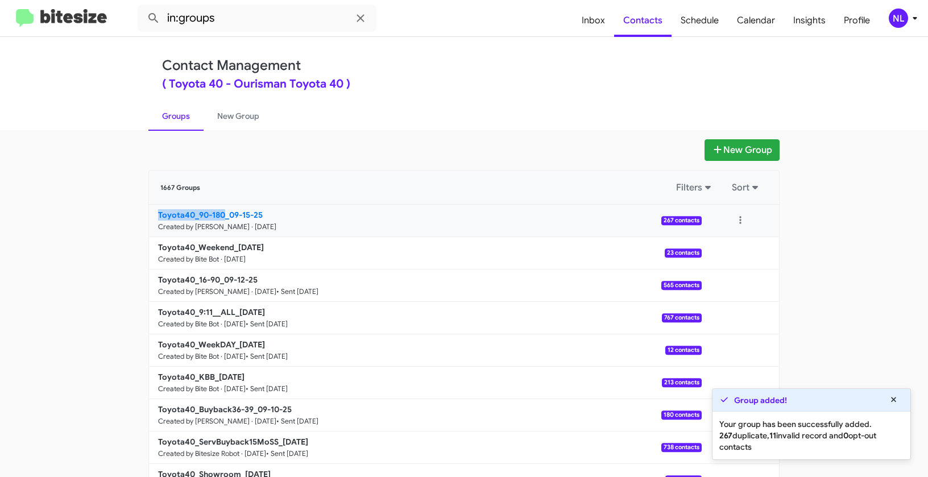
drag, startPoint x: 135, startPoint y: 216, endPoint x: 223, endPoint y: 214, distance: 87.6
click at [223, 214] on app-groups "New Group 1667 Groups Filters Sort Toyota40_90-180_09-15-25 Created by Nen Limb…" at bounding box center [464, 348] width 928 height 419
copy b "Toyota40_90-180"
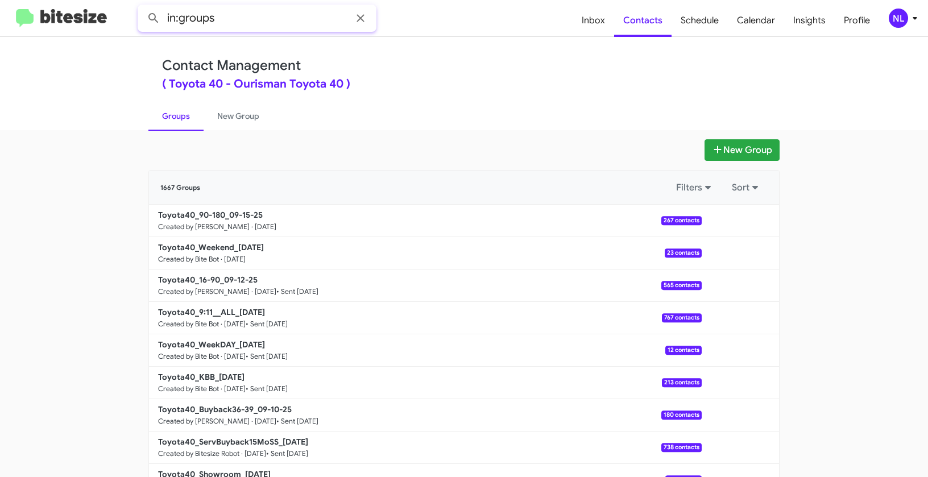
click at [244, 21] on input "in:groups" at bounding box center [257, 18] width 239 height 27
paste input "Toyota40_90-180"
type input "in:groups Toyota40_90-180"
click at [142, 7] on button at bounding box center [153, 18] width 23 height 23
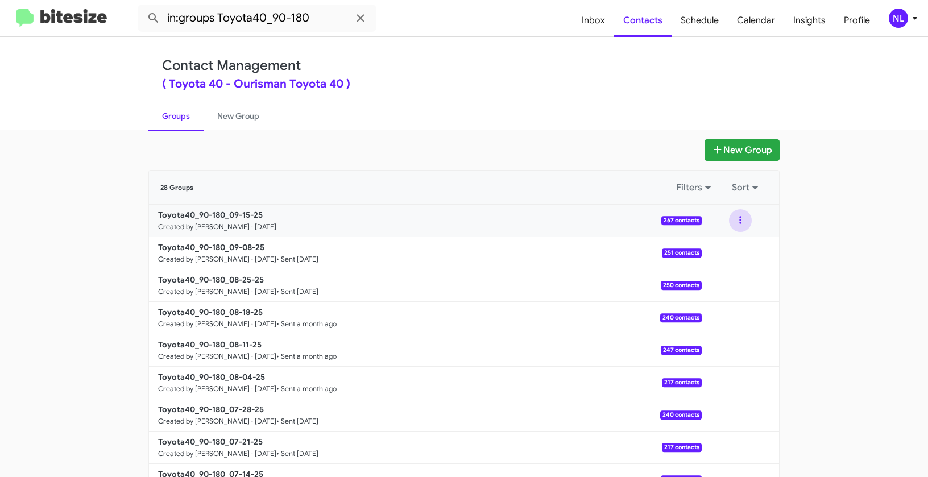
click at [736, 219] on button at bounding box center [740, 220] width 23 height 23
click at [717, 250] on button "View contacts" at bounding box center [705, 251] width 91 height 27
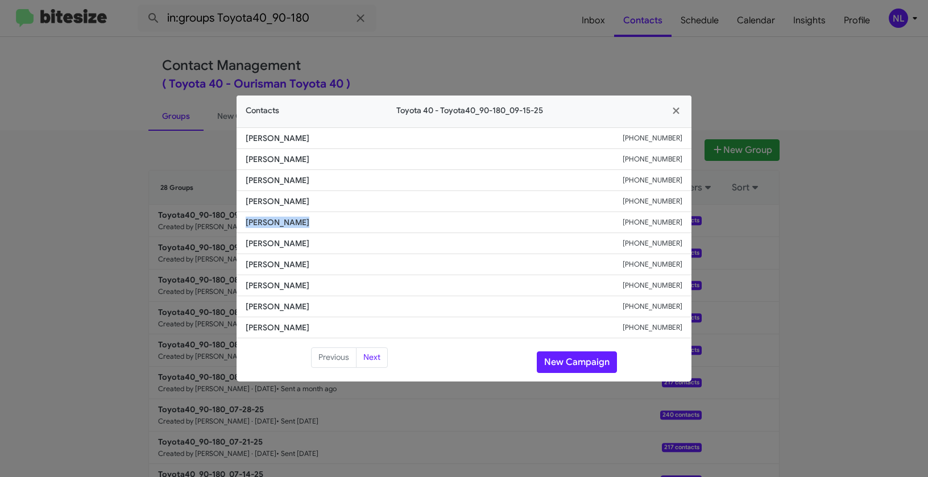
drag, startPoint x: 232, startPoint y: 219, endPoint x: 327, endPoint y: 219, distance: 94.3
click at [327, 219] on modal-container "Contacts Toyota 40 - Toyota40_90-180_09-15-25 Christine Haynes +18507121707 God…" at bounding box center [464, 238] width 928 height 477
copy span "Haseeb Nazary"
click at [584, 359] on button "New Campaign" at bounding box center [577, 362] width 80 height 22
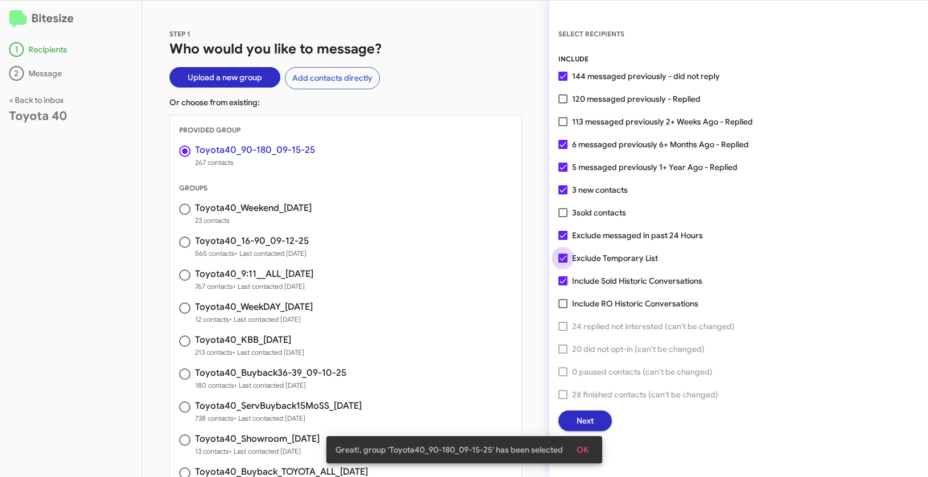
click at [558, 261] on span at bounding box center [562, 257] width 9 height 9
click at [562, 263] on input "Exclude Temporary List" at bounding box center [562, 263] width 1 height 1
checkbox input "false"
click at [594, 450] on button "OK" at bounding box center [582, 449] width 30 height 20
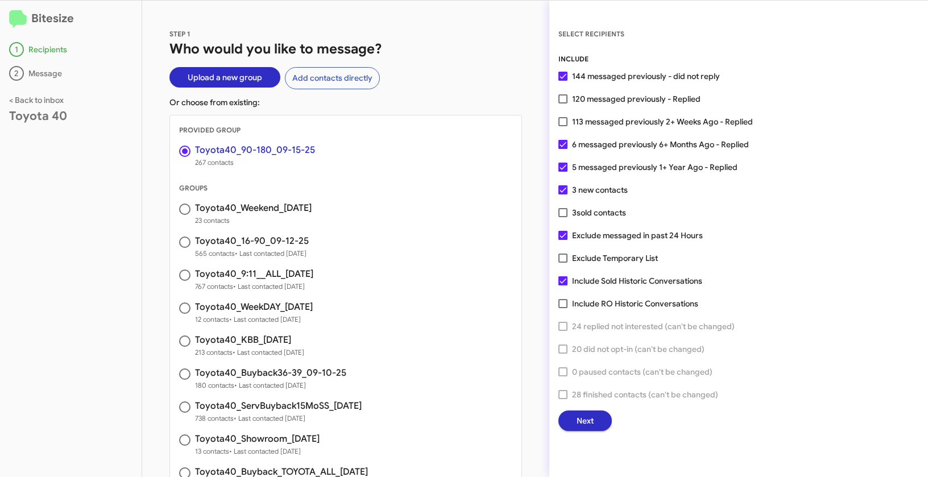
click at [581, 420] on span "Next" at bounding box center [584, 420] width 17 height 20
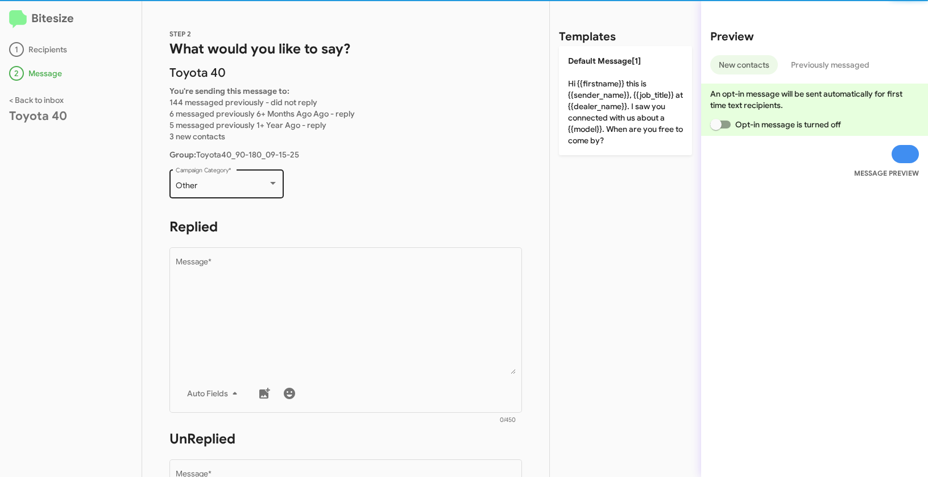
click at [251, 173] on div "Other Campaign Category *" at bounding box center [227, 182] width 102 height 31
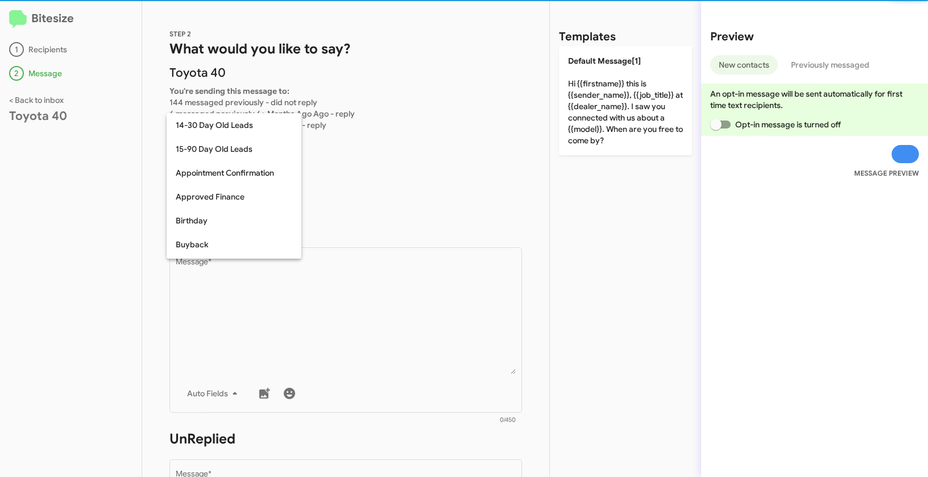
scroll to position [250, 0]
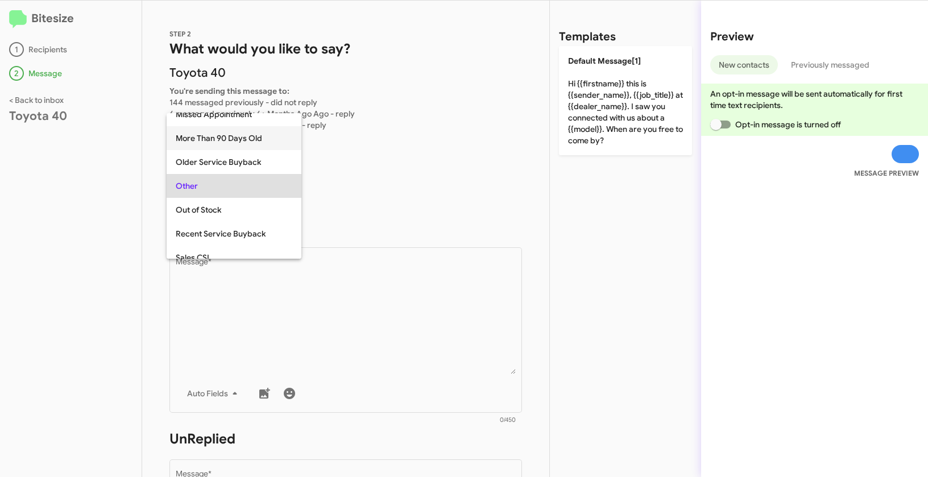
click at [209, 141] on span "More Than 90 Days Old" at bounding box center [234, 138] width 117 height 24
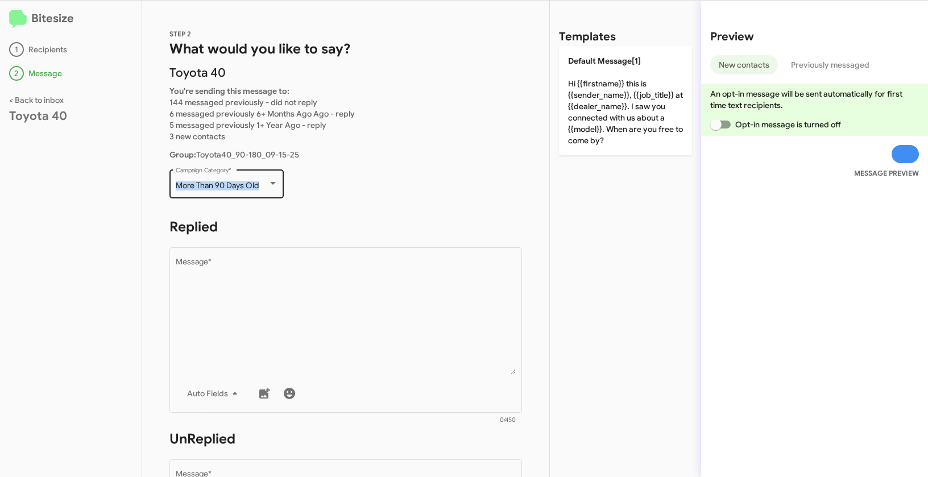
drag, startPoint x: 174, startPoint y: 186, endPoint x: 272, endPoint y: 191, distance: 98.4
click at [272, 191] on div "More Than 90 Days Old Campaign Category *" at bounding box center [226, 182] width 114 height 31
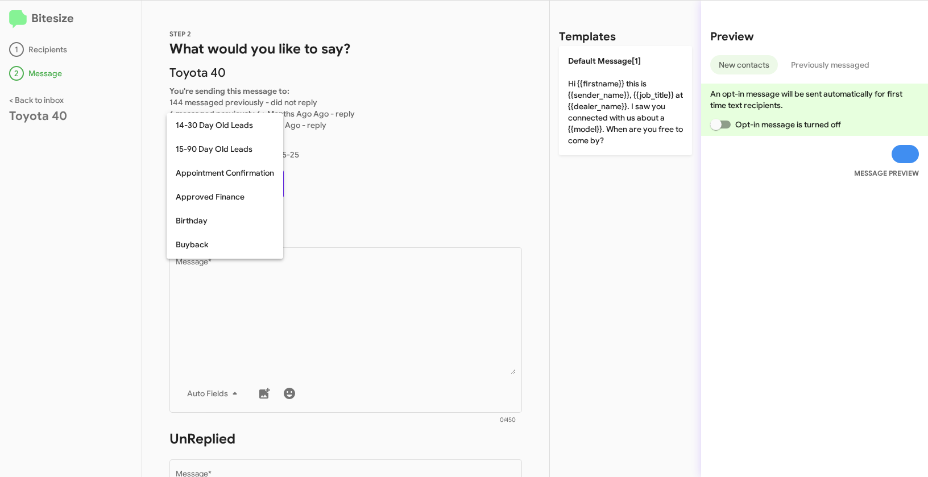
scroll to position [202, 0]
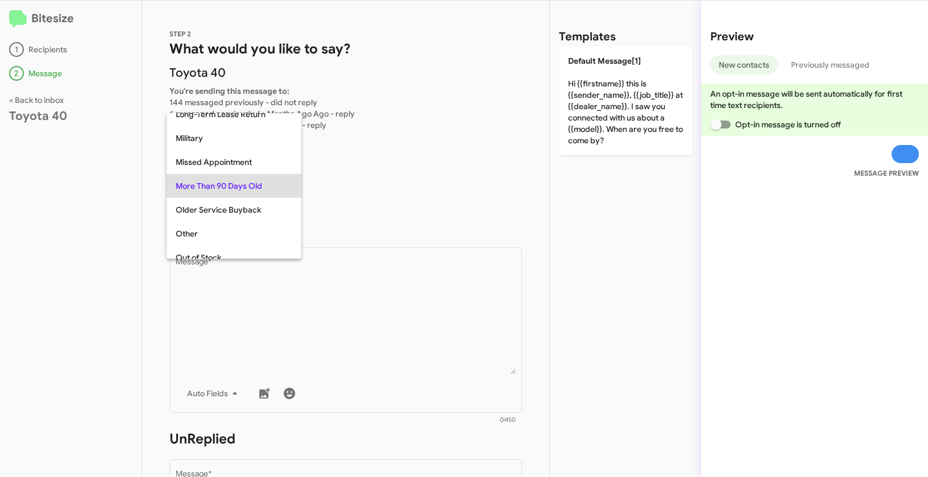
copy div "More Than 90 Days Old"
click at [405, 272] on div at bounding box center [464, 238] width 928 height 477
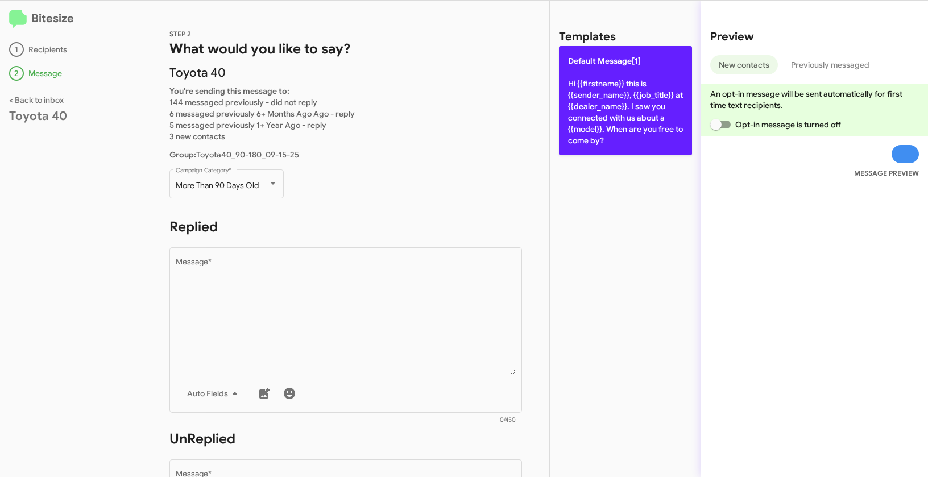
click at [608, 78] on p "Default Message[1] Hi {{firstname}} this is {{sender_name}}, {{job_title}} at {…" at bounding box center [625, 100] width 133 height 109
type textarea "Hi {{firstname}} this is {{sender_name}}, {{job_title}} at {{dealer_name}}. I s…"
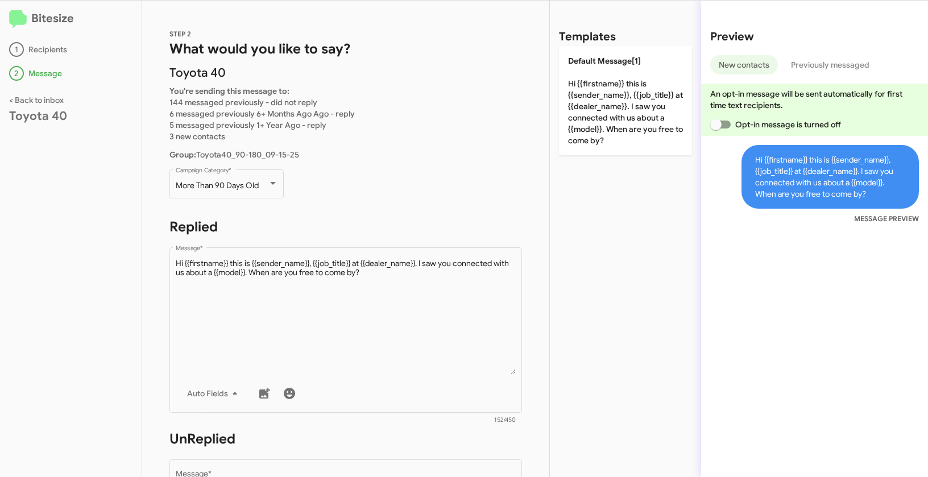
scroll to position [320, 0]
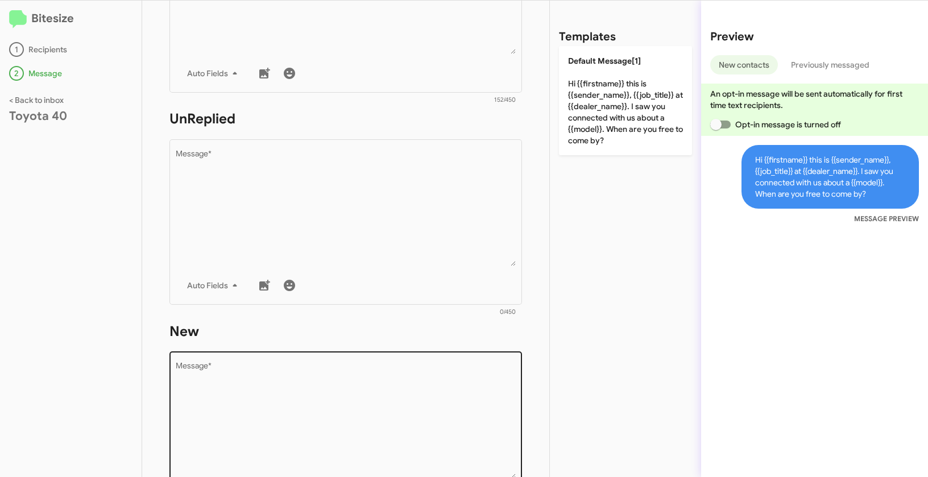
click at [379, 360] on div "Drop image here to insert Auto Fields Message *" at bounding box center [346, 434] width 340 height 168
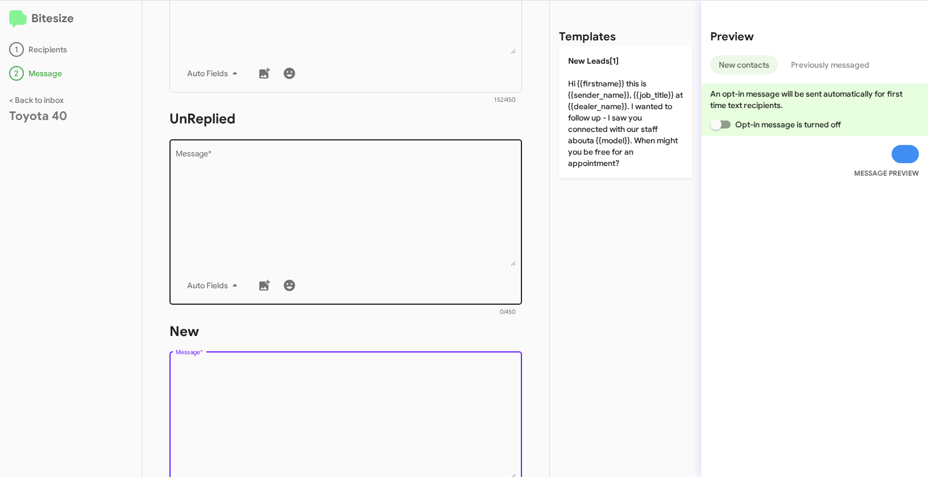
click at [401, 196] on textarea "Message *" at bounding box center [346, 208] width 340 height 116
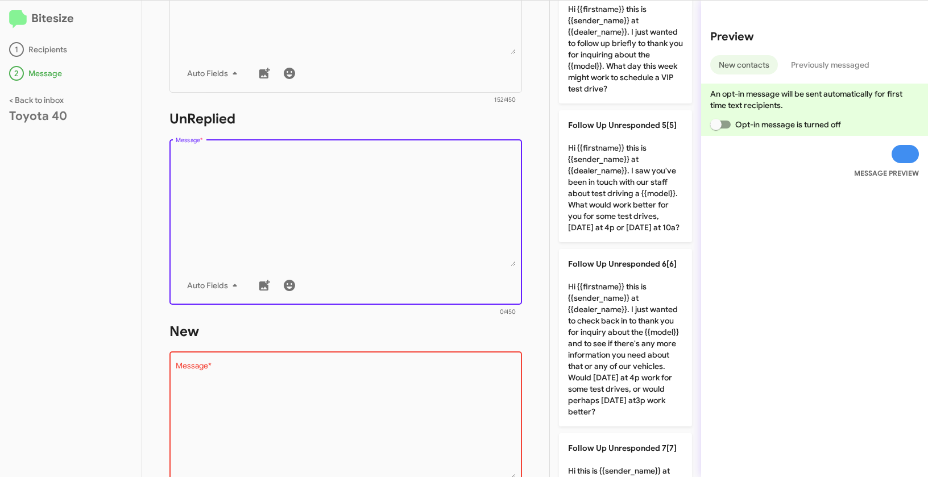
scroll to position [512, 0]
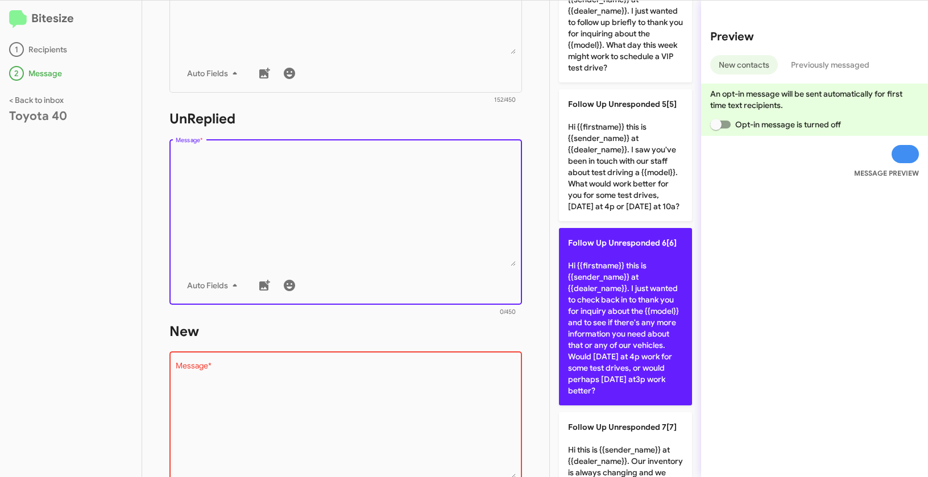
click at [640, 352] on p "Follow Up Unresponded 6[6] Hi {{firstname}} this is {{sender_name}} at {{dealer…" at bounding box center [625, 316] width 133 height 177
type textarea "Hi {{firstname}} this is {{sender_name}} at {{dealer_name}}. I just wanted to c…"
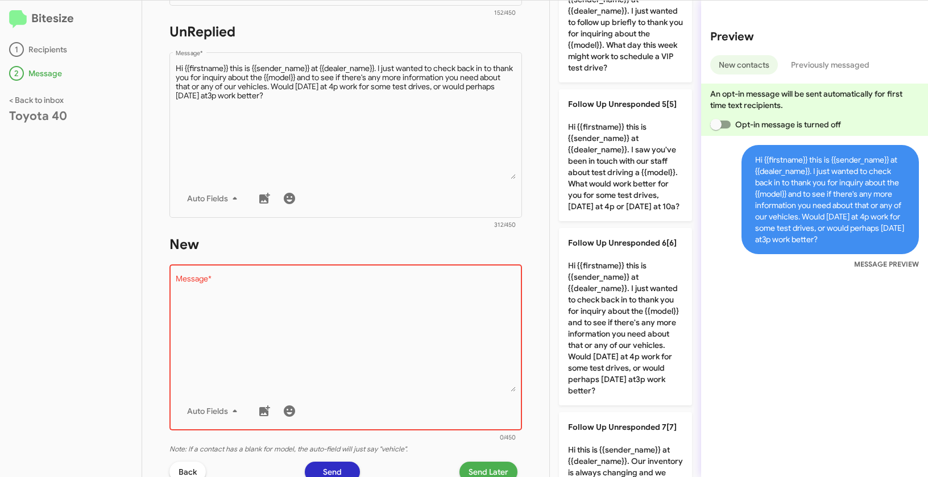
scroll to position [509, 0]
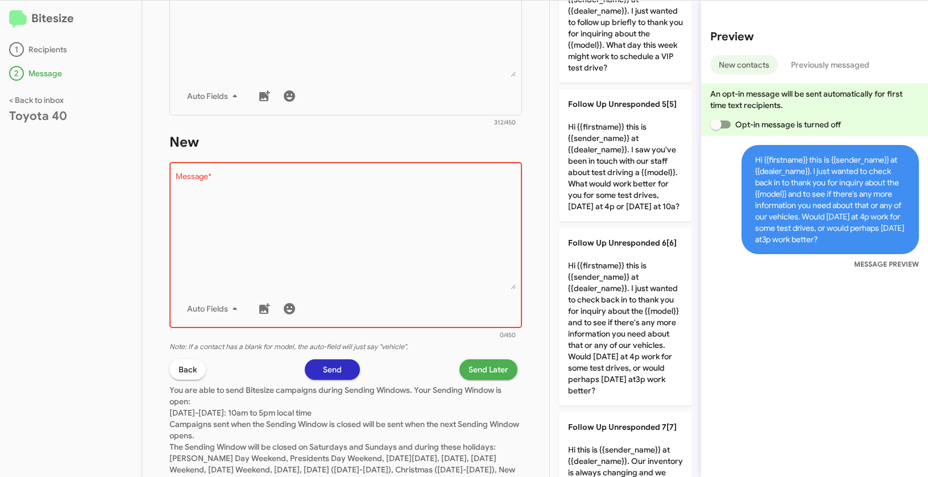
click at [475, 223] on textarea "Message *" at bounding box center [346, 231] width 340 height 116
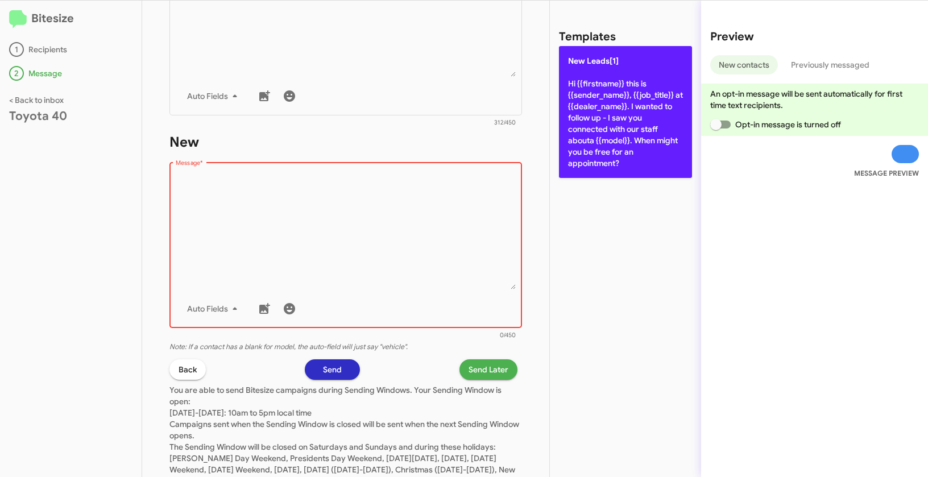
click at [641, 106] on p "New Leads[1] Hi {{firstname}} this is {{sender_name}}, {{job_title}} at {{deale…" at bounding box center [625, 112] width 133 height 132
type textarea "Hi {{firstname}} this is {{sender_name}}, {{job_title}} at {{dealer_name}}. I w…"
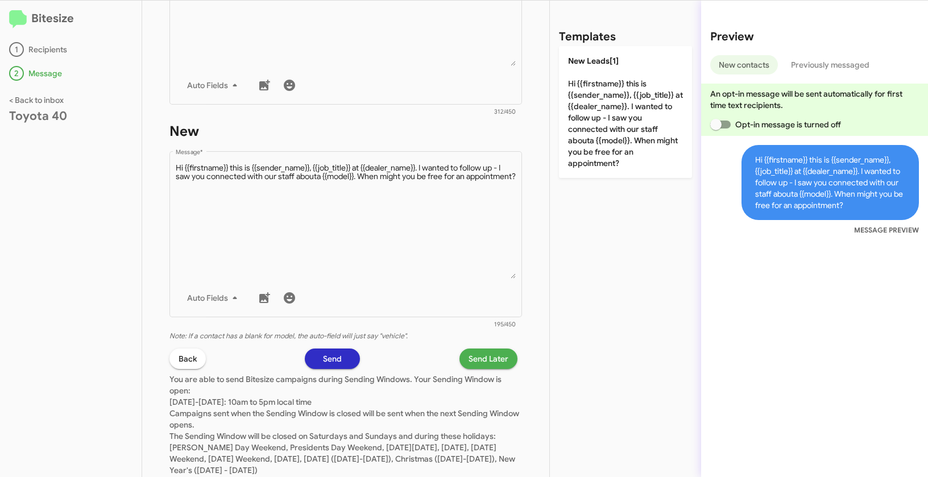
scroll to position [527, 0]
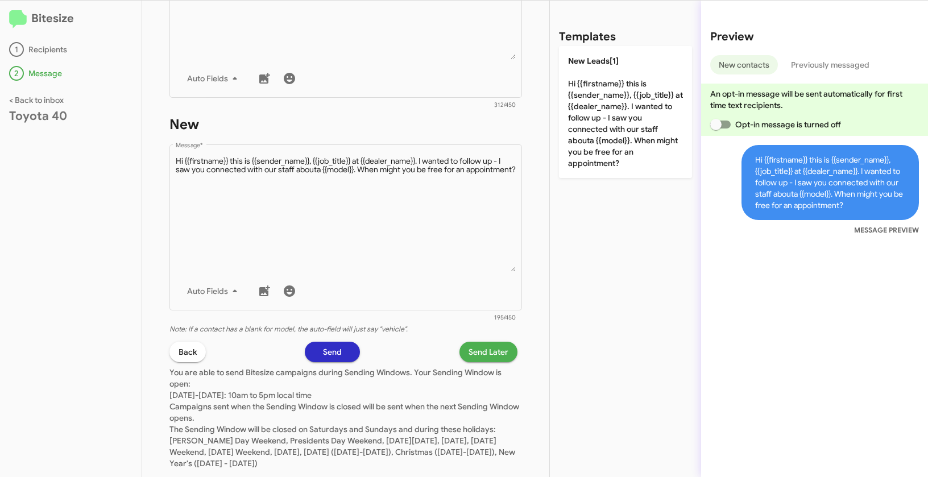
click at [479, 350] on span "Send Later" at bounding box center [488, 352] width 40 height 20
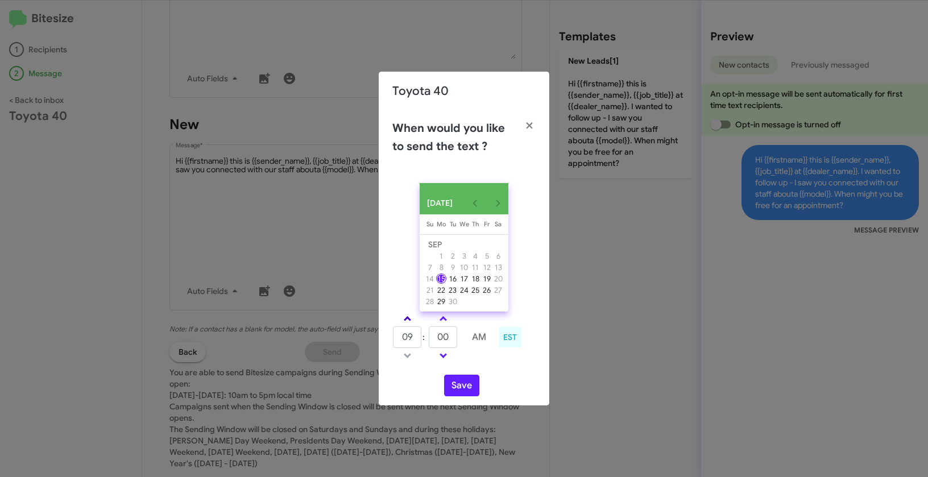
click at [406, 323] on span at bounding box center [407, 319] width 7 height 7
type input "10"
drag, startPoint x: 454, startPoint y: 339, endPoint x: 410, endPoint y: 334, distance: 43.6
click at [410, 334] on tr "10 : 00 AM" at bounding box center [443, 337] width 102 height 23
type input "50"
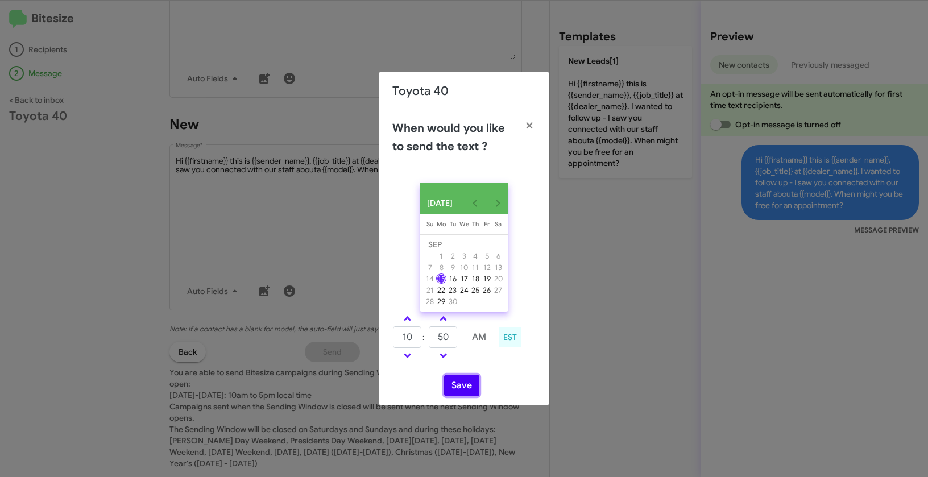
click at [461, 388] on button "Save" at bounding box center [461, 386] width 35 height 22
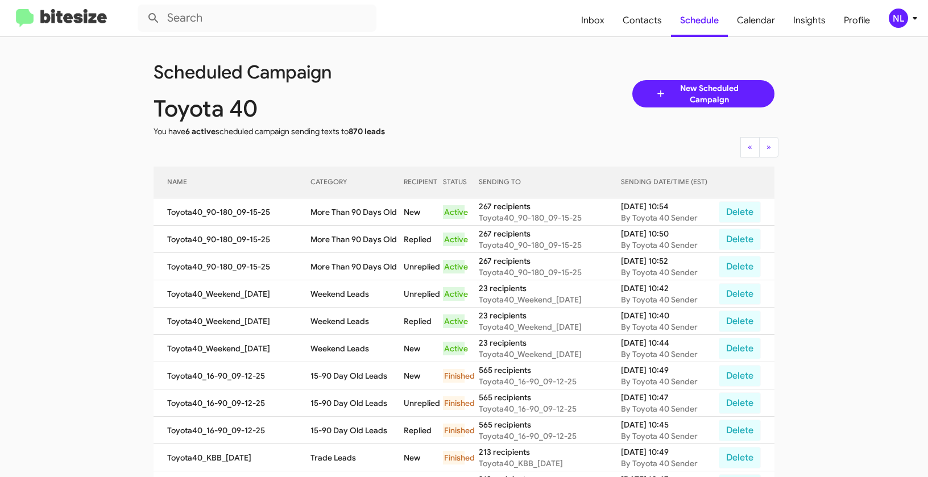
click at [896, 15] on div "NL" at bounding box center [897, 18] width 19 height 19
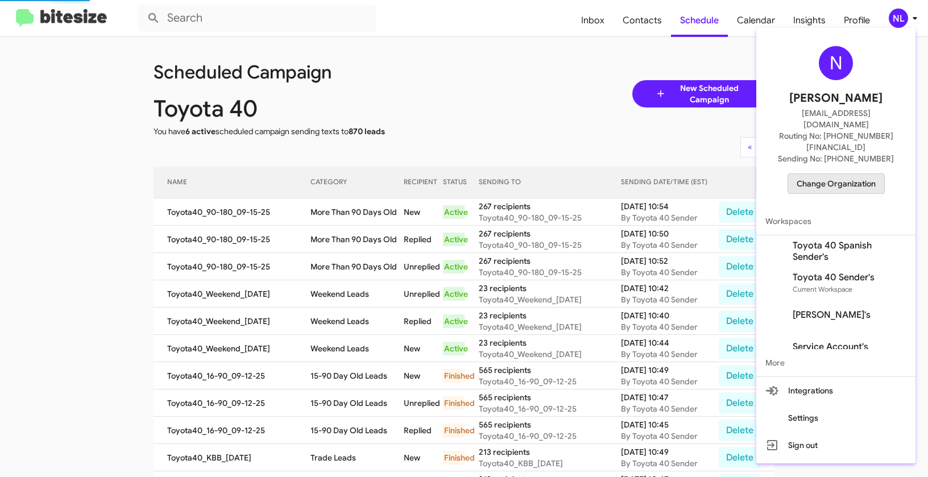
click at [841, 174] on span "Change Organization" at bounding box center [835, 183] width 79 height 19
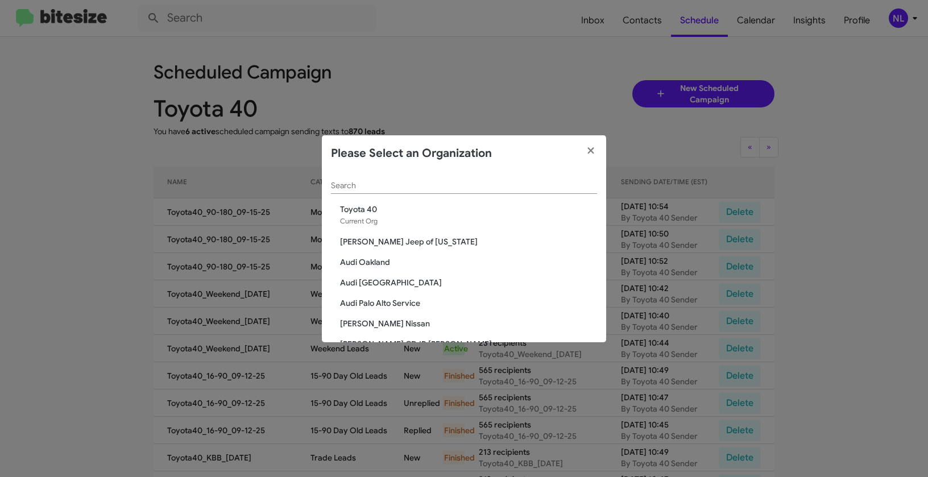
click at [546, 177] on div "Search" at bounding box center [464, 183] width 266 height 22
paste input "Tri-State Subaru"
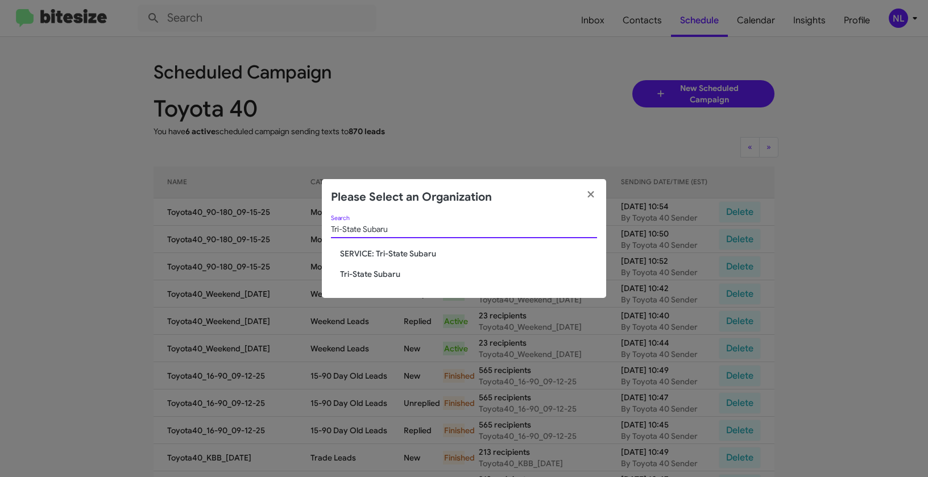
type input "Tri-State Subaru"
click at [391, 275] on span "Tri-State Subaru" at bounding box center [468, 273] width 257 height 11
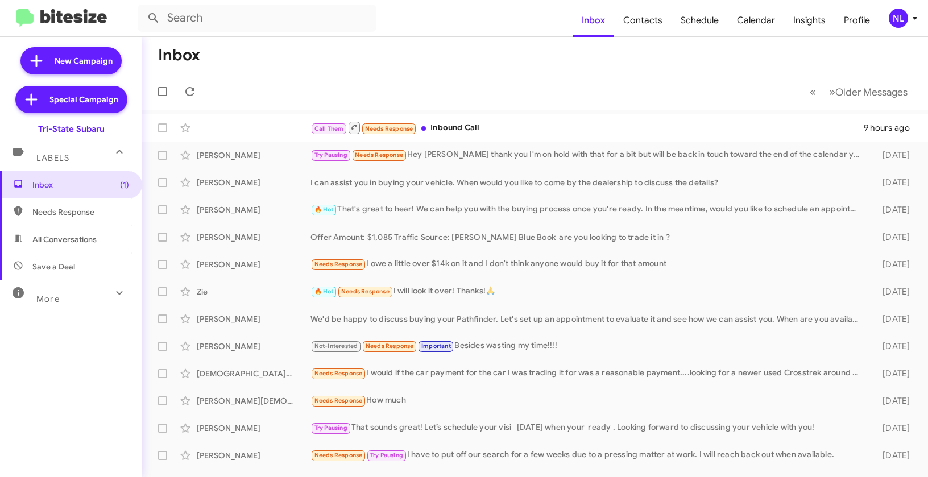
click at [897, 17] on div "NL" at bounding box center [897, 18] width 19 height 19
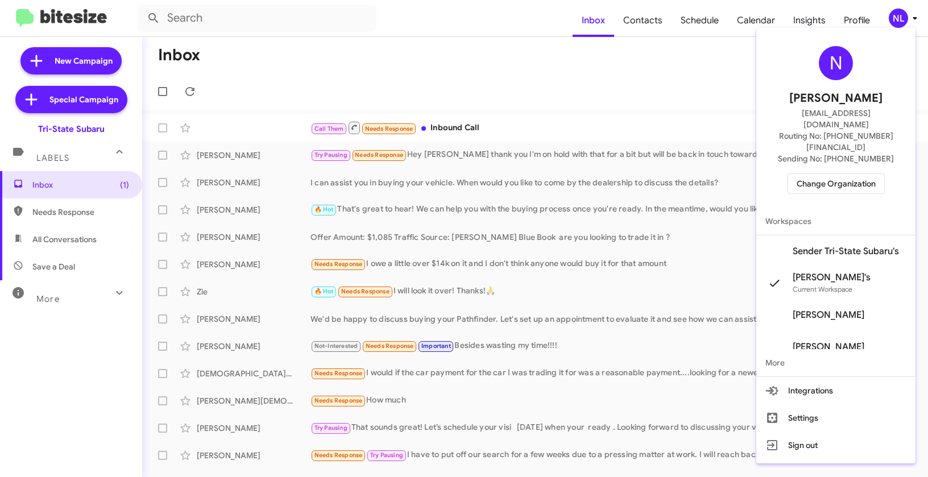
click at [824, 246] on span "Sender Tri-State Subaru's" at bounding box center [845, 251] width 106 height 11
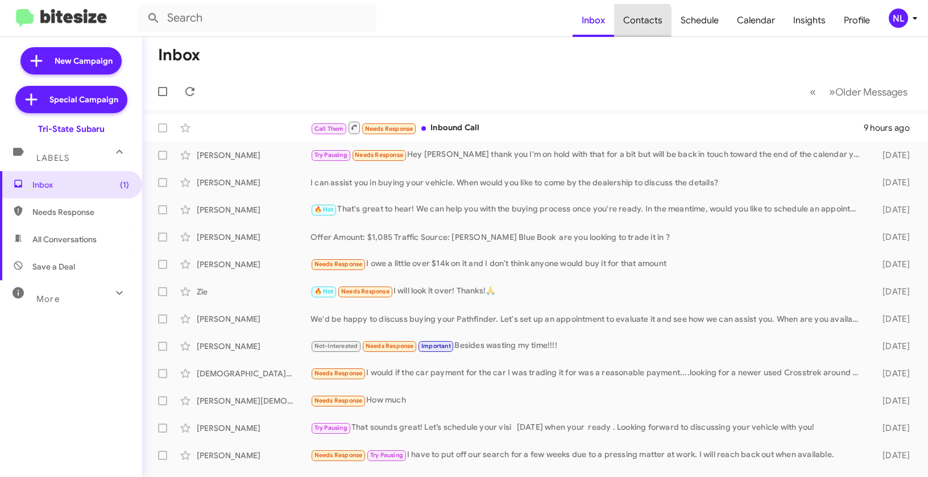
click at [641, 21] on span "Contacts" at bounding box center [642, 20] width 57 height 33
type input "in:groups"
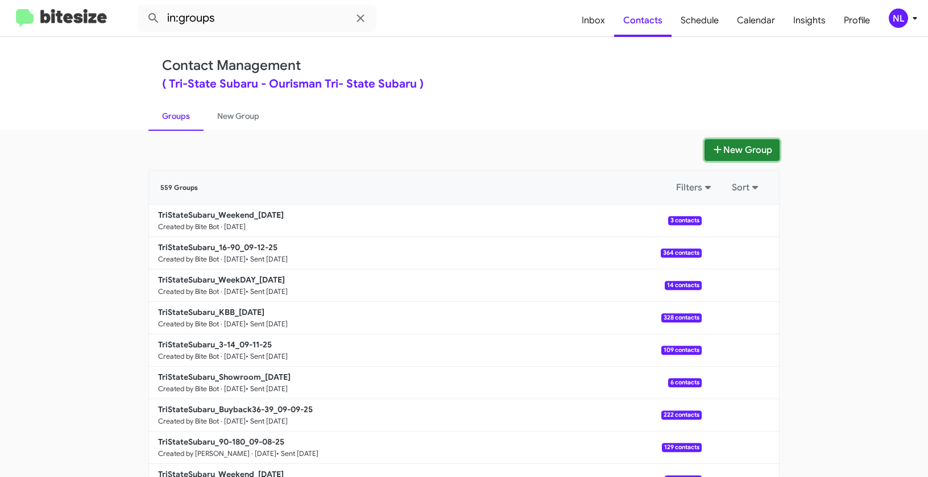
click at [736, 147] on button "New Group" at bounding box center [741, 150] width 75 height 22
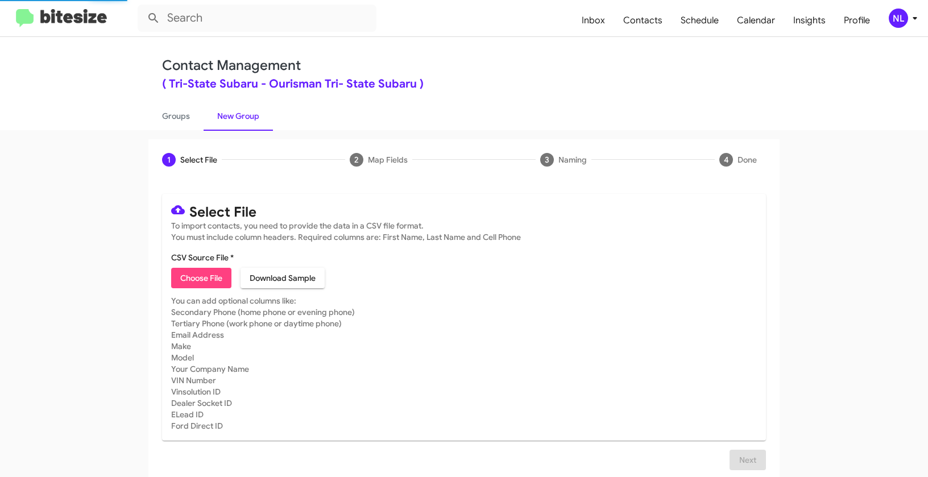
click at [197, 278] on span "Choose File" at bounding box center [201, 278] width 42 height 20
type input "TriStateSubaru_90-180_09-15-25"
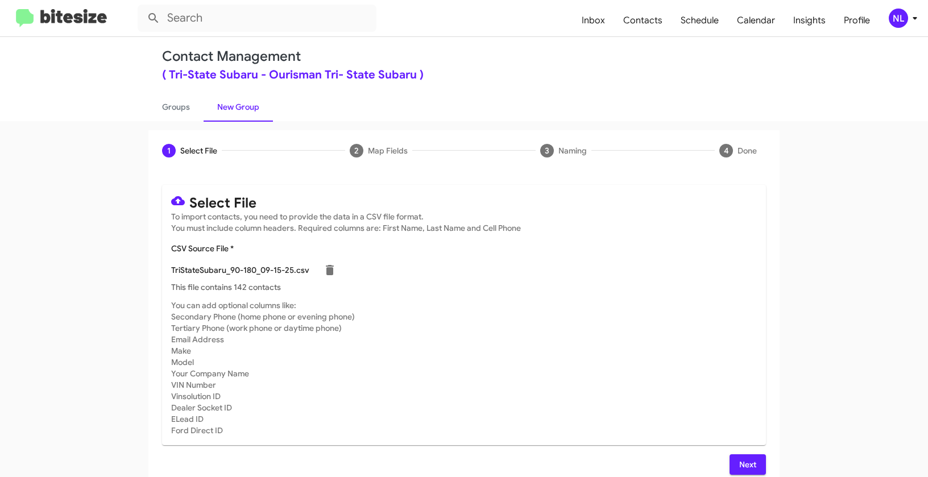
scroll to position [20, 0]
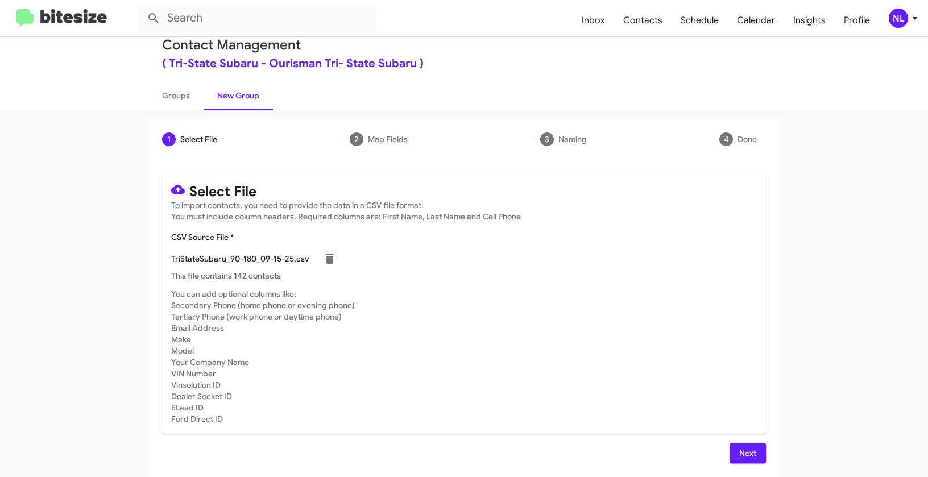
click at [741, 444] on span "Next" at bounding box center [747, 453] width 18 height 20
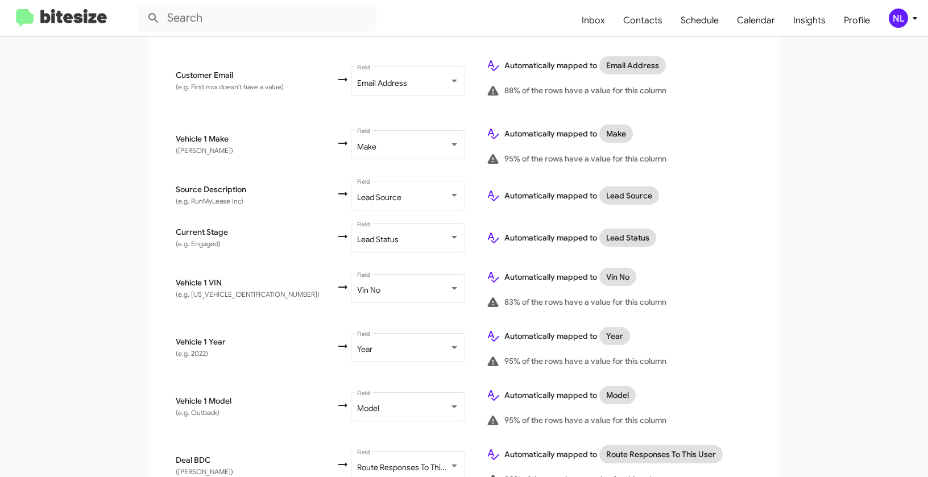
scroll to position [590, 0]
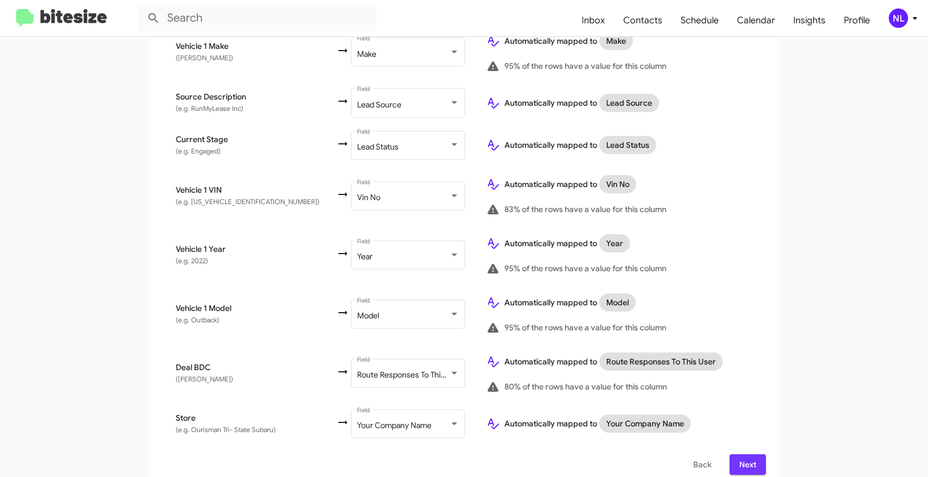
click at [754, 458] on button "Next" at bounding box center [747, 464] width 36 height 20
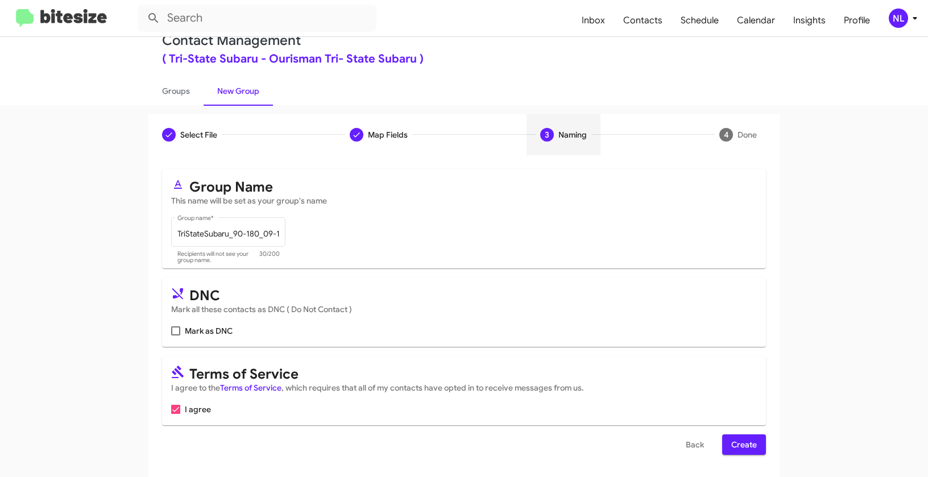
scroll to position [26, 0]
click at [731, 443] on span "Create" at bounding box center [744, 444] width 26 height 20
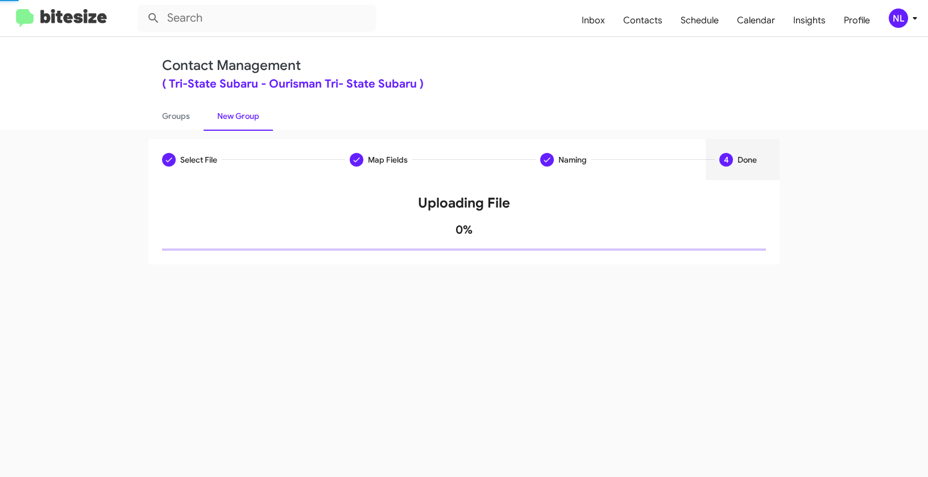
scroll to position [0, 0]
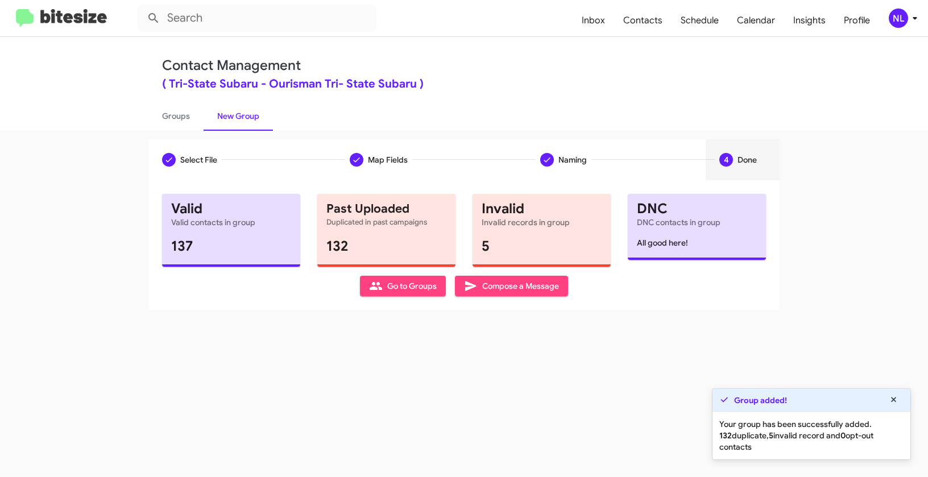
click at [396, 288] on span "Go to Groups" at bounding box center [403, 286] width 68 height 20
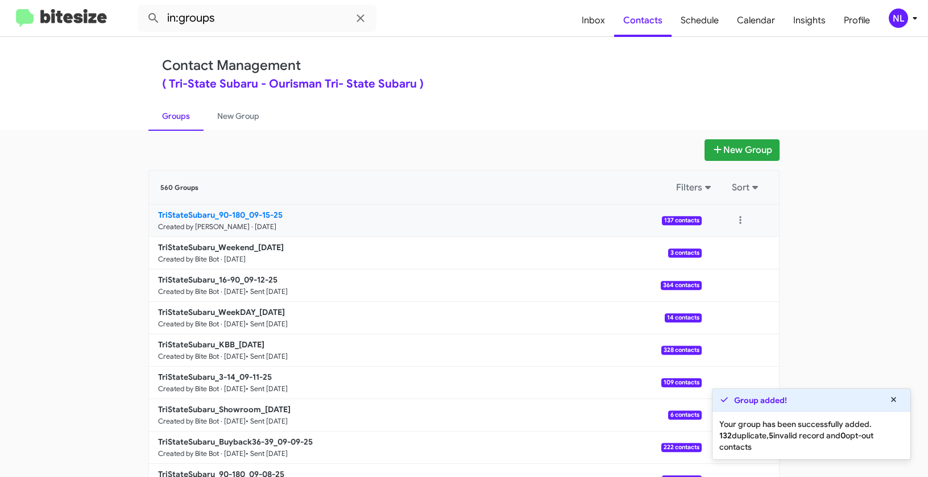
drag, startPoint x: 98, startPoint y: 211, endPoint x: 243, endPoint y: 209, distance: 144.4
click at [243, 209] on app-groups "New Group 560 Groups Filters Sort TriStateSubaru_90-180_09-15-25 Created by [PE…" at bounding box center [464, 348] width 928 height 419
copy div "Filters Sort TriStateSubaru_90-180"
click at [252, 23] on input "in:groups" at bounding box center [257, 18] width 239 height 27
paste input "TriStateSubaru_90-180"
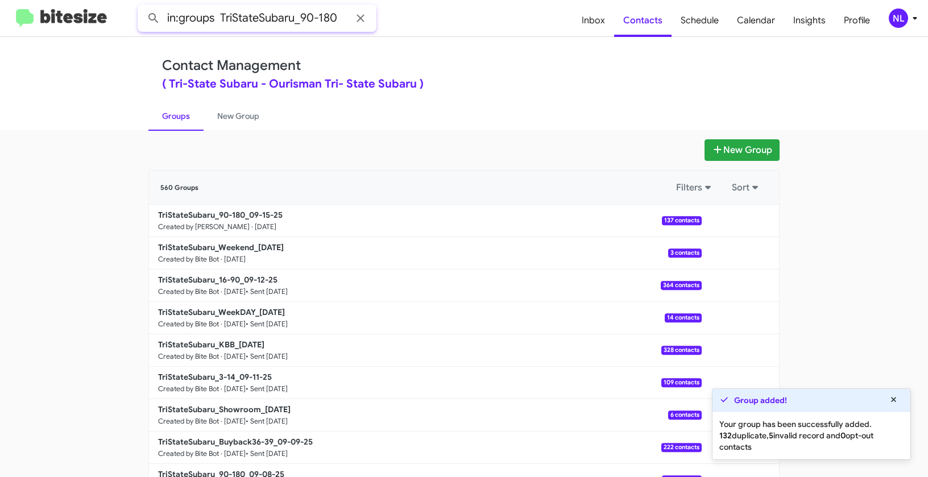
type input "in:groups TriStateSubaru_90-180"
click at [142, 7] on button at bounding box center [153, 18] width 23 height 23
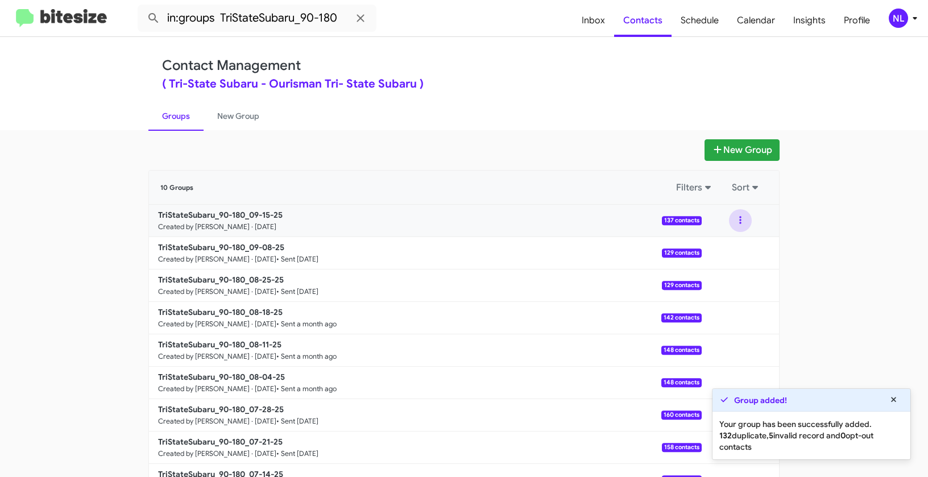
click at [739, 221] on button at bounding box center [740, 220] width 23 height 23
click at [729, 243] on button "View contacts" at bounding box center [705, 251] width 91 height 27
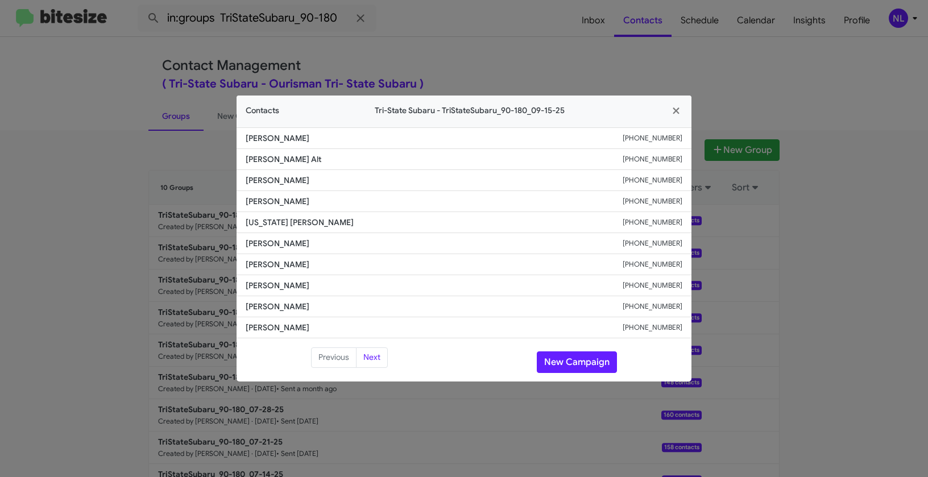
drag, startPoint x: 242, startPoint y: 178, endPoint x: 370, endPoint y: 180, distance: 128.5
click at [370, 180] on li "Tiffany Kannengieszer +13166809527" at bounding box center [463, 180] width 455 height 21
copy span "Tiffany Kannengieszer"
click at [581, 356] on button "New Campaign" at bounding box center [577, 362] width 80 height 22
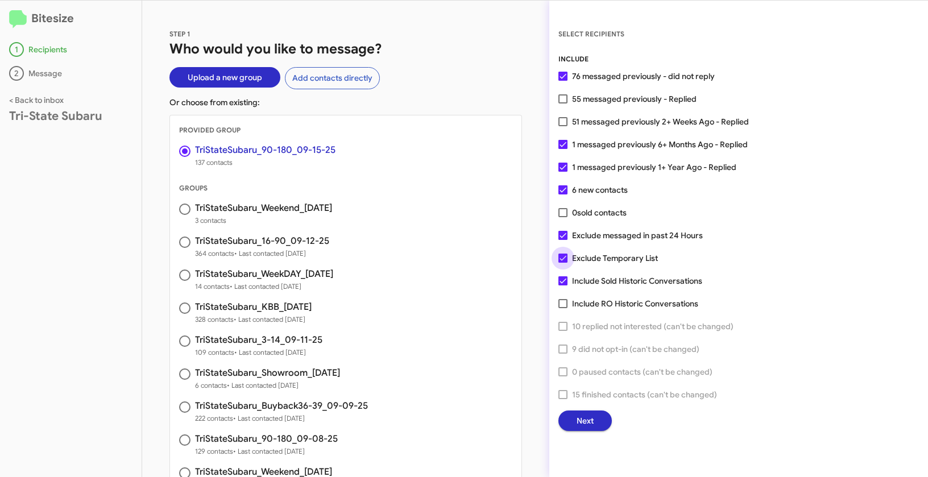
click at [561, 259] on span at bounding box center [562, 257] width 9 height 9
click at [562, 263] on input "Exclude Temporary List" at bounding box center [562, 263] width 1 height 1
checkbox input "false"
click at [587, 422] on span "Next" at bounding box center [584, 420] width 17 height 20
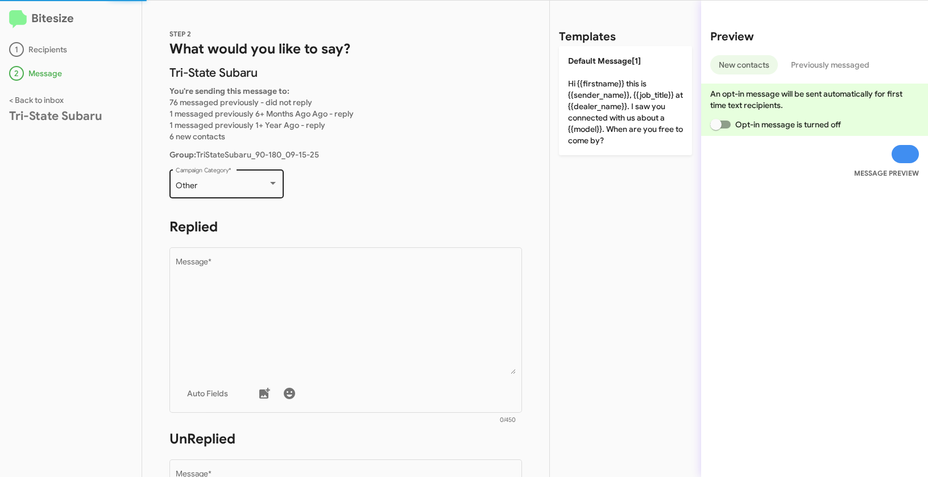
click at [201, 192] on div "Other Campaign Category *" at bounding box center [227, 182] width 102 height 31
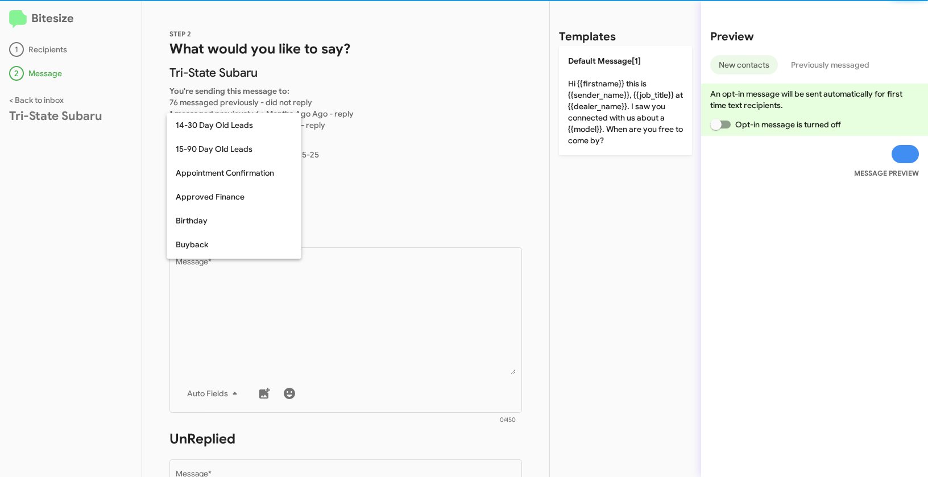
scroll to position [250, 0]
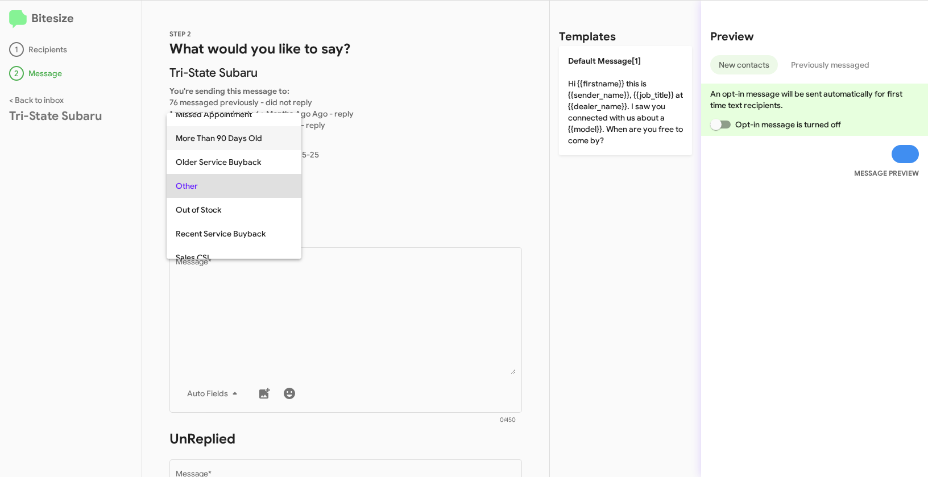
click at [203, 135] on span "More Than 90 Days Old" at bounding box center [234, 138] width 117 height 24
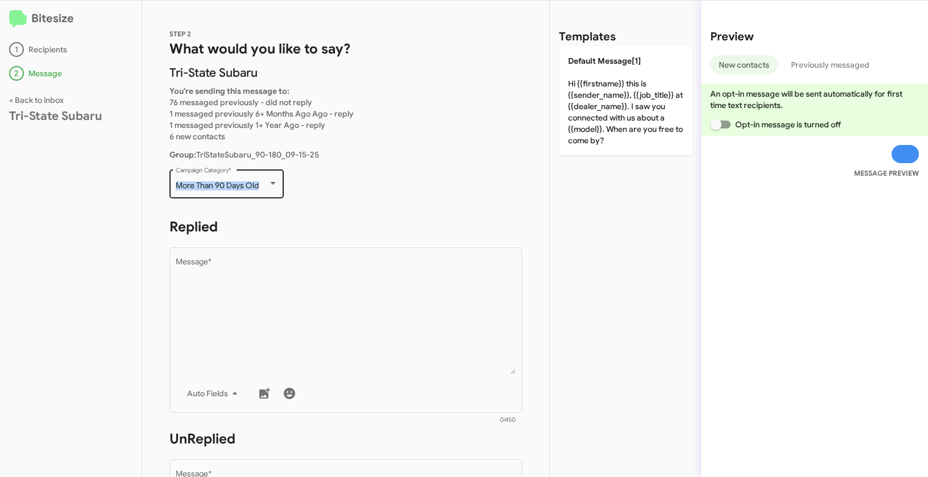
drag, startPoint x: 173, startPoint y: 186, endPoint x: 265, endPoint y: 190, distance: 92.8
click at [265, 190] on div "More Than 90 Days Old Campaign Category *" at bounding box center [226, 182] width 114 height 31
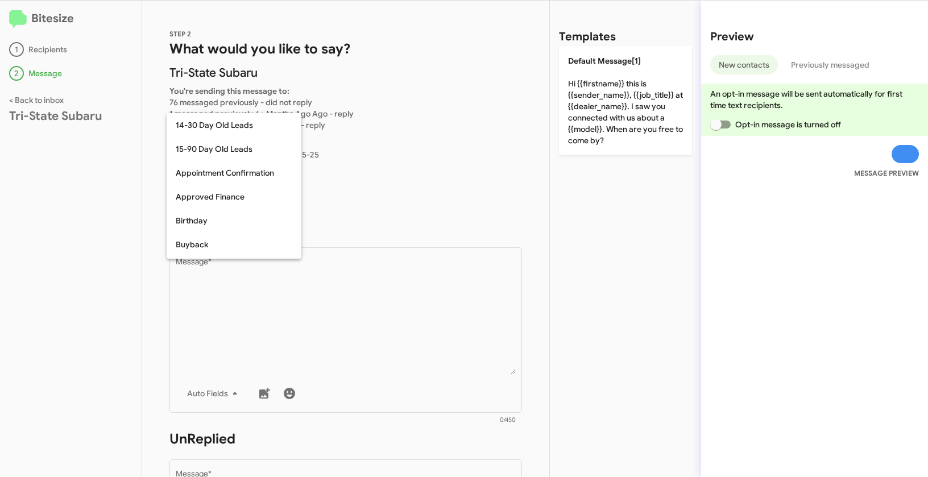
scroll to position [202, 0]
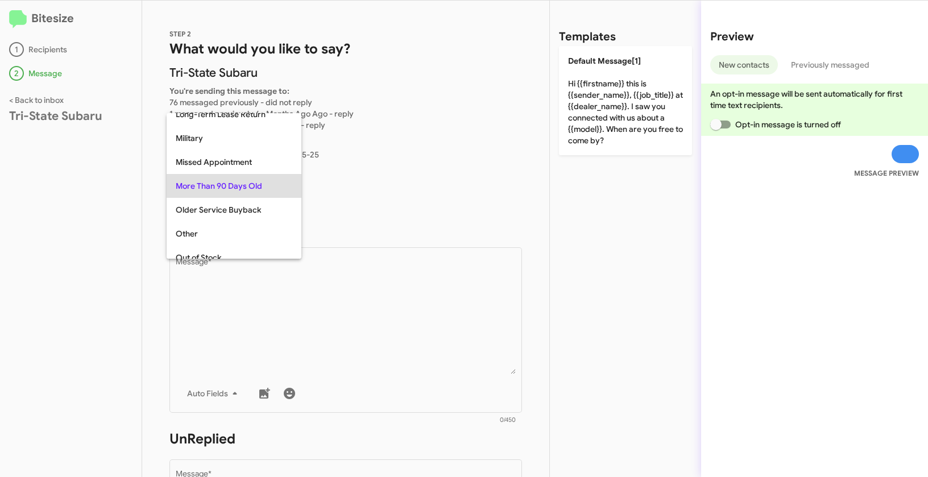
copy span "More Than 90 Days Old"
click at [316, 293] on div at bounding box center [464, 238] width 928 height 477
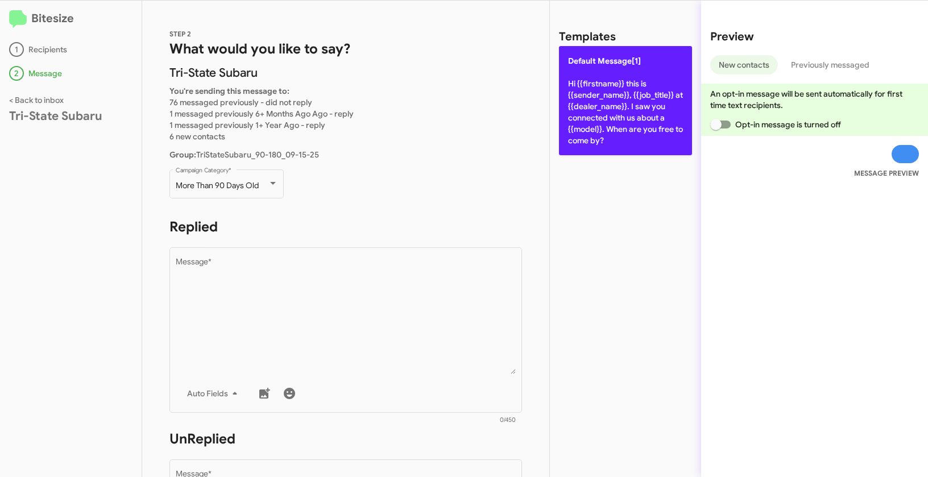
click at [587, 97] on p "Default Message[1] Hi {{firstname}} this is {{sender_name}}, {{job_title}} at {…" at bounding box center [625, 100] width 133 height 109
type textarea "Hi {{firstname}} this is {{sender_name}}, {{job_title}} at {{dealer_name}}. I s…"
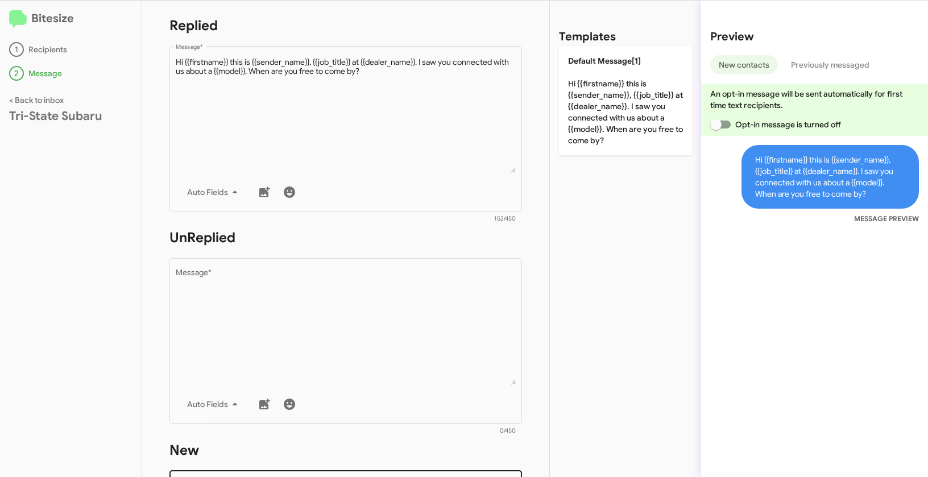
scroll to position [310, 0]
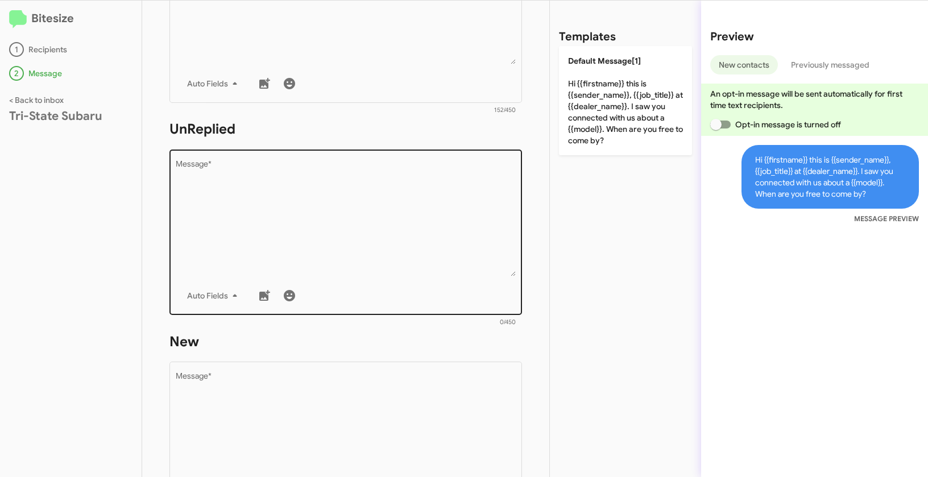
click at [355, 205] on textarea "Message *" at bounding box center [346, 218] width 340 height 116
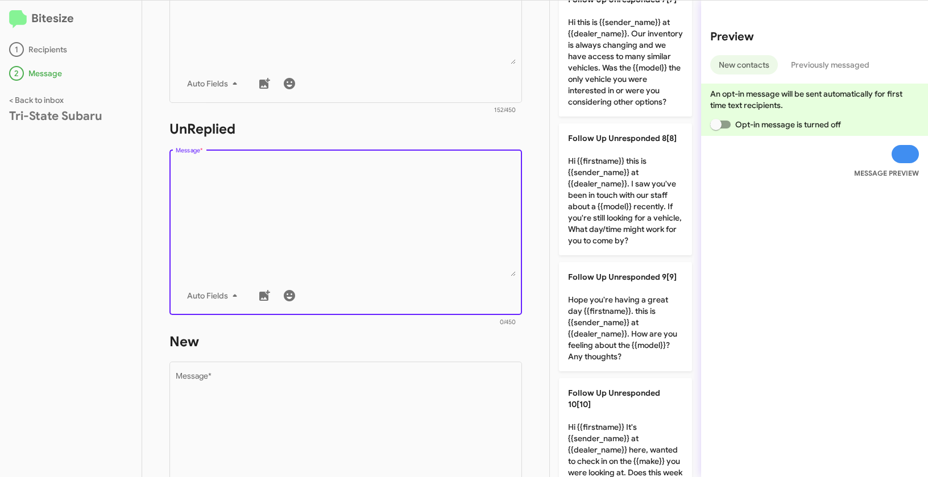
scroll to position [1022, 0]
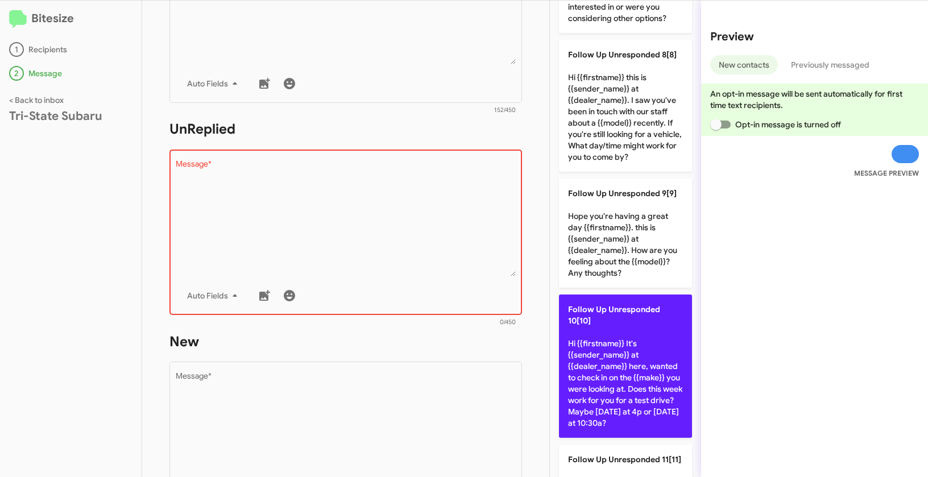
click at [613, 417] on p "Follow Up Unresponded 10[10] Hi {{firstname}} It's {{sender_name}} at {{dealer_…" at bounding box center [625, 365] width 133 height 143
type textarea "Hi {{firstname}} It's {{sender_name}} at {{dealer_name}} here, wanted to check …"
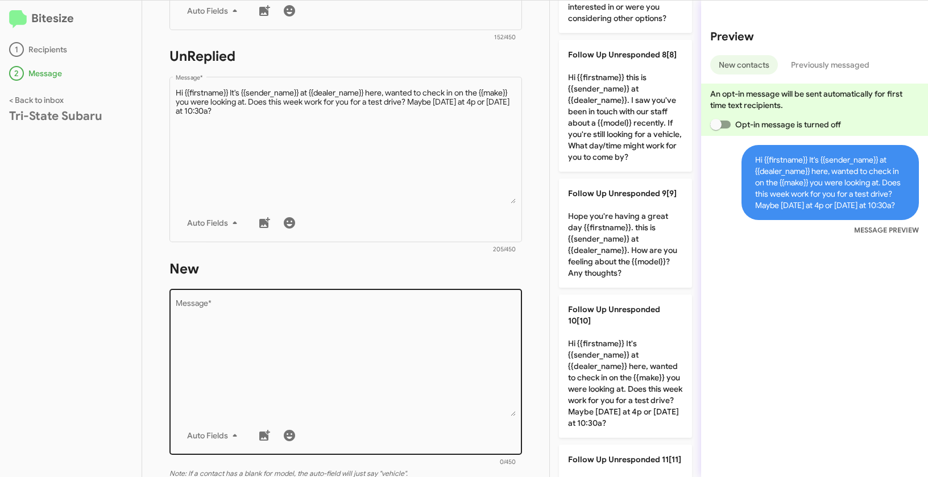
scroll to position [492, 0]
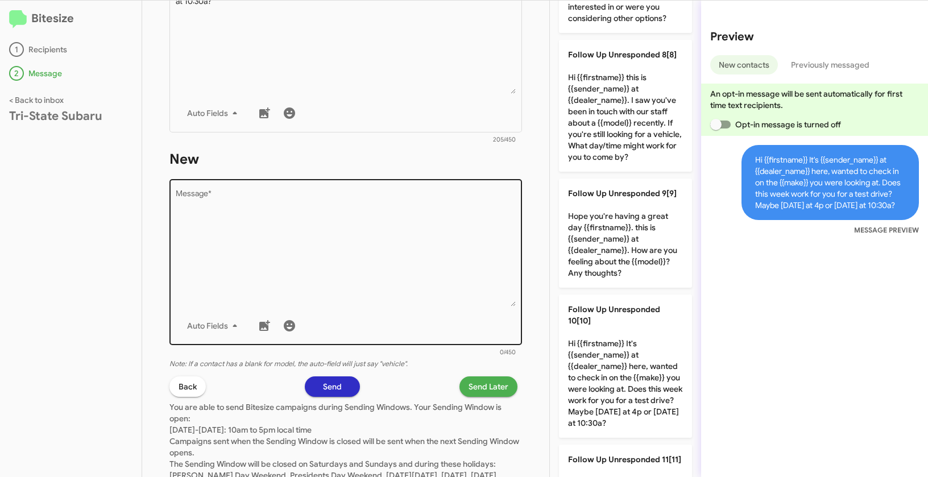
click at [403, 255] on textarea "Message *" at bounding box center [346, 248] width 340 height 116
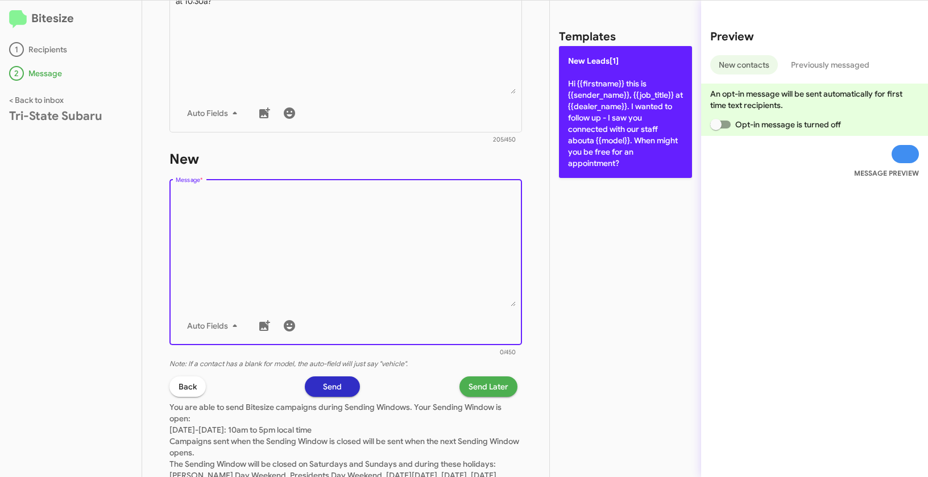
click at [616, 105] on p "New Leads[1] Hi {{firstname}} this is {{sender_name}}, {{job_title}} at {{deale…" at bounding box center [625, 112] width 133 height 132
type textarea "Hi {{firstname}} this is {{sender_name}}, {{job_title}} at {{dealer_name}}. I w…"
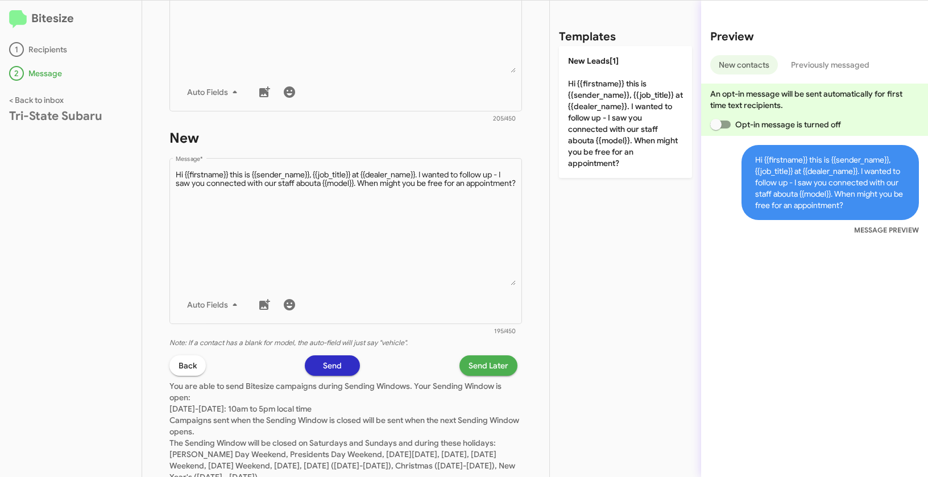
scroll to position [552, 0]
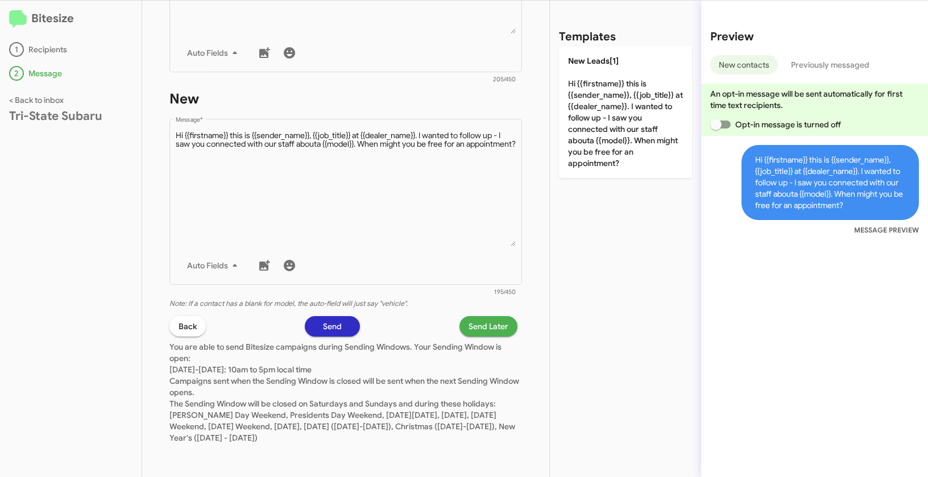
click at [488, 325] on span "Send Later" at bounding box center [488, 326] width 40 height 20
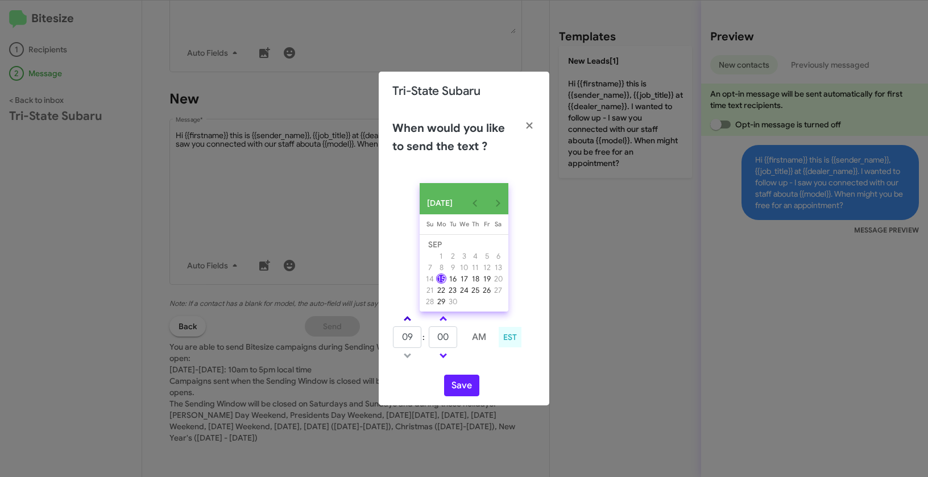
click at [404, 318] on link at bounding box center [407, 318] width 20 height 13
type input "10"
drag, startPoint x: 454, startPoint y: 343, endPoint x: 419, endPoint y: 337, distance: 34.6
click at [419, 337] on tr "10 : 00 AM" at bounding box center [443, 337] width 102 height 23
type input "52"
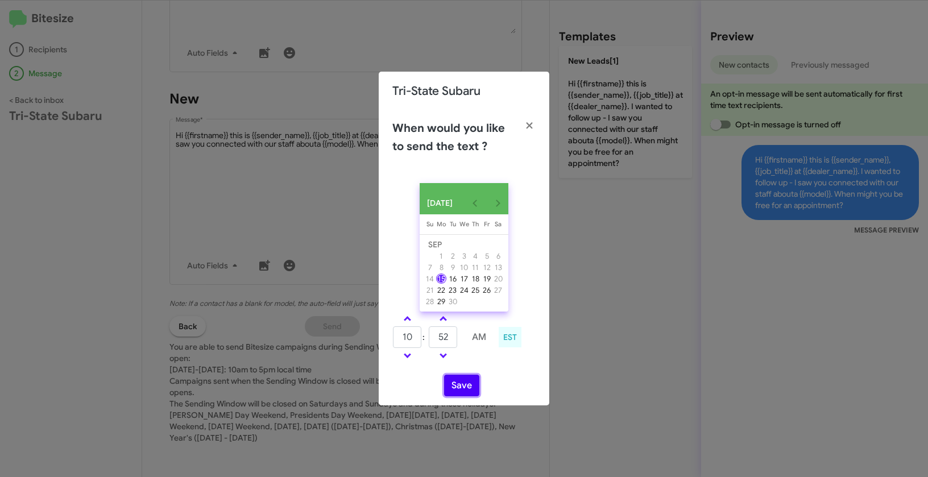
click at [460, 389] on button "Save" at bounding box center [461, 386] width 35 height 22
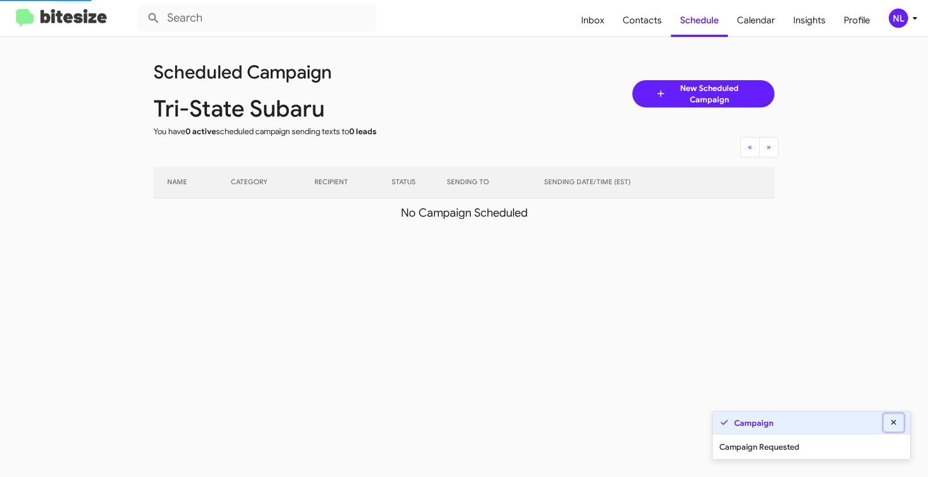
click at [896, 423] on icon at bounding box center [893, 422] width 10 height 8
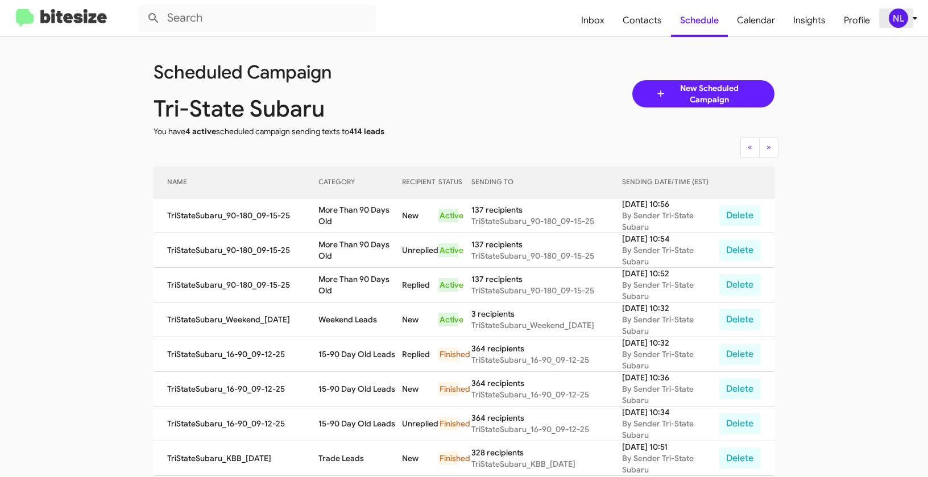
click at [893, 22] on div "NL" at bounding box center [897, 18] width 19 height 19
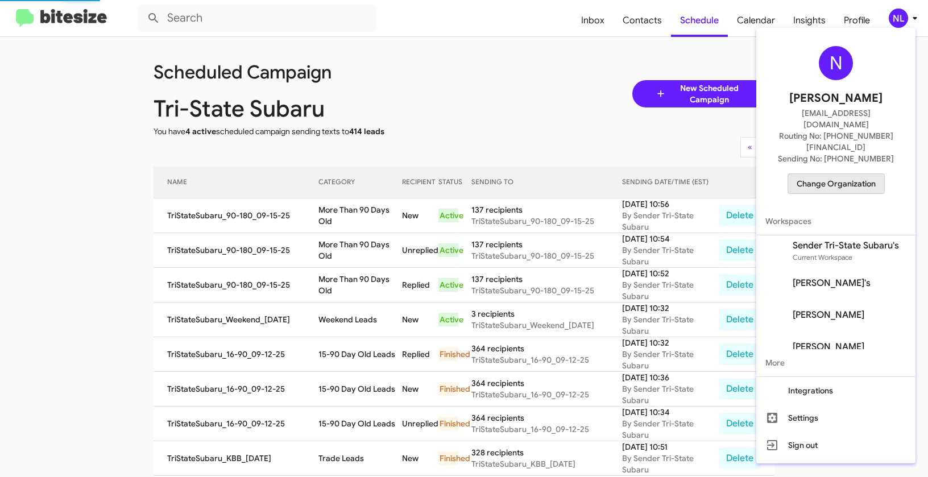
click at [830, 174] on span "Change Organization" at bounding box center [835, 183] width 79 height 19
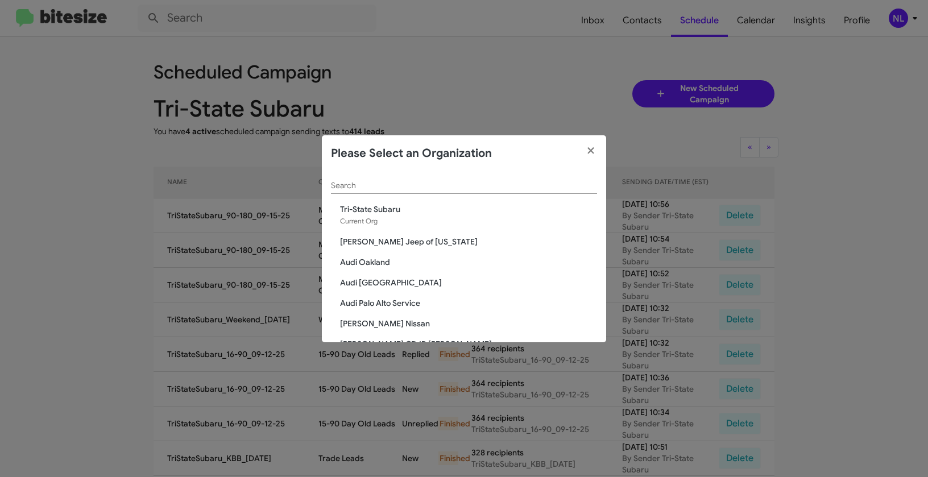
click at [492, 207] on span "Tri-State Subaru" at bounding box center [468, 208] width 257 height 11
click at [493, 185] on input "Search" at bounding box center [464, 185] width 266 height 9
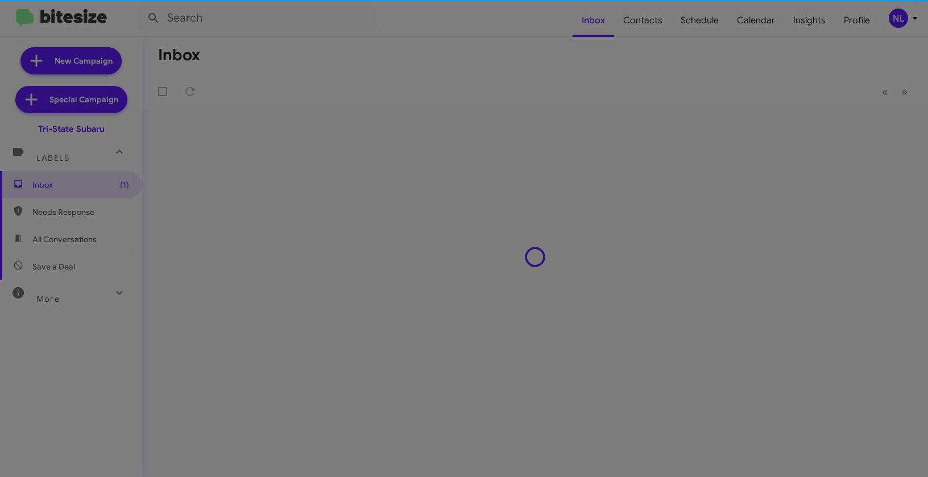
type input "Volkswagen of Laurel"
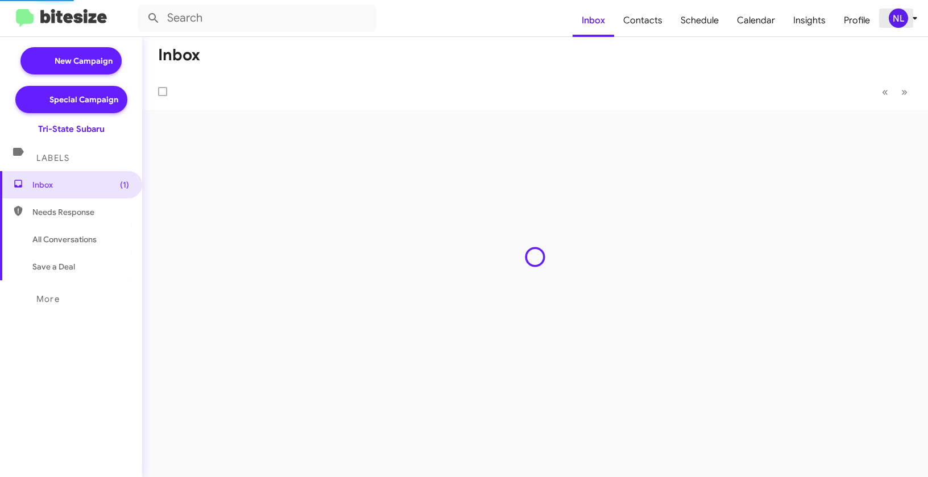
click at [897, 13] on div "NL" at bounding box center [897, 18] width 19 height 19
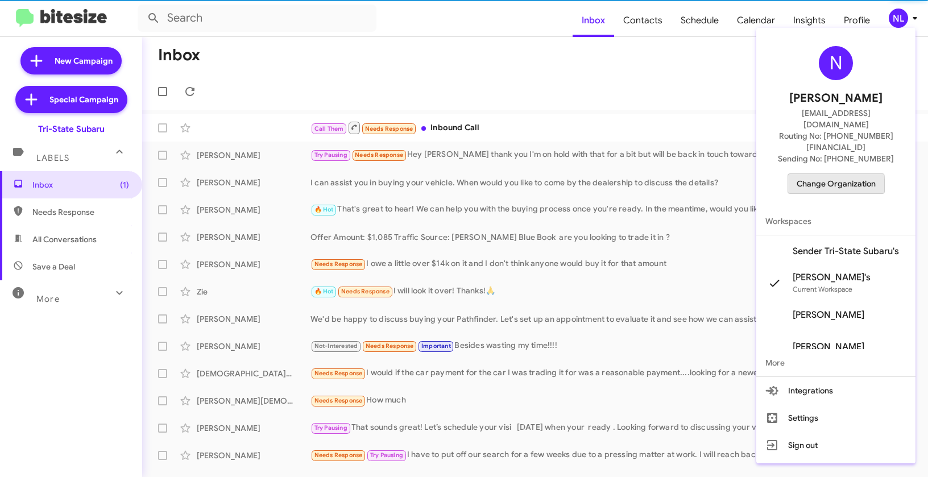
click at [833, 174] on span "Change Organization" at bounding box center [835, 183] width 79 height 19
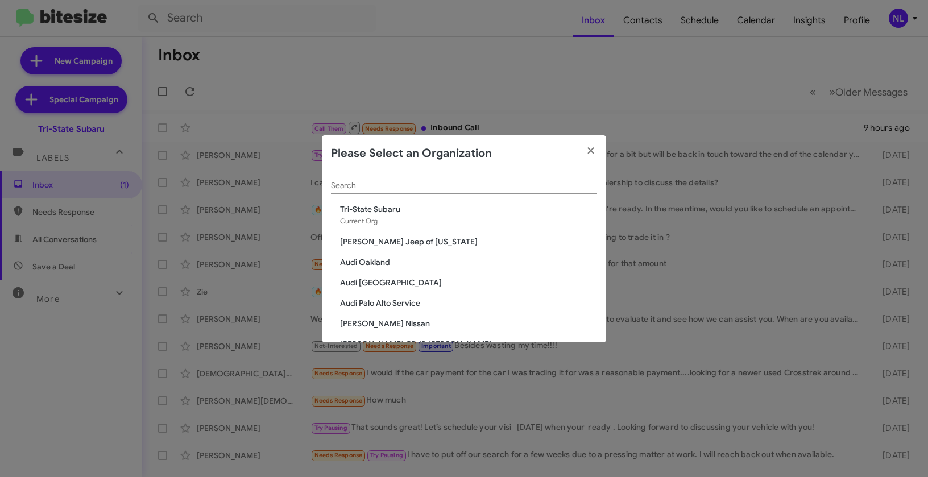
click at [429, 185] on input "Search" at bounding box center [464, 185] width 266 height 9
paste input "Volkswagen of Laurel"
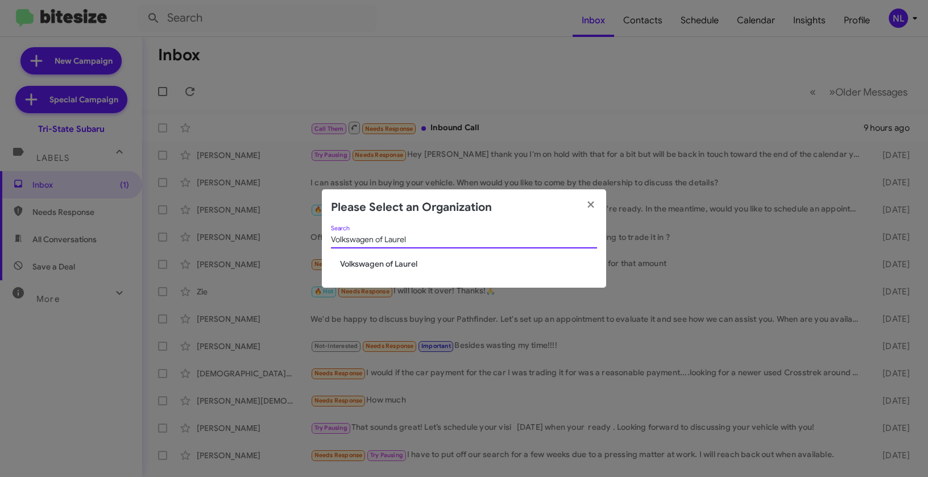
type input "Volkswagen of Laurel"
click at [363, 263] on span "Volkswagen of Laurel" at bounding box center [468, 263] width 257 height 11
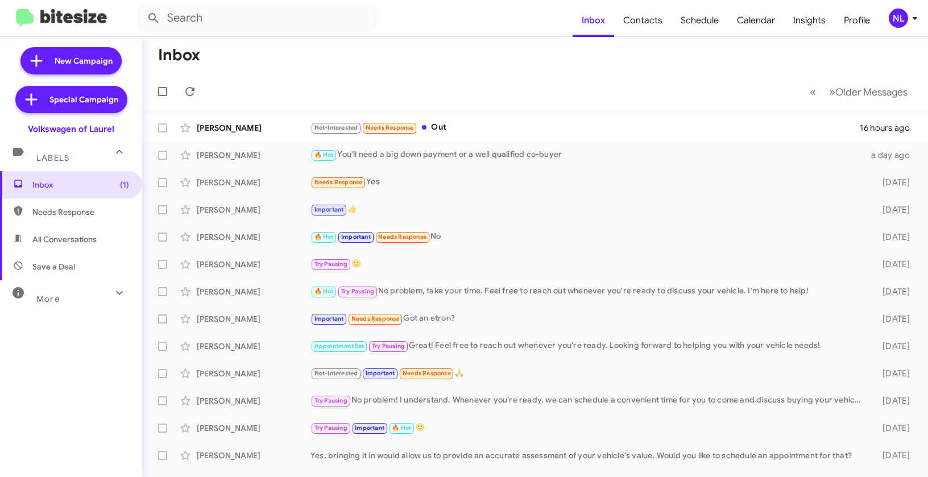
click at [895, 19] on div "NL" at bounding box center [897, 18] width 19 height 19
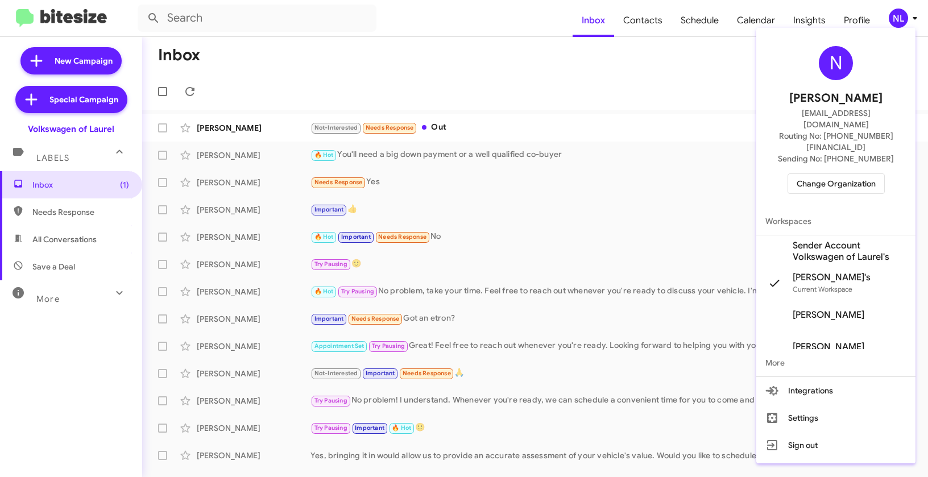
click at [825, 240] on span "Sender Account Volkswagen of Laurel's" at bounding box center [849, 251] width 114 height 23
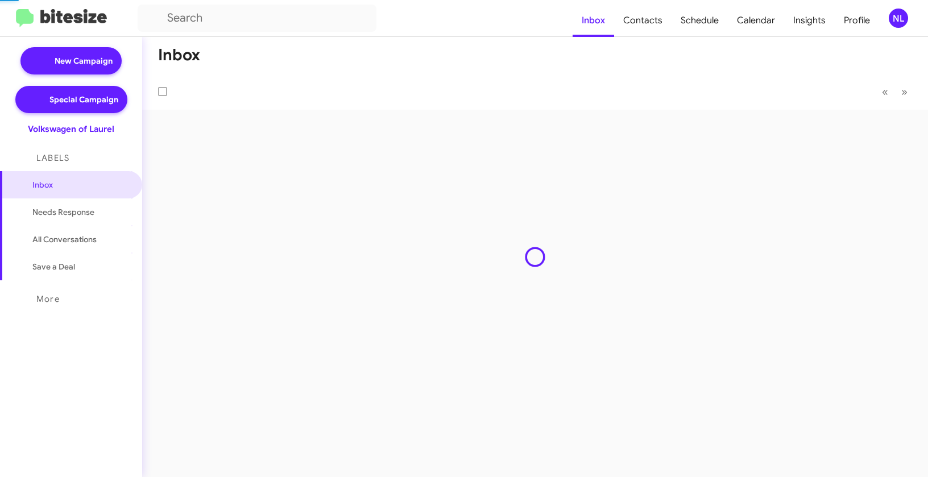
click at [654, 24] on span "Contacts" at bounding box center [642, 20] width 57 height 33
type input "in:groups"
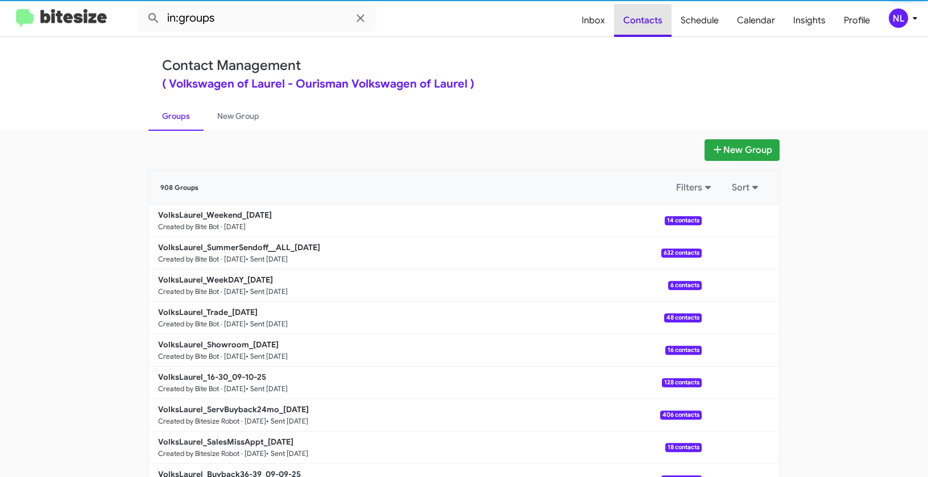
click at [654, 24] on span "Contacts" at bounding box center [642, 20] width 57 height 33
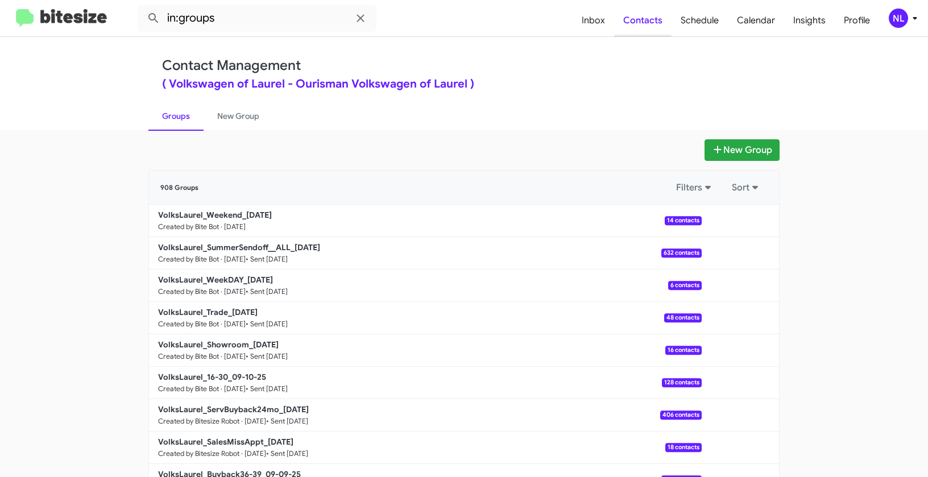
click at [653, 24] on span "Contacts" at bounding box center [642, 20] width 57 height 33
click at [743, 149] on button "New Group" at bounding box center [741, 150] width 75 height 22
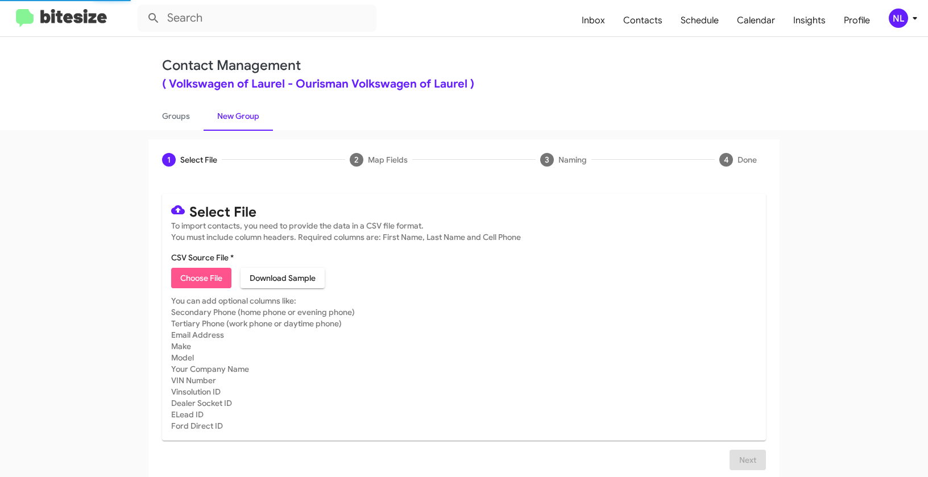
click at [196, 272] on span "Choose File" at bounding box center [201, 278] width 42 height 20
type input "VolksLaurel_90-180_09-15-25"
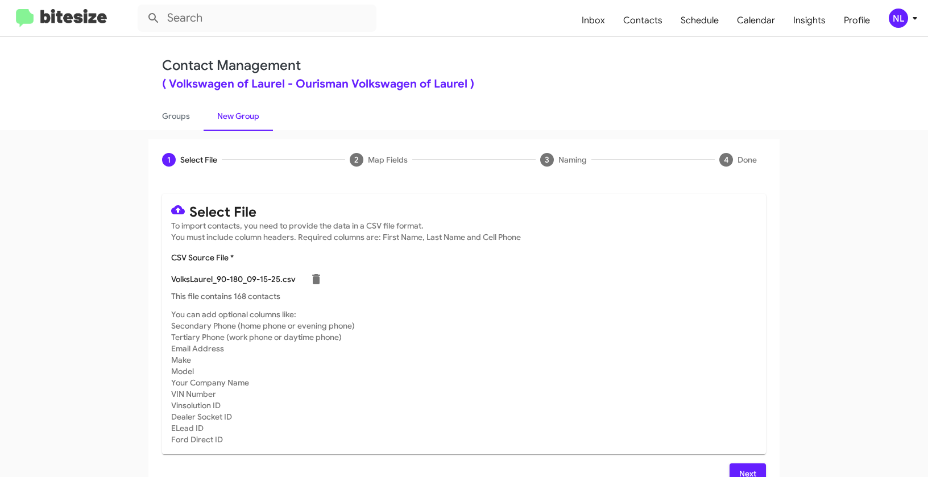
scroll to position [20, 0]
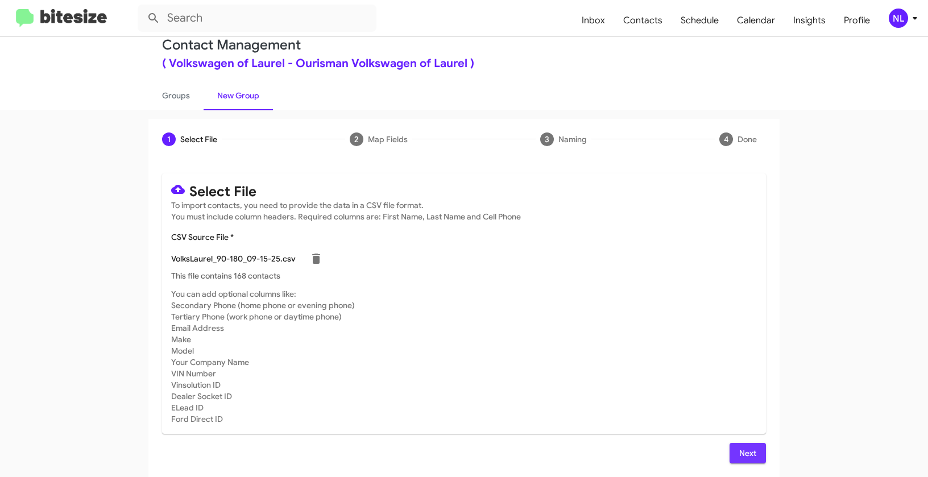
click at [731, 456] on button "Next" at bounding box center [747, 453] width 36 height 20
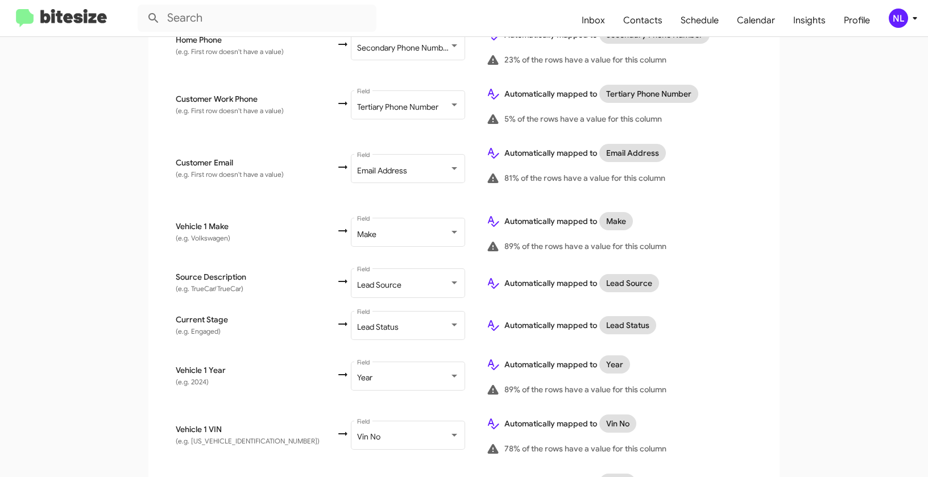
scroll to position [590, 0]
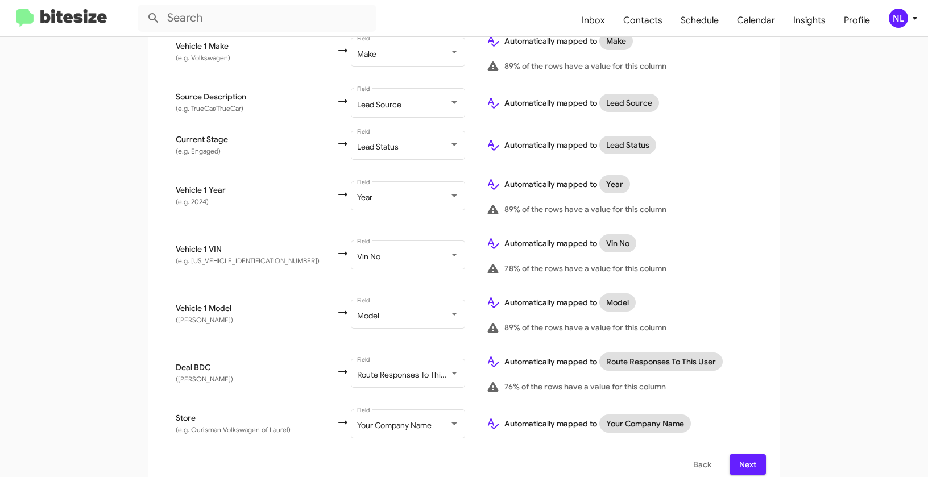
click at [738, 454] on span "Next" at bounding box center [747, 464] width 18 height 20
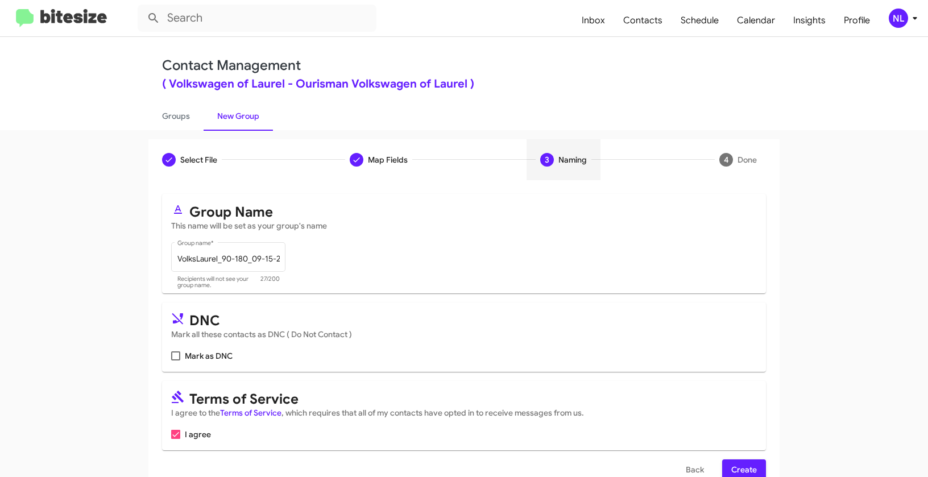
scroll to position [26, 0]
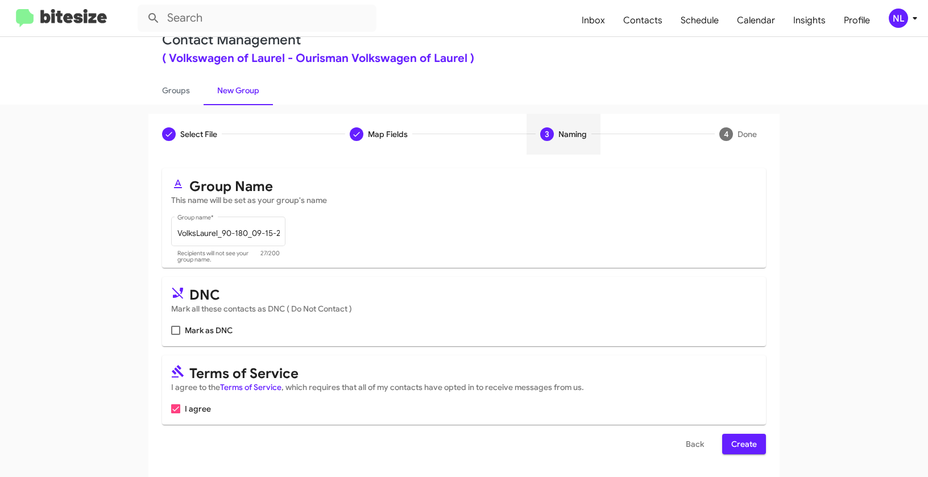
click at [745, 443] on span "Create" at bounding box center [744, 444] width 26 height 20
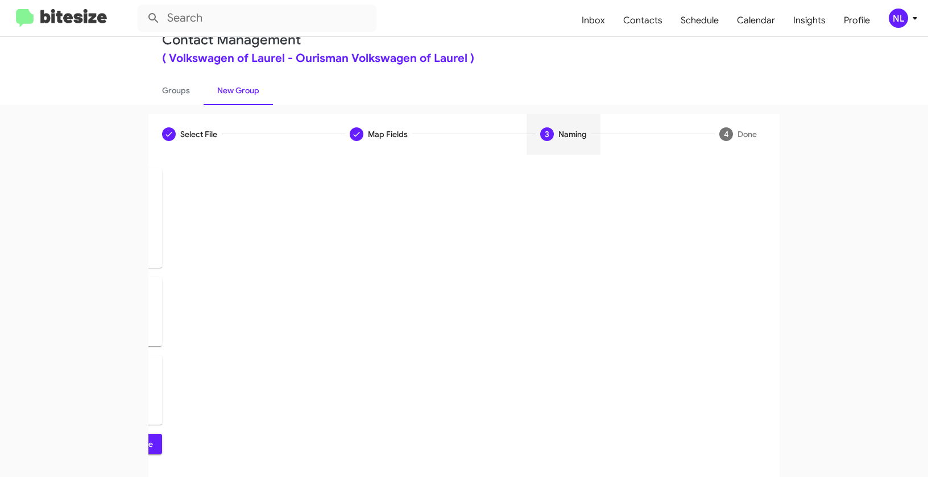
scroll to position [0, 0]
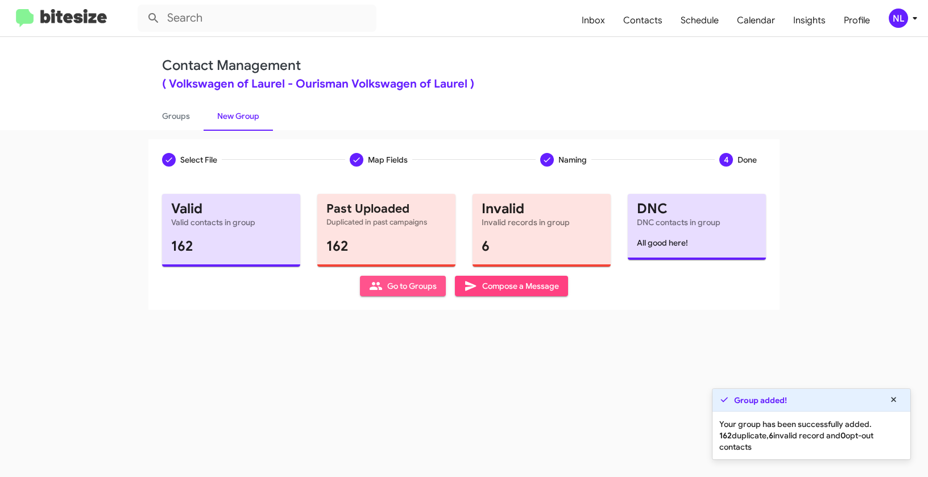
click at [385, 286] on span "Go to Groups" at bounding box center [403, 286] width 68 height 20
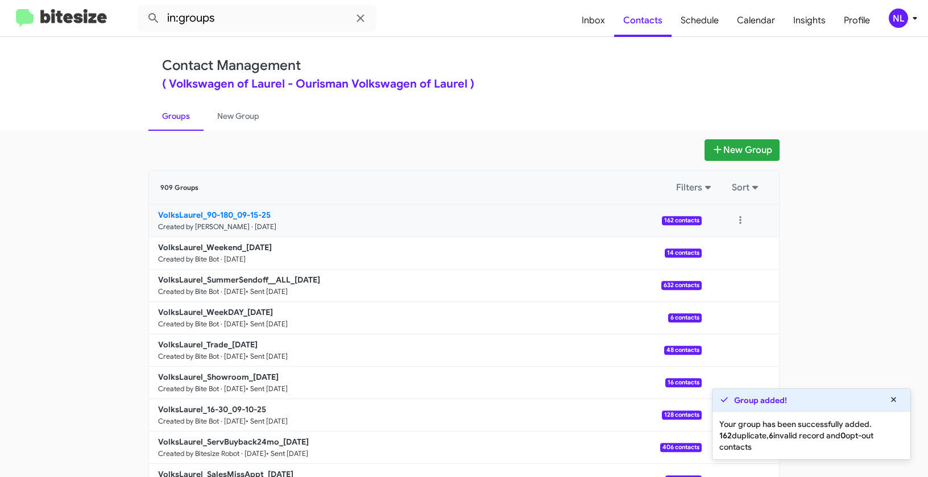
drag, startPoint x: 66, startPoint y: 203, endPoint x: 229, endPoint y: 209, distance: 162.6
click at [229, 209] on app-groups "New Group 909 Groups Filters Sort VolksLaurel_90-180_09-15-25 Created by Nen Li…" at bounding box center [464, 348] width 928 height 419
copy div "Filters Sort VolksLaurel_90-180"
click at [244, 20] on input "in:groups" at bounding box center [257, 18] width 239 height 27
paste input "VolksLaurel_90-180"
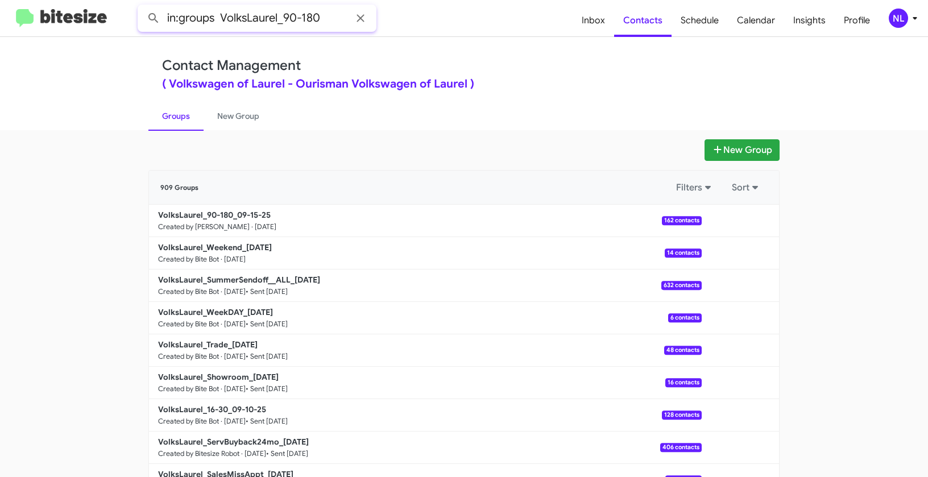
type input "in:groups VolksLaurel_90-180"
click at [142, 7] on button at bounding box center [153, 18] width 23 height 23
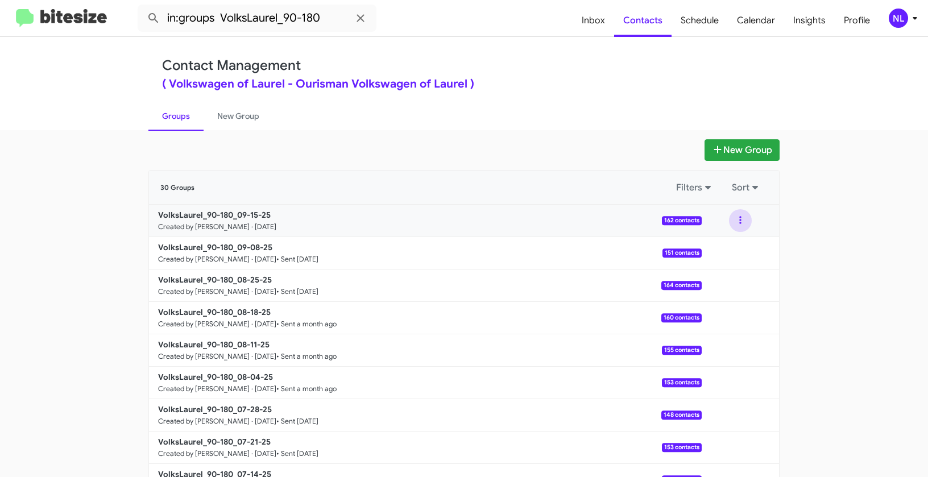
click at [735, 215] on button at bounding box center [740, 220] width 23 height 23
click at [732, 250] on button "View contacts" at bounding box center [705, 251] width 91 height 27
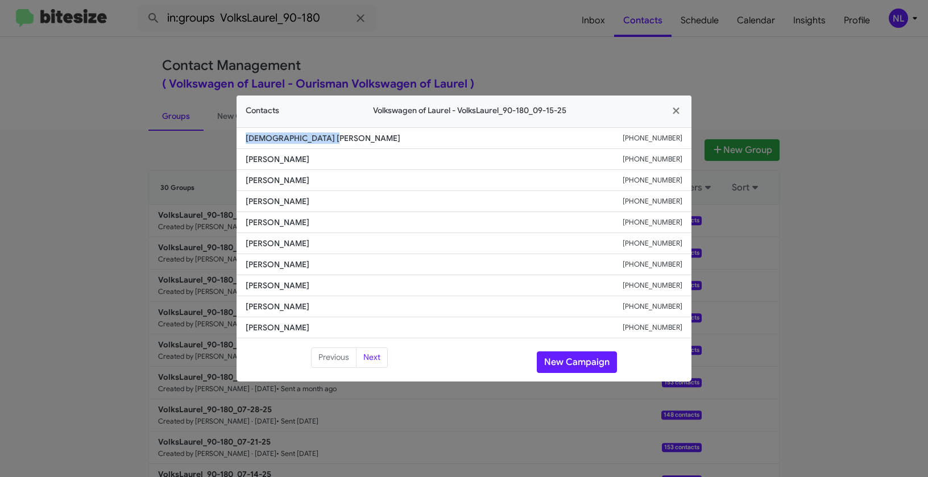
drag, startPoint x: 242, startPoint y: 141, endPoint x: 359, endPoint y: 143, distance: 116.5
click at [359, 143] on li "Jazmenique Monfiston +17329840557" at bounding box center [463, 138] width 455 height 22
copy span "Jazmenique Monfiston"
click at [586, 365] on button "New Campaign" at bounding box center [577, 362] width 80 height 22
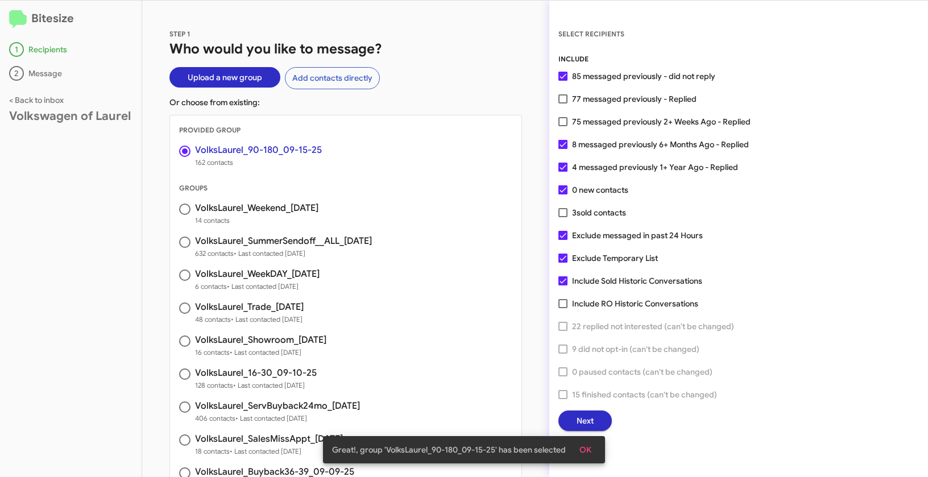
click at [561, 258] on span at bounding box center [562, 257] width 9 height 9
click at [562, 263] on input "Exclude Temporary List" at bounding box center [562, 263] width 1 height 1
checkbox input "false"
click at [587, 448] on span "OK" at bounding box center [585, 449] width 12 height 20
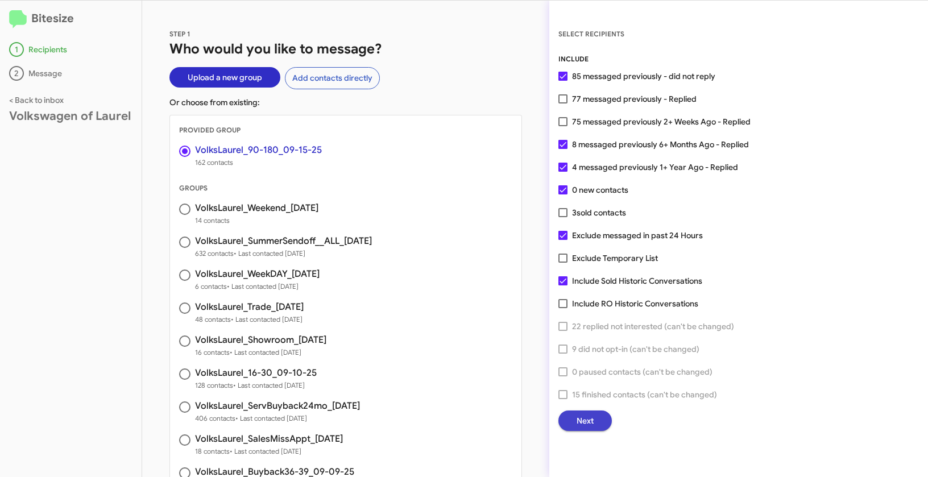
click at [582, 417] on span "Next" at bounding box center [584, 420] width 17 height 20
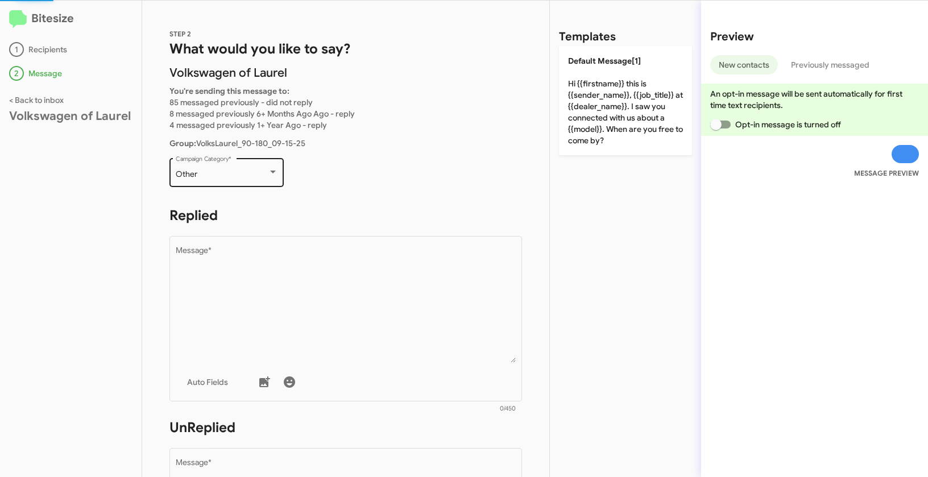
click at [252, 174] on div "Other" at bounding box center [222, 174] width 92 height 9
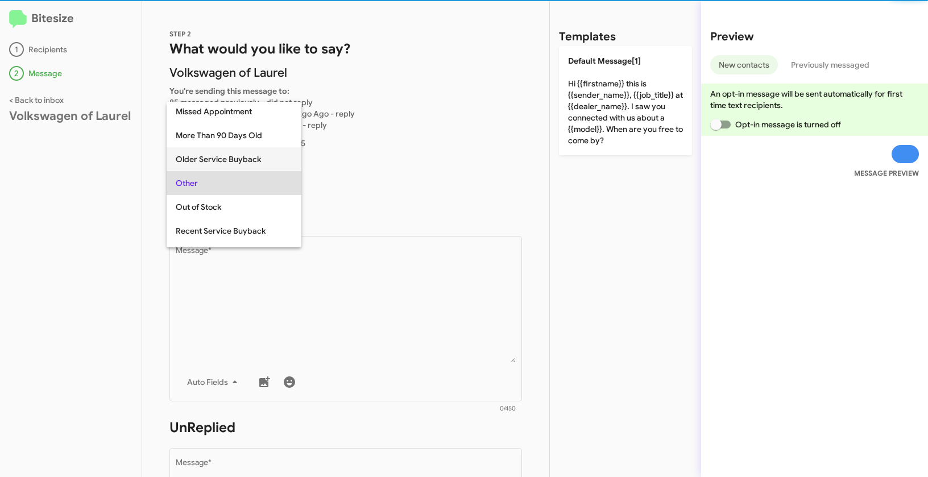
scroll to position [234, 0]
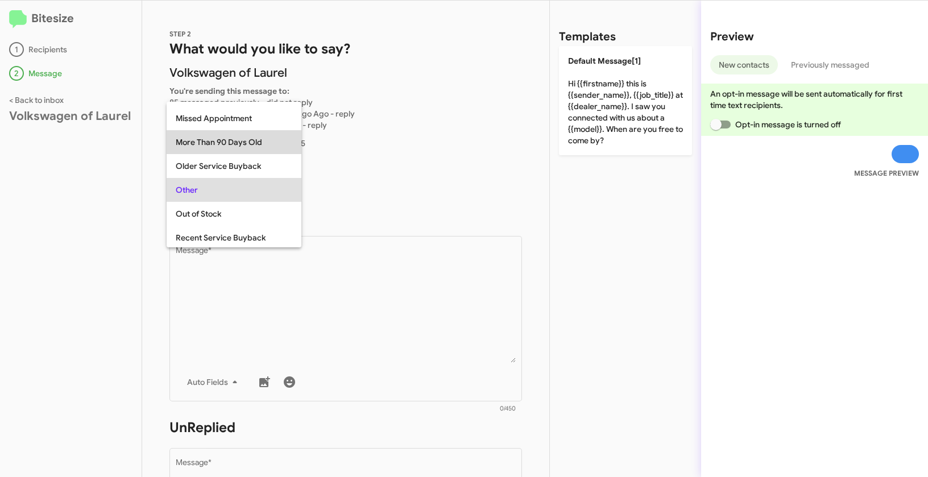
click at [220, 139] on span "More Than 90 Days Old" at bounding box center [234, 142] width 117 height 24
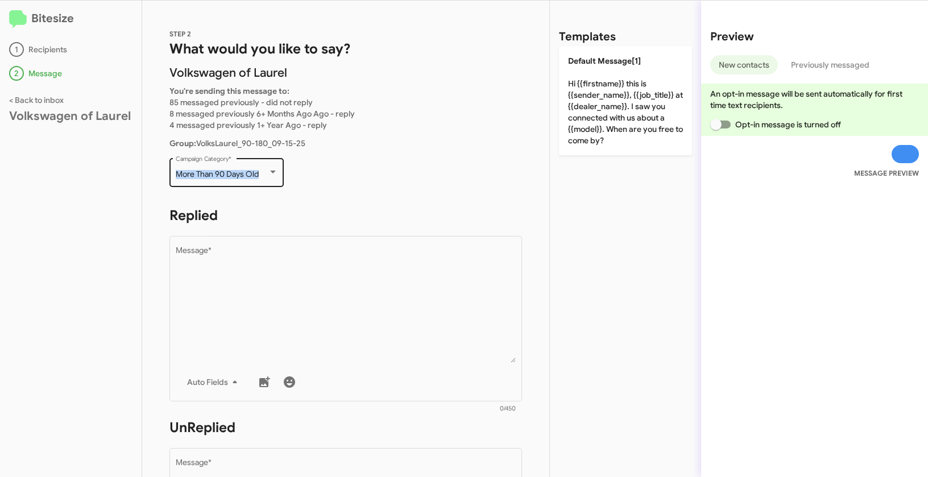
drag, startPoint x: 174, startPoint y: 171, endPoint x: 265, endPoint y: 173, distance: 91.0
click at [265, 173] on div "More Than 90 Days Old Campaign Category *" at bounding box center [226, 171] width 114 height 31
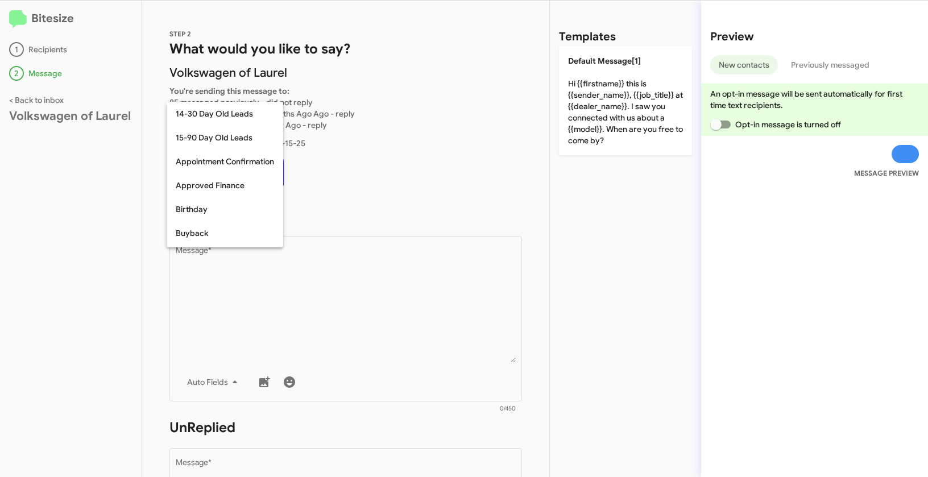
scroll to position [202, 0]
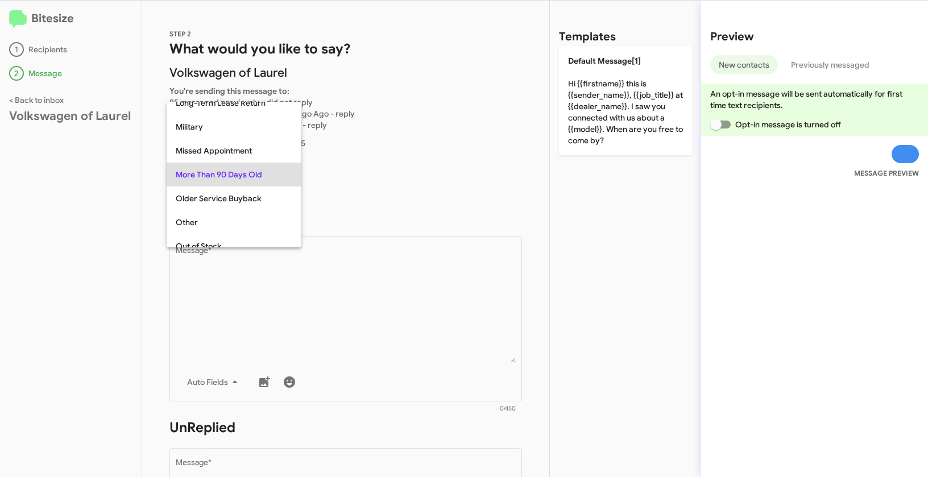
copy span "More Than 90 Days Old"
click at [352, 344] on div at bounding box center [464, 238] width 928 height 477
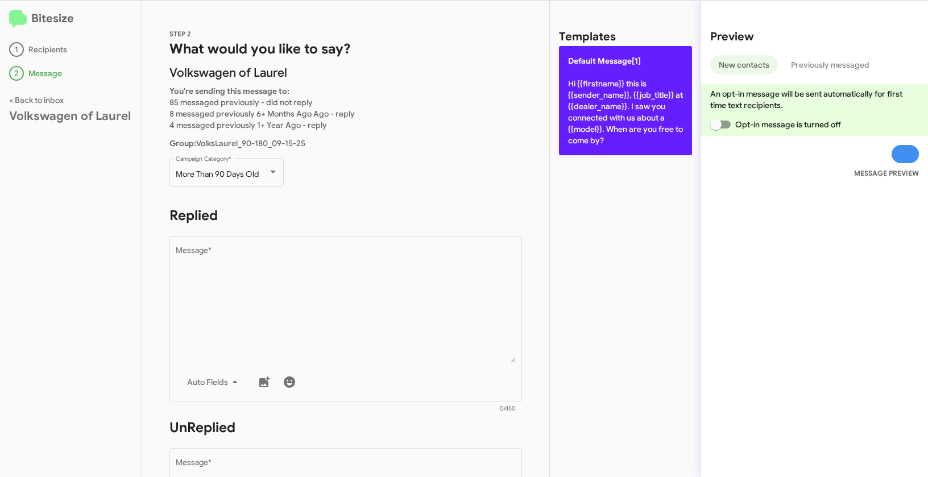
click at [589, 106] on p "Default Message[1] Hi {{firstname}} this is {{sender_name}}, {{job_title}} at {…" at bounding box center [625, 100] width 133 height 109
type textarea "Hi {{firstname}} this is {{sender_name}}, {{job_title}} at {{dealer_name}}. I s…"
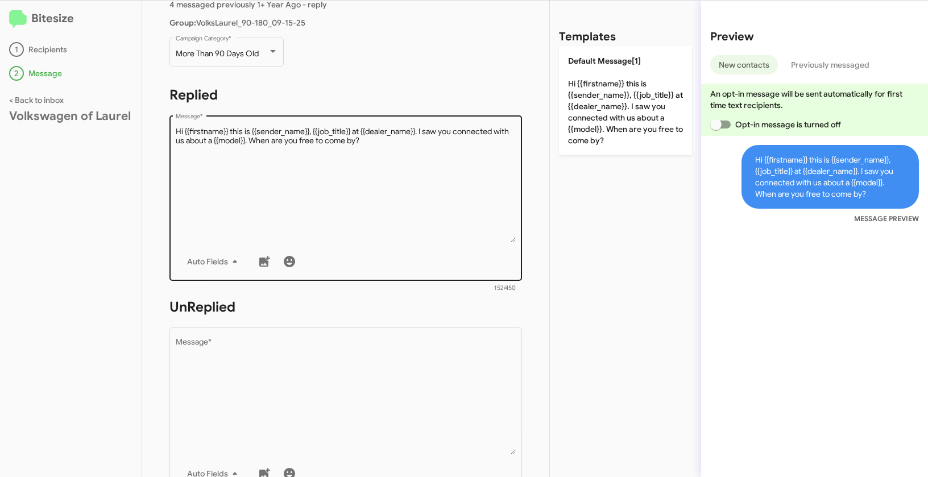
scroll to position [202, 0]
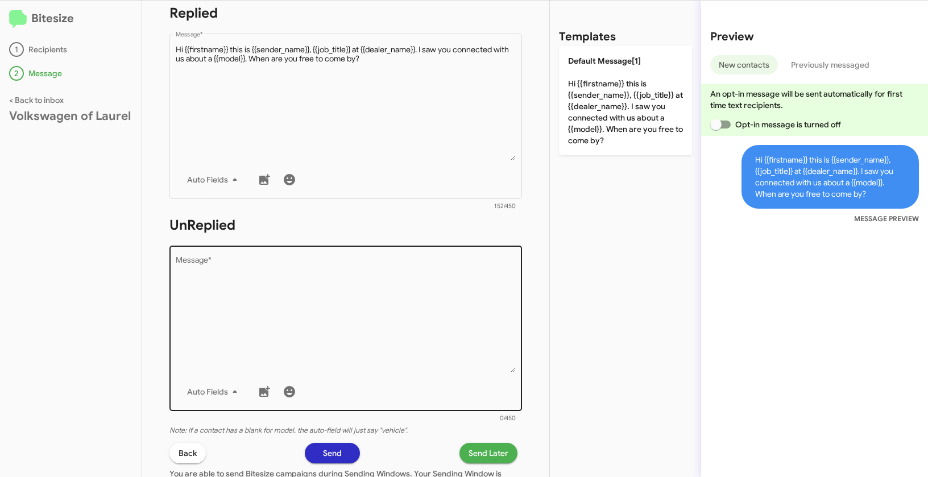
click at [386, 348] on textarea "Message *" at bounding box center [346, 314] width 340 height 116
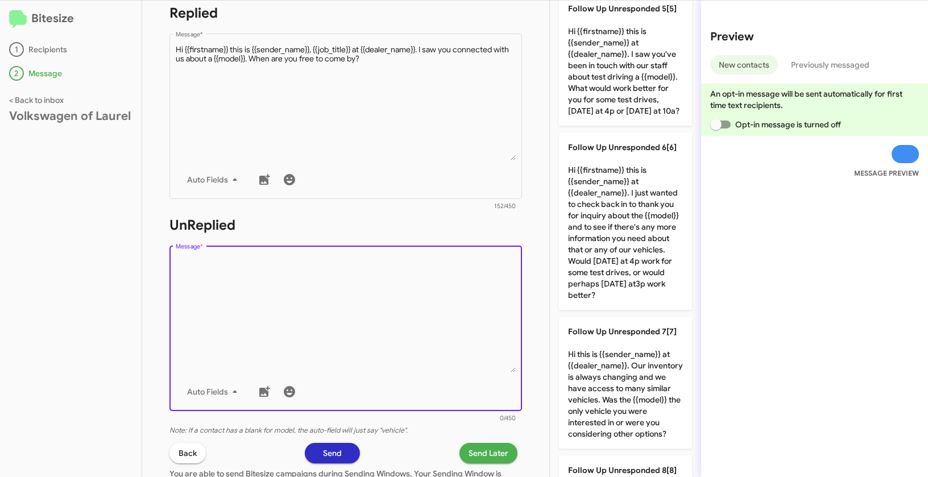
scroll to position [802, 0]
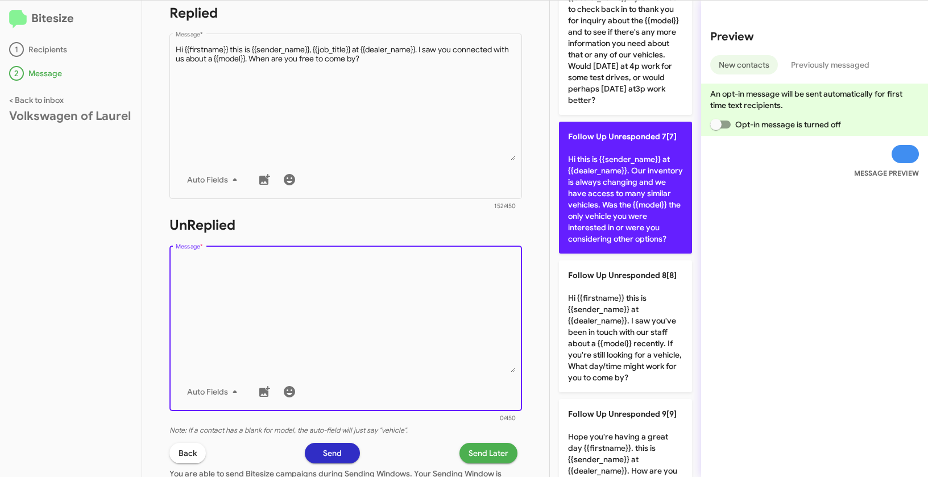
click at [602, 211] on p "Follow Up Unresponded 7[7] Hi this is {{sender_name}} at {{dealer_name}}. Our i…" at bounding box center [625, 188] width 133 height 132
type textarea "Hi this is {{sender_name}} at {{dealer_name}}. Our inventory is always changing…"
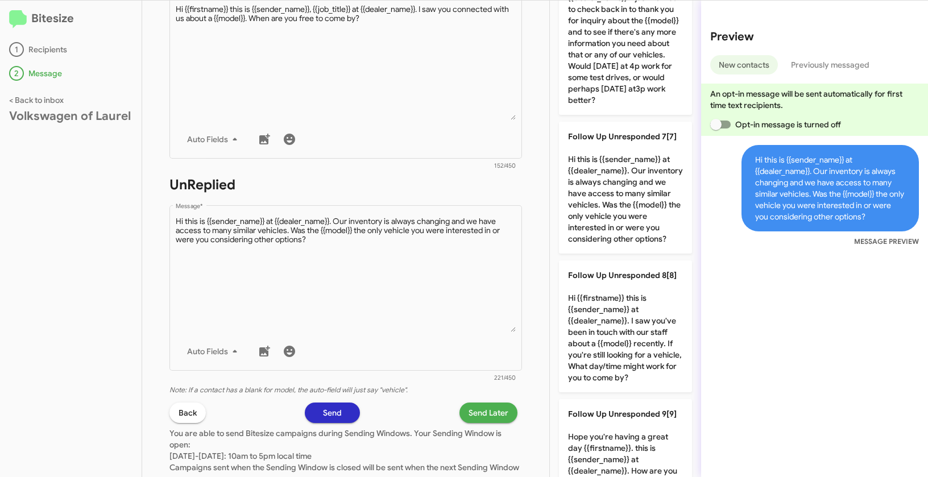
scroll to position [329, 0]
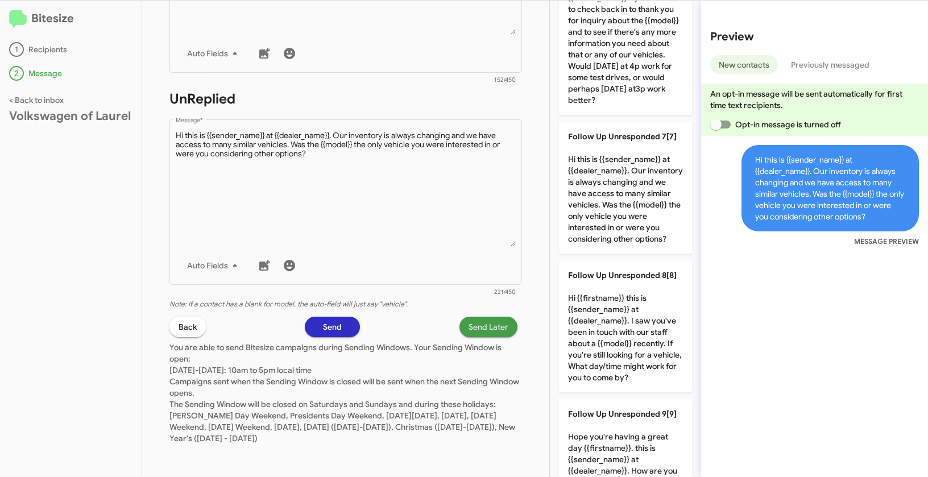
click at [496, 330] on span "Send Later" at bounding box center [488, 327] width 40 height 20
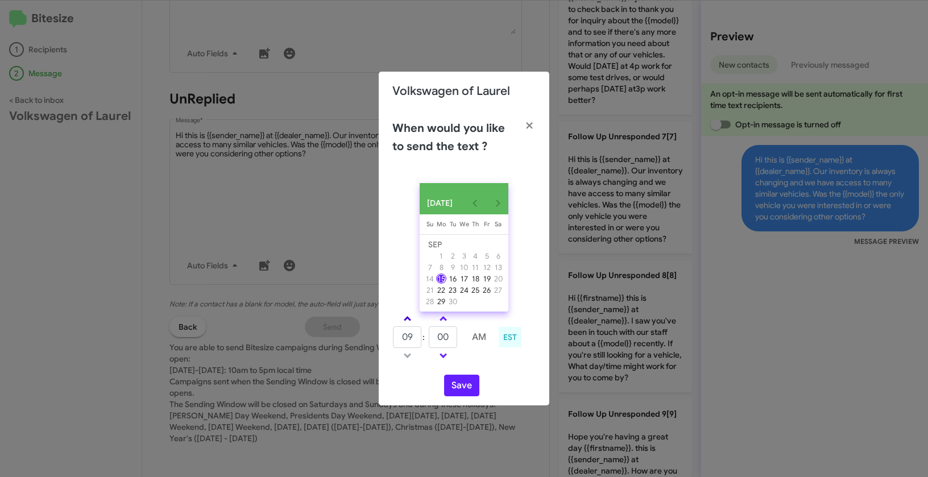
click at [409, 321] on link at bounding box center [407, 318] width 20 height 13
type input "10"
drag, startPoint x: 455, startPoint y: 343, endPoint x: 421, endPoint y: 335, distance: 35.0
click at [421, 335] on tr "10 : 00 AM" at bounding box center [443, 337] width 102 height 23
type input "55"
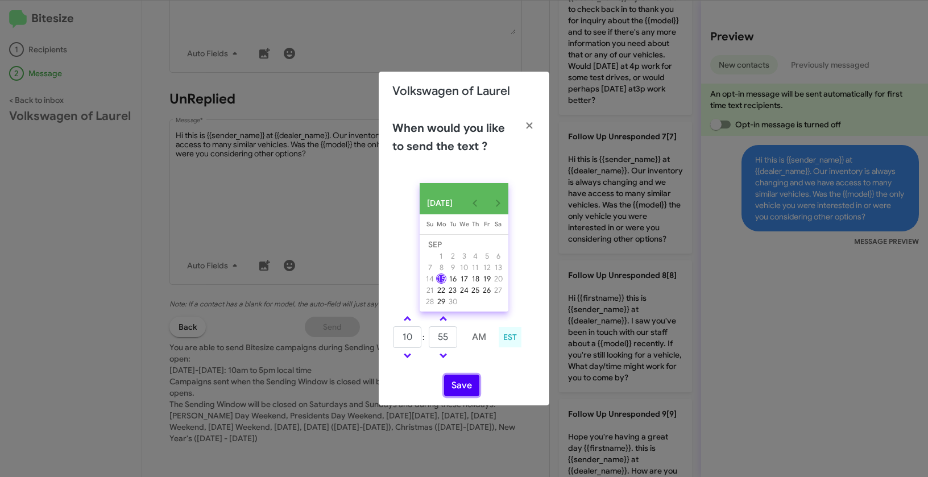
click at [465, 395] on button "Save" at bounding box center [461, 386] width 35 height 22
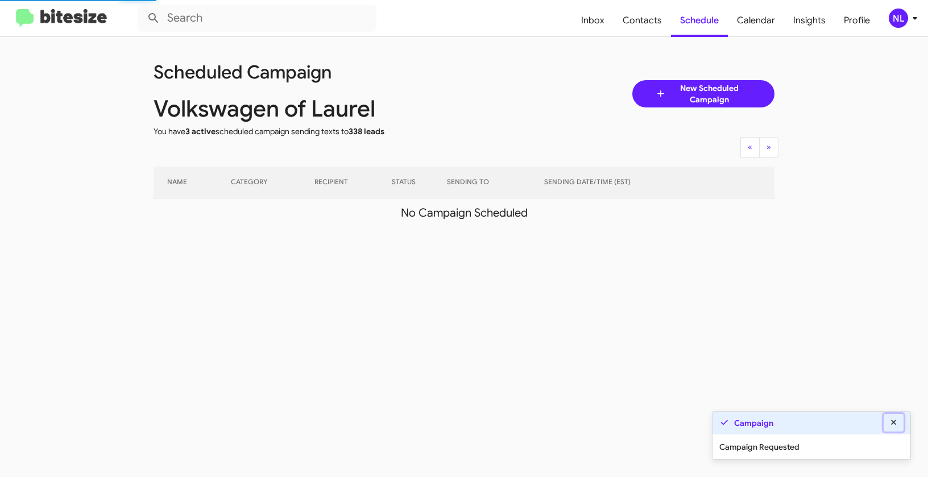
click at [902, 422] on button at bounding box center [893, 423] width 20 height 18
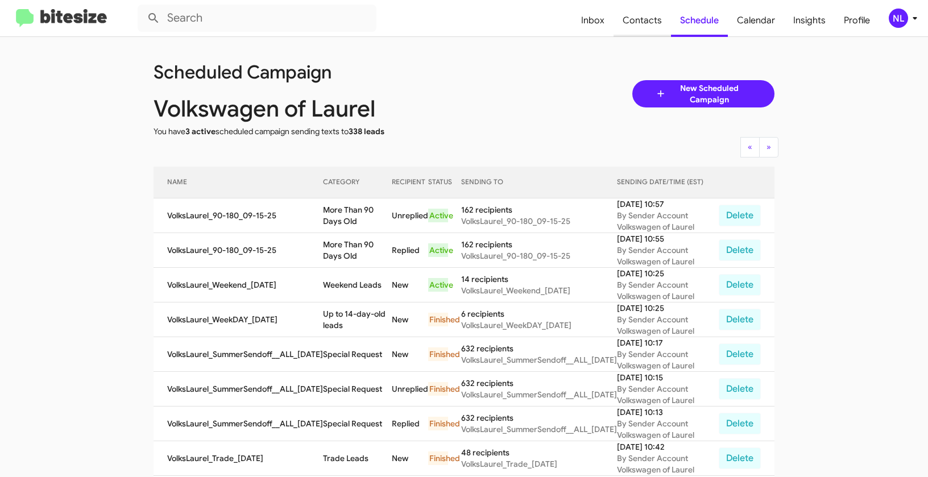
click at [630, 29] on span "Contacts" at bounding box center [641, 20] width 57 height 33
type input "in:groups"
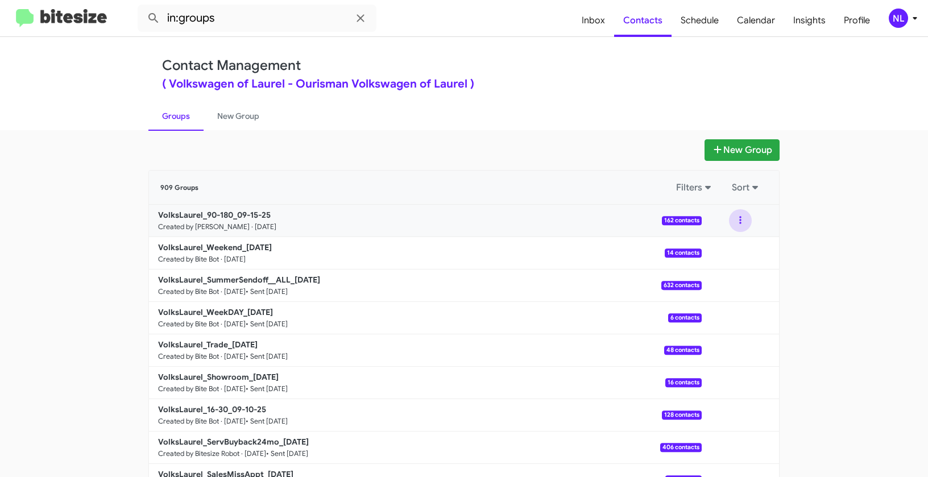
click at [734, 219] on button at bounding box center [740, 220] width 23 height 23
click at [727, 250] on button "View contacts" at bounding box center [705, 251] width 91 height 27
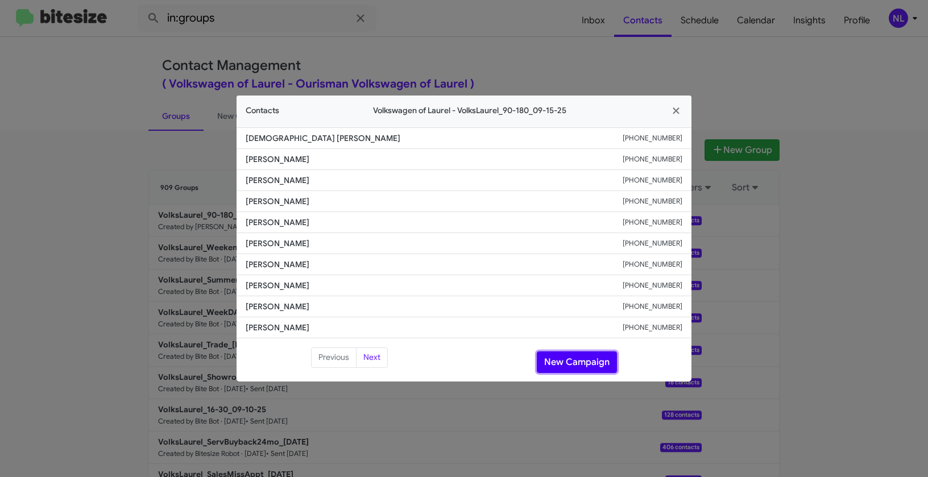
click at [559, 359] on button "New Campaign" at bounding box center [577, 362] width 80 height 22
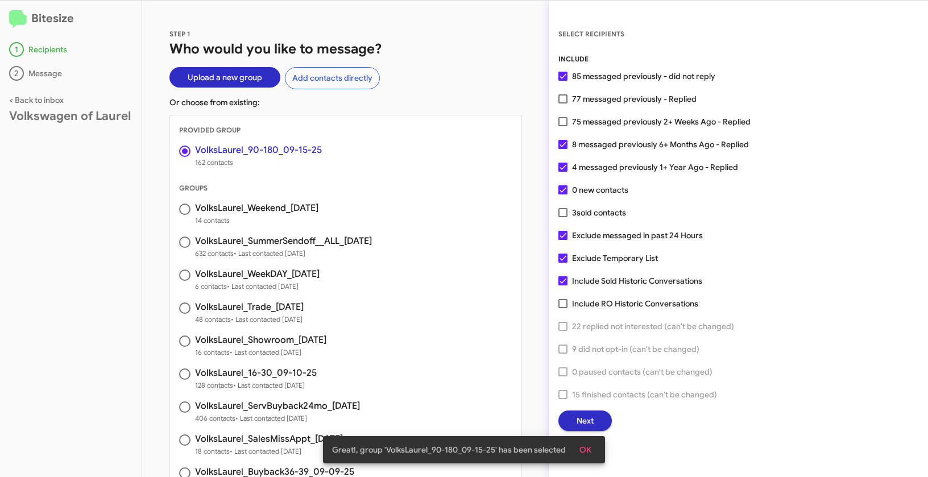
click at [561, 259] on span at bounding box center [562, 257] width 9 height 9
click at [562, 263] on input "Exclude Temporary List" at bounding box center [562, 263] width 1 height 1
checkbox input "false"
click at [593, 446] on button "OK" at bounding box center [585, 449] width 30 height 20
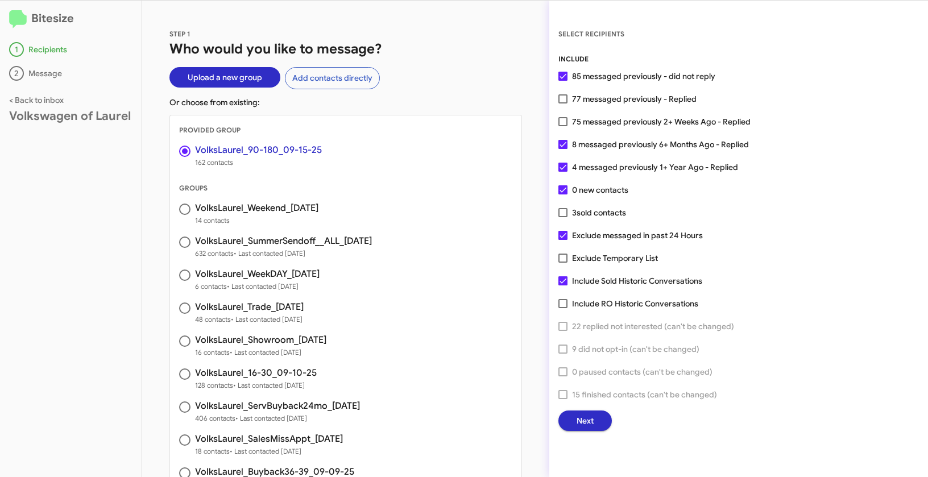
click at [592, 426] on span "Next" at bounding box center [584, 420] width 17 height 20
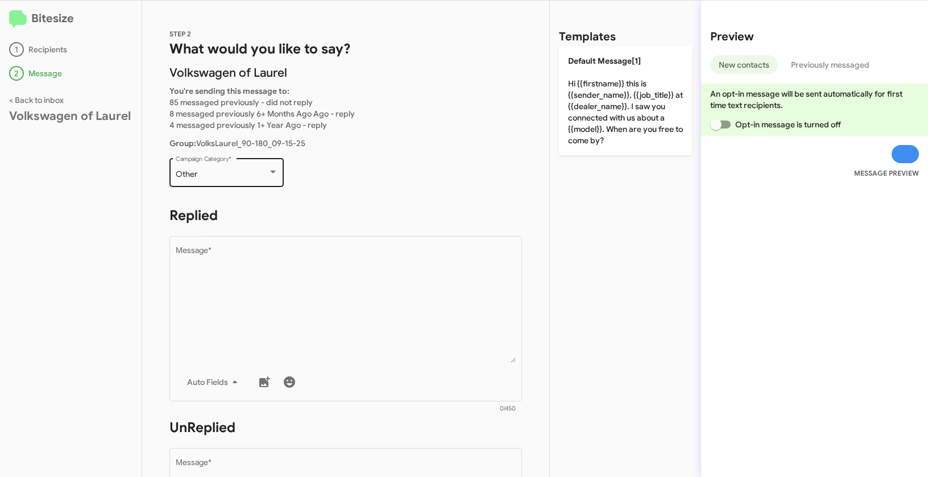
click at [238, 175] on div "Other" at bounding box center [222, 174] width 92 height 9
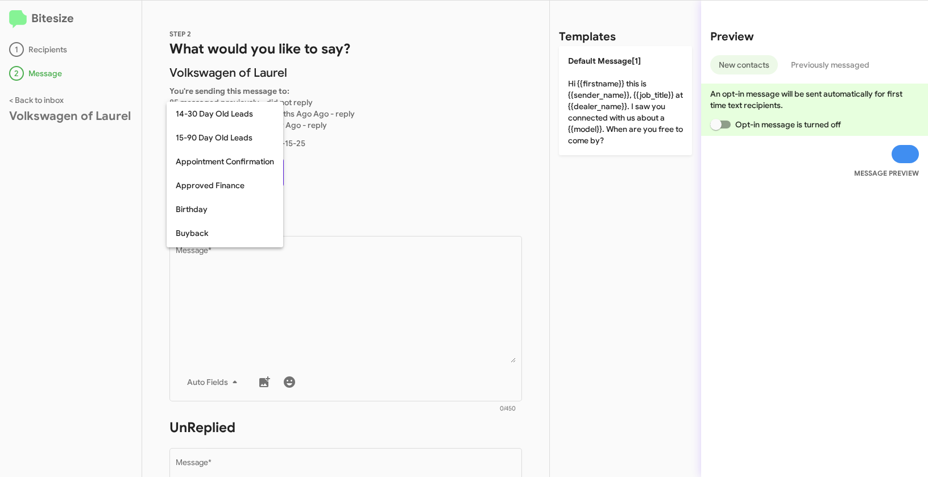
scroll to position [250, 0]
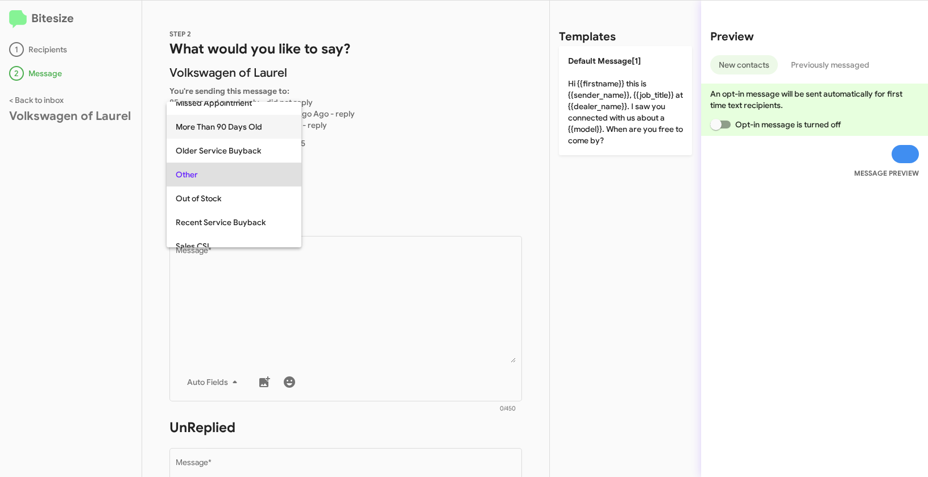
click at [218, 124] on span "More Than 90 Days Old" at bounding box center [234, 127] width 117 height 24
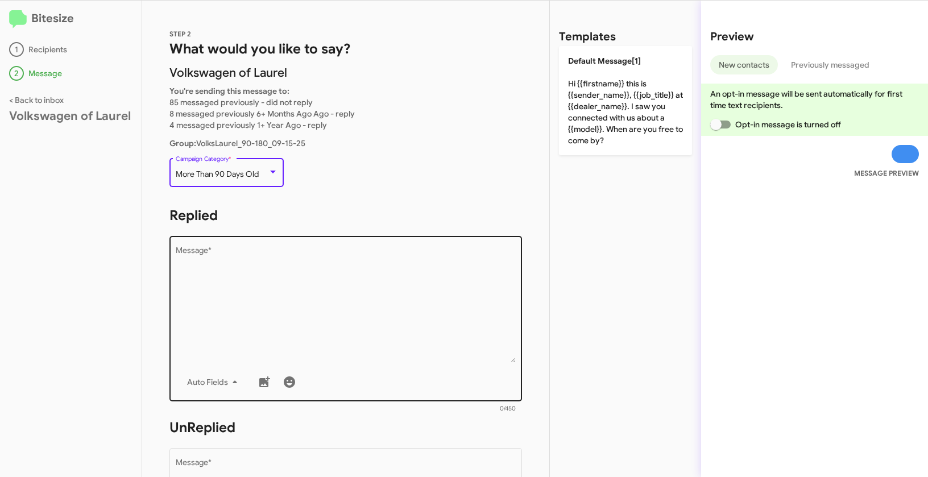
click at [324, 331] on textarea "Message *" at bounding box center [346, 305] width 340 height 116
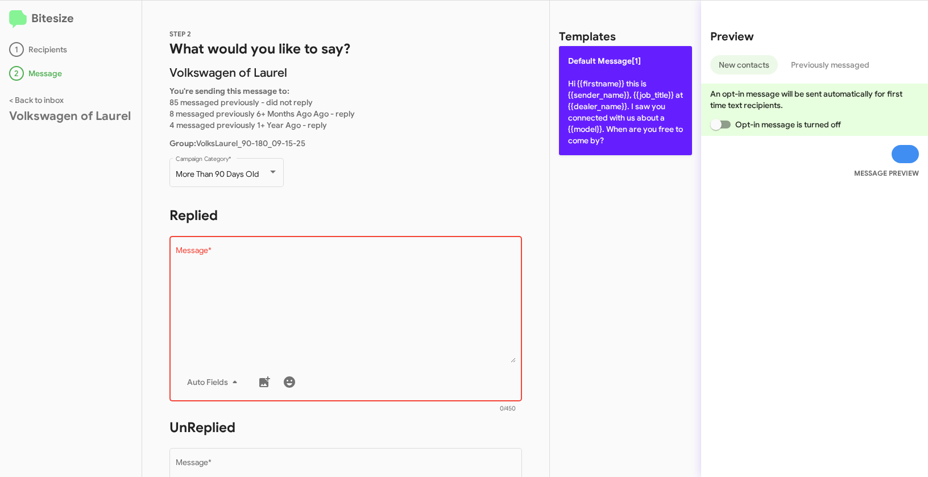
click at [629, 124] on p "Default Message[1] Hi {{firstname}} this is {{sender_name}}, {{job_title}} at {…" at bounding box center [625, 100] width 133 height 109
type textarea "Hi {{firstname}} this is {{sender_name}}, {{job_title}} at {{dealer_name}}. I s…"
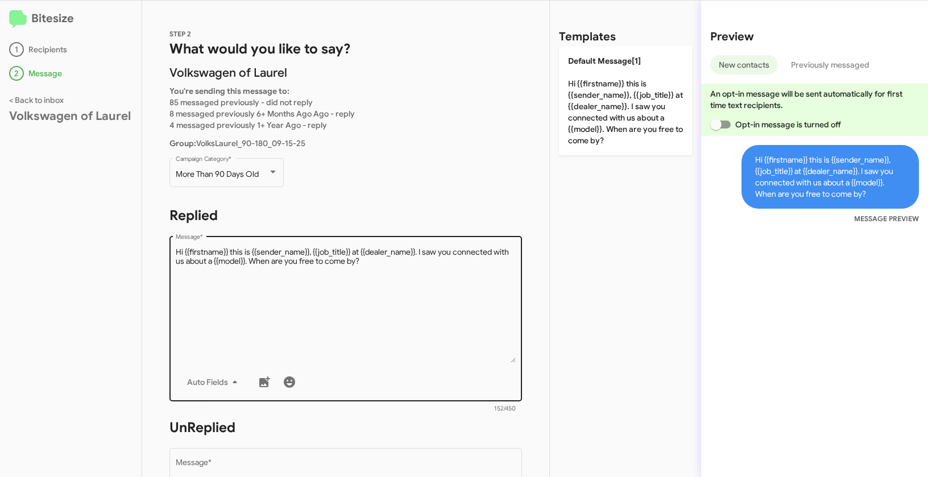
scroll to position [190, 0]
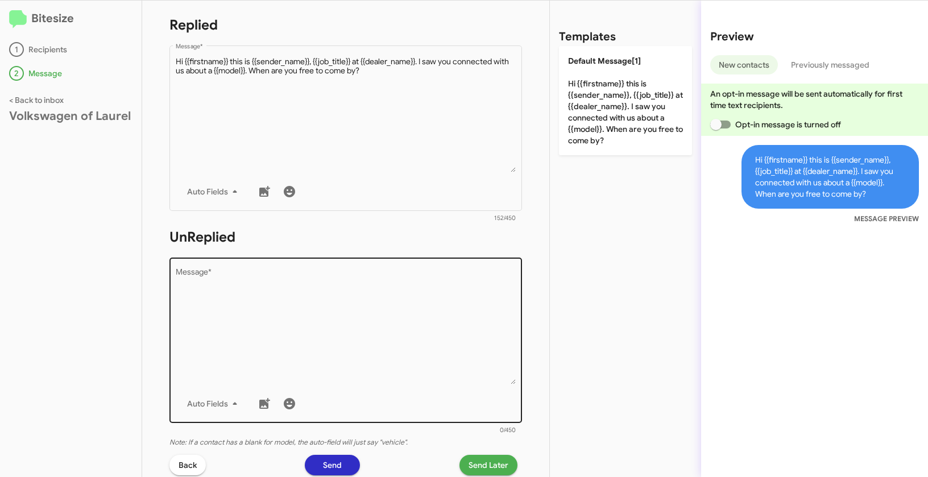
click at [369, 365] on textarea "Message *" at bounding box center [346, 326] width 340 height 116
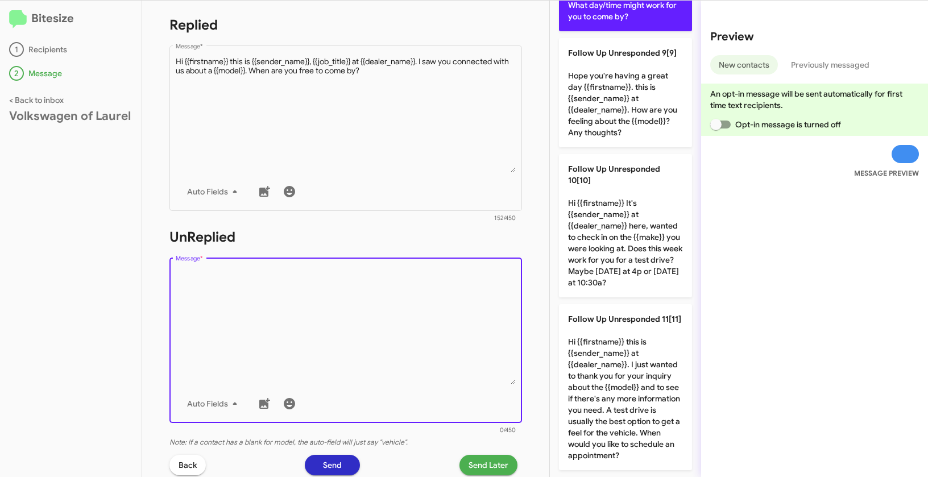
scroll to position [1230, 0]
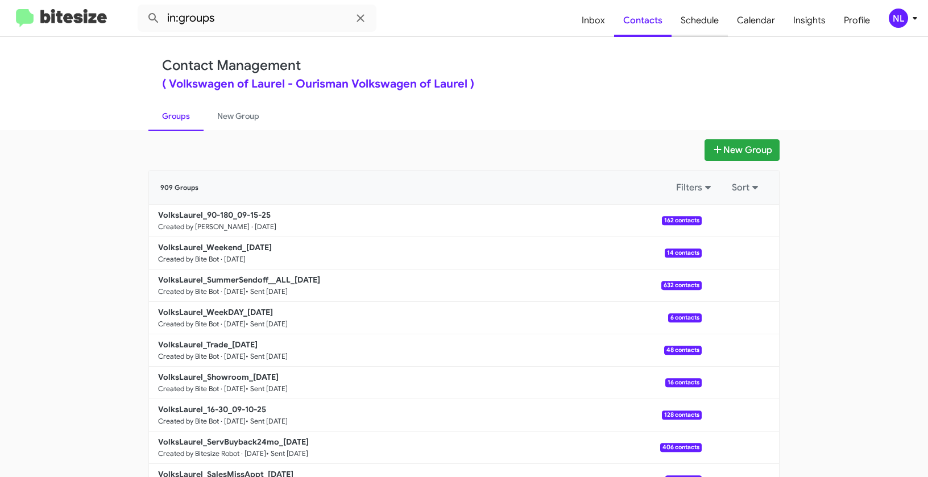
click at [718, 17] on span "Schedule" at bounding box center [699, 20] width 56 height 33
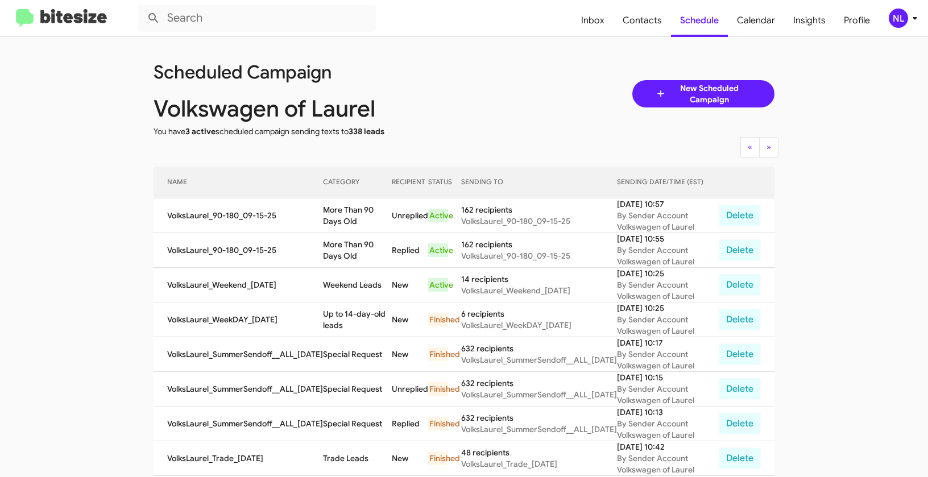
click at [900, 11] on div "NL" at bounding box center [897, 18] width 19 height 19
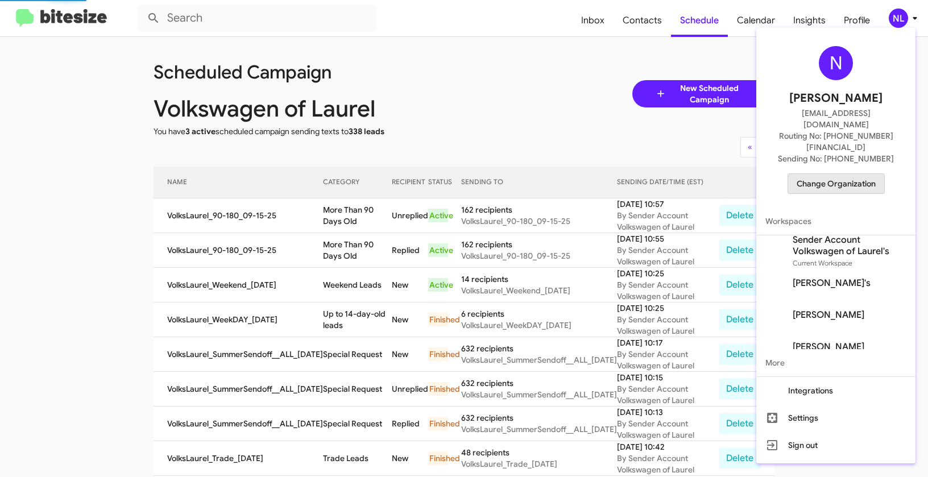
click at [845, 174] on span "Change Organization" at bounding box center [835, 183] width 79 height 19
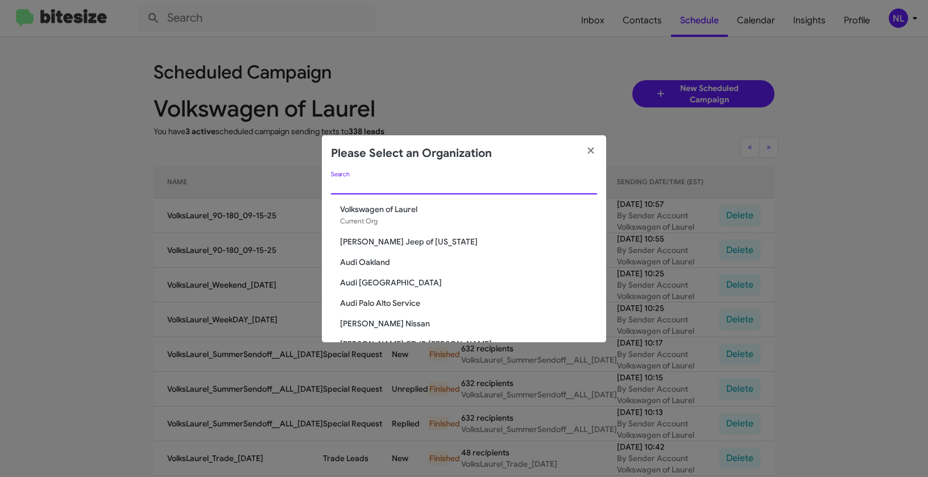
click at [486, 181] on input "Search" at bounding box center [464, 185] width 266 height 9
paste input "[PERSON_NAME] FIFE"
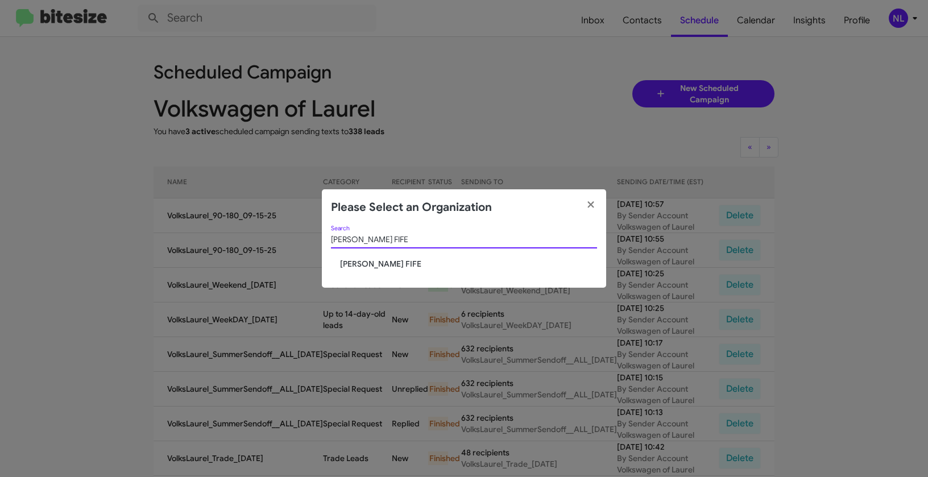
type input "[PERSON_NAME] FIFE"
click at [370, 268] on span "[PERSON_NAME] FIFE" at bounding box center [468, 263] width 257 height 11
click at [370, 265] on span "[PERSON_NAME] FIFE" at bounding box center [468, 263] width 257 height 11
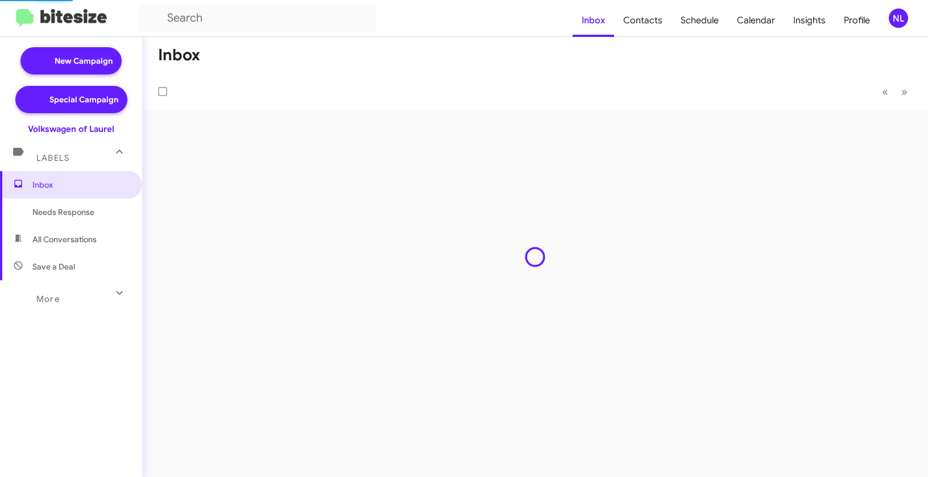
click at [895, 20] on div "NL" at bounding box center [897, 18] width 19 height 19
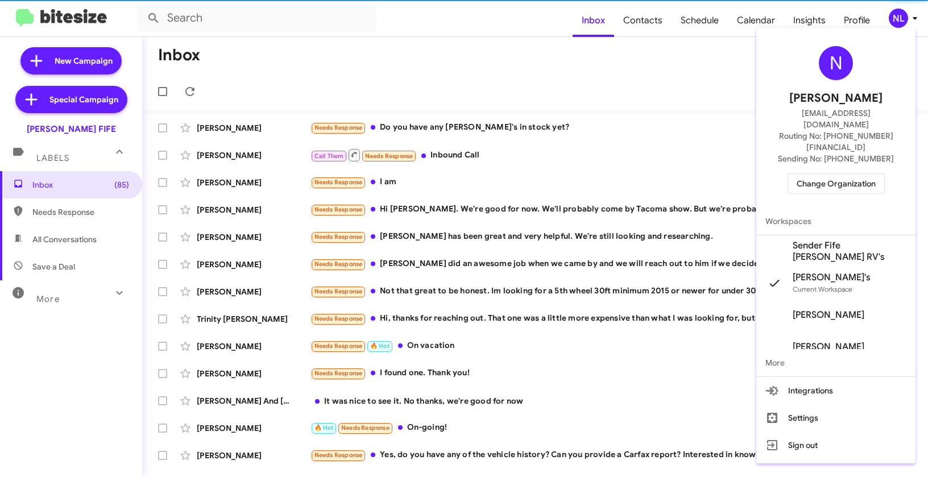
click at [835, 240] on span "Sender Fife [PERSON_NAME] RV's" at bounding box center [849, 251] width 114 height 23
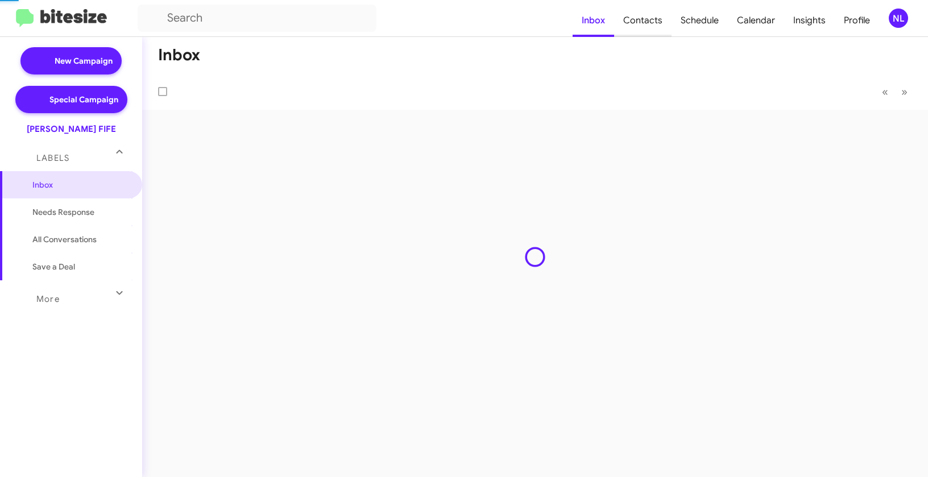
click at [648, 20] on span "Contacts" at bounding box center [642, 20] width 57 height 33
type input "in:groups"
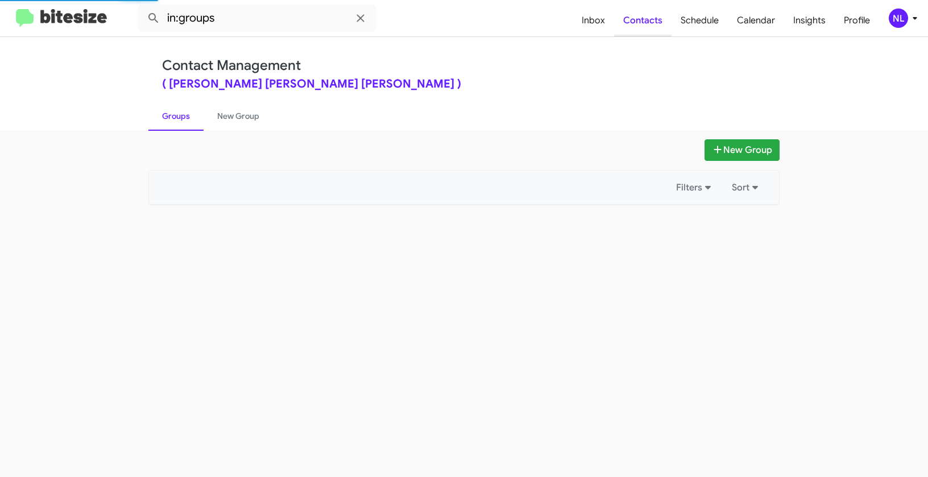
click at [648, 20] on span "Contacts" at bounding box center [642, 20] width 57 height 33
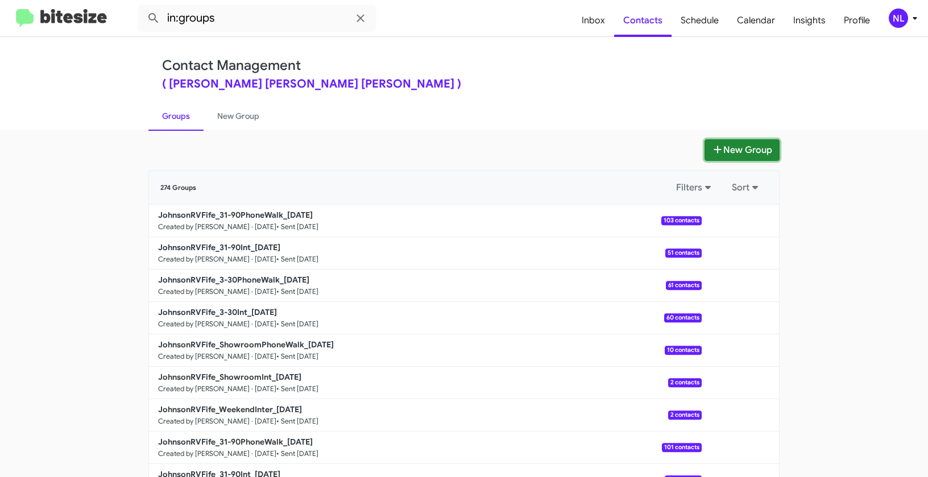
click at [747, 145] on button "New Group" at bounding box center [741, 150] width 75 height 22
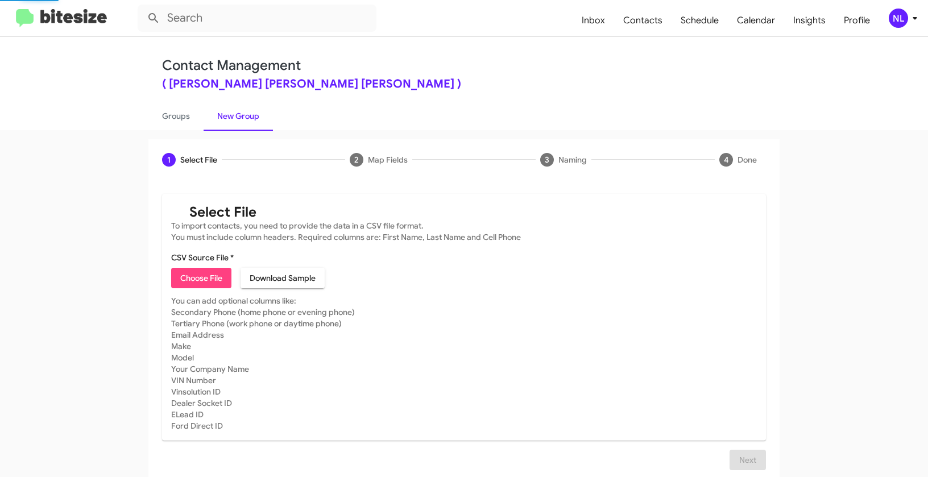
click at [184, 272] on span "Choose File" at bounding box center [201, 278] width 42 height 20
type input "Opt out open - Johnson RV FIFE"
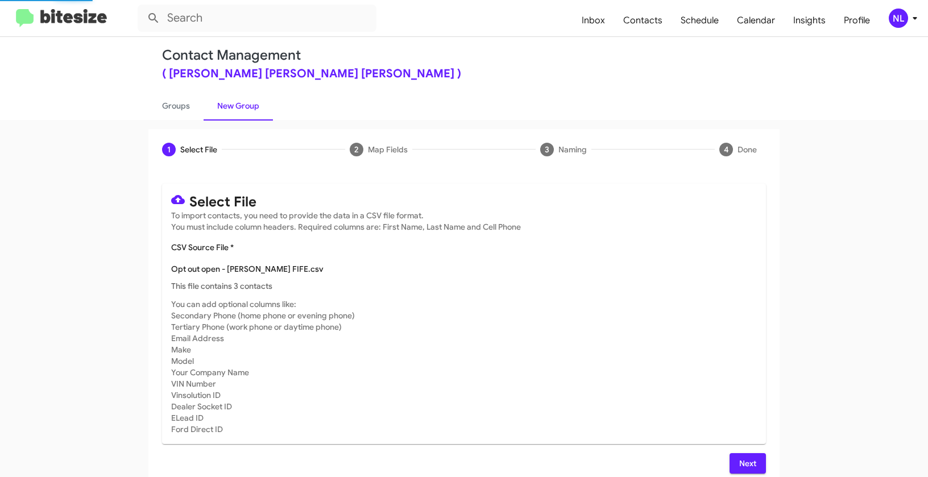
scroll to position [20, 0]
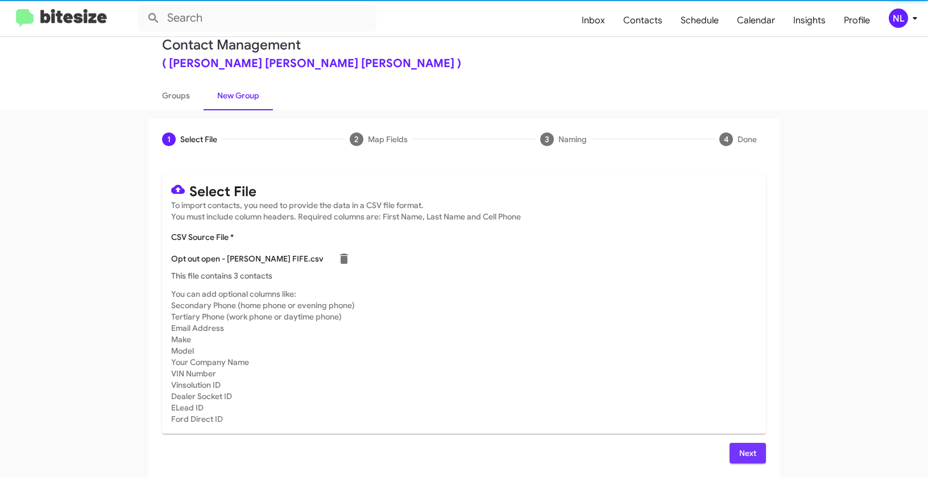
click at [742, 456] on span "Next" at bounding box center [747, 453] width 18 height 20
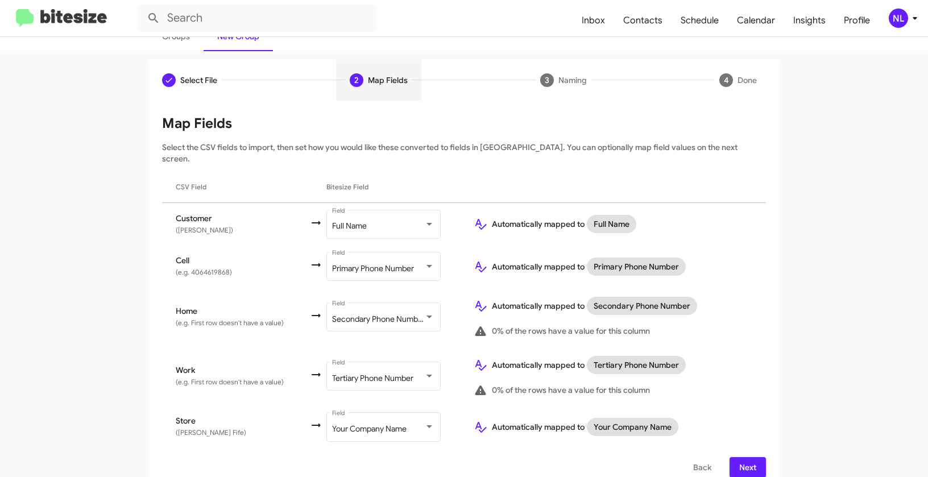
scroll to position [82, 0]
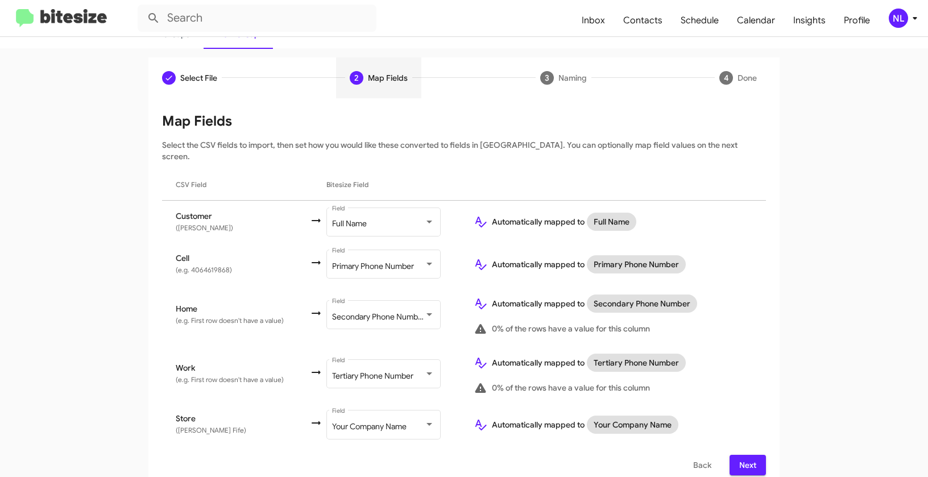
click at [747, 458] on span "Next" at bounding box center [747, 465] width 18 height 20
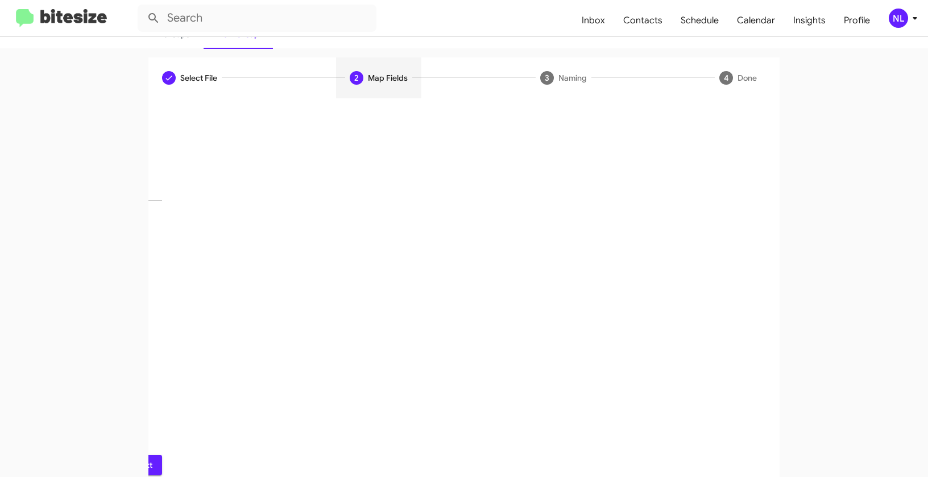
scroll to position [26, 0]
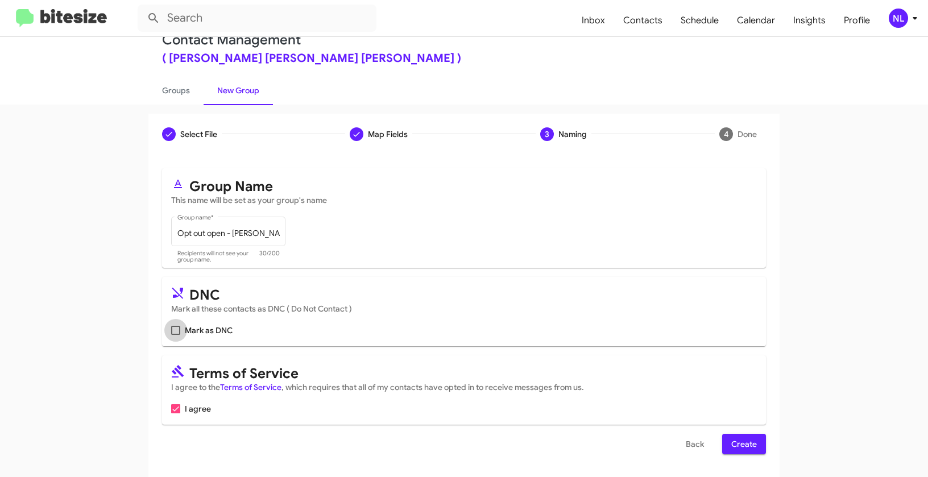
click at [176, 326] on span at bounding box center [175, 330] width 9 height 9
click at [176, 335] on input "Mark as DNC" at bounding box center [175, 335] width 1 height 1
checkbox input "true"
click at [733, 446] on span "Create" at bounding box center [744, 444] width 26 height 20
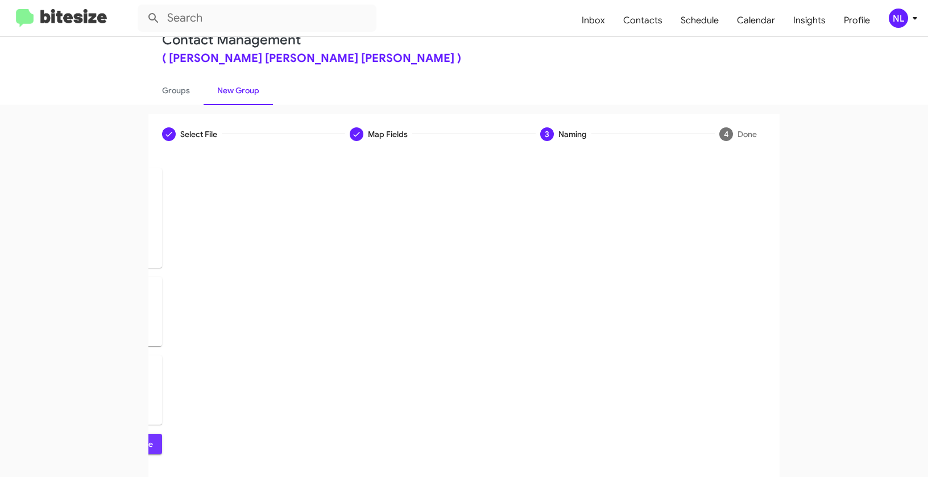
scroll to position [0, 0]
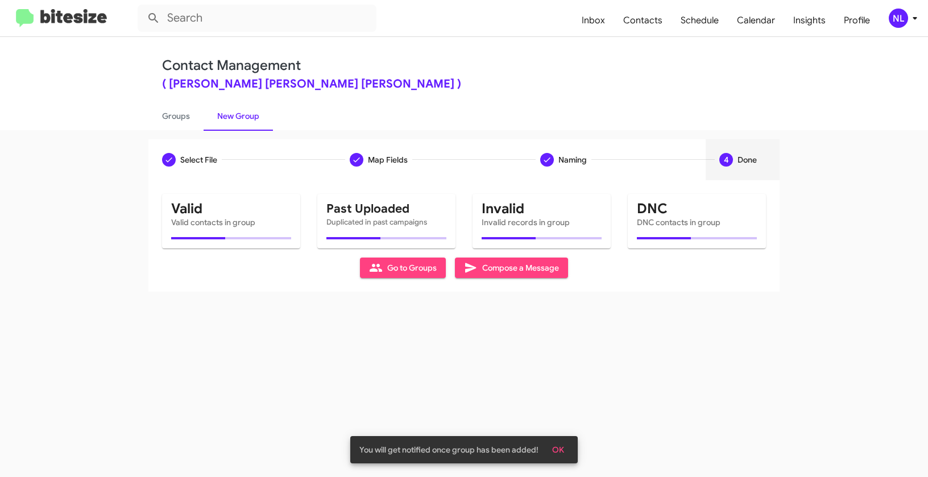
click at [569, 445] on button "OK" at bounding box center [558, 449] width 30 height 20
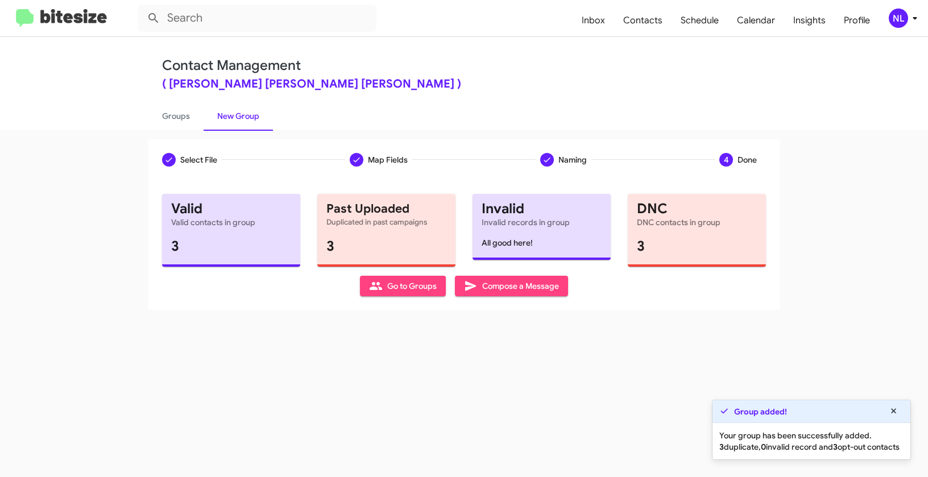
click at [400, 298] on div "Select File To import contacts, you need to provide the data in a CSV file form…" at bounding box center [463, 245] width 631 height 130
click at [405, 290] on span "Go to Groups" at bounding box center [403, 286] width 68 height 20
type input "in:groups"
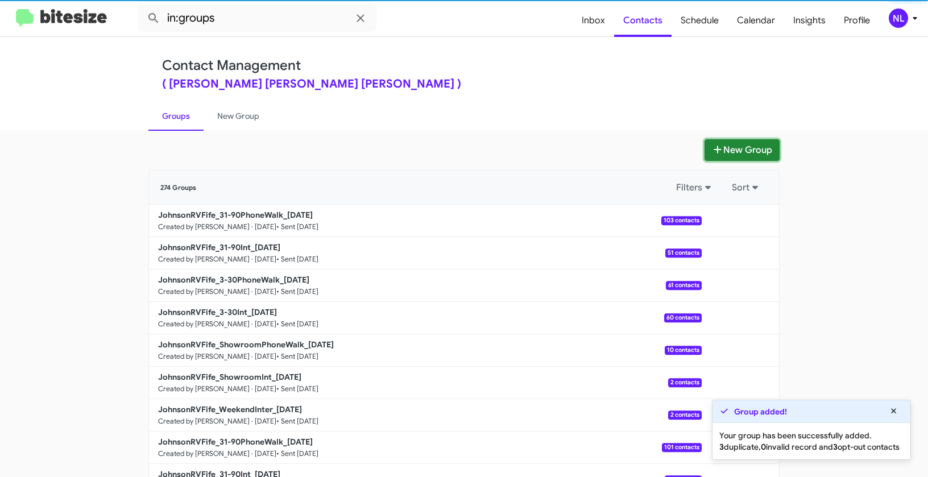
click at [746, 145] on button "New Group" at bounding box center [741, 150] width 75 height 22
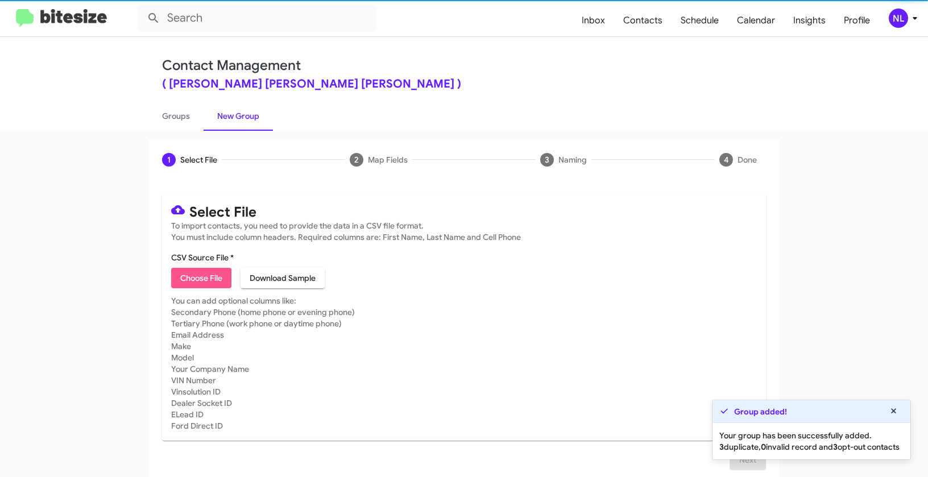
click at [198, 280] on span "Choose File" at bounding box center [201, 278] width 42 height 20
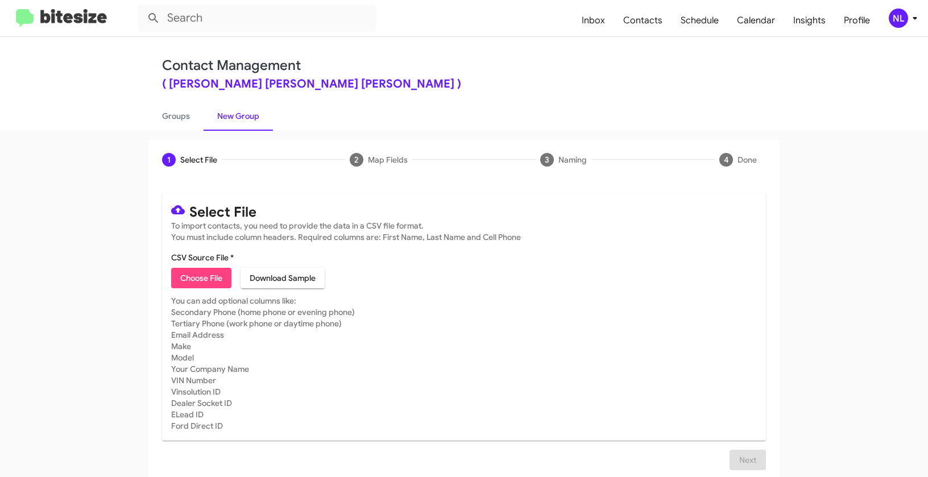
type input "Opt out dead - Johnson RV FIFE"
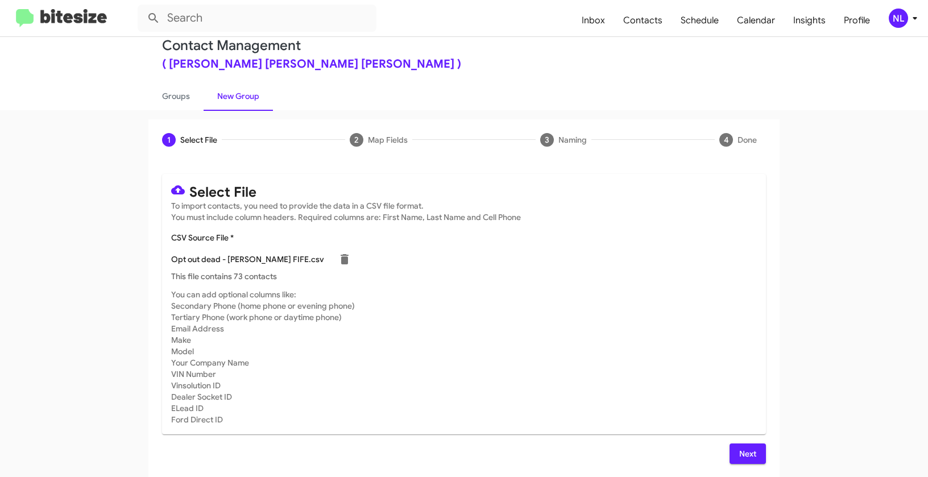
scroll to position [20, 0]
click at [741, 452] on span "Next" at bounding box center [747, 453] width 18 height 20
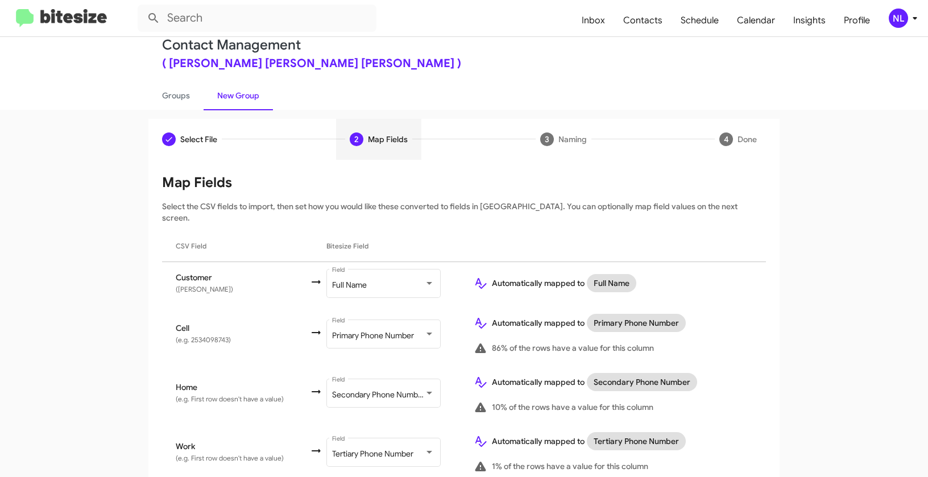
scroll to position [99, 0]
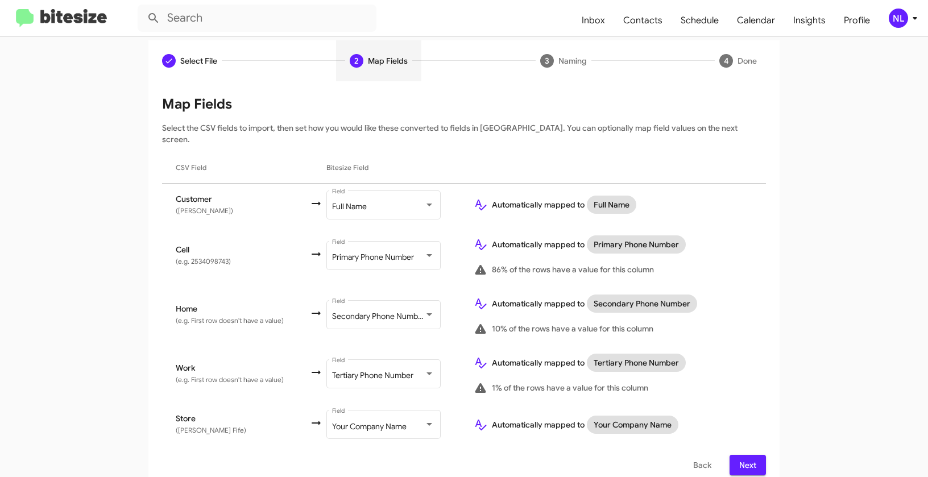
click at [755, 455] on button "Next" at bounding box center [747, 465] width 36 height 20
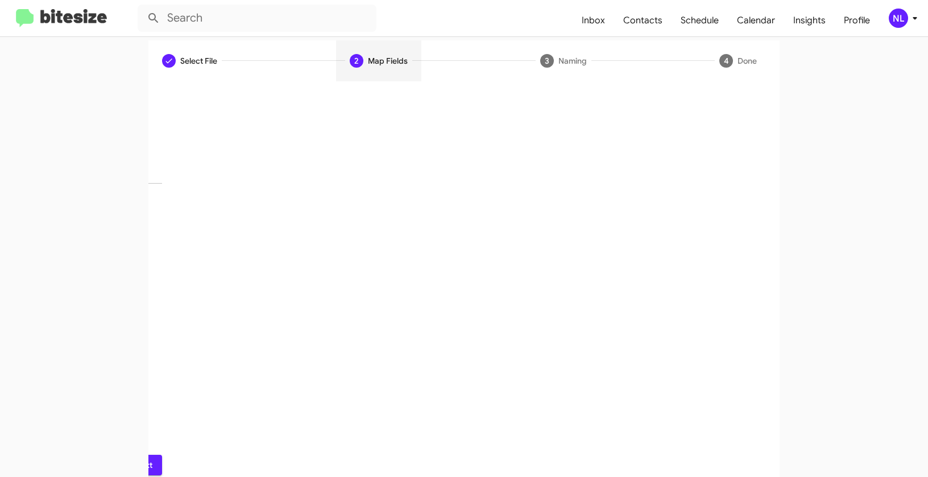
scroll to position [26, 0]
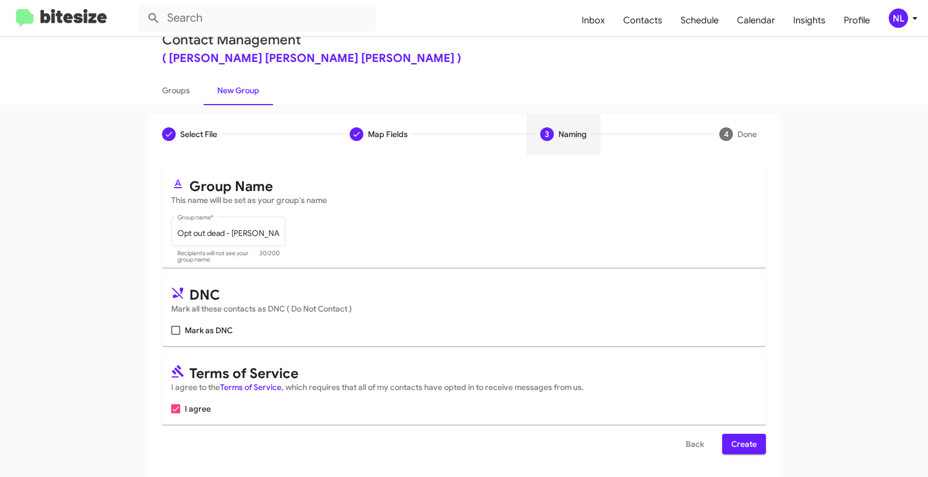
click at [174, 328] on span at bounding box center [175, 330] width 9 height 9
click at [175, 335] on input "Mark as DNC" at bounding box center [175, 335] width 1 height 1
checkbox input "true"
click at [746, 444] on span "Create" at bounding box center [744, 444] width 26 height 20
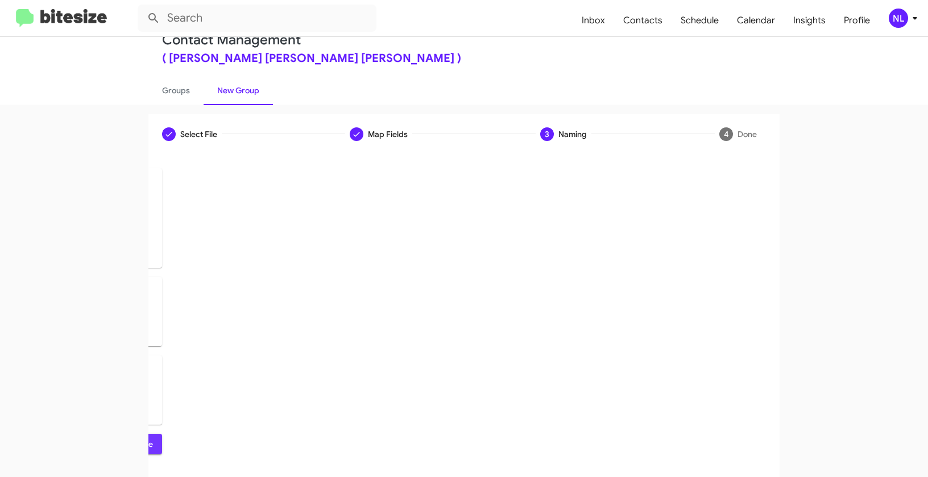
scroll to position [0, 0]
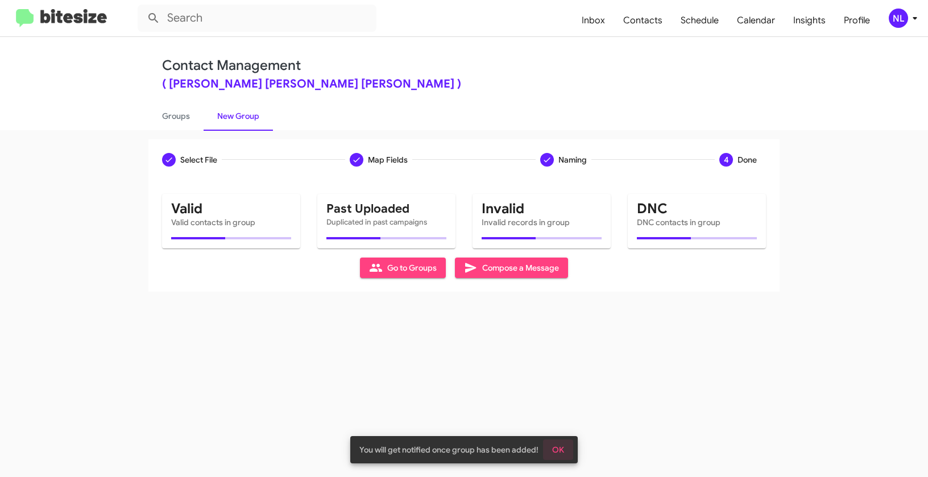
click at [561, 452] on span "OK" at bounding box center [558, 449] width 12 height 20
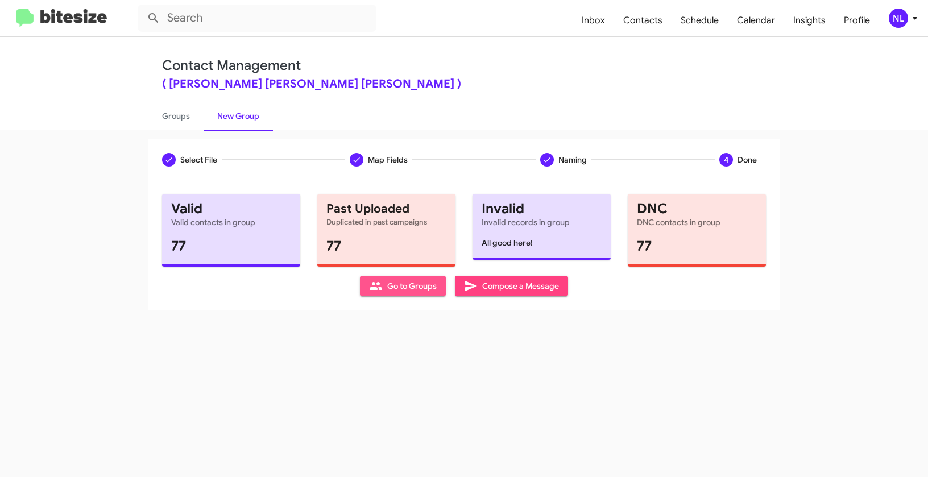
click at [391, 286] on span "Go to Groups" at bounding box center [403, 286] width 68 height 20
type input "in:groups"
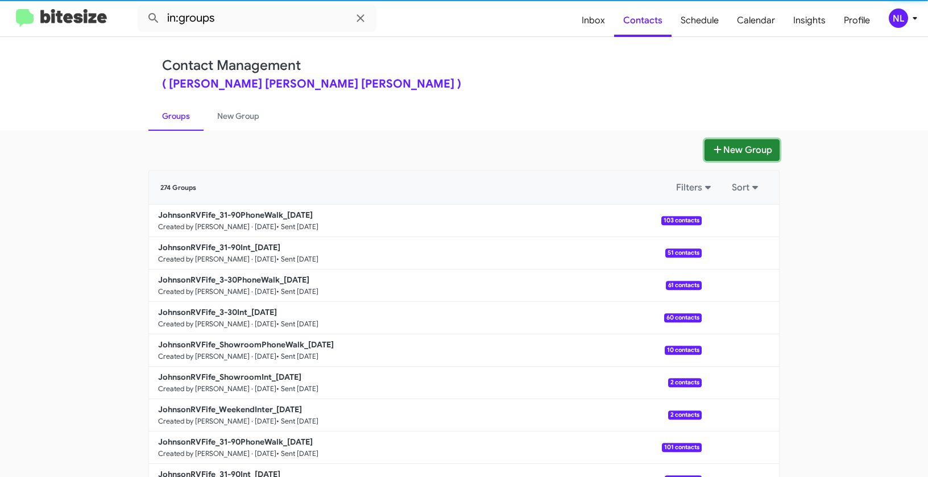
click at [733, 153] on button "New Group" at bounding box center [741, 150] width 75 height 22
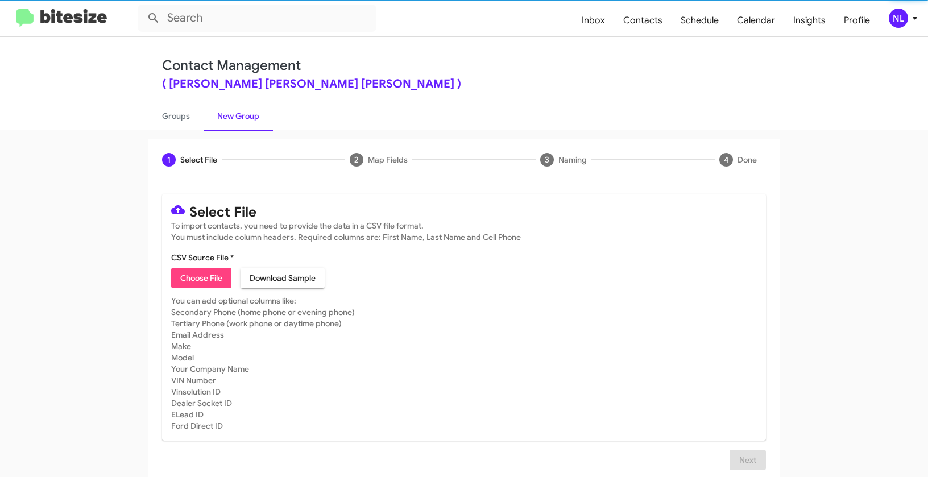
click at [200, 284] on span "Choose File" at bounding box center [201, 278] width 42 height 20
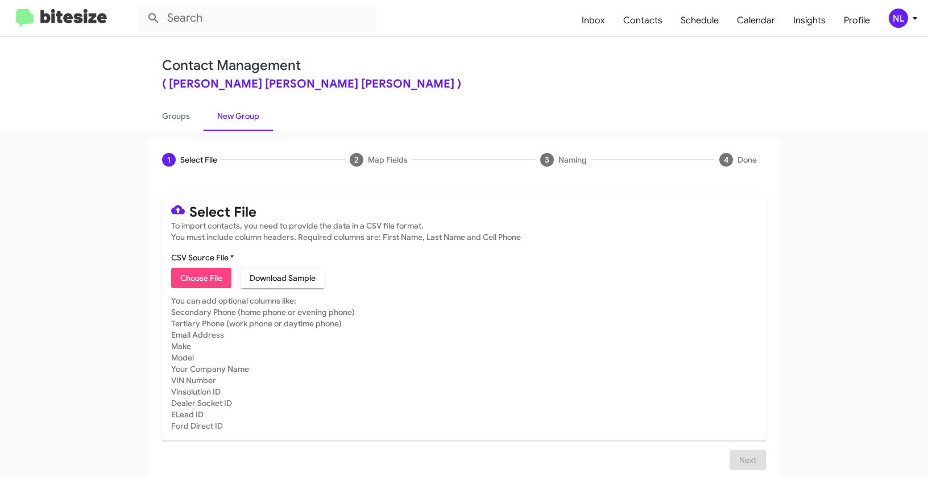
type input "Opt out delivered - Johnson RV FIFE"
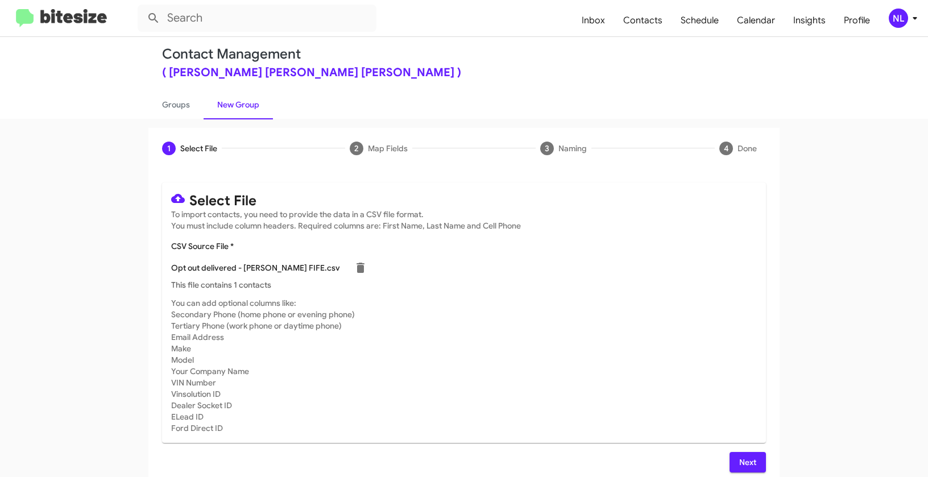
scroll to position [20, 0]
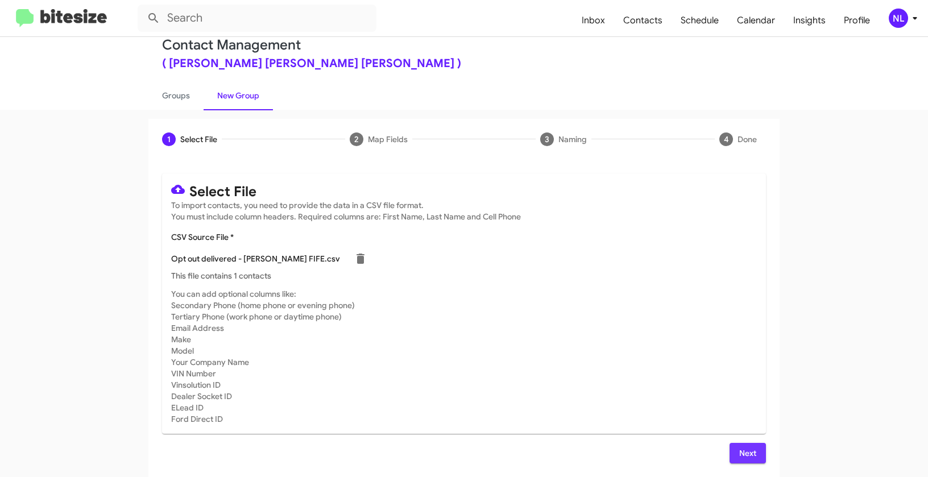
click at [747, 451] on span "Next" at bounding box center [747, 453] width 18 height 20
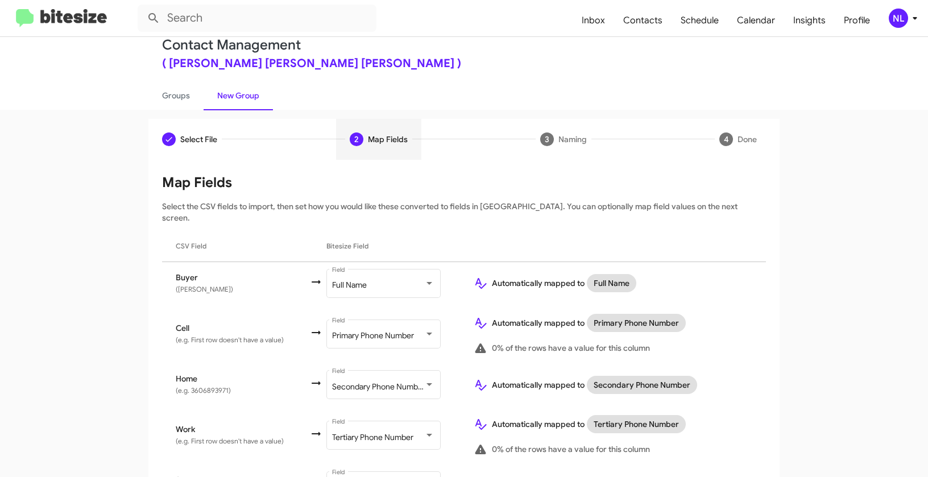
scroll to position [82, 0]
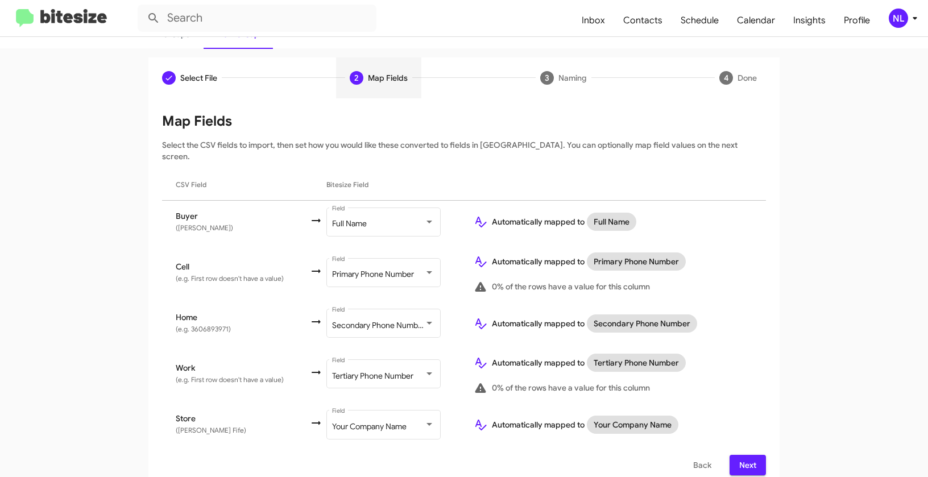
click at [741, 455] on span "Next" at bounding box center [747, 465] width 18 height 20
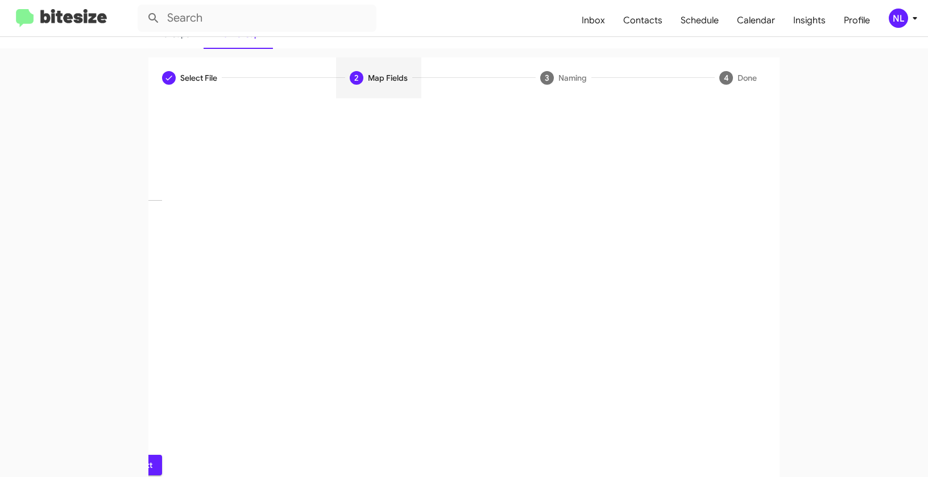
scroll to position [26, 0]
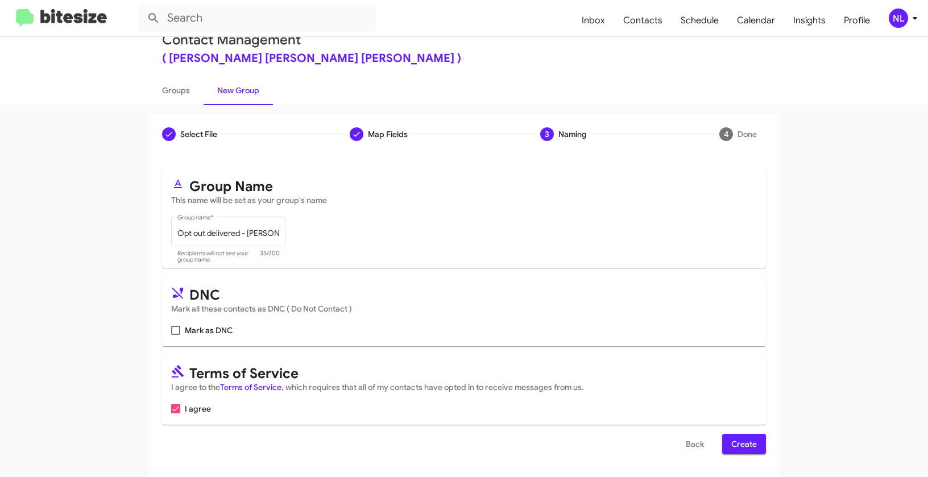
click at [165, 328] on mat-card "DNC Mark all these contacts as DNC ( Do Not Contact ) Mark as DNC" at bounding box center [464, 311] width 604 height 69
click at [167, 333] on mat-card "DNC Mark all these contacts as DNC ( Do Not Contact ) Mark as DNC" at bounding box center [464, 311] width 604 height 69
click at [176, 333] on span at bounding box center [175, 330] width 9 height 9
click at [176, 335] on input "Mark as DNC" at bounding box center [175, 335] width 1 height 1
checkbox input "true"
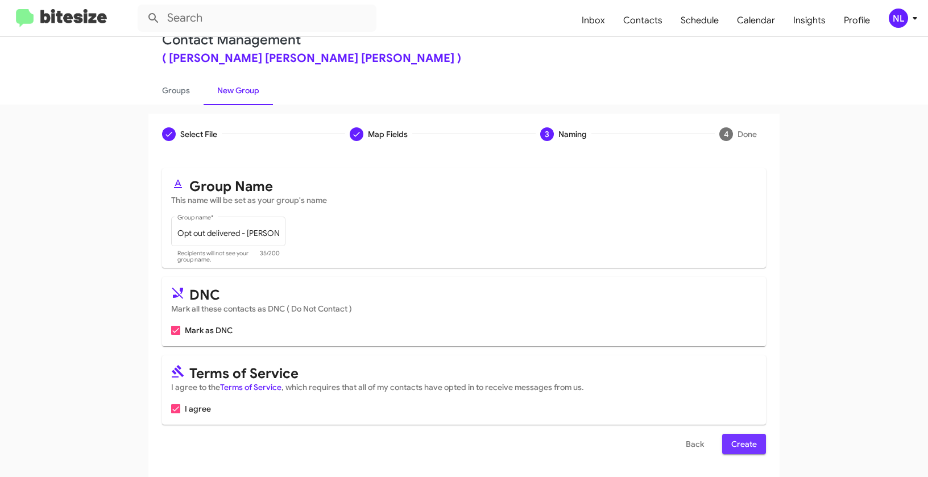
click at [747, 447] on span "Create" at bounding box center [744, 444] width 26 height 20
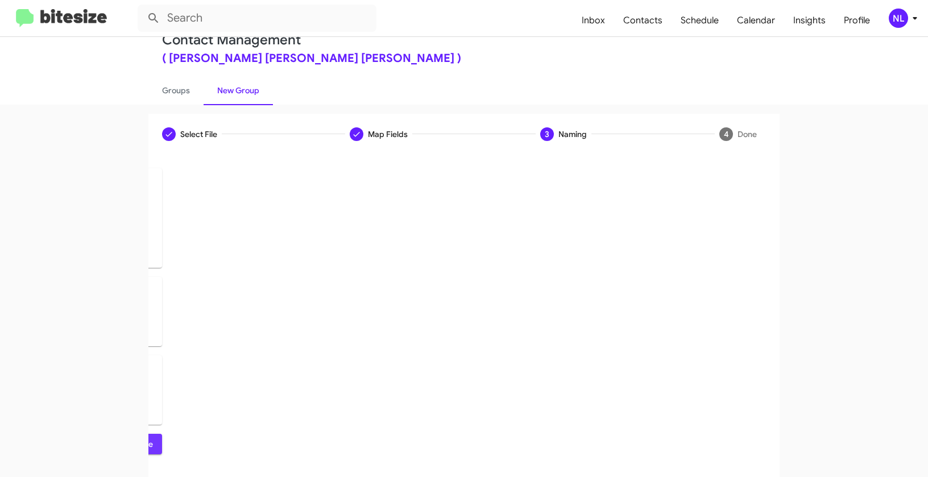
scroll to position [0, 0]
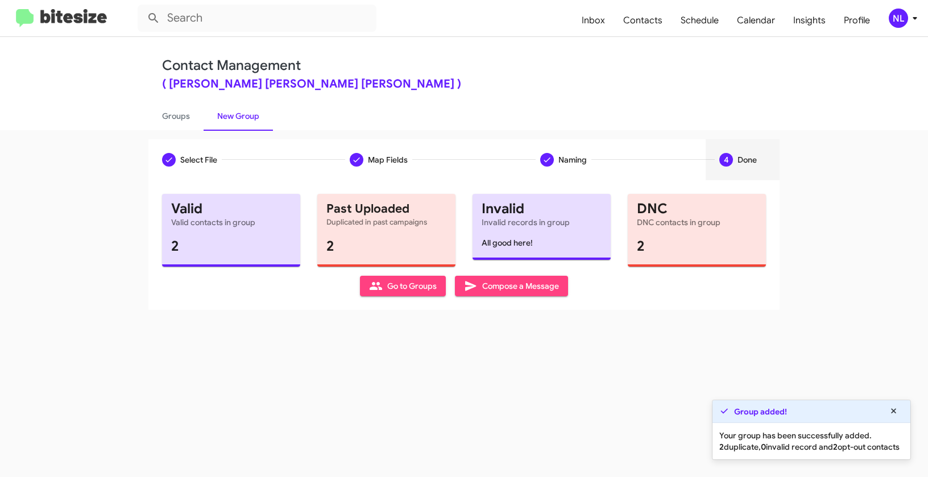
click at [403, 289] on span "Go to Groups" at bounding box center [403, 286] width 68 height 20
type input "in:groups"
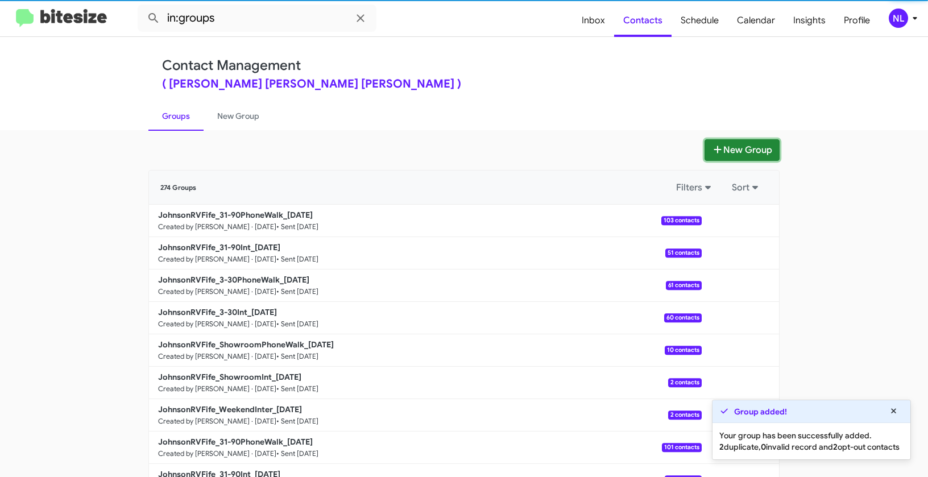
click at [749, 157] on button "New Group" at bounding box center [741, 150] width 75 height 22
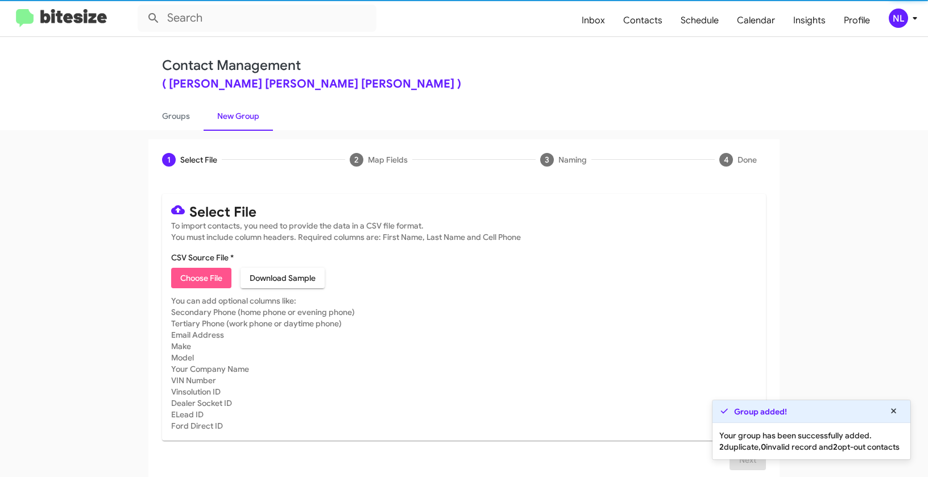
click at [206, 277] on span "Choose File" at bounding box center [201, 278] width 42 height 20
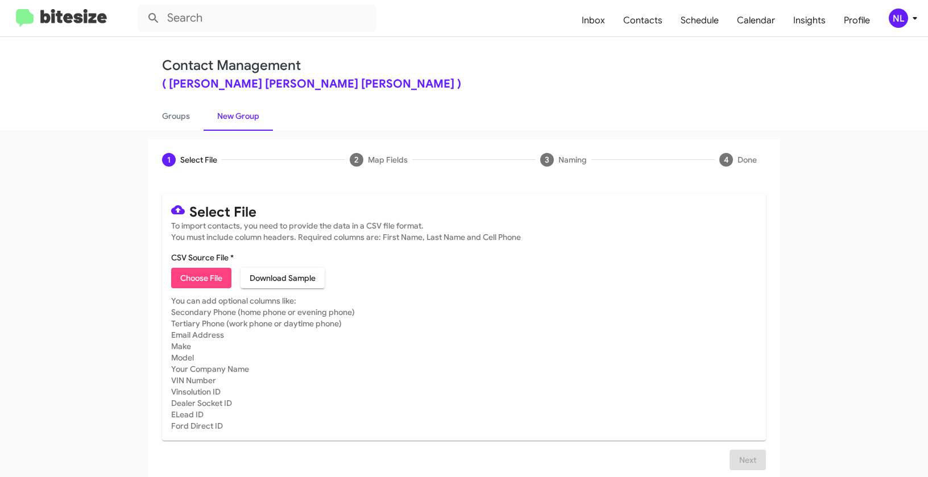
type input "JohnsonRVFife_WeekendInter_09-15-25"
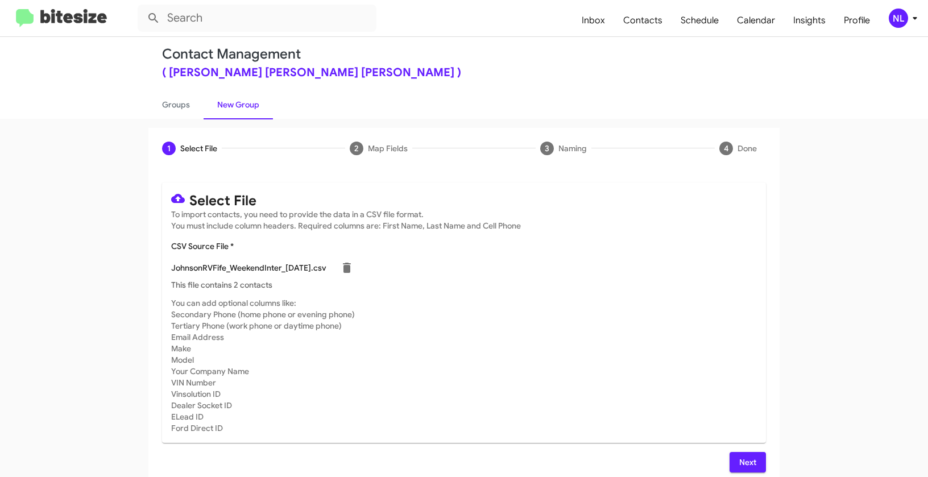
scroll to position [20, 0]
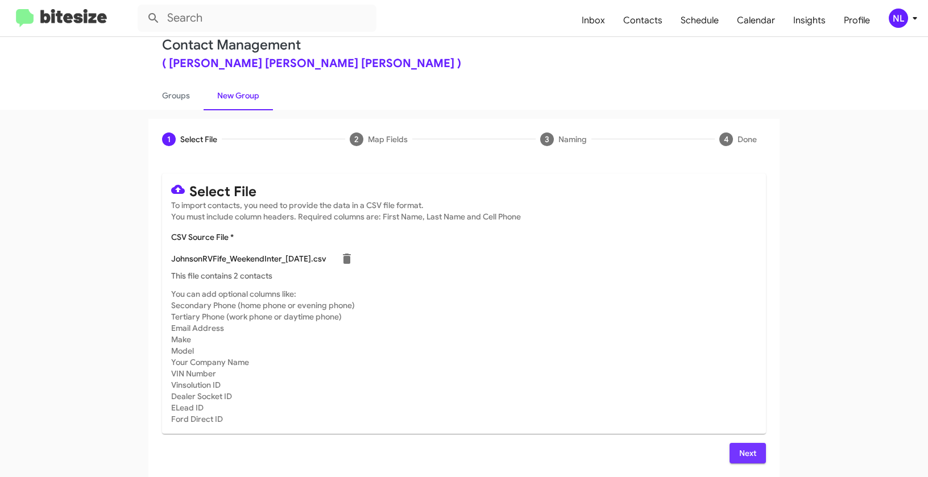
click at [746, 450] on span "Next" at bounding box center [747, 453] width 18 height 20
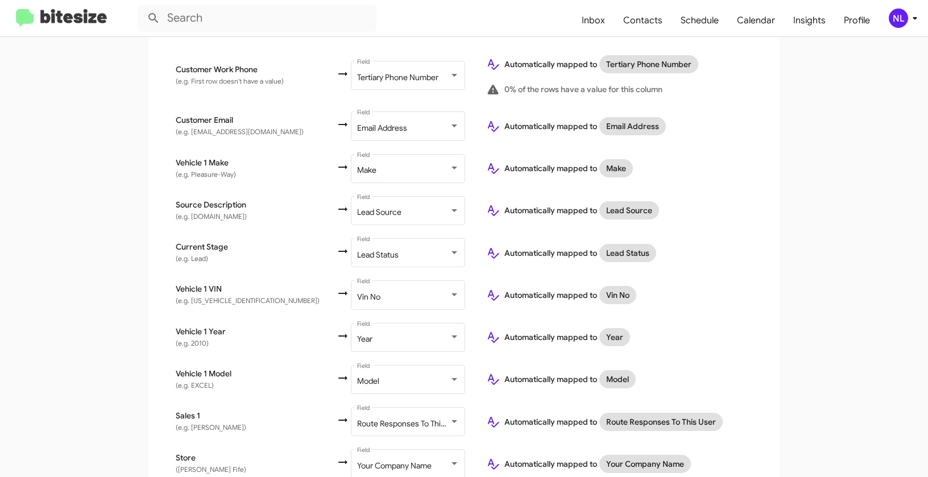
scroll to position [480, 0]
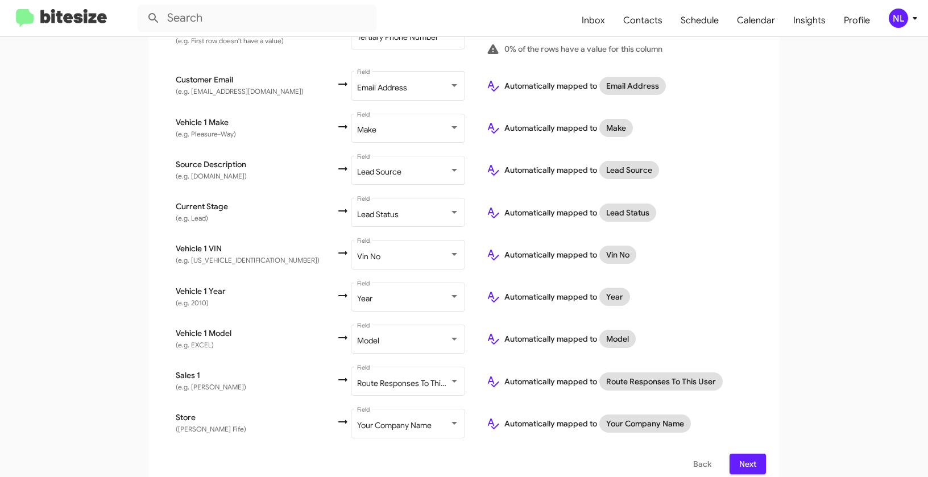
click at [754, 454] on button "Next" at bounding box center [747, 464] width 36 height 20
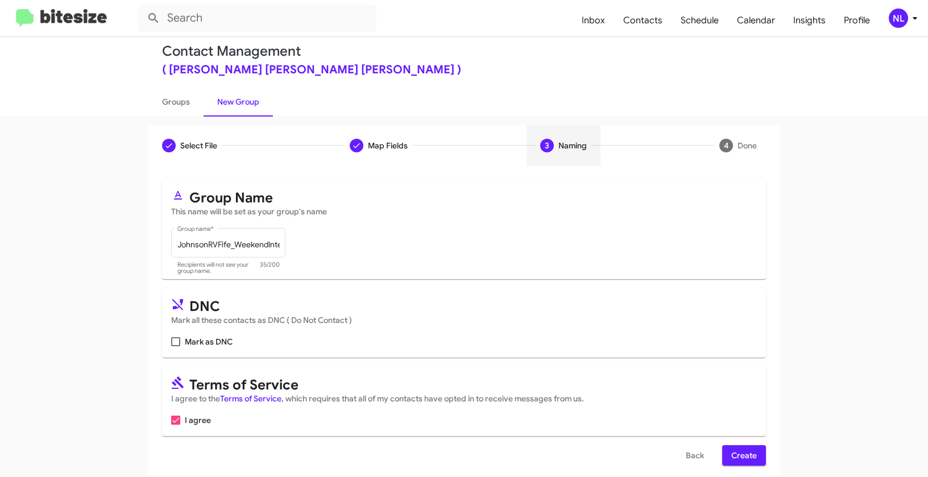
scroll to position [26, 0]
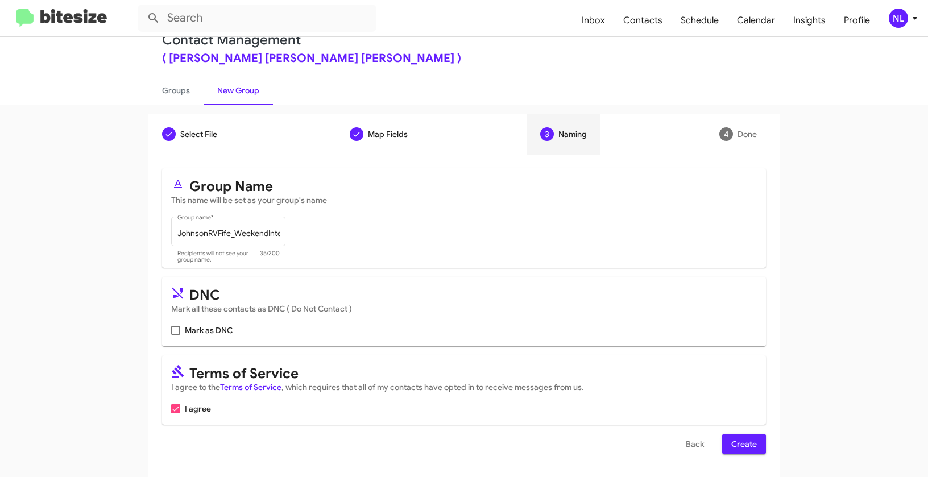
click at [750, 442] on span "Create" at bounding box center [744, 444] width 26 height 20
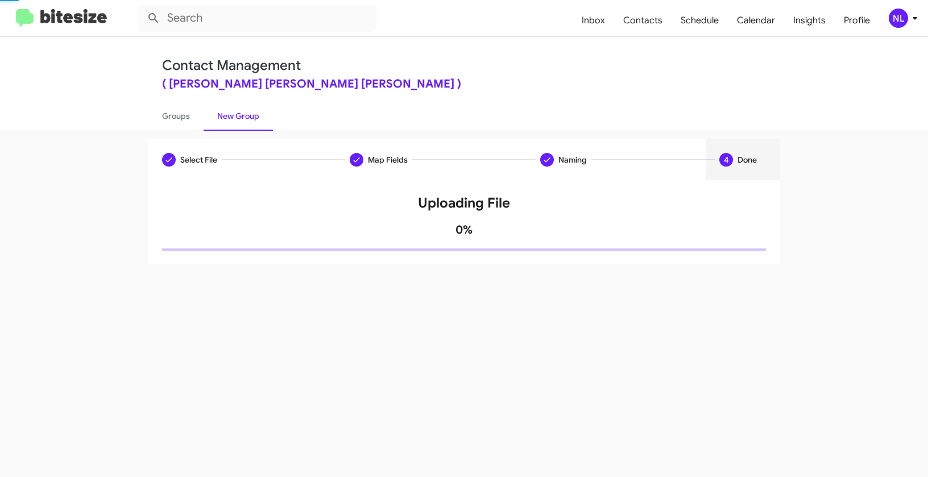
scroll to position [0, 0]
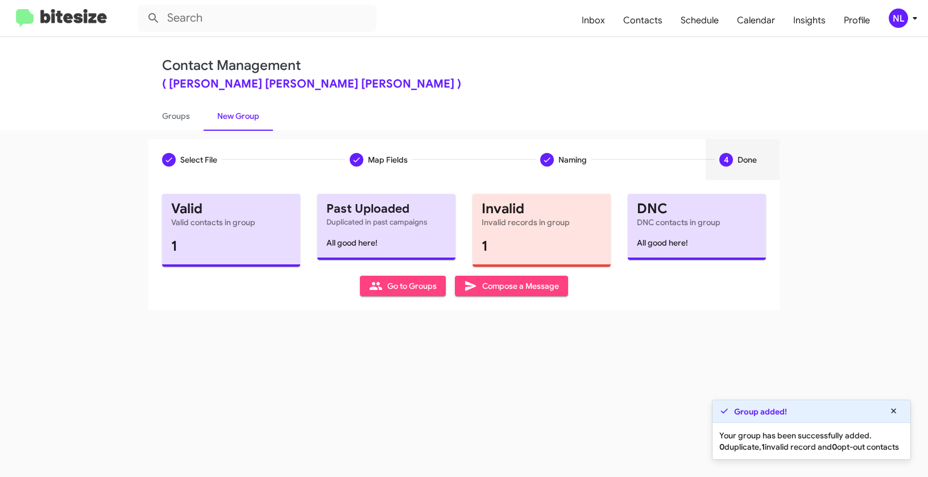
click at [370, 288] on icon at bounding box center [375, 286] width 13 height 8
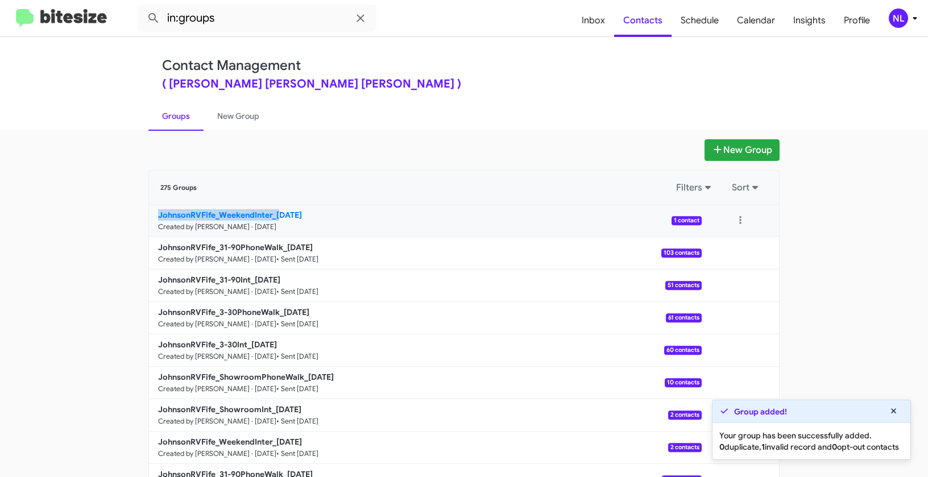
drag, startPoint x: 118, startPoint y: 215, endPoint x: 275, endPoint y: 213, distance: 156.9
click at [275, 213] on app-groups "New Group 275 Groups Filters Sort JohnsonRVFife_WeekendInter_09-15-25 Created b…" at bounding box center [464, 348] width 928 height 419
copy b "JohnsonRVFife_WeekendInter_0"
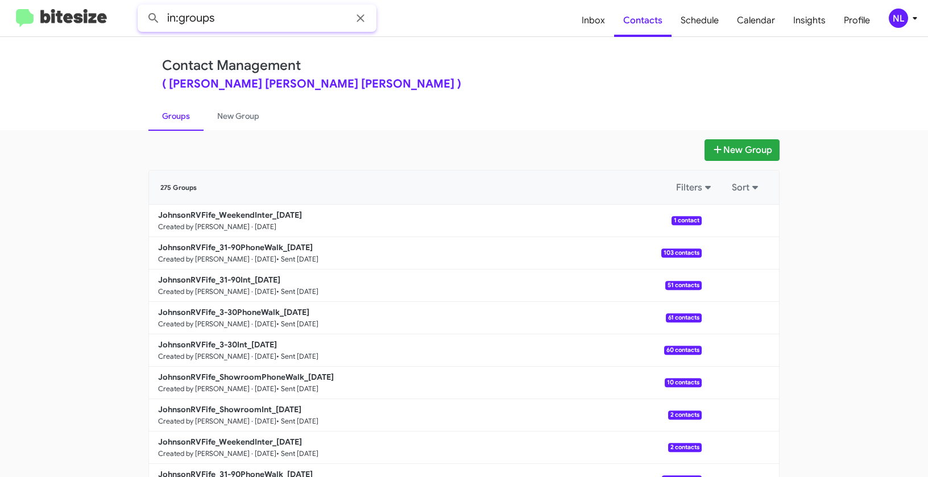
click at [228, 22] on input "in:groups" at bounding box center [257, 18] width 239 height 27
paste input "JohnsonRVFife_WeekendInter_0"
type input "in:groups JohnsonRVFife_WeekendInter_0"
click at [142, 7] on button at bounding box center [153, 18] width 23 height 23
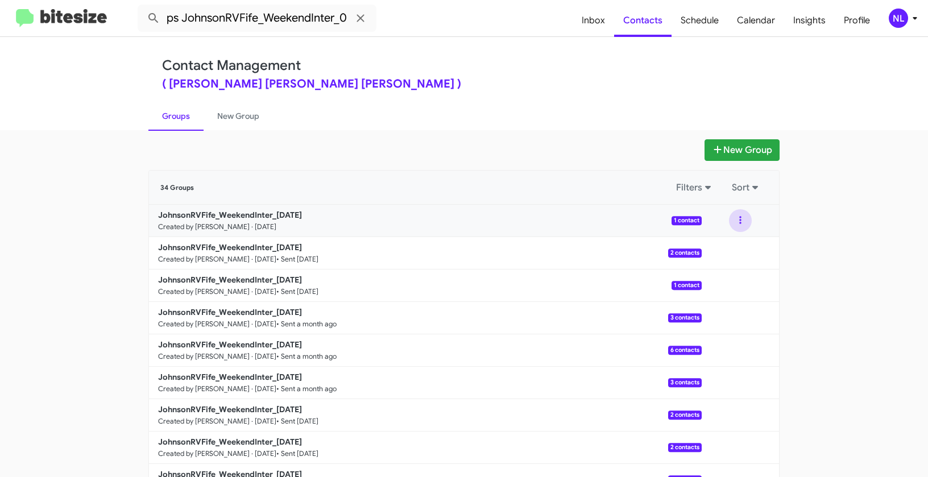
click at [736, 220] on button at bounding box center [740, 220] width 23 height 23
click at [722, 250] on button "View contacts" at bounding box center [705, 251] width 91 height 27
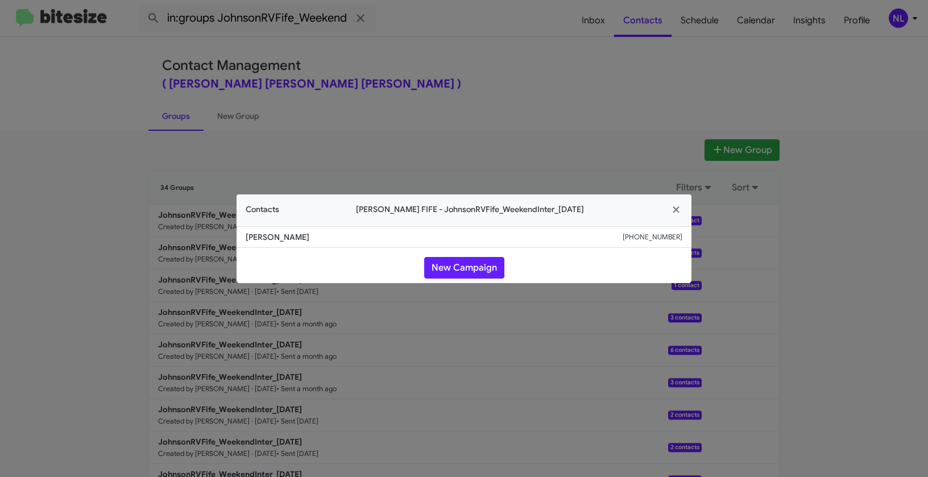
drag, startPoint x: 231, startPoint y: 238, endPoint x: 368, endPoint y: 241, distance: 136.4
click at [368, 241] on modal-container "Contacts Johnson RV FIFE - JohnsonRVFife_WeekendInter_09-15-25 Porter Landreth …" at bounding box center [464, 238] width 928 height 477
copy span "Porter Landreth"
click at [481, 262] on button "New Campaign" at bounding box center [464, 268] width 80 height 22
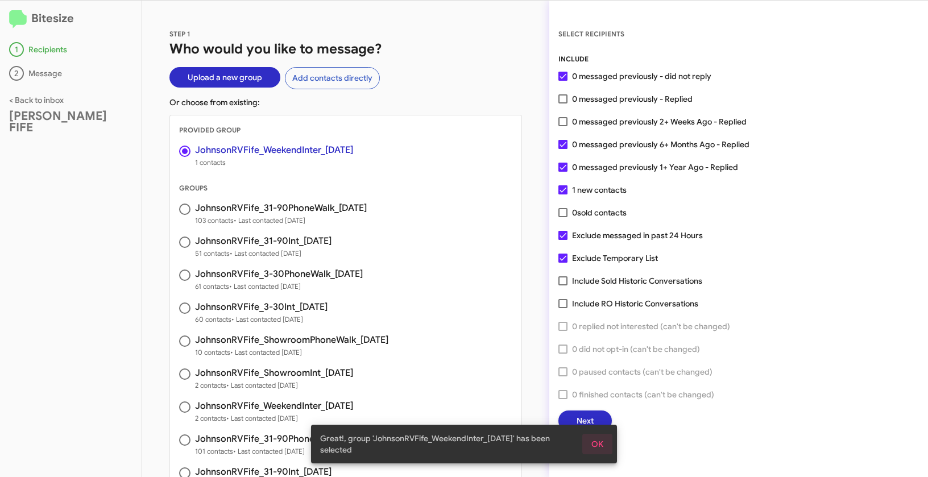
click at [602, 443] on span "OK" at bounding box center [597, 444] width 12 height 20
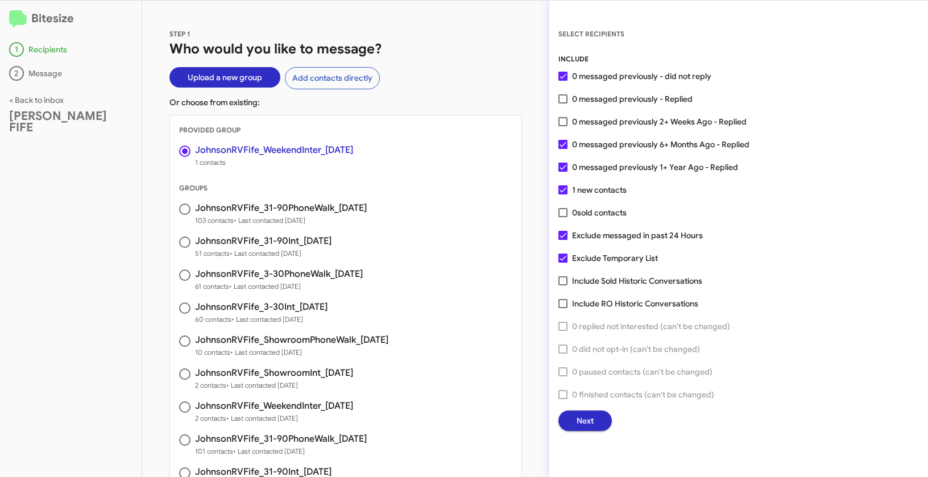
click at [595, 419] on button "Next" at bounding box center [584, 420] width 53 height 20
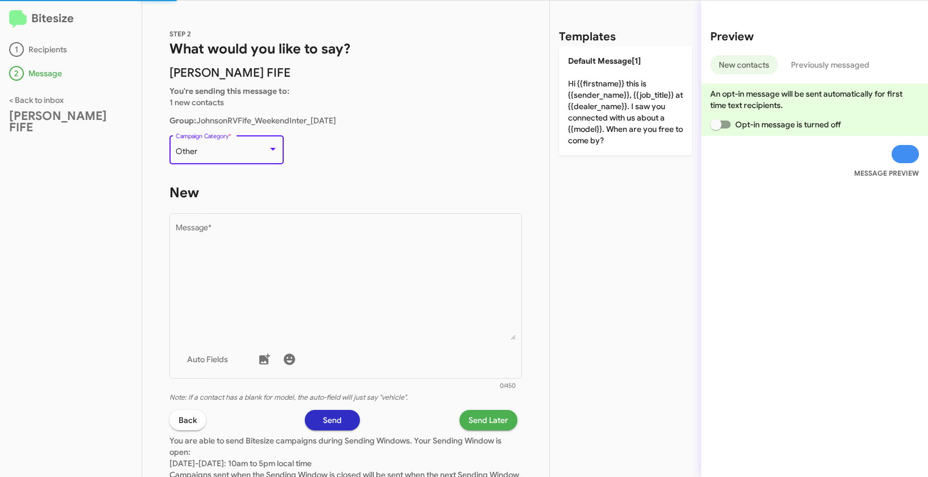
click at [236, 154] on div "Other" at bounding box center [222, 151] width 92 height 9
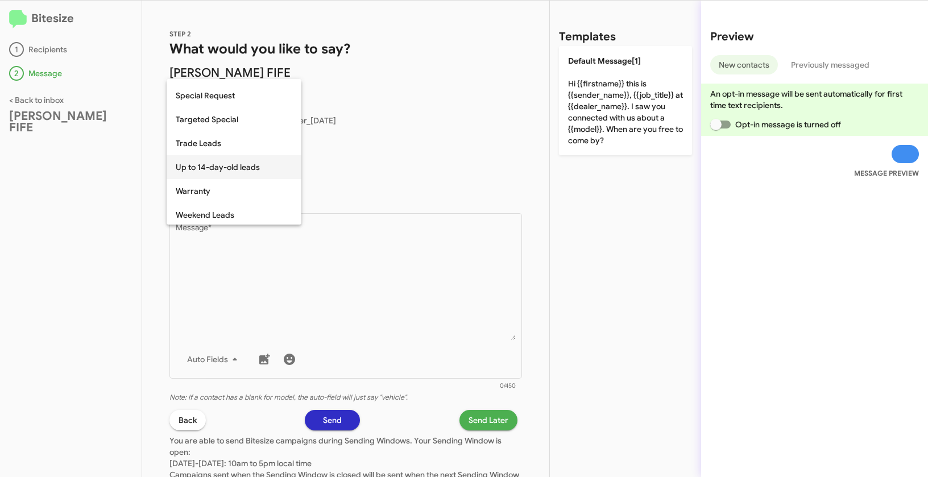
scroll to position [475, 0]
click at [221, 209] on span "Weekend Leads" at bounding box center [234, 213] width 117 height 24
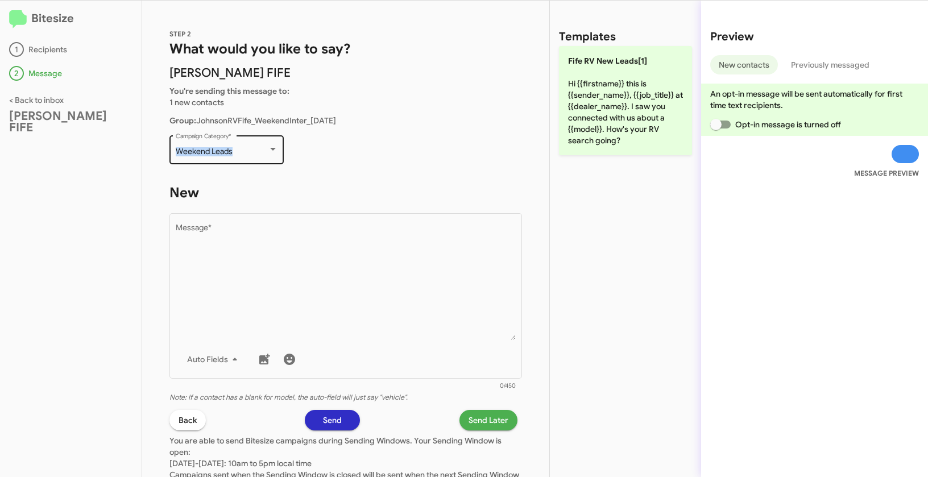
drag, startPoint x: 171, startPoint y: 146, endPoint x: 239, endPoint y: 148, distance: 68.2
click at [239, 148] on div "Weekend Leads Campaign Category *" at bounding box center [226, 148] width 114 height 31
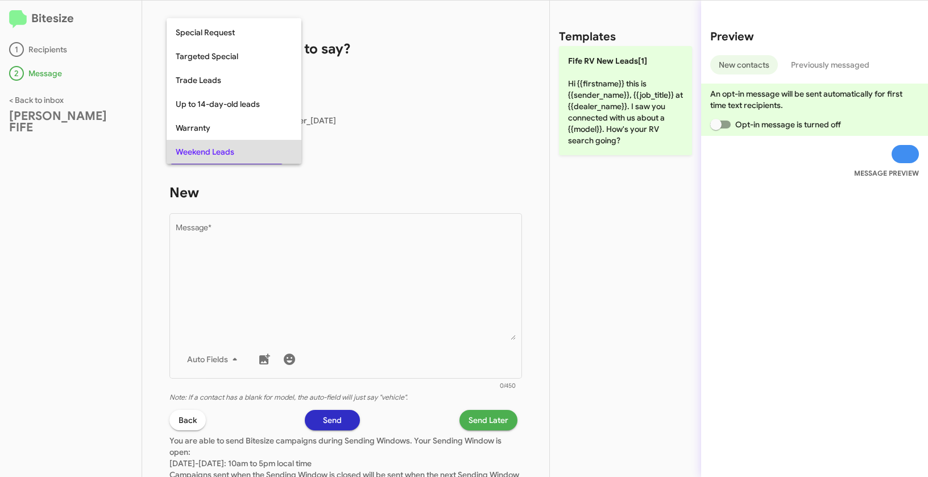
copy span "Weekend Leads"
click at [369, 266] on div at bounding box center [464, 238] width 928 height 477
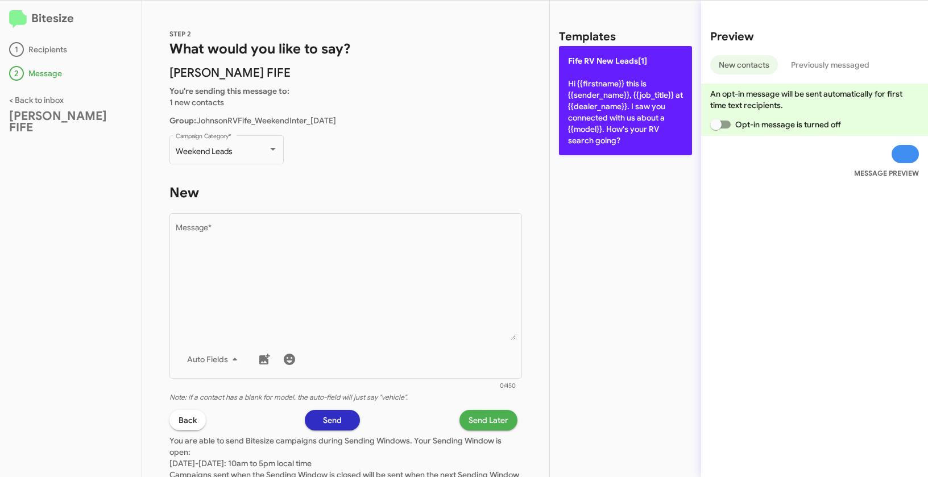
click at [598, 111] on p "Fife RV New Leads[1] Hi {{firstname}} this is {{sender_name}}, {{job_title}} at…" at bounding box center [625, 100] width 133 height 109
type textarea "Hi {{firstname}} this is {{sender_name}}, {{job_title}} at {{dealer_name}}. I s…"
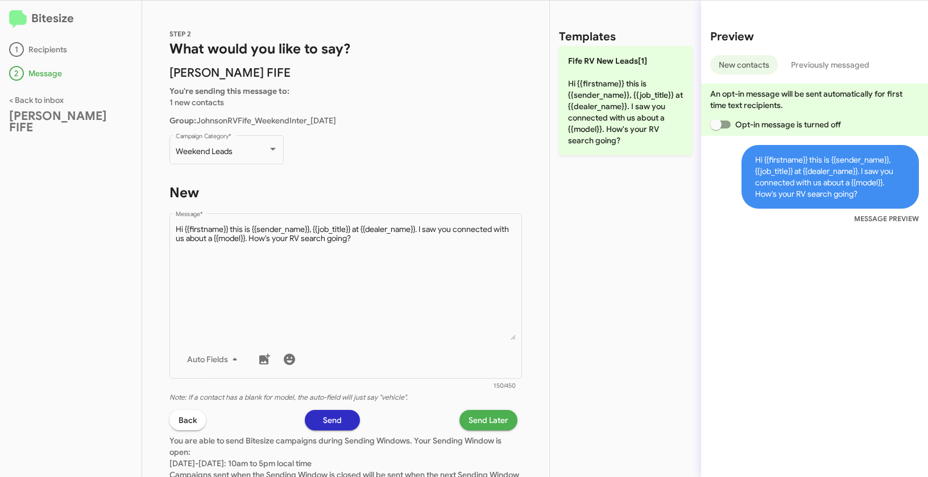
click at [484, 416] on span "Send Later" at bounding box center [488, 420] width 40 height 20
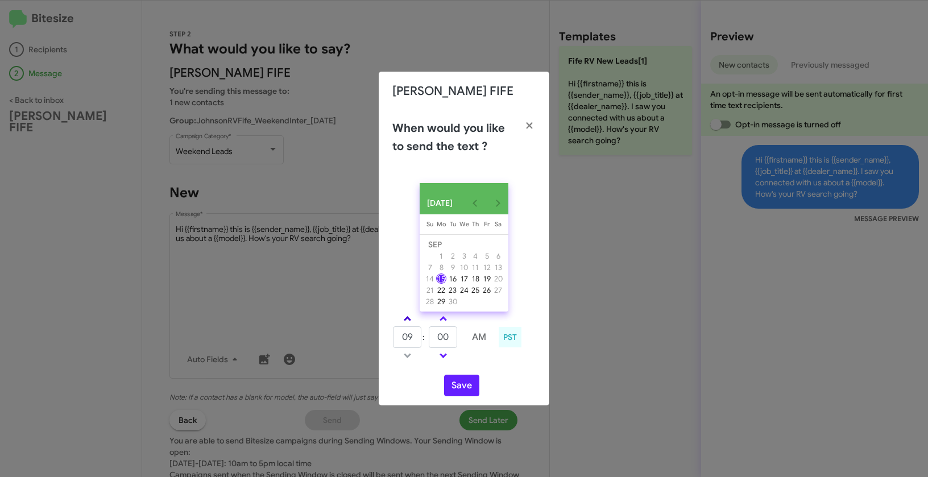
click at [405, 321] on span at bounding box center [407, 319] width 7 height 7
type input "10"
drag, startPoint x: 452, startPoint y: 340, endPoint x: 425, endPoint y: 330, distance: 29.7
click at [425, 330] on tr "10 : 00 AM" at bounding box center [443, 337] width 102 height 23
type input "14"
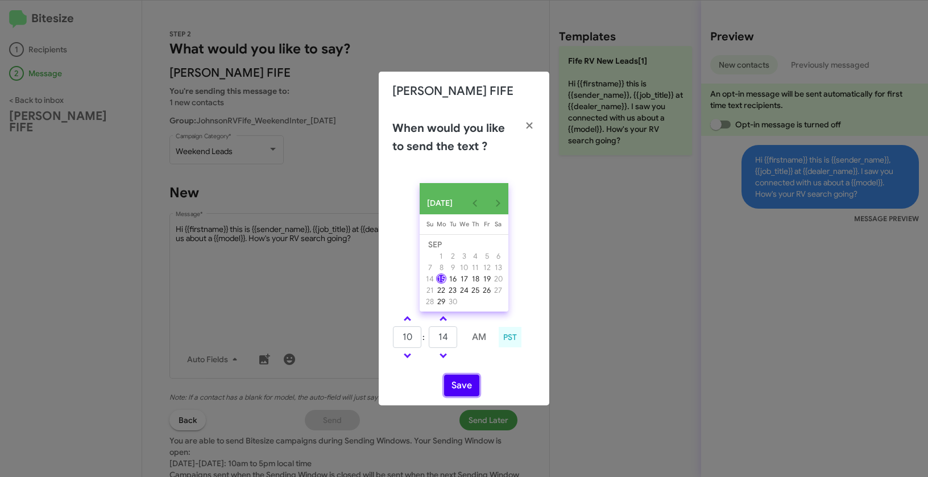
click at [469, 390] on button "Save" at bounding box center [461, 386] width 35 height 22
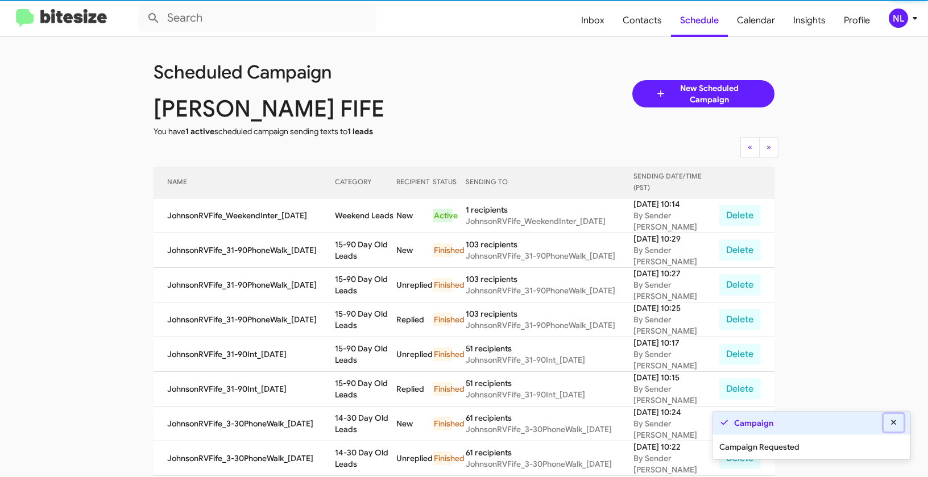
click at [896, 423] on icon at bounding box center [893, 422] width 10 height 8
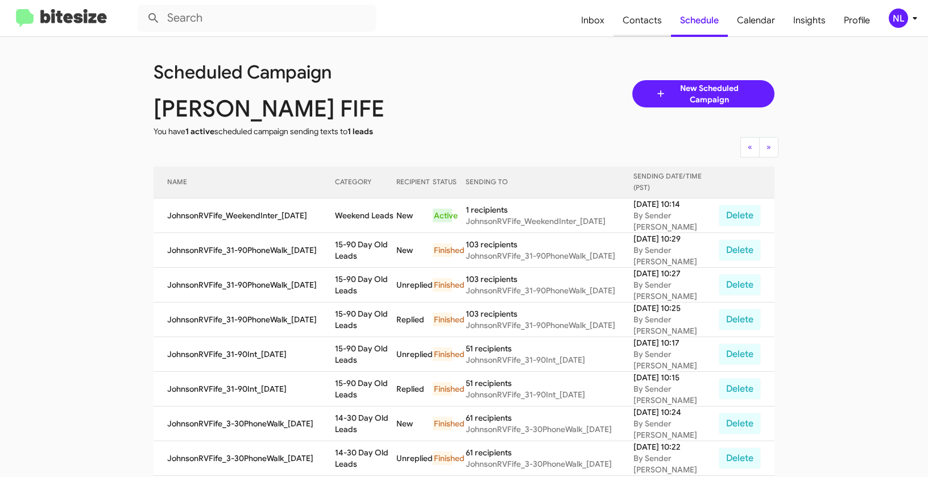
click at [634, 13] on span "Contacts" at bounding box center [641, 20] width 57 height 33
type input "in:groups"
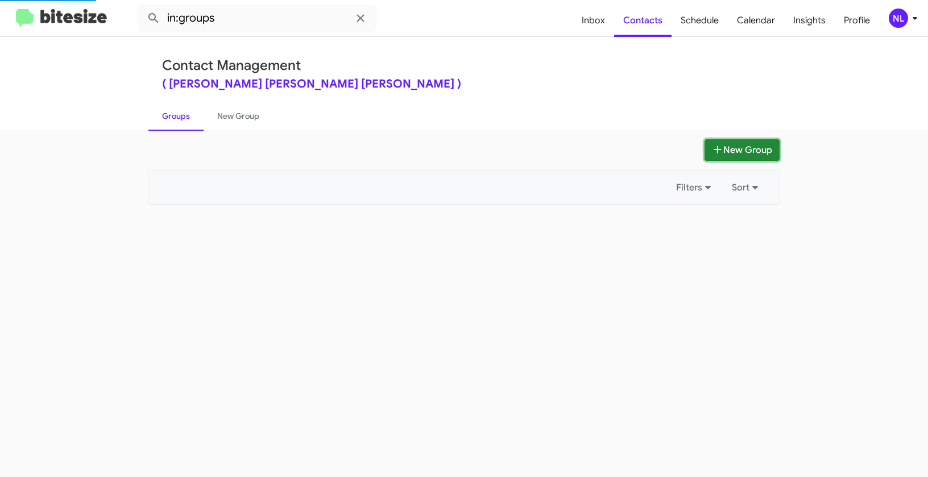
click at [755, 155] on button "New Group" at bounding box center [741, 150] width 75 height 22
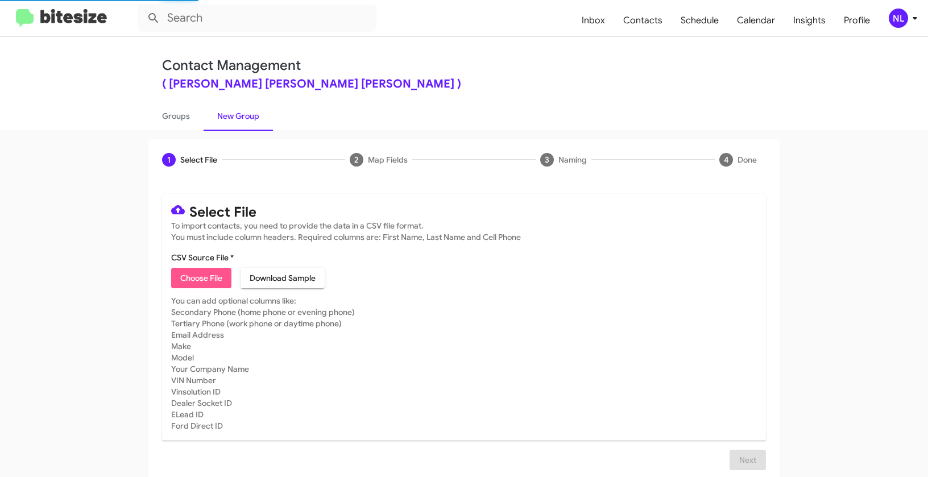
click at [201, 278] on span "Choose File" at bounding box center [201, 278] width 42 height 20
click at [903, 21] on div "NL" at bounding box center [897, 18] width 19 height 19
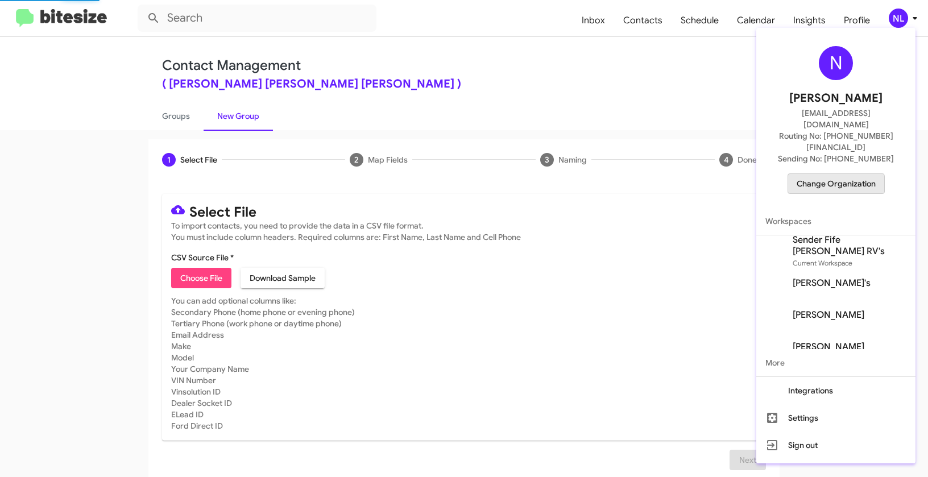
click at [836, 174] on span "Change Organization" at bounding box center [835, 183] width 79 height 19
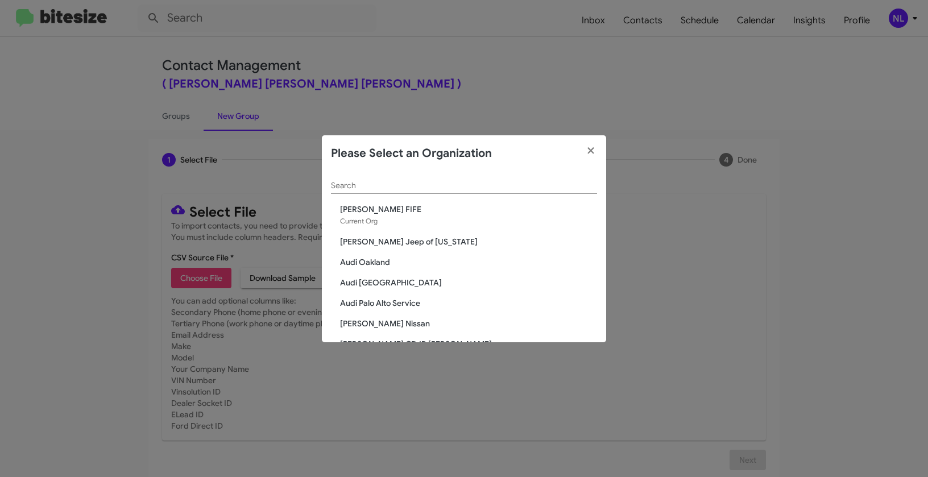
click at [484, 190] on div "Search" at bounding box center [464, 183] width 266 height 22
paste input "Daniels Long Chevrolet"
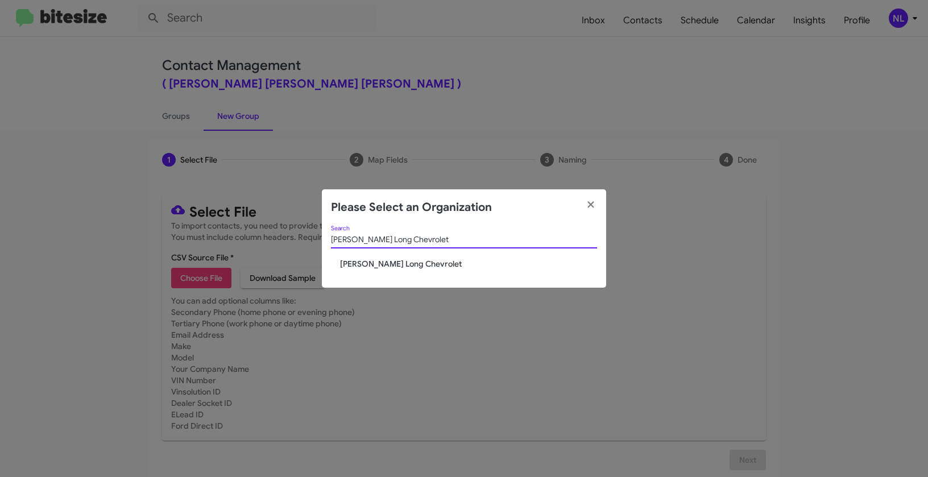
type input "Daniels Long Chevrolet"
click at [392, 263] on span "Daniels Long Chevrolet" at bounding box center [468, 263] width 257 height 11
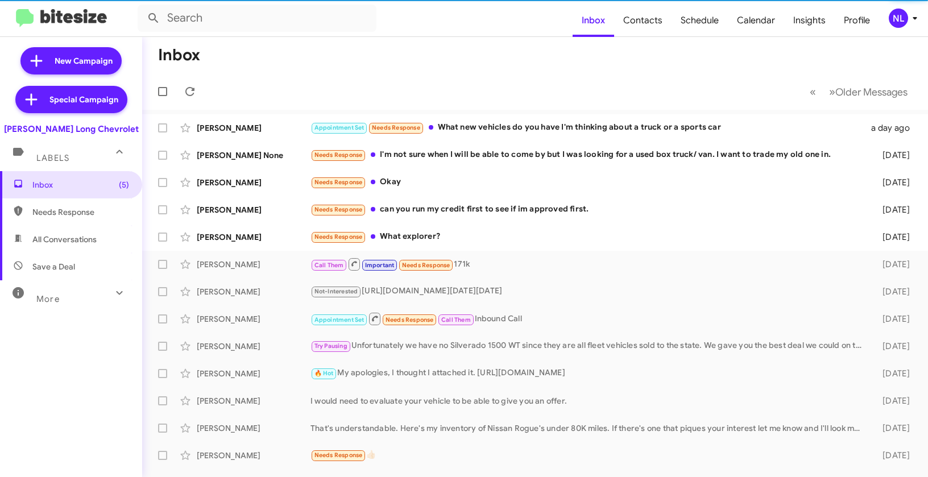
click at [899, 15] on div "NL" at bounding box center [897, 18] width 19 height 19
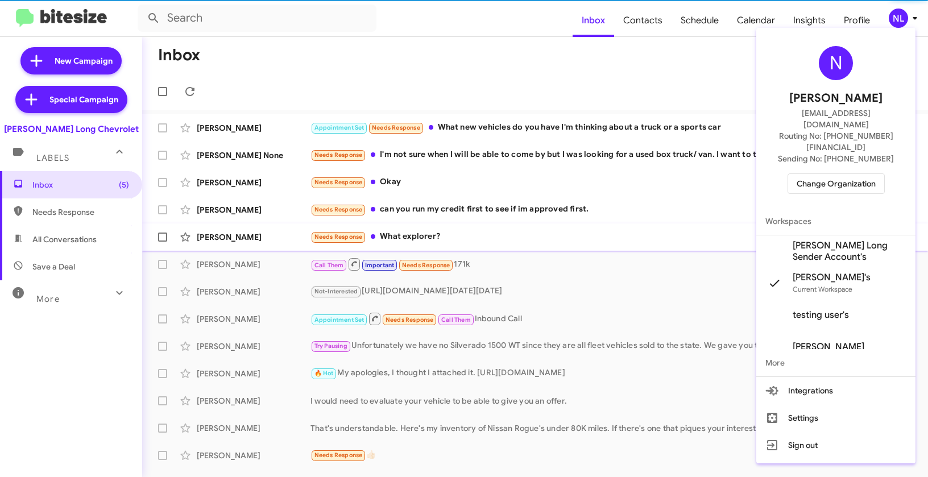
click at [823, 240] on span "[PERSON_NAME] Long Sender Account's" at bounding box center [849, 251] width 114 height 23
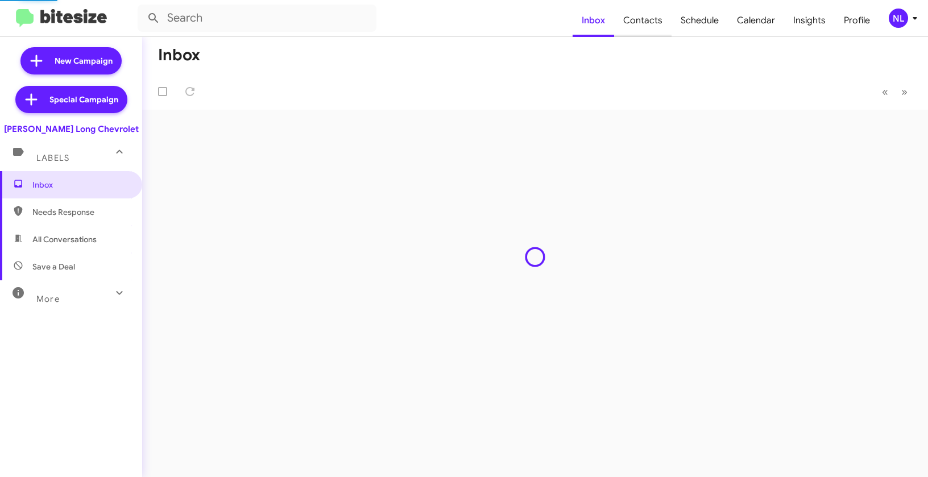
click at [661, 22] on span "Contacts" at bounding box center [642, 20] width 57 height 33
type input "in:groups"
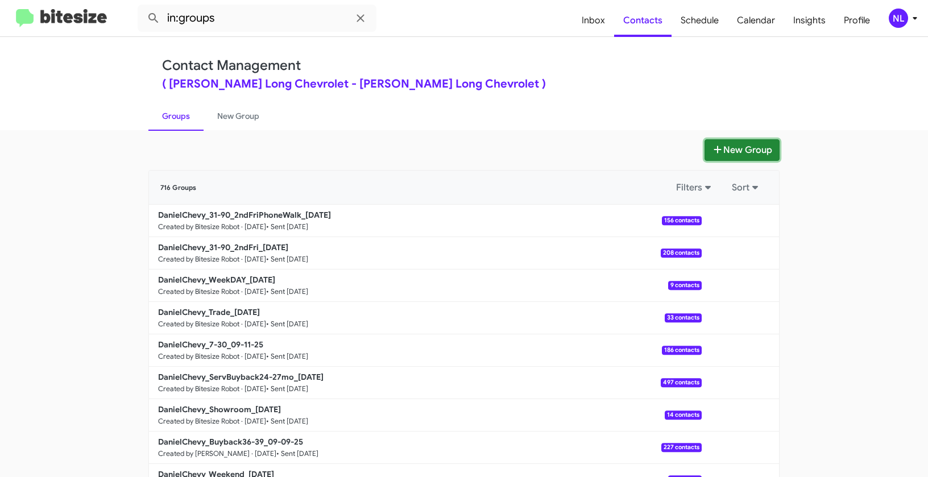
click at [720, 154] on button "New Group" at bounding box center [741, 150] width 75 height 22
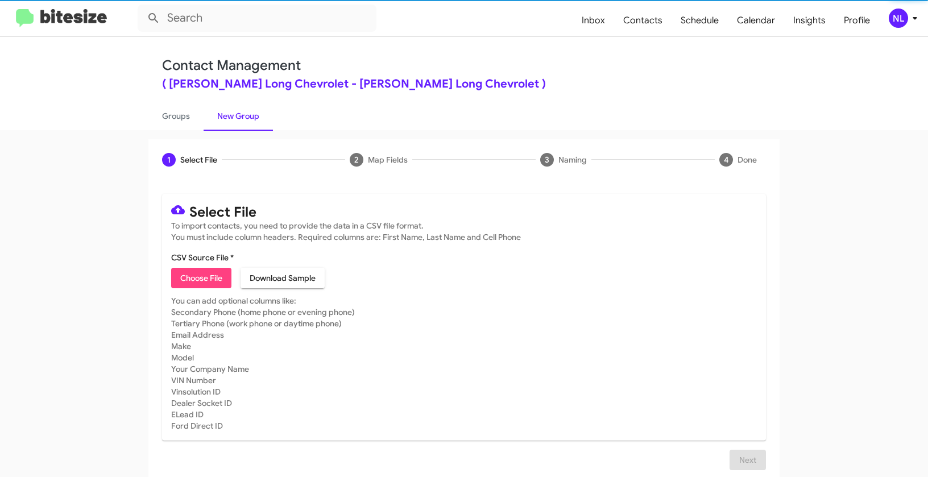
click at [213, 276] on span "Choose File" at bounding box center [201, 278] width 42 height 20
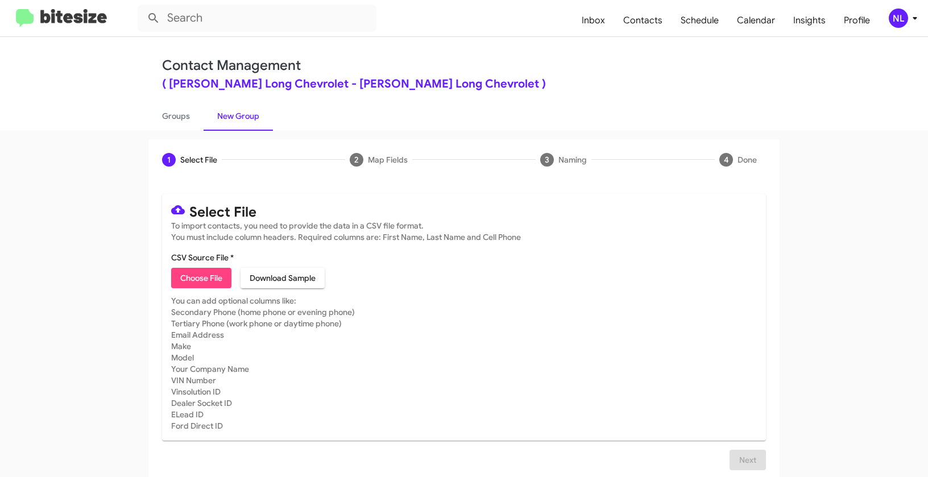
type input "DanielChevy_Weekend_09-15-25"
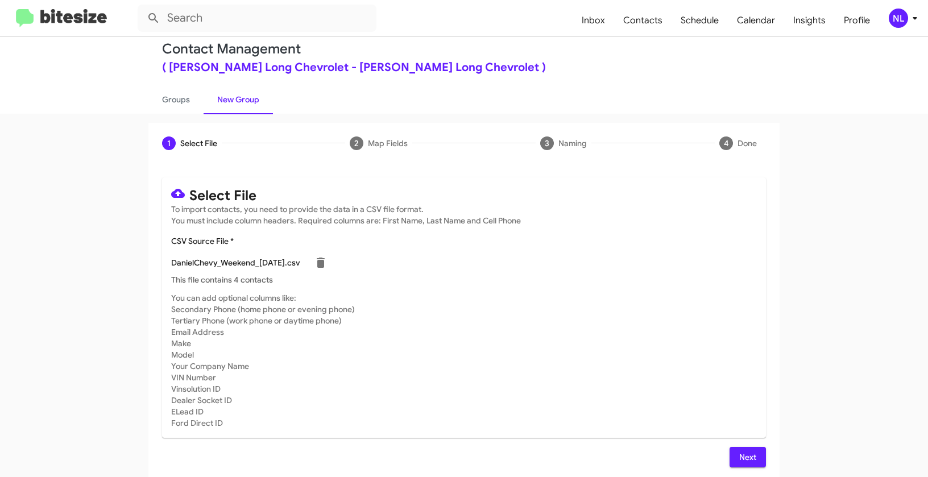
scroll to position [20, 0]
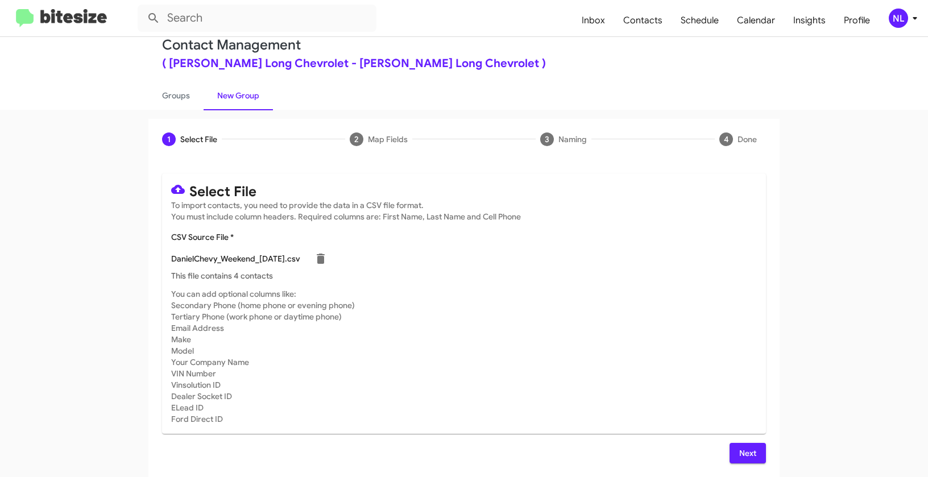
click at [733, 452] on button "Next" at bounding box center [747, 453] width 36 height 20
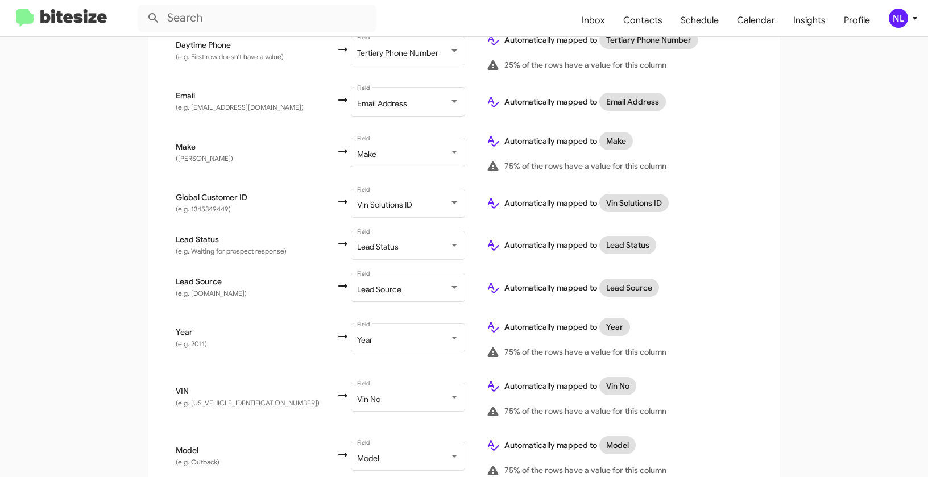
scroll to position [589, 0]
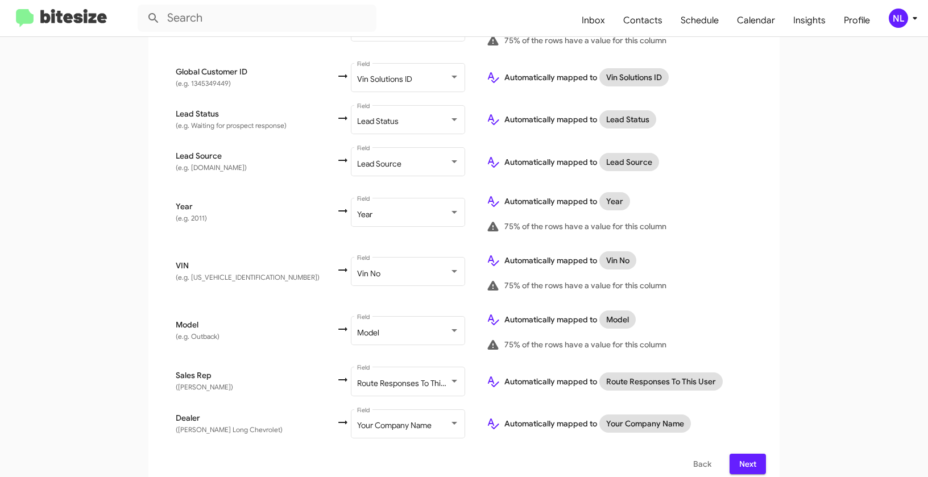
click at [756, 454] on button "Next" at bounding box center [747, 464] width 36 height 20
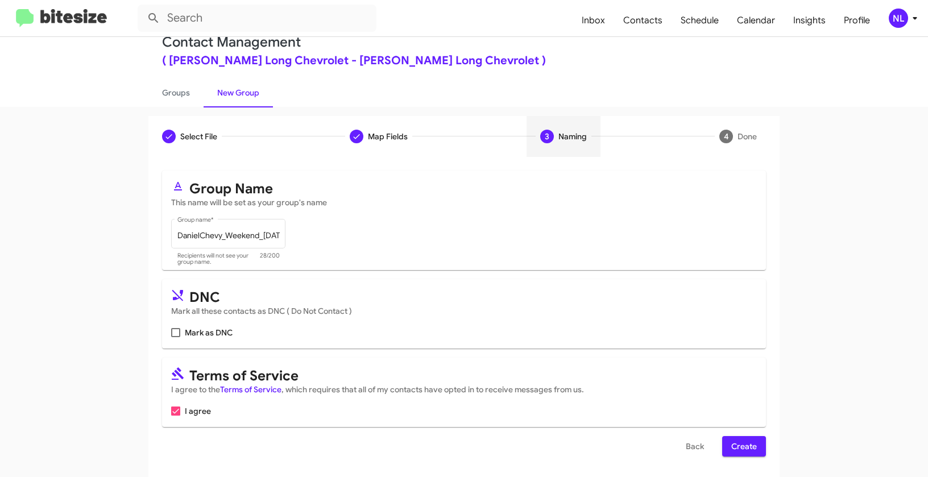
scroll to position [26, 0]
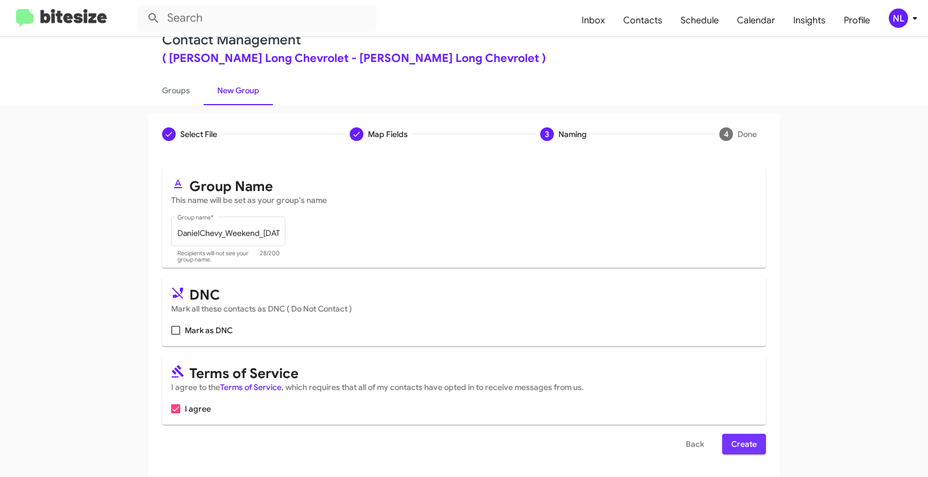
click at [741, 444] on span "Create" at bounding box center [744, 444] width 26 height 20
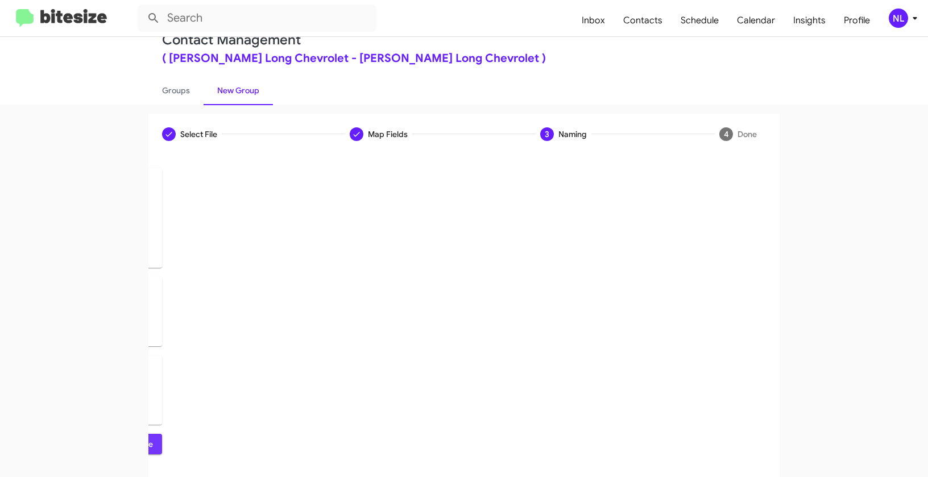
scroll to position [0, 0]
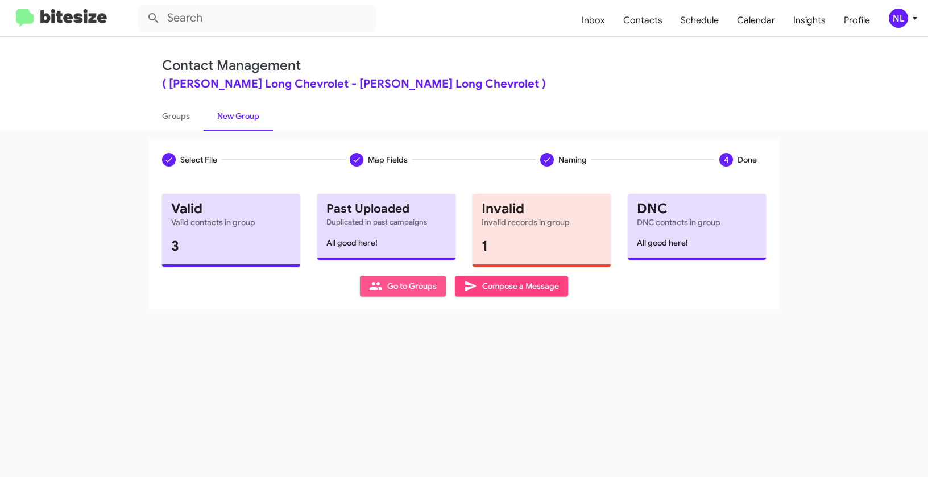
click at [405, 285] on span "Go to Groups" at bounding box center [403, 286] width 68 height 20
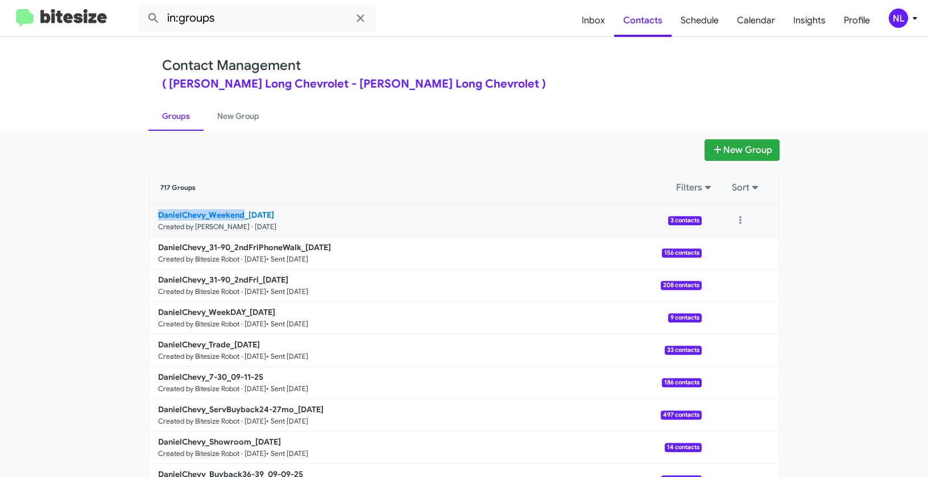
drag, startPoint x: 128, startPoint y: 216, endPoint x: 243, endPoint y: 212, distance: 114.9
click at [243, 212] on app-groups "New Group 717 Groups Filters Sort DanielChevy_Weekend_09-15-25 Created by Nen L…" at bounding box center [464, 348] width 928 height 419
copy b "DanielChevy_Weekend"
click at [247, 23] on input "in:groups" at bounding box center [257, 18] width 239 height 27
paste input "DanielChevy_Weekend"
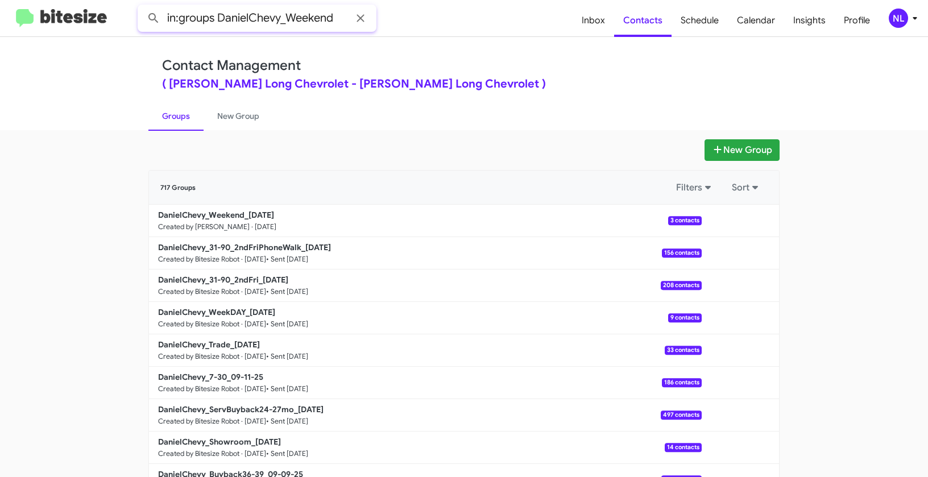
type input "in:groups DanielChevy_Weekend"
click at [142, 7] on button at bounding box center [153, 18] width 23 height 23
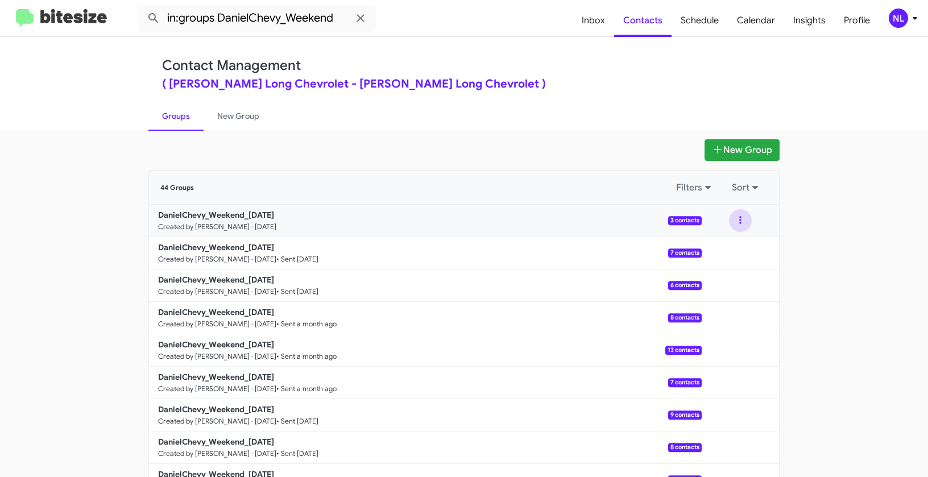
click at [742, 217] on button at bounding box center [740, 220] width 23 height 23
click at [725, 246] on button "View contacts" at bounding box center [705, 251] width 91 height 27
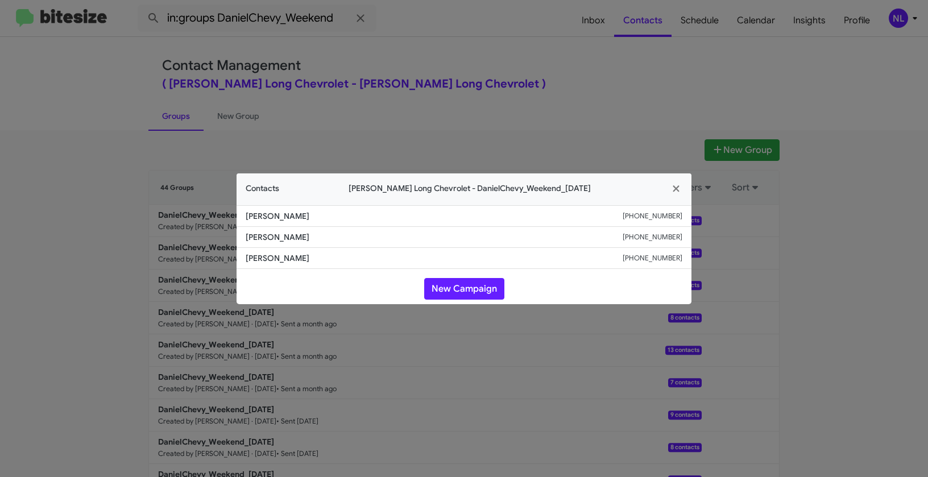
drag, startPoint x: 230, startPoint y: 233, endPoint x: 347, endPoint y: 240, distance: 117.3
click at [347, 240] on modal-container "Contacts Daniels Long Chevrolet - DanielChevy_Weekend_09-15-25 Jared Robinson +…" at bounding box center [464, 238] width 928 height 477
copy span "Annette Swiney"
click at [474, 281] on button "New Campaign" at bounding box center [464, 289] width 80 height 22
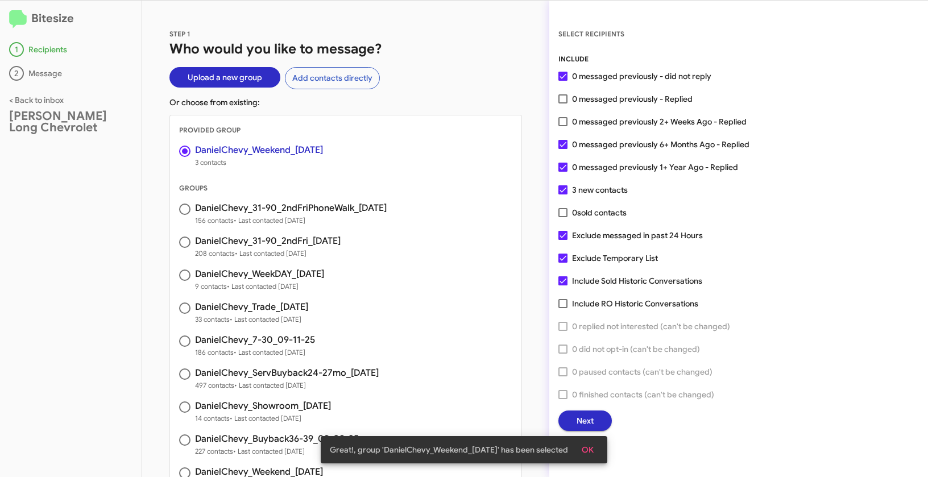
click at [592, 455] on span "OK" at bounding box center [587, 449] width 12 height 20
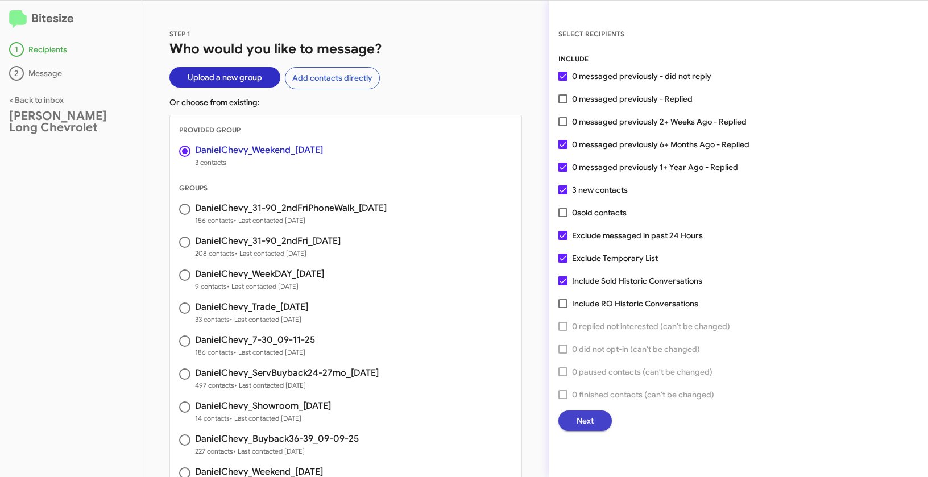
click at [593, 421] on span "Next" at bounding box center [584, 420] width 17 height 20
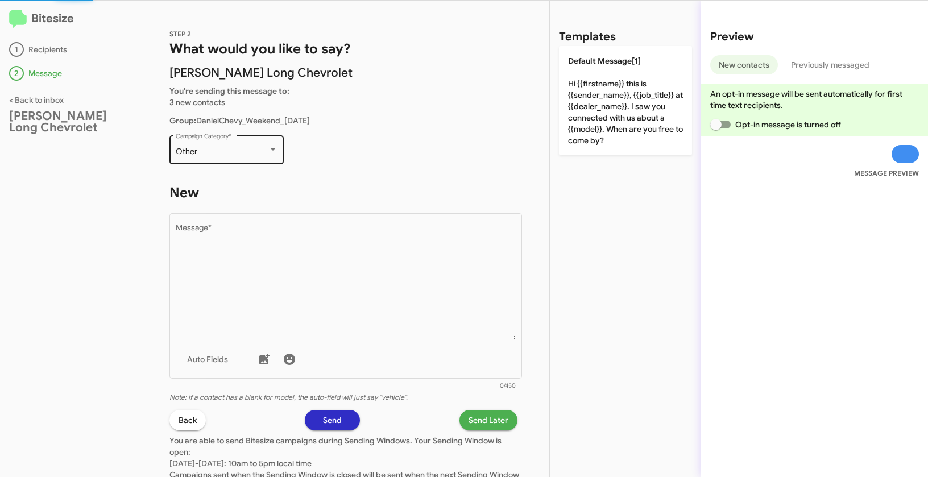
click at [222, 141] on div "Other Campaign Category *" at bounding box center [227, 148] width 102 height 31
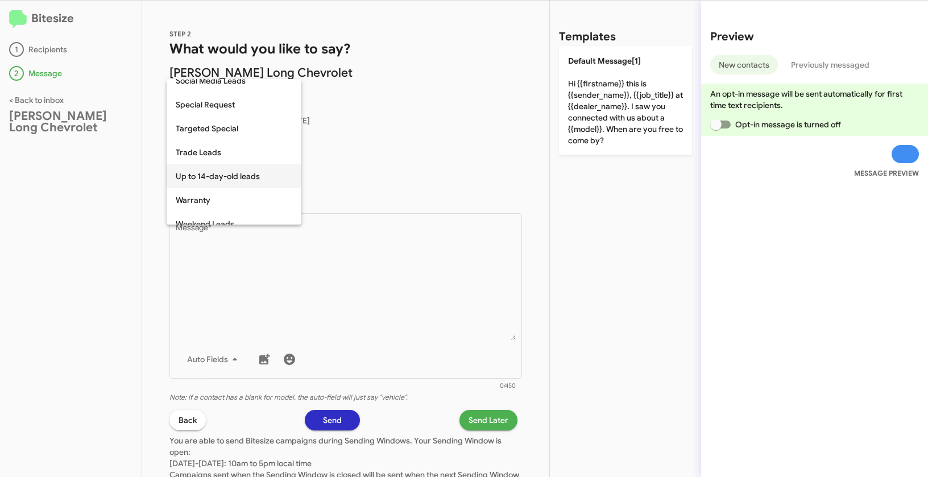
scroll to position [475, 0]
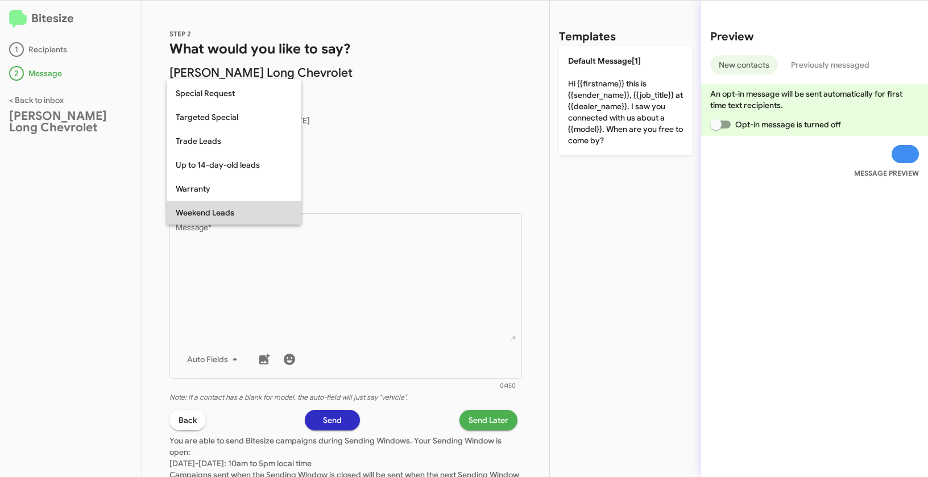
click at [223, 213] on span "Weekend Leads" at bounding box center [234, 213] width 117 height 24
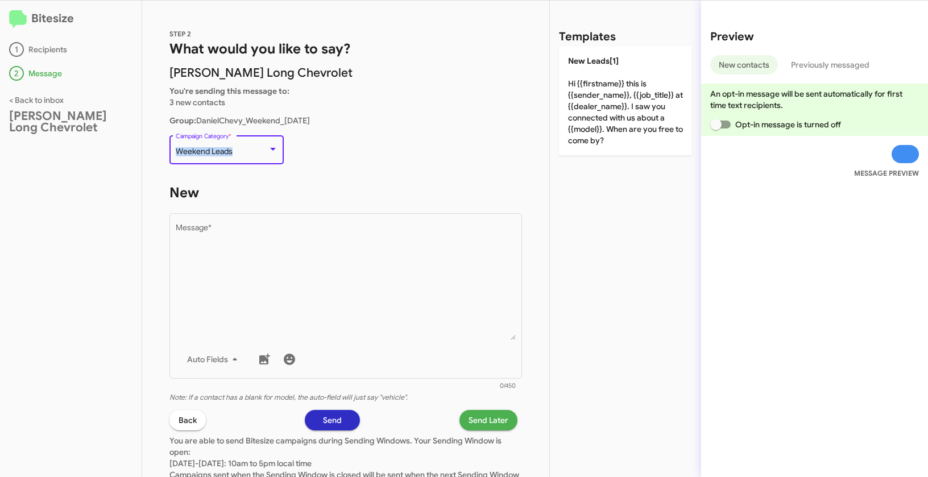
drag, startPoint x: 176, startPoint y: 152, endPoint x: 259, endPoint y: 153, distance: 83.0
click at [259, 153] on div "Weekend Leads" at bounding box center [222, 151] width 92 height 9
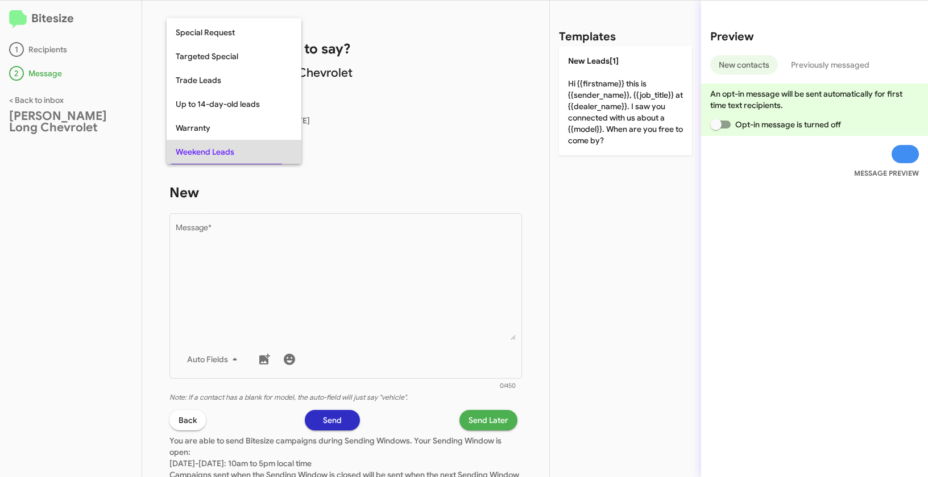
copy span "Weekend Leads"
click at [393, 247] on div at bounding box center [464, 238] width 928 height 477
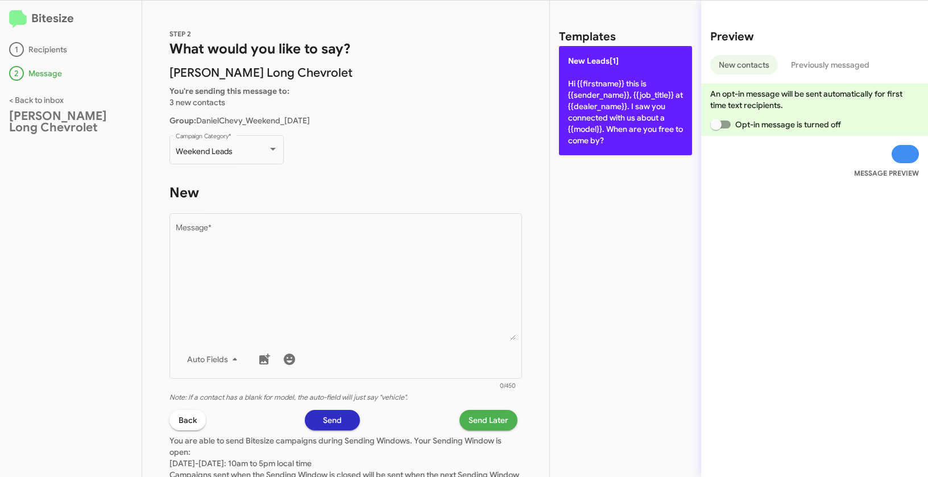
click at [607, 74] on p "New Leads[1] Hi {{firstname}} this is {{sender_name}}, {{job_title}} at {{deale…" at bounding box center [625, 100] width 133 height 109
type textarea "Hi {{firstname}} this is {{sender_name}}, {{job_title}} at {{dealer_name}}. I s…"
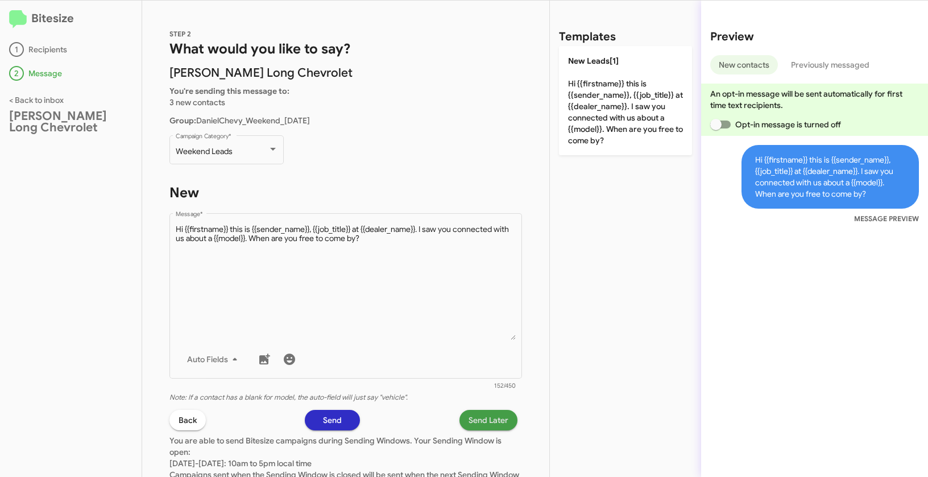
click at [476, 415] on span "Send Later" at bounding box center [488, 420] width 40 height 20
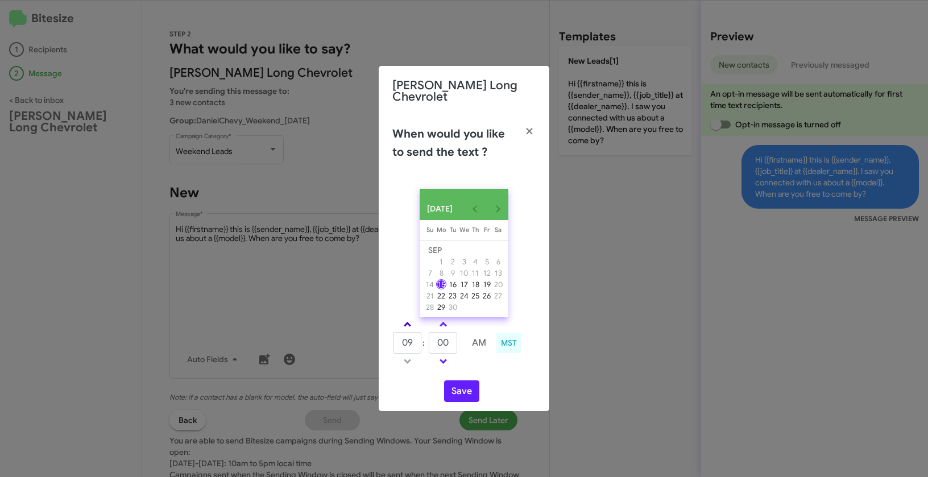
click at [405, 320] on link at bounding box center [407, 324] width 20 height 13
type input "11"
click at [442, 322] on span at bounding box center [442, 325] width 7 height 7
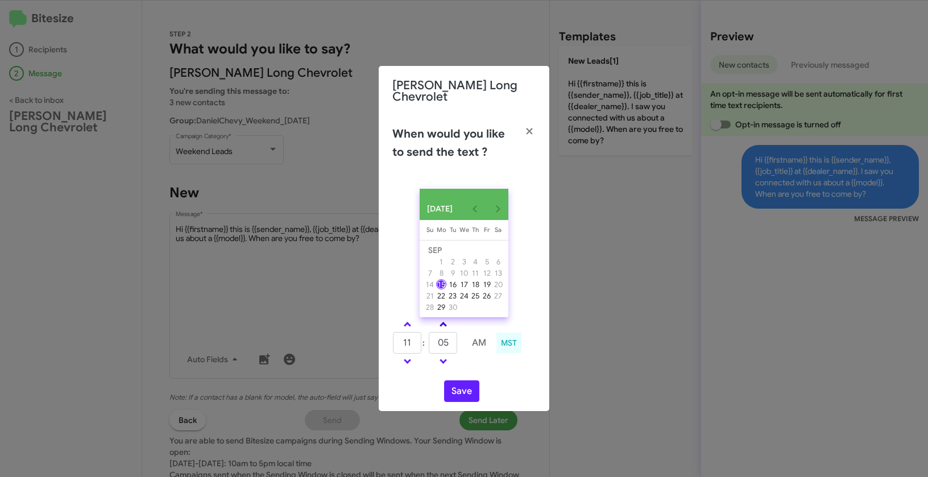
type input "10"
click at [462, 386] on button "Save" at bounding box center [461, 391] width 35 height 22
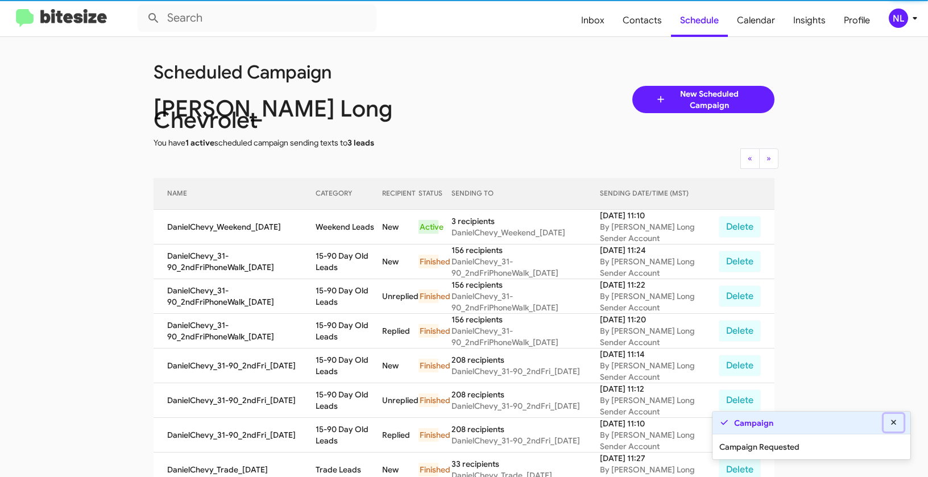
click at [897, 426] on icon at bounding box center [893, 422] width 10 height 8
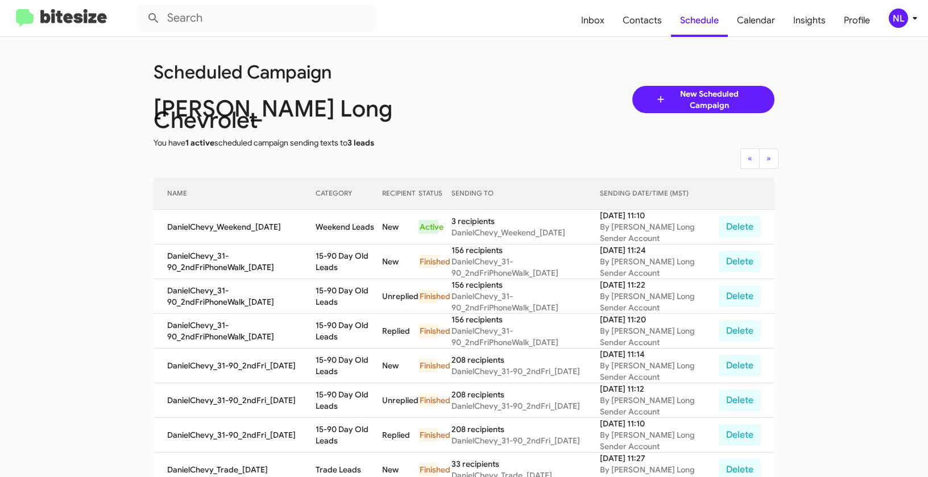
click at [896, 10] on div "NL" at bounding box center [897, 18] width 19 height 19
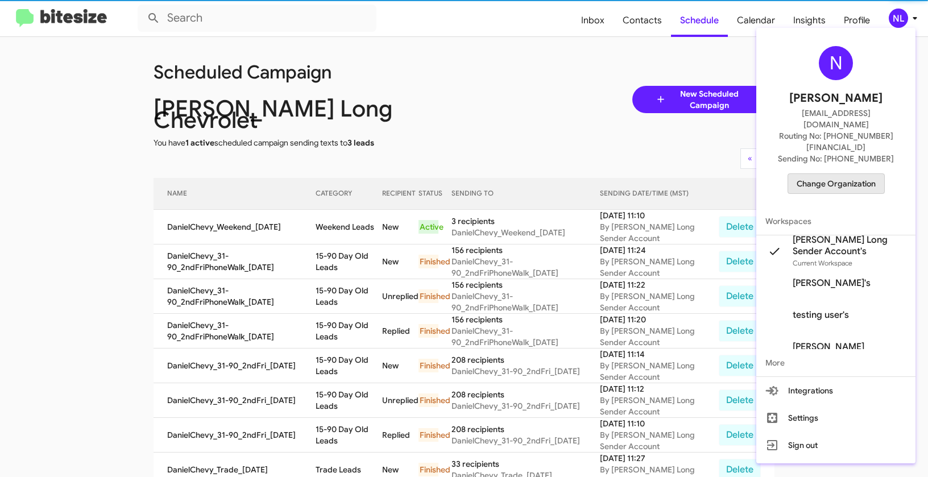
click at [854, 174] on span "Change Organization" at bounding box center [835, 183] width 79 height 19
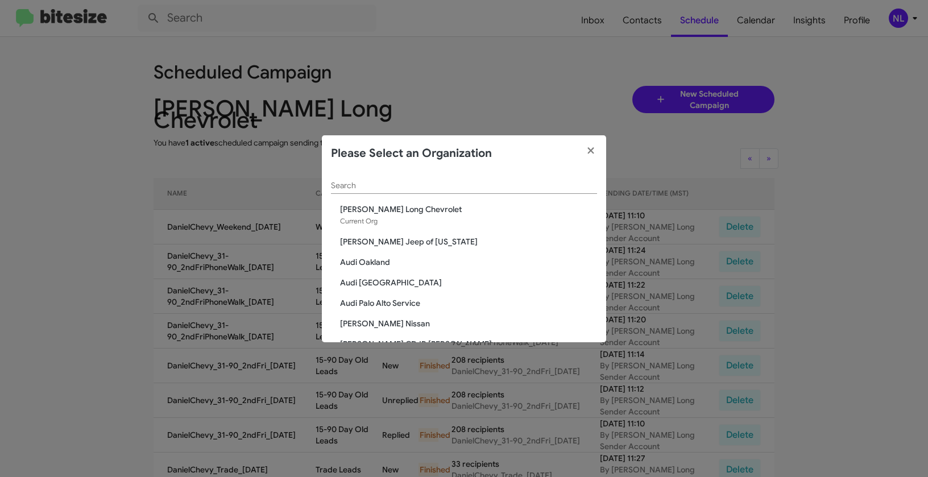
click at [488, 183] on input "Search" at bounding box center [464, 185] width 266 height 9
paste input "Don Ledford Auto Center"
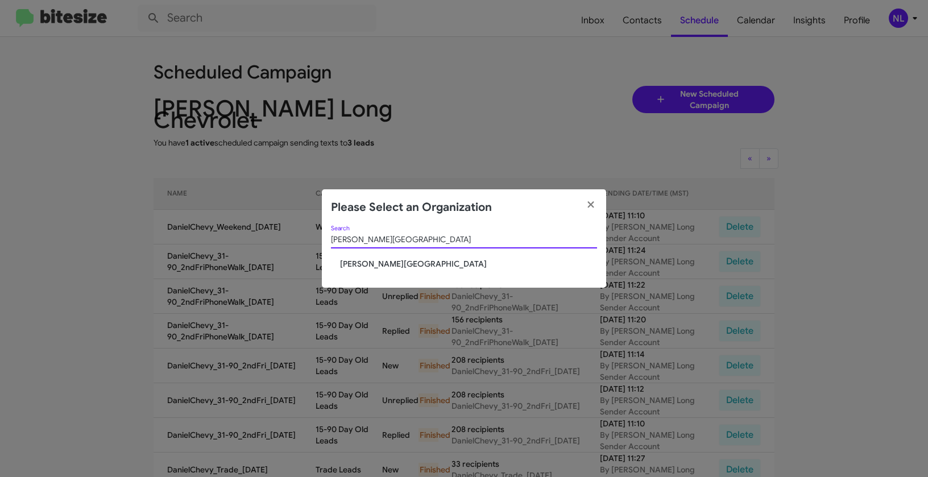
type input "Don Ledford Auto Center"
click at [402, 261] on span "Don Ledford Auto Center" at bounding box center [468, 263] width 257 height 11
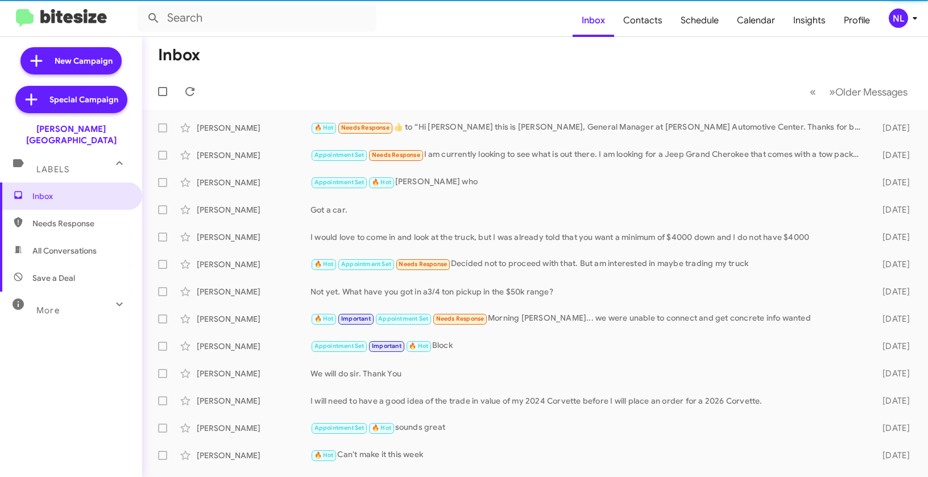
click at [902, 24] on div "NL" at bounding box center [897, 18] width 19 height 19
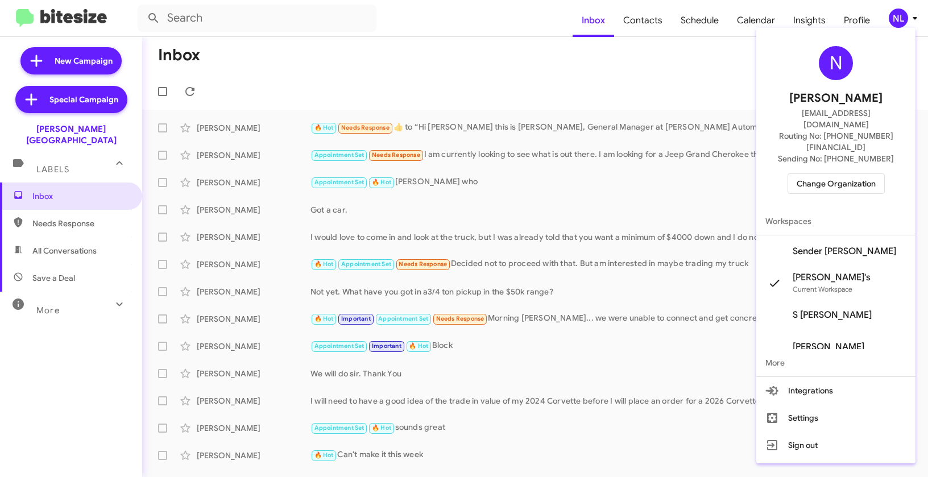
click at [821, 246] on span "Sender [PERSON_NAME]" at bounding box center [843, 251] width 103 height 11
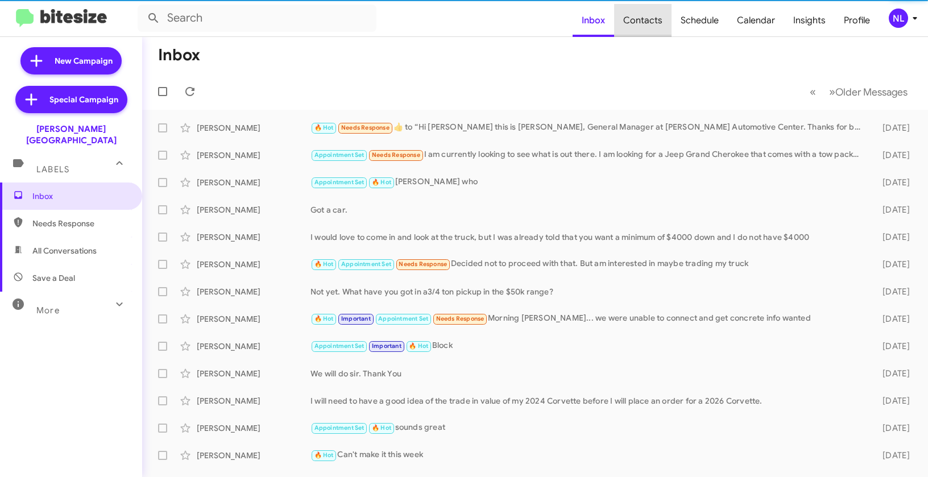
click at [647, 23] on span "Contacts" at bounding box center [642, 20] width 57 height 33
type input "in:groups"
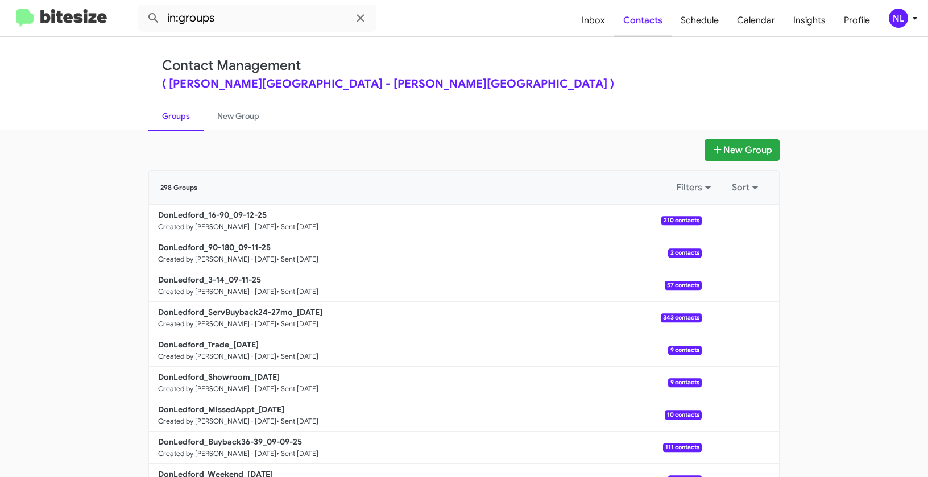
click at [647, 23] on span "Contacts" at bounding box center [642, 20] width 57 height 33
click at [747, 151] on button "New Group" at bounding box center [741, 150] width 75 height 22
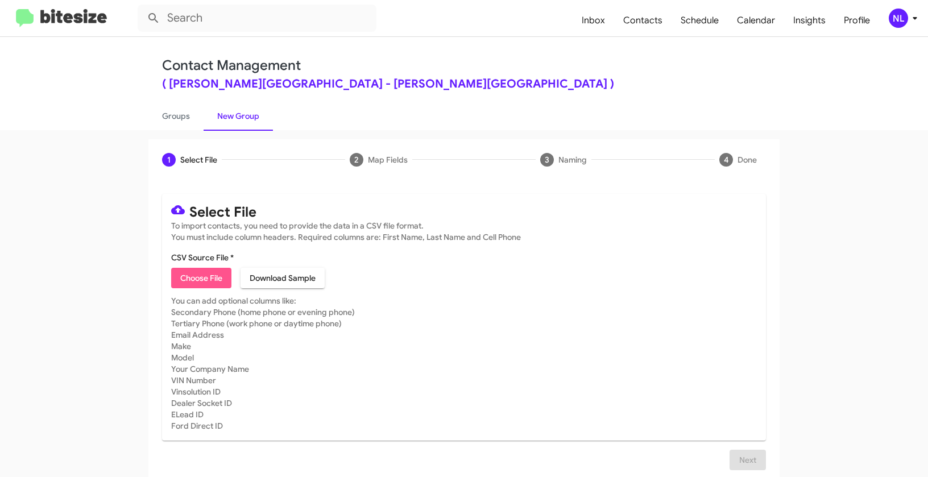
click at [193, 279] on span "Choose File" at bounding box center [201, 278] width 42 height 20
type input "DonLedford_Weekend_[DATE]"
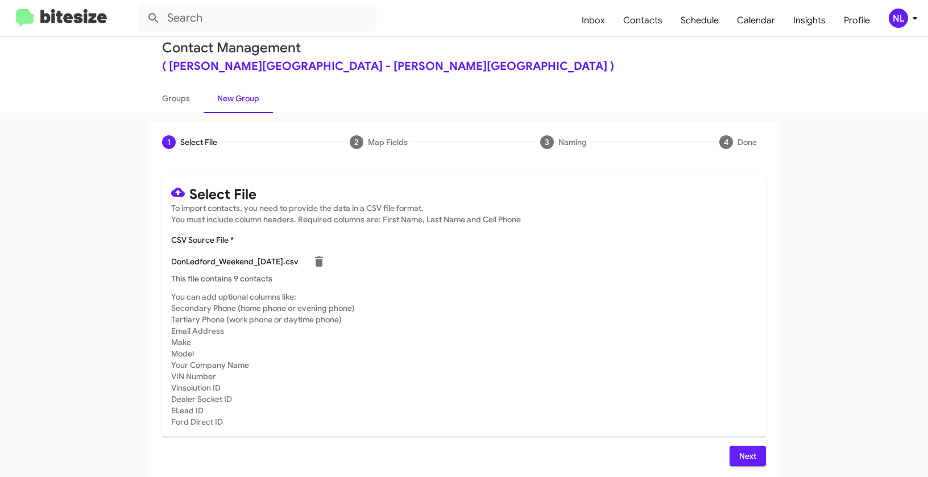
scroll to position [20, 0]
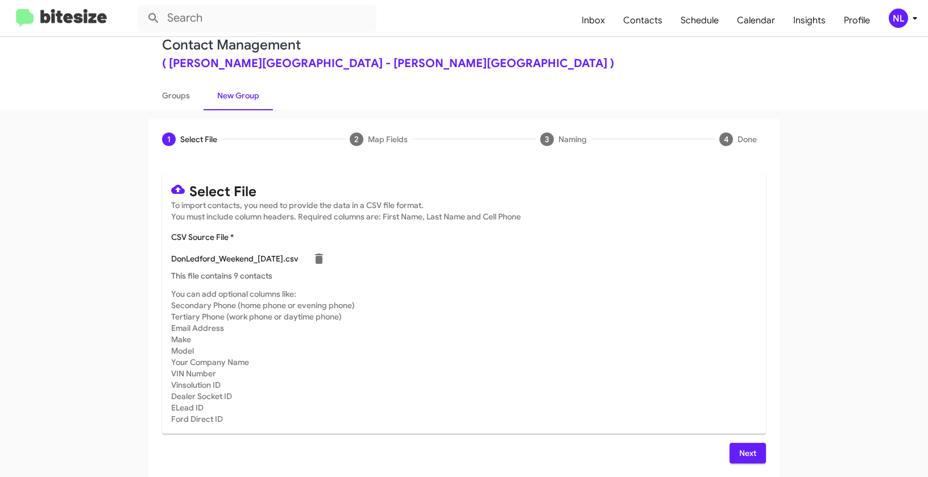
click at [730, 446] on button "Next" at bounding box center [747, 453] width 36 height 20
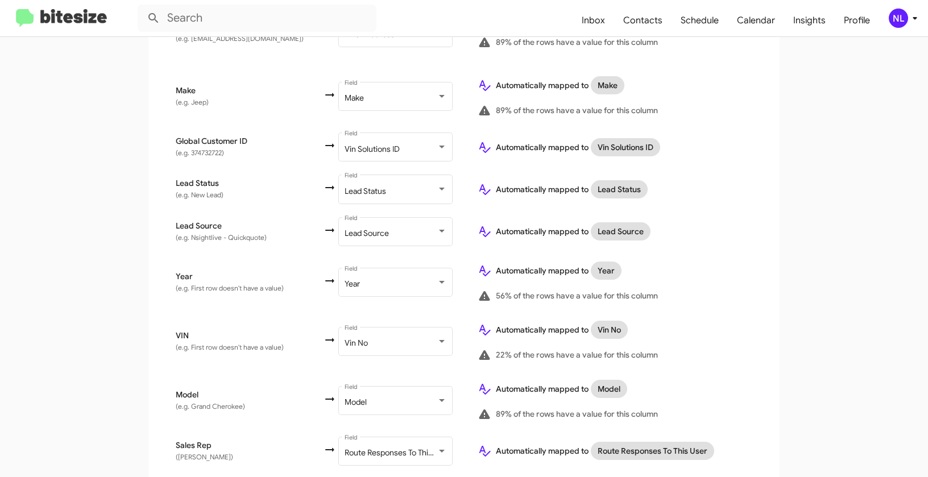
scroll to position [632, 0]
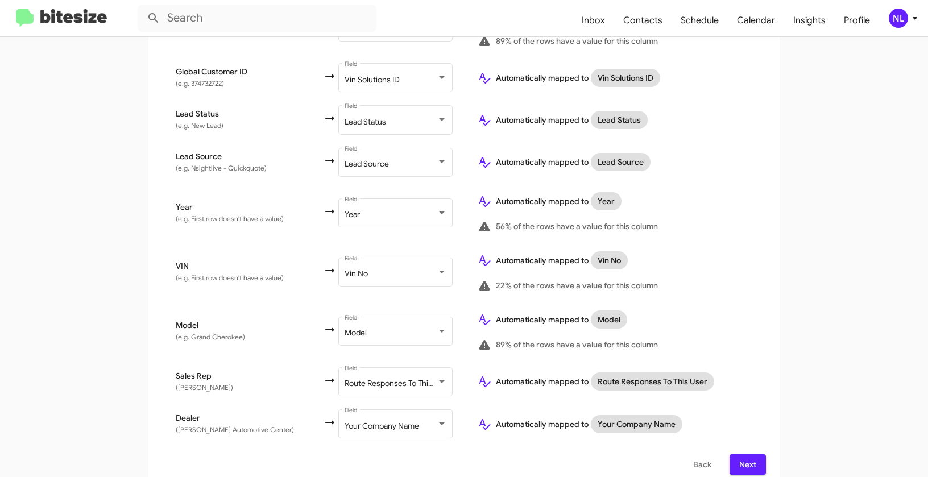
click at [747, 454] on span "Next" at bounding box center [747, 464] width 18 height 20
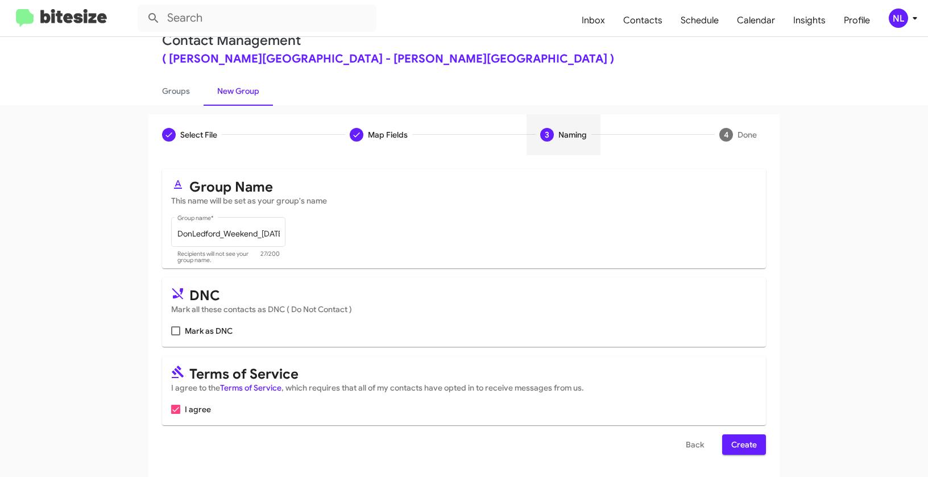
scroll to position [26, 0]
click at [746, 434] on span "Create" at bounding box center [744, 444] width 26 height 20
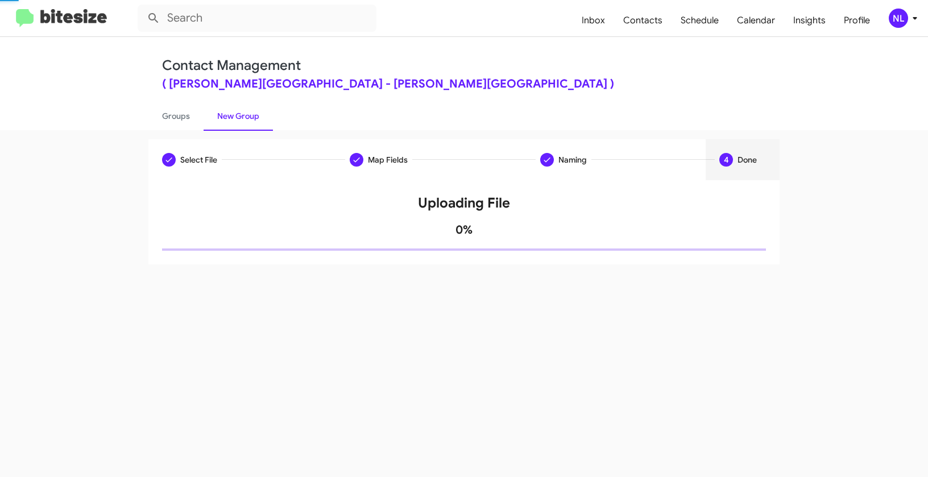
scroll to position [0, 0]
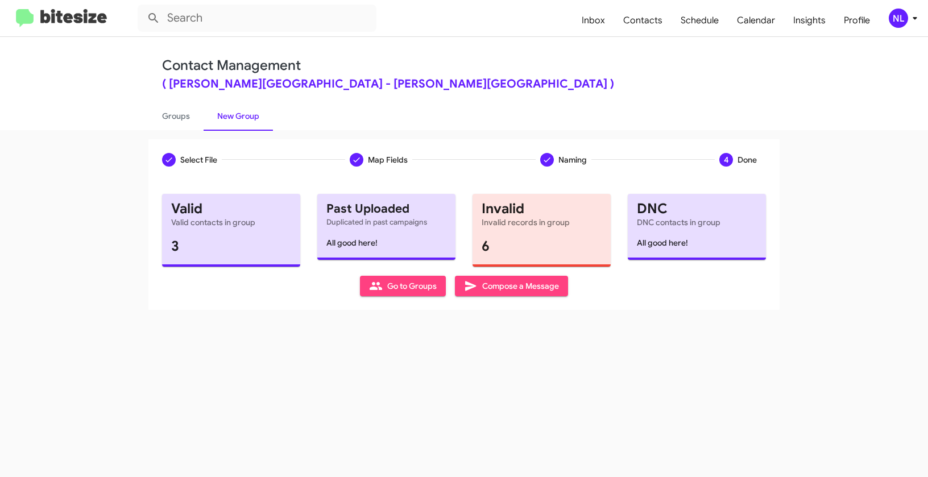
click at [387, 296] on div "Select File To import contacts, you need to provide the data in a CSV file form…" at bounding box center [463, 245] width 631 height 130
click at [390, 282] on span "Go to Groups" at bounding box center [403, 286] width 68 height 20
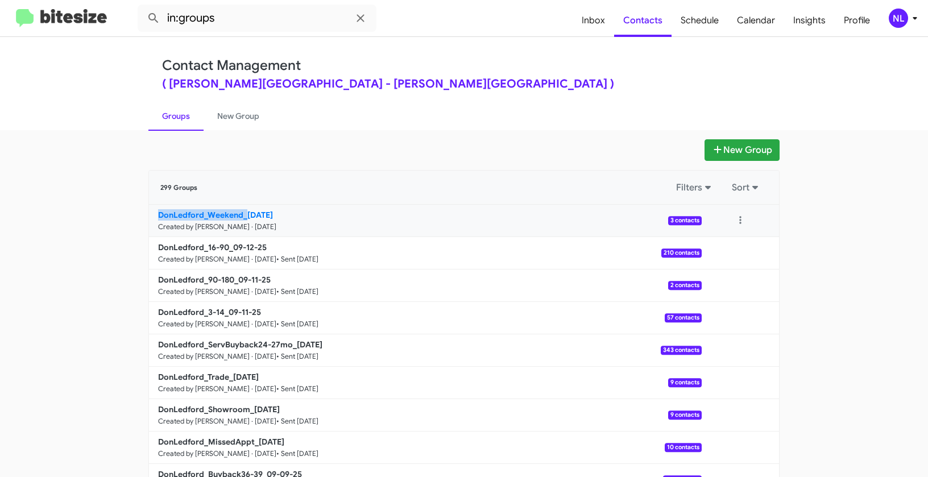
drag, startPoint x: 63, startPoint y: 217, endPoint x: 241, endPoint y: 214, distance: 177.9
click at [241, 214] on app-groups "New Group 299 Groups Filters Sort DonLedford_Weekend_09-15-25 Created by Nen Li…" at bounding box center [464, 348] width 928 height 419
copy b "DonLedford_Weekend_"
click at [236, 15] on input "in:groups" at bounding box center [257, 18] width 239 height 27
paste input "DonLedford_Weekend_"
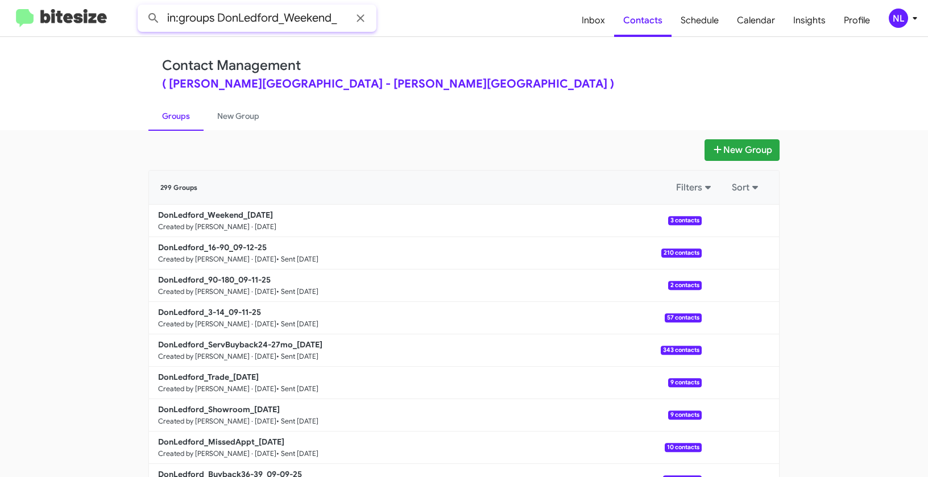
type input "in:groups DonLedford_Weekend_"
click at [142, 7] on button at bounding box center [153, 18] width 23 height 23
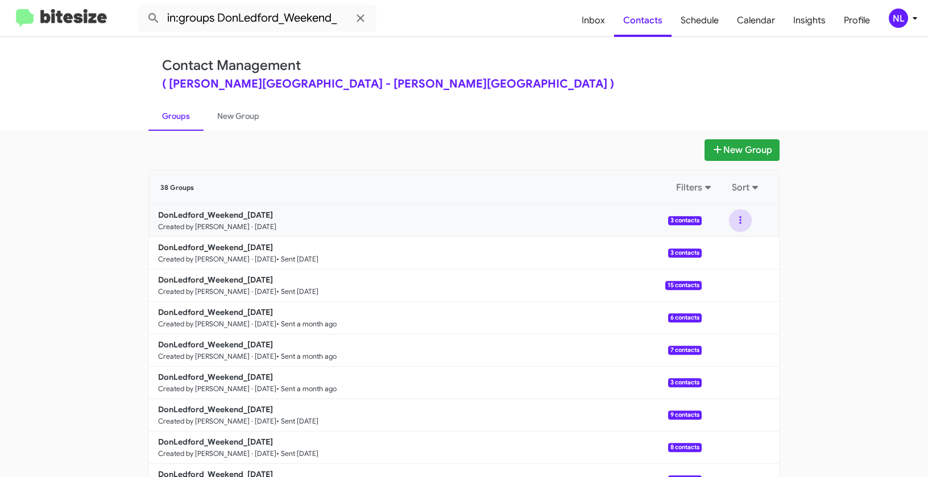
click at [741, 227] on button at bounding box center [740, 220] width 23 height 23
click at [728, 256] on button "View contacts" at bounding box center [705, 251] width 91 height 27
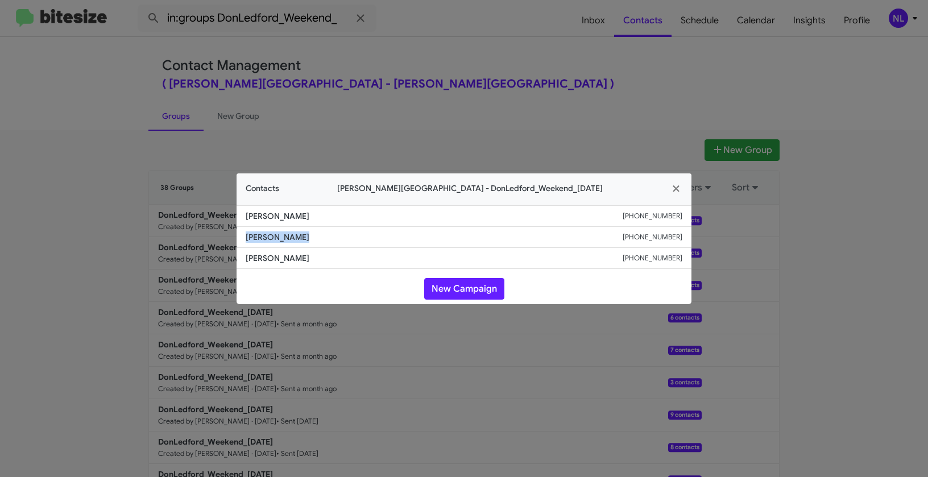
drag, startPoint x: 259, startPoint y: 234, endPoint x: 348, endPoint y: 242, distance: 89.5
click at [348, 242] on li "Teresa French +14236182953" at bounding box center [463, 237] width 455 height 21
copy span "Teresa French"
click at [472, 297] on button "New Campaign" at bounding box center [464, 289] width 80 height 22
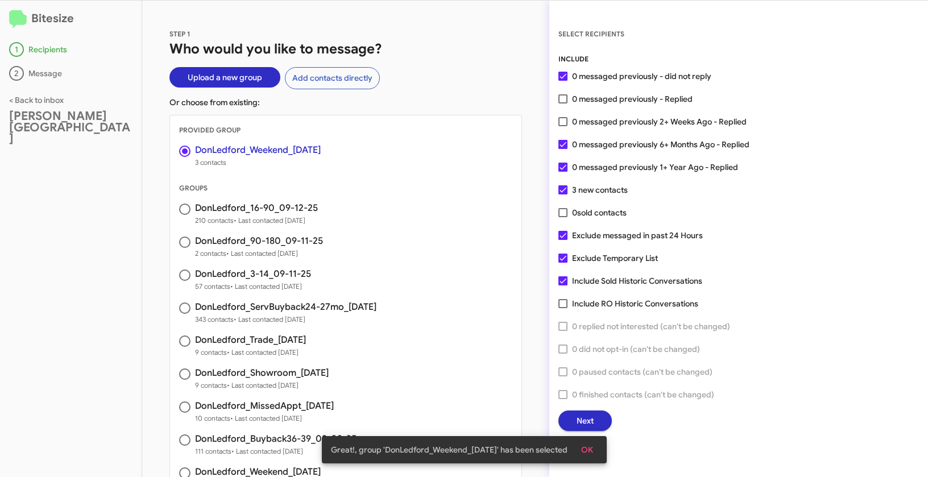
click at [563, 123] on span at bounding box center [562, 121] width 9 height 9
click at [563, 126] on input "0 messaged previously 2+ Weeks Ago - Replied" at bounding box center [562, 126] width 1 height 1
checkbox input "true"
click at [597, 446] on button "OK" at bounding box center [587, 449] width 30 height 20
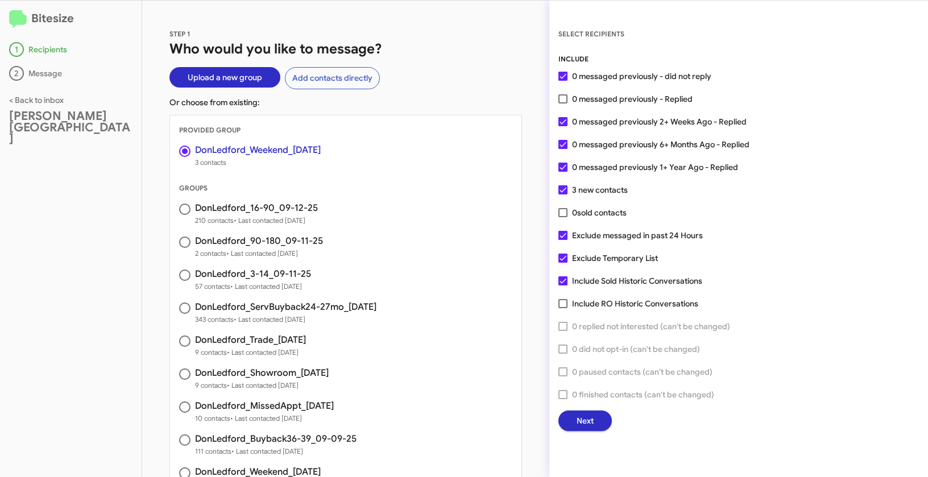
click at [577, 428] on span "Next" at bounding box center [584, 420] width 17 height 20
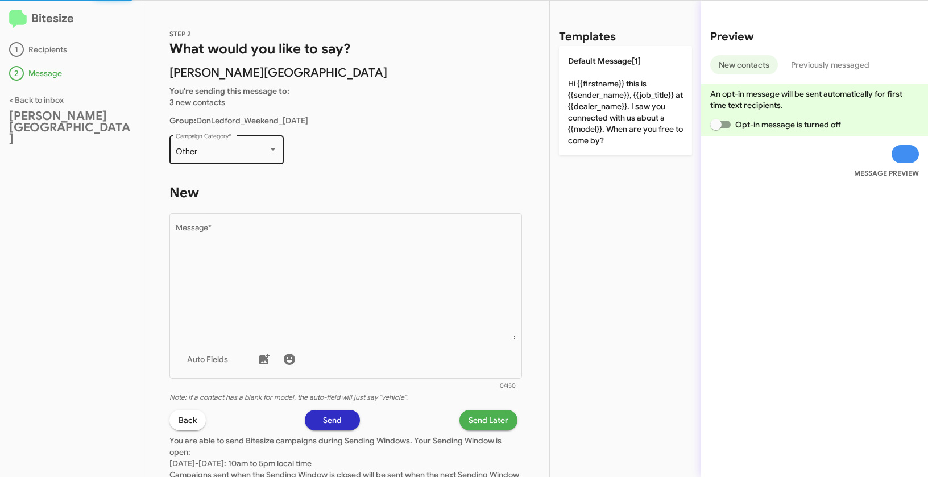
click at [226, 164] on div "Other Campaign Category *" at bounding box center [227, 148] width 102 height 31
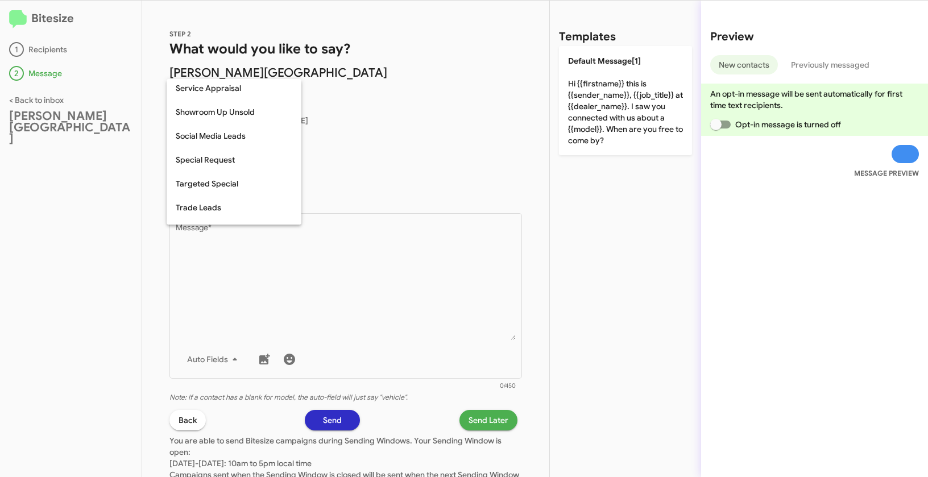
scroll to position [475, 0]
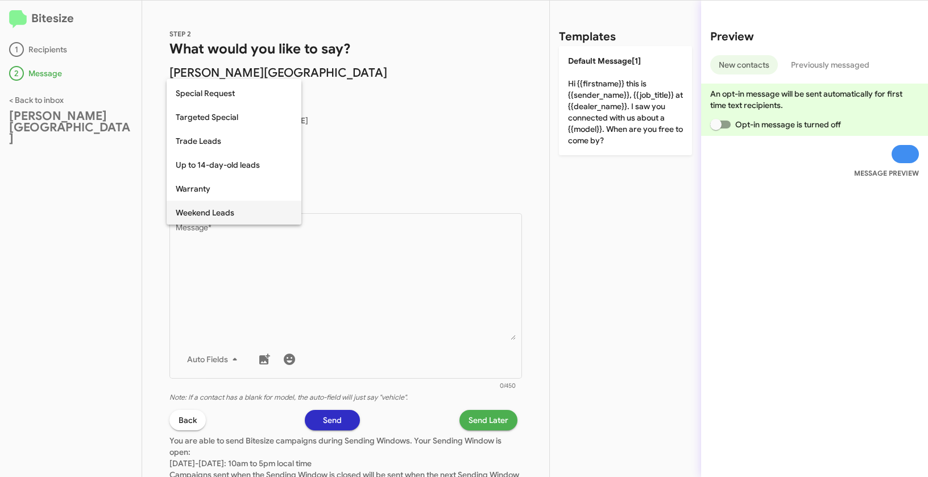
click at [210, 207] on span "Weekend Leads" at bounding box center [234, 213] width 117 height 24
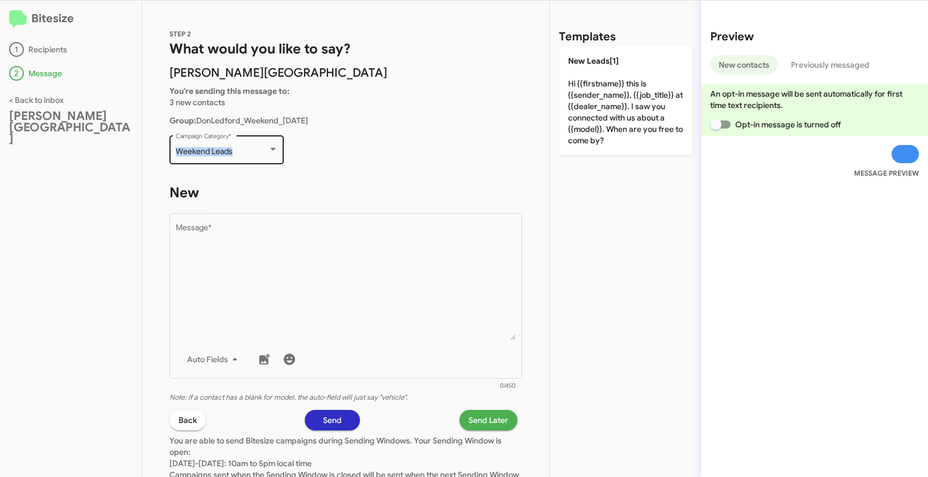
drag, startPoint x: 181, startPoint y: 148, endPoint x: 247, endPoint y: 147, distance: 65.4
click at [247, 147] on div "Weekend Leads Campaign Category *" at bounding box center [226, 148] width 114 height 31
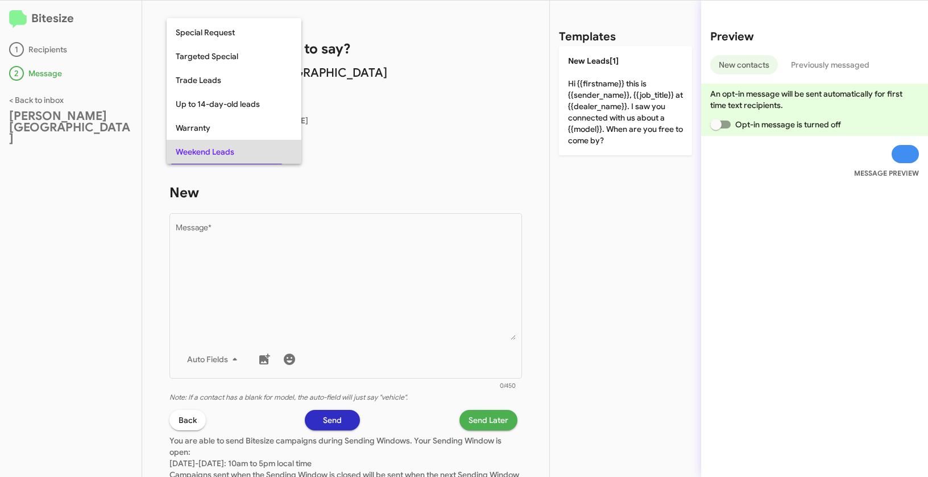
copy span "Weekend Leads"
click at [390, 315] on div at bounding box center [464, 238] width 928 height 477
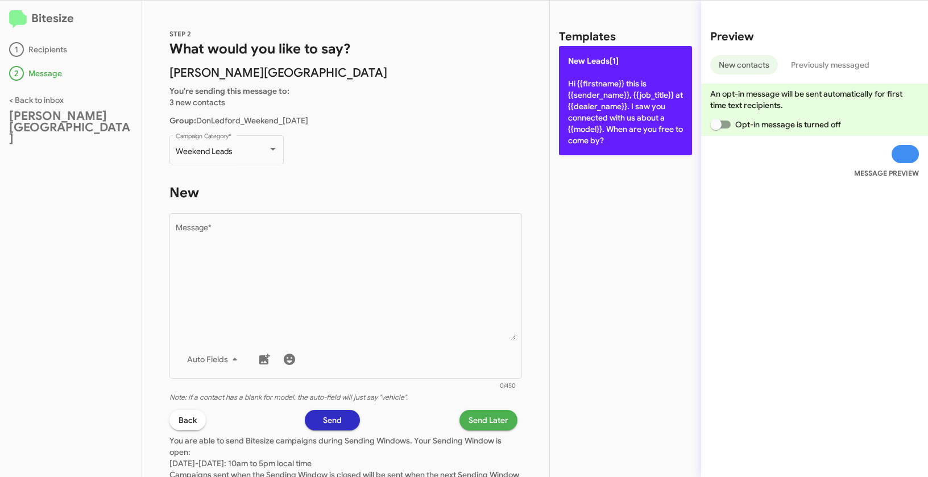
click at [606, 91] on p "New Leads[1] Hi {{firstname}} this is {{sender_name}}, {{job_title}} at {{deale…" at bounding box center [625, 100] width 133 height 109
type textarea "Hi {{firstname}} this is {{sender_name}}, {{job_title}} at {{dealer_name}}. I s…"
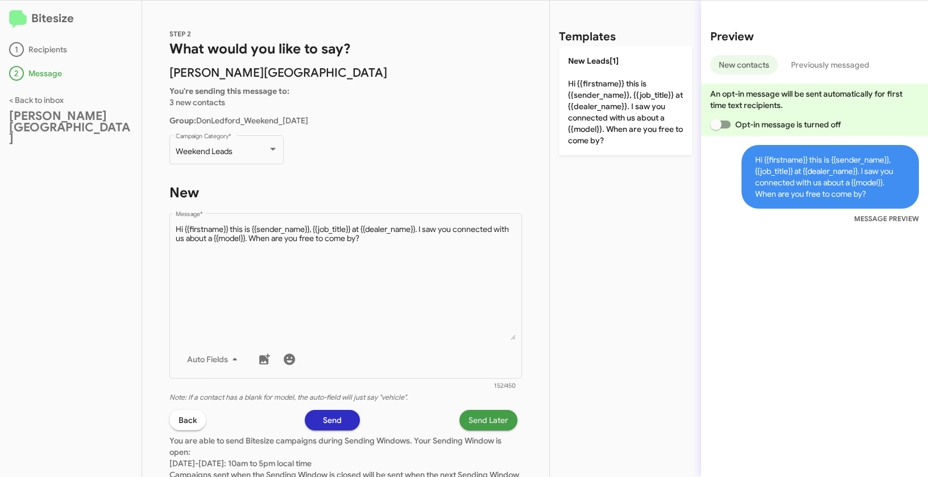
click at [473, 418] on span "Send Later" at bounding box center [488, 420] width 40 height 20
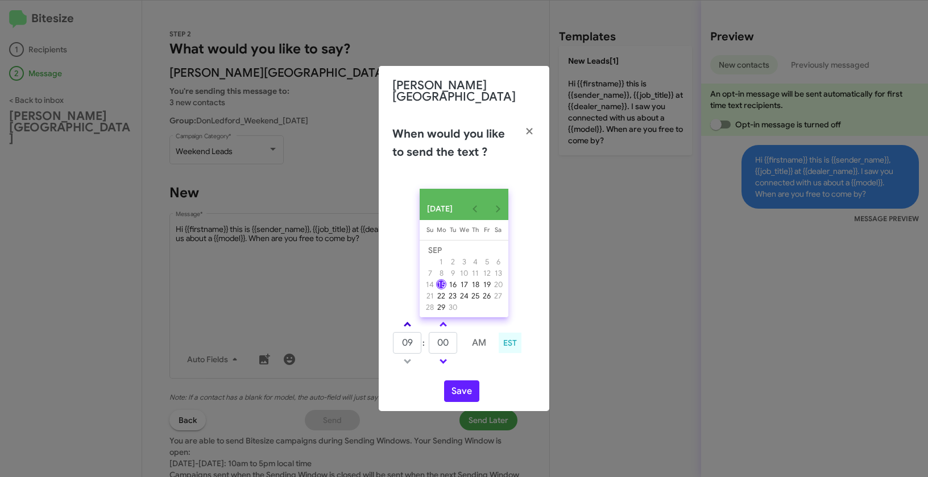
click at [408, 322] on span at bounding box center [407, 325] width 7 height 7
type input "10"
drag, startPoint x: 451, startPoint y: 338, endPoint x: 410, endPoint y: 333, distance: 40.6
click at [410, 333] on tr "10 : 00 AM" at bounding box center [443, 342] width 102 height 23
type input "04"
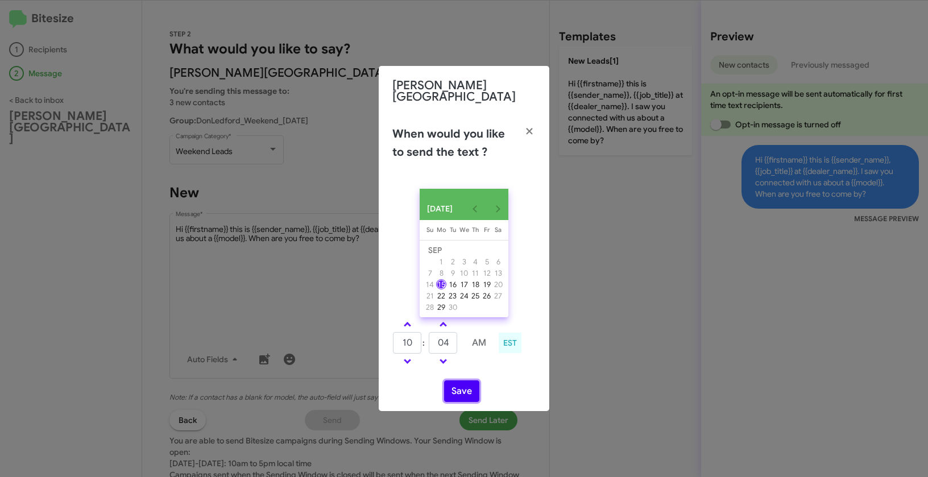
click at [476, 394] on button "Save" at bounding box center [461, 391] width 35 height 22
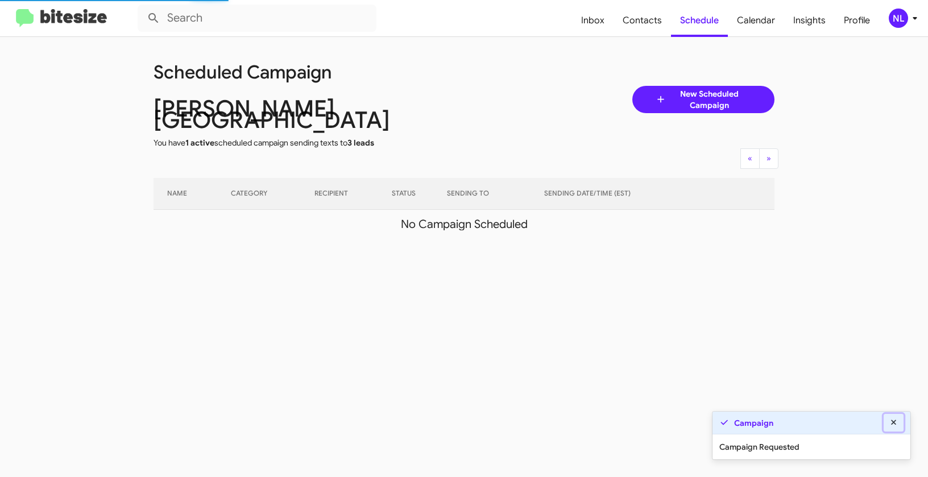
click at [896, 419] on icon at bounding box center [893, 422] width 10 height 8
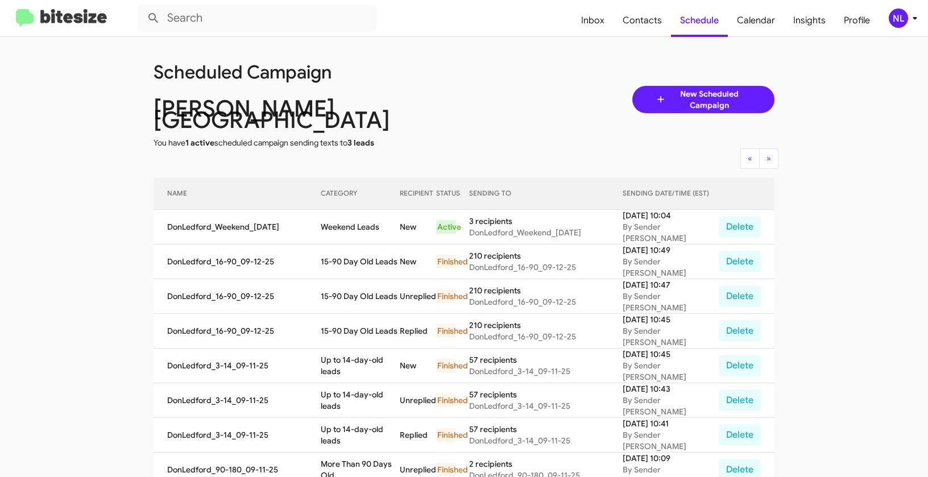
click at [904, 13] on div "NL" at bounding box center [897, 18] width 19 height 19
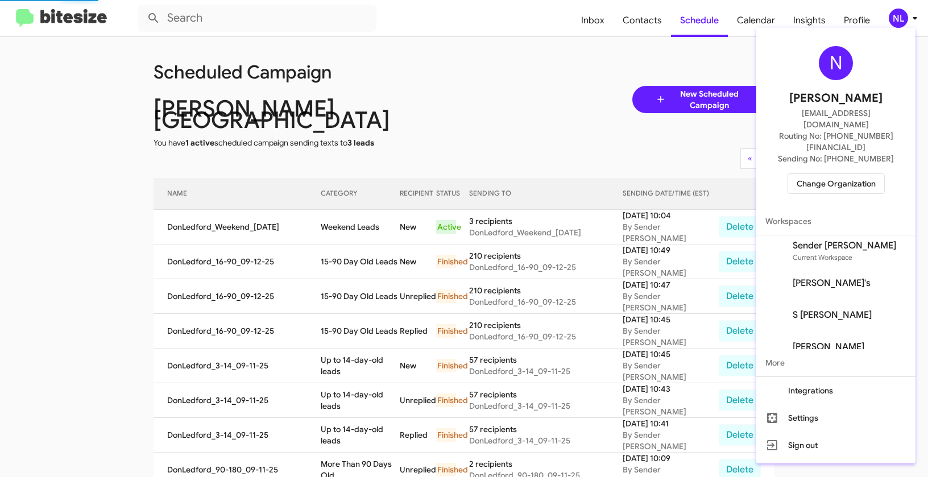
click at [846, 174] on span "Change Organization" at bounding box center [835, 183] width 79 height 19
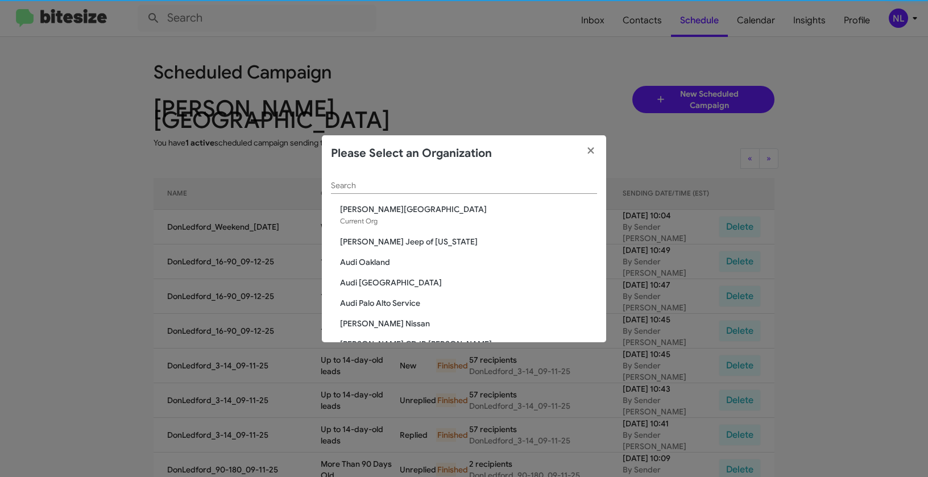
click at [420, 188] on input "Search" at bounding box center [464, 185] width 266 height 9
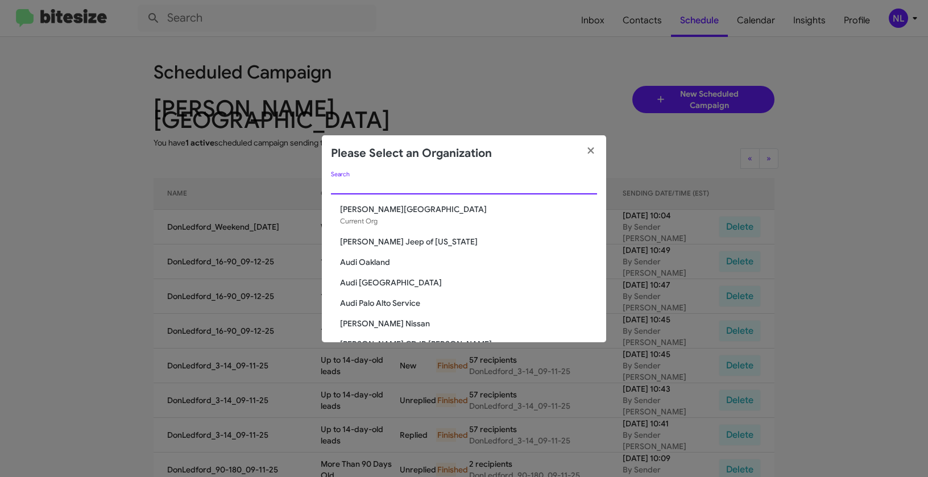
paste input "Team Toyota Langhorne"
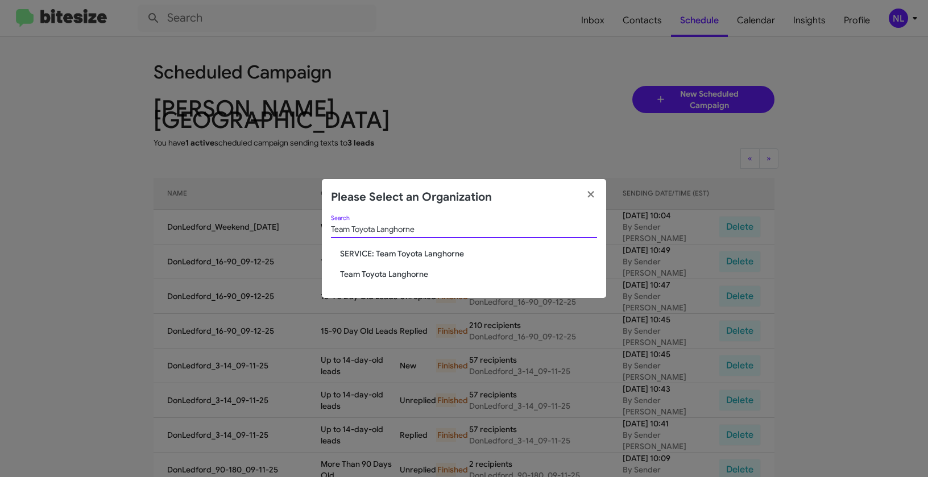
type input "Team Toyota Langhorne"
click at [377, 271] on span "Team Toyota Langhorne" at bounding box center [468, 273] width 257 height 11
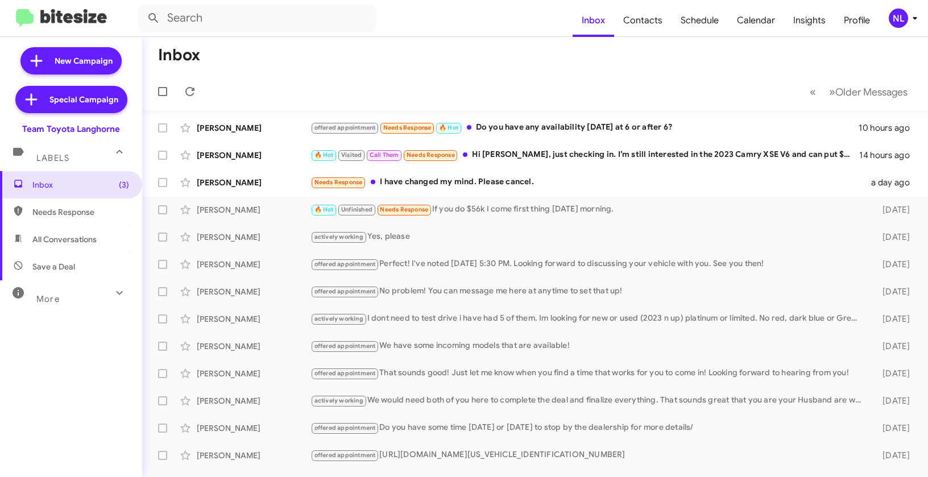
click at [900, 20] on div "NL" at bounding box center [897, 18] width 19 height 19
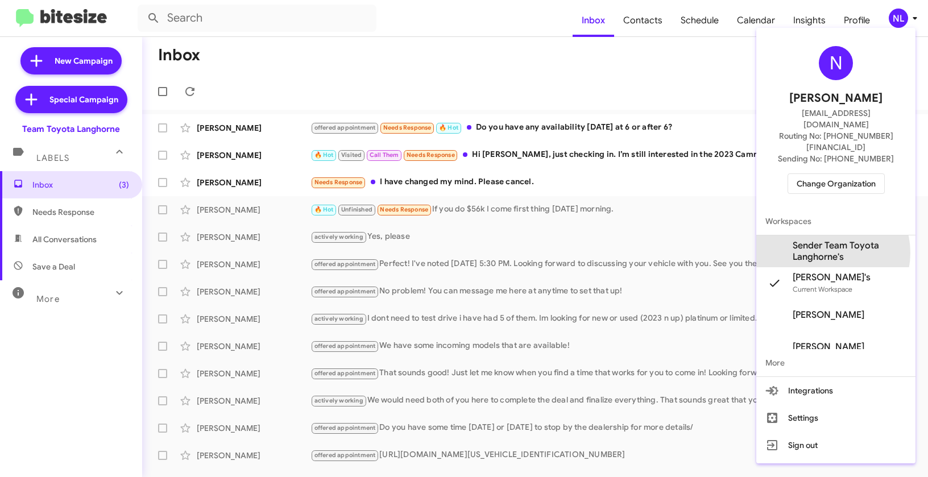
click at [828, 240] on span "Sender Team Toyota Langhorne's" at bounding box center [849, 251] width 114 height 23
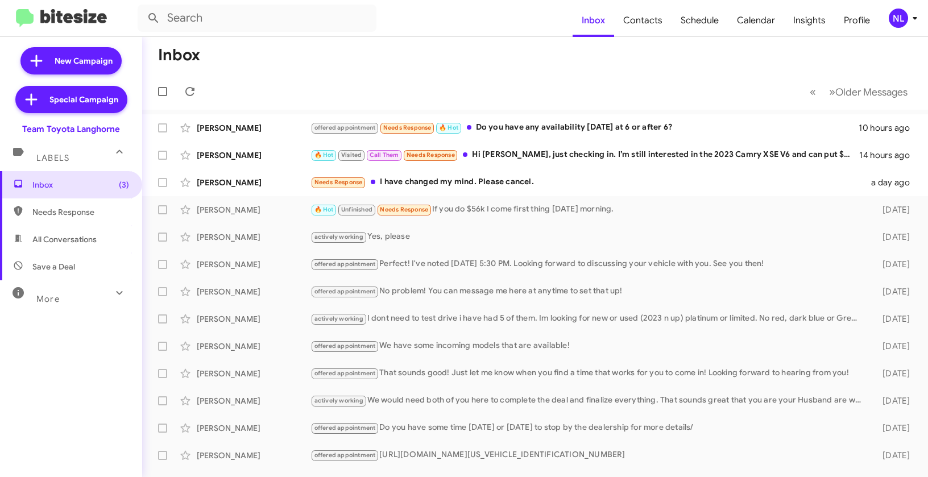
click at [901, 19] on div "NL" at bounding box center [897, 18] width 19 height 19
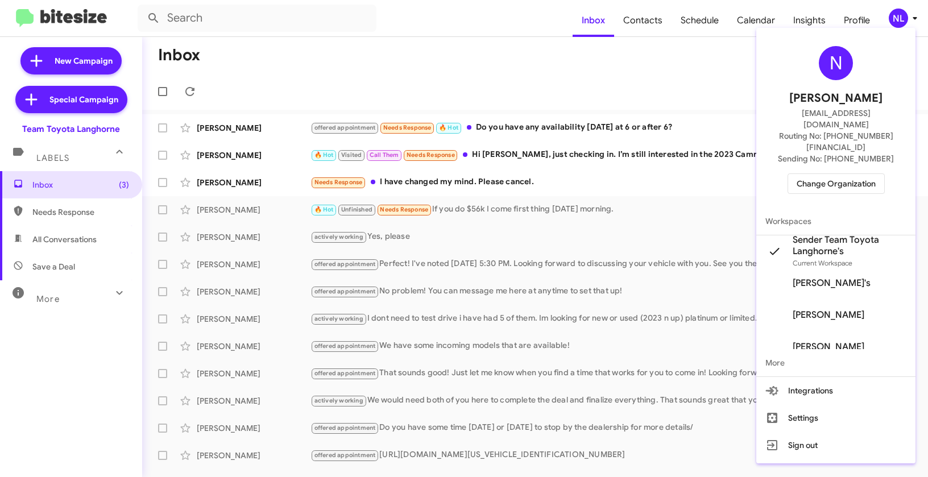
click at [646, 74] on div at bounding box center [464, 238] width 928 height 477
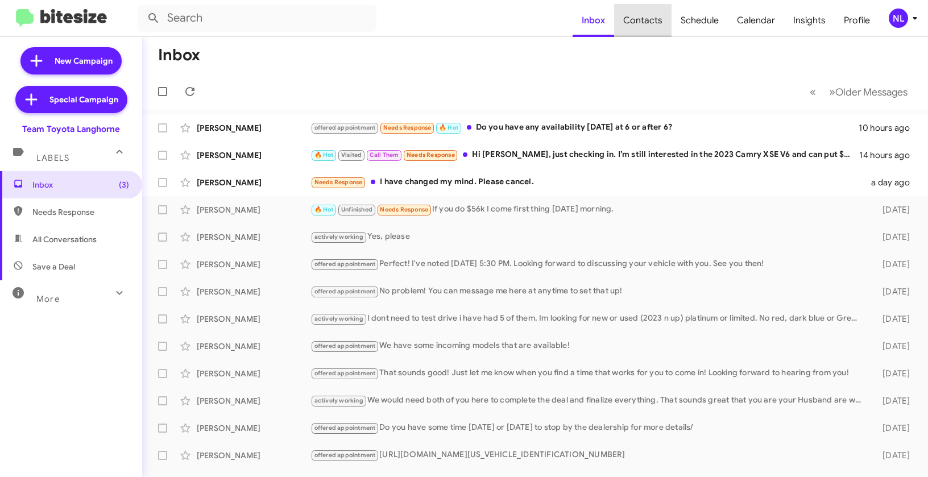
click at [662, 11] on span "Contacts" at bounding box center [642, 20] width 57 height 33
type input "in:groups"
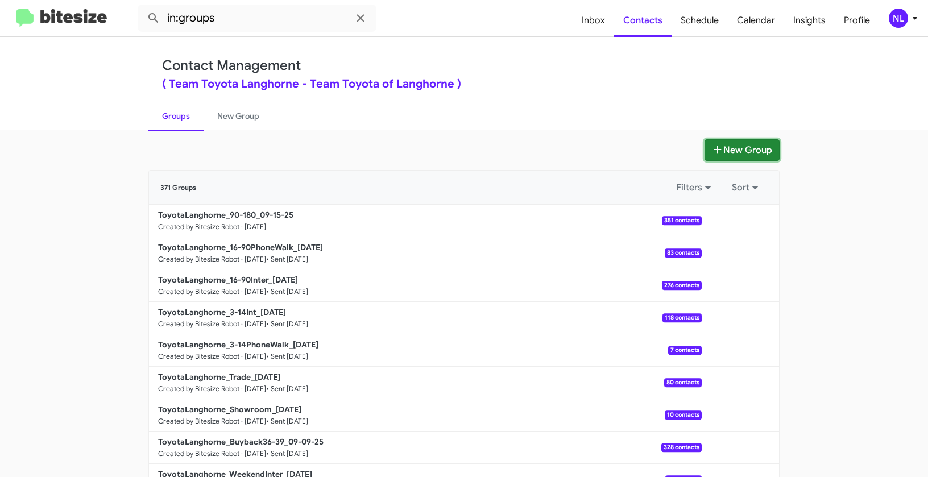
click at [723, 144] on button "New Group" at bounding box center [741, 150] width 75 height 22
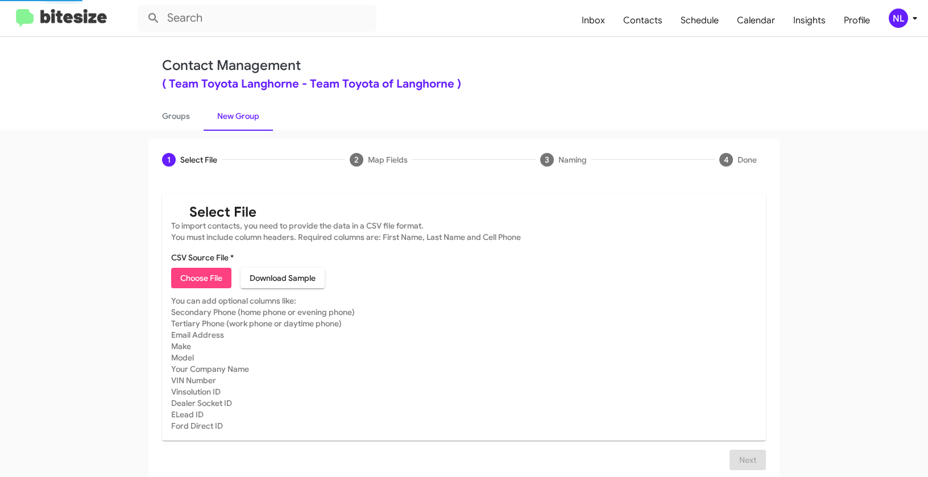
click at [205, 277] on span "Choose File" at bounding box center [201, 278] width 42 height 20
click at [206, 276] on span "Choose File" at bounding box center [201, 278] width 42 height 20
click at [209, 284] on span "Choose File" at bounding box center [201, 278] width 42 height 20
click at [195, 278] on span "Choose File" at bounding box center [201, 278] width 42 height 20
click at [182, 274] on span "Choose File" at bounding box center [201, 278] width 42 height 20
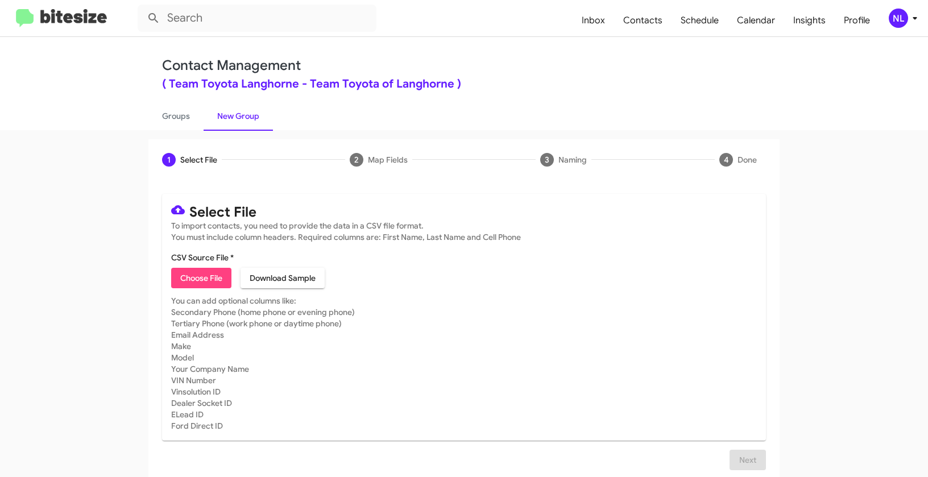
click at [894, 17] on div "NL" at bounding box center [897, 18] width 19 height 19
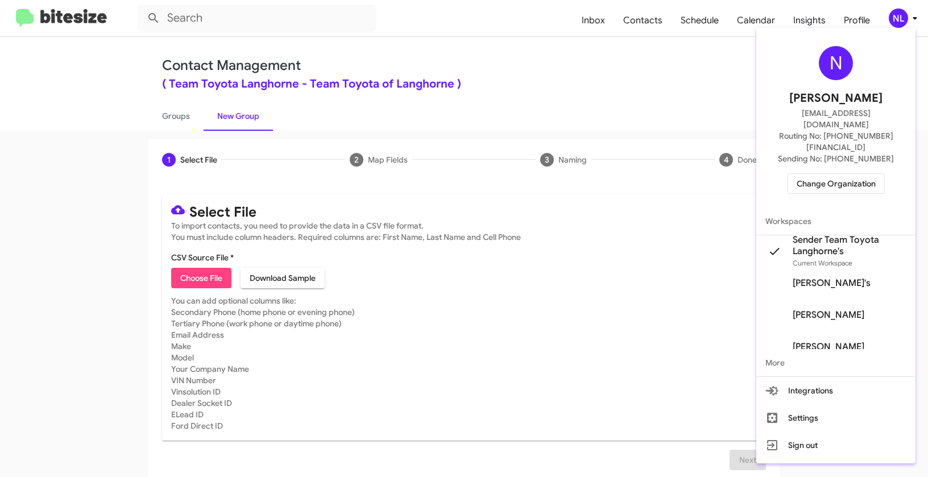
click at [835, 174] on span "Change Organization" at bounding box center [835, 183] width 79 height 19
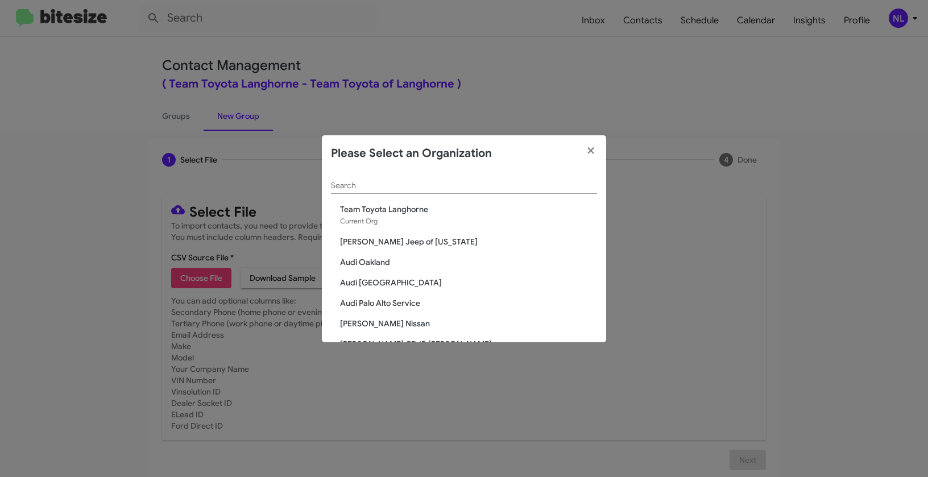
click at [504, 180] on div "Search" at bounding box center [464, 183] width 266 height 22
paste input "The Jeep Store"
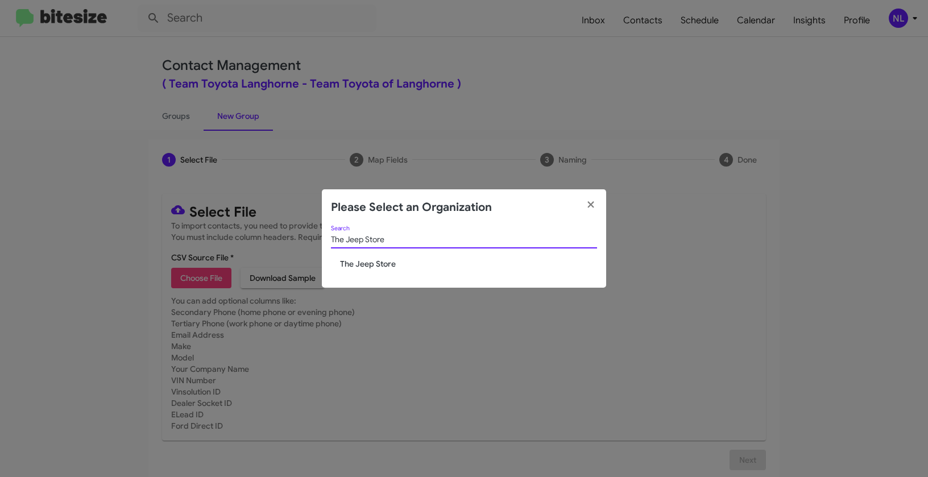
type input "The Jeep Store"
click at [372, 269] on span "The Jeep Store" at bounding box center [468, 263] width 257 height 11
click at [375, 261] on span "The Jeep Store" at bounding box center [468, 263] width 257 height 11
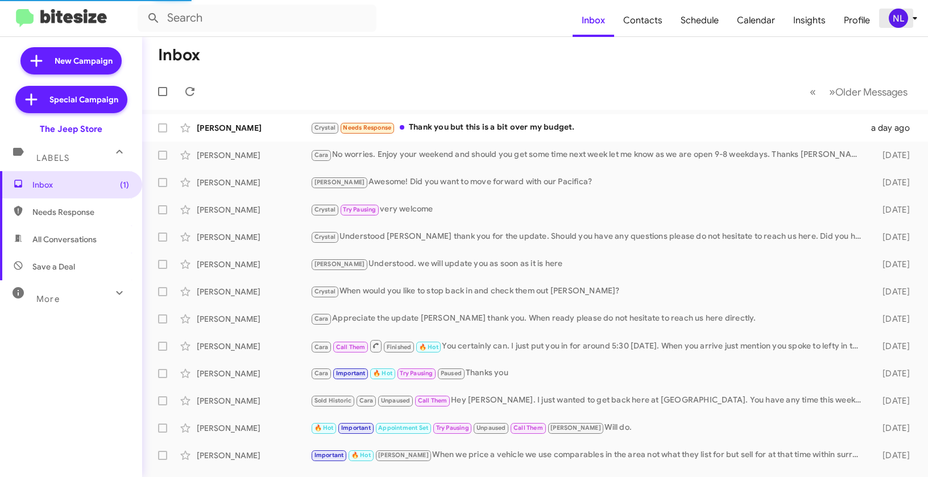
click at [885, 26] on button "NL" at bounding box center [897, 18] width 36 height 19
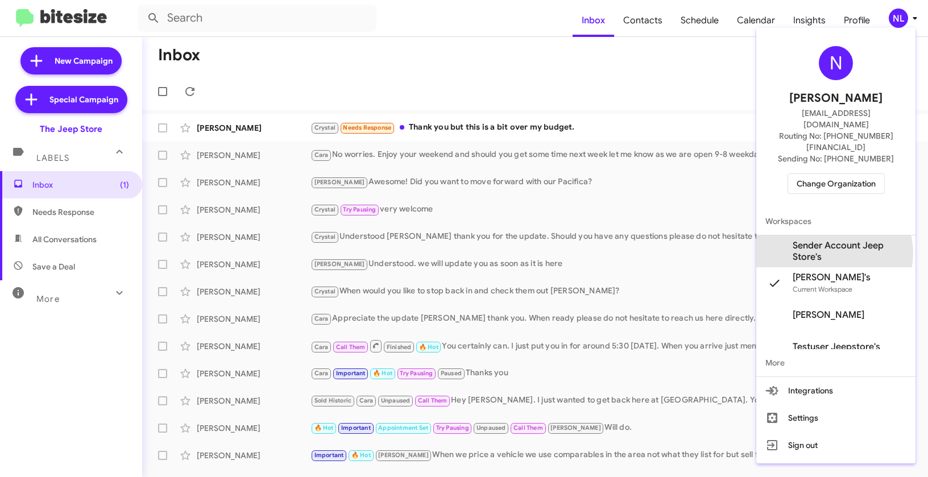
click at [833, 240] on span "Sender Account Jeep Store's" at bounding box center [849, 251] width 114 height 23
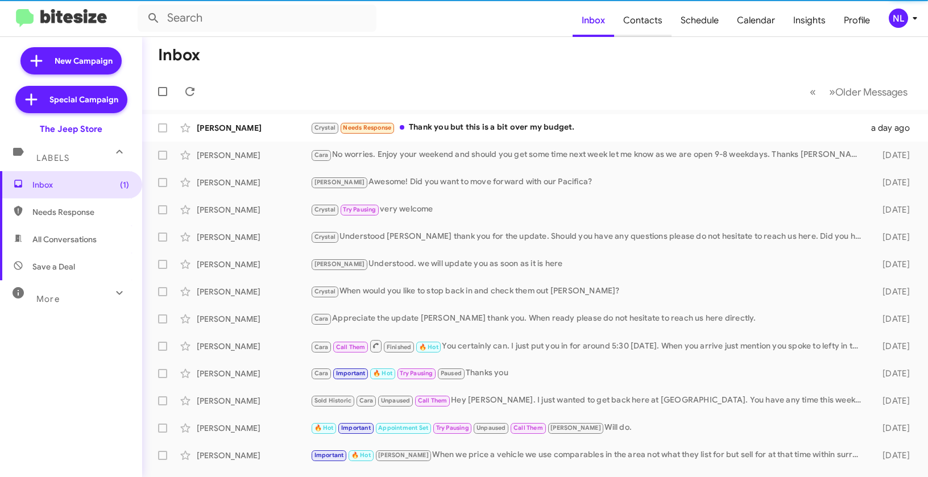
click at [648, 21] on span "Contacts" at bounding box center [642, 20] width 57 height 33
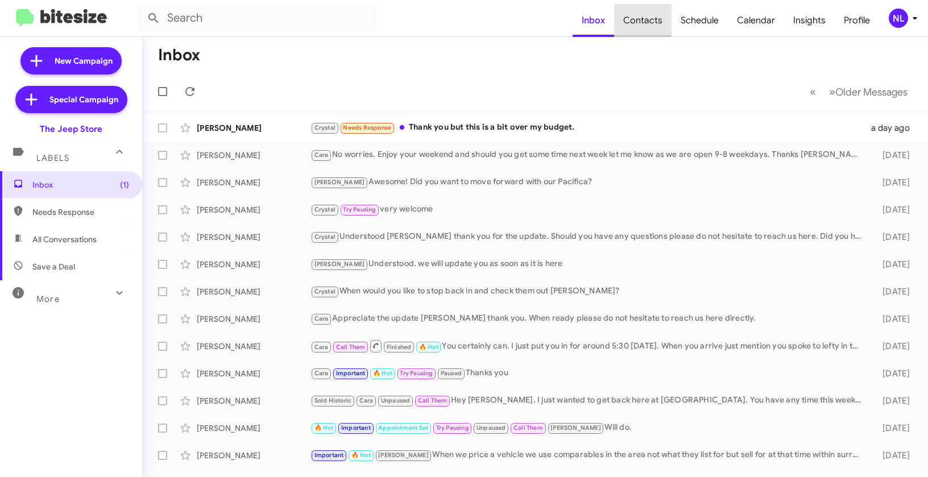
type input "in:groups"
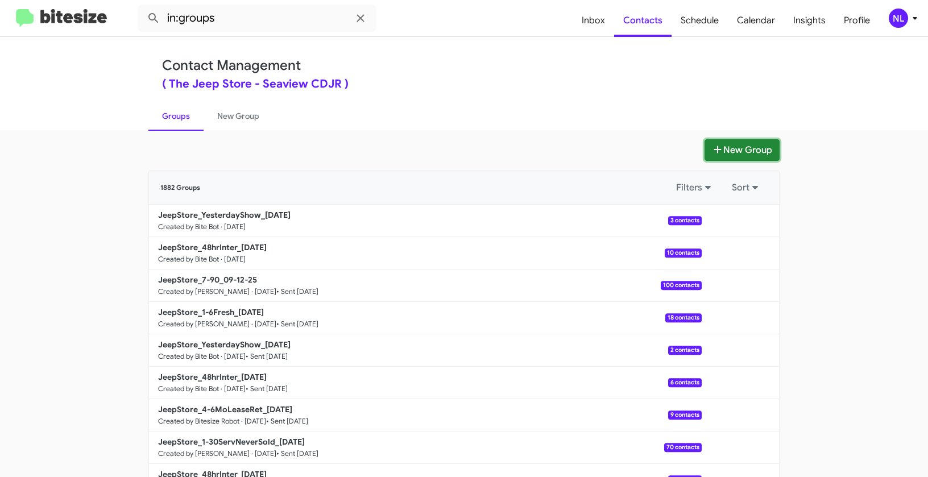
click at [737, 152] on button "New Group" at bounding box center [741, 150] width 75 height 22
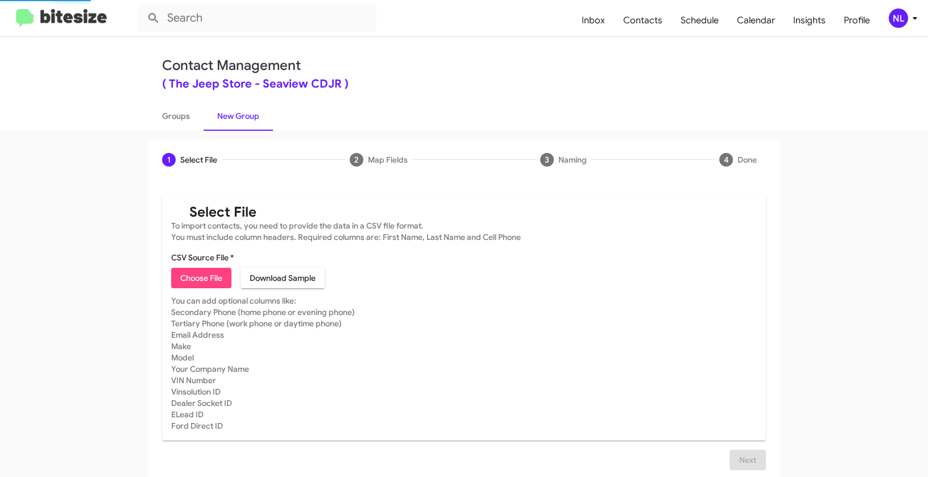
click at [176, 279] on button "Choose File" at bounding box center [201, 278] width 60 height 20
type input "JeepStore_Weekend_[DATE]"
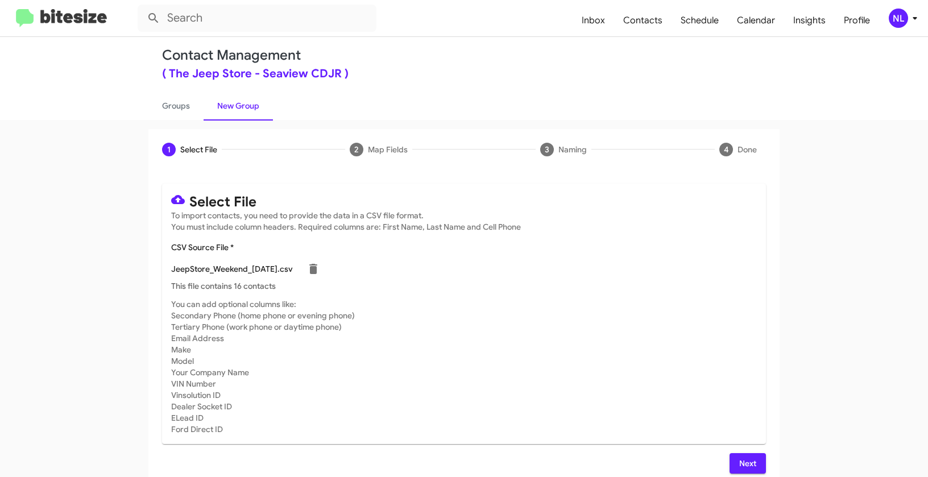
scroll to position [20, 0]
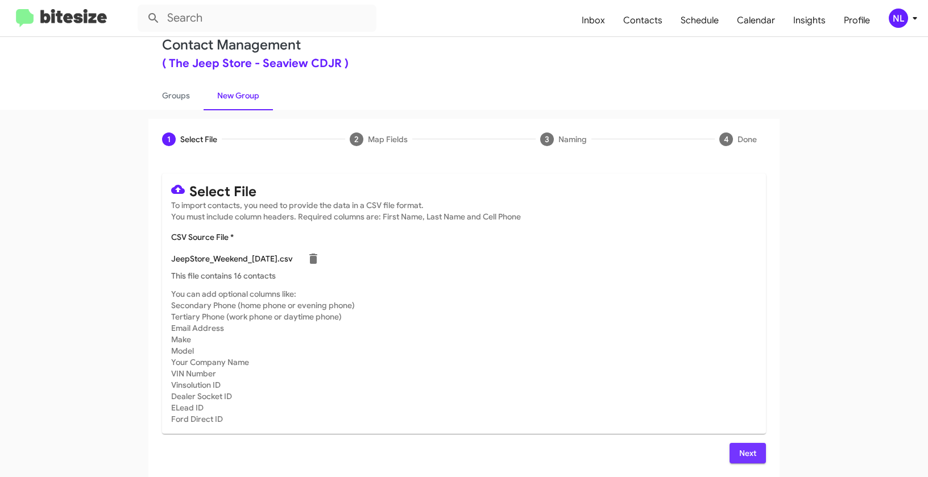
click at [738, 453] on span "Next" at bounding box center [747, 453] width 18 height 20
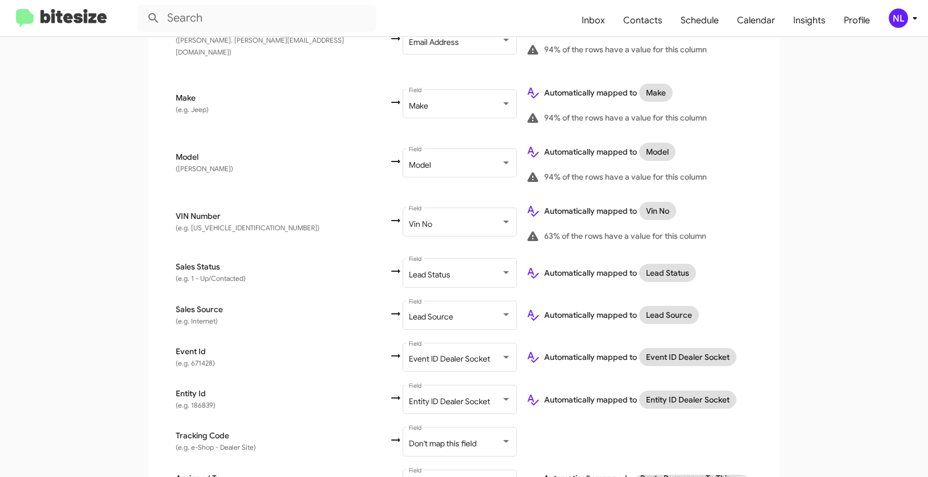
scroll to position [641, 0]
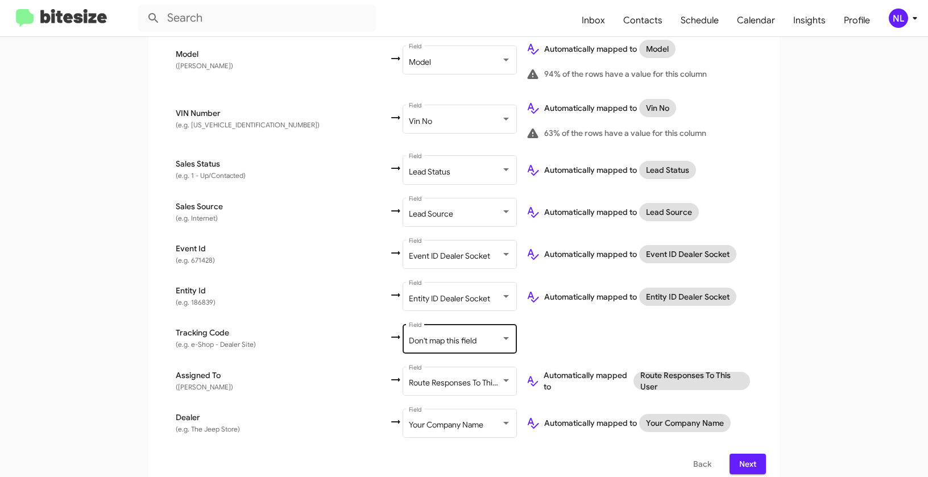
click at [409, 335] on span "Don't map this field" at bounding box center [443, 340] width 68 height 10
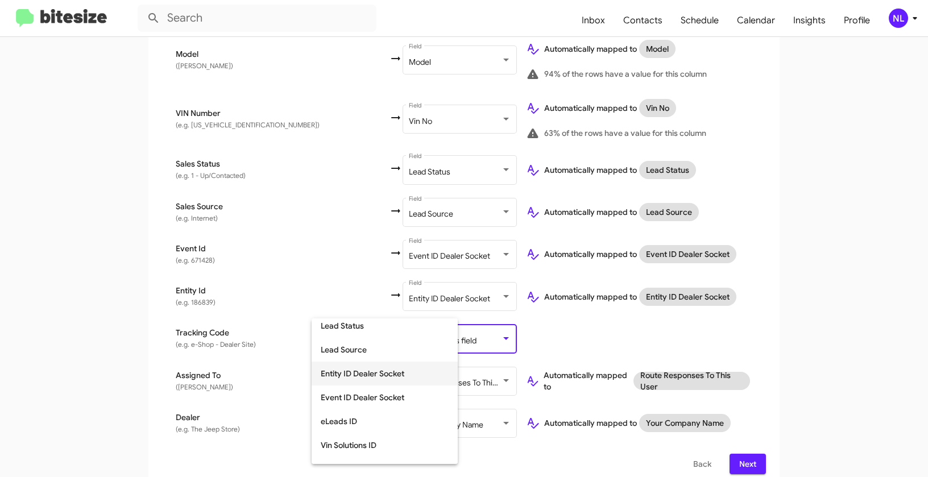
scroll to position [336, 0]
click at [355, 356] on span "Lead Source" at bounding box center [385, 352] width 128 height 24
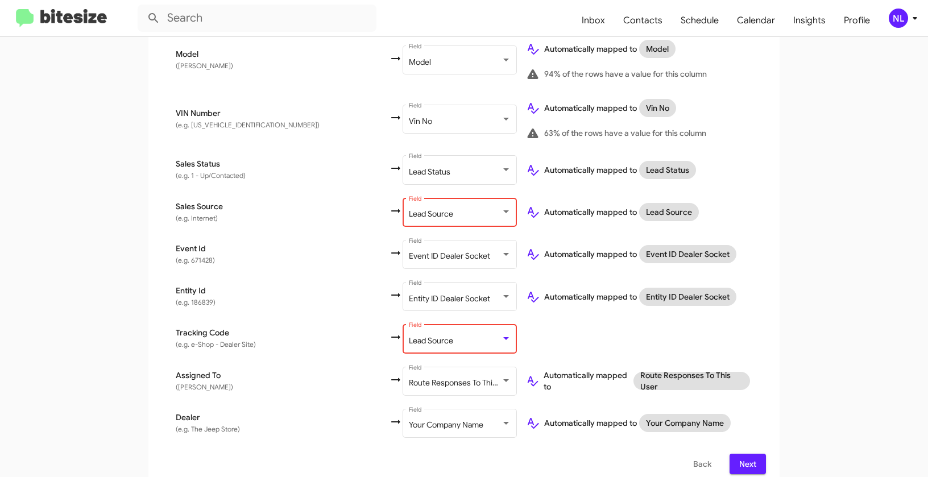
click at [409, 196] on div "Lead Source Field" at bounding box center [460, 211] width 102 height 31
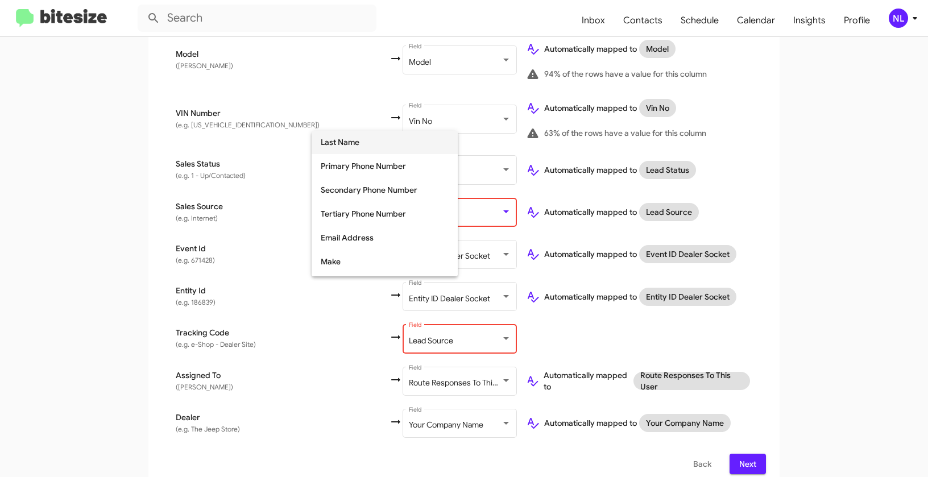
scroll to position [0, 0]
click at [354, 143] on span "Don't map this field" at bounding box center [385, 143] width 128 height 24
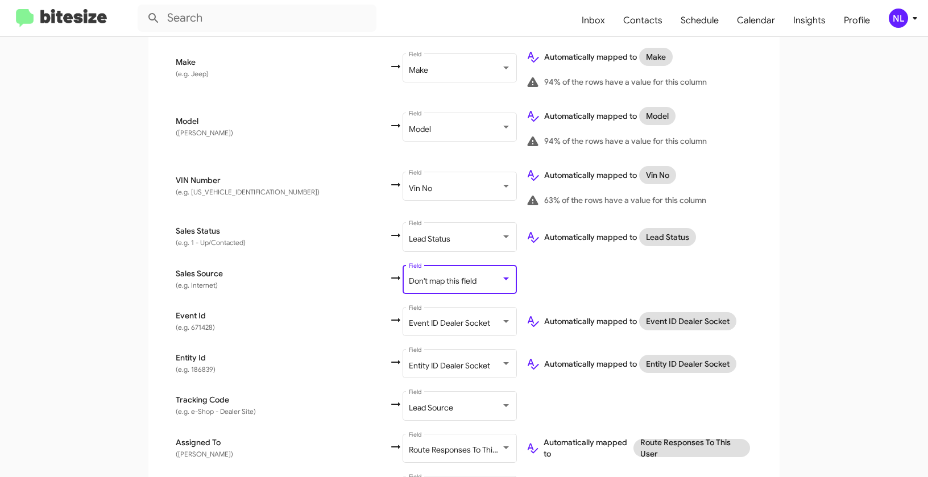
scroll to position [641, 0]
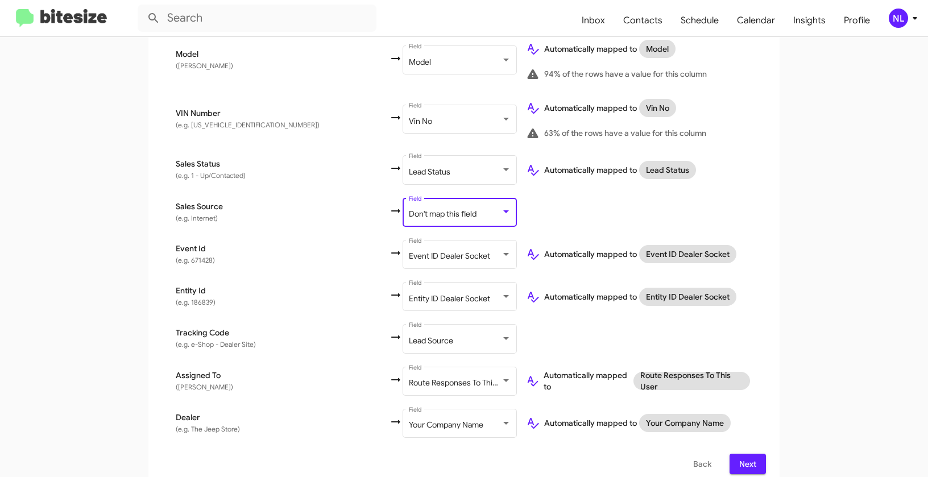
click at [747, 454] on span "Next" at bounding box center [747, 464] width 18 height 20
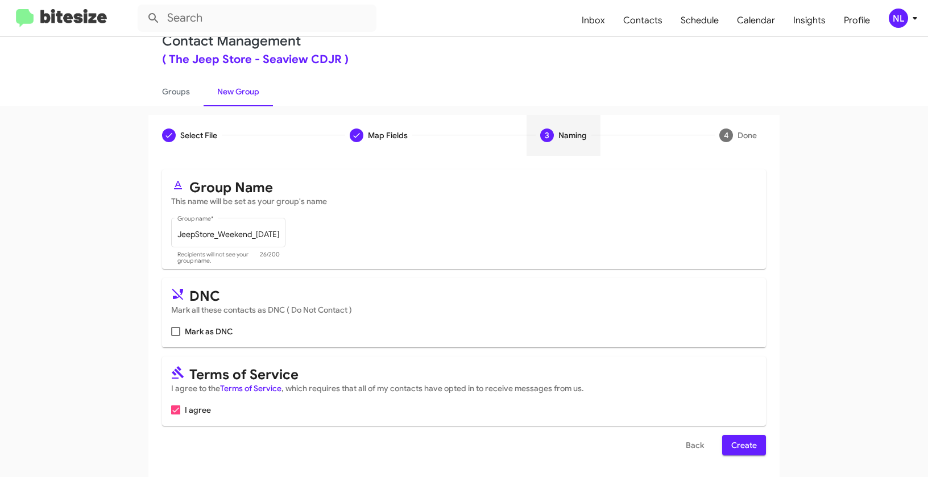
scroll to position [26, 0]
click at [738, 447] on span "Create" at bounding box center [744, 444] width 26 height 20
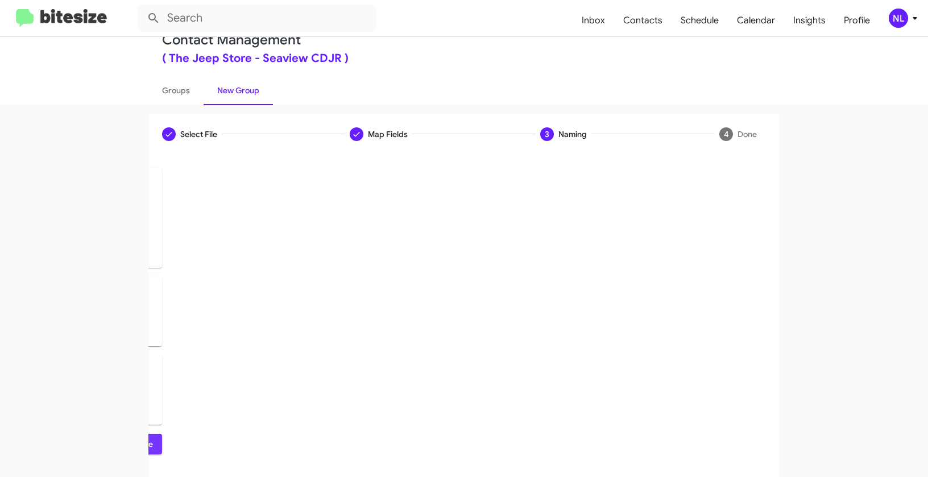
scroll to position [0, 0]
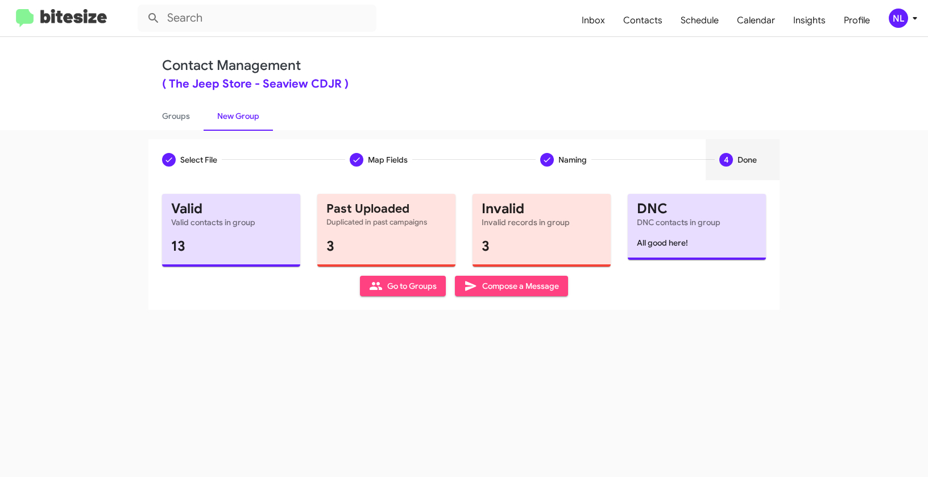
click at [397, 288] on span "Go to Groups" at bounding box center [403, 286] width 68 height 20
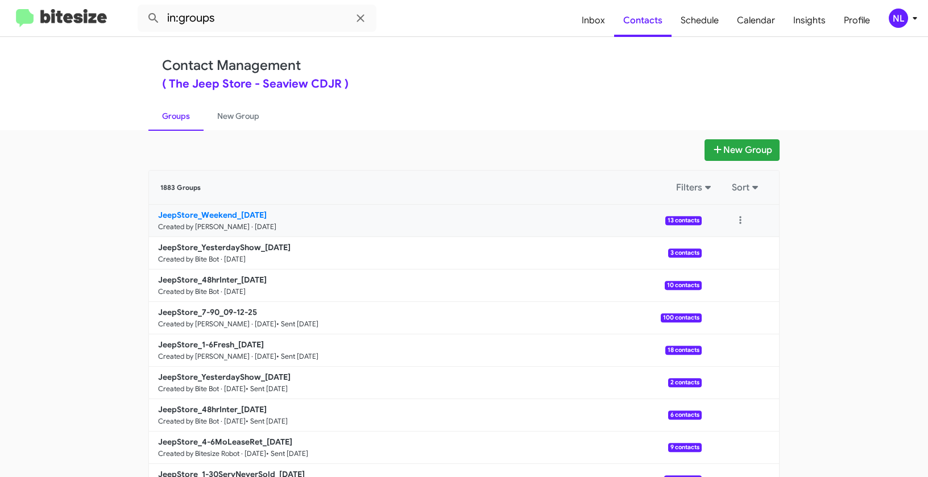
drag, startPoint x: 100, startPoint y: 207, endPoint x: 231, endPoint y: 214, distance: 131.4
click at [231, 214] on app-groups "New Group 1883 Groups Filters Sort JeepStore_Weekend_09-15-25 Created by Nen Li…" at bounding box center [464, 348] width 928 height 419
copy div "Filters Sort JeepStore_Weekend"
click at [248, 23] on input "in:groups" at bounding box center [257, 18] width 239 height 27
paste input "JeepStore_Weekend"
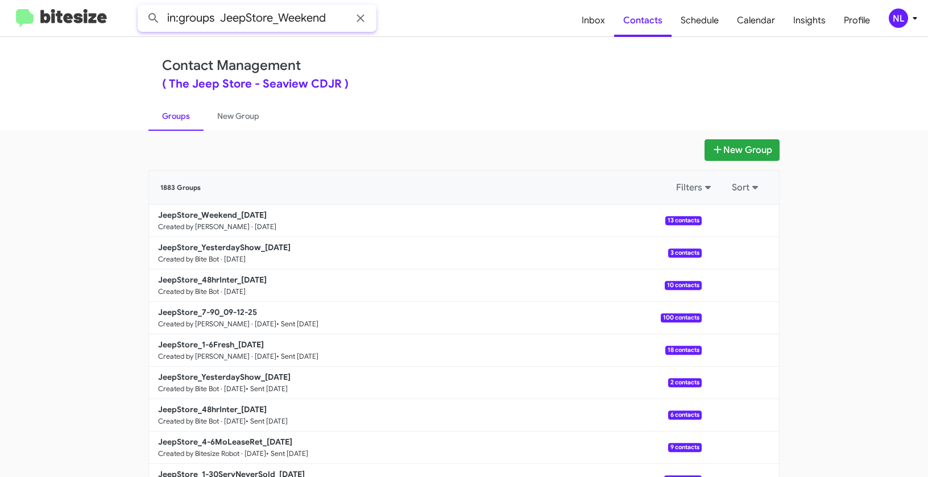
type input "in:groups JeepStore_Weekend"
click at [142, 7] on button at bounding box center [153, 18] width 23 height 23
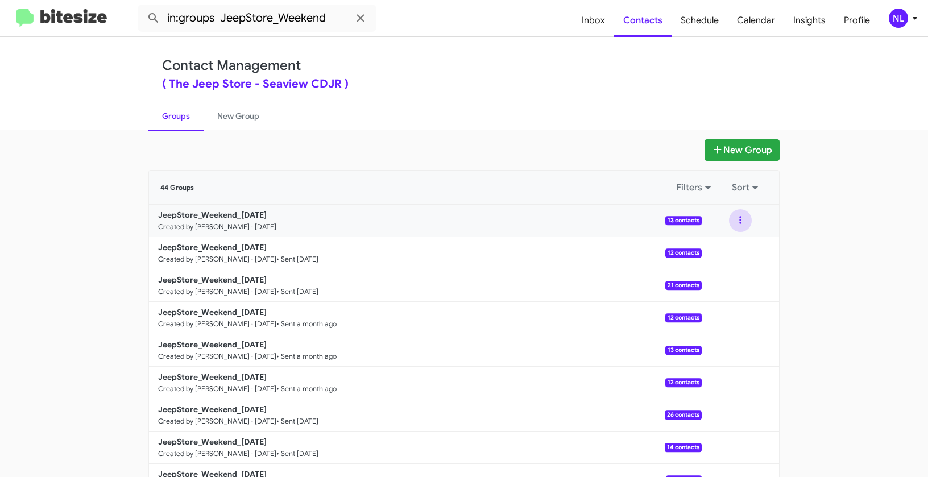
click at [739, 216] on button at bounding box center [740, 220] width 23 height 23
click at [721, 251] on button "View contacts" at bounding box center [705, 251] width 91 height 27
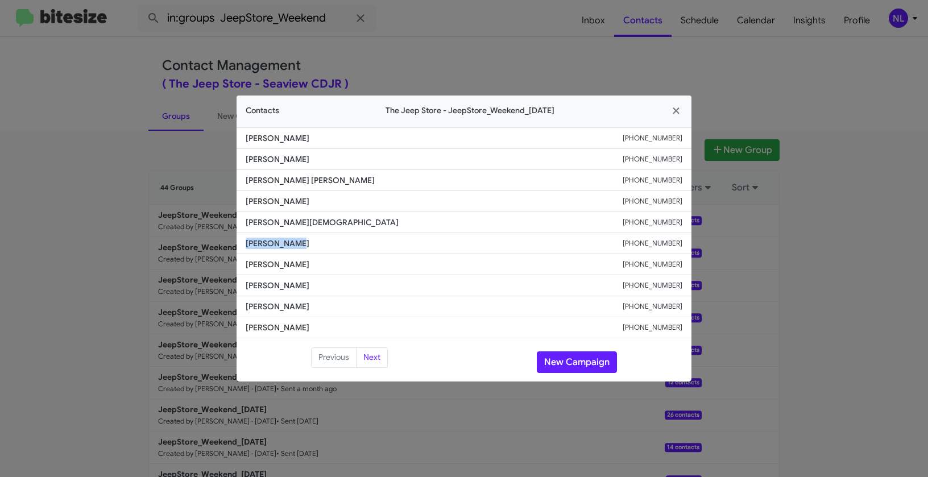
drag, startPoint x: 244, startPoint y: 242, endPoint x: 336, endPoint y: 248, distance: 92.3
click at [336, 248] on li "Jireh Watson +19082573837" at bounding box center [463, 243] width 455 height 21
copy span "Jireh Watson"
click at [572, 356] on button "New Campaign" at bounding box center [577, 362] width 80 height 22
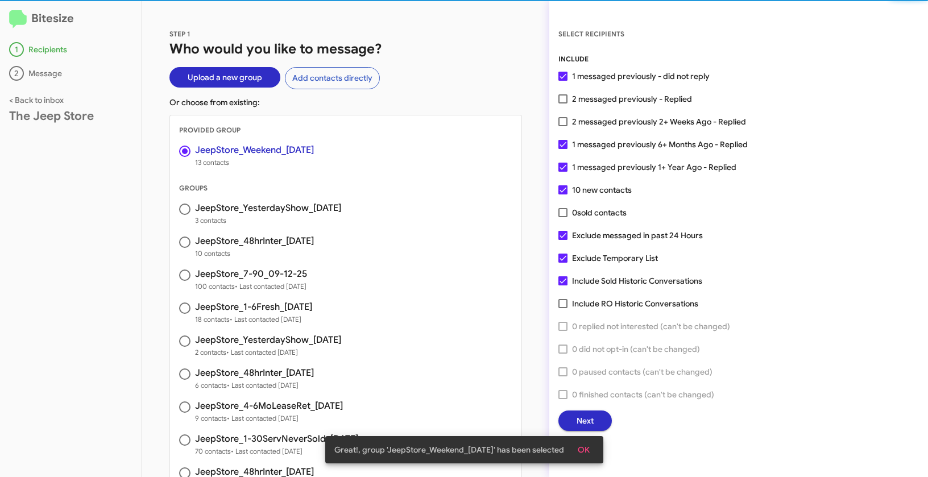
click at [589, 445] on span "OK" at bounding box center [583, 449] width 12 height 20
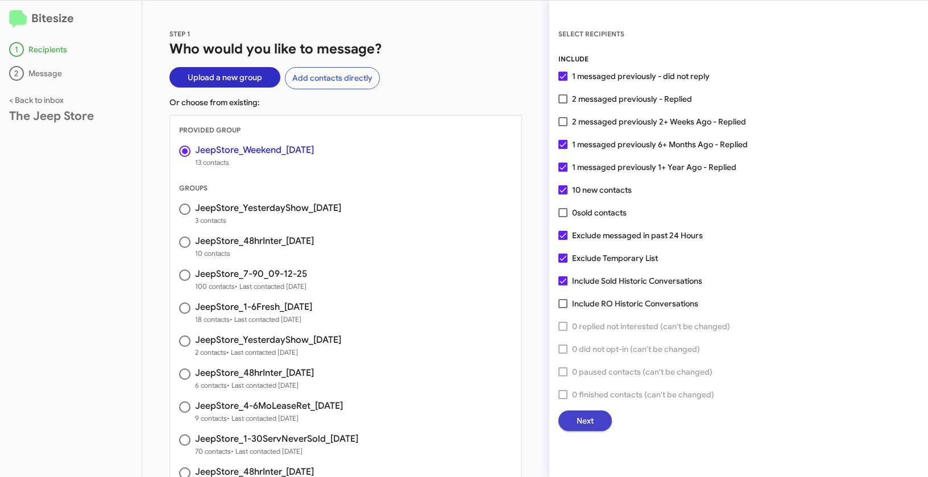
click at [583, 422] on span "Next" at bounding box center [584, 420] width 17 height 20
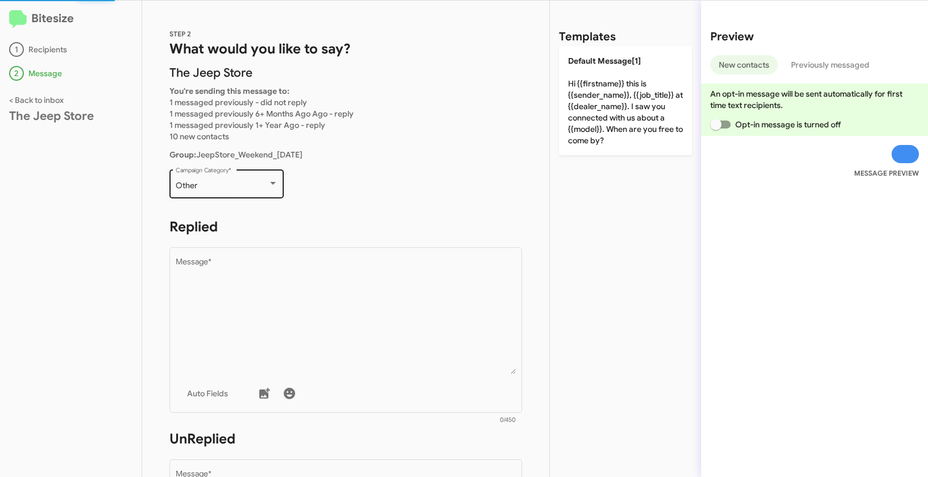
click at [233, 183] on div "Other" at bounding box center [222, 185] width 92 height 9
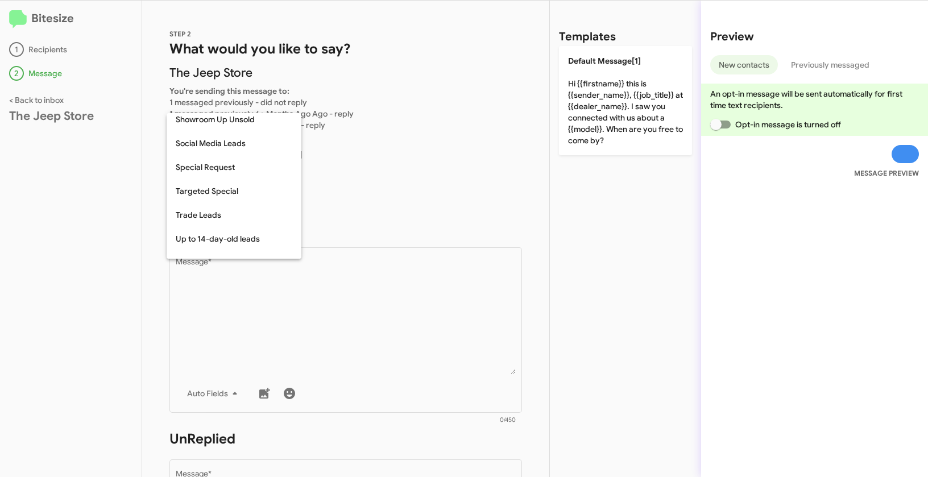
scroll to position [475, 0]
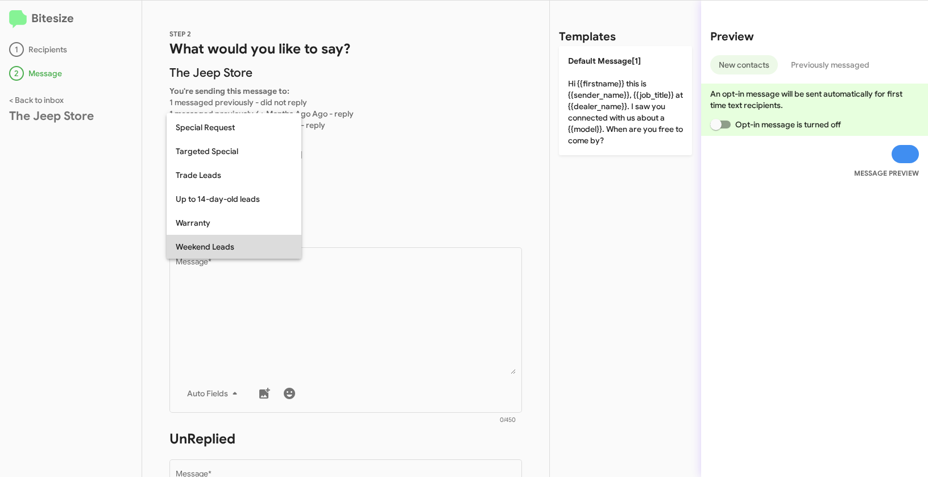
click at [211, 247] on span "Weekend Leads" at bounding box center [234, 247] width 117 height 24
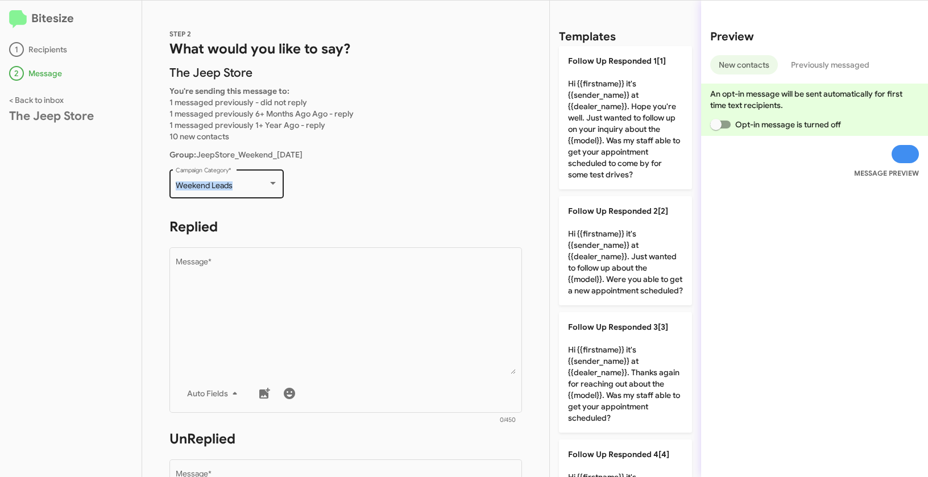
drag, startPoint x: 169, startPoint y: 185, endPoint x: 251, endPoint y: 186, distance: 81.3
click at [251, 186] on div "Weekend Leads Campaign Category *" at bounding box center [226, 182] width 114 height 31
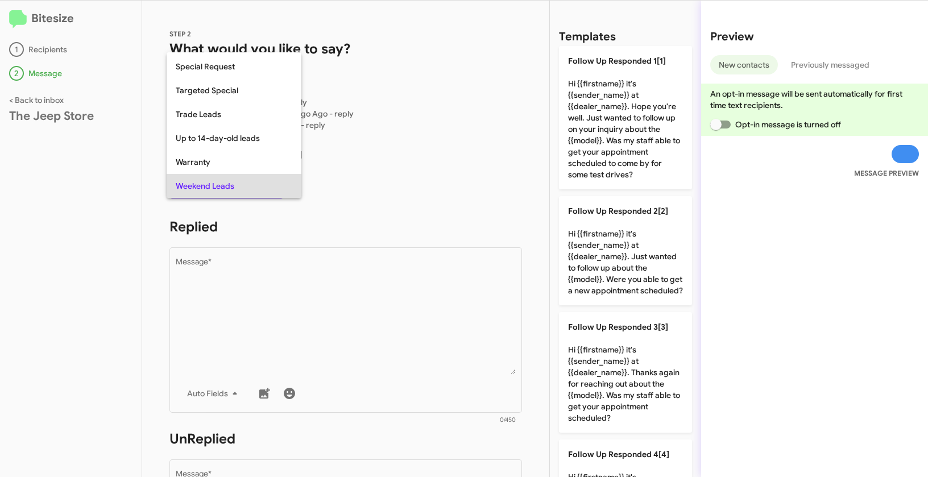
copy span "Weekend Leads"
click at [401, 292] on div at bounding box center [464, 238] width 928 height 477
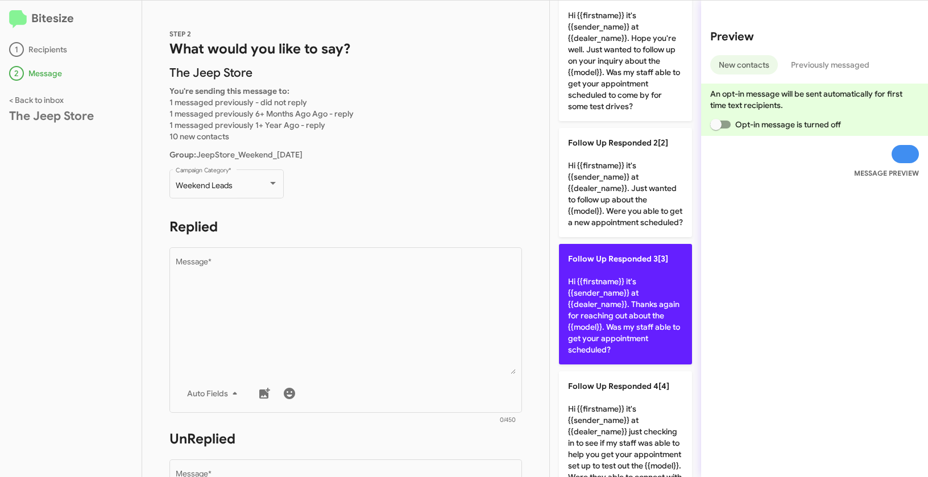
scroll to position [0, 0]
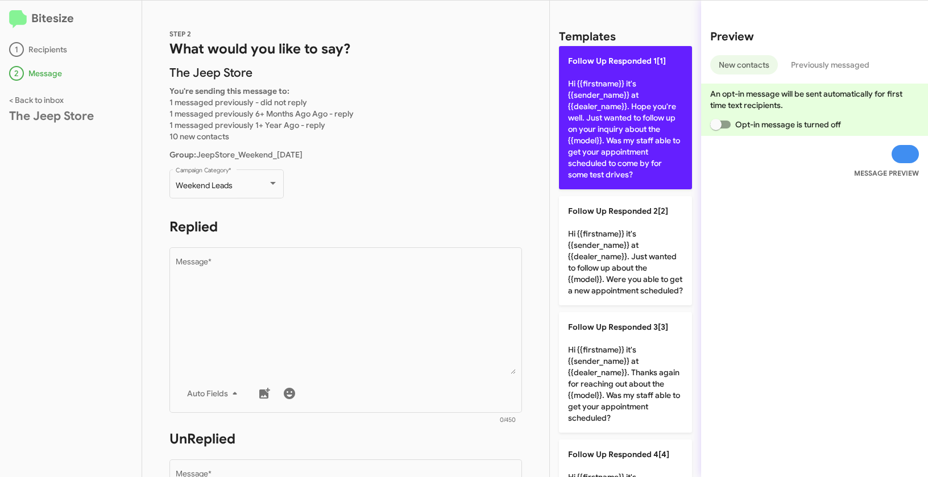
click at [604, 120] on p "Follow Up Responded 1[1] Hi {{firstname}} it's {{sender_name}} at {{dealer_name…" at bounding box center [625, 117] width 133 height 143
type textarea "Hi {{firstname}} it's {{sender_name}} at {{dealer_name}}. Hope you're well. Jus…"
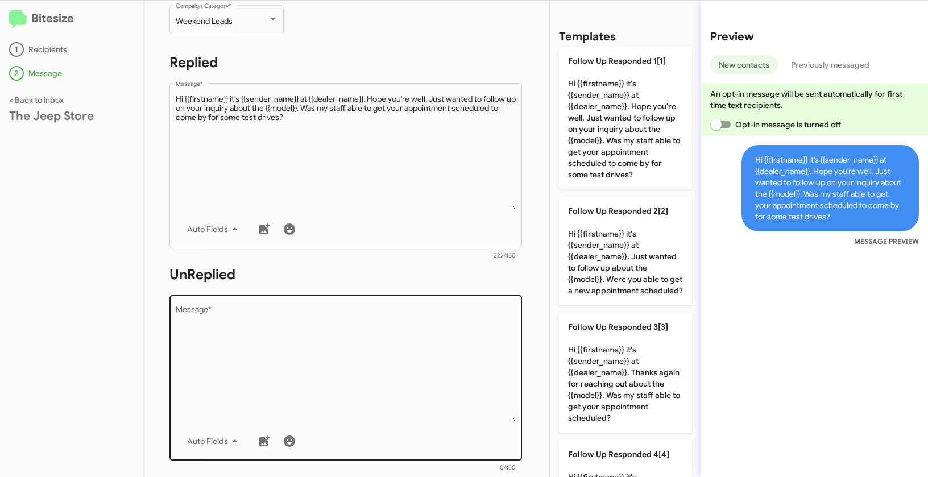
scroll to position [193, 0]
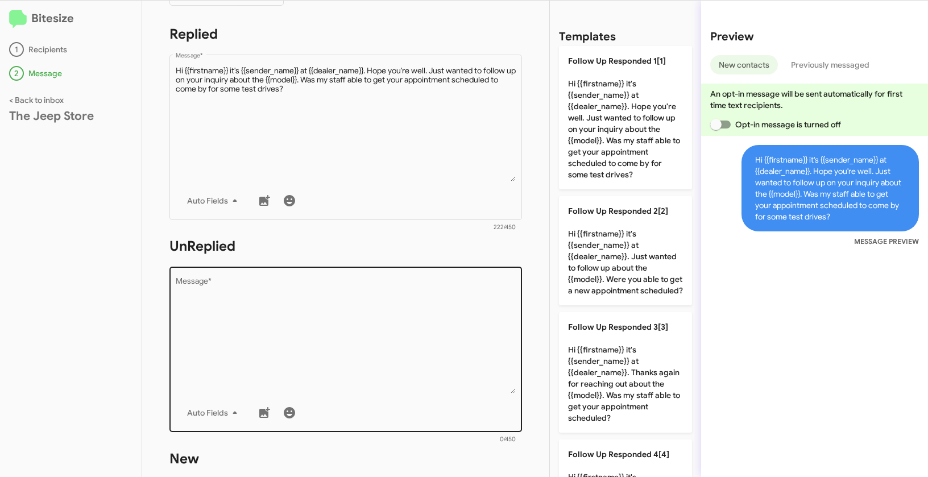
click at [385, 355] on textarea "Message *" at bounding box center [346, 335] width 340 height 116
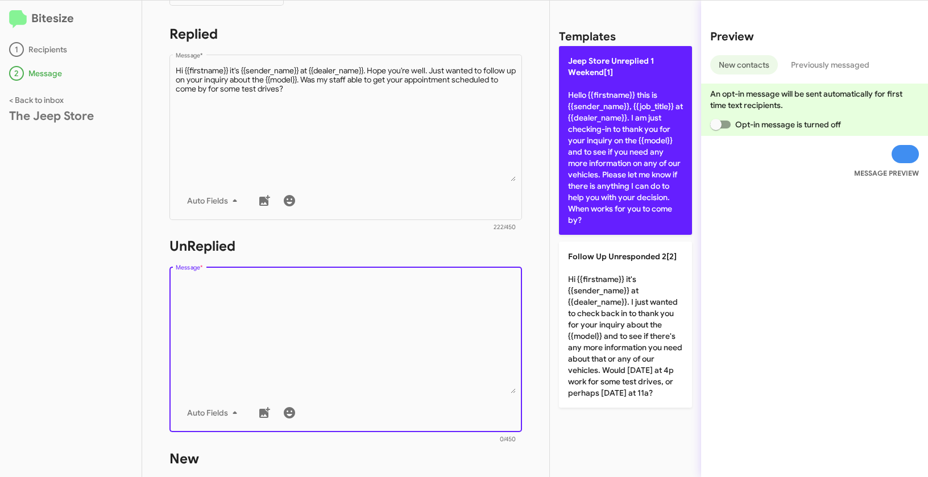
click at [604, 182] on p "Jeep Store Unreplied 1 Weekend[1] Hello {{firstname}} this is {{sender_name}}, …" at bounding box center [625, 140] width 133 height 189
type textarea "Hello {{firstname}} this is {{sender_name}}, {{job_title}} at {{dealer_name}}. …"
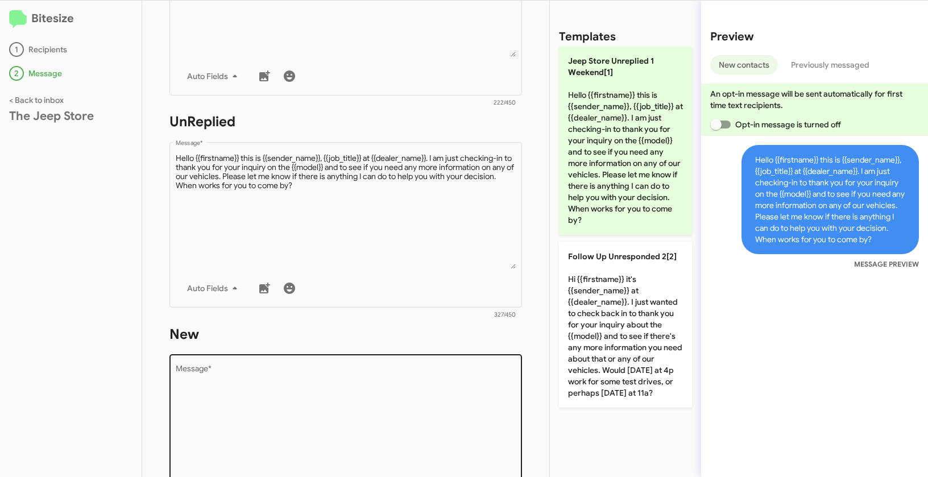
scroll to position [396, 0]
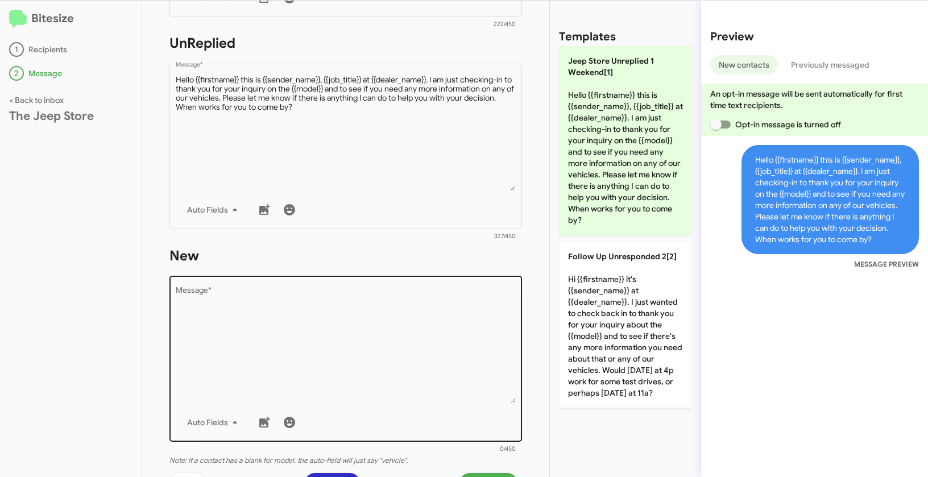
click at [336, 362] on textarea "Message *" at bounding box center [346, 345] width 340 height 116
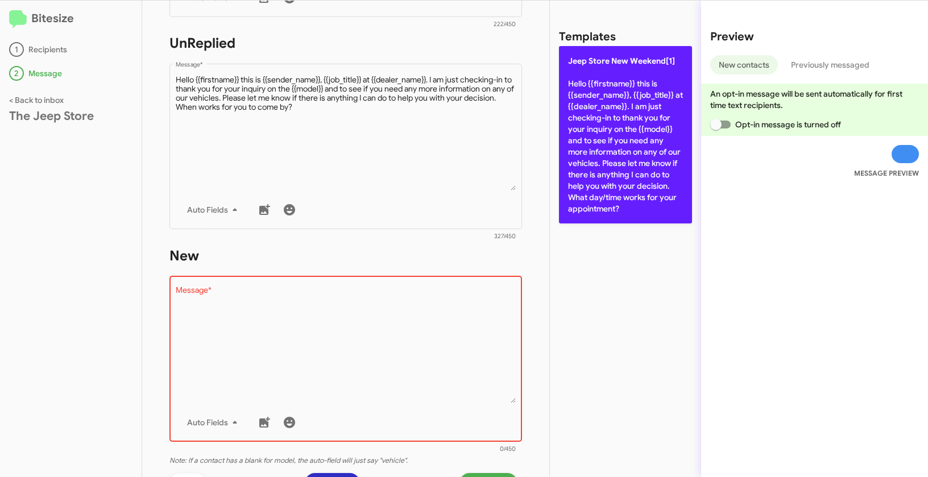
click at [617, 120] on p "Jeep Store New Weekend[1] Hello {{firstname}} this is {{sender_name}}, {{job_ti…" at bounding box center [625, 134] width 133 height 177
type textarea "Hello {{firstname}} this is {{sender_name}}, {{job_title}} at {{dealer_name}}. …"
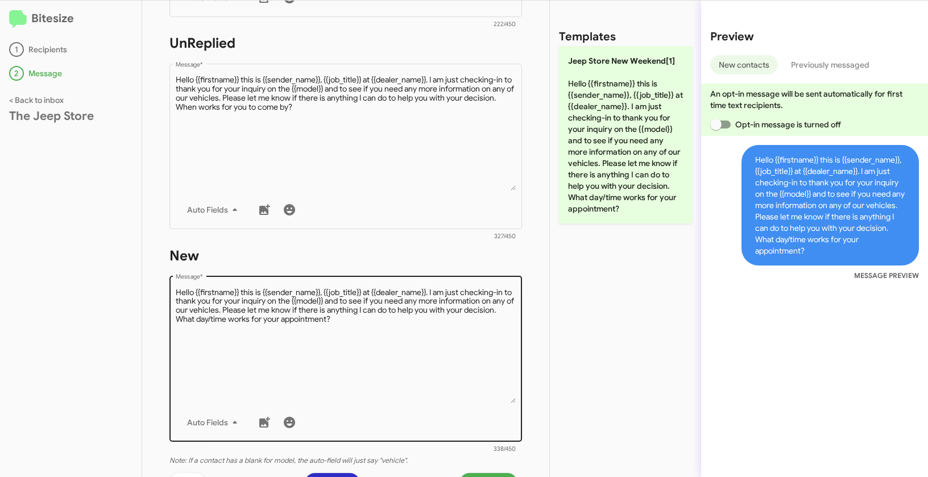
scroll to position [552, 0]
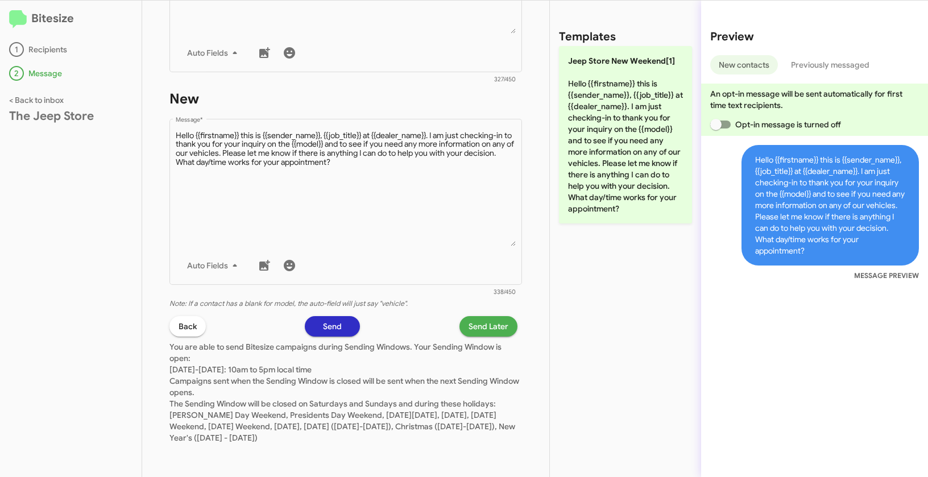
click at [476, 326] on span "Send Later" at bounding box center [488, 326] width 40 height 20
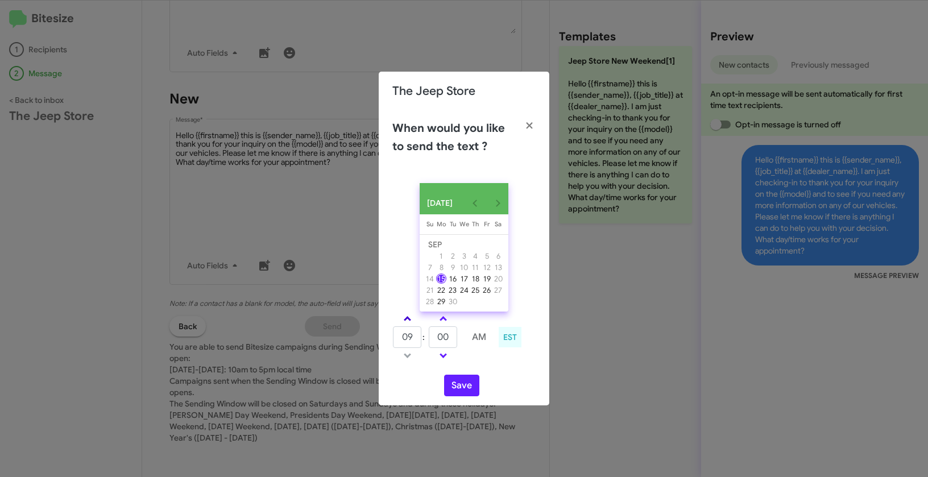
click at [411, 319] on link at bounding box center [407, 318] width 20 height 13
type input "10"
drag, startPoint x: 455, startPoint y: 348, endPoint x: 417, endPoint y: 332, distance: 41.1
click at [417, 332] on tr "10 : 00 AM" at bounding box center [443, 337] width 102 height 23
type input "20"
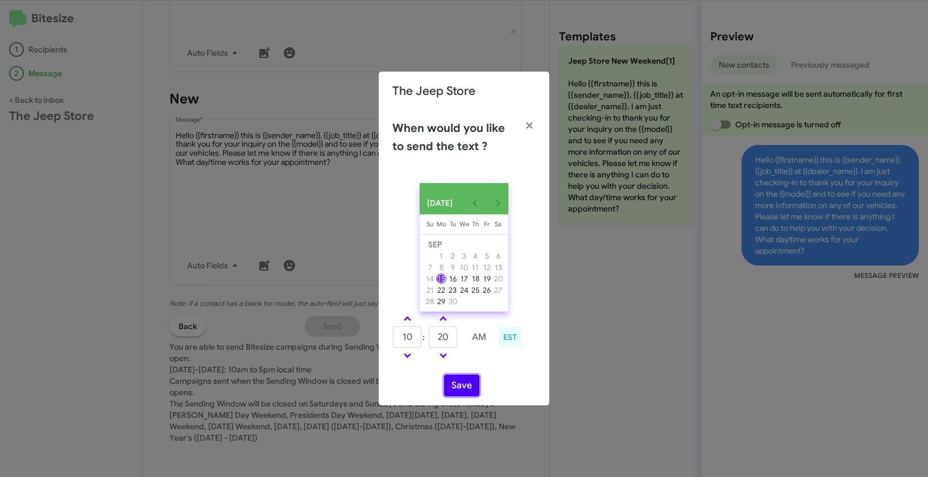
click at [460, 389] on button "Save" at bounding box center [461, 386] width 35 height 22
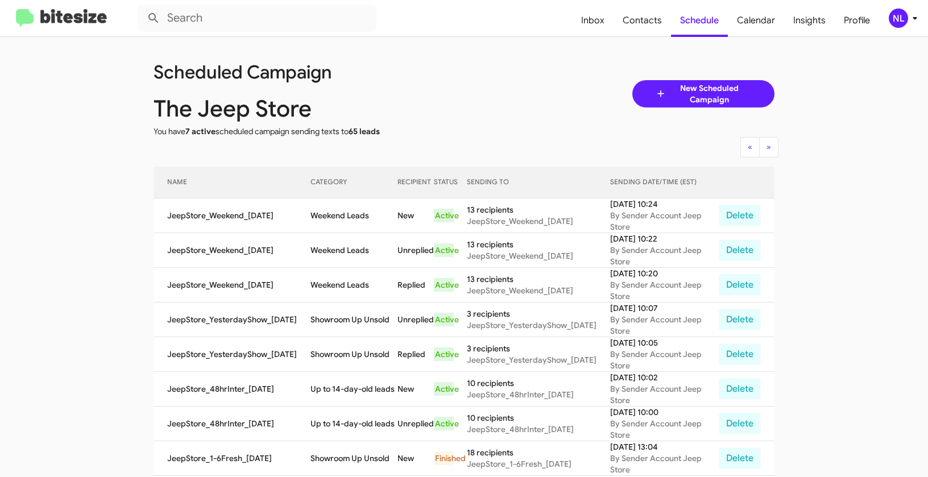
click at [904, 18] on div "NL" at bounding box center [897, 18] width 19 height 19
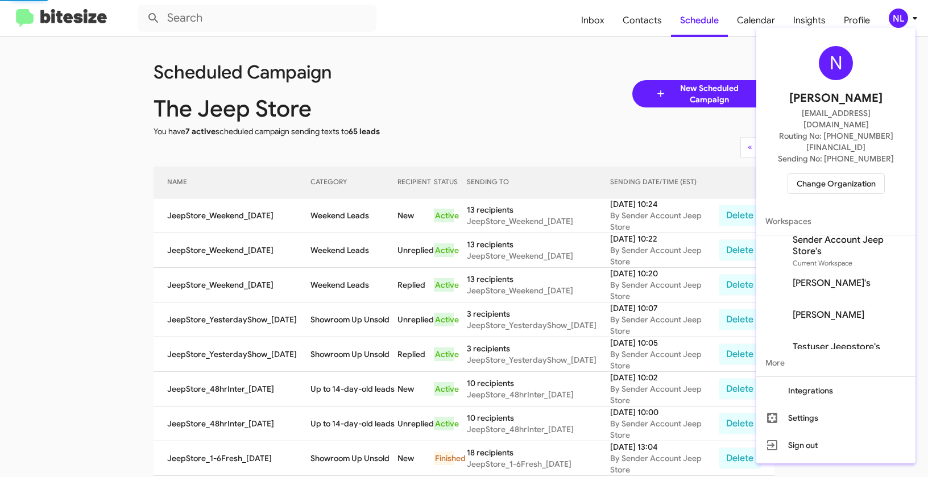
click at [822, 174] on span "Change Organization" at bounding box center [835, 183] width 79 height 19
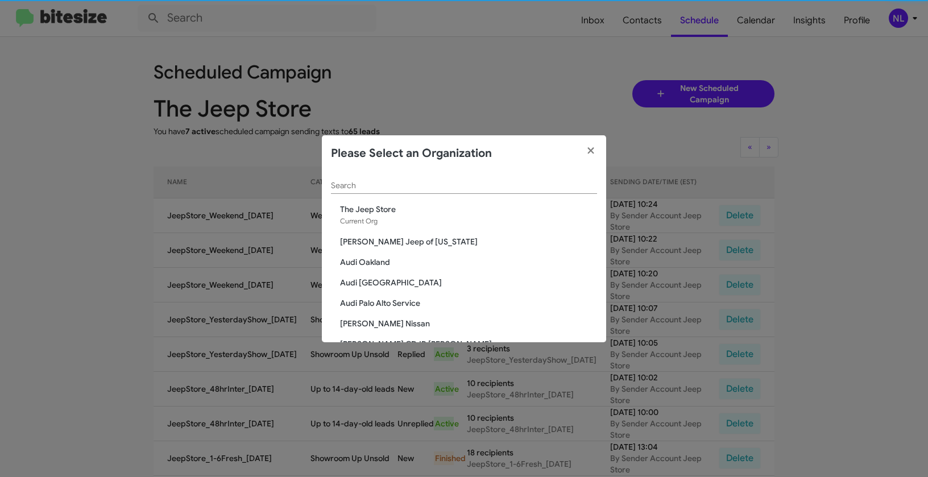
click at [455, 186] on input "Search" at bounding box center [464, 185] width 266 height 9
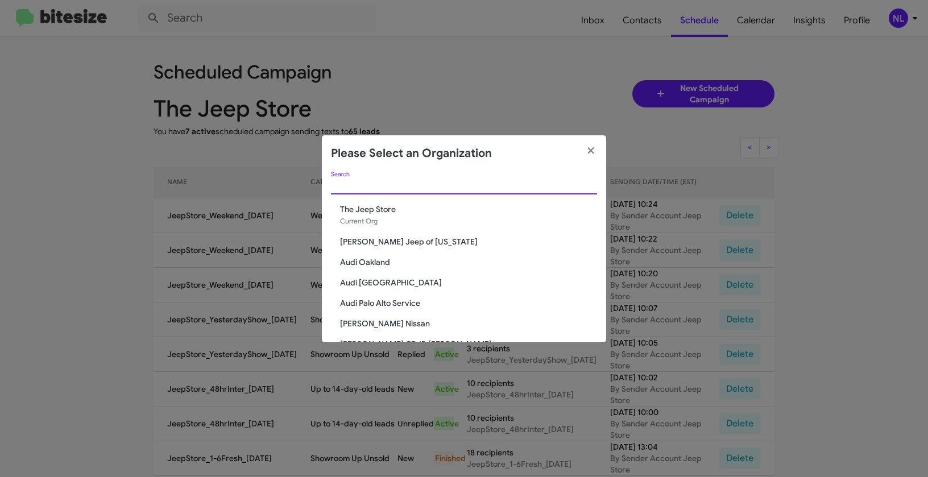
paste input "Team Toyota Langhorne"
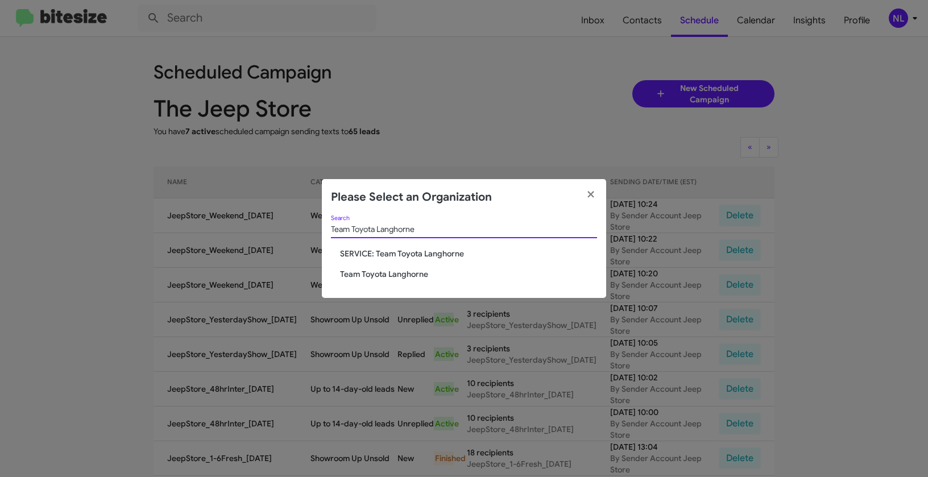
type input "Team Toyota Langhorne"
click at [385, 279] on span "Team Toyota Langhorne" at bounding box center [468, 273] width 257 height 11
click at [386, 272] on span "Team Toyota Langhorne" at bounding box center [468, 273] width 257 height 11
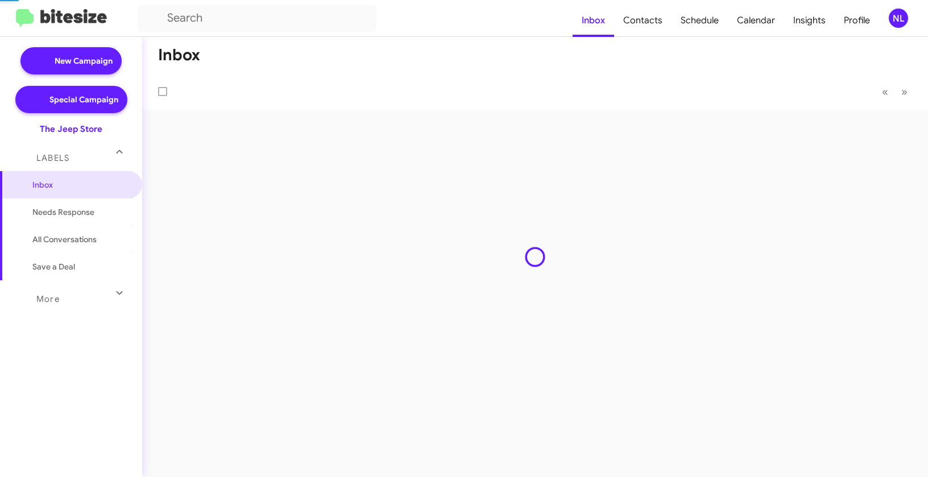
click at [902, 14] on div "NL" at bounding box center [897, 18] width 19 height 19
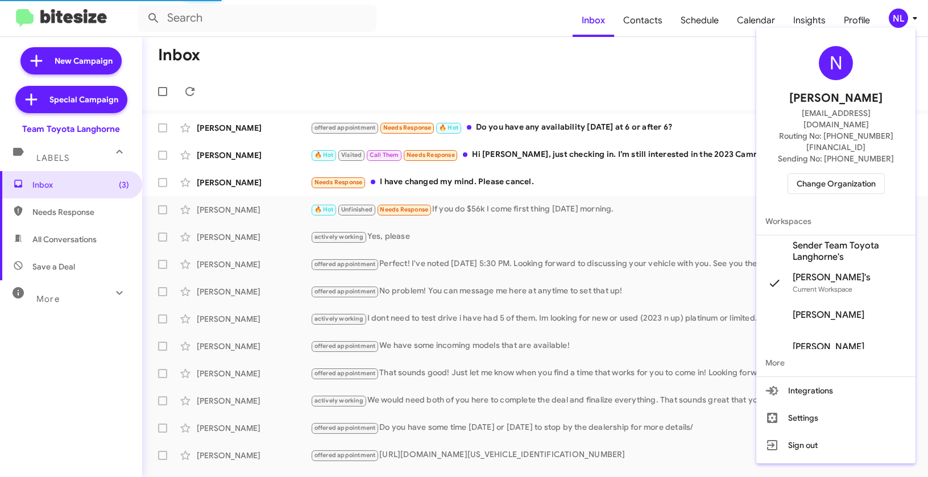
click at [567, 93] on div at bounding box center [464, 238] width 928 height 477
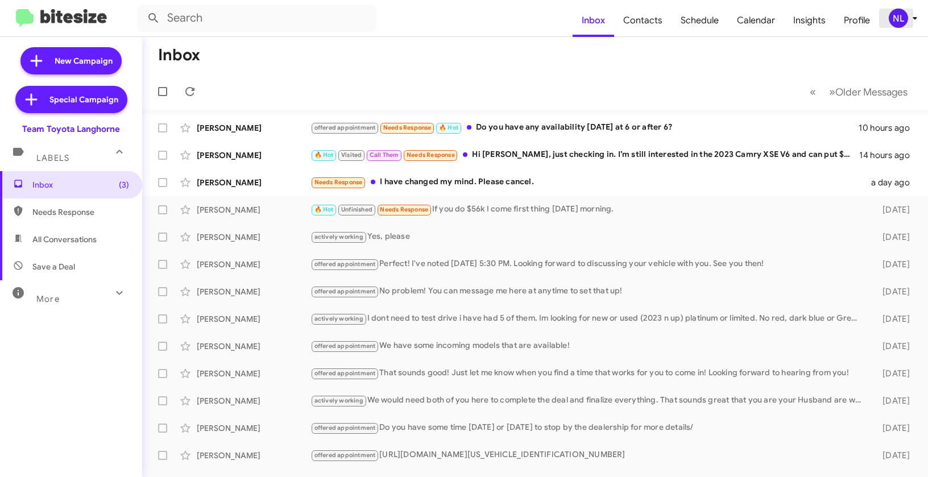
click at [896, 14] on div "NL" at bounding box center [897, 18] width 19 height 19
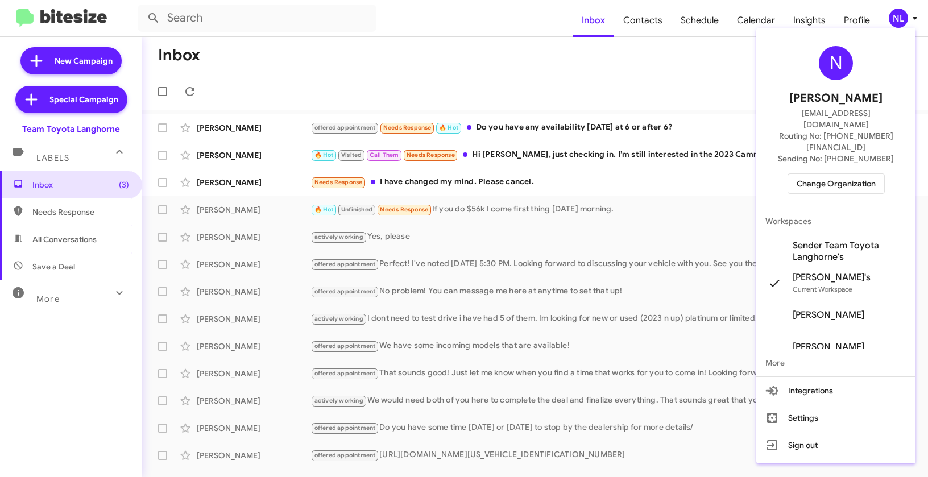
click at [828, 240] on span "Sender Team Toyota Langhorne's" at bounding box center [849, 251] width 114 height 23
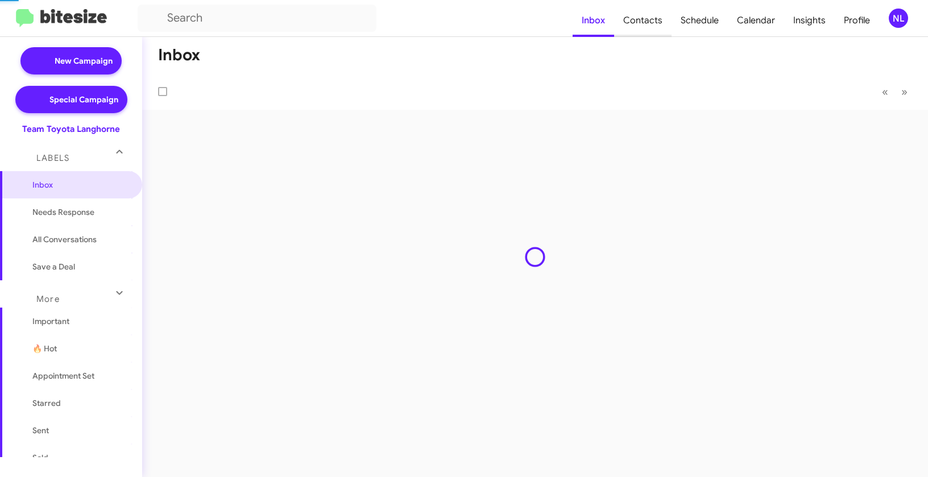
drag, startPoint x: 0, startPoint y: 0, endPoint x: 644, endPoint y: 26, distance: 644.5
click at [644, 26] on span "Contacts" at bounding box center [642, 20] width 57 height 33
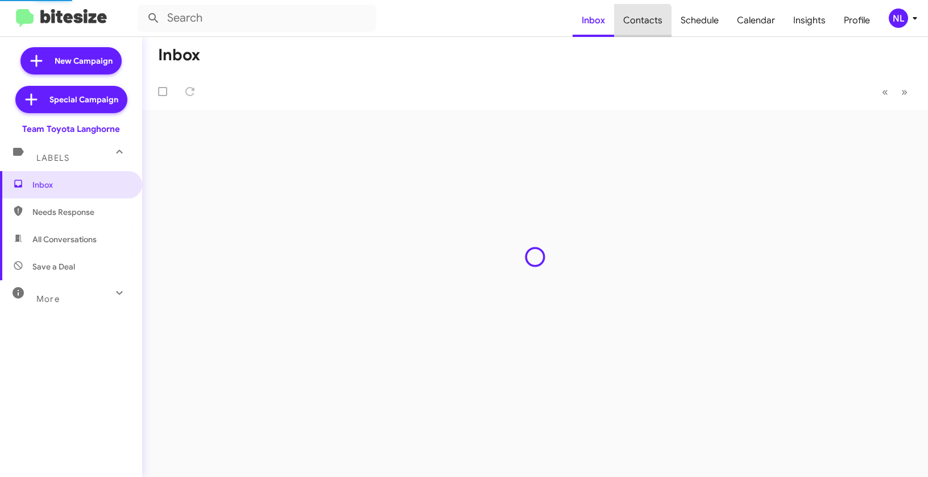
type input "in:groups"
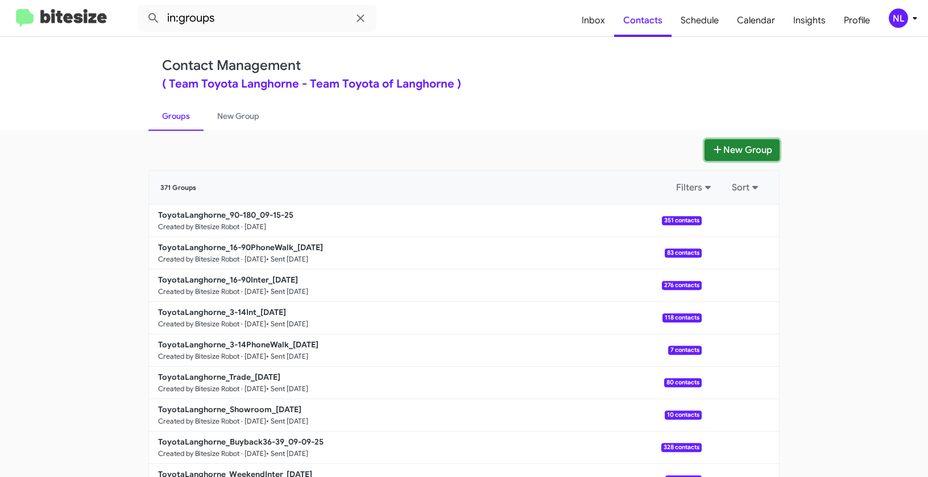
click at [747, 146] on button "New Group" at bounding box center [741, 150] width 75 height 22
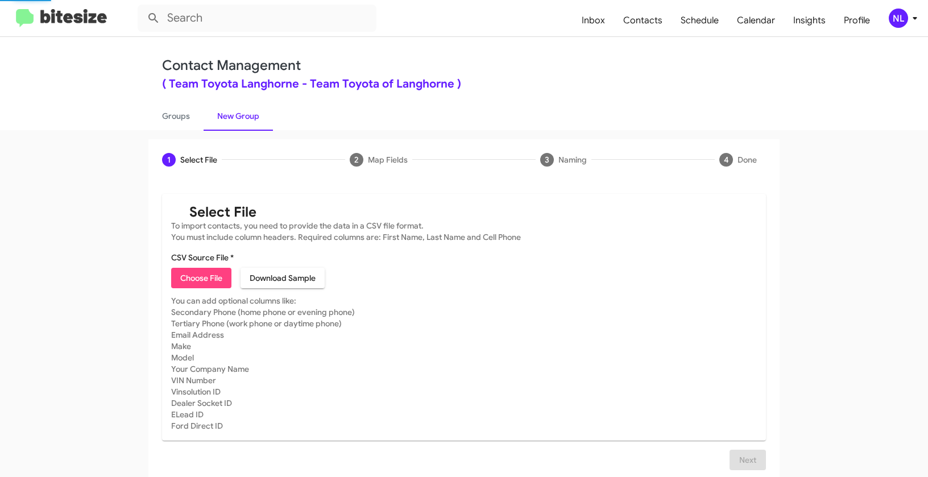
click at [188, 277] on span "Choose File" at bounding box center [201, 278] width 42 height 20
type input "ToyotaLanghorne_WeekendInter_[DATE]"
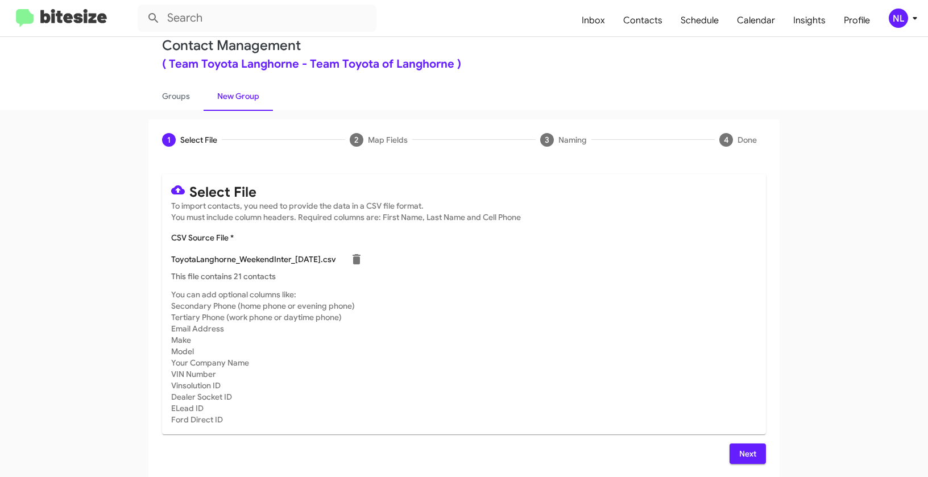
scroll to position [20, 0]
click at [738, 446] on span "Next" at bounding box center [747, 453] width 18 height 20
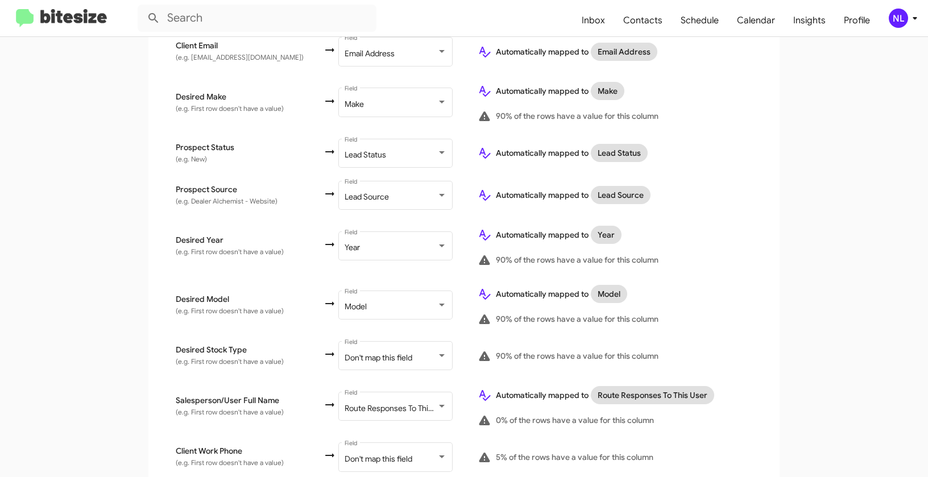
scroll to position [530, 0]
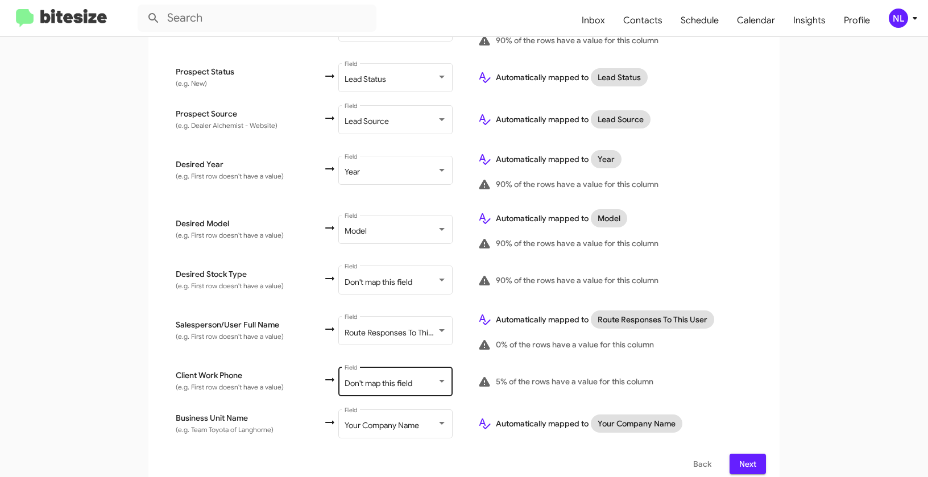
click at [377, 378] on span "Don't map this field" at bounding box center [378, 383] width 68 height 10
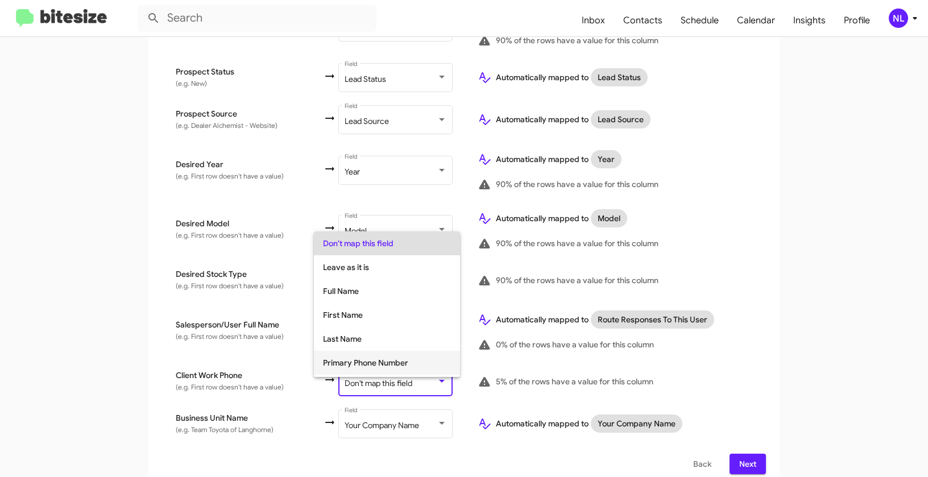
scroll to position [76, 0]
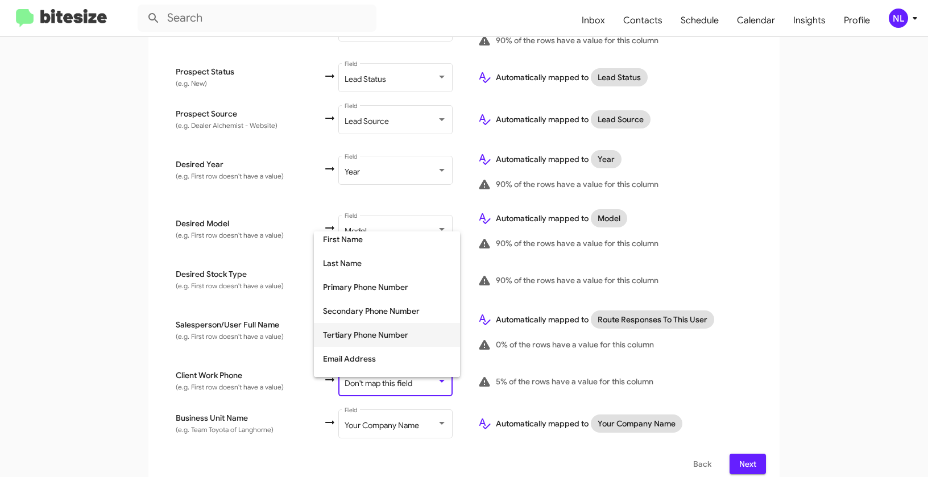
click at [368, 331] on span "Tertiary Phone Number" at bounding box center [387, 335] width 128 height 24
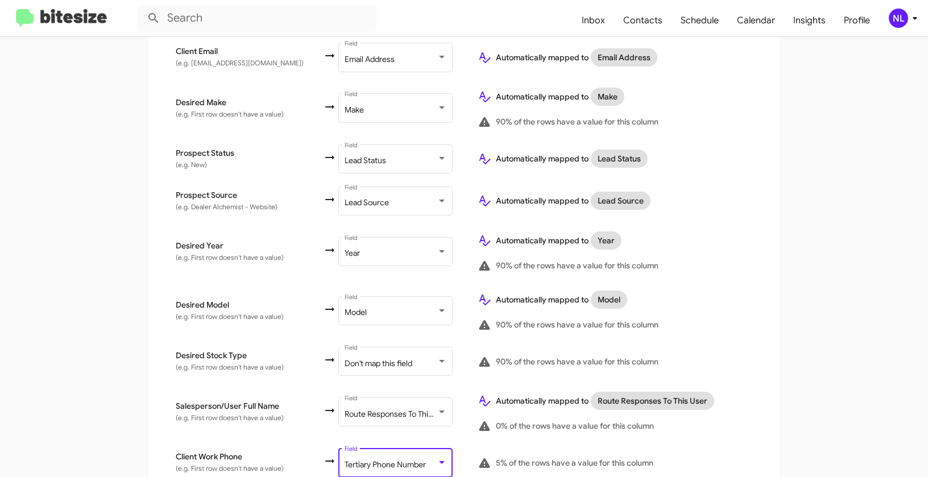
scroll to position [530, 0]
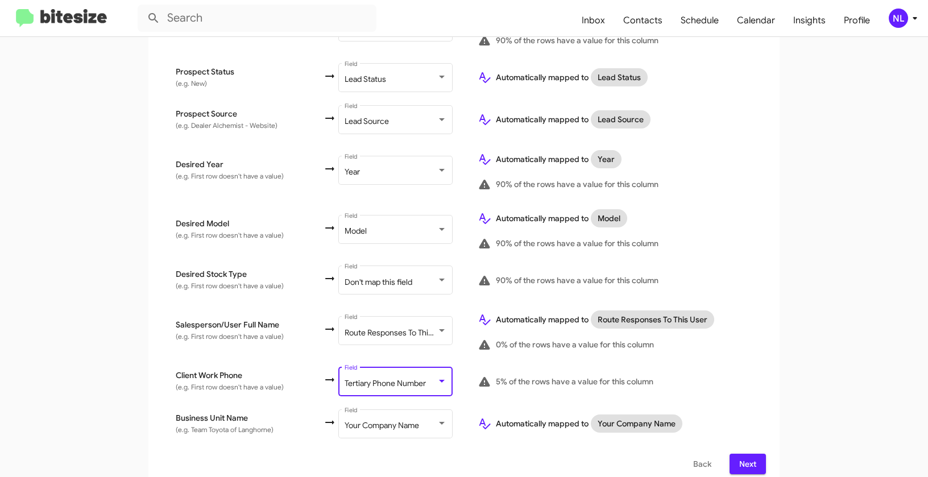
click at [742, 454] on span "Next" at bounding box center [747, 464] width 18 height 20
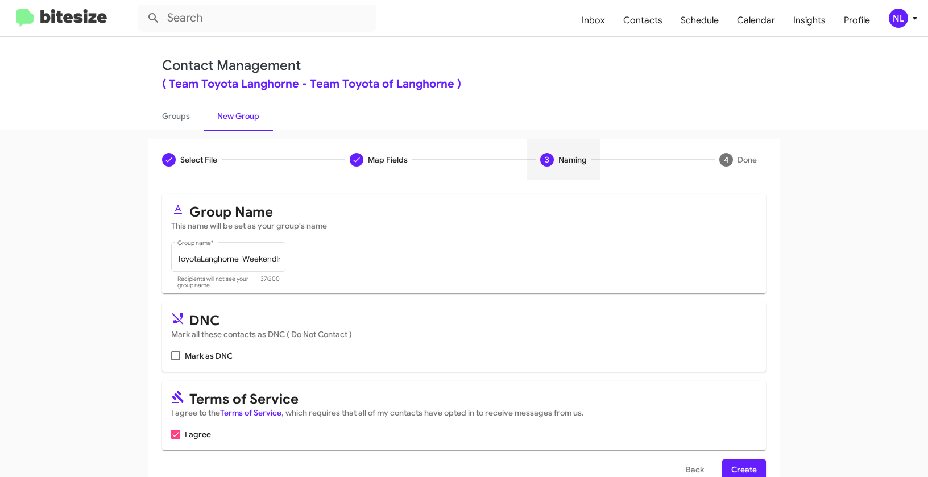
scroll to position [26, 0]
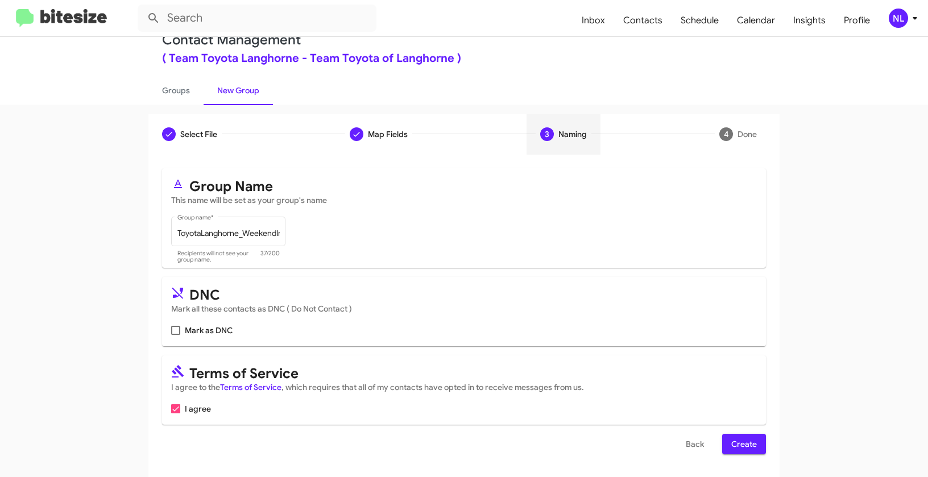
click at [747, 438] on span "Create" at bounding box center [744, 444] width 26 height 20
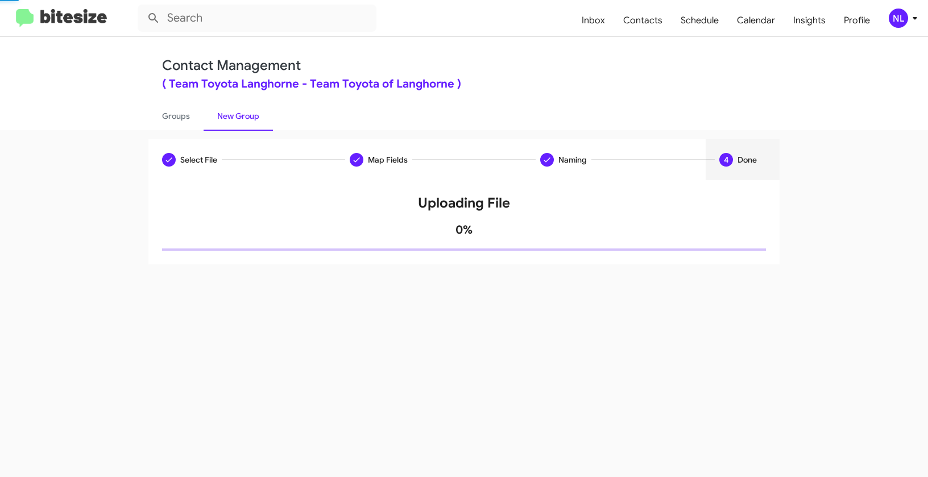
scroll to position [0, 0]
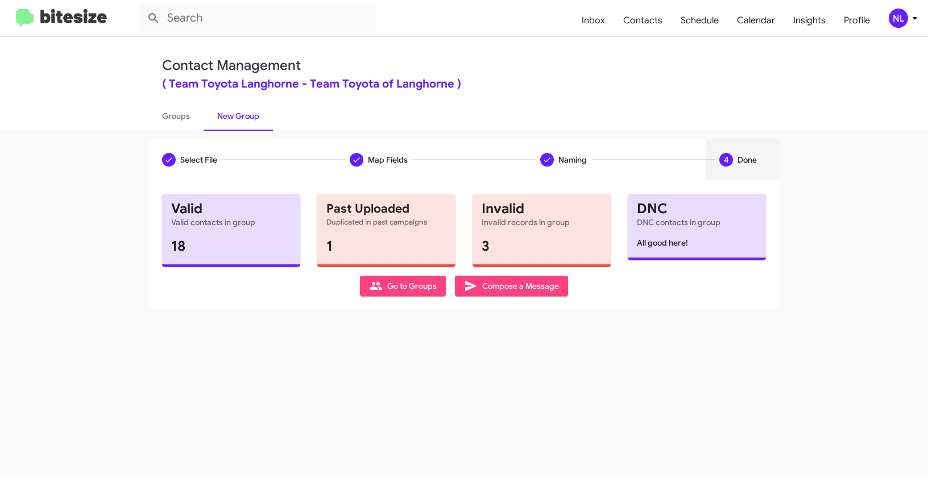
click at [412, 286] on span "Go to Groups" at bounding box center [403, 286] width 68 height 20
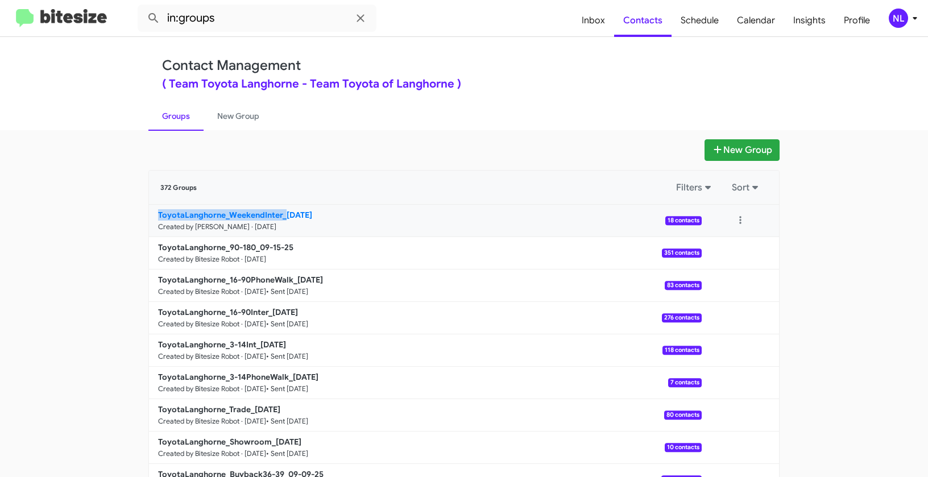
drag, startPoint x: 128, startPoint y: 218, endPoint x: 284, endPoint y: 218, distance: 155.7
click at [284, 218] on app-groups "New Group 372 Groups Filters Sort ToyotaLanghorne_WeekendInter_[DATE] Created b…" at bounding box center [464, 348] width 928 height 419
copy b "ToyotaLanghorne_WeekendInter_"
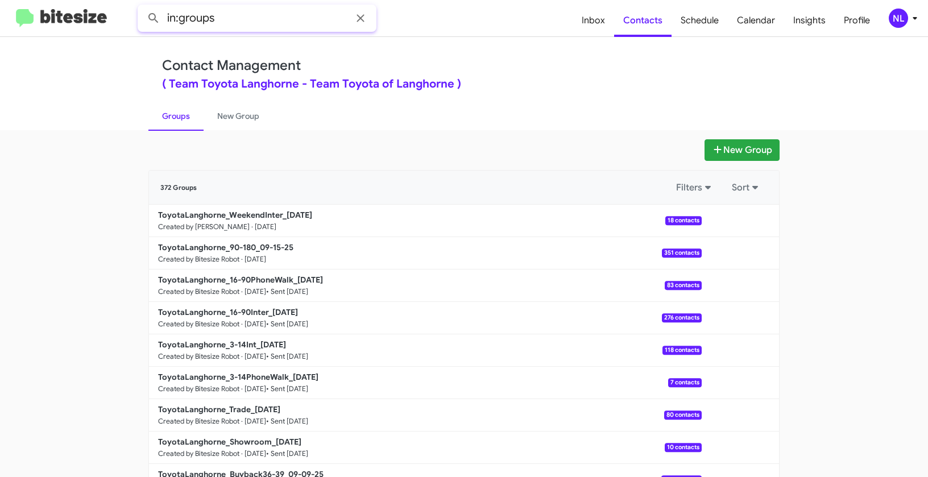
click at [244, 18] on input "in:groups" at bounding box center [257, 18] width 239 height 27
paste input "ToyotaLanghorne_WeekendInter_"
type input "in:groups ToyotaLanghorne_WeekendInter_"
click at [142, 7] on button at bounding box center [153, 18] width 23 height 23
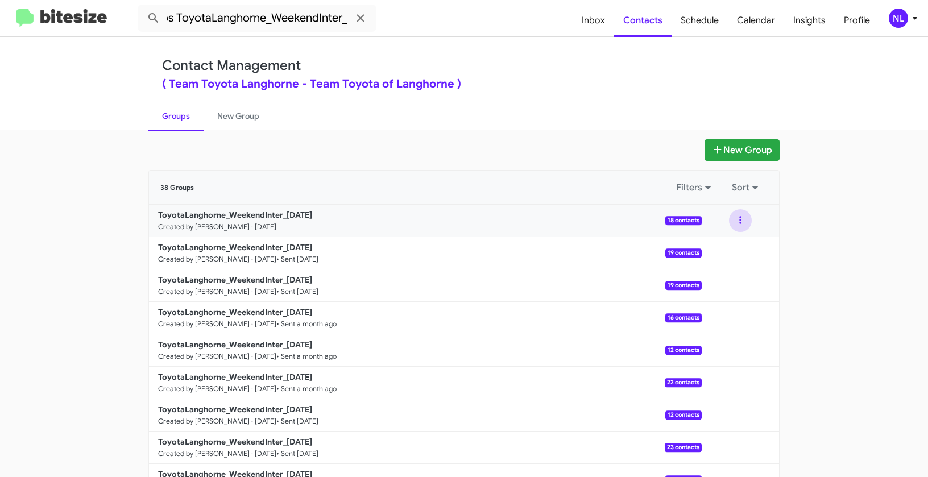
click at [734, 223] on button at bounding box center [740, 220] width 23 height 23
click at [721, 256] on button "View contacts" at bounding box center [705, 251] width 91 height 27
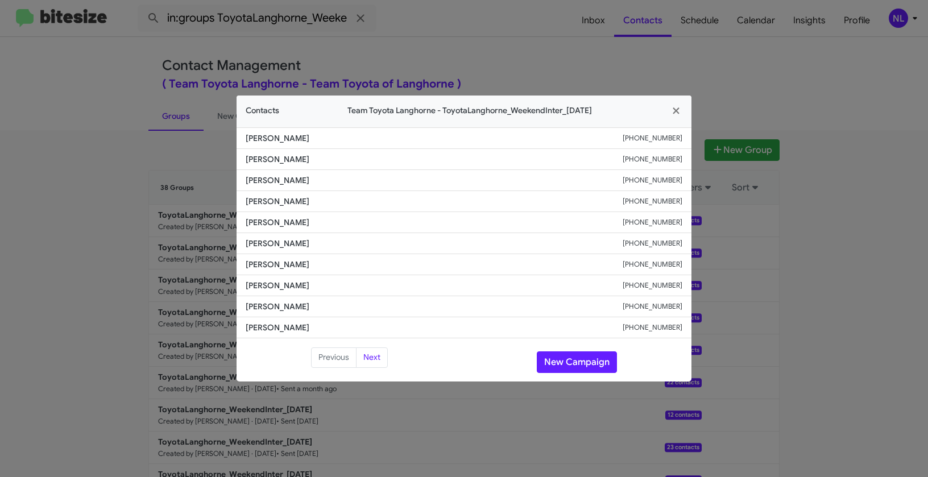
drag, startPoint x: 238, startPoint y: 178, endPoint x: 334, endPoint y: 175, distance: 96.7
click at [334, 175] on li "[PERSON_NAME] [PHONE_NUMBER]" at bounding box center [463, 180] width 455 height 21
copy span "[PERSON_NAME]"
click at [567, 370] on button "New Campaign" at bounding box center [577, 362] width 80 height 22
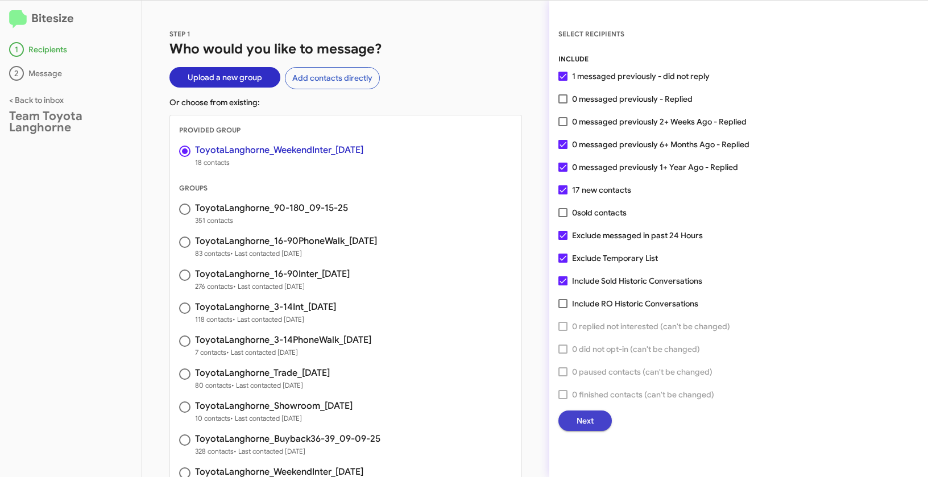
click at [594, 414] on button "Next" at bounding box center [584, 420] width 53 height 20
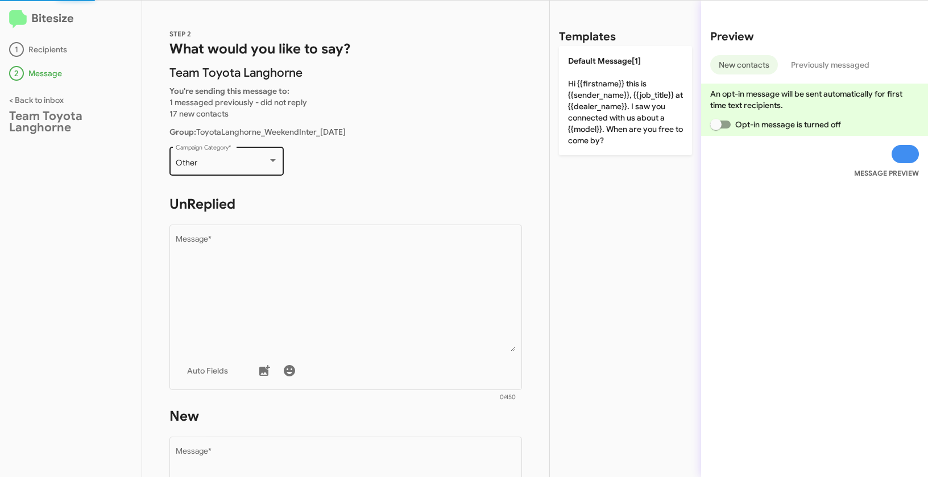
click at [252, 161] on div "Other" at bounding box center [222, 163] width 92 height 9
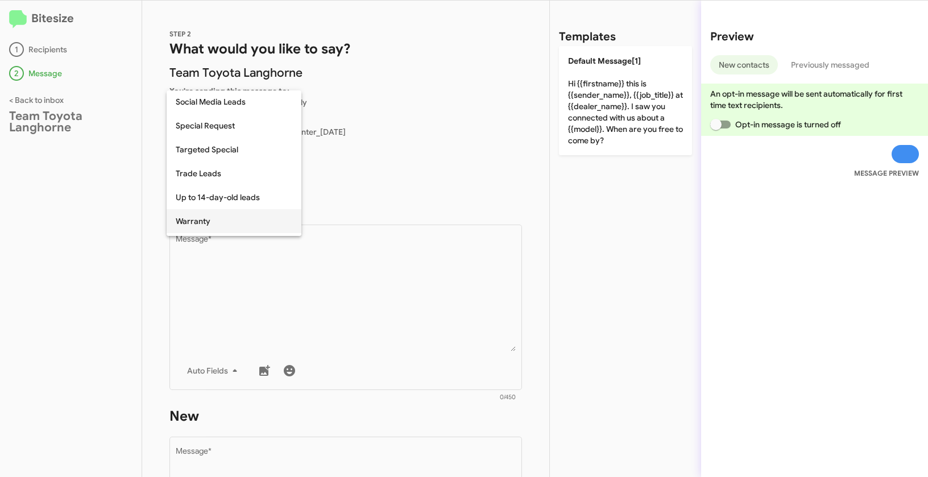
scroll to position [475, 0]
click at [230, 223] on span "Weekend Leads" at bounding box center [234, 224] width 117 height 24
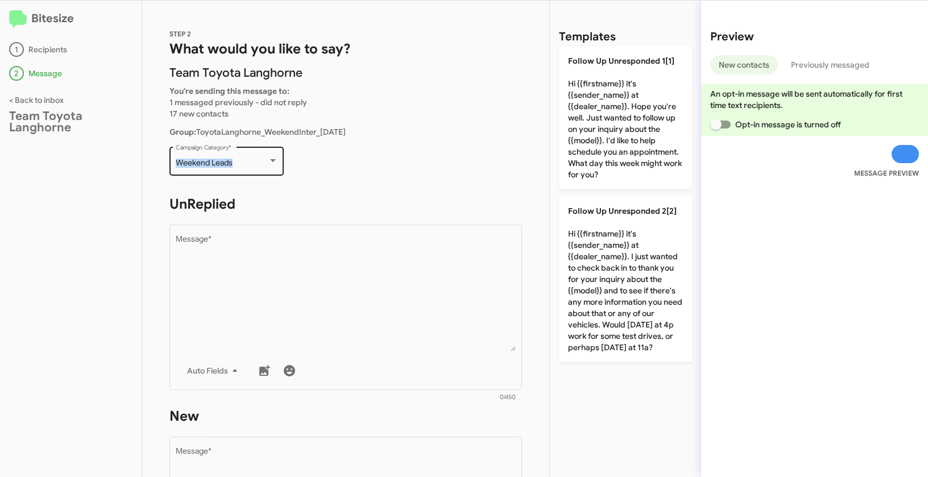
drag, startPoint x: 174, startPoint y: 159, endPoint x: 232, endPoint y: 159, distance: 58.0
click at [232, 159] on div "Weekend Leads Campaign Category *" at bounding box center [226, 159] width 114 height 31
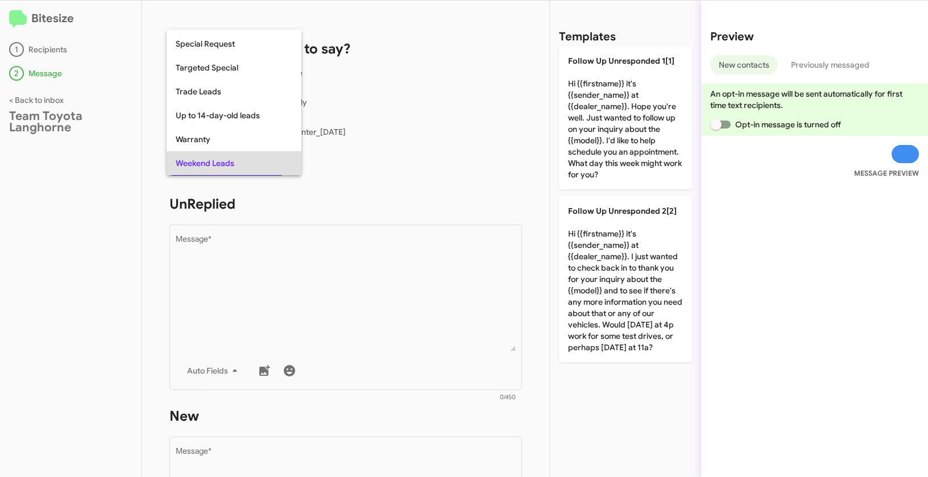
copy span "Weekend Leads"
click at [333, 343] on div at bounding box center [464, 238] width 928 height 477
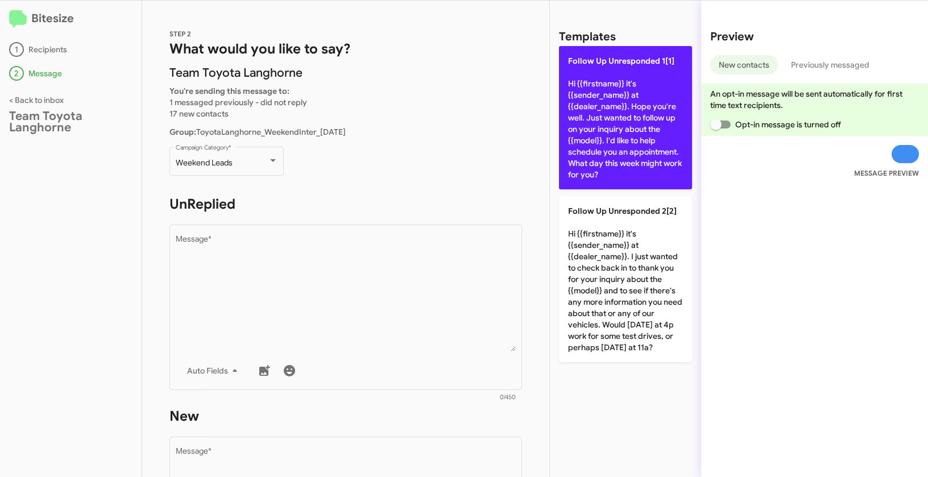
click at [627, 93] on p "Follow Up Unresponded 1[1] Hi {{firstname}} it's {{sender_name}} at {{dealer_na…" at bounding box center [625, 117] width 133 height 143
type textarea "Hi {{firstname}} it's {{sender_name}} at {{dealer_name}}. Hope you're well. Jus…"
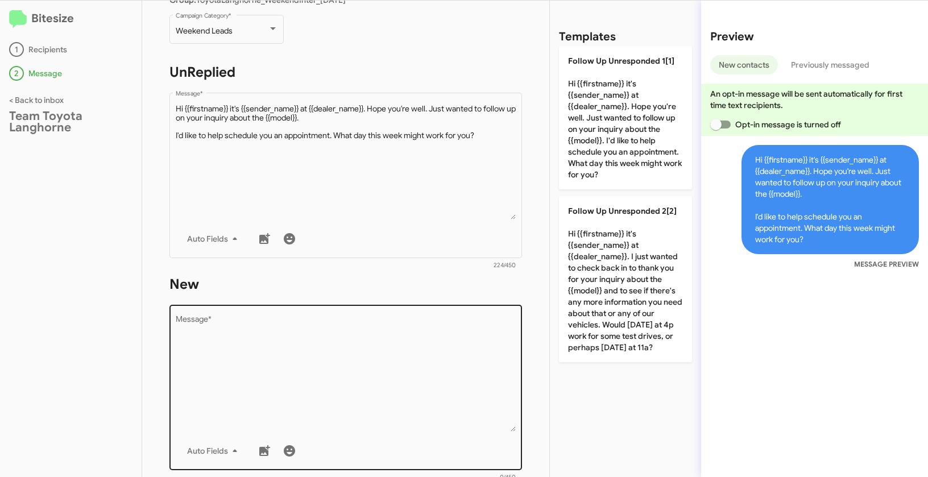
scroll to position [190, 0]
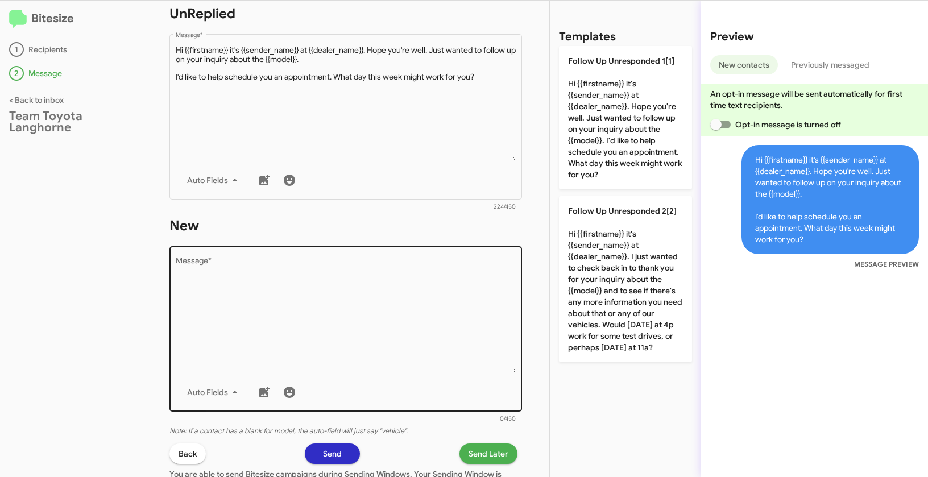
click at [321, 343] on textarea "Message *" at bounding box center [346, 315] width 340 height 116
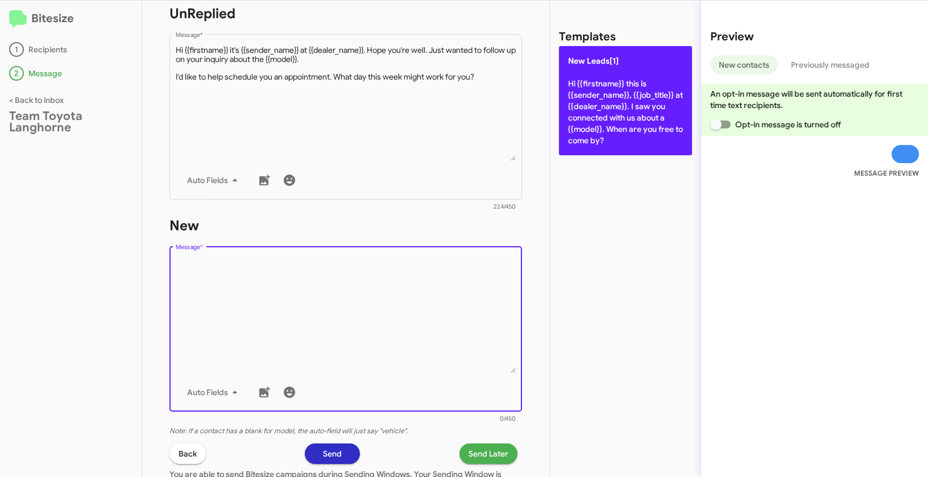
click at [608, 130] on p "New Leads[1] Hi {{firstname}} this is {{sender_name}}, {{job_title}} at {{deale…" at bounding box center [625, 100] width 133 height 109
type textarea "Hi {{firstname}} this is {{sender_name}}, {{job_title}} at {{dealer_name}}. I s…"
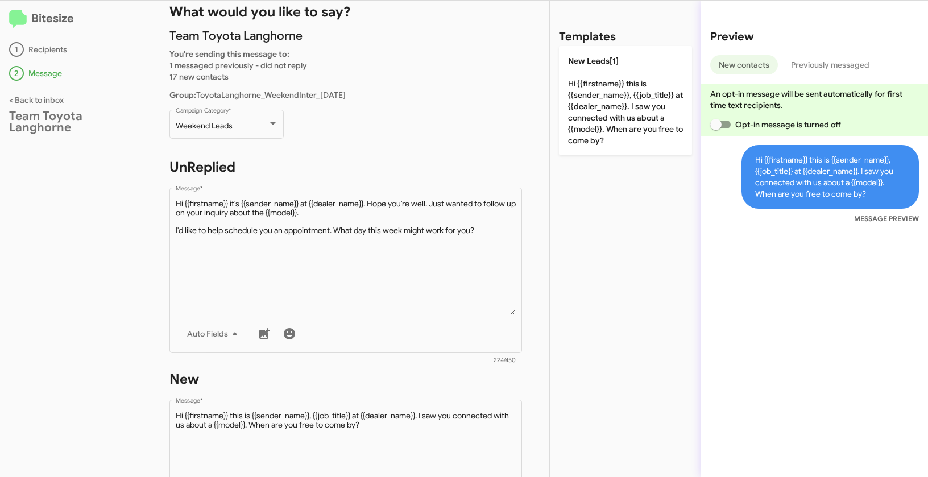
scroll to position [189, 0]
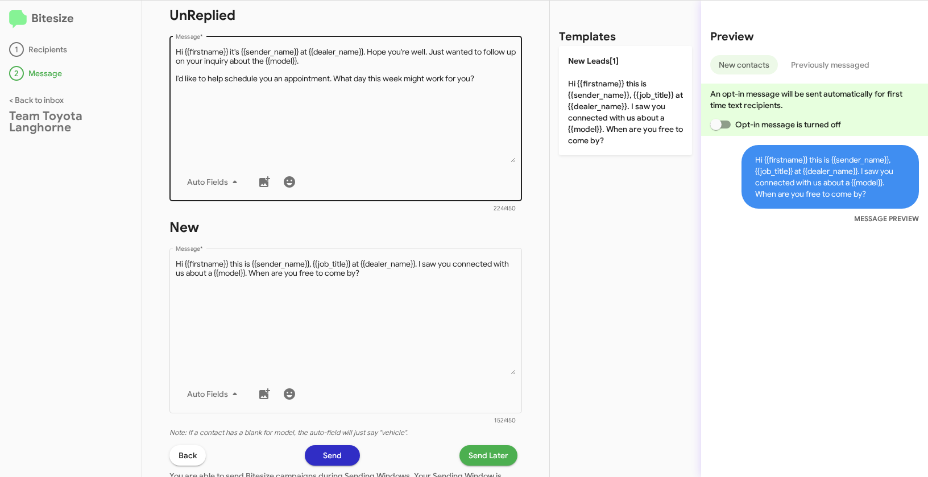
click at [394, 138] on textarea "Message *" at bounding box center [346, 105] width 340 height 116
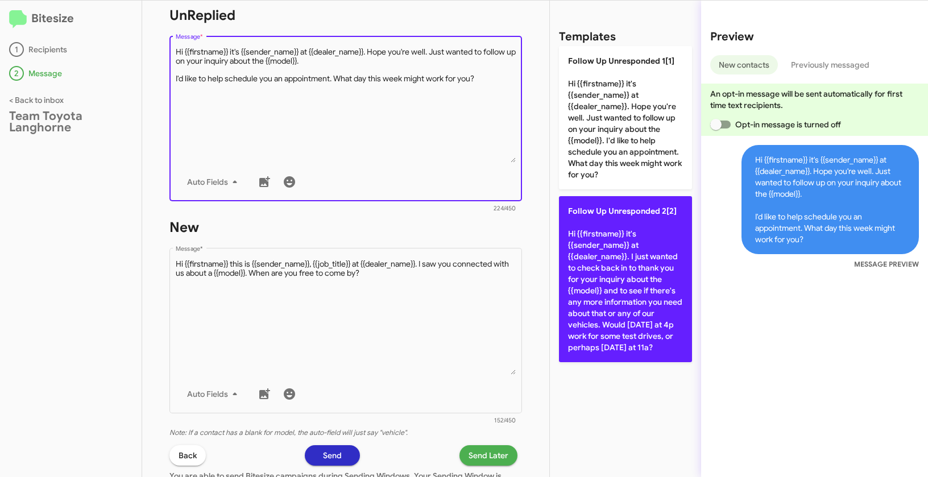
click at [576, 244] on p "Follow Up Unresponded 2[2] Hi {{firstname}} it's {{sender_name}} at {{dealer_na…" at bounding box center [625, 279] width 133 height 166
type textarea "Hi {{firstname}} it's {{sender_name}} at {{dealer_name}}. I just wanted to chec…"
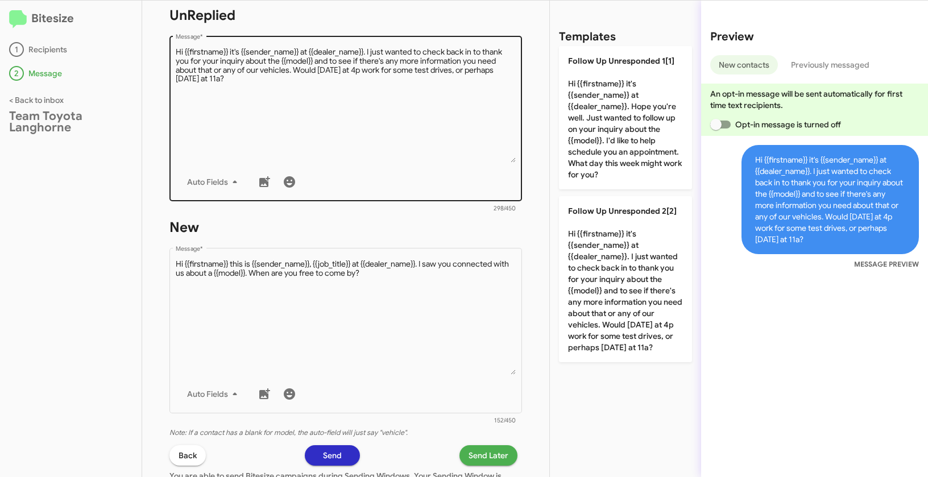
click at [326, 119] on textarea "Message *" at bounding box center [346, 105] width 340 height 116
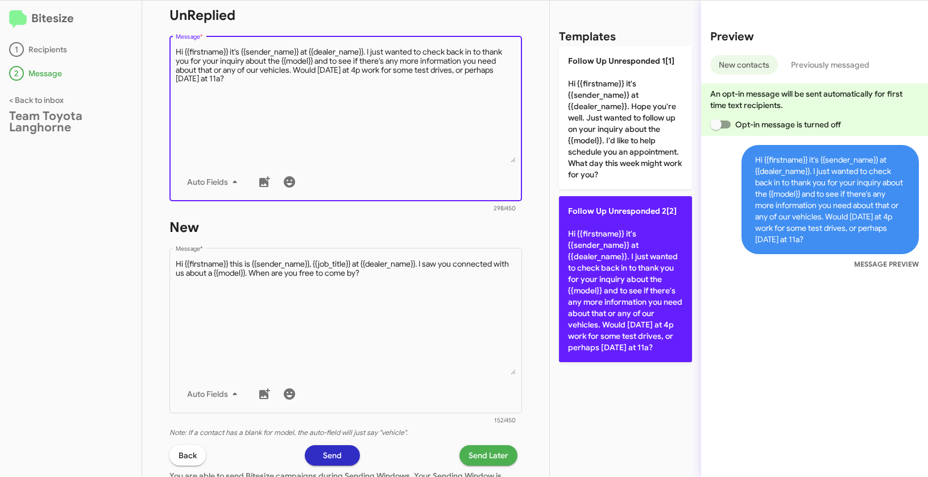
click at [622, 271] on p "Follow Up Unresponded 2[2] Hi {{firstname}} it's {{sender_name}} at {{dealer_na…" at bounding box center [625, 279] width 133 height 166
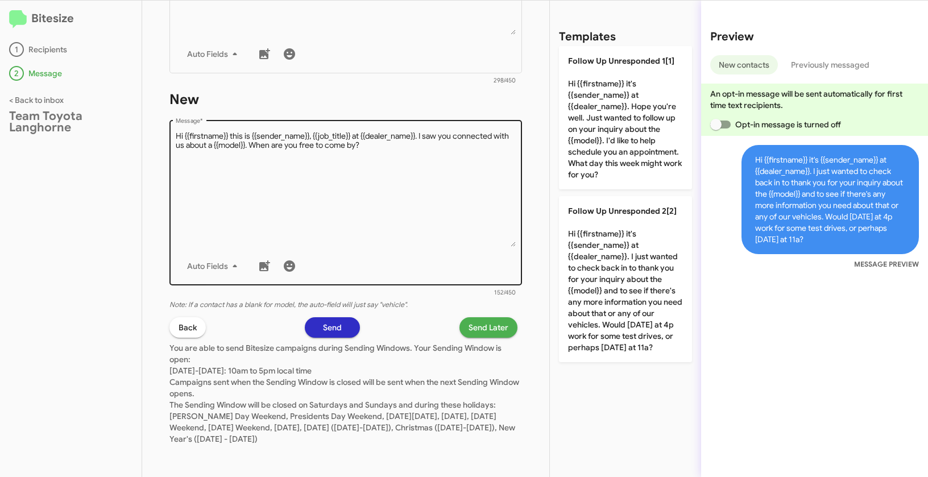
scroll to position [317, 0]
click at [427, 186] on textarea "Message *" at bounding box center [346, 188] width 340 height 116
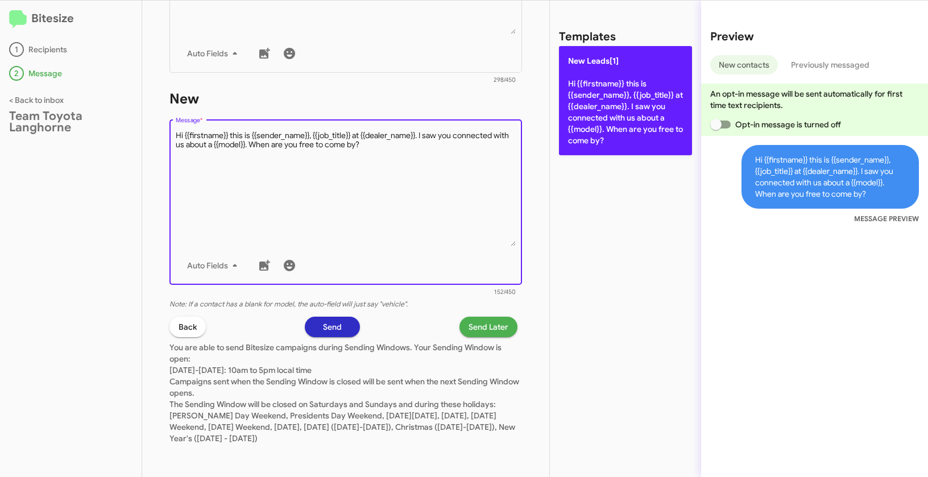
click at [600, 129] on p "New Leads[1] Hi {{firstname}} this is {{sender_name}}, {{job_title}} at {{deale…" at bounding box center [625, 100] width 133 height 109
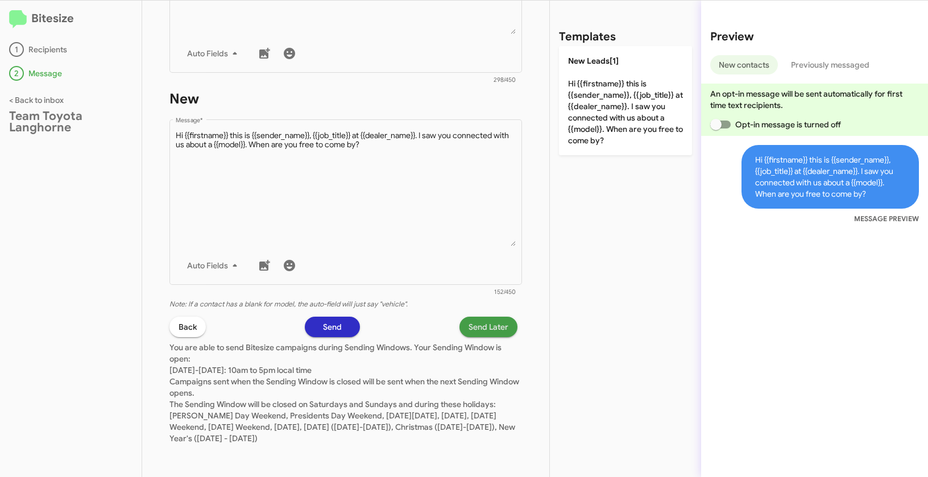
click at [475, 330] on span "Send Later" at bounding box center [488, 327] width 40 height 20
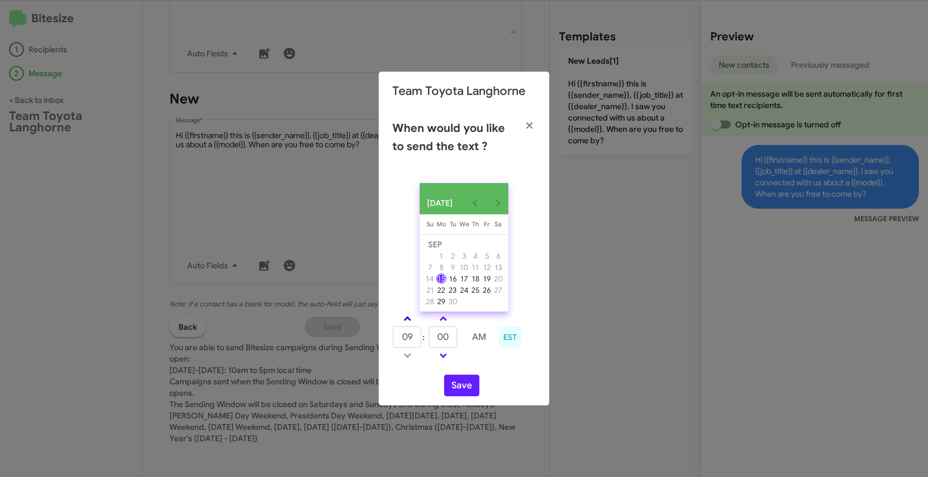
click at [407, 319] on link at bounding box center [407, 318] width 20 height 13
type input "01"
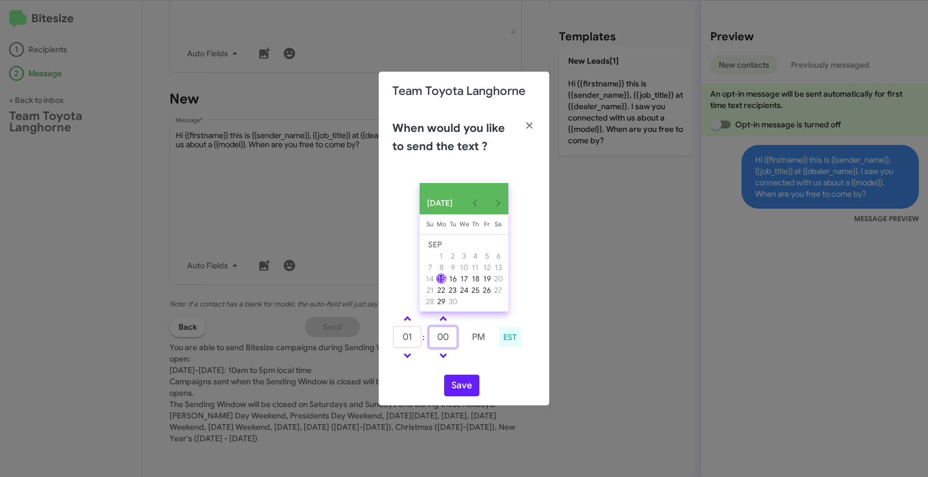
drag, startPoint x: 452, startPoint y: 343, endPoint x: 415, endPoint y: 338, distance: 37.9
click at [415, 338] on tr "01 : 00 PM" at bounding box center [442, 337] width 101 height 23
type input "41"
click at [462, 391] on button "Save" at bounding box center [461, 386] width 35 height 22
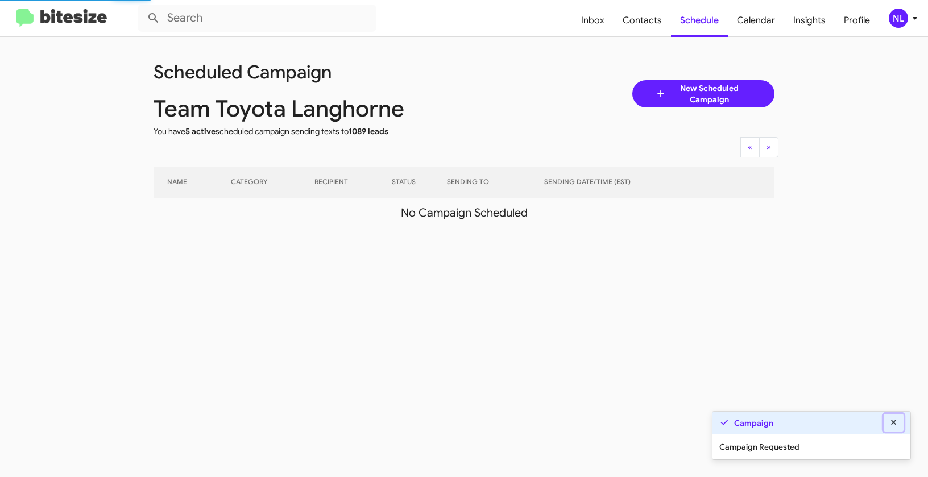
click at [895, 423] on icon at bounding box center [893, 422] width 10 height 8
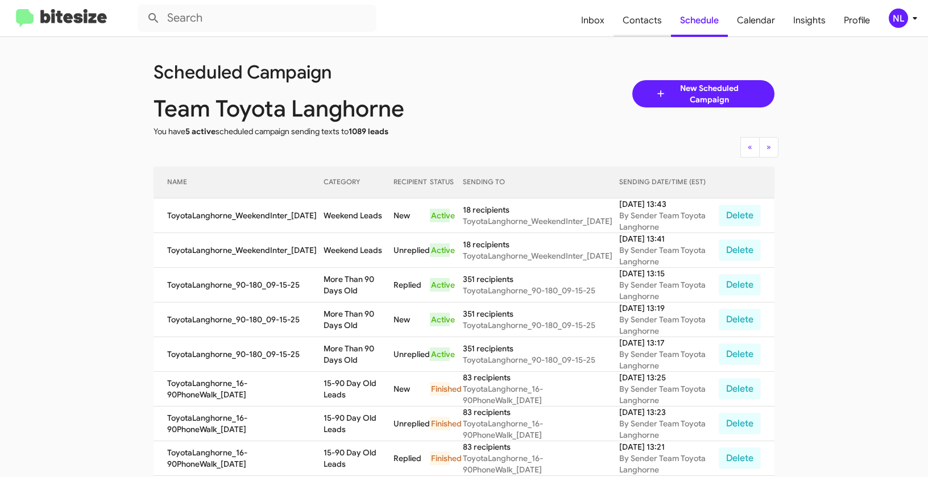
click at [654, 14] on span "Contacts" at bounding box center [641, 20] width 57 height 33
type input "in:groups"
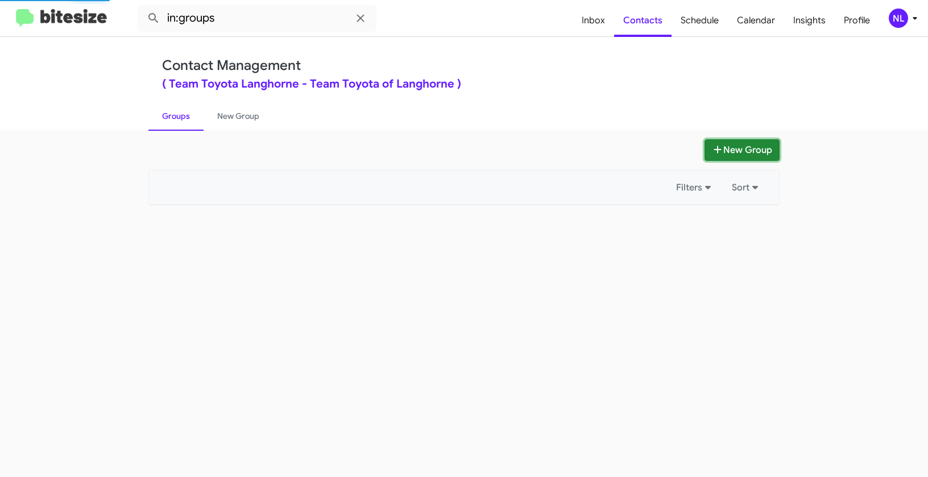
click at [752, 140] on button "New Group" at bounding box center [741, 150] width 75 height 22
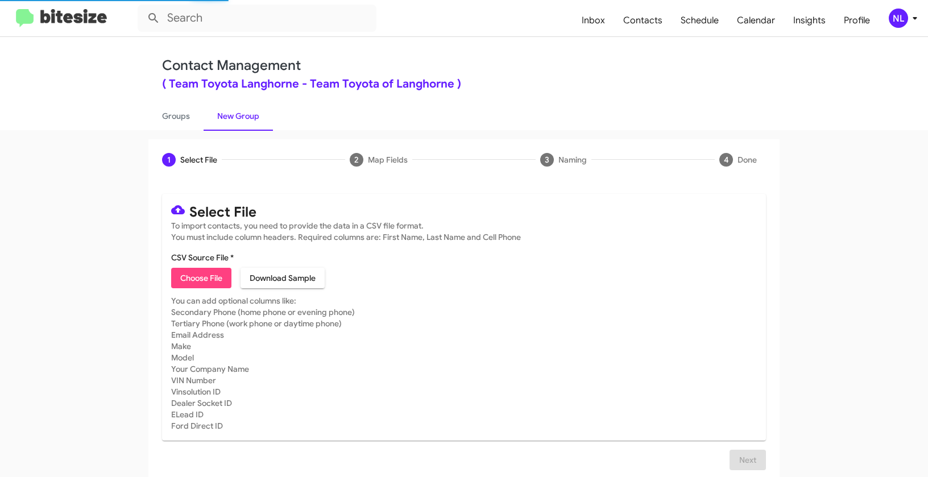
click at [188, 279] on span "Choose File" at bounding box center [201, 278] width 42 height 20
type input "ToyotaLanghorne_WeekendPhoneWalk_[DATE]"
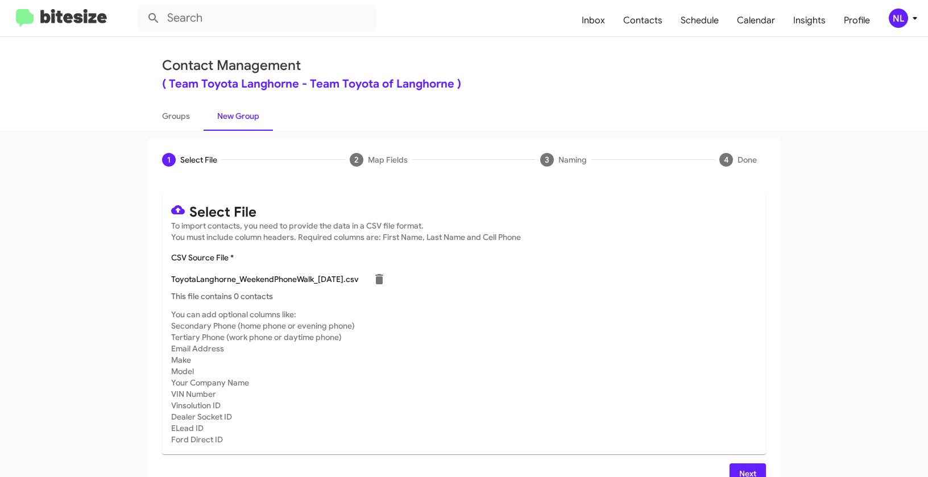
scroll to position [20, 0]
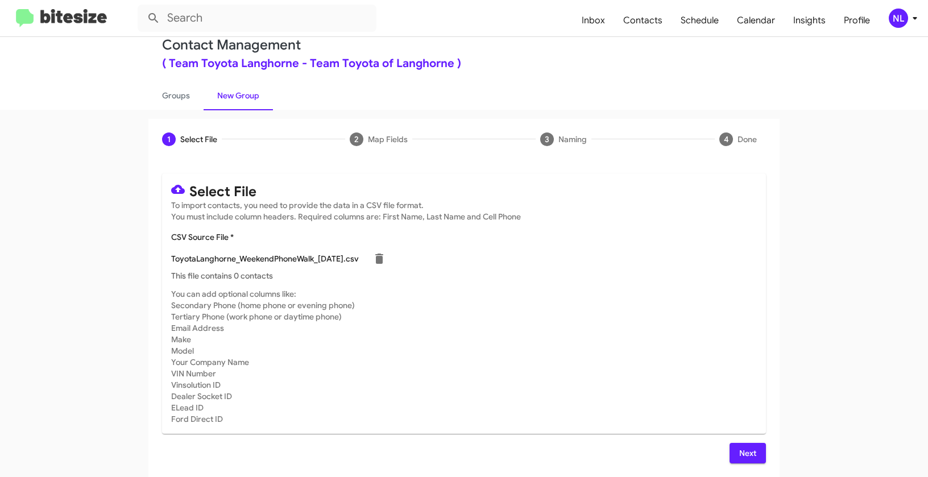
click at [893, 11] on div "NL" at bounding box center [897, 18] width 19 height 19
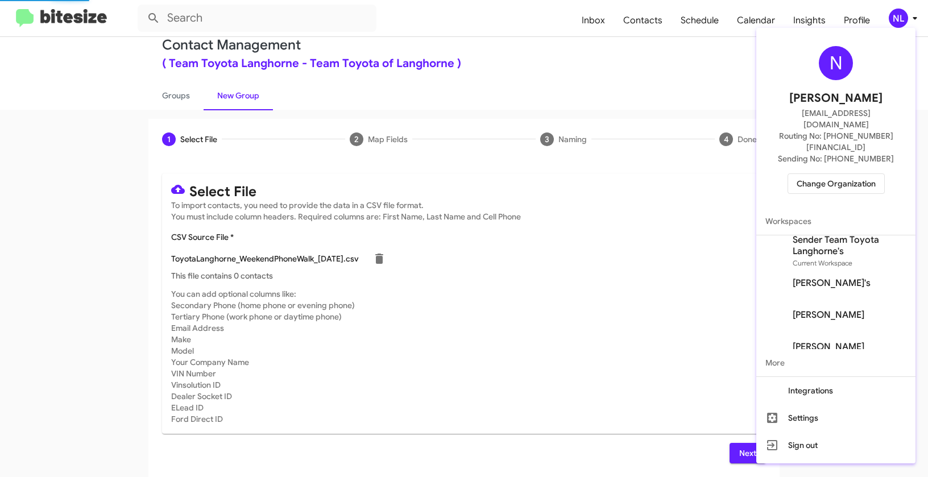
click at [839, 174] on span "Change Organization" at bounding box center [835, 183] width 79 height 19
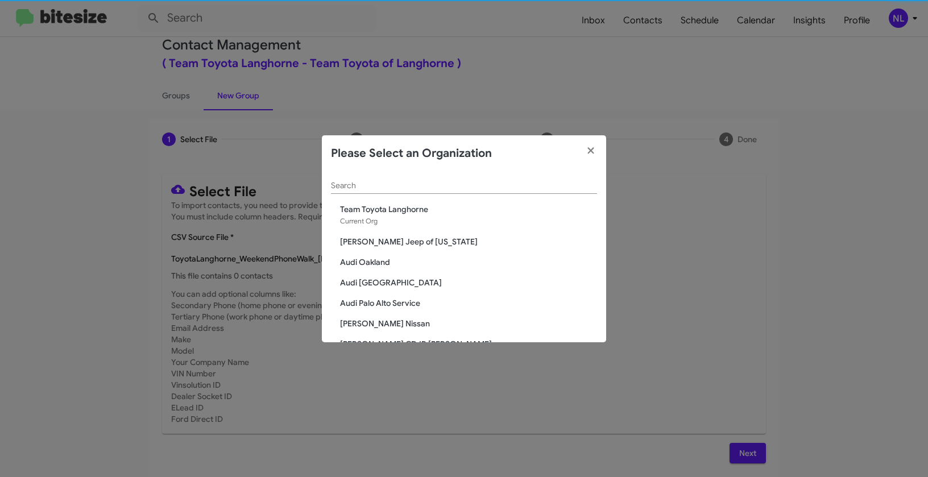
click at [469, 190] on div "Search" at bounding box center [464, 183] width 266 height 22
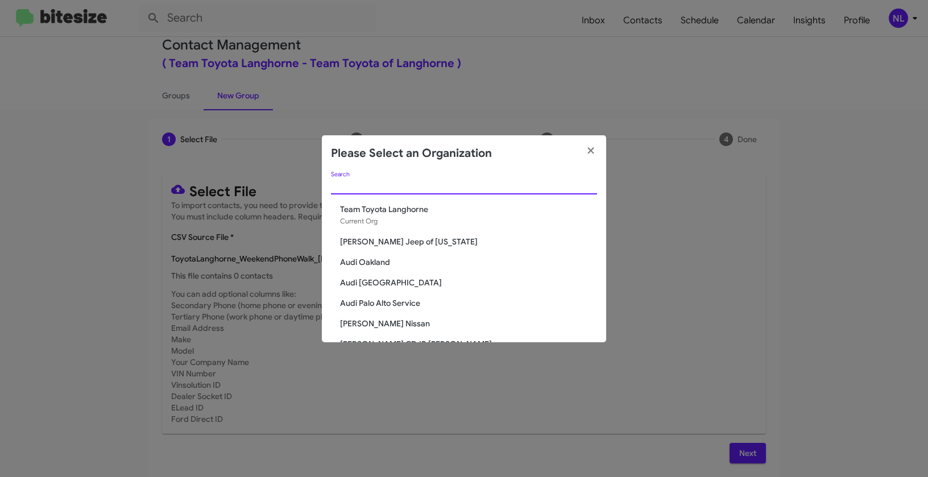
paste input "Volvo Cars Marin"
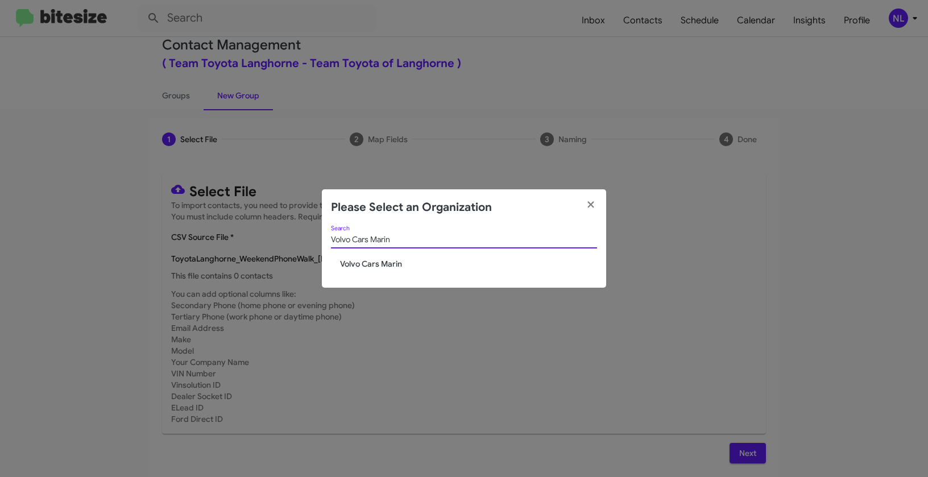
type input "Volvo Cars Marin"
click at [375, 263] on span "Volvo Cars Marin" at bounding box center [468, 263] width 257 height 11
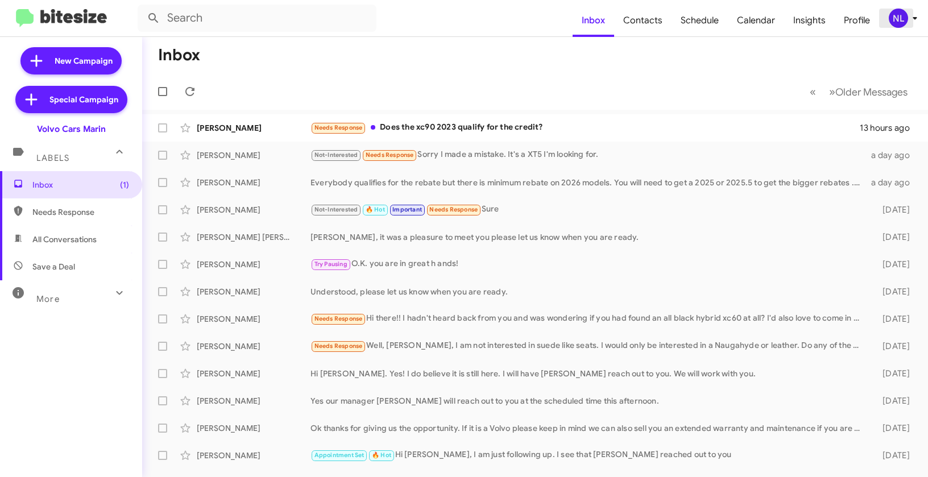
click at [897, 14] on div "NL" at bounding box center [897, 18] width 19 height 19
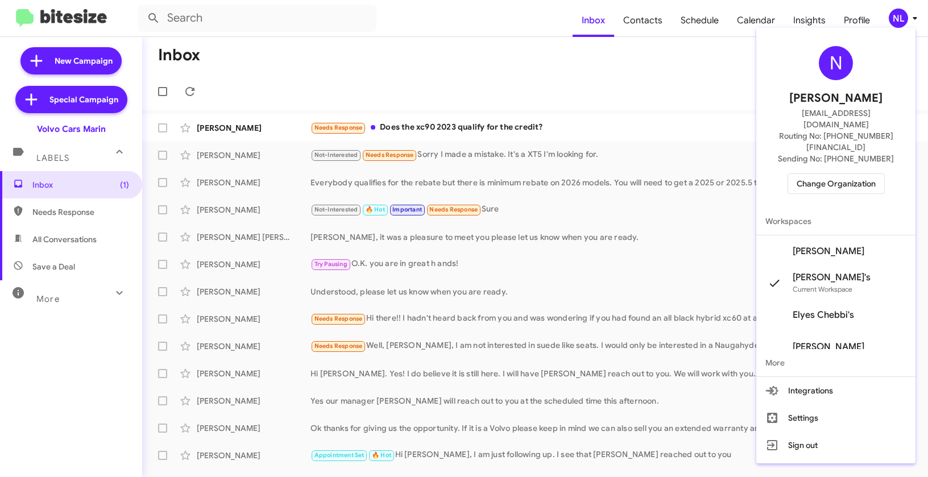
click at [845, 246] on span "[PERSON_NAME]" at bounding box center [828, 251] width 72 height 11
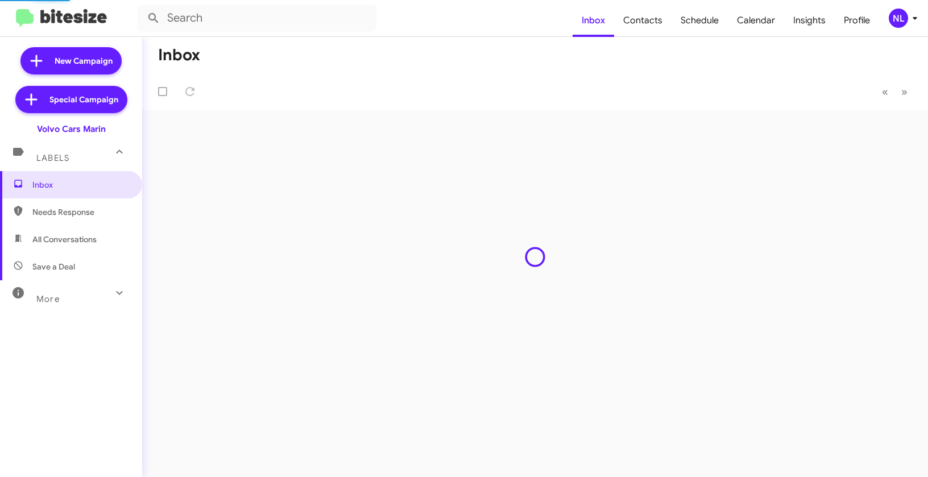
click at [635, 23] on span "Contacts" at bounding box center [642, 20] width 57 height 33
type input "in:groups"
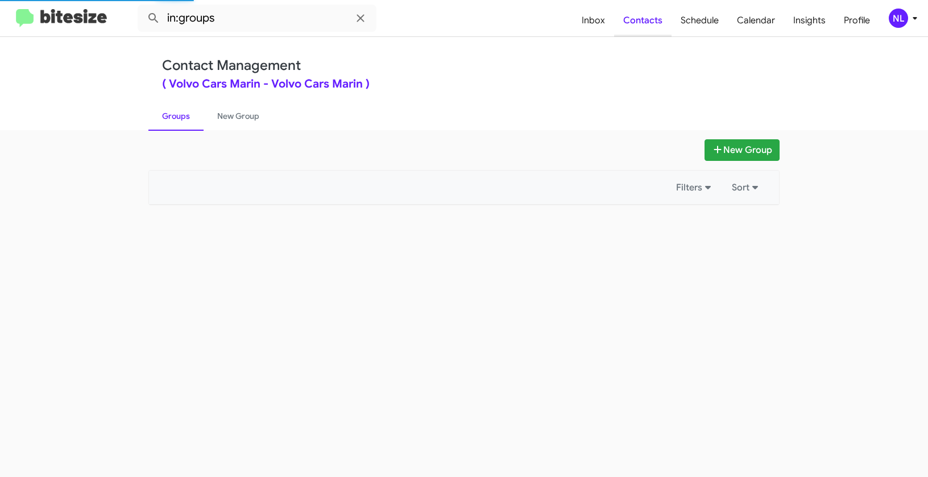
click at [643, 22] on span "Contacts" at bounding box center [642, 20] width 57 height 33
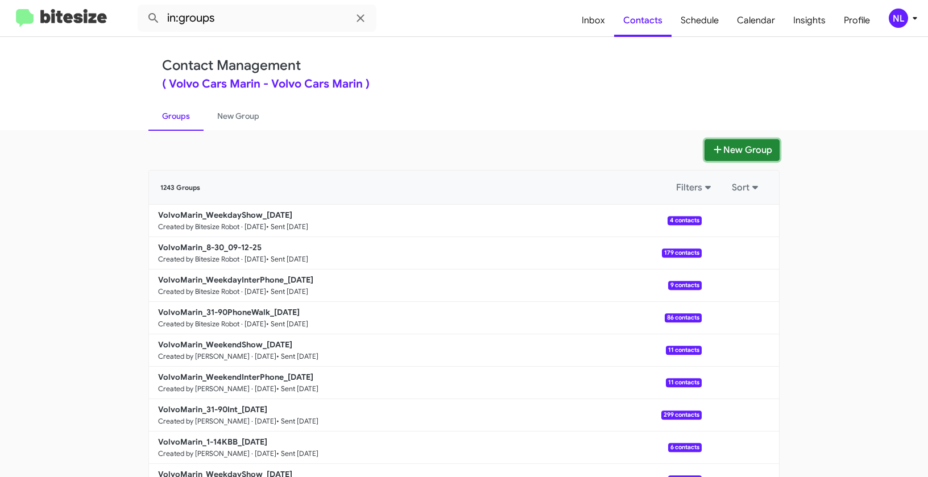
click at [746, 148] on button "New Group" at bounding box center [741, 150] width 75 height 22
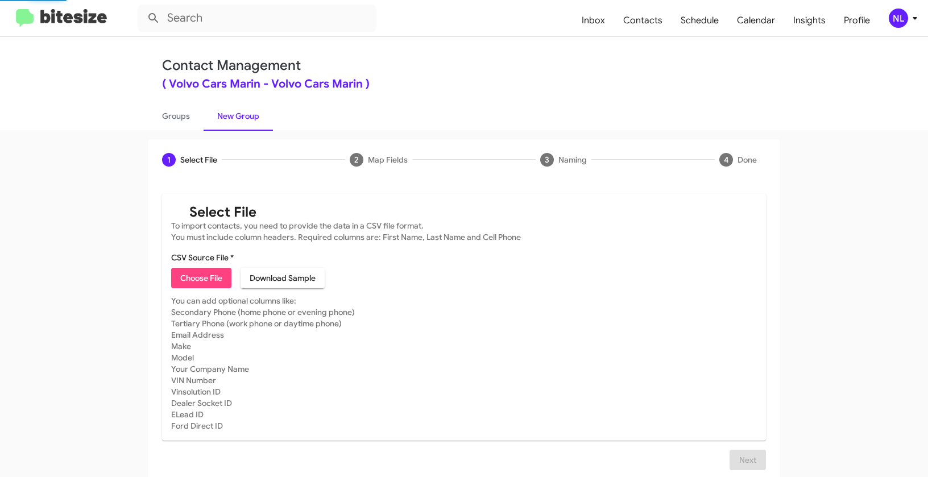
click at [194, 283] on span "Choose File" at bounding box center [201, 278] width 42 height 20
type input "Opt out open - Volvo Cars Marin"
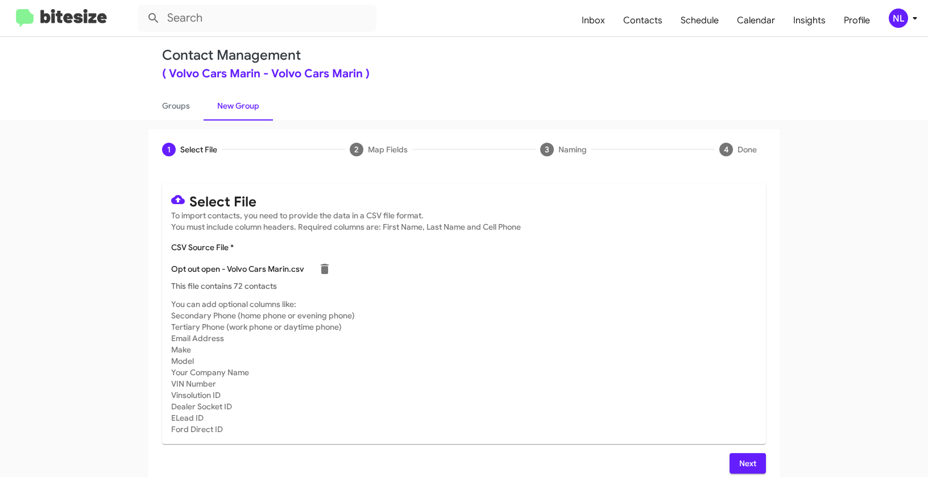
scroll to position [20, 0]
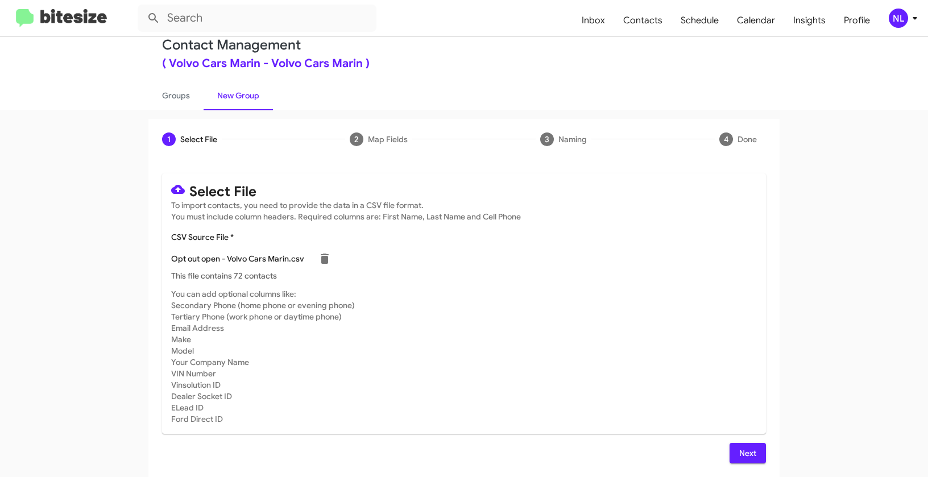
click at [746, 452] on span "Next" at bounding box center [747, 453] width 18 height 20
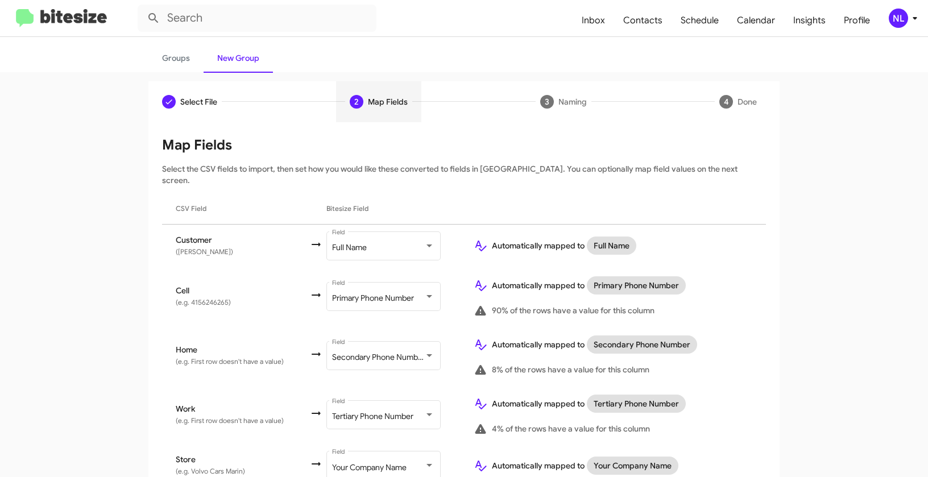
scroll to position [99, 0]
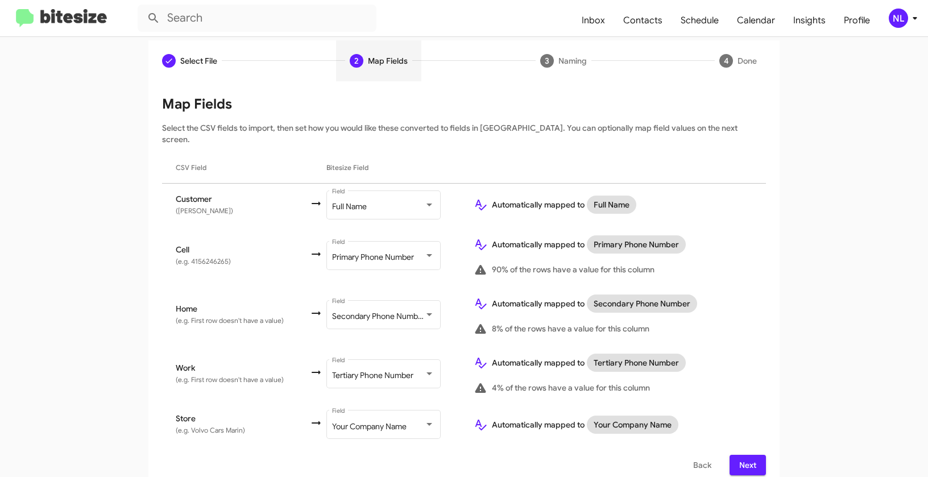
click at [751, 455] on span "Next" at bounding box center [747, 465] width 18 height 20
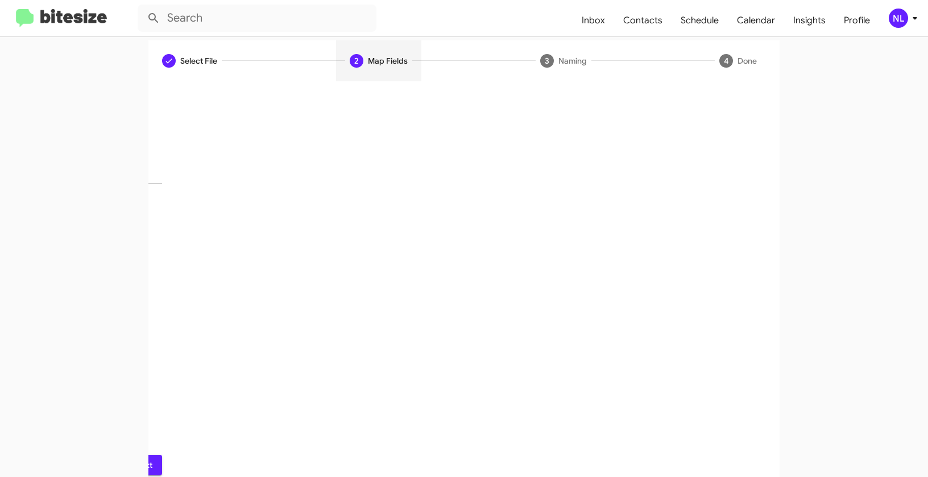
scroll to position [26, 0]
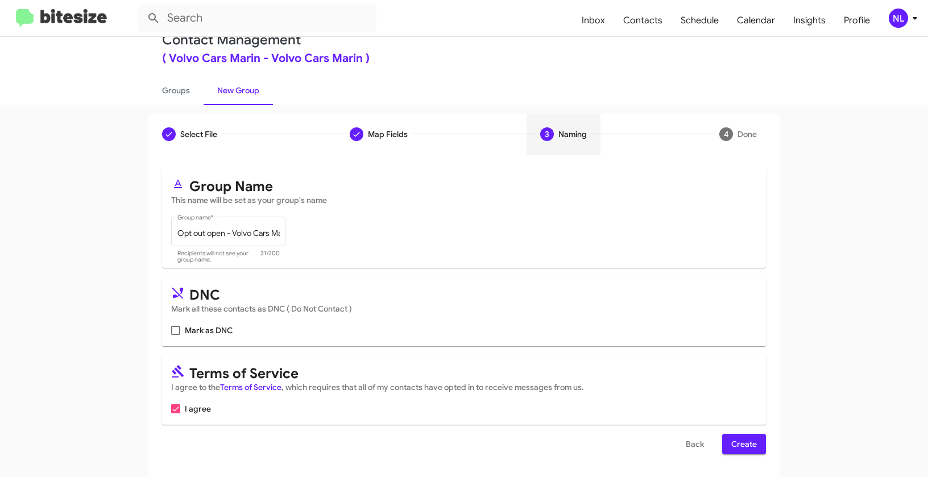
click at [177, 329] on label "Mark as DNC" at bounding box center [201, 330] width 61 height 14
click at [176, 335] on input "Mark as DNC" at bounding box center [175, 335] width 1 height 1
checkbox input "true"
click at [895, 14] on div "NL" at bounding box center [897, 18] width 19 height 19
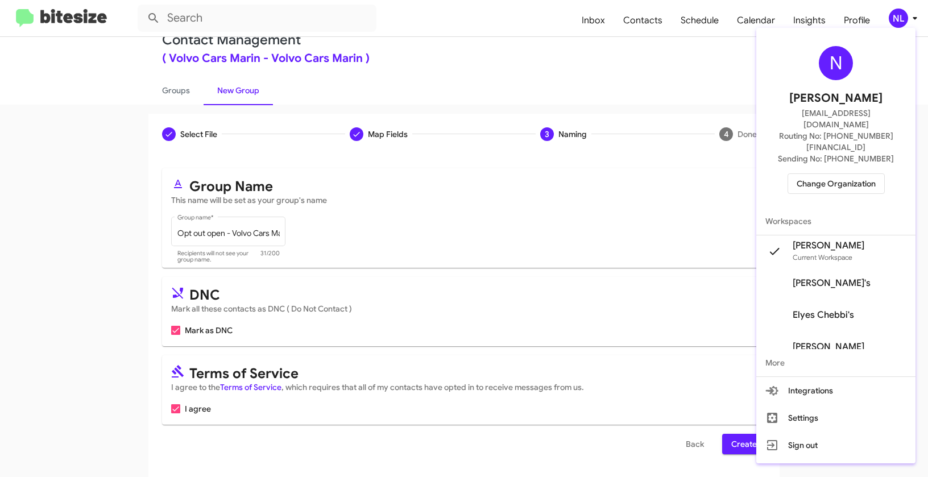
click at [664, 234] on div at bounding box center [464, 238] width 928 height 477
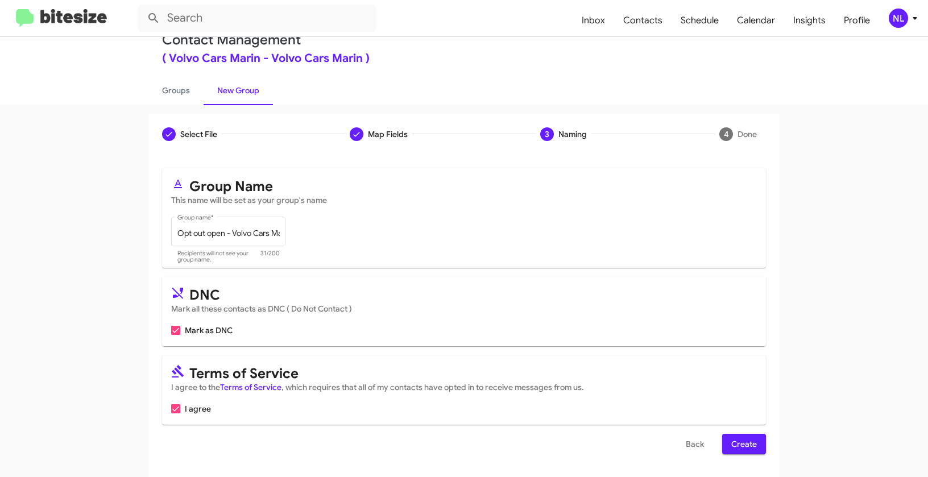
click at [737, 447] on span "Create" at bounding box center [744, 444] width 26 height 20
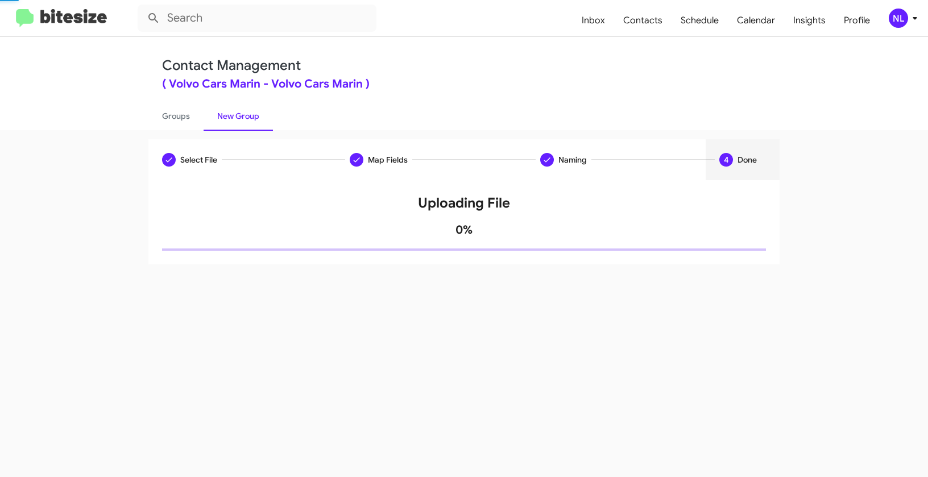
scroll to position [0, 0]
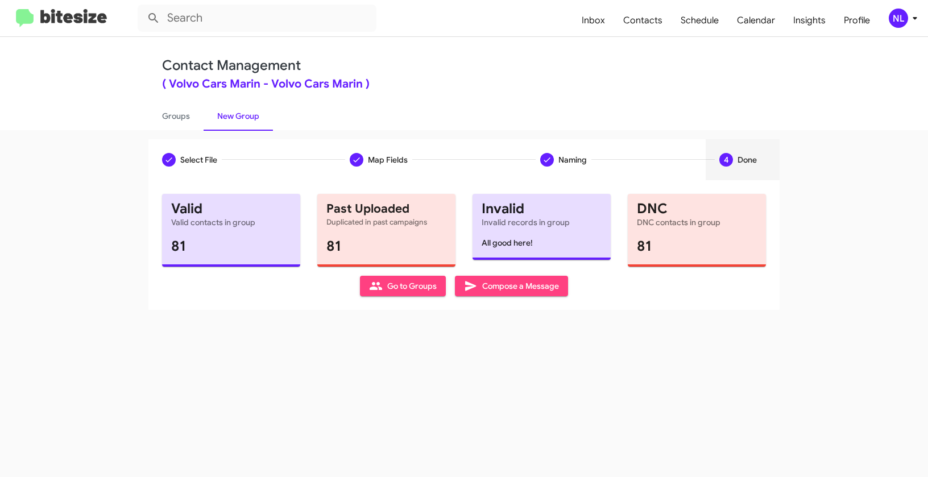
click at [419, 289] on span "Go to Groups" at bounding box center [403, 286] width 68 height 20
type input "in:groups"
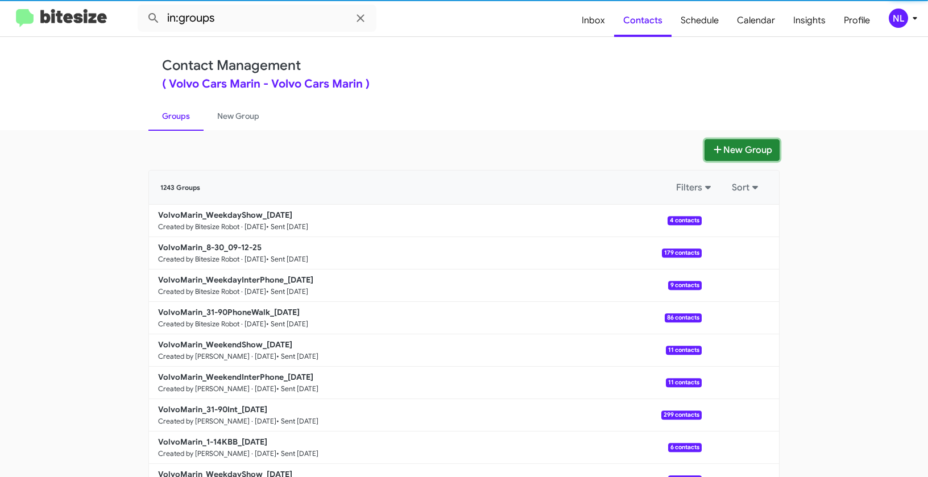
click at [732, 145] on button "New Group" at bounding box center [741, 150] width 75 height 22
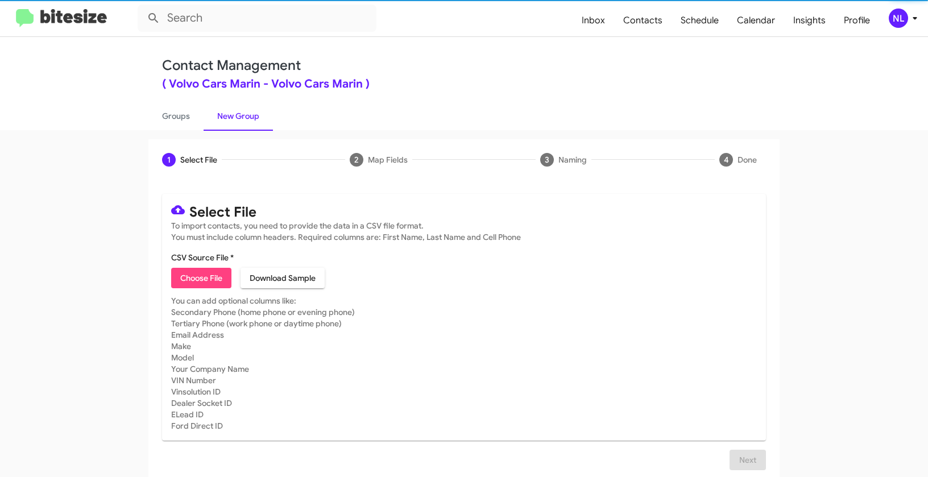
click at [207, 272] on span "Choose File" at bounding box center [201, 278] width 42 height 20
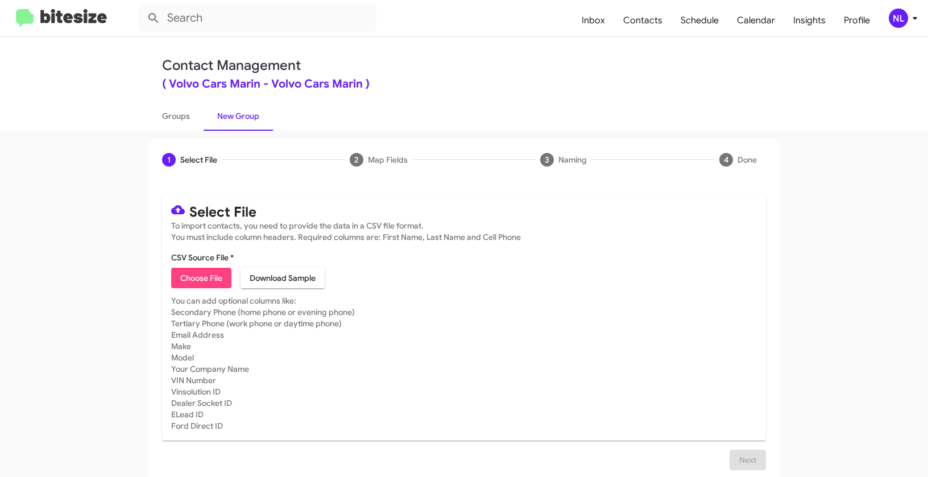
type input "Opt out dead - Volvo Cars Marin"
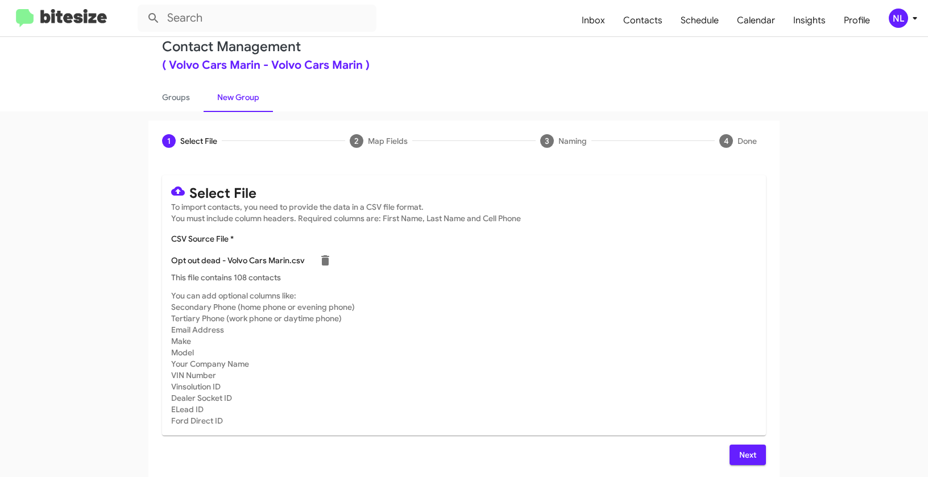
scroll to position [20, 0]
click at [734, 453] on button "Next" at bounding box center [747, 453] width 36 height 20
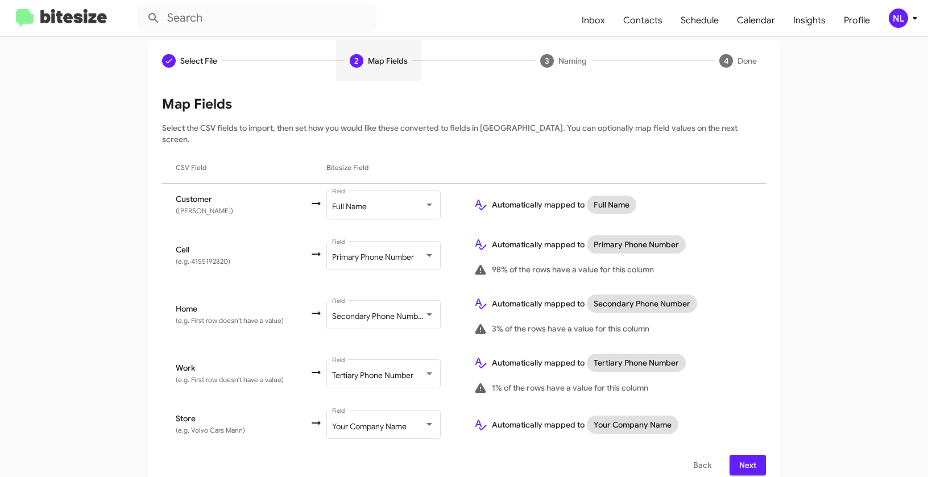
click at [744, 455] on span "Next" at bounding box center [747, 465] width 18 height 20
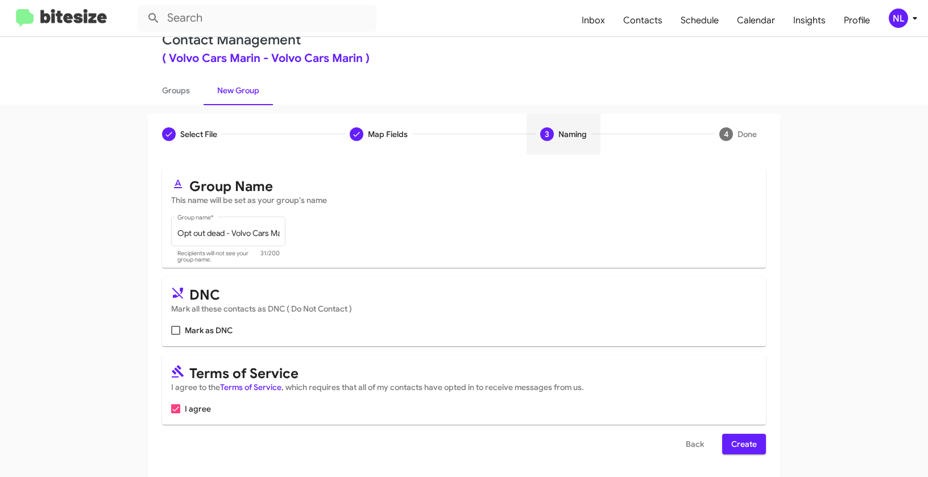
scroll to position [26, 0]
click at [179, 333] on label "Mark as DNC" at bounding box center [201, 330] width 61 height 14
click at [176, 335] on input "Mark as DNC" at bounding box center [175, 335] width 1 height 1
checkbox input "true"
click at [733, 446] on span "Create" at bounding box center [744, 444] width 26 height 20
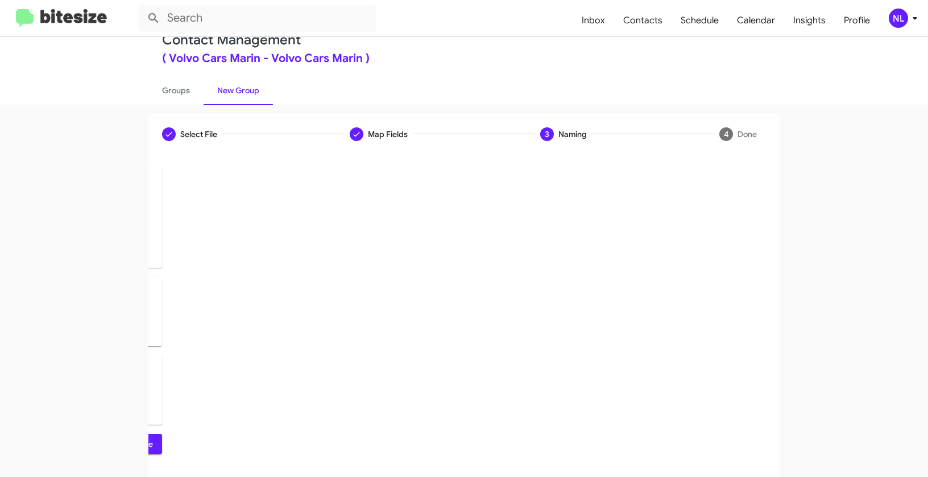
scroll to position [0, 0]
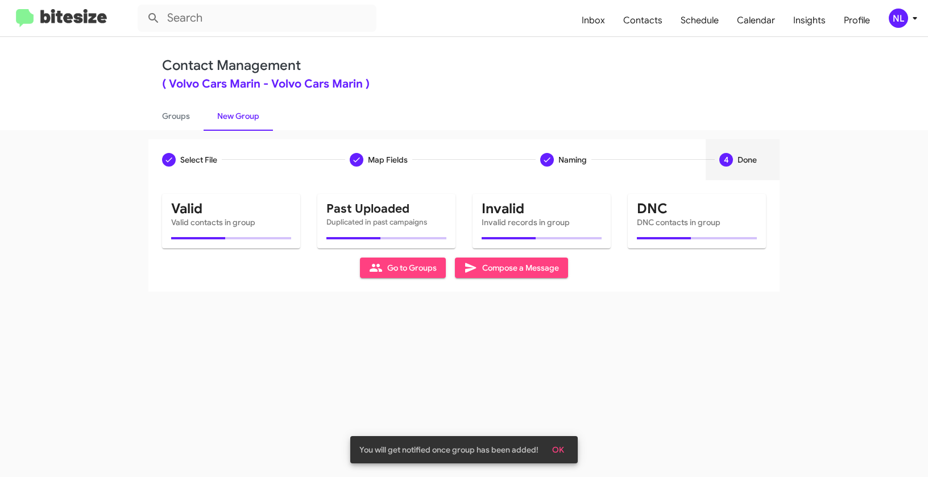
click at [557, 447] on span "OK" at bounding box center [558, 449] width 12 height 20
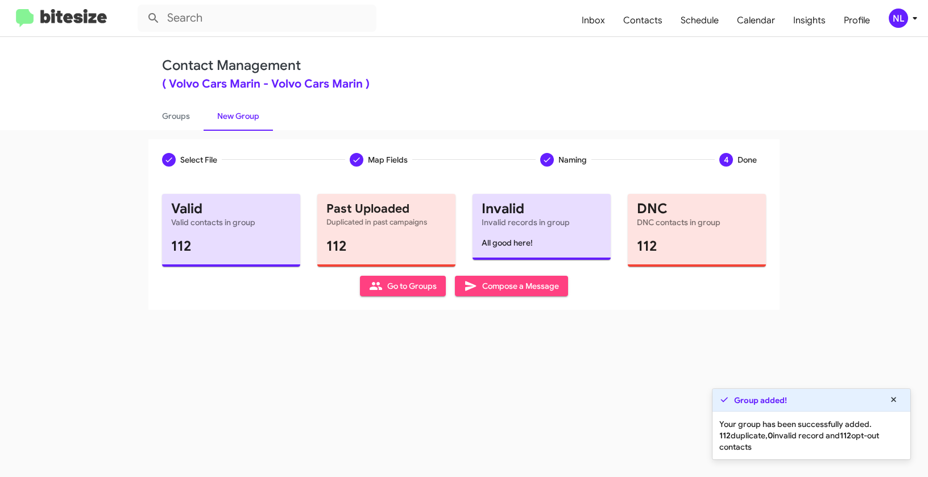
click at [404, 292] on span "Go to Groups" at bounding box center [403, 286] width 68 height 20
type input "in:groups"
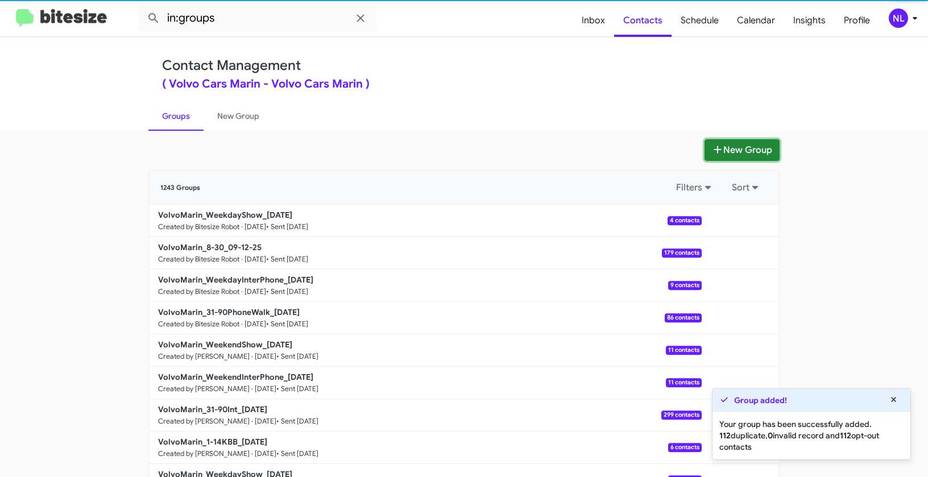
click at [736, 150] on button "New Group" at bounding box center [741, 150] width 75 height 22
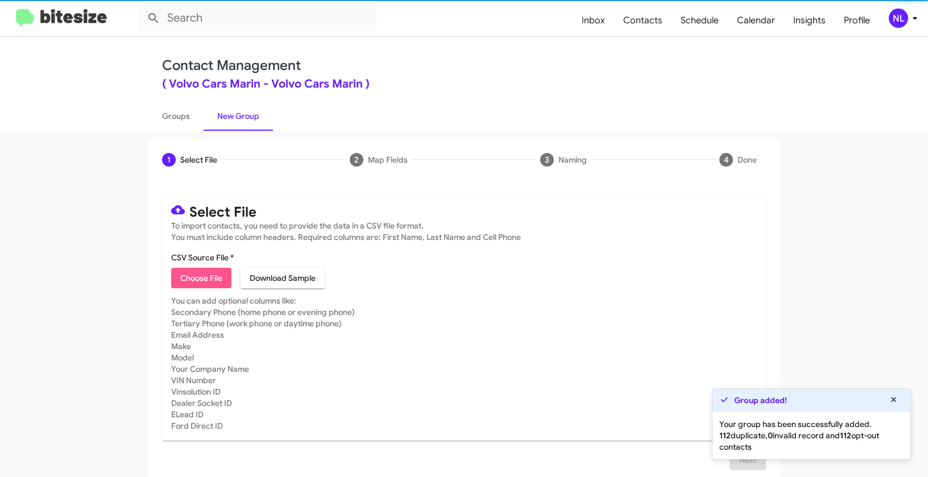
click at [204, 284] on span "Choose File" at bounding box center [201, 278] width 42 height 20
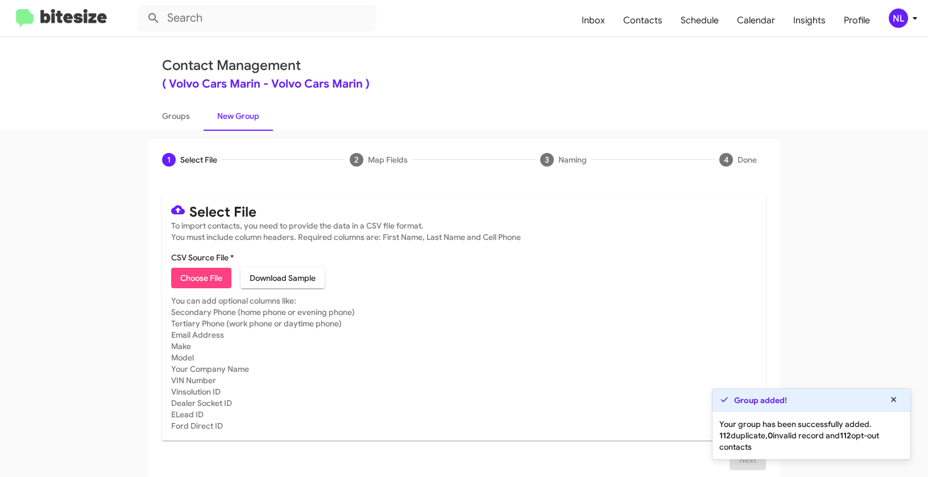
type input "Opt out delivered - Volvo Cars Marin"
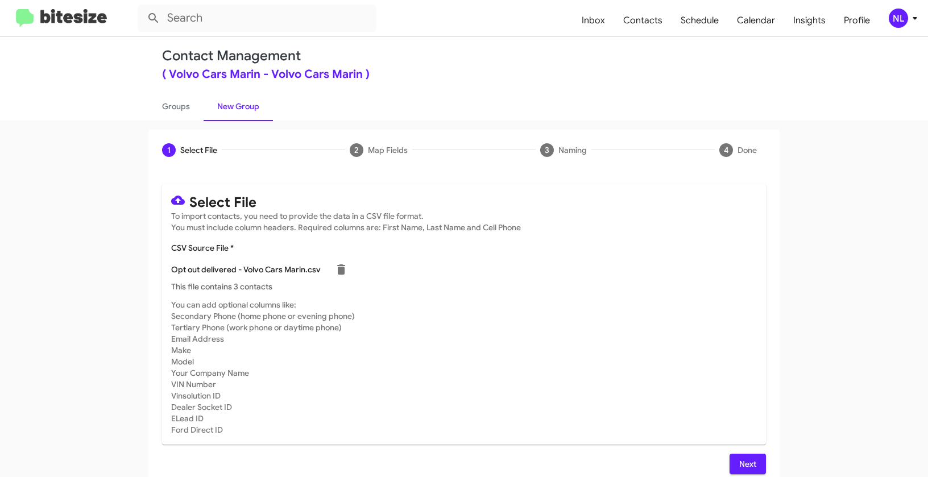
scroll to position [20, 0]
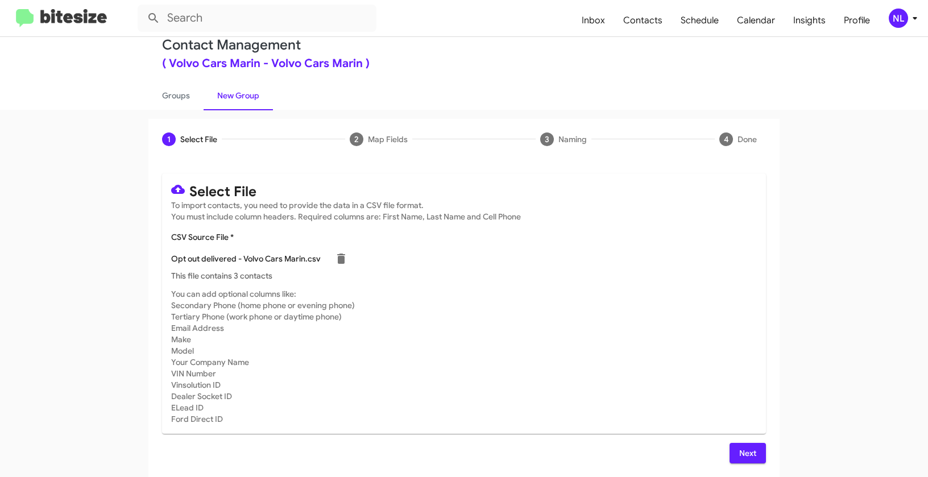
click at [748, 452] on span "Next" at bounding box center [747, 453] width 18 height 20
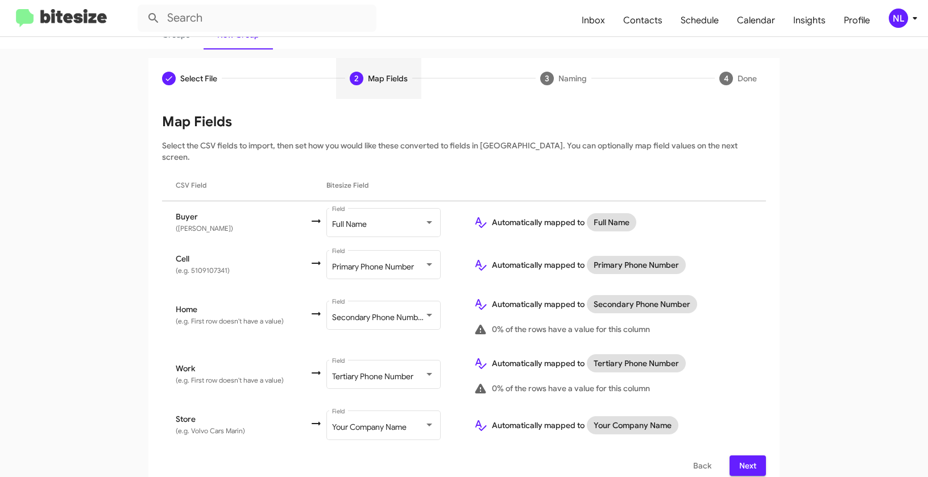
scroll to position [82, 0]
click at [750, 456] on span "Next" at bounding box center [747, 465] width 18 height 20
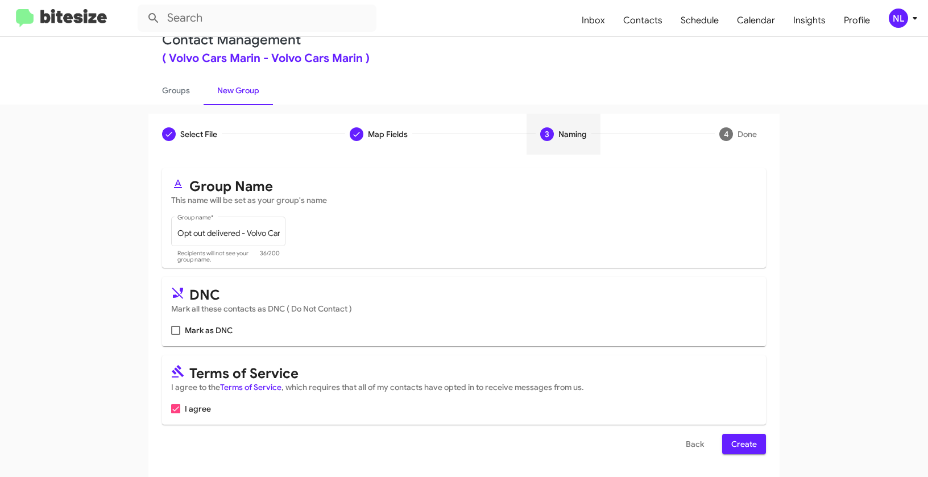
scroll to position [26, 0]
click at [176, 330] on span at bounding box center [175, 330] width 9 height 9
click at [176, 335] on input "Mark as DNC" at bounding box center [175, 335] width 1 height 1
checkbox input "true"
click at [735, 438] on span "Create" at bounding box center [744, 444] width 26 height 20
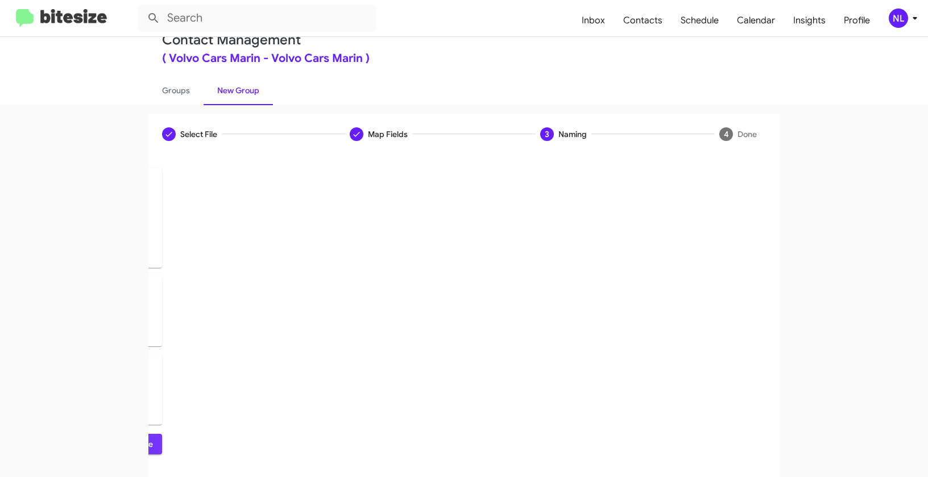
scroll to position [0, 0]
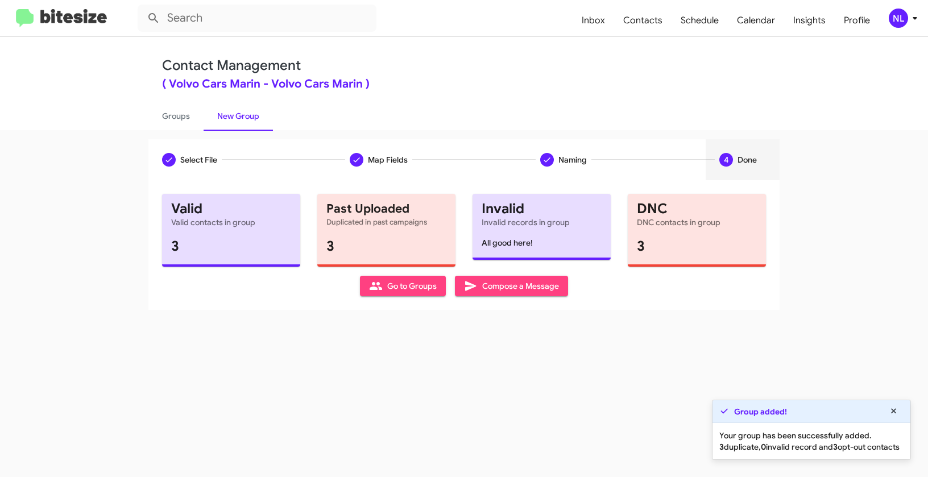
drag, startPoint x: 403, startPoint y: 286, endPoint x: 488, endPoint y: 235, distance: 99.7
click at [405, 286] on span "Go to Groups" at bounding box center [403, 286] width 68 height 20
type input "in:groups"
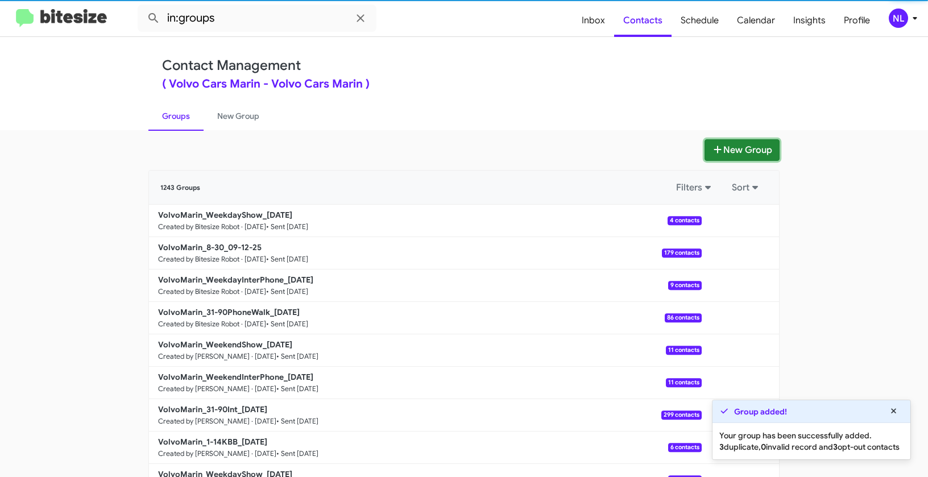
click at [756, 148] on button "New Group" at bounding box center [741, 150] width 75 height 22
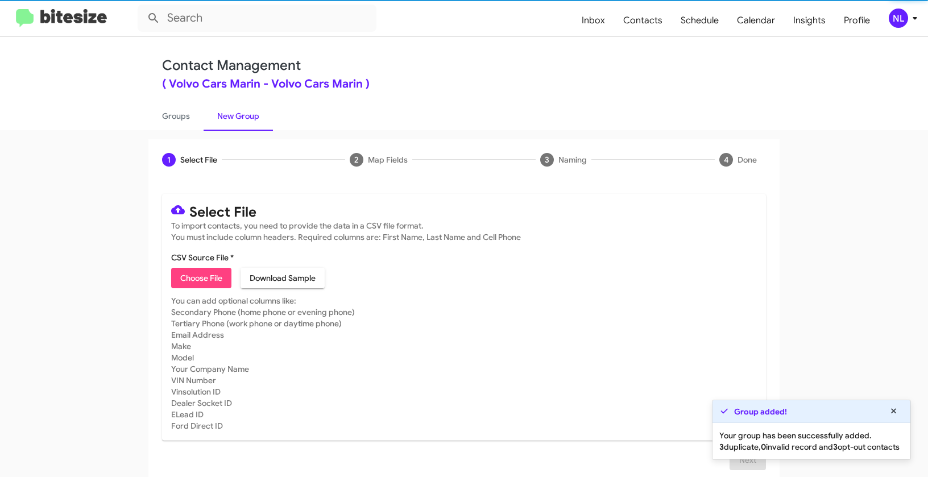
click at [214, 277] on span "Choose File" at bounding box center [201, 278] width 42 height 20
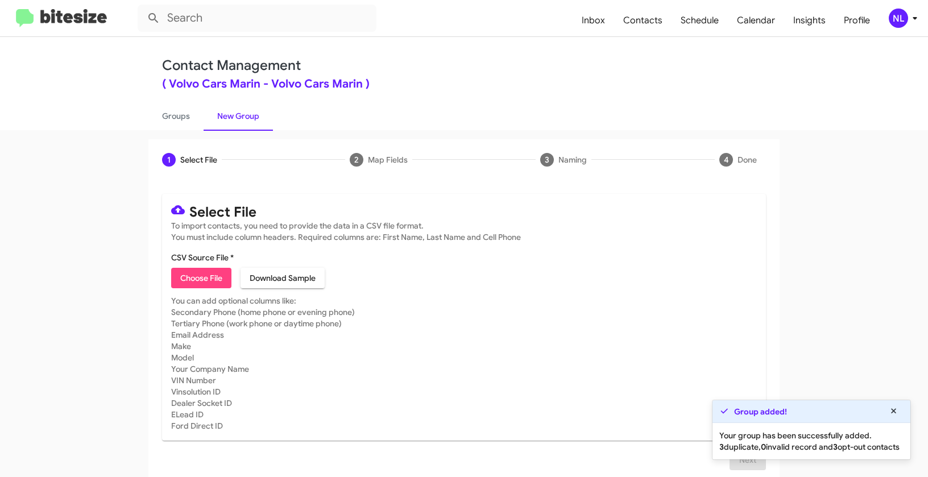
type input "VolvoMarin_1-14KBB_[DATE]"
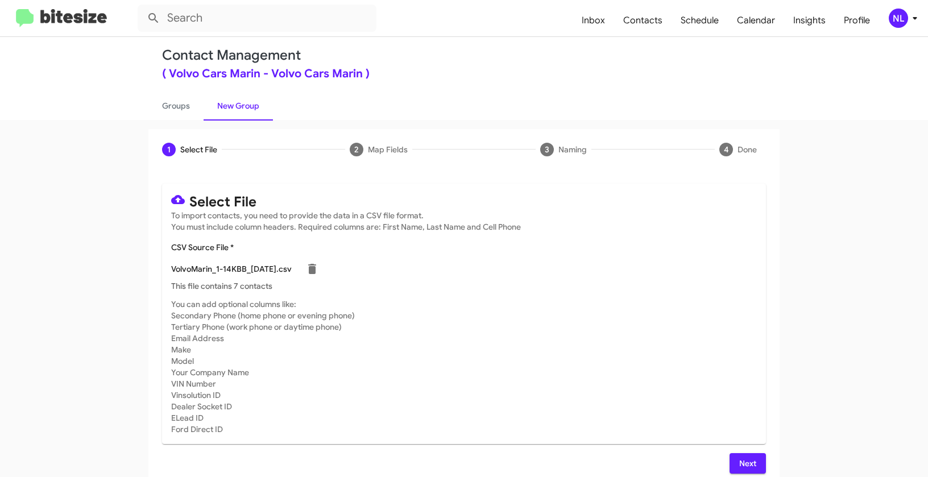
scroll to position [20, 0]
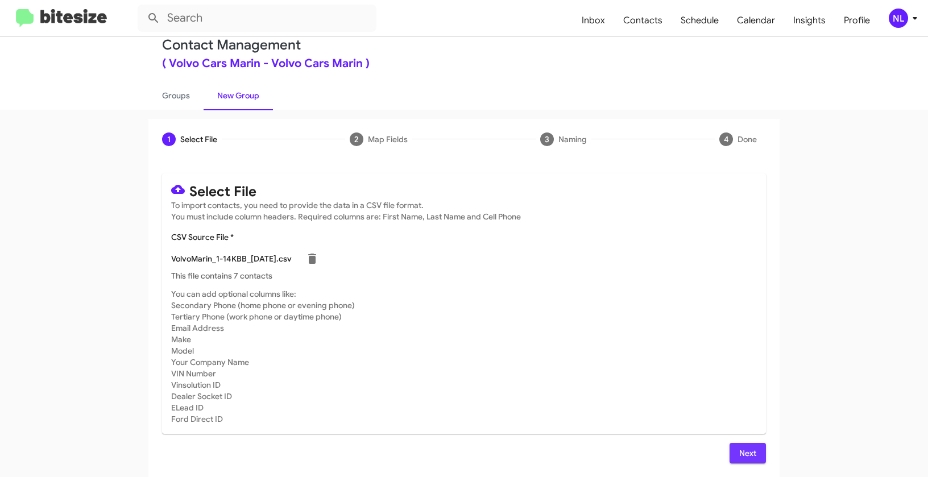
click at [732, 452] on button "Next" at bounding box center [747, 453] width 36 height 20
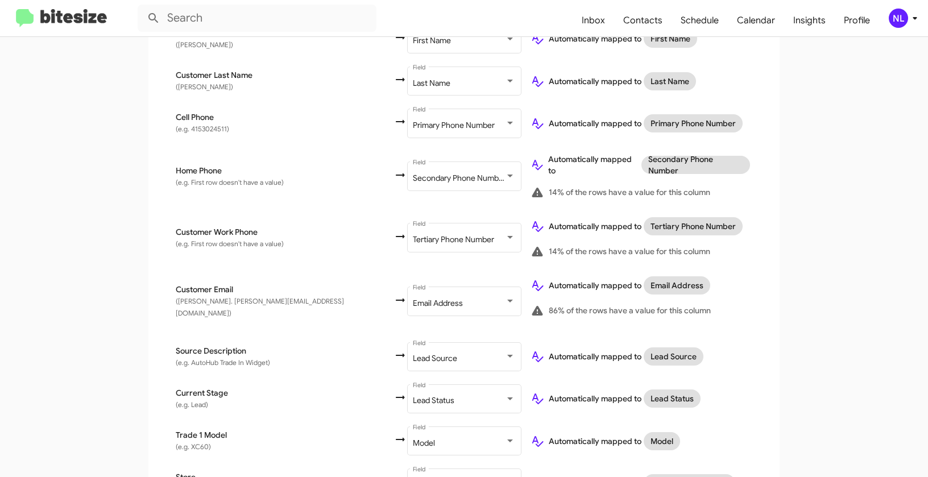
scroll to position [320, 0]
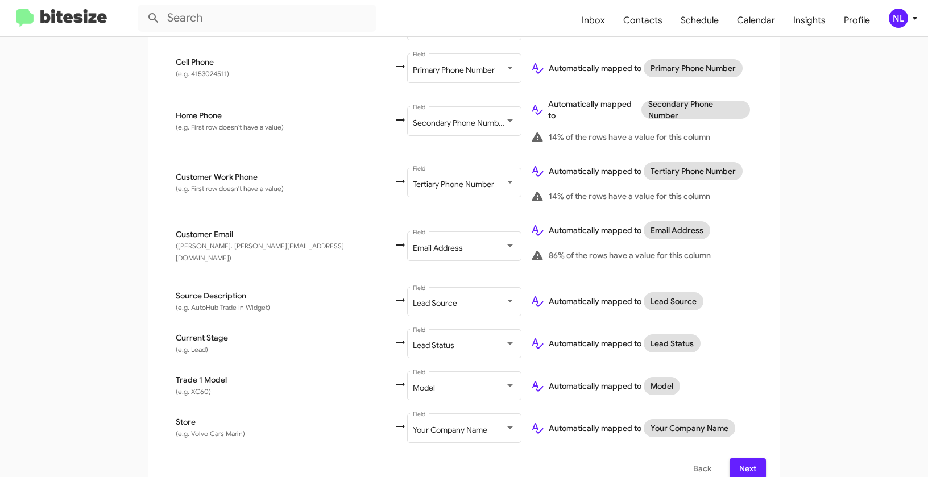
click at [734, 458] on button "Next" at bounding box center [747, 468] width 36 height 20
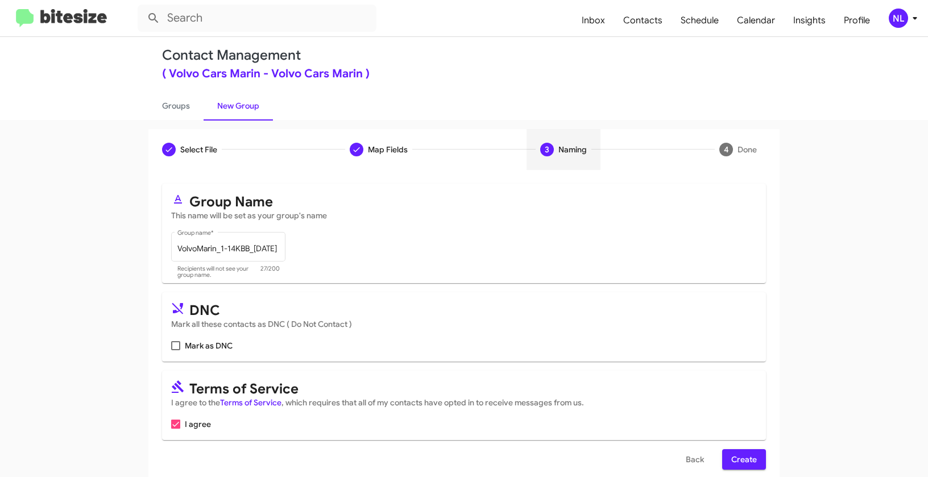
scroll to position [26, 0]
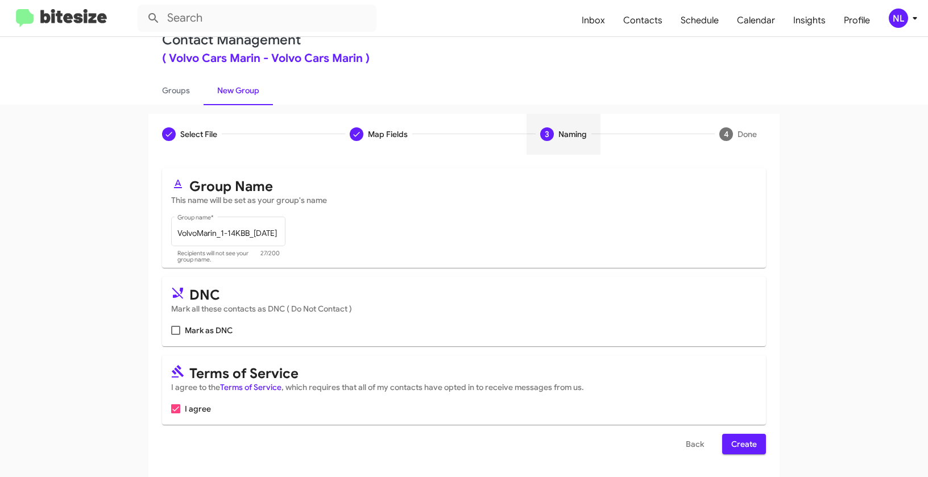
click at [741, 443] on span "Create" at bounding box center [744, 444] width 26 height 20
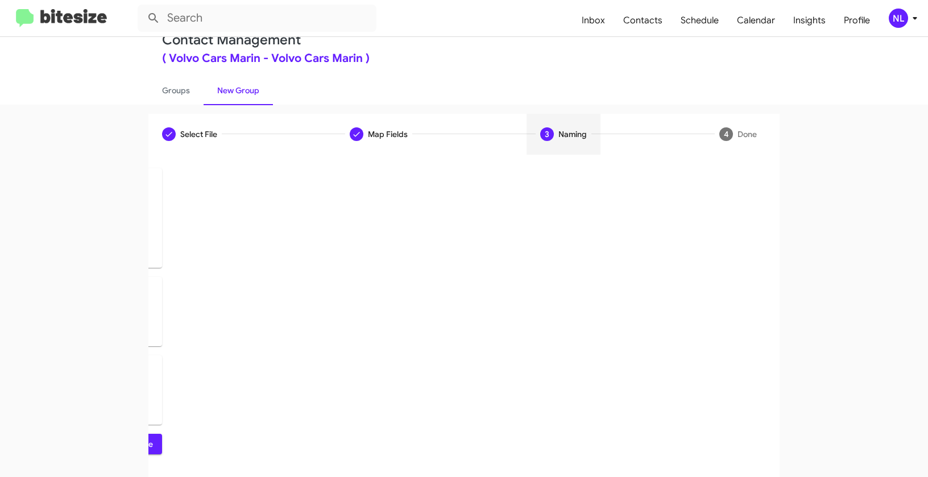
scroll to position [0, 0]
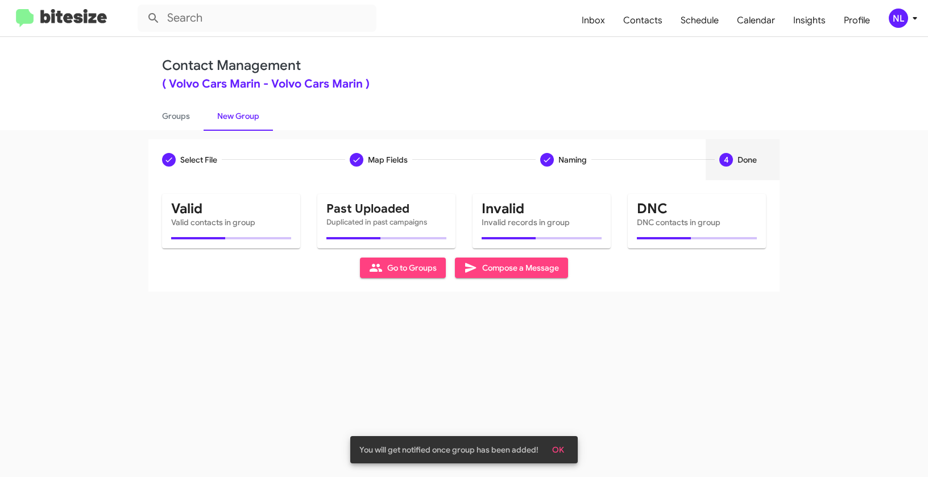
click at [556, 445] on span "OK" at bounding box center [558, 449] width 12 height 20
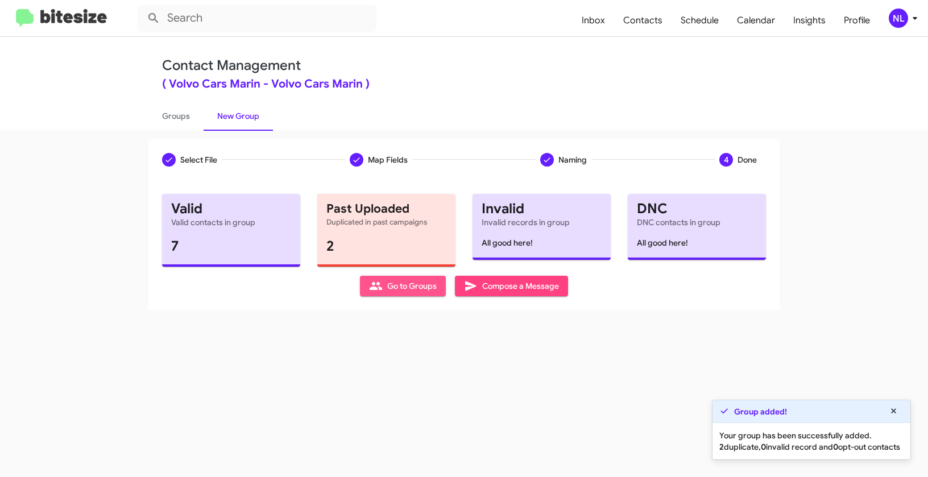
click at [424, 294] on span "Go to Groups" at bounding box center [403, 286] width 68 height 20
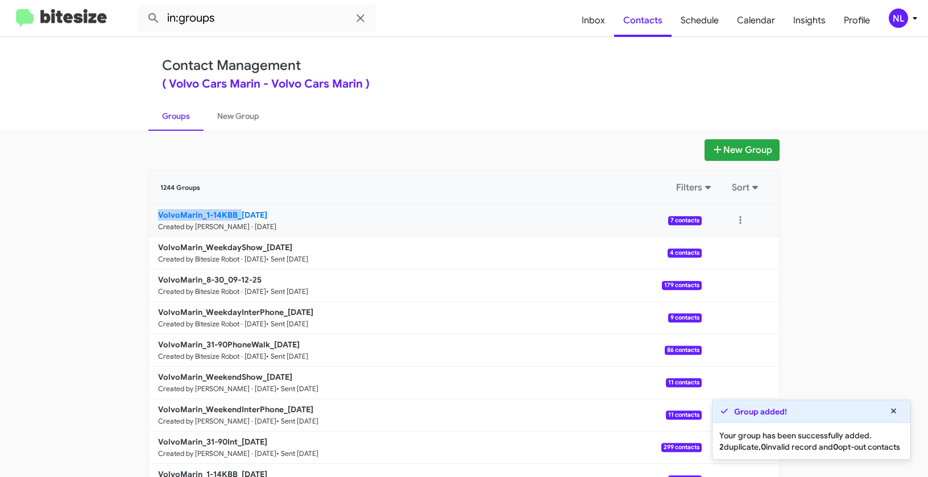
drag, startPoint x: 126, startPoint y: 216, endPoint x: 235, endPoint y: 211, distance: 109.2
click at [235, 211] on app-groups "New Group 1244 Groups Filters Sort VolvoMarin_1-14KBB_[DATE] Created by [PERSON…" at bounding box center [464, 348] width 928 height 419
copy b "VolvoMarin_1-14KBB_"
click at [237, 30] on input "in:groups" at bounding box center [257, 18] width 239 height 27
paste input "VolvoMarin_1-14KBB_"
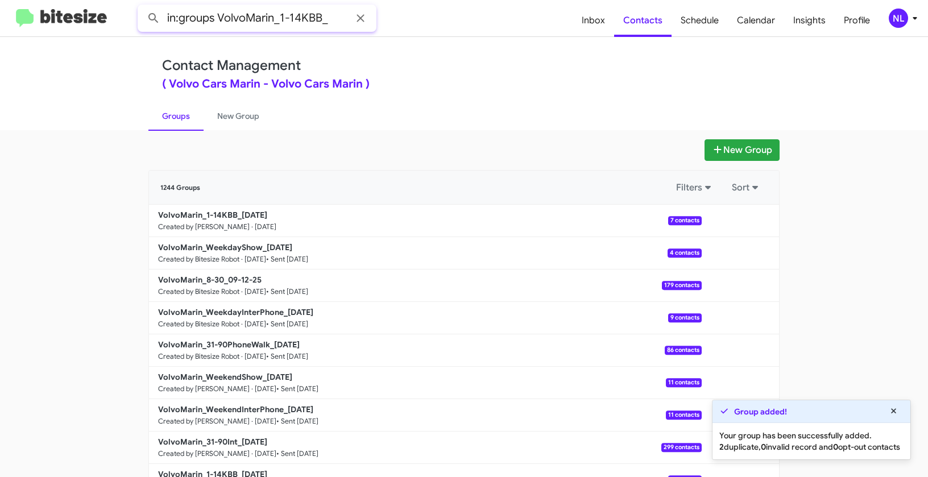
type input "in:groups VolvoMarin_1-14KBB_"
click at [142, 7] on button at bounding box center [153, 18] width 23 height 23
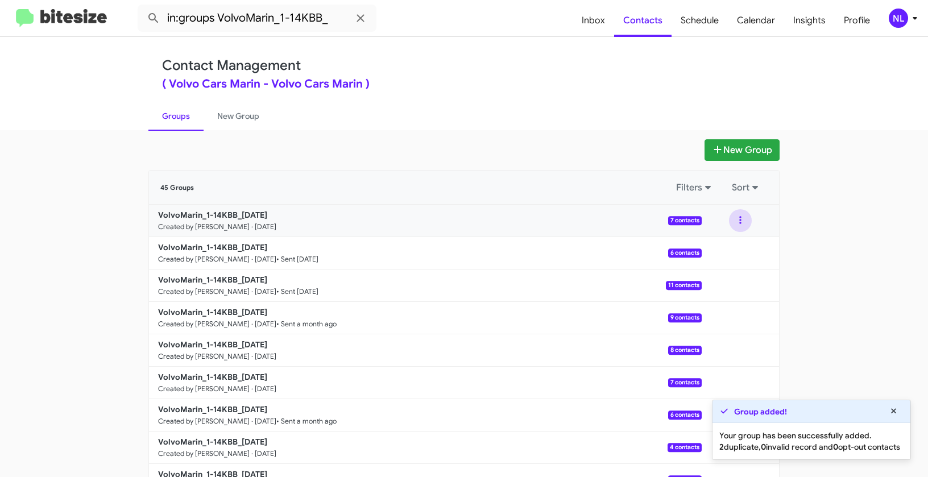
click at [737, 215] on button at bounding box center [740, 220] width 23 height 23
click at [714, 256] on button "View contacts" at bounding box center [705, 251] width 91 height 27
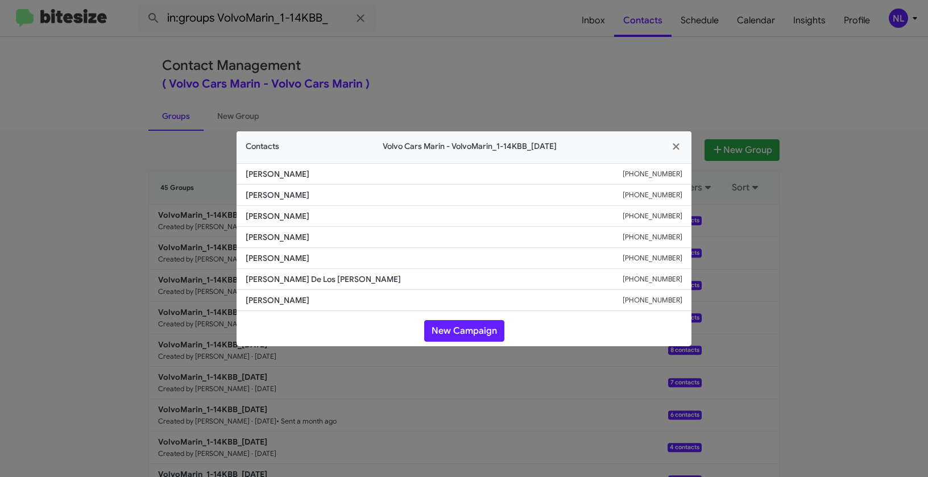
drag, startPoint x: 293, startPoint y: 199, endPoint x: 331, endPoint y: 201, distance: 37.5
click at [331, 201] on li "[PERSON_NAME] [PHONE_NUMBER]" at bounding box center [463, 195] width 455 height 21
drag, startPoint x: 244, startPoint y: 193, endPoint x: 347, endPoint y: 193, distance: 102.3
click at [347, 193] on li "[PERSON_NAME] [PHONE_NUMBER]" at bounding box center [463, 195] width 455 height 21
copy span "[PERSON_NAME]"
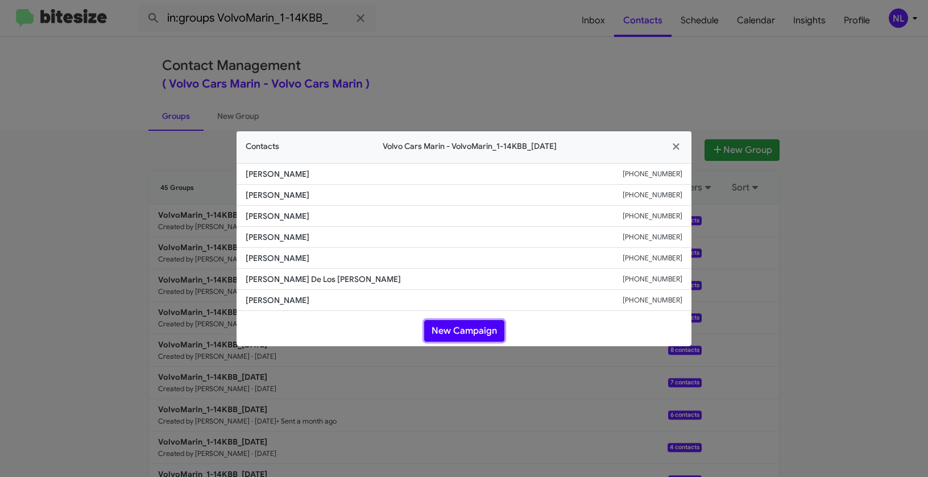
click at [473, 325] on button "New Campaign" at bounding box center [464, 331] width 80 height 22
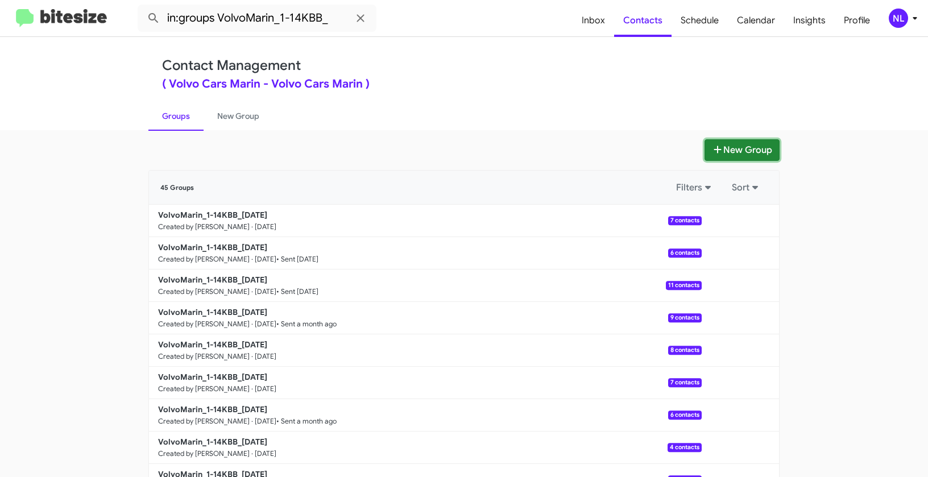
click at [755, 154] on button "New Group" at bounding box center [741, 150] width 75 height 22
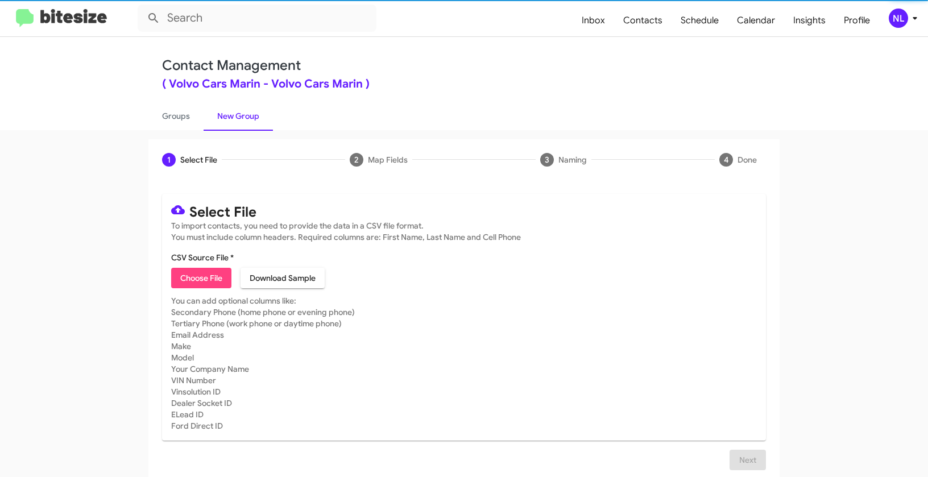
click at [192, 272] on span "Choose File" at bounding box center [201, 278] width 42 height 20
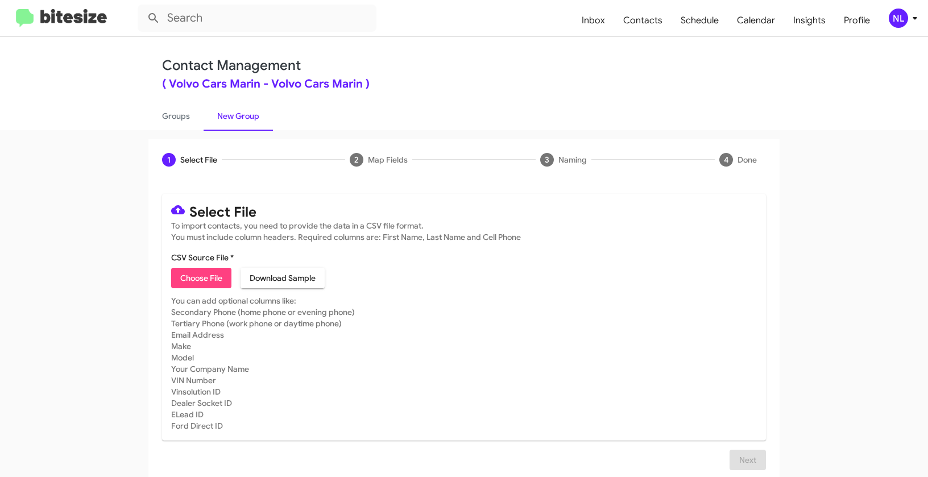
type input "VolvoMarin_31-90Int_[DATE]"
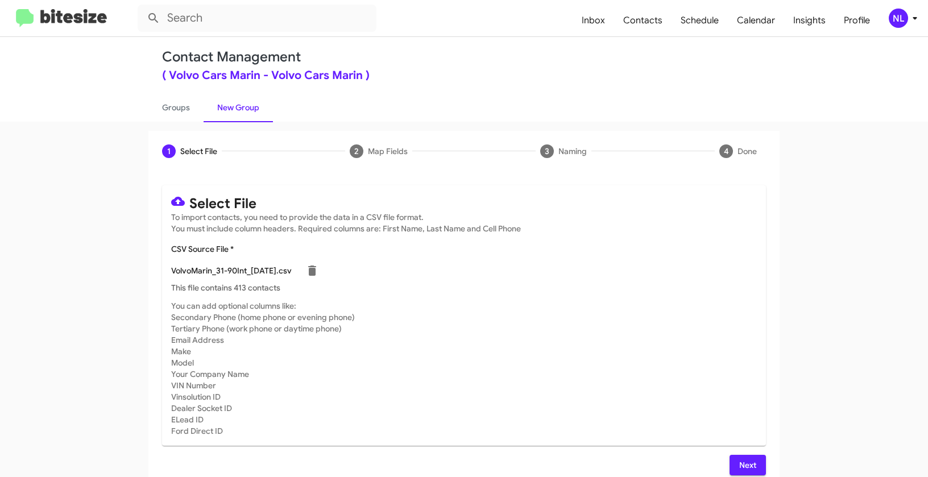
scroll to position [20, 0]
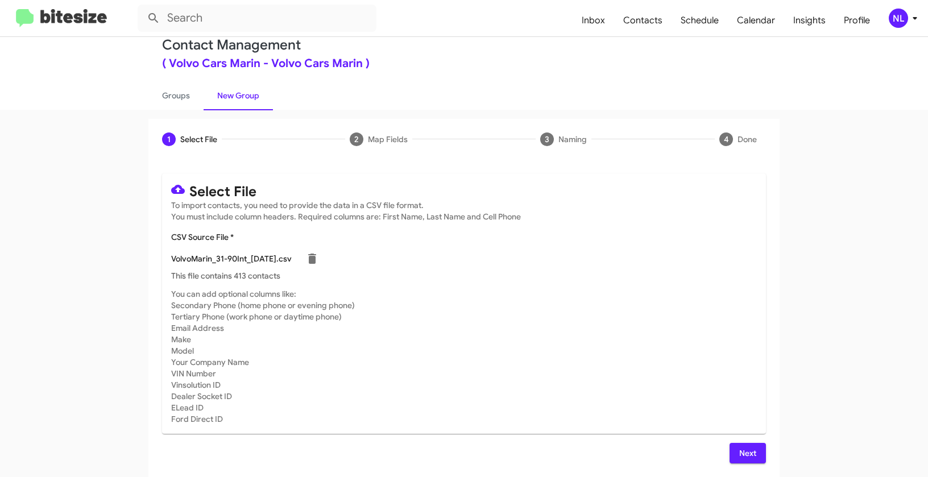
click at [749, 456] on span "Next" at bounding box center [747, 453] width 18 height 20
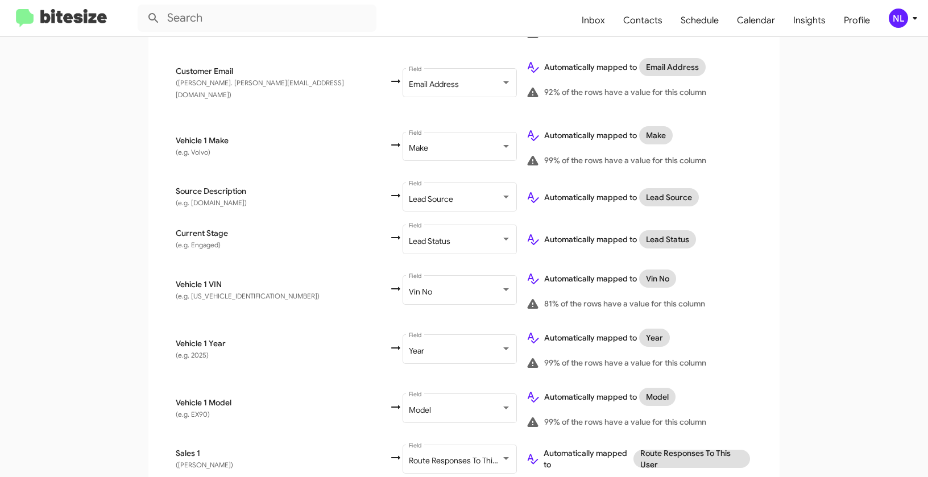
scroll to position [590, 0]
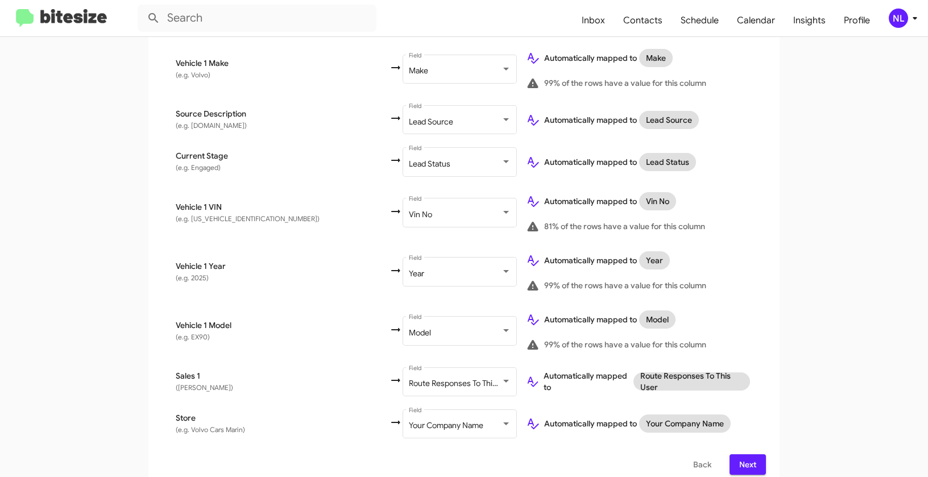
click at [741, 454] on span "Next" at bounding box center [747, 464] width 18 height 20
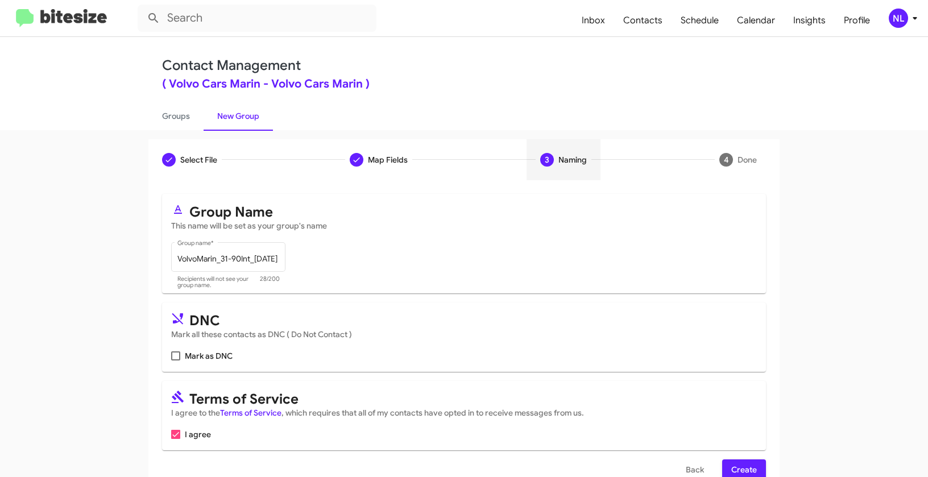
scroll to position [26, 0]
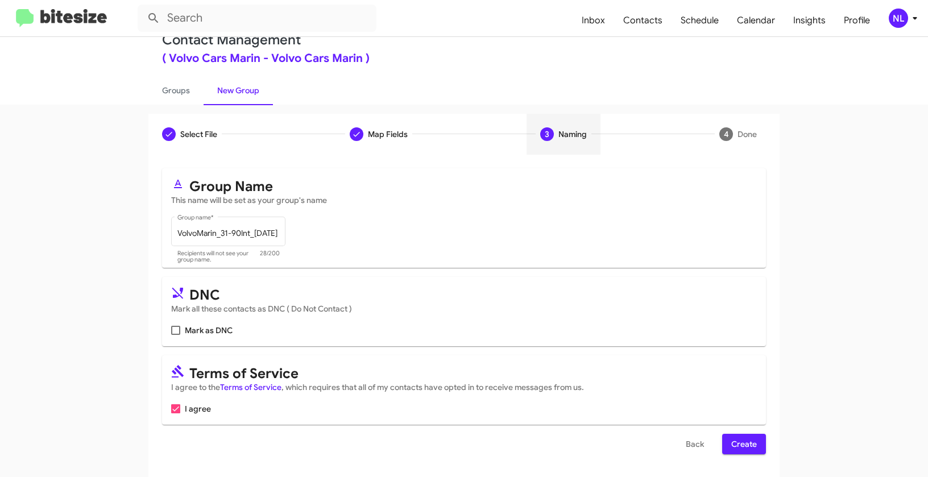
click at [736, 442] on span "Create" at bounding box center [744, 444] width 26 height 20
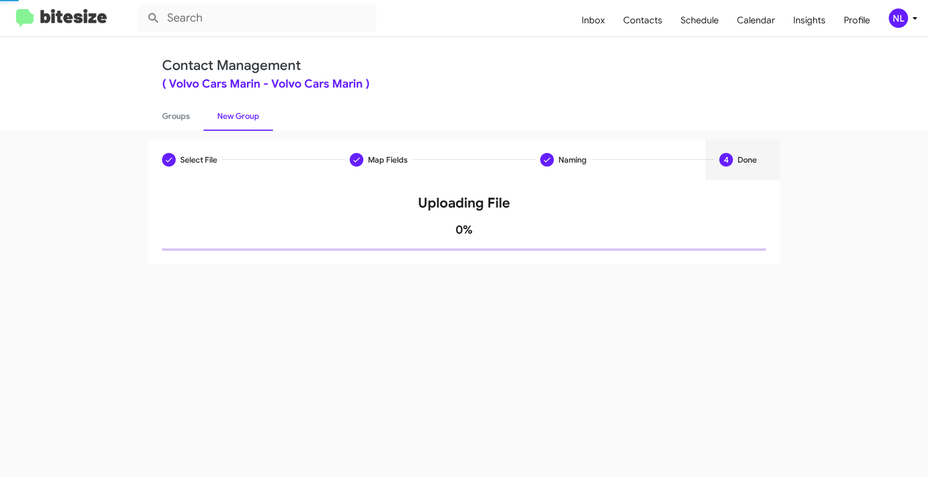
scroll to position [0, 0]
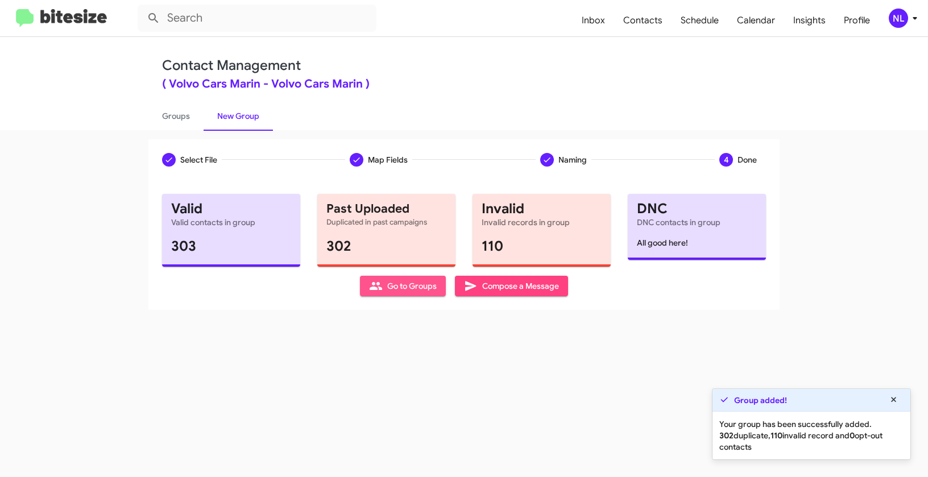
click at [402, 288] on span "Go to Groups" at bounding box center [403, 286] width 68 height 20
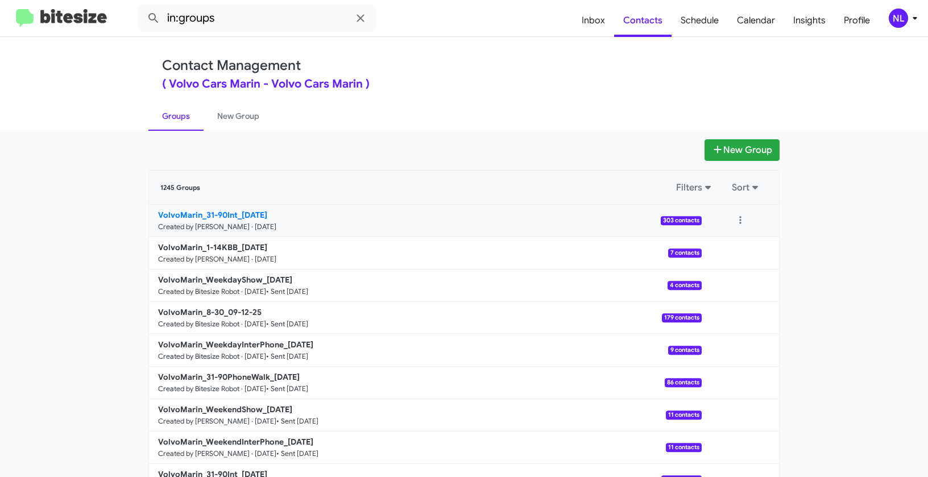
drag, startPoint x: 92, startPoint y: 211, endPoint x: 238, endPoint y: 211, distance: 145.5
click at [238, 211] on app-groups "New Group 1245 Groups Filters Sort VolvoMarin_31-90Int_[DATE] Created by [PERSO…" at bounding box center [464, 348] width 928 height 419
copy div "Filters Sort VolvoMarin_31-90Int_"
click at [246, 22] on input "in:groups" at bounding box center [257, 18] width 239 height 27
paste input "VolvoMarin_31-90Int_"
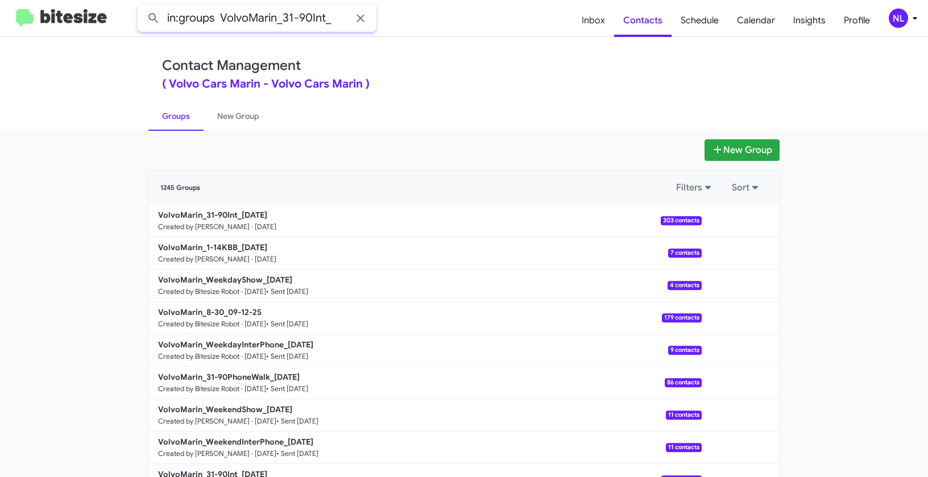
type input "in:groups VolvoMarin_31-90Int_"
click at [142, 7] on button at bounding box center [153, 18] width 23 height 23
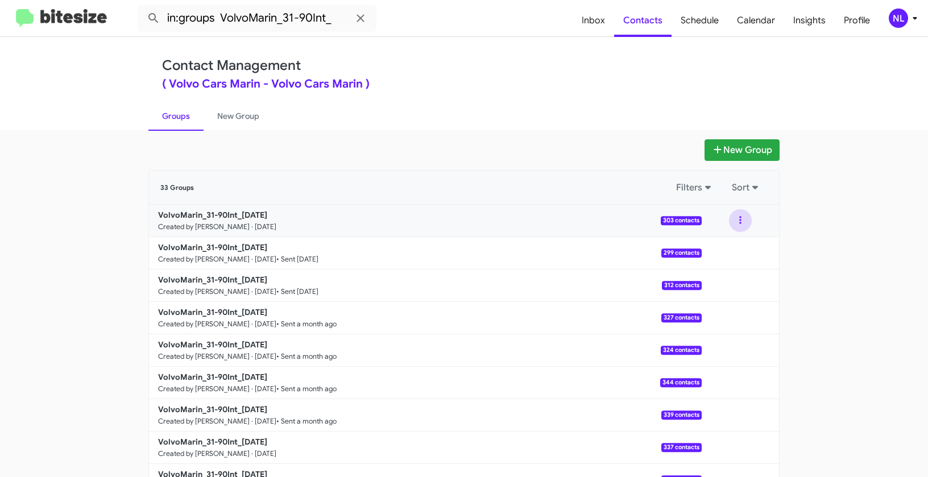
click at [731, 216] on button at bounding box center [740, 220] width 23 height 23
click at [728, 251] on button "View contacts" at bounding box center [705, 251] width 91 height 27
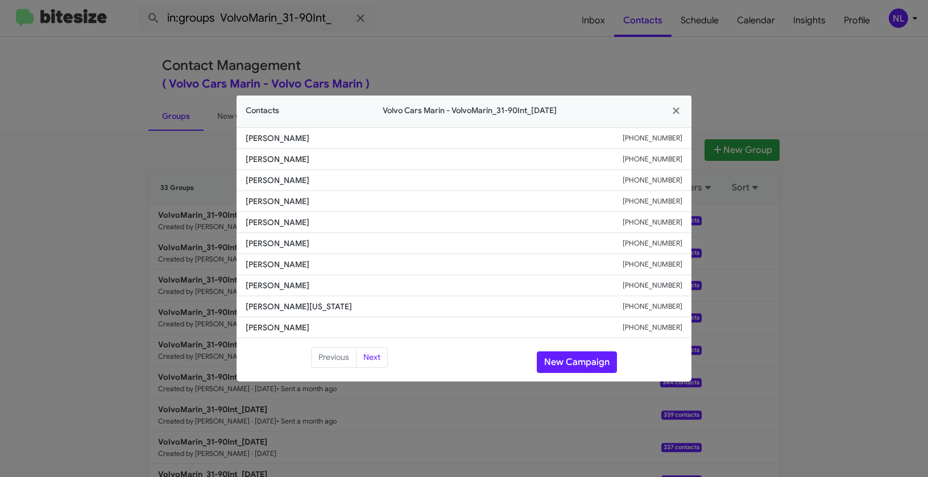
drag, startPoint x: 233, startPoint y: 282, endPoint x: 331, endPoint y: 289, distance: 98.0
click at [331, 289] on modal-container "Contacts Volvo Cars Marin - VolvoMarin_31-90Int_[DATE] [PERSON_NAME] [PHONE_NUM…" at bounding box center [464, 238] width 928 height 477
copy span "[PERSON_NAME]"
click at [676, 104] on fa-icon "button" at bounding box center [676, 111] width 13 height 17
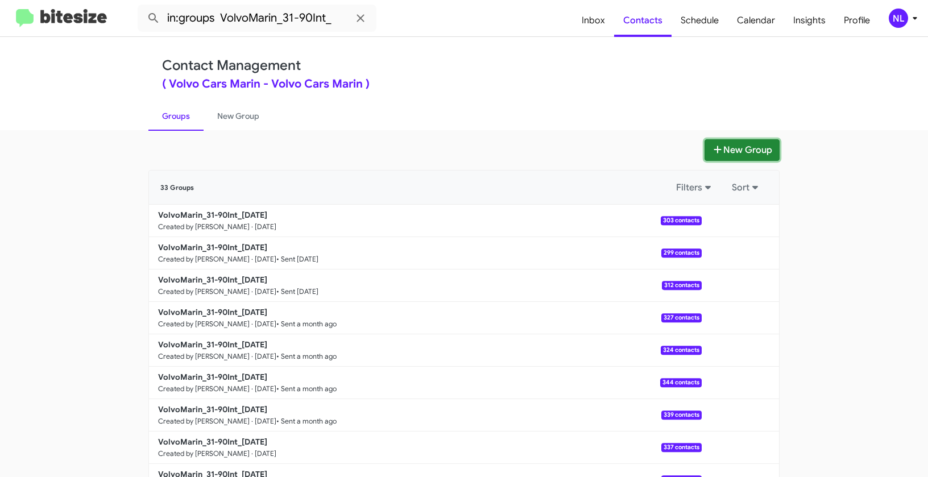
click at [729, 144] on button "New Group" at bounding box center [741, 150] width 75 height 22
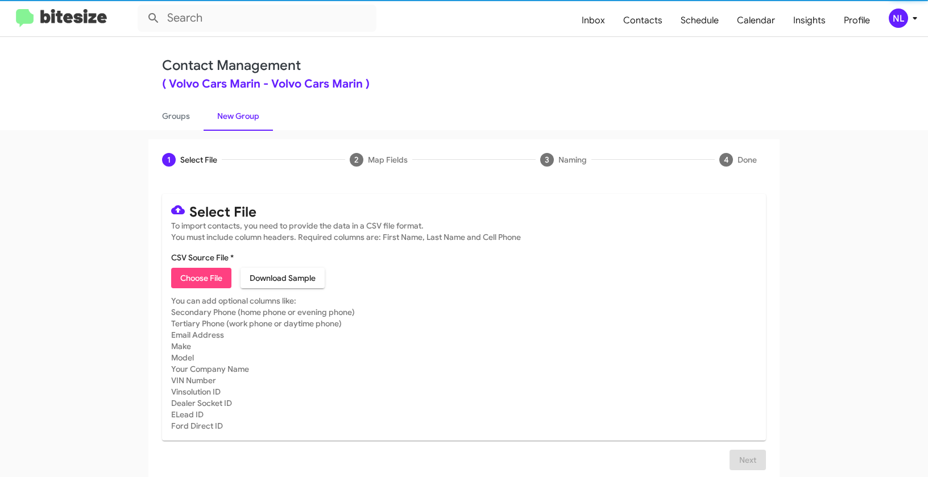
click at [188, 278] on span "Choose File" at bounding box center [201, 278] width 42 height 20
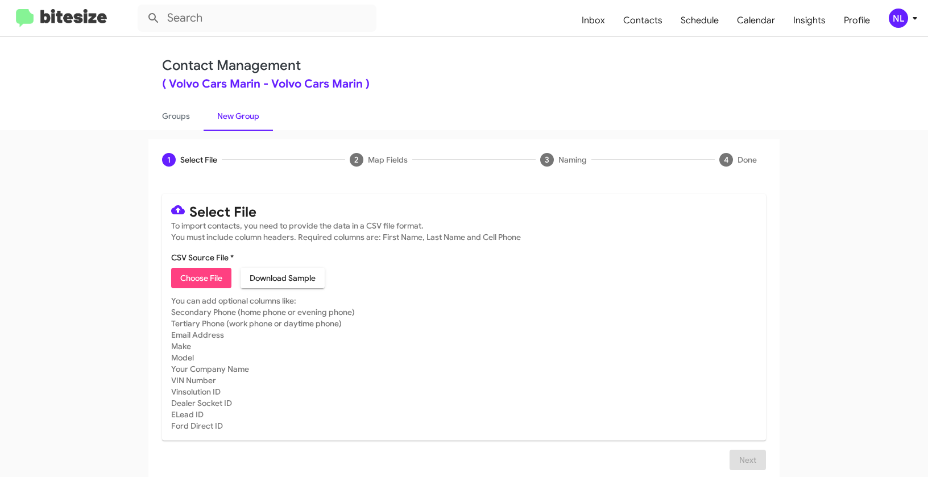
type input "VolvoMarin_WeekendInterPhone_[DATE]"
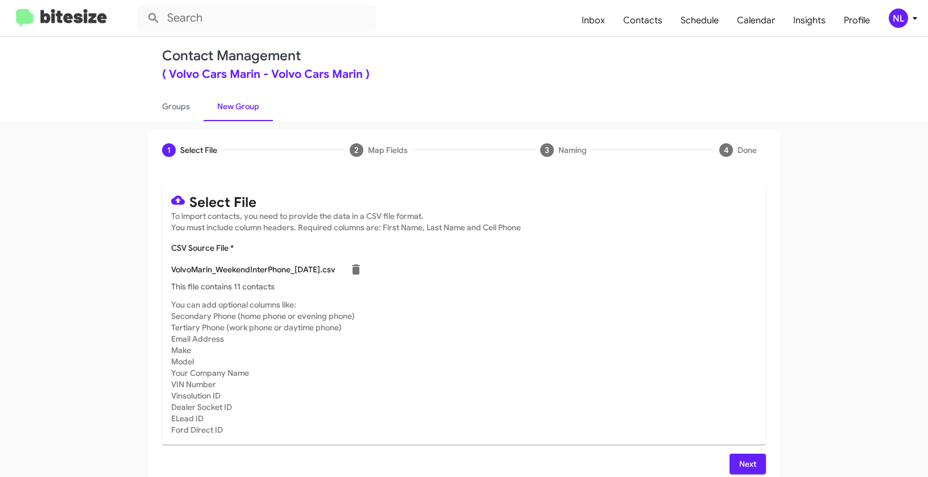
scroll to position [20, 0]
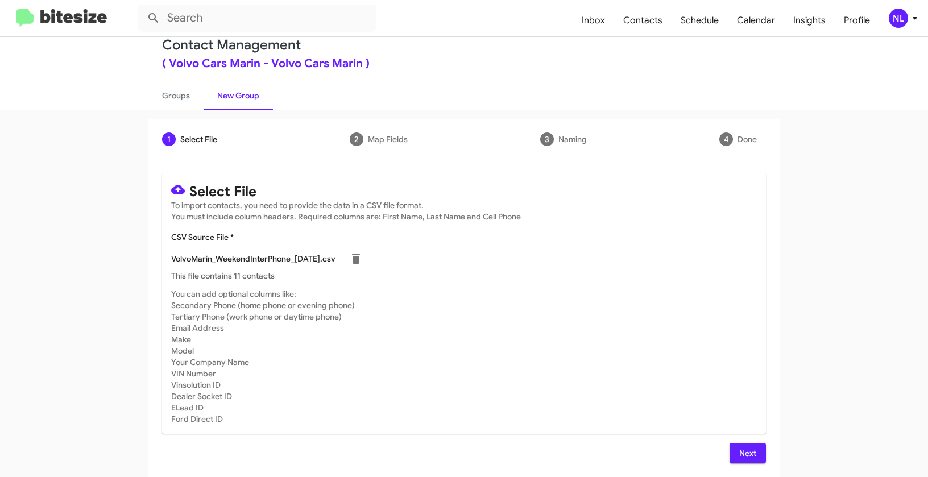
click at [738, 450] on span "Next" at bounding box center [747, 453] width 18 height 20
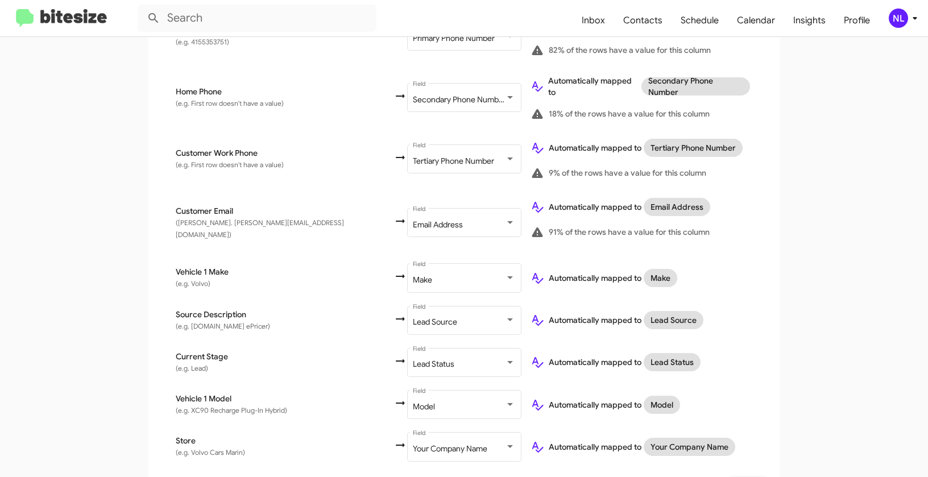
scroll to position [379, 0]
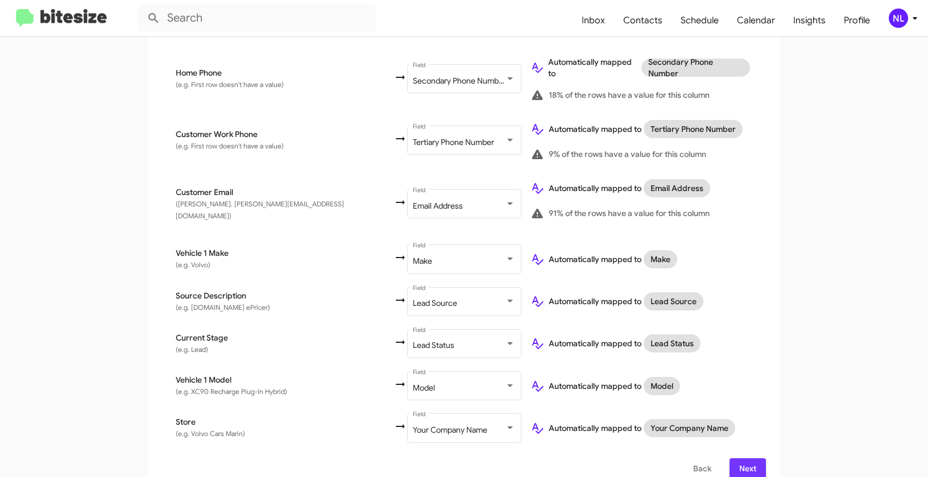
click at [752, 458] on span "Next" at bounding box center [747, 468] width 18 height 20
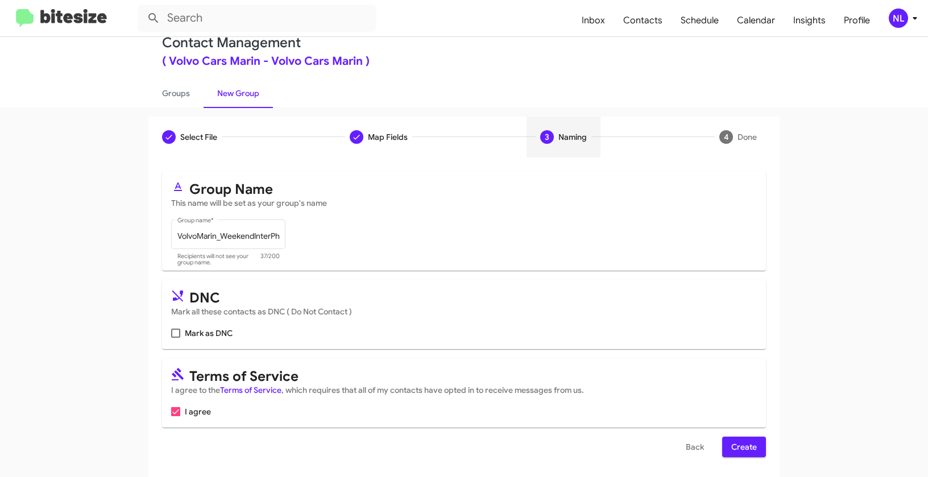
scroll to position [26, 0]
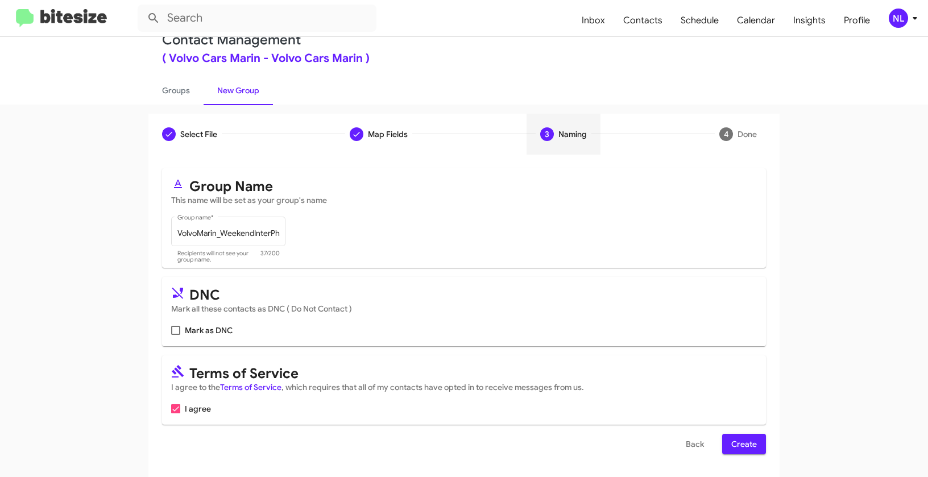
click at [747, 451] on span "Create" at bounding box center [744, 444] width 26 height 20
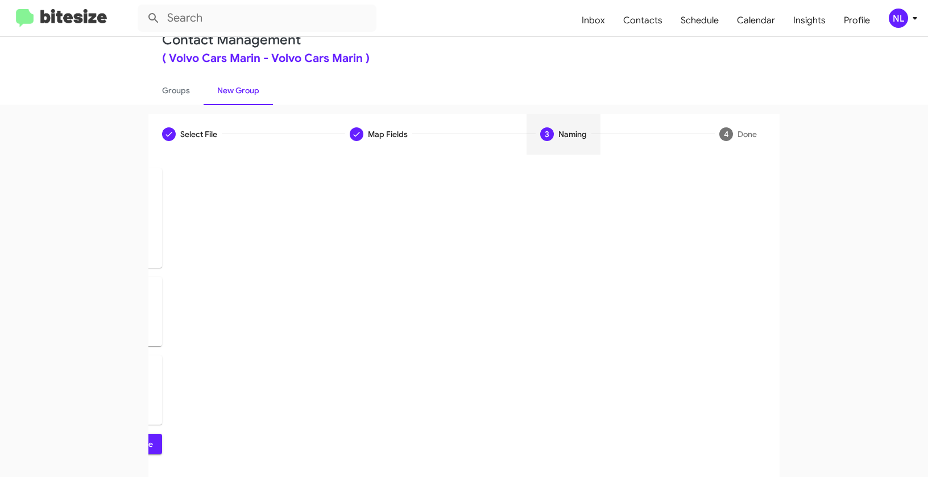
scroll to position [0, 0]
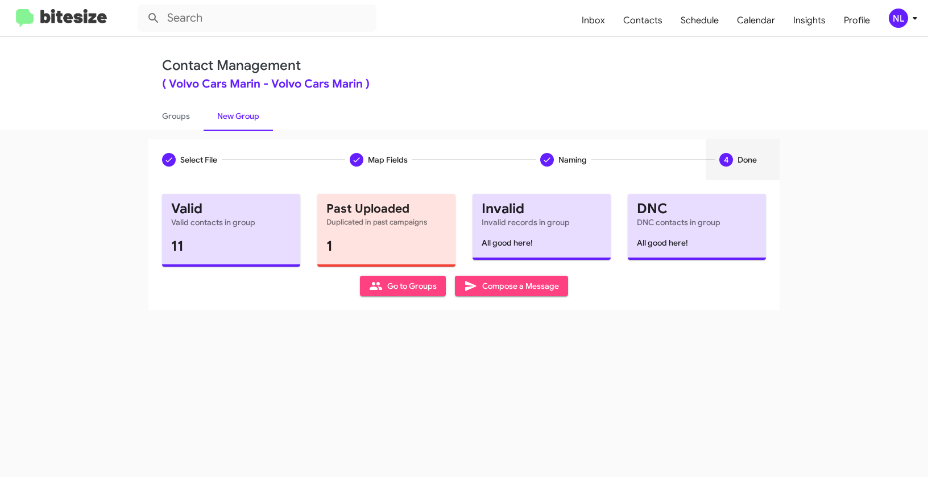
click at [390, 290] on span "Go to Groups" at bounding box center [403, 286] width 68 height 20
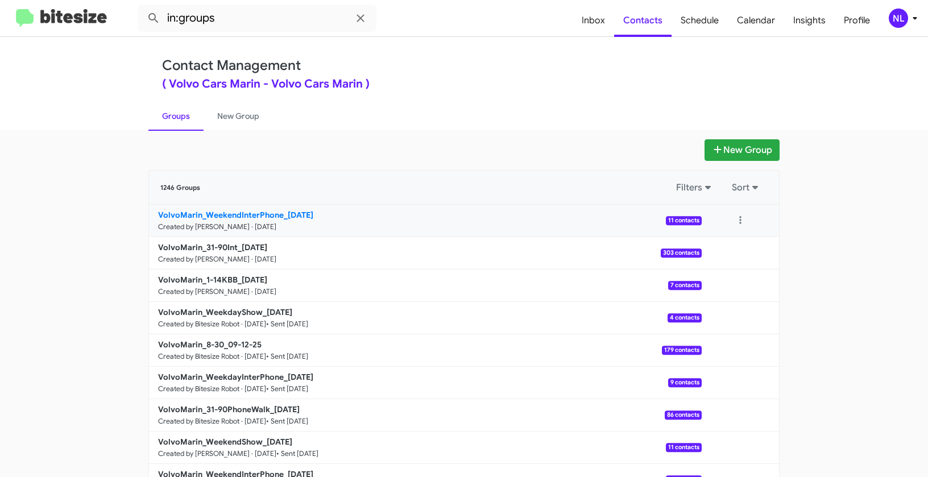
drag, startPoint x: 107, startPoint y: 209, endPoint x: 280, endPoint y: 212, distance: 173.4
click at [280, 212] on app-groups "New Group 1246 Groups Filters Sort VolvoMarin_WeekendInterPhone_[DATE] Created …" at bounding box center [464, 348] width 928 height 419
copy div "Filters Sort VolvoMarin_WeekendInterPhone"
click at [256, 30] on input "in:groups" at bounding box center [257, 18] width 239 height 27
paste input "VolvoMarin_WeekendInterPhone"
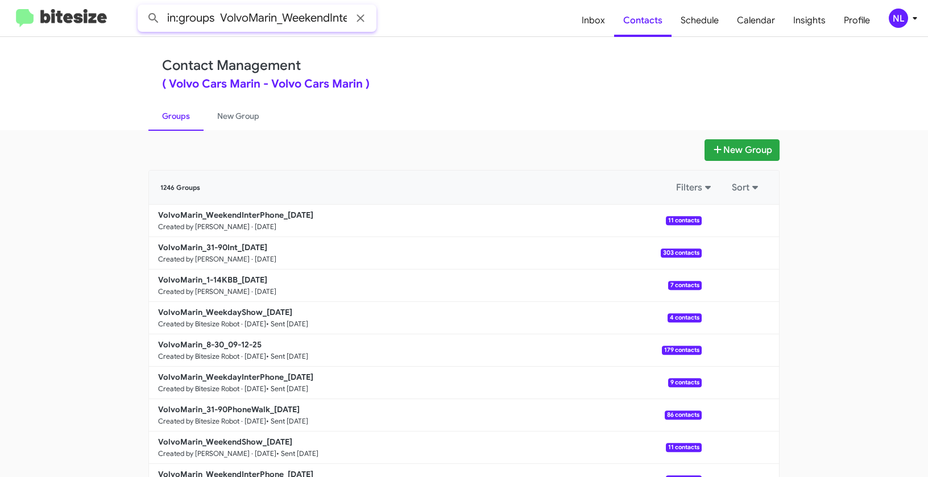
scroll to position [0, 39]
type input "in:groups VolvoMarin_WeekendInterPhone"
click at [142, 7] on button at bounding box center [153, 18] width 23 height 23
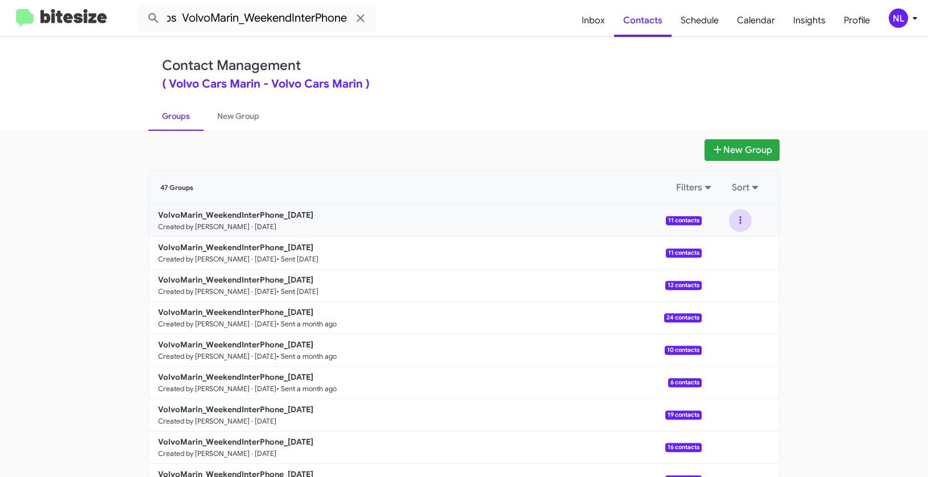
click at [738, 216] on button at bounding box center [740, 220] width 23 height 23
click at [729, 248] on button "View contacts" at bounding box center [705, 251] width 91 height 27
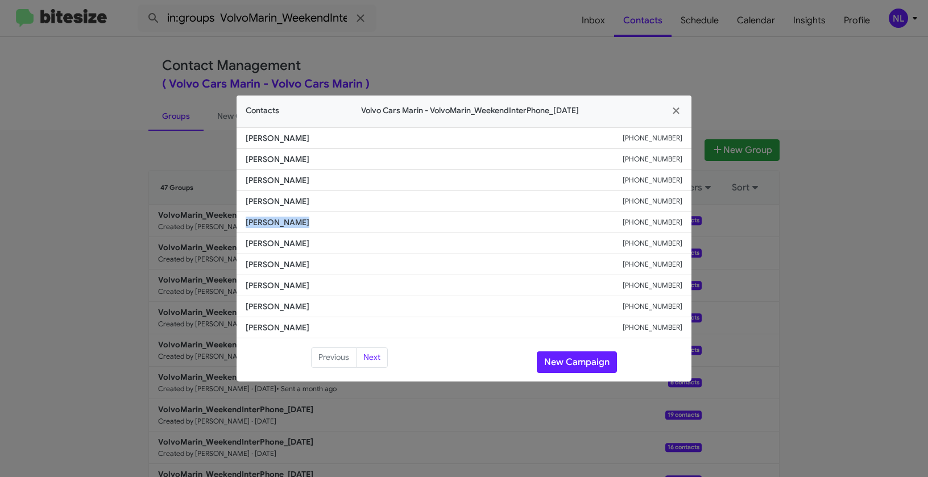
drag, startPoint x: 238, startPoint y: 221, endPoint x: 314, endPoint y: 223, distance: 76.8
click at [314, 223] on li "[PERSON_NAME] [PHONE_NUMBER]" at bounding box center [463, 222] width 455 height 21
copy span "[PERSON_NAME]"
click at [672, 113] on icon "button" at bounding box center [676, 111] width 13 height 10
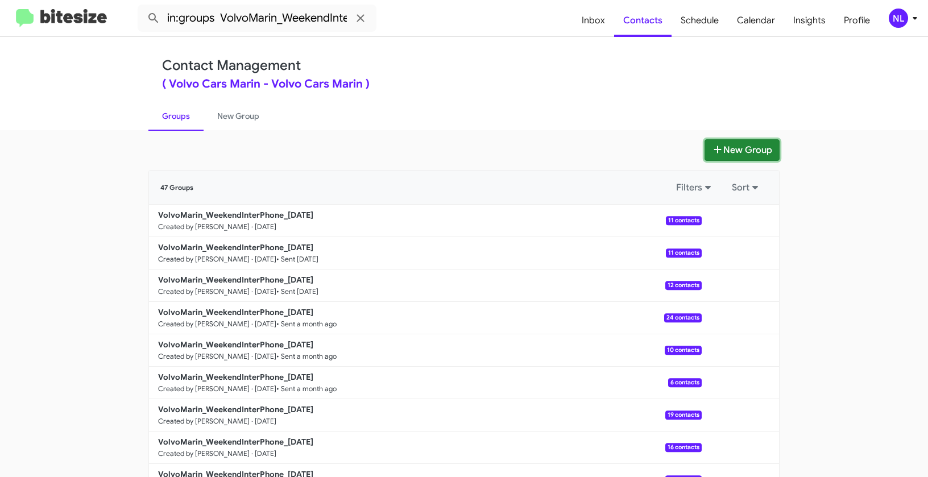
click at [733, 149] on button "New Group" at bounding box center [741, 150] width 75 height 22
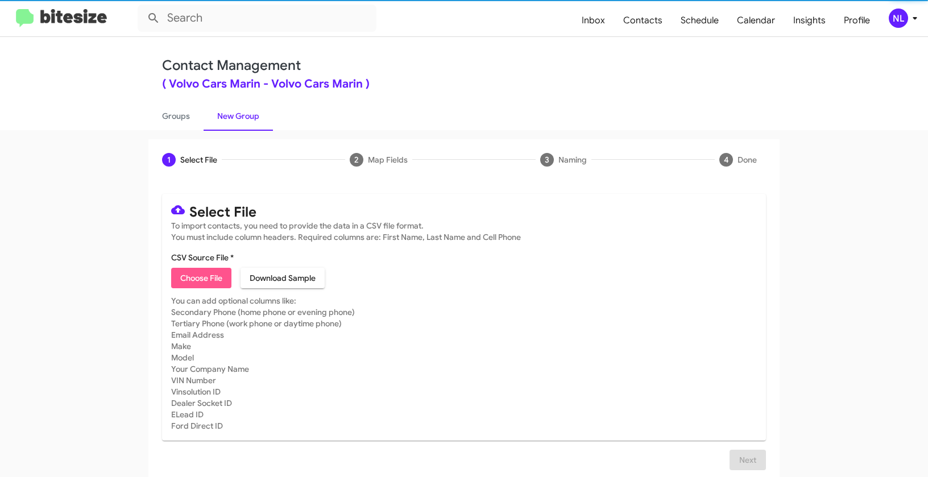
click at [197, 281] on span "Choose File" at bounding box center [201, 278] width 42 height 20
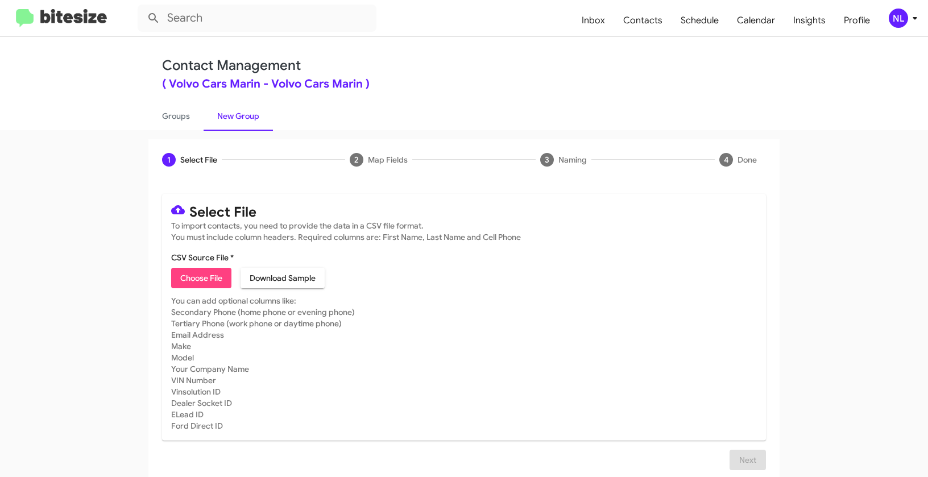
type input "VolvoMarin_WeekendShow_[DATE]"
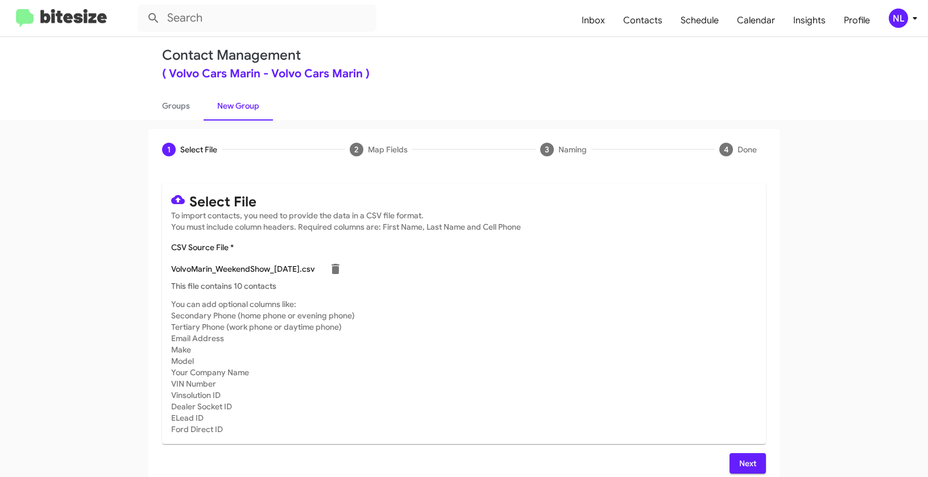
scroll to position [20, 0]
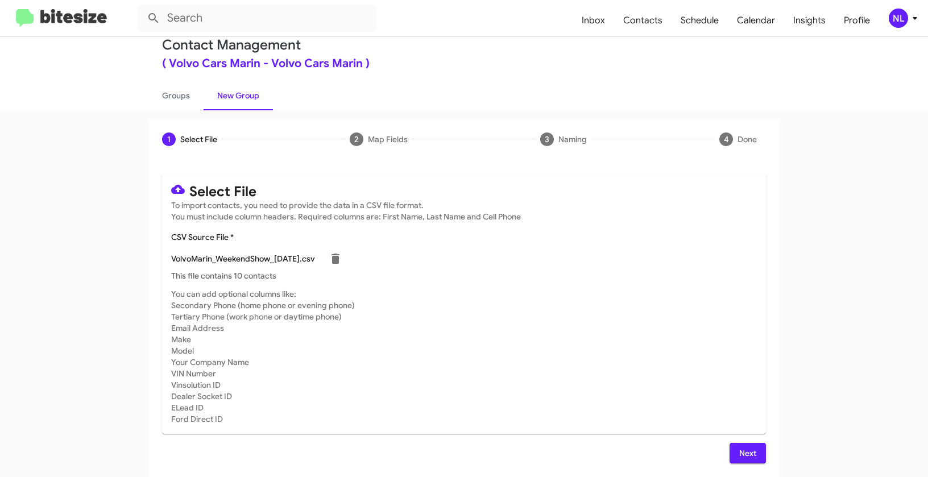
click at [746, 454] on span "Next" at bounding box center [747, 453] width 18 height 20
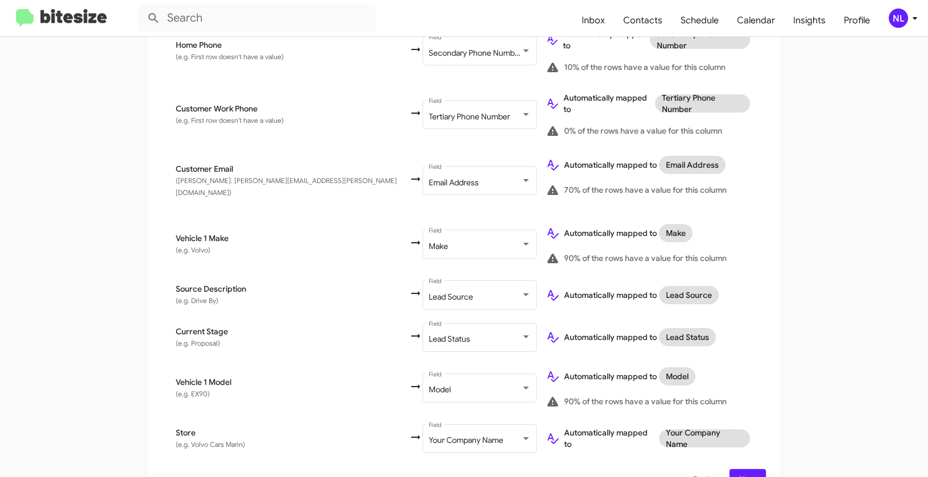
scroll to position [413, 0]
click at [738, 468] on span "Next" at bounding box center [747, 478] width 18 height 20
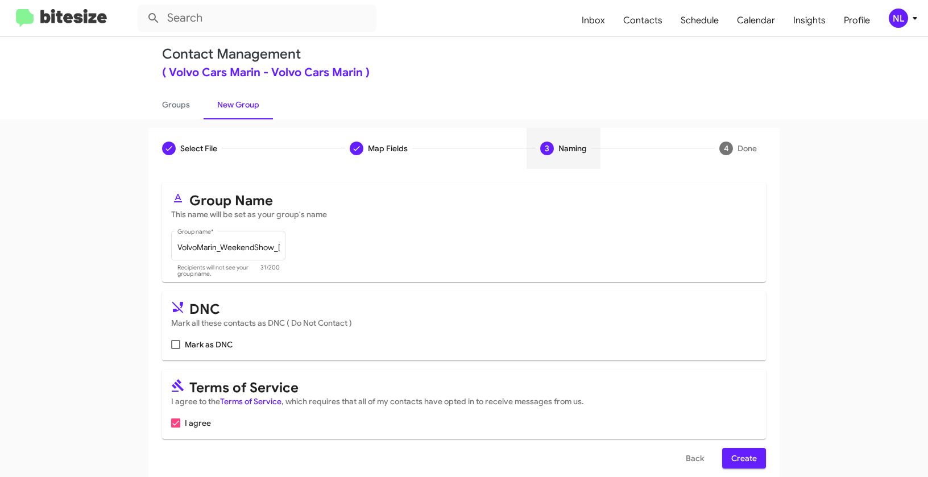
scroll to position [26, 0]
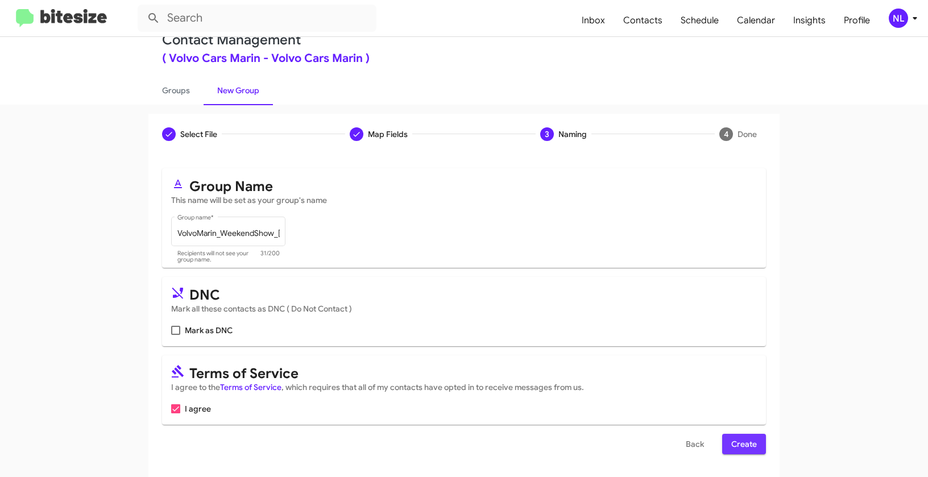
click at [739, 444] on span "Create" at bounding box center [744, 444] width 26 height 20
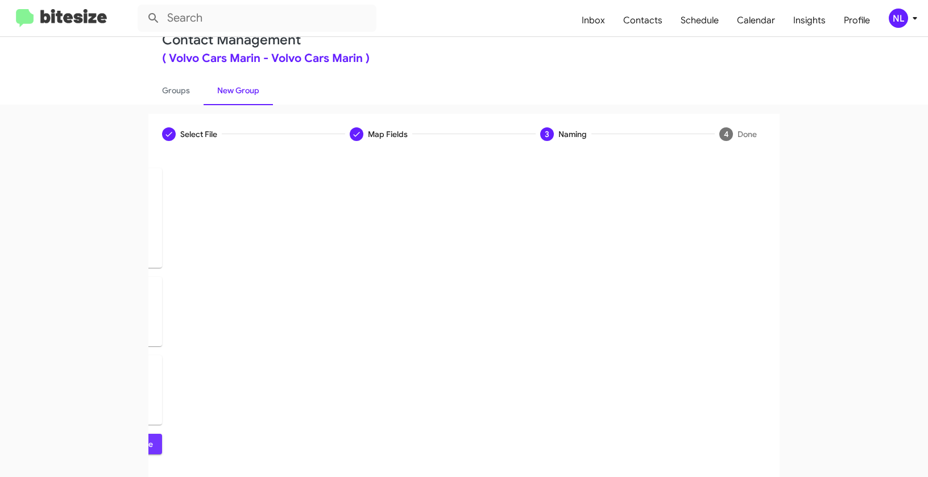
scroll to position [0, 0]
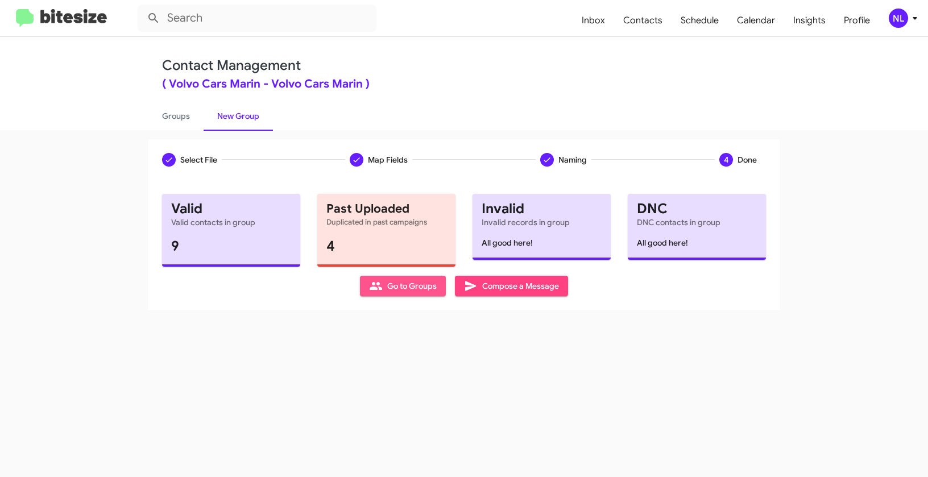
click at [391, 290] on span "Go to Groups" at bounding box center [403, 286] width 68 height 20
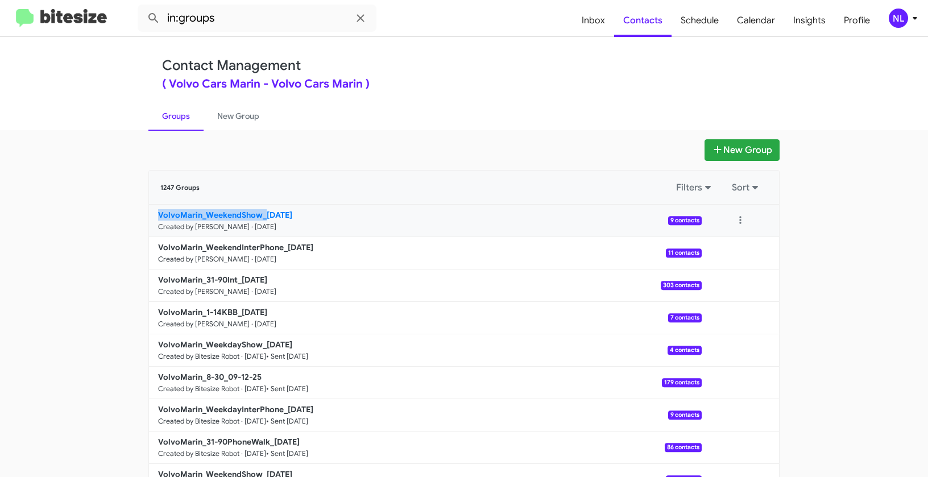
drag, startPoint x: 93, startPoint y: 219, endPoint x: 262, endPoint y: 209, distance: 169.6
click at [262, 209] on app-groups "New Group 1247 Groups Filters Sort VolvoMarin_WeekendShow_[DATE] Created by [PE…" at bounding box center [464, 348] width 928 height 419
copy b "VolvoMarin_WeekendShow_"
click at [254, 11] on input "in:groups" at bounding box center [257, 18] width 239 height 27
paste input "VolvoMarin_WeekendShow_"
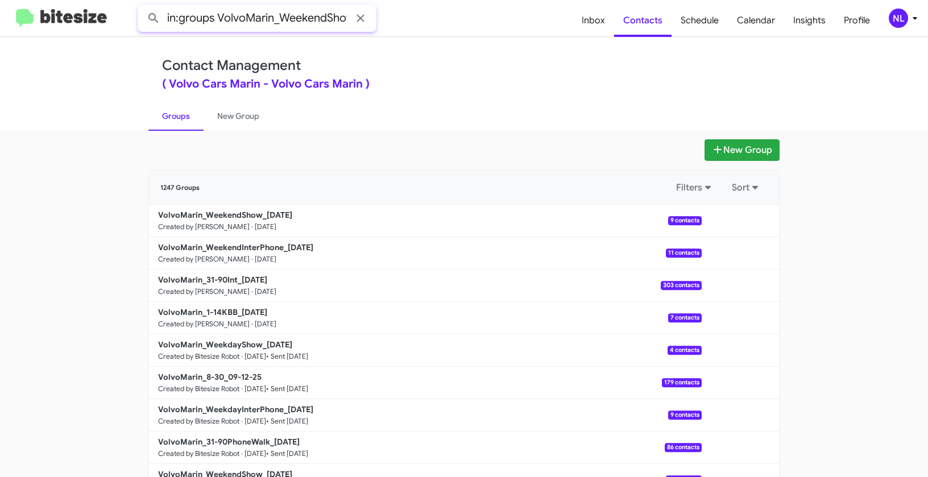
scroll to position [0, 14]
type input "in:groups VolvoMarin_WeekendShow_"
click at [142, 7] on button at bounding box center [153, 18] width 23 height 23
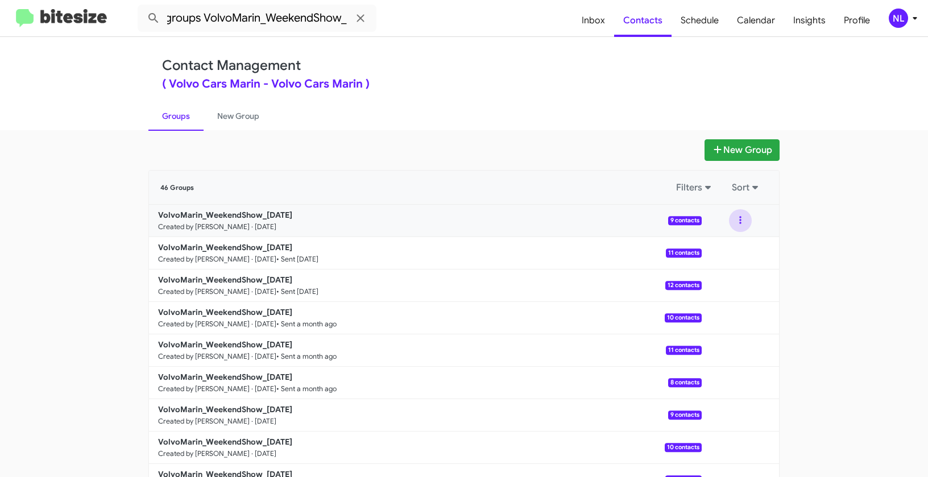
click at [733, 223] on button at bounding box center [740, 220] width 23 height 23
click at [725, 239] on button "View contacts" at bounding box center [705, 251] width 91 height 27
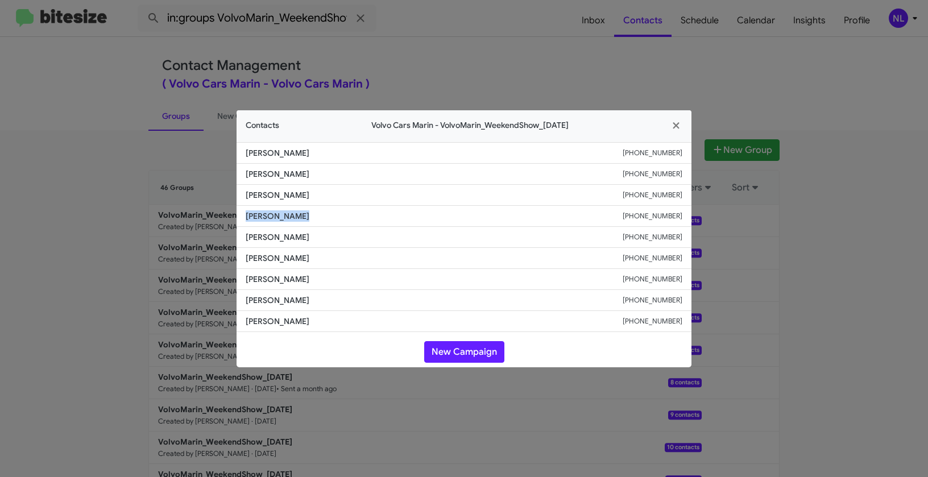
drag, startPoint x: 278, startPoint y: 217, endPoint x: 332, endPoint y: 221, distance: 53.6
click at [332, 221] on li "[PERSON_NAME] [PHONE_NUMBER]" at bounding box center [463, 216] width 455 height 21
copy span "[PERSON_NAME]"
click at [673, 123] on icon "button" at bounding box center [675, 125] width 6 height 6
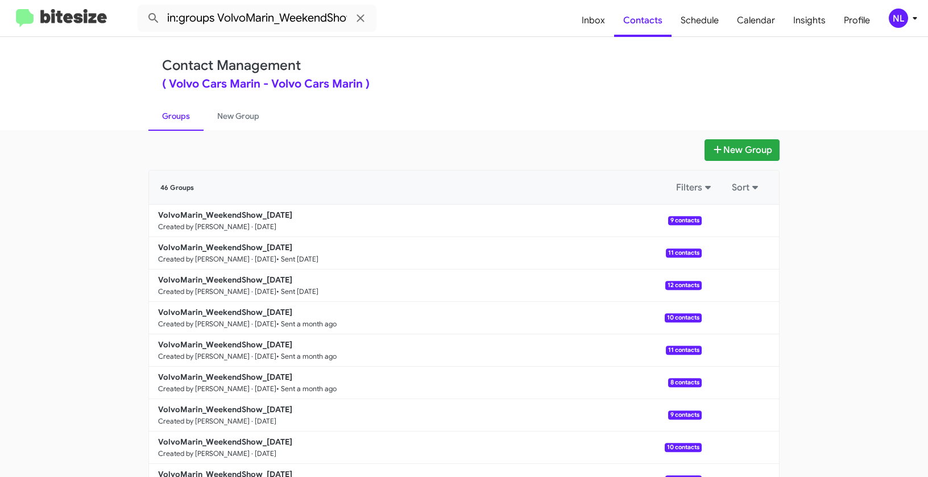
click at [888, 18] on div "NL" at bounding box center [897, 18] width 19 height 19
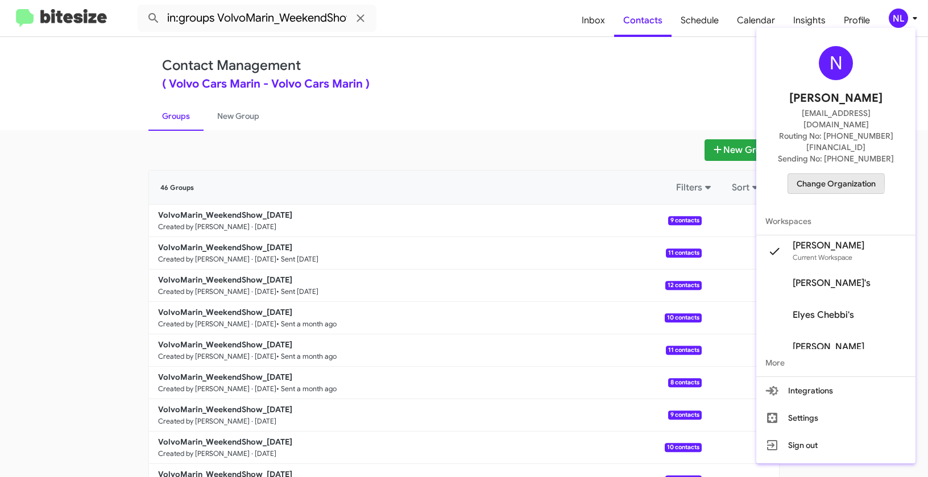
click at [826, 174] on span "Change Organization" at bounding box center [835, 183] width 79 height 19
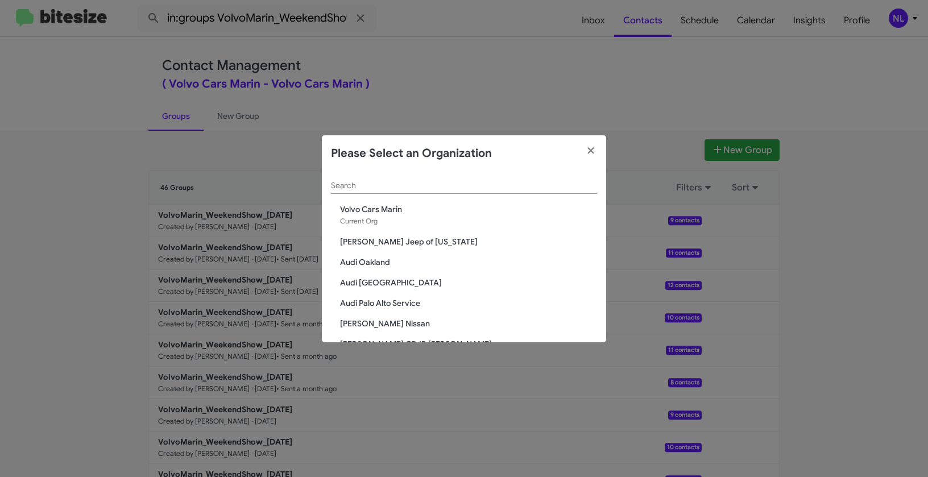
click at [370, 178] on div "Search" at bounding box center [464, 183] width 266 height 22
paste input "SERVICE: Tri-State Ford"
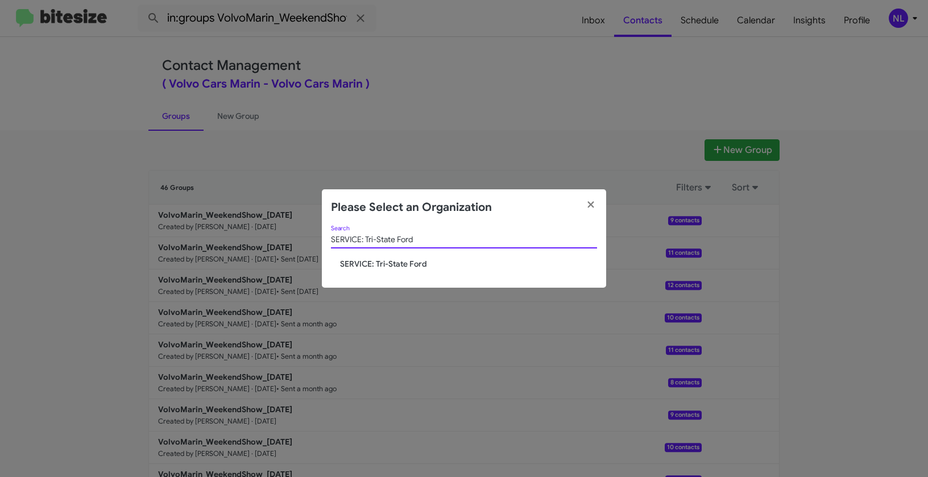
type input "SERVICE: Tri-State Ford"
click at [408, 261] on span "SERVICE: Tri-State Ford" at bounding box center [468, 263] width 257 height 11
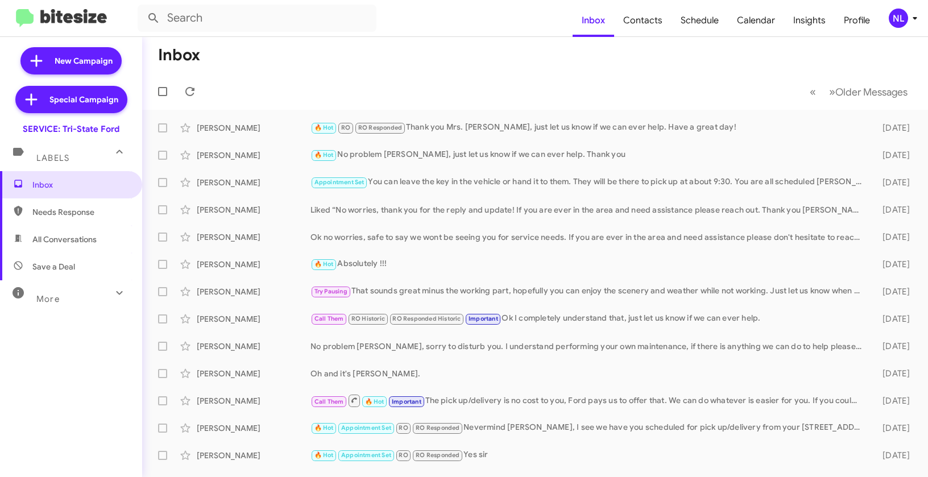
click at [901, 23] on div "NL" at bounding box center [897, 18] width 19 height 19
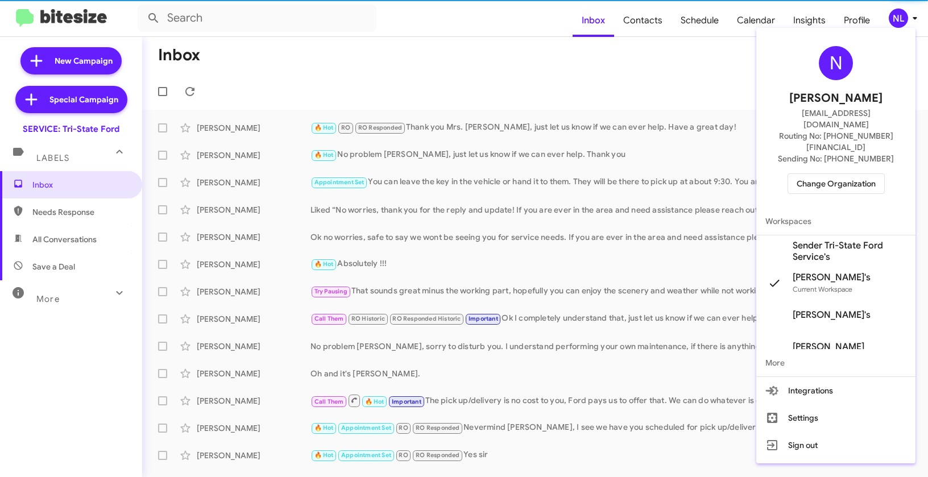
click span "Sender Tri-State Ford Service's"
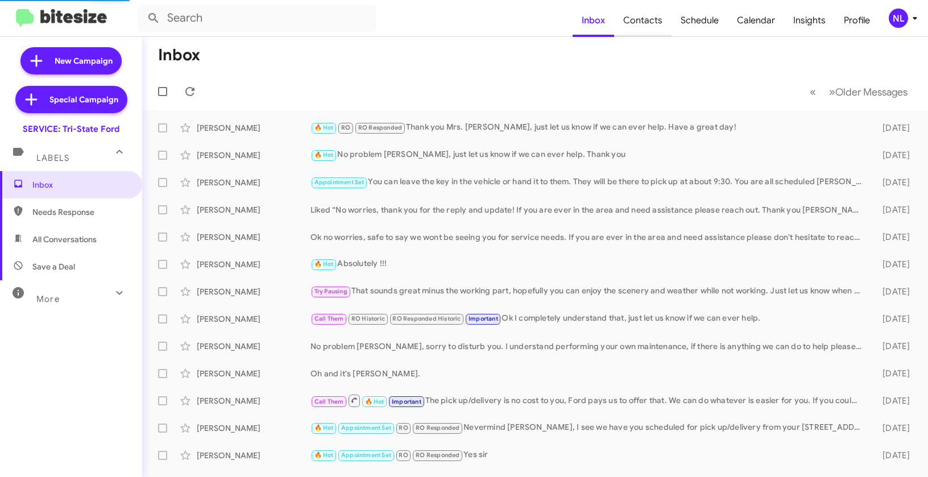
click at [646, 21] on span "Contacts" at bounding box center [642, 20] width 57 height 33
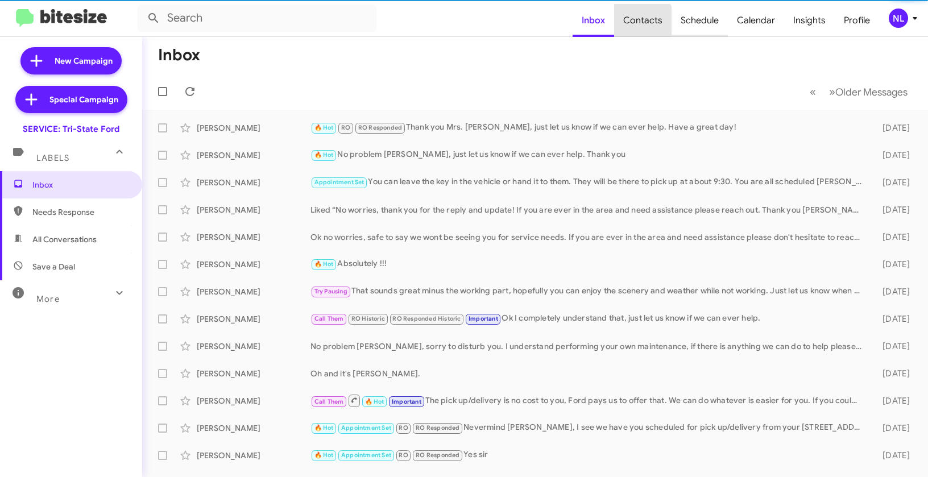
type input "in:groups"
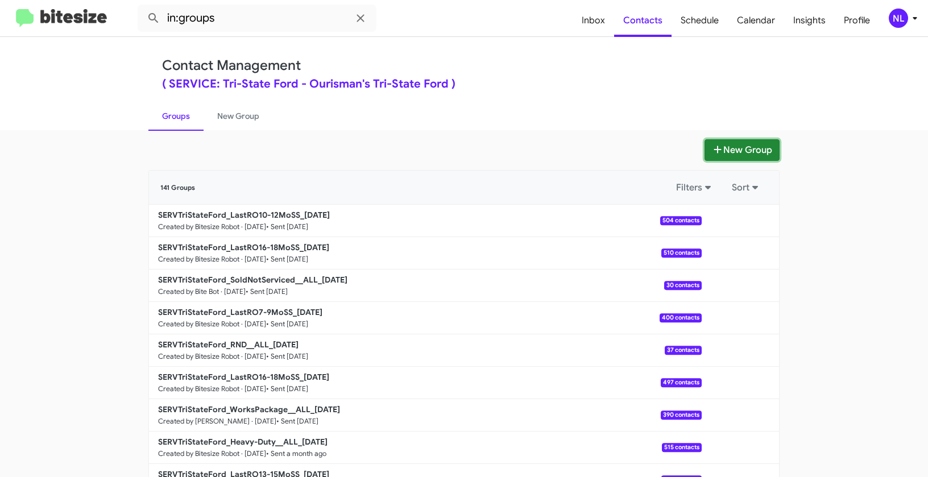
click at [737, 145] on button "New Group" at bounding box center [741, 150] width 75 height 22
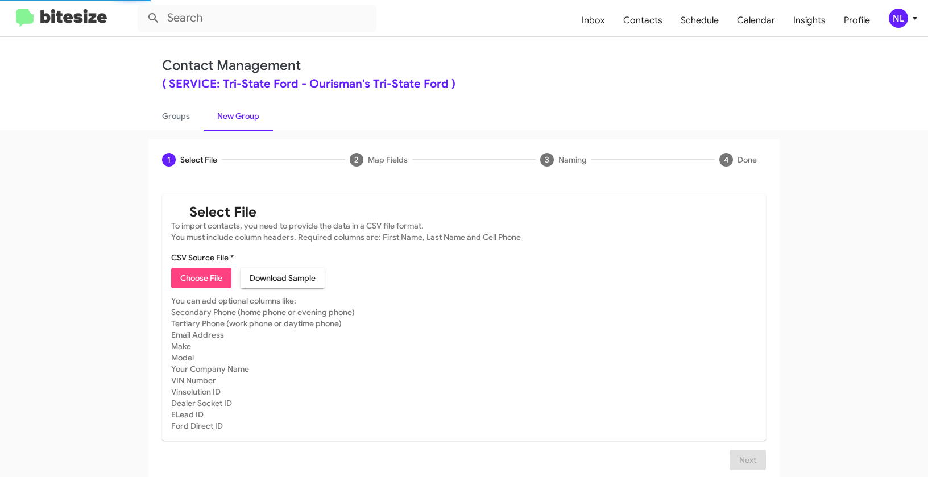
click at [199, 275] on span "Choose File" at bounding box center [201, 278] width 42 height 20
type input "SERVTriStateFord_Works__ALL_[DATE]"
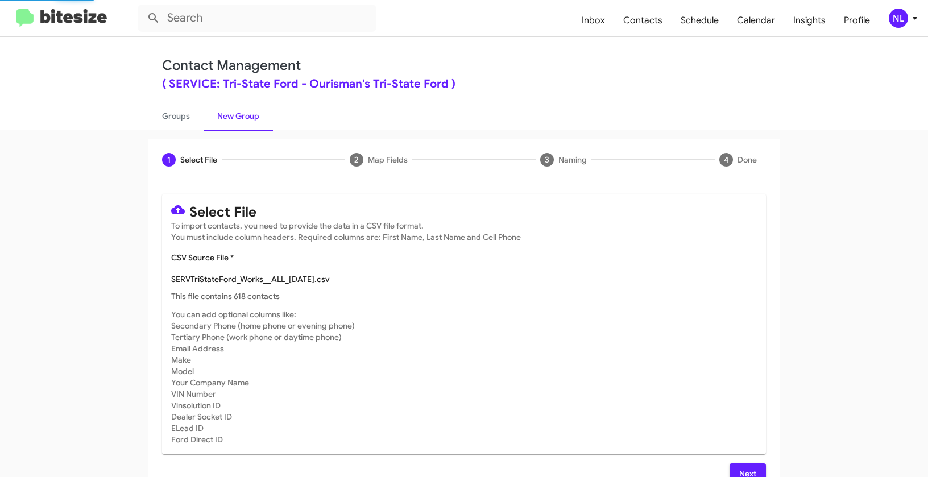
scroll to position [20, 0]
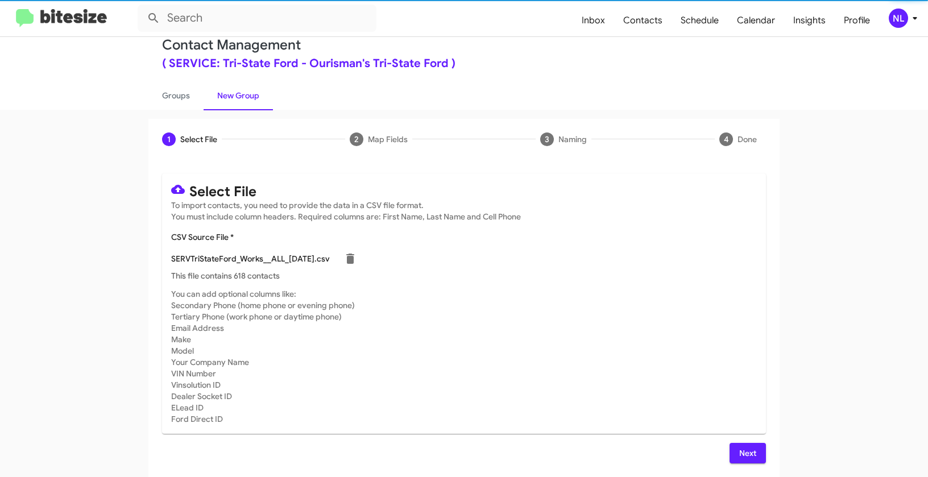
click at [757, 453] on button "Next" at bounding box center [747, 453] width 36 height 20
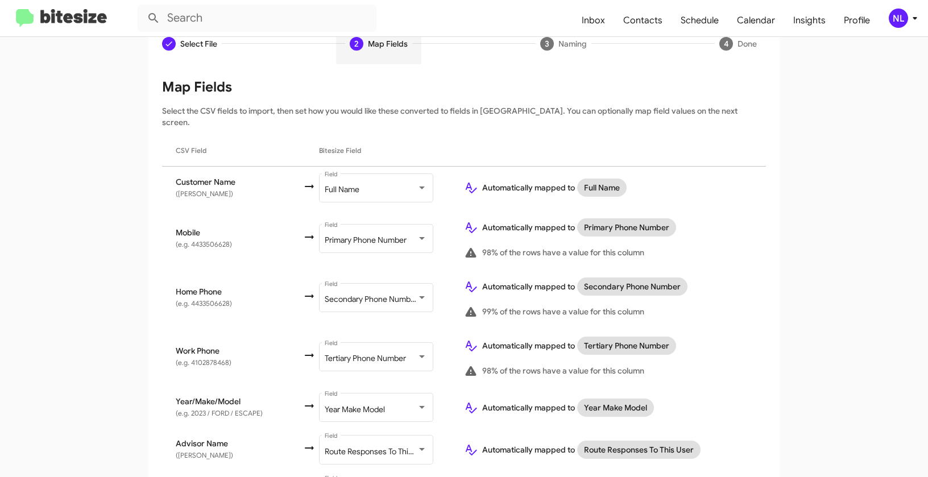
scroll to position [184, 0]
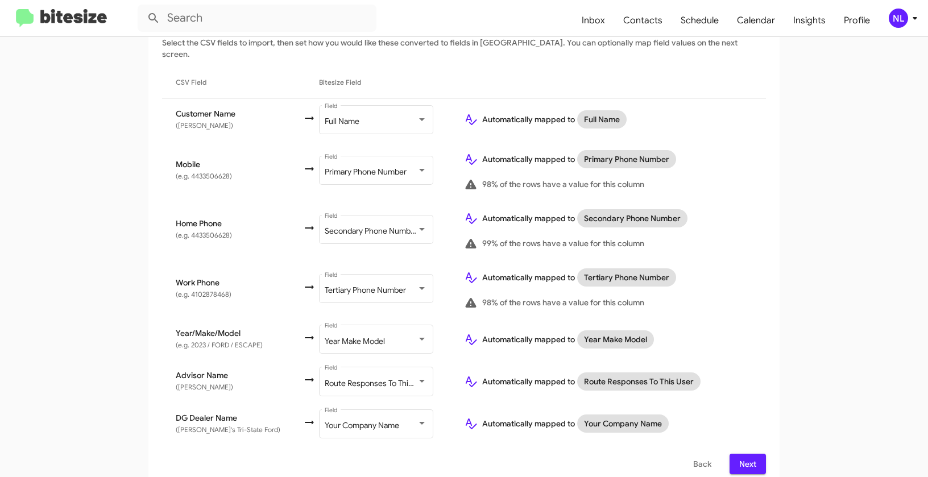
click at [751, 454] on span "Next" at bounding box center [747, 464] width 18 height 20
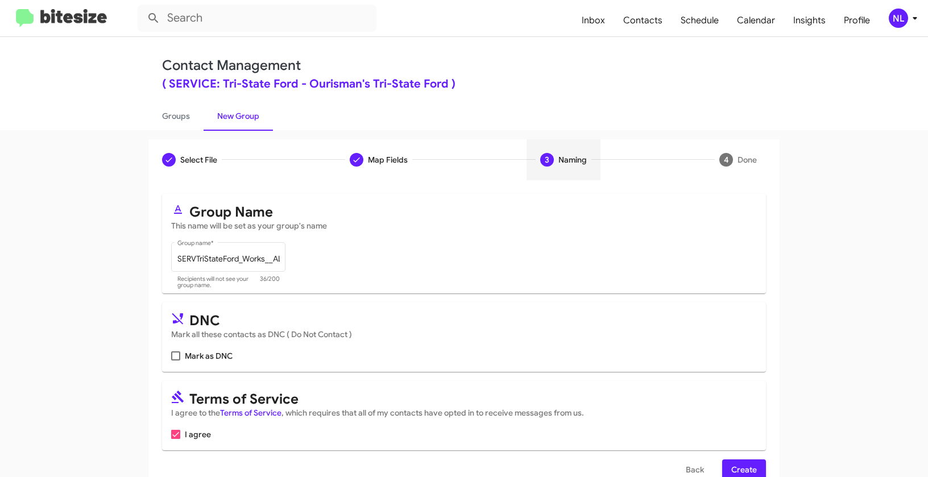
scroll to position [26, 0]
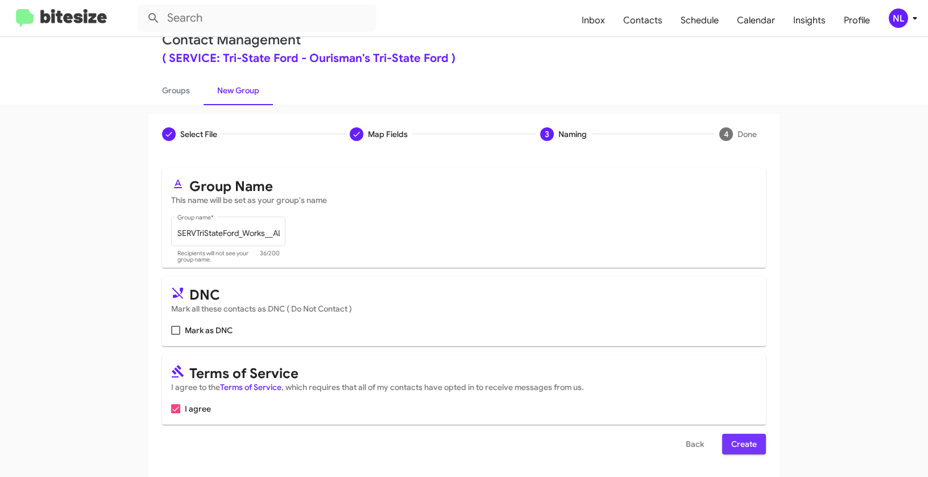
click at [749, 448] on span "Create" at bounding box center [744, 444] width 26 height 20
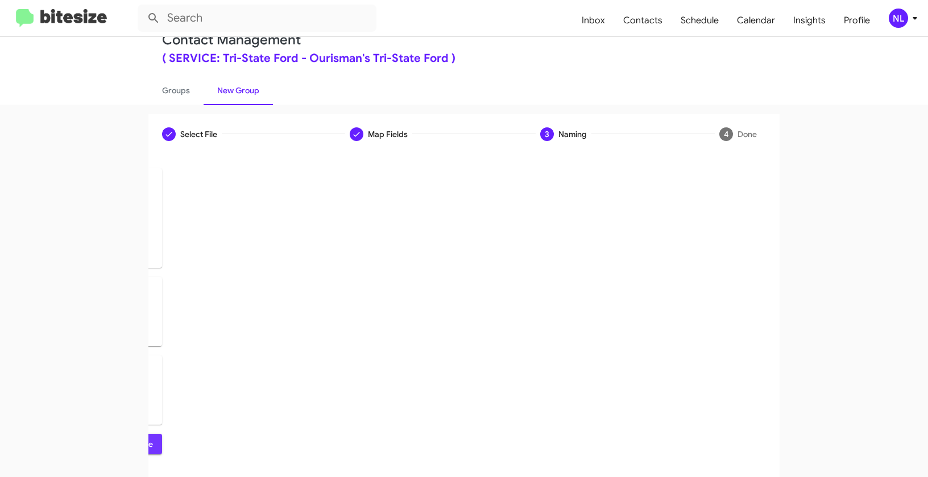
scroll to position [0, 0]
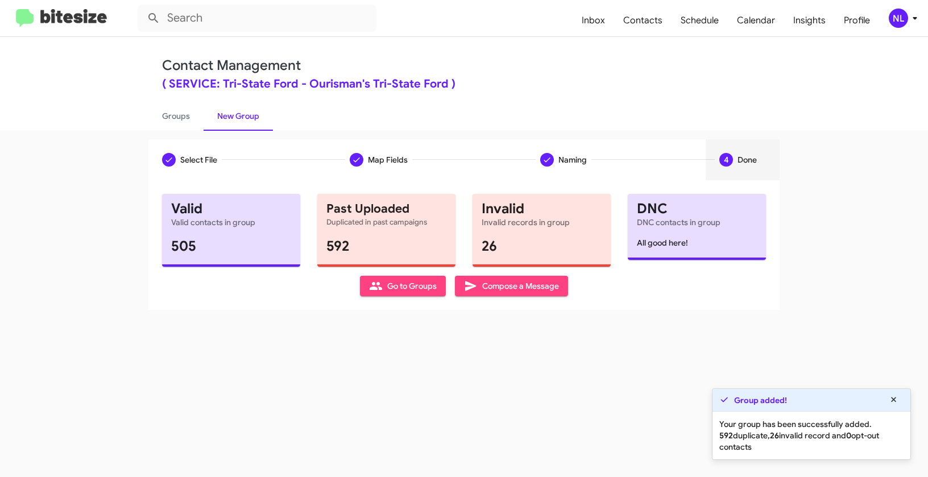
click at [394, 282] on span "Go to Groups" at bounding box center [403, 286] width 68 height 20
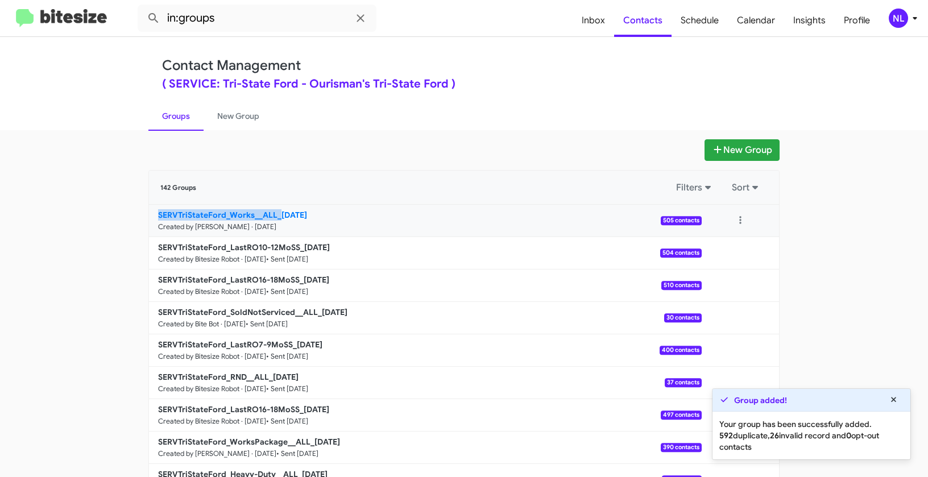
drag, startPoint x: 79, startPoint y: 215, endPoint x: 274, endPoint y: 211, distance: 195.0
click at [274, 211] on app-groups "New Group 142 Groups Filters Sort SERVTriStateFord_Works__ALL_[DATE] Created by…" at bounding box center [464, 348] width 928 height 419
copy b "SERVTriStateFord_Works__ALL_"
click at [247, 18] on input "in:groups" at bounding box center [257, 18] width 239 height 27
paste input "SERVTriStateFord_Works__ALL_"
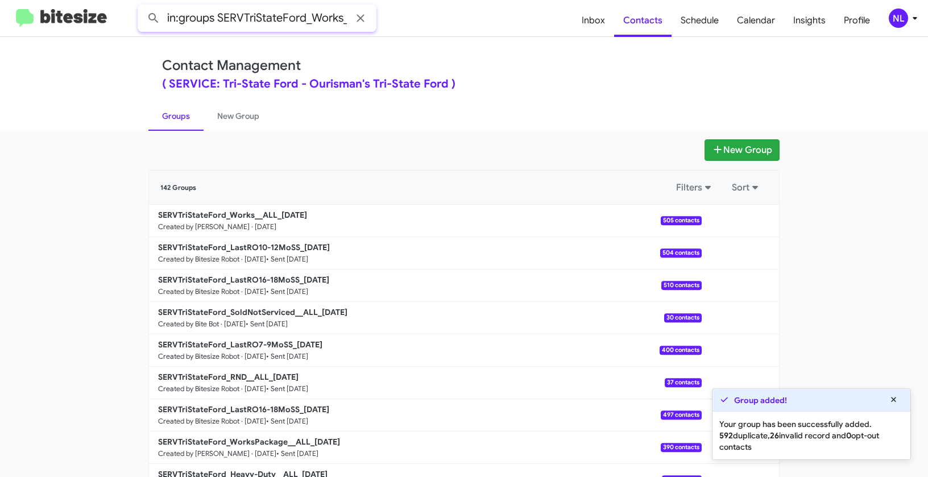
scroll to position [0, 31]
type input "in:groups SERVTriStateFord_Works__ALL_"
click at [142, 7] on button at bounding box center [153, 18] width 23 height 23
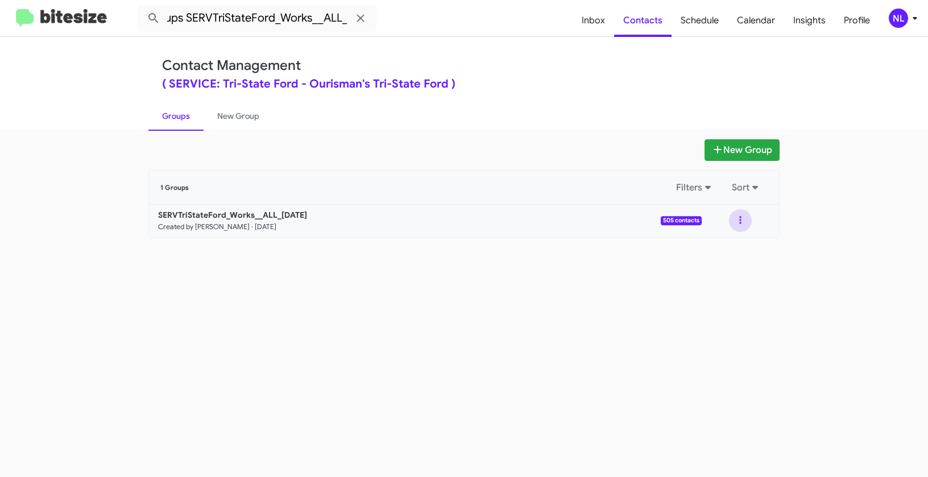
click at [739, 221] on button at bounding box center [740, 220] width 23 height 23
click at [724, 255] on button "View contacts" at bounding box center [705, 251] width 91 height 27
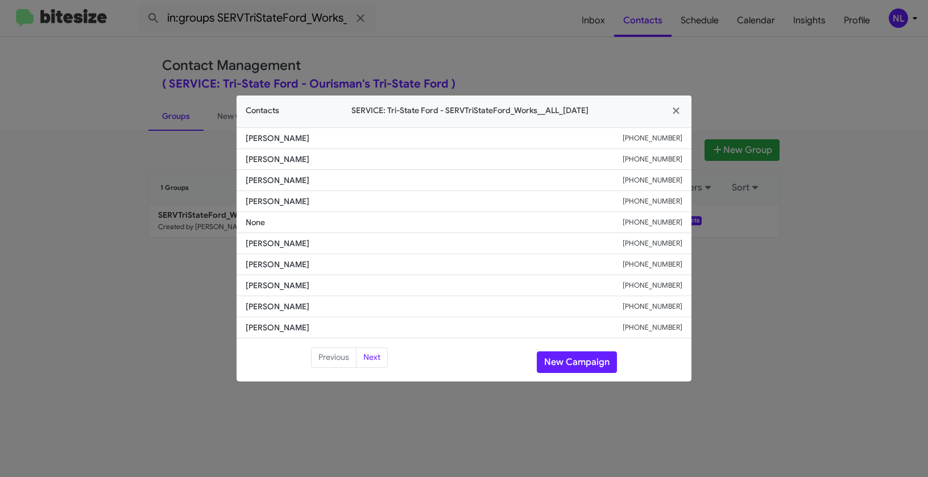
drag, startPoint x: 240, startPoint y: 201, endPoint x: 340, endPoint y: 203, distance: 100.1
click at [340, 203] on li "[PERSON_NAME] [PHONE_NUMBER]" at bounding box center [463, 201] width 455 height 21
copy span "[PERSON_NAME]"
click at [645, 215] on li "None [PHONE_NUMBER]" at bounding box center [463, 222] width 455 height 21
drag, startPoint x: 630, startPoint y: 202, endPoint x: 693, endPoint y: 203, distance: 63.7
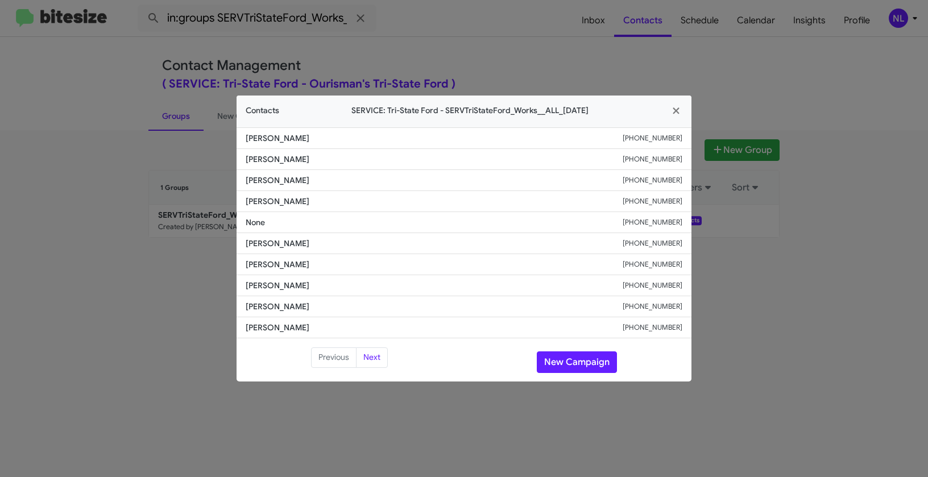
click at [693, 203] on modal-container "Contacts SERVICE: Tri-State Ford - SERVTriStateFord_Works__ALL_[DATE] [PERSON_N…" at bounding box center [464, 238] width 928 height 477
copy div "[PHONE_NUMBER]"
click at [339, 255] on li "[PERSON_NAME] [PHONE_NUMBER]" at bounding box center [463, 264] width 455 height 21
drag, startPoint x: 236, startPoint y: 202, endPoint x: 330, endPoint y: 203, distance: 93.8
click at [330, 203] on modal-container "Contacts SERVICE: Tri-State Ford - SERVTriStateFord_Works__ALL_[DATE] [PERSON_N…" at bounding box center [464, 238] width 928 height 477
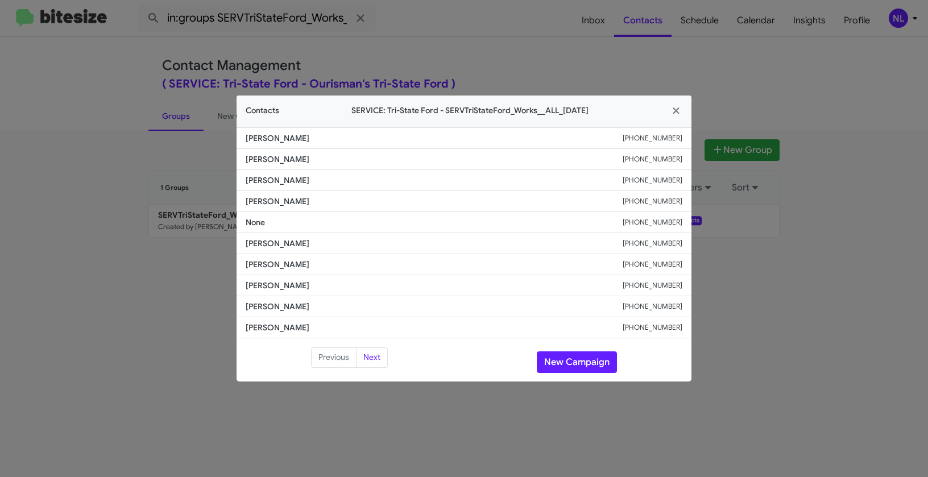
copy span "[PERSON_NAME]"
click at [573, 356] on button "New Campaign" at bounding box center [577, 362] width 80 height 22
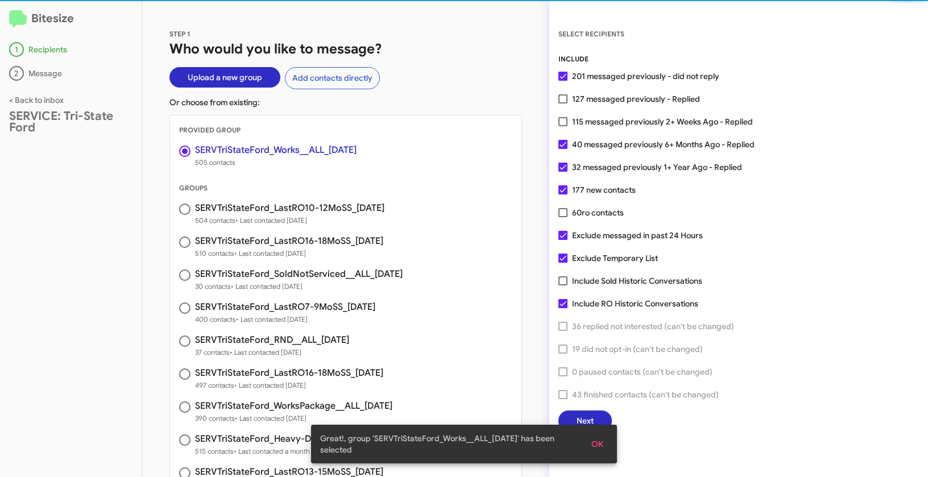
click at [600, 444] on span "OK" at bounding box center [597, 444] width 12 height 20
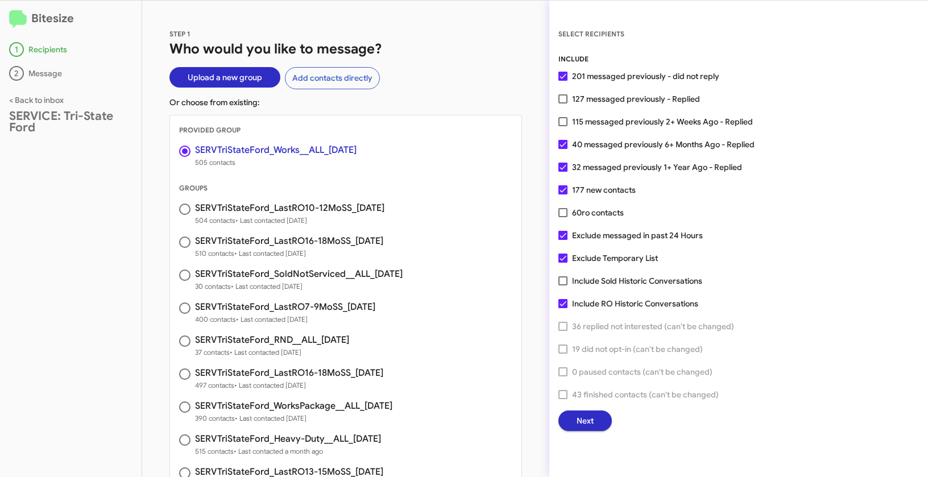
click at [562, 144] on span at bounding box center [562, 144] width 9 height 9
click at [562, 149] on input "40 messaged previously 6+ Months Ago - Replied" at bounding box center [562, 149] width 1 height 1
checkbox input "false"
click at [562, 168] on span at bounding box center [562, 167] width 9 height 9
click at [562, 172] on input "32 messaged previously 1+ Year Ago - Replied" at bounding box center [562, 172] width 1 height 1
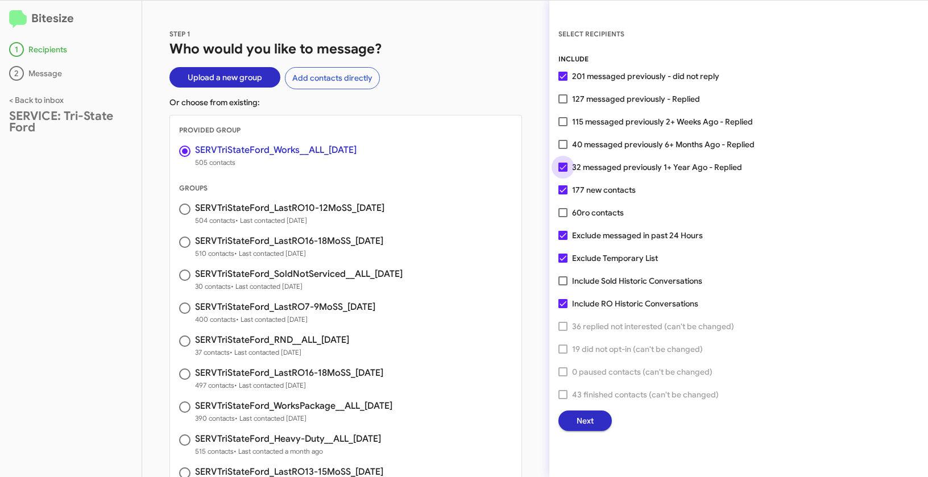
checkbox input "false"
click at [594, 427] on button "Next" at bounding box center [584, 420] width 53 height 20
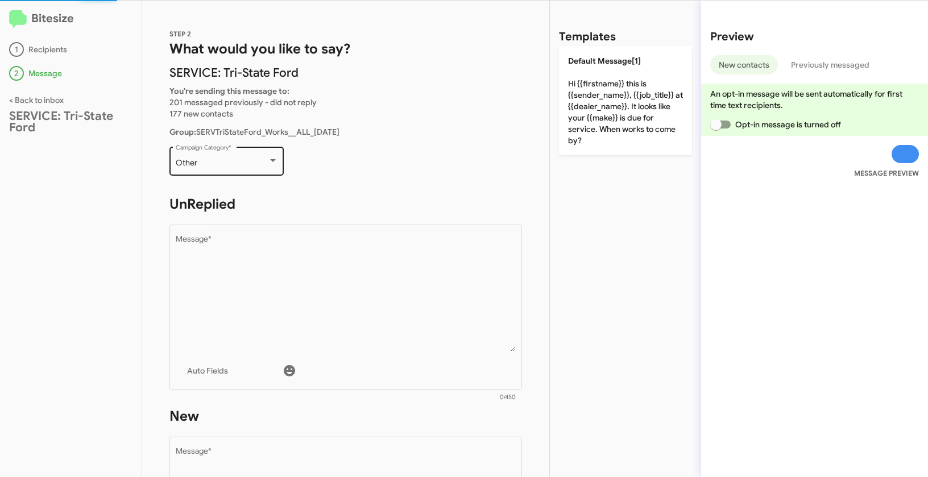
click at [235, 157] on div "Other Campaign Category *" at bounding box center [227, 159] width 102 height 31
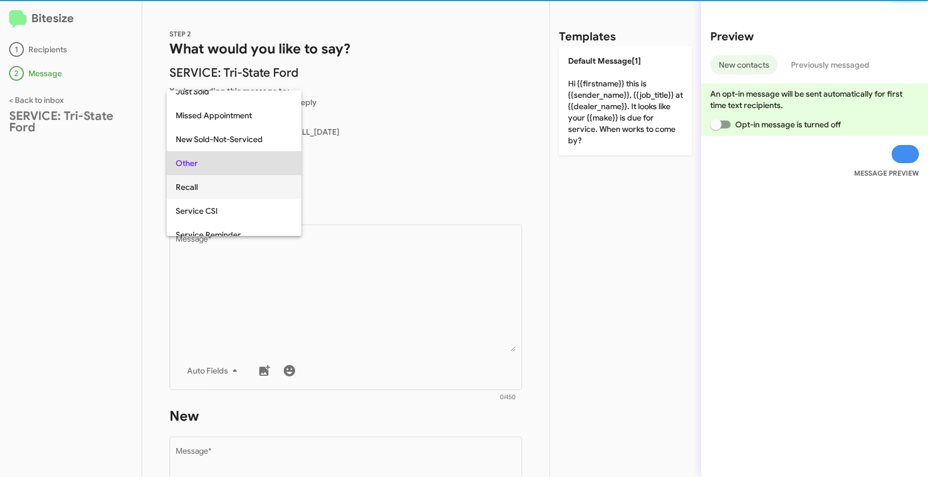
scroll to position [355, 0]
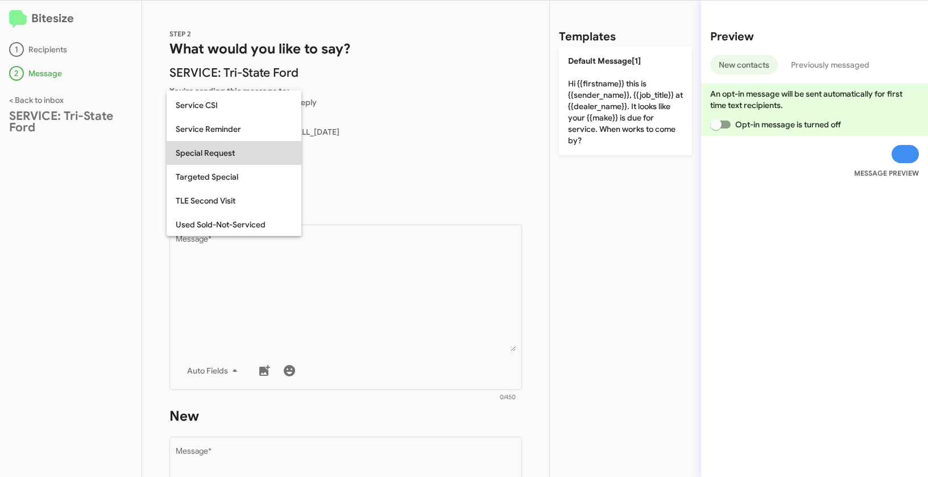
click at [207, 151] on span "Special Request" at bounding box center [234, 153] width 117 height 24
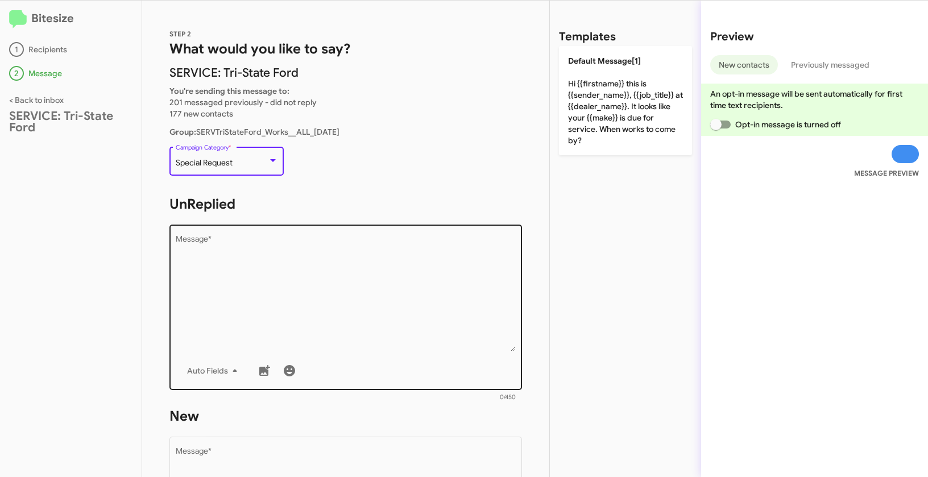
click at [266, 289] on textarea "Message *" at bounding box center [346, 293] width 340 height 116
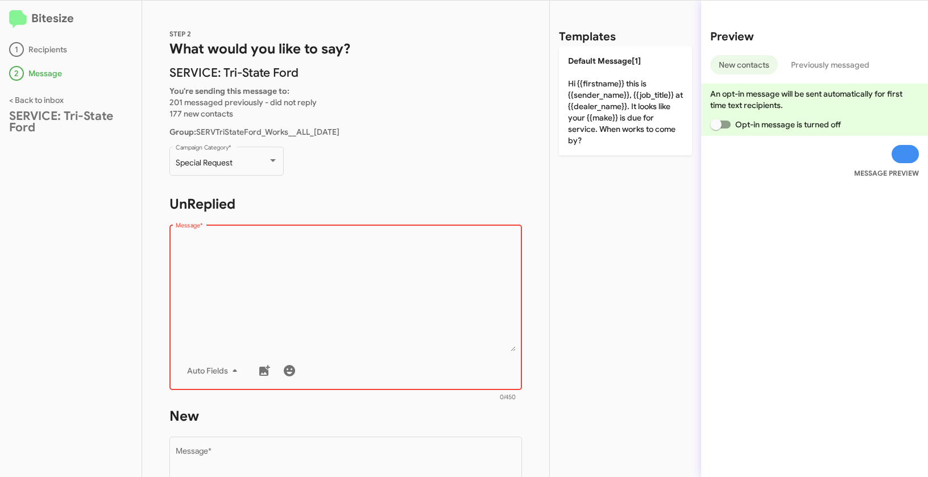
click at [285, 246] on textarea "Message *" at bounding box center [346, 293] width 340 height 116
paste textarea ""Hi {{firstname}} it's {{sender_name}}, {{job_title}} at {{dealer_name}}. Our r…"
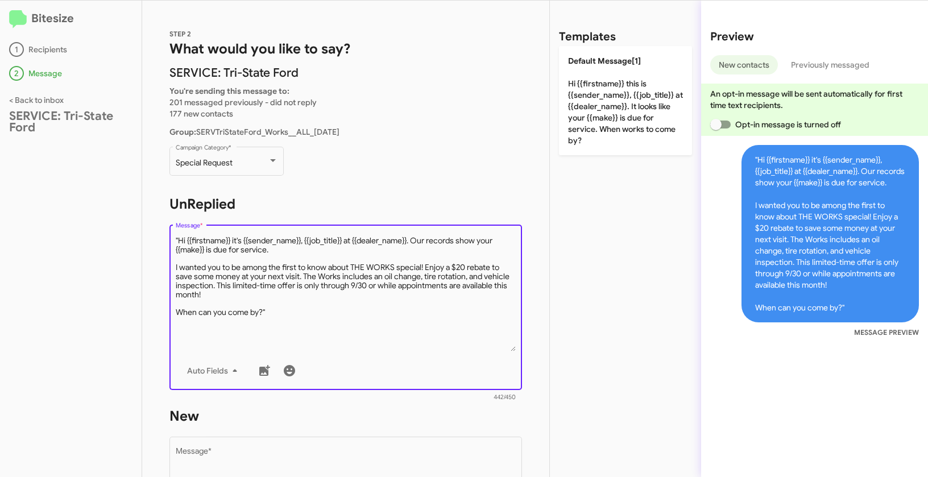
click at [178, 238] on textarea "Message *" at bounding box center [346, 293] width 340 height 116
click at [289, 320] on textarea "Message *" at bounding box center [346, 293] width 340 height 116
click at [289, 314] on textarea "Message *" at bounding box center [346, 293] width 340 height 116
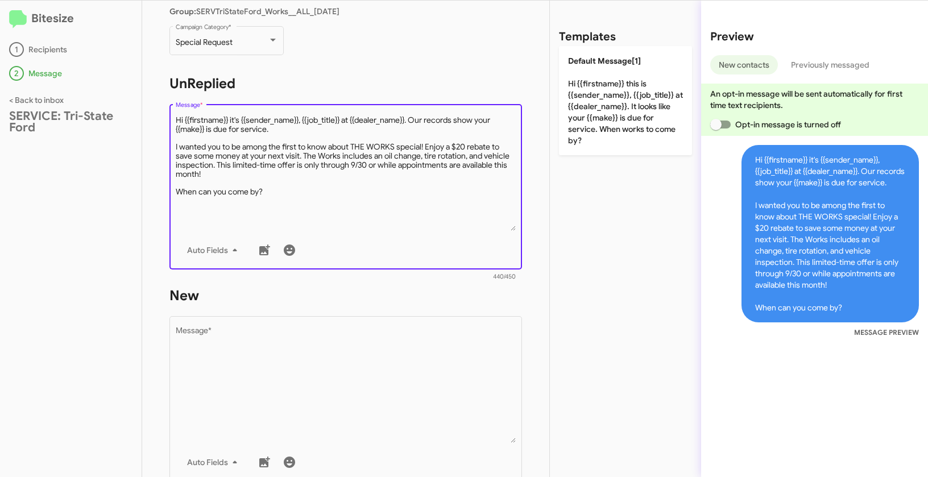
scroll to position [199, 0]
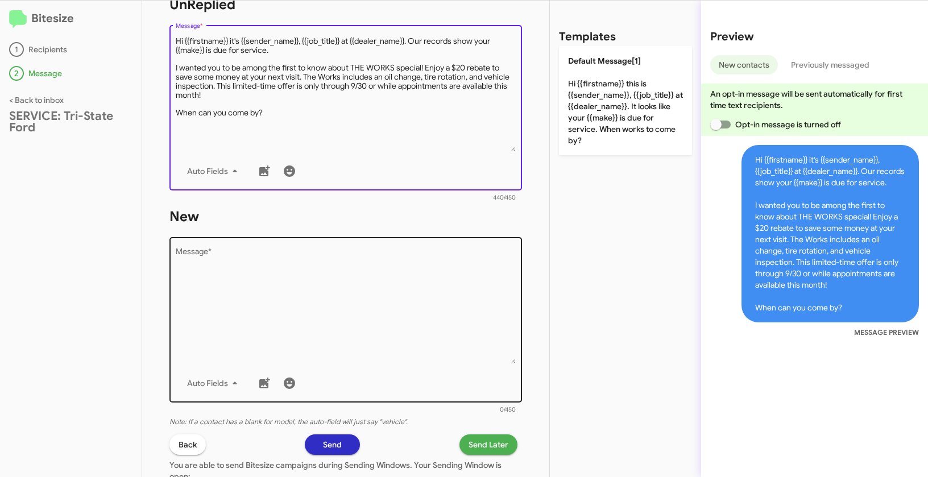
type textarea "Hi {{firstname}} it's {{sender_name}}, {{job_title}} at {{dealer_name}}. Our re…"
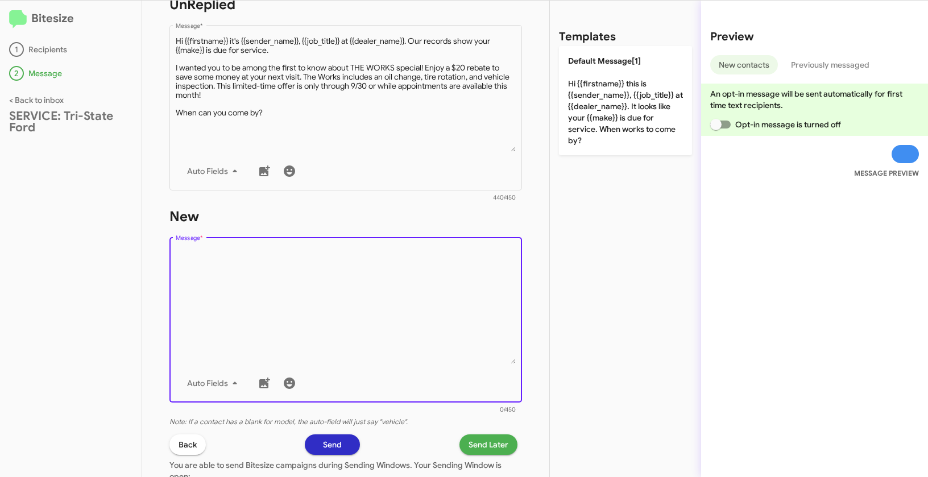
click at [286, 270] on textarea "Message *" at bounding box center [346, 306] width 340 height 116
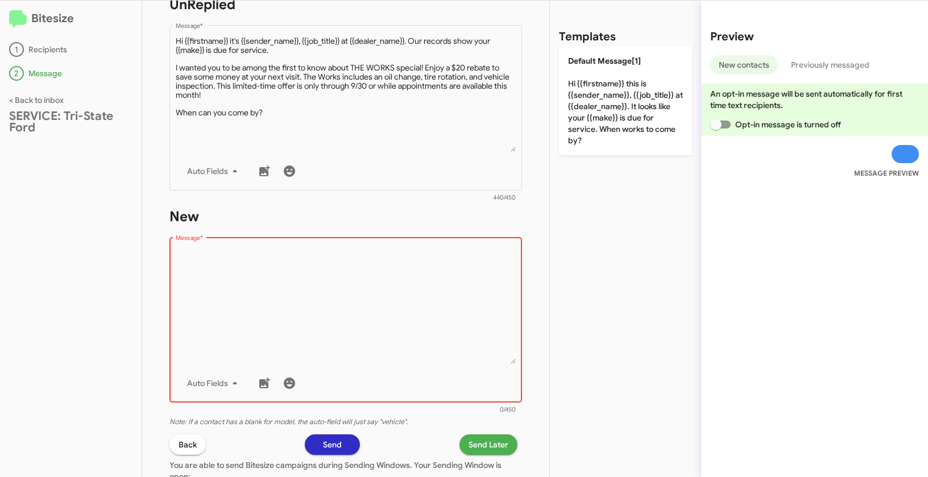
click at [271, 302] on textarea "Message *" at bounding box center [346, 306] width 340 height 116
paste textarea ""Hi {{firstname}} it's {{sender_name}}, {{job_title}} at {{dealer_name}}. Our r…"
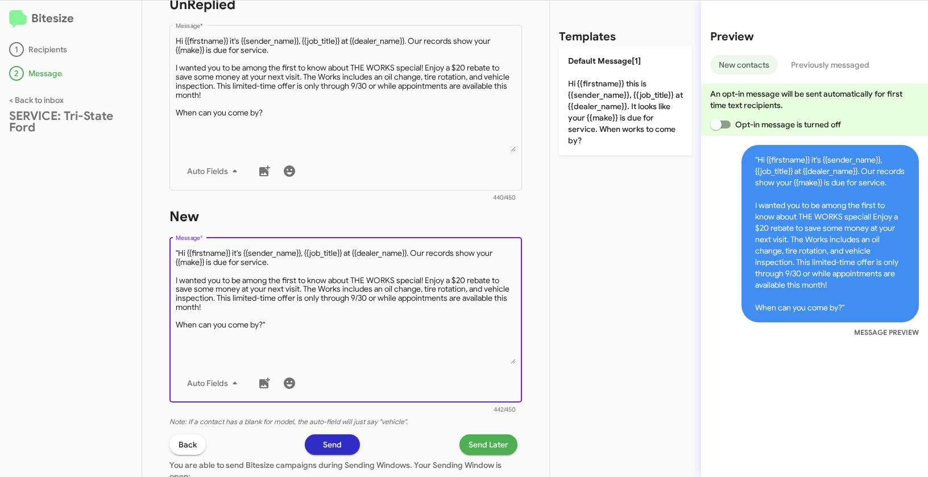
click at [178, 253] on textarea "Message *" at bounding box center [346, 306] width 340 height 116
click at [301, 323] on textarea "Message *" at bounding box center [346, 306] width 340 height 116
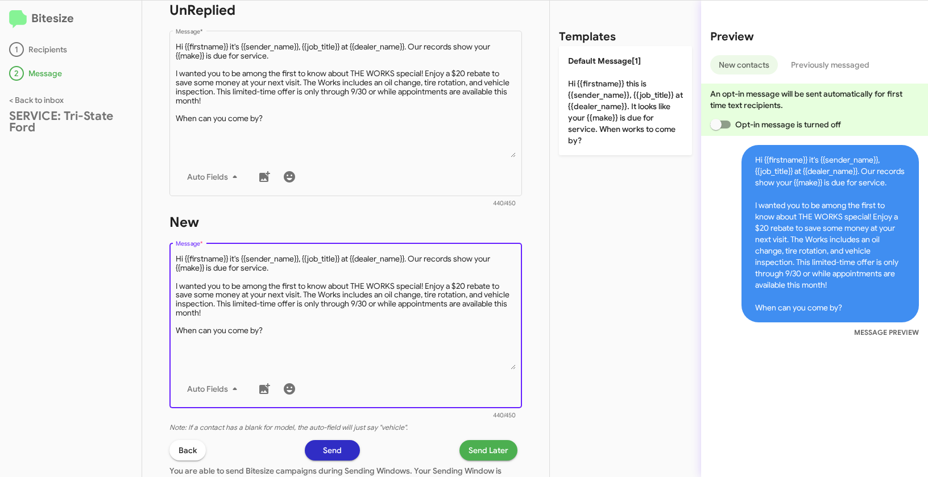
scroll to position [193, 0]
type textarea "Hi {{firstname}} it's {{sender_name}}, {{job_title}} at {{dealer_name}}. Our re…"
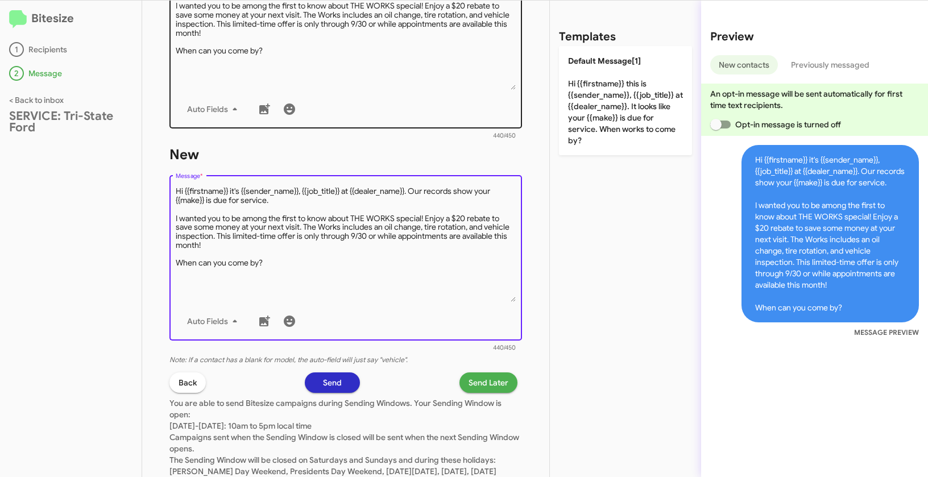
scroll to position [272, 0]
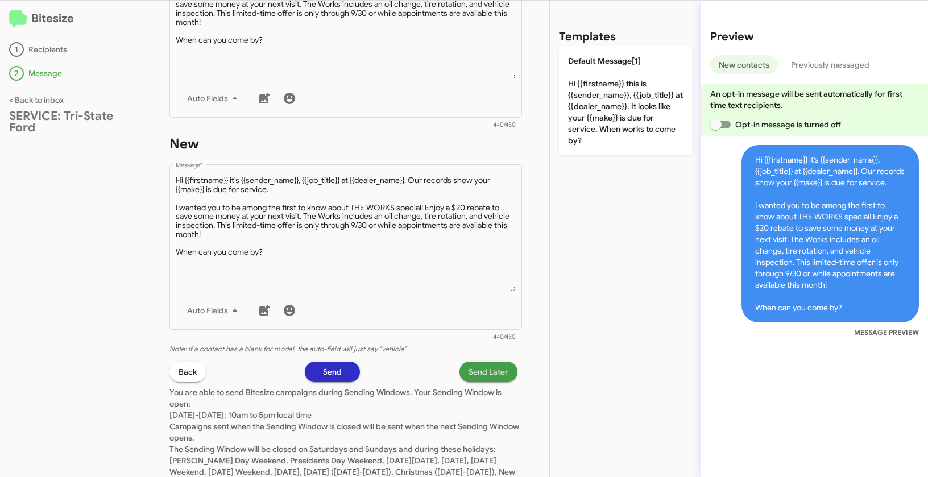
click at [498, 381] on span "Send Later" at bounding box center [488, 371] width 40 height 20
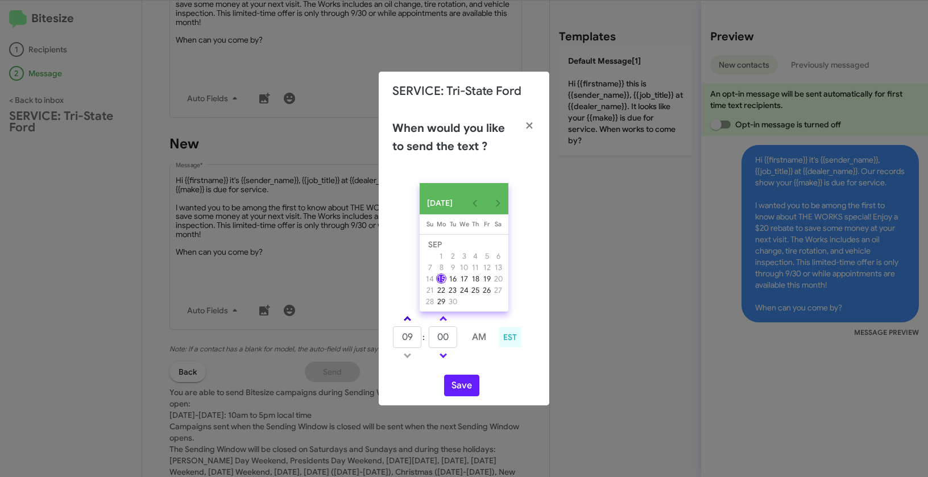
click at [409, 321] on link at bounding box center [407, 318] width 20 height 13
type input "11"
drag, startPoint x: 442, startPoint y: 342, endPoint x: 430, endPoint y: 339, distance: 11.6
click at [430, 339] on input "00" at bounding box center [443, 337] width 28 height 22
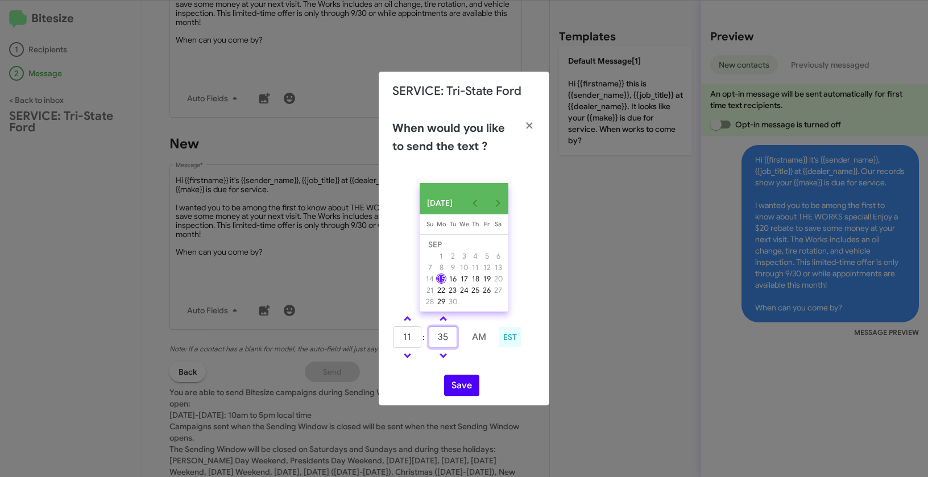
type input "35"
click at [466, 388] on button "Save" at bounding box center [461, 386] width 35 height 22
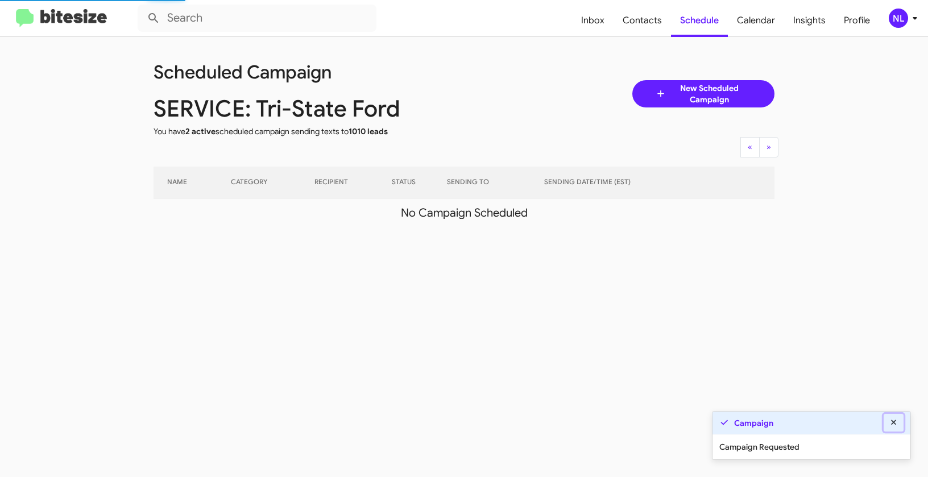
click at [893, 423] on icon at bounding box center [893, 421] width 5 height 5
